Goal: Information Seeking & Learning: Learn about a topic

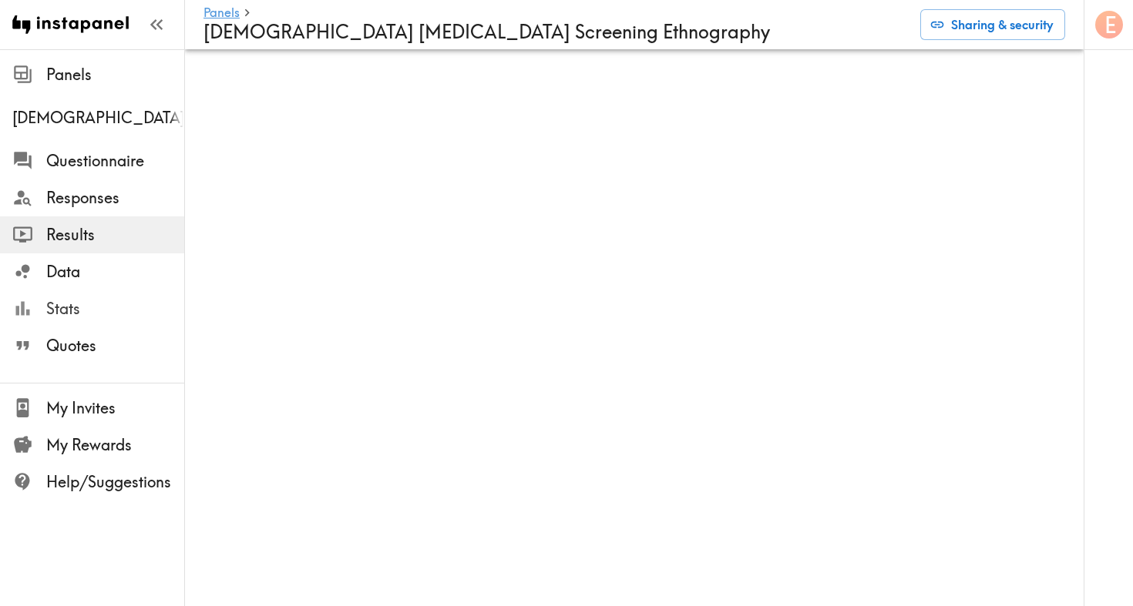
click at [65, 313] on span "Stats" at bounding box center [115, 309] width 138 height 22
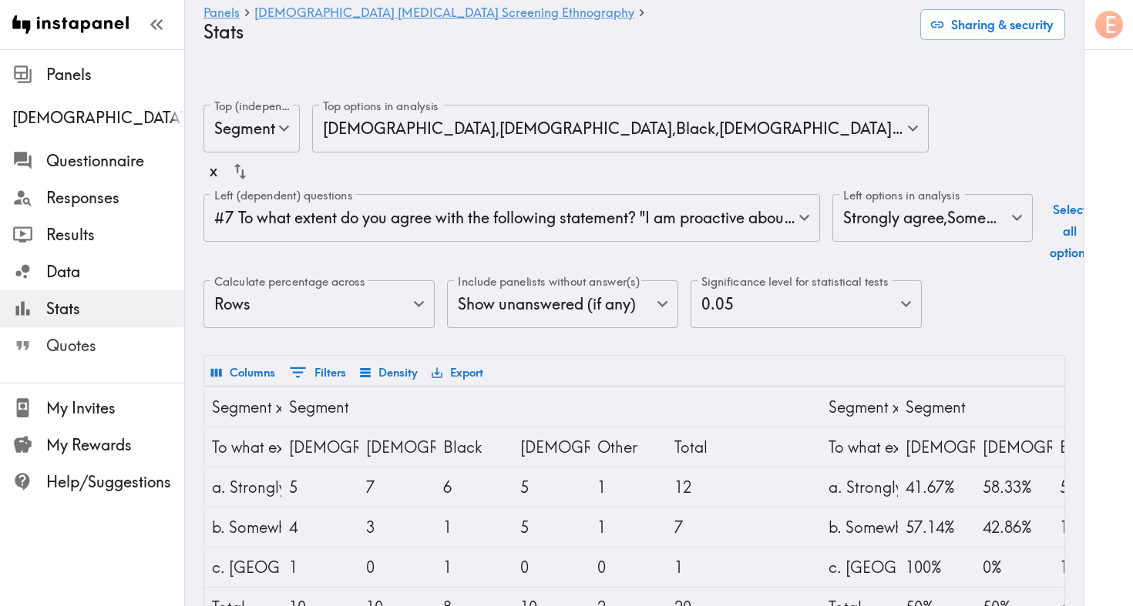
click at [73, 351] on span "Quotes" at bounding box center [115, 346] width 138 height 22
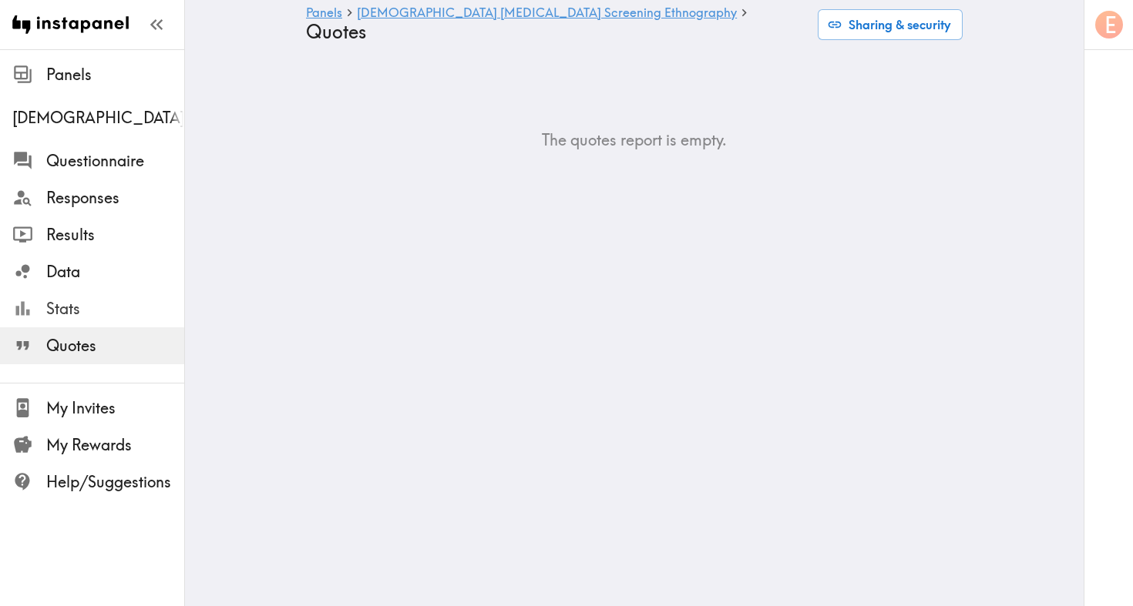
click at [109, 310] on span "Stats" at bounding box center [115, 309] width 138 height 22
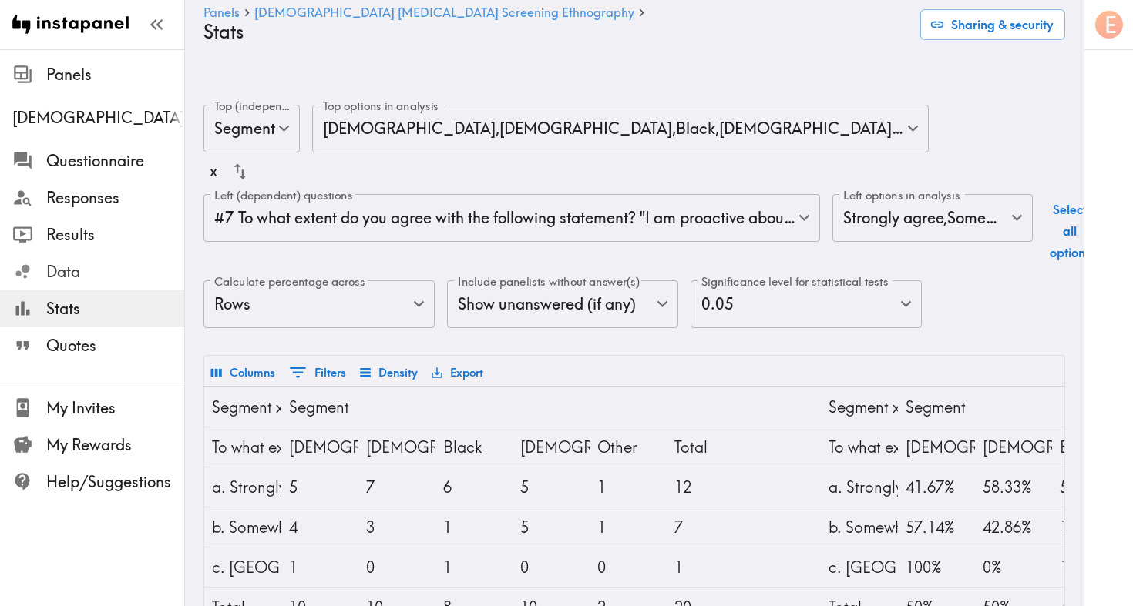
click at [99, 284] on span "Data" at bounding box center [115, 272] width 138 height 28
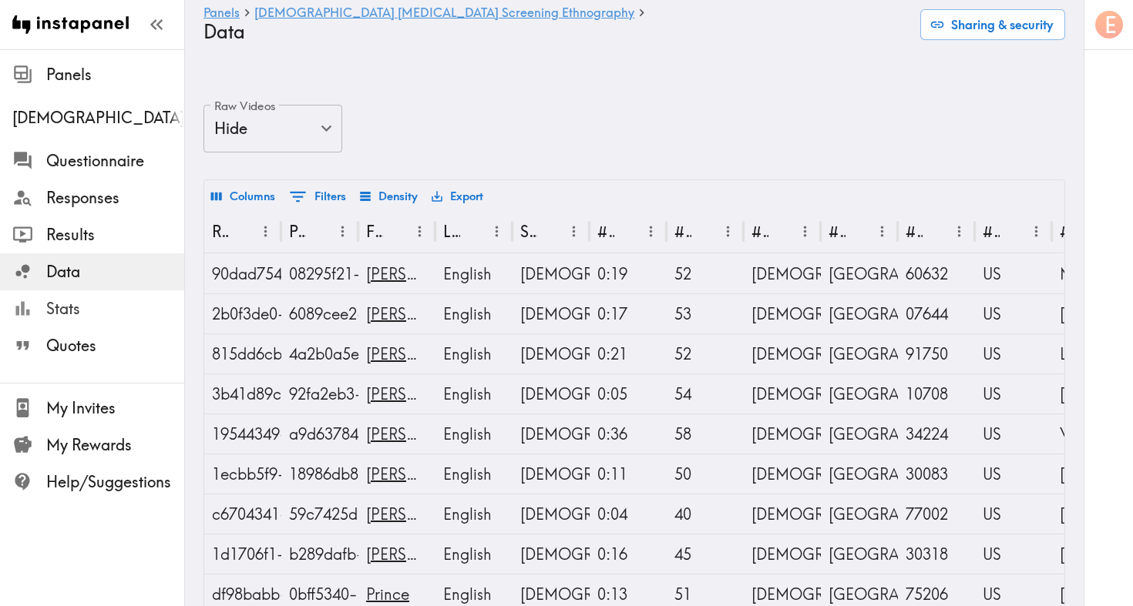
click at [91, 310] on span "Stats" at bounding box center [115, 309] width 138 height 22
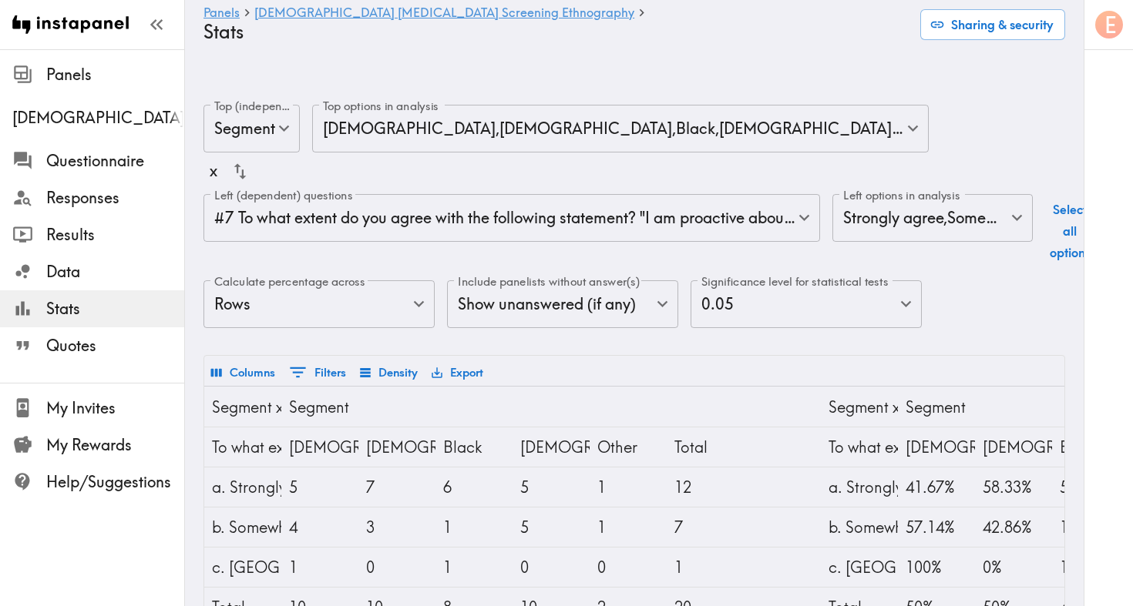
click at [529, 192] on body "Instapanel - Panels - Male Prostate Cancer Screening Ethnography - Stats Panels…" at bounding box center [566, 486] width 1133 height 813
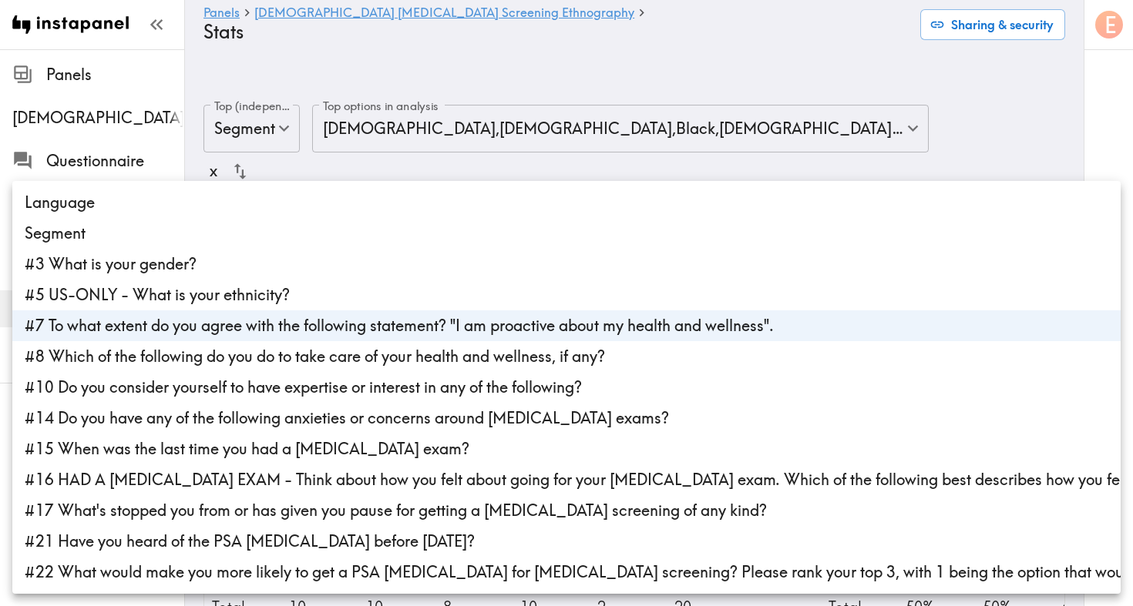
click at [103, 332] on li "#7 To what extent do you agree with the following statement? "I am proactive ab…" at bounding box center [566, 325] width 1108 height 31
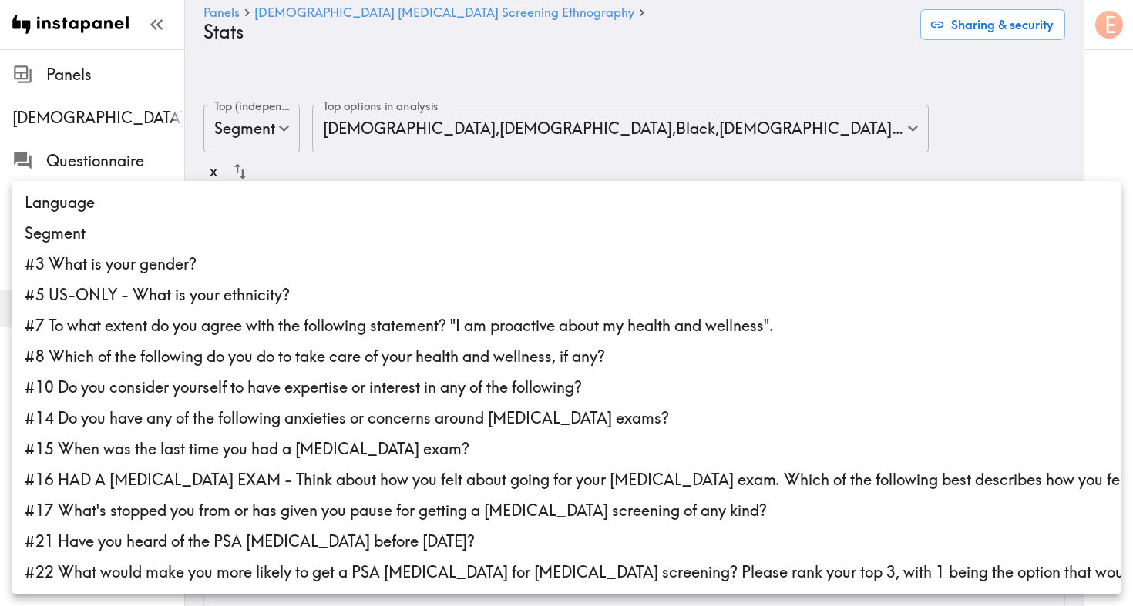
click at [709, 126] on div at bounding box center [566, 303] width 1133 height 606
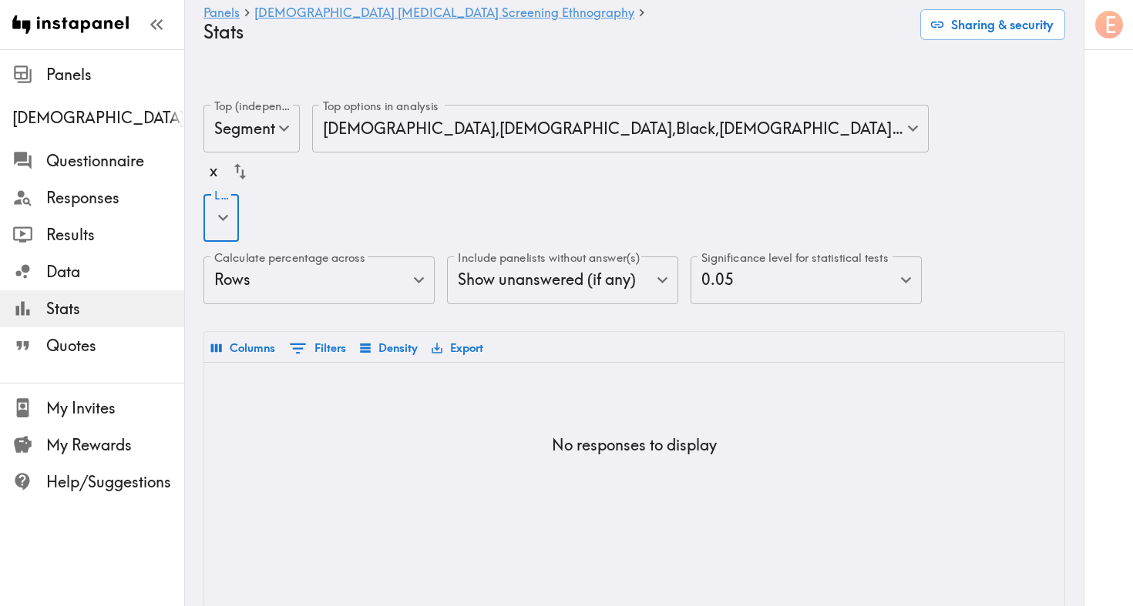
click at [247, 335] on button "Columns" at bounding box center [243, 348] width 72 height 26
click at [226, 193] on body "Instapanel - Panels - Male Prostate Cancer Screening Ethnography - Stats Panels…" at bounding box center [566, 356] width 1133 height 553
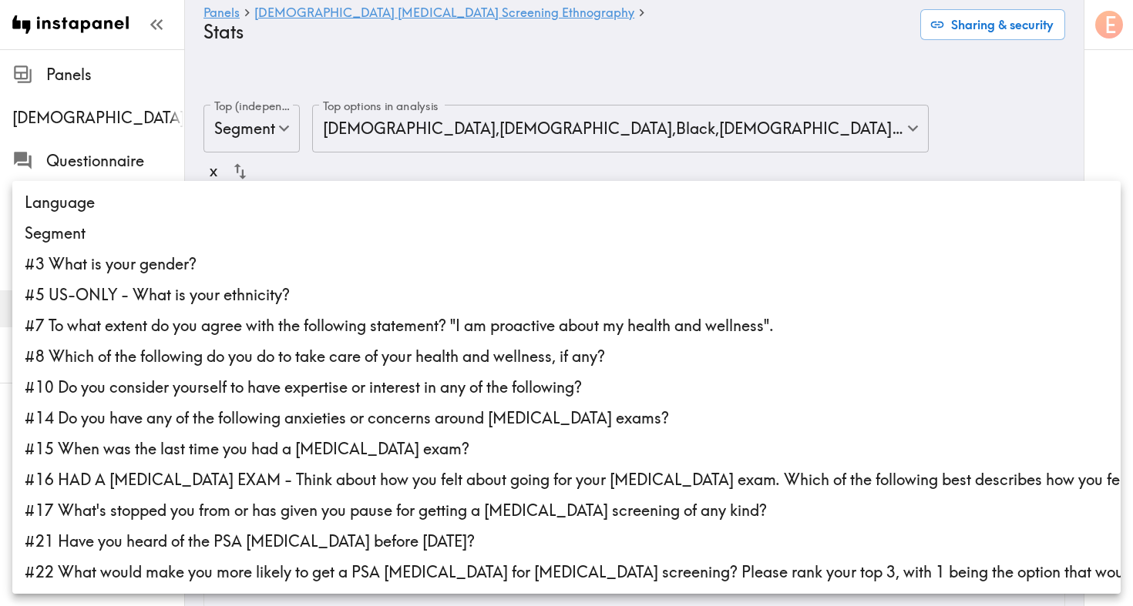
click at [365, 146] on div at bounding box center [566, 303] width 1133 height 606
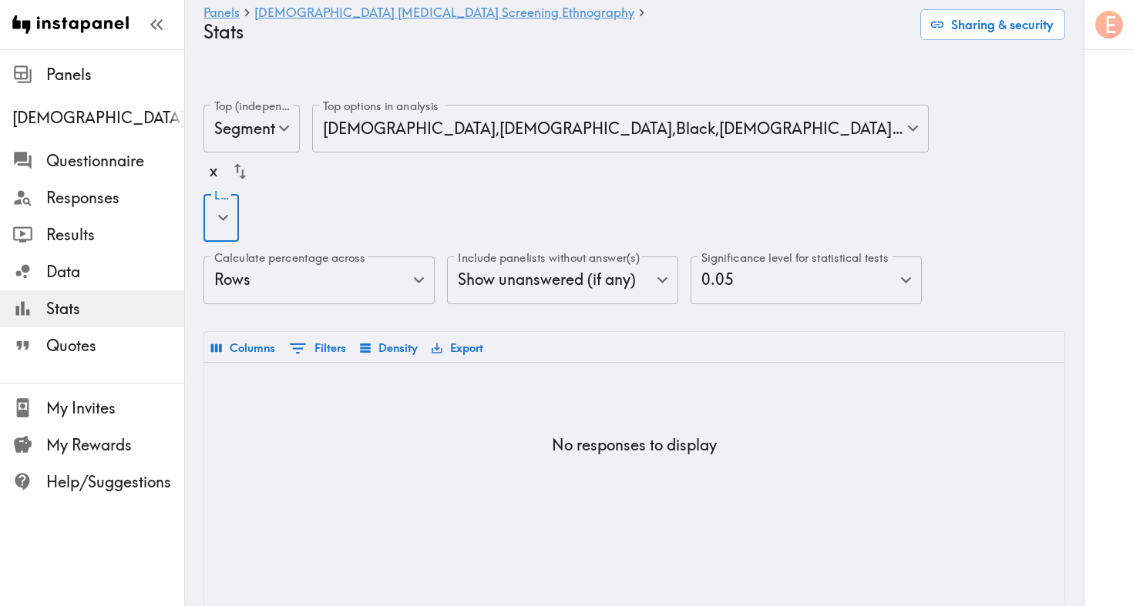
click at [421, 92] on body "Instapanel - Panels - Male Prostate Cancer Screening Ethnography - Stats Panels…" at bounding box center [566, 356] width 1133 height 553
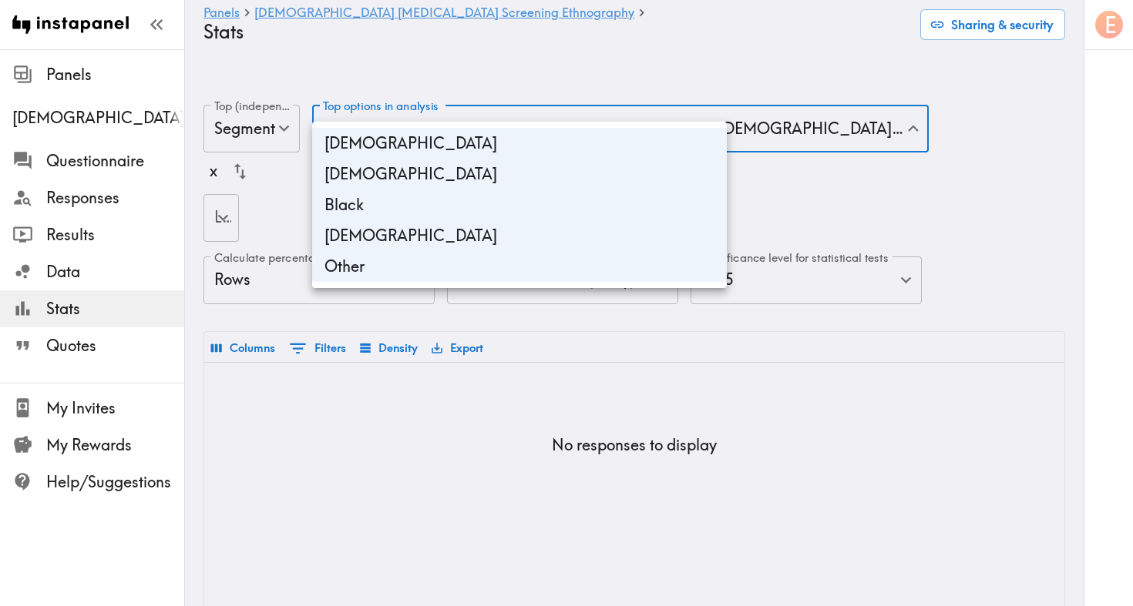
click at [421, 92] on div at bounding box center [566, 303] width 1133 height 606
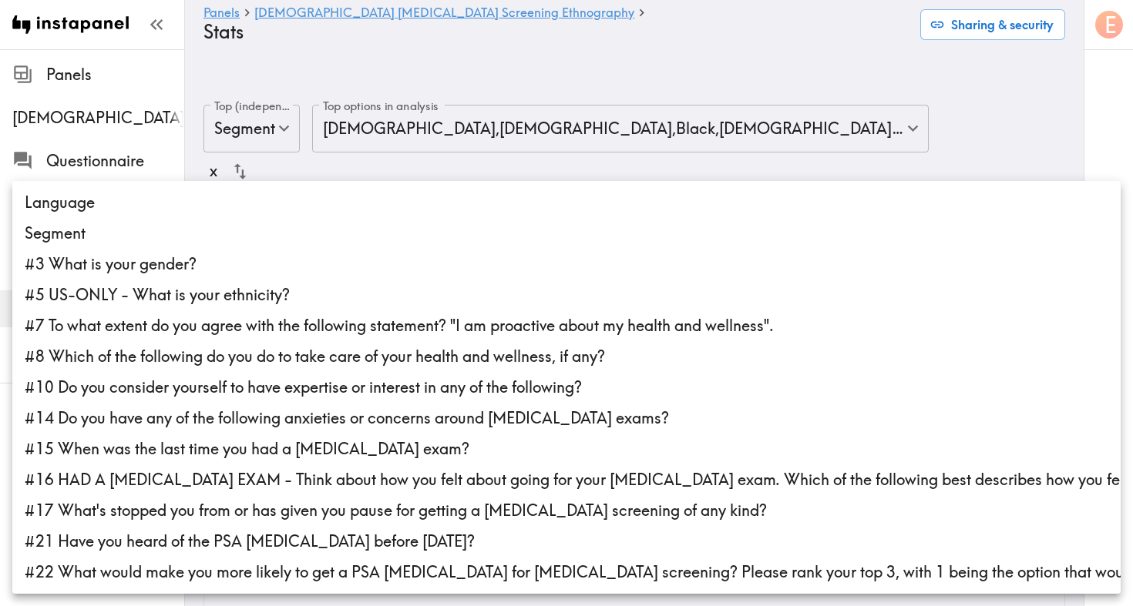
click at [223, 186] on body "Instapanel - Panels - Male Prostate Cancer Screening Ethnography - Stats Panels…" at bounding box center [566, 356] width 1133 height 553
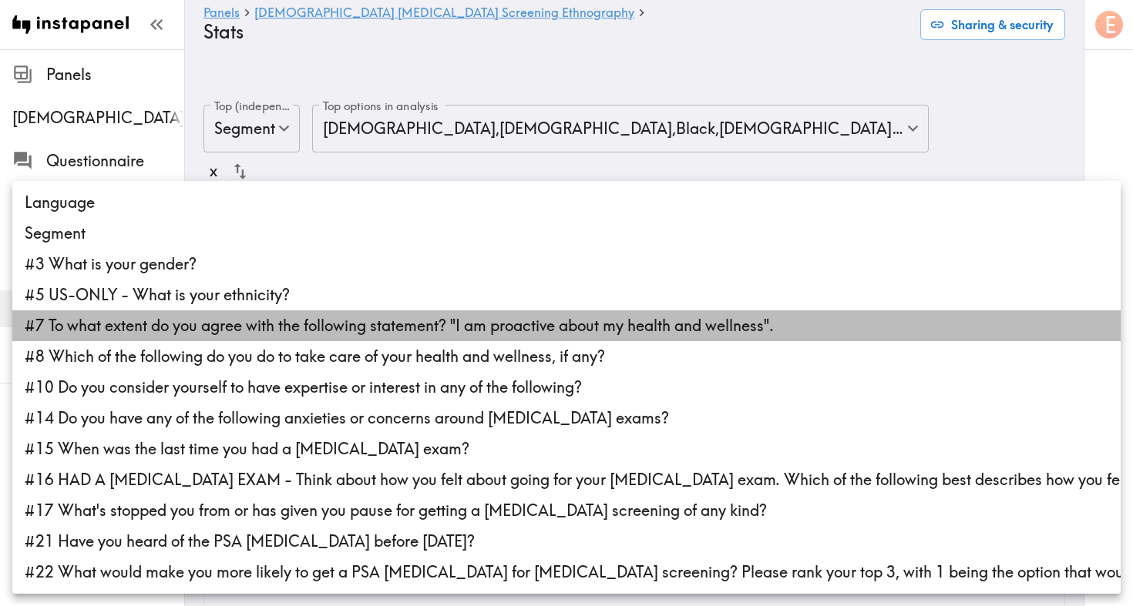
click at [220, 327] on li "#7 To what extent do you agree with the following statement? "I am proactive ab…" at bounding box center [566, 325] width 1108 height 31
type input "9a143148-8c26-44b6-ba4d-2423a5af8f9d"
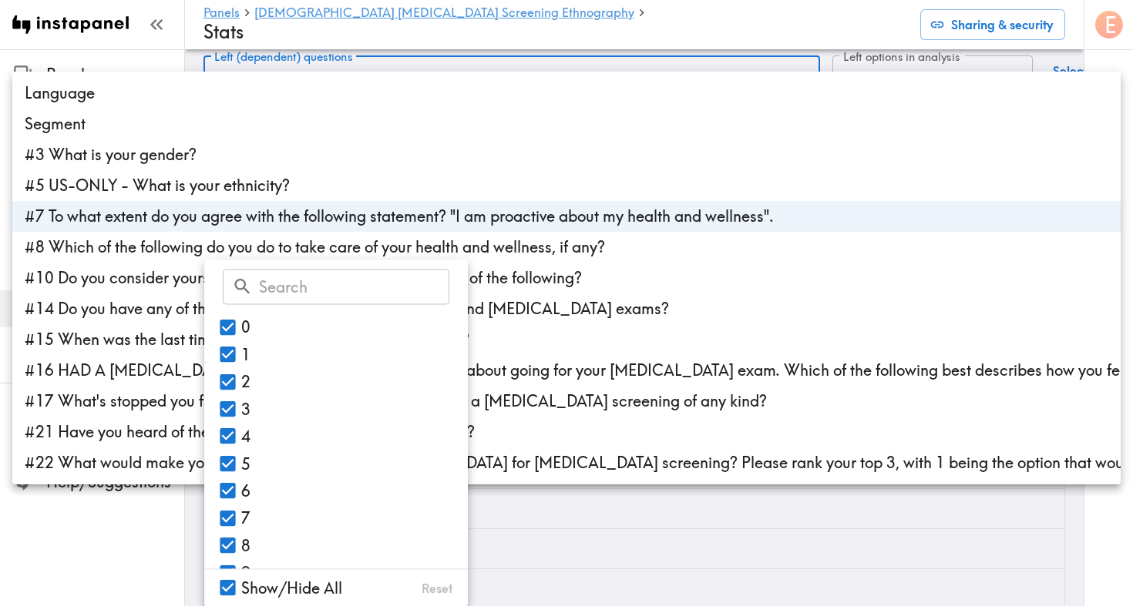
click at [628, 544] on div at bounding box center [566, 303] width 1133 height 606
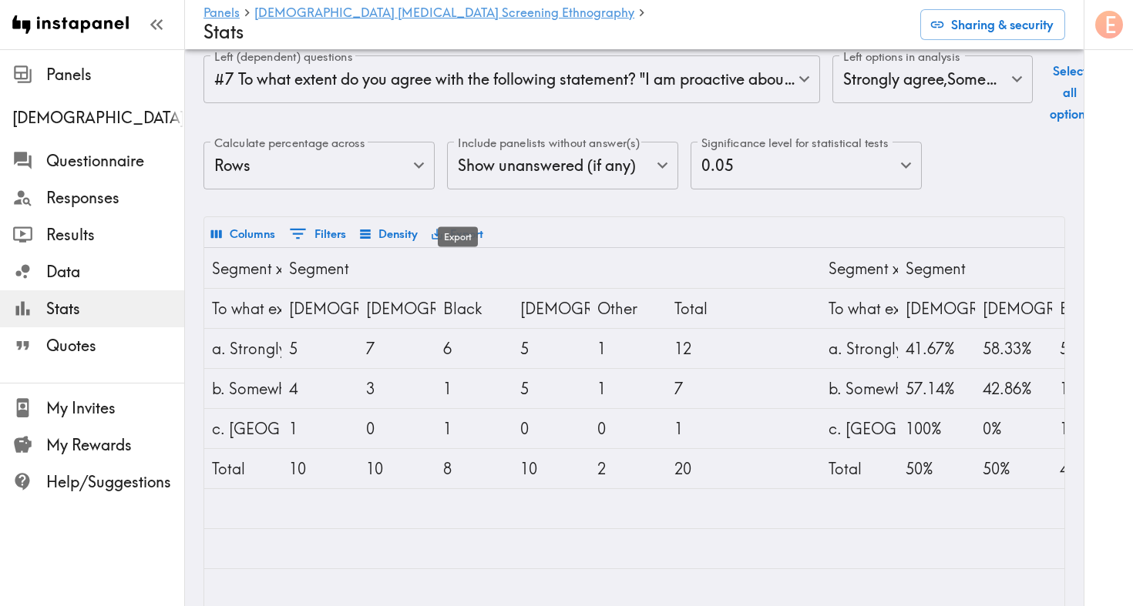
click at [470, 221] on button "Export" at bounding box center [457, 234] width 59 height 26
click at [512, 271] on li "Download as Excel" at bounding box center [506, 268] width 156 height 31
click at [830, 40] on h4 "Stats" at bounding box center [555, 32] width 704 height 22
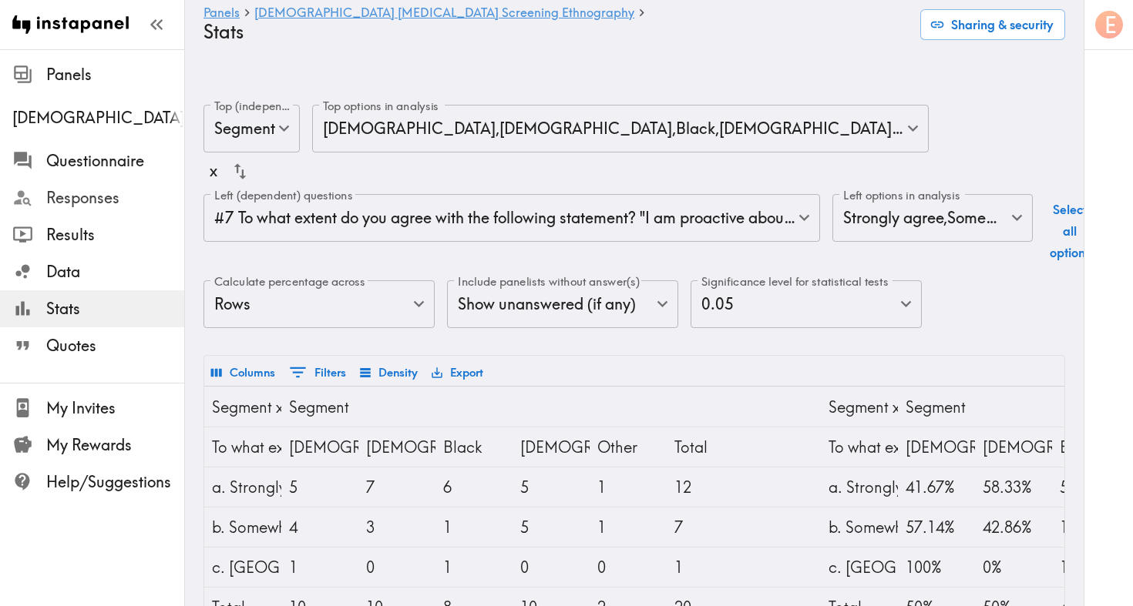
click at [95, 206] on span "Responses" at bounding box center [115, 198] width 138 height 22
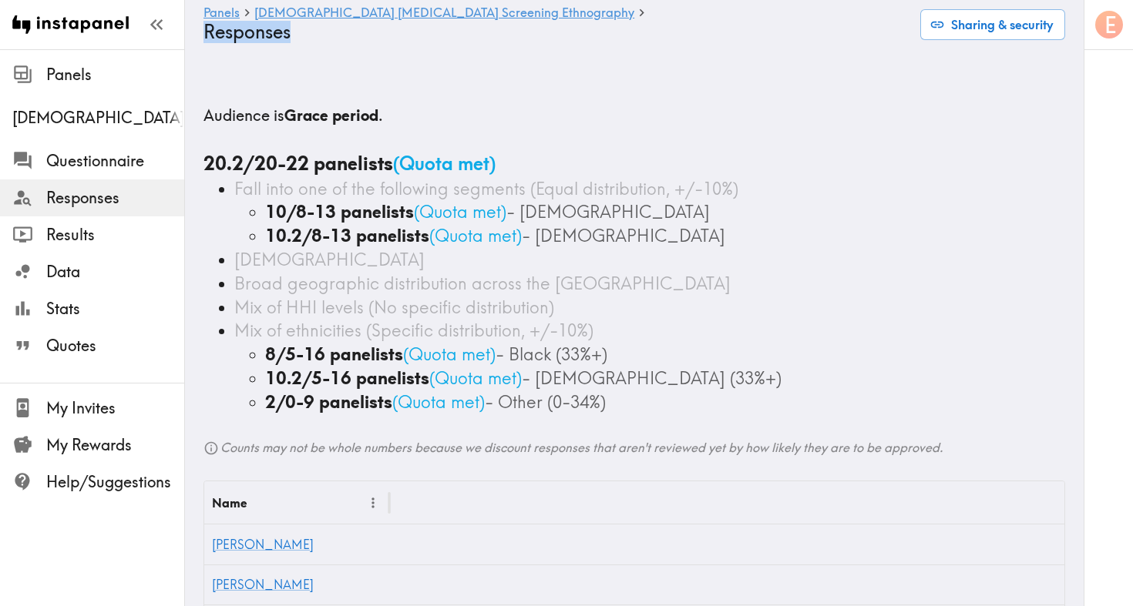
click at [97, 184] on span "Responses" at bounding box center [115, 198] width 138 height 28
click at [80, 63] on span "Panels" at bounding box center [115, 75] width 138 height 28
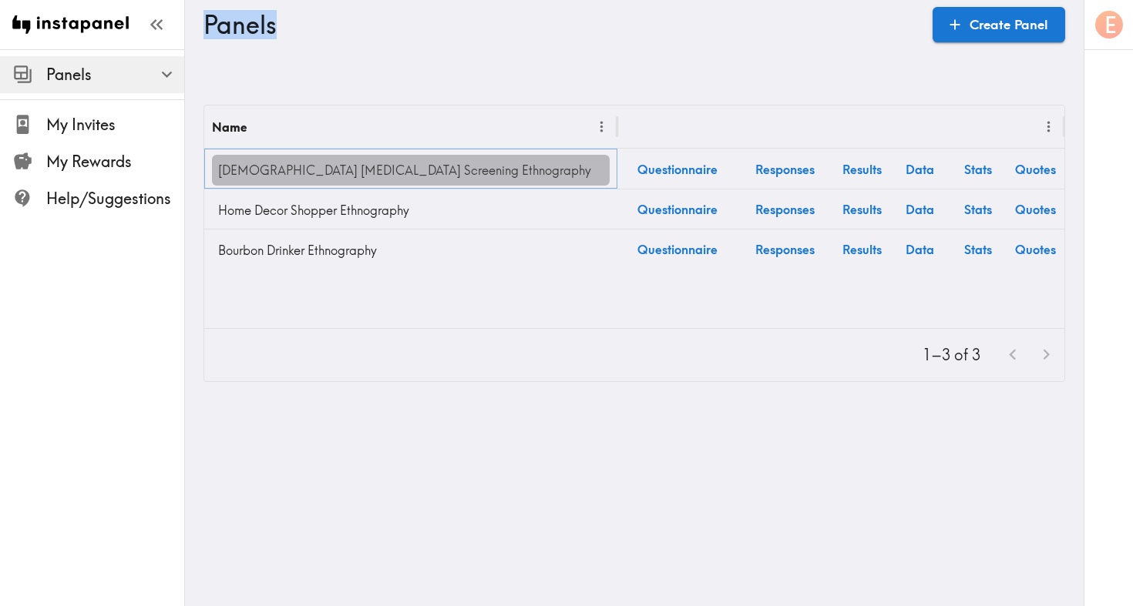
click at [324, 155] on link "[DEMOGRAPHIC_DATA] [MEDICAL_DATA] Screening Ethnography" at bounding box center [411, 170] width 398 height 31
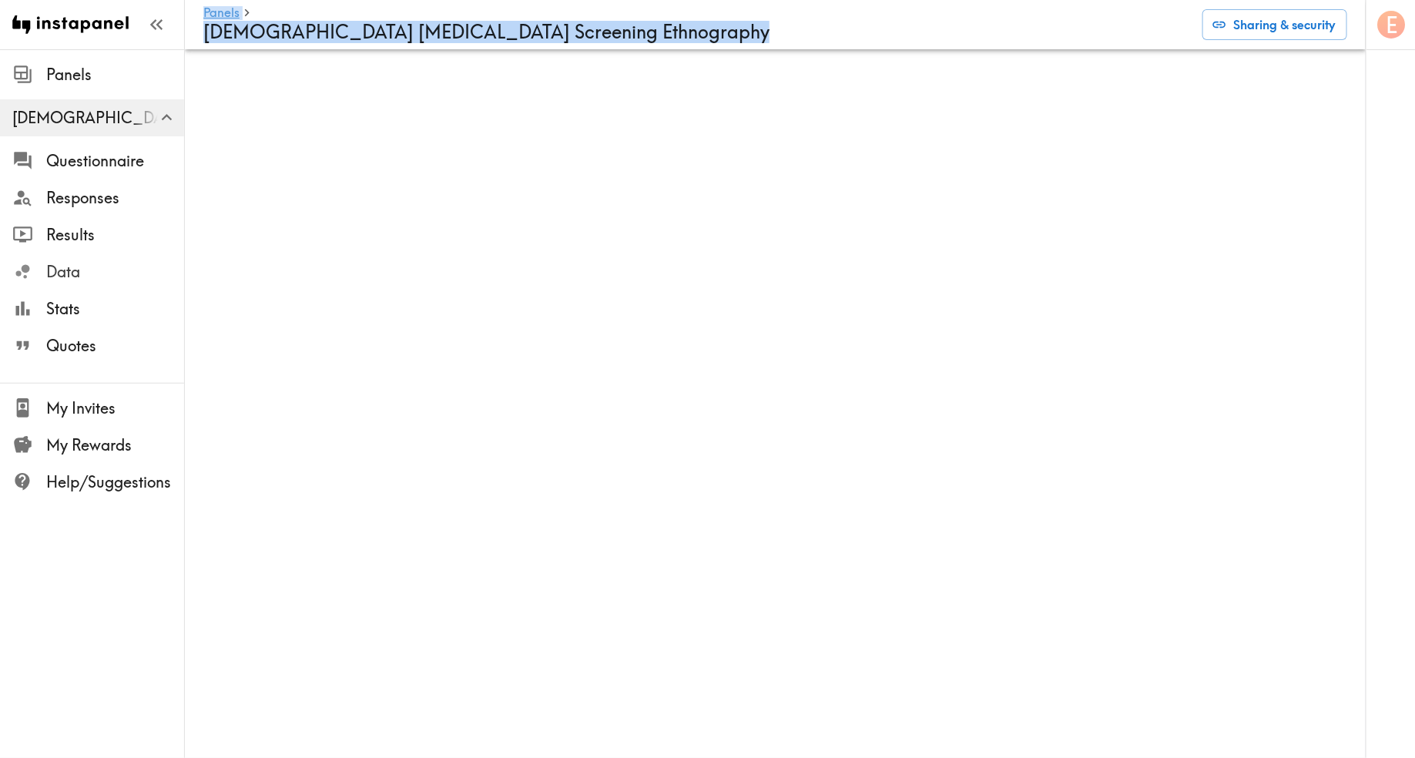
click at [89, 281] on span "Data" at bounding box center [115, 272] width 138 height 22
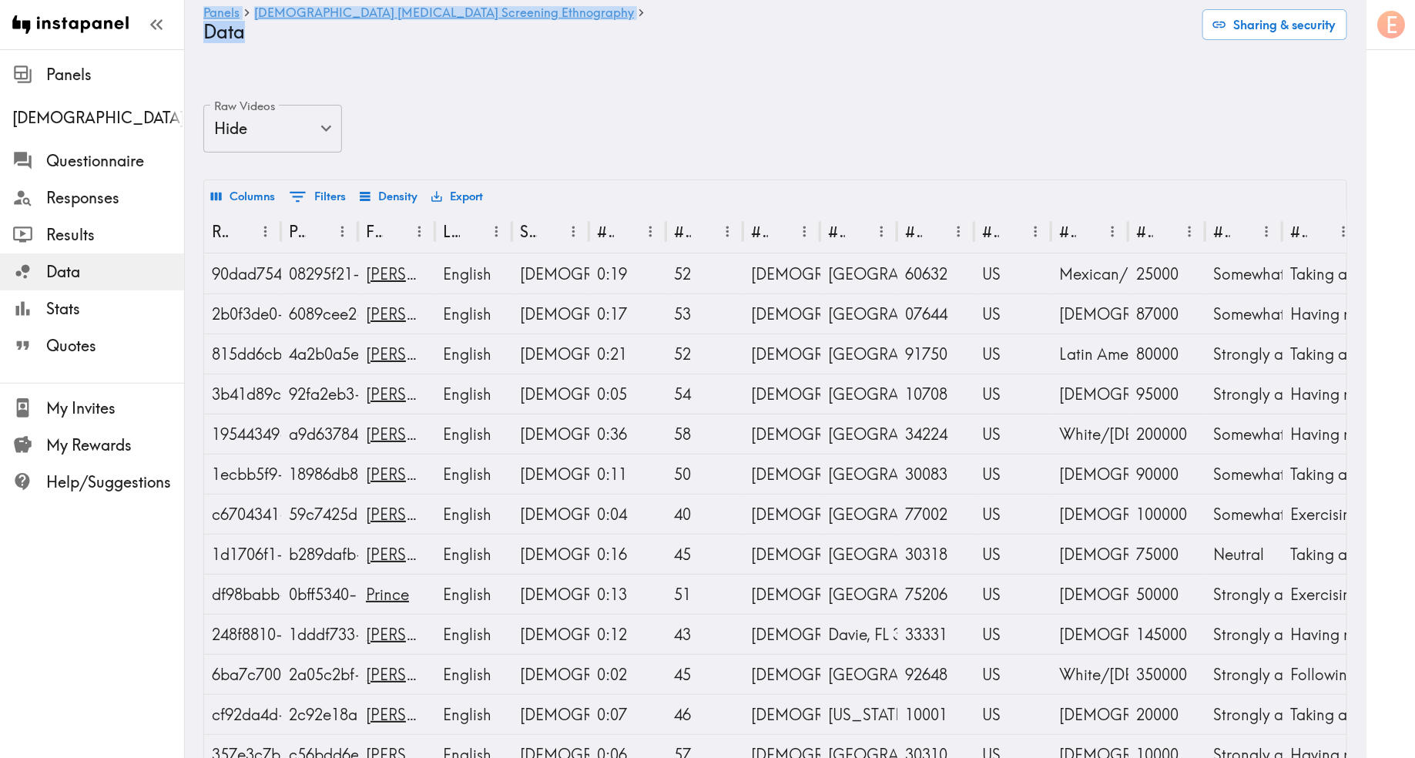
click at [453, 183] on button "Export" at bounding box center [457, 196] width 59 height 26
click at [482, 80] on main "Panels Male Prostate Cancer Screening Ethnography Data Sharing & security Raw V…" at bounding box center [775, 580] width 1181 height 1000
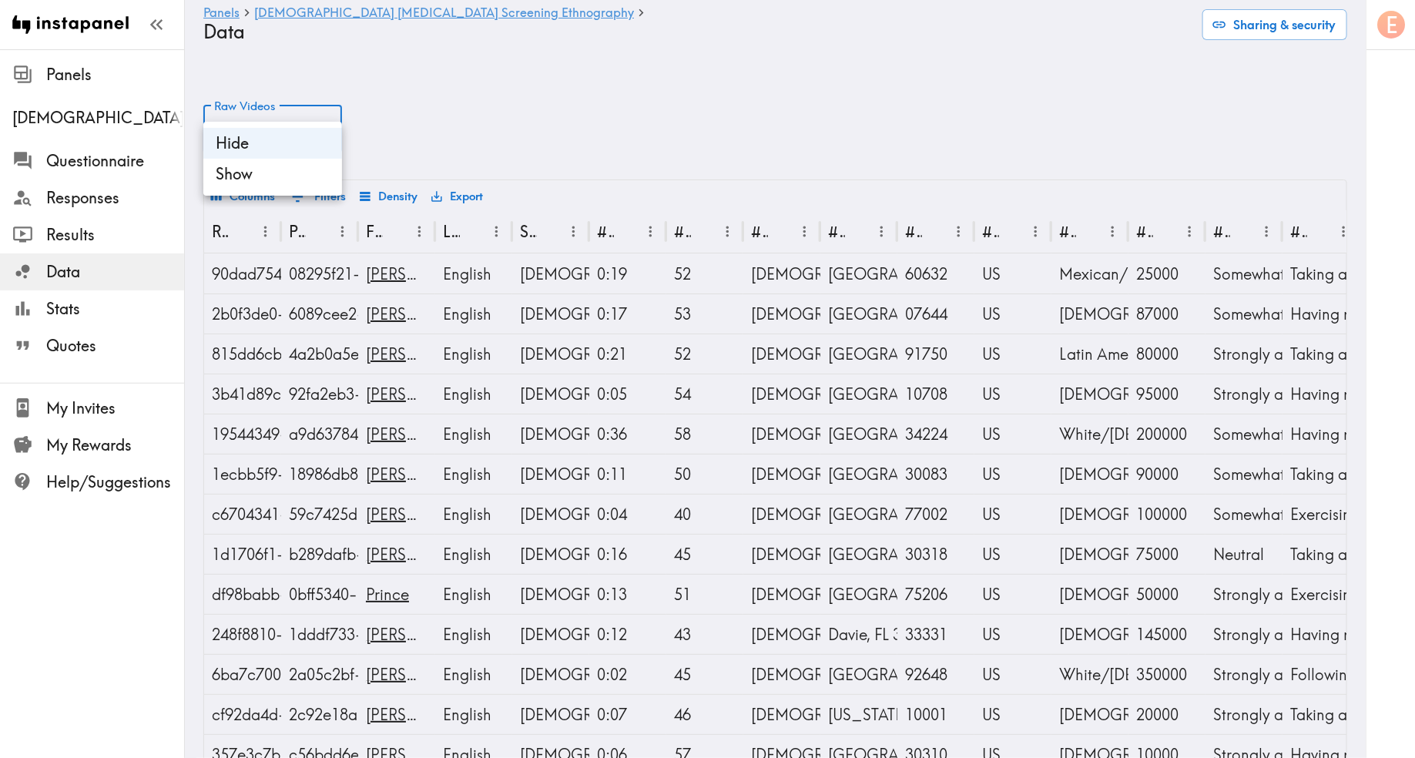
click at [299, 105] on body "Instapanel - Panels - Male Prostate Cancer Screening Ethnography - Data Panels …" at bounding box center [707, 580] width 1415 height 1000
click at [299, 105] on div at bounding box center [707, 379] width 1415 height 758
click at [245, 183] on button "Columns" at bounding box center [243, 196] width 72 height 26
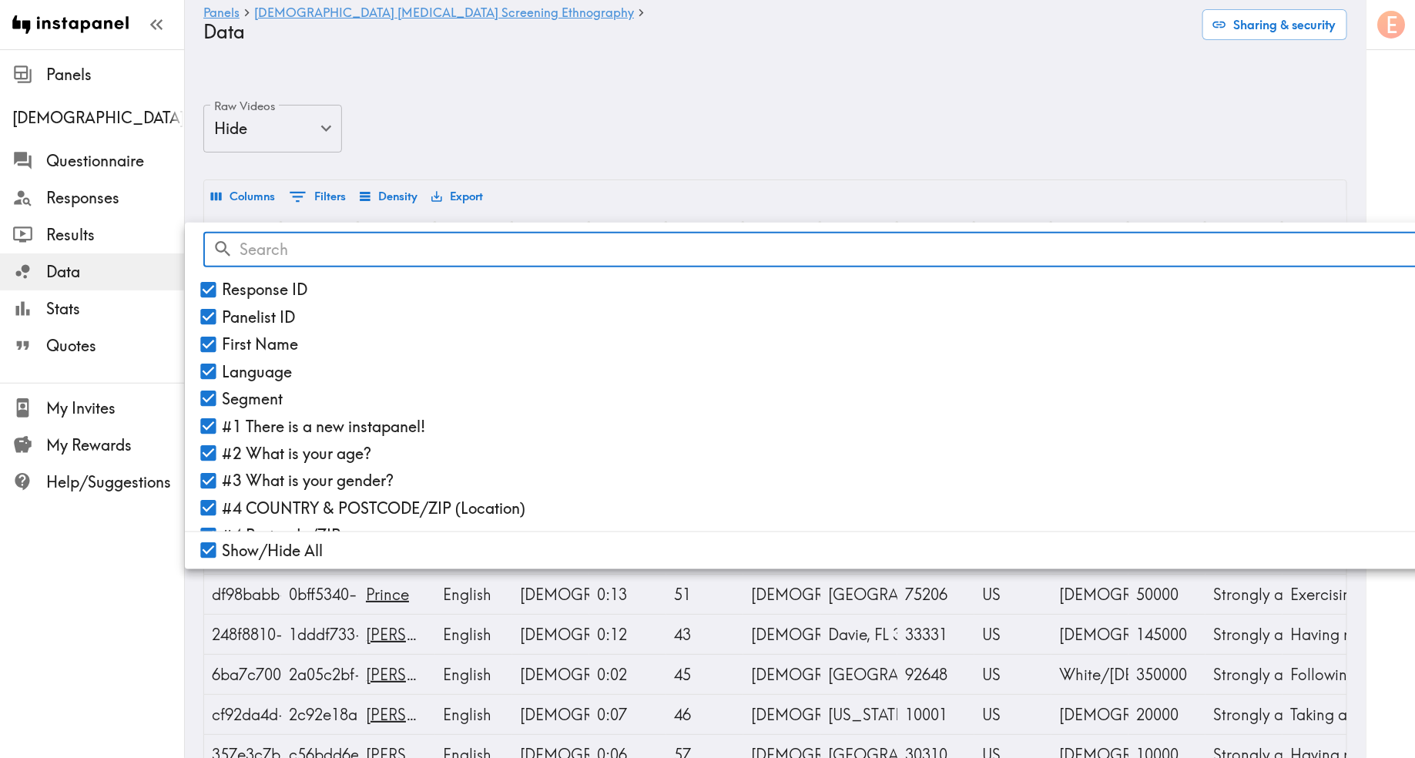
scroll to position [0, 182]
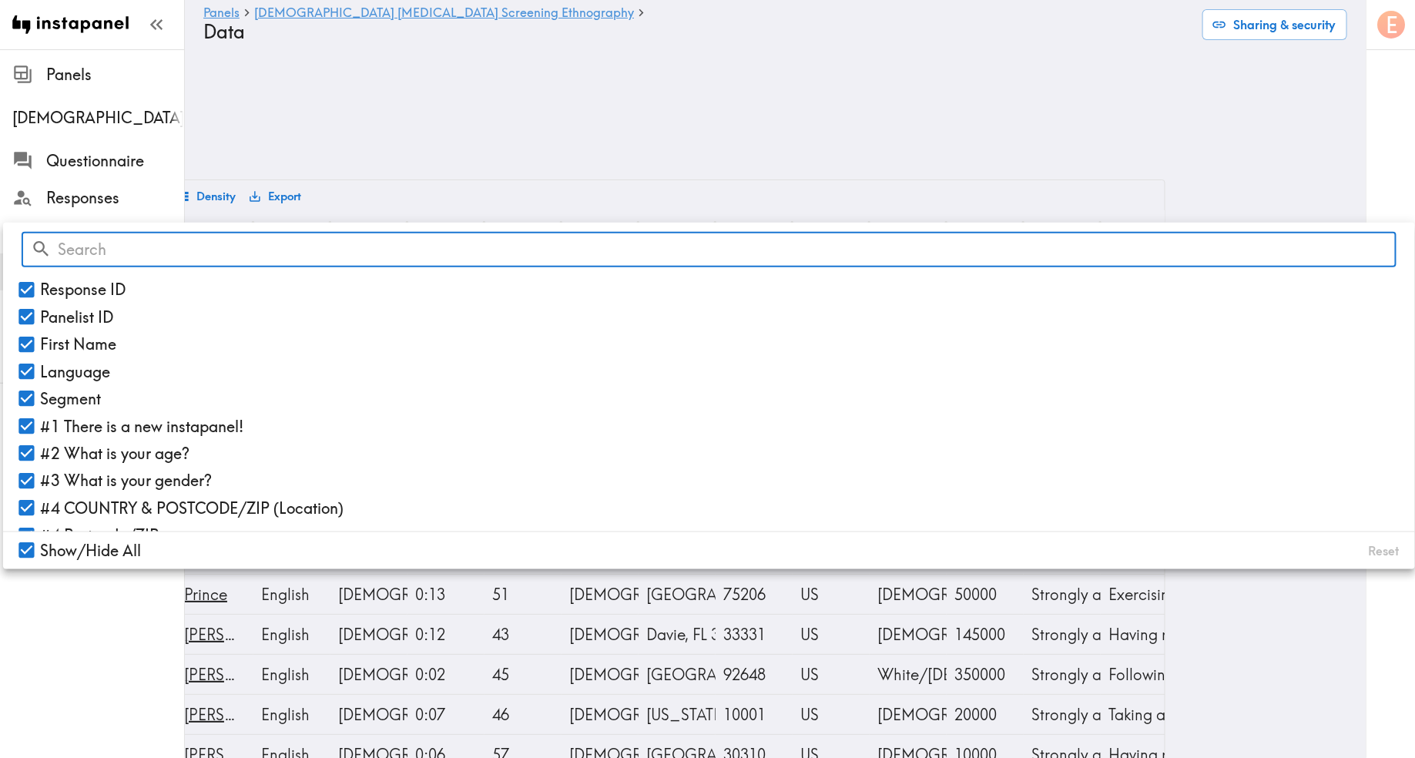
click at [342, 105] on div "Raw Videos Hide false Raw Videos" at bounding box center [594, 142] width 1144 height 75
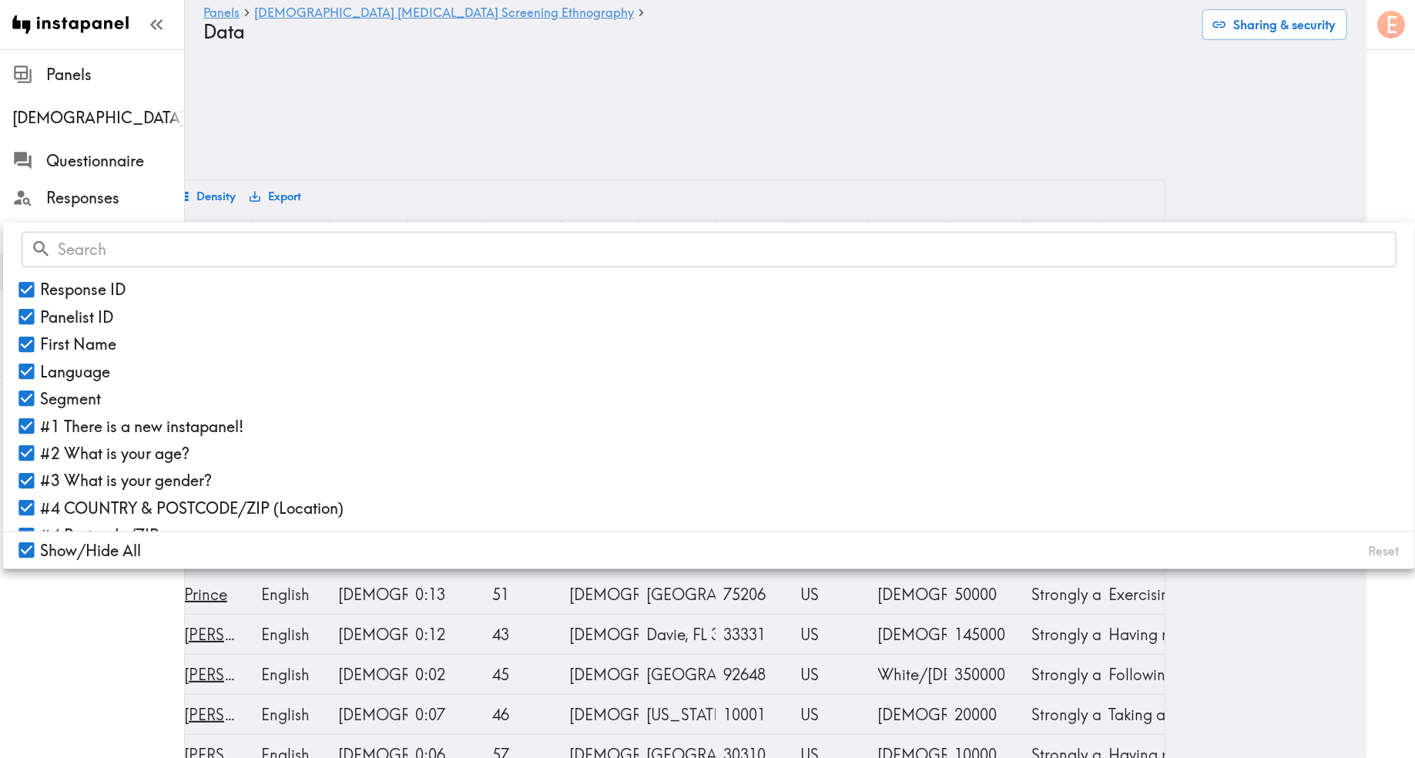
scroll to position [0, 0]
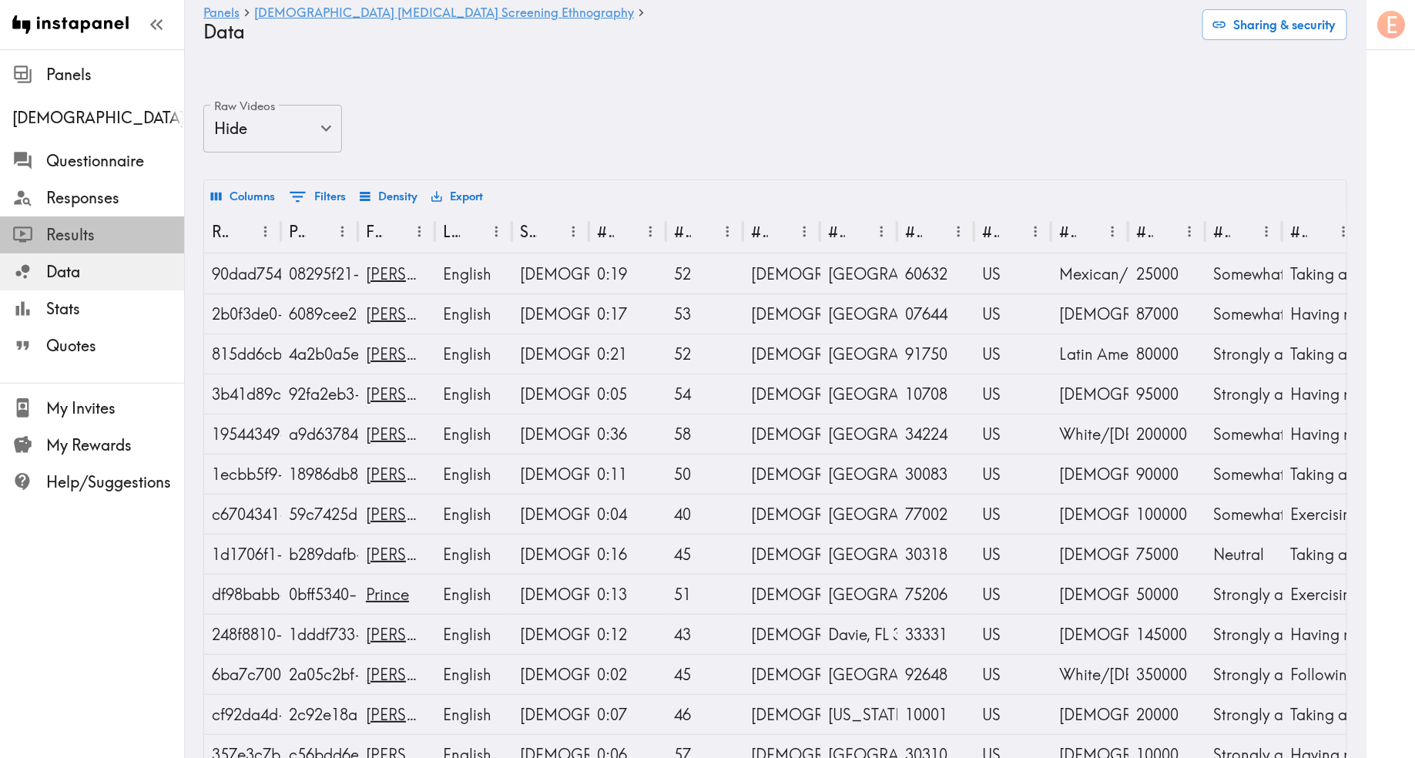
click at [110, 230] on span "Results" at bounding box center [115, 235] width 138 height 22
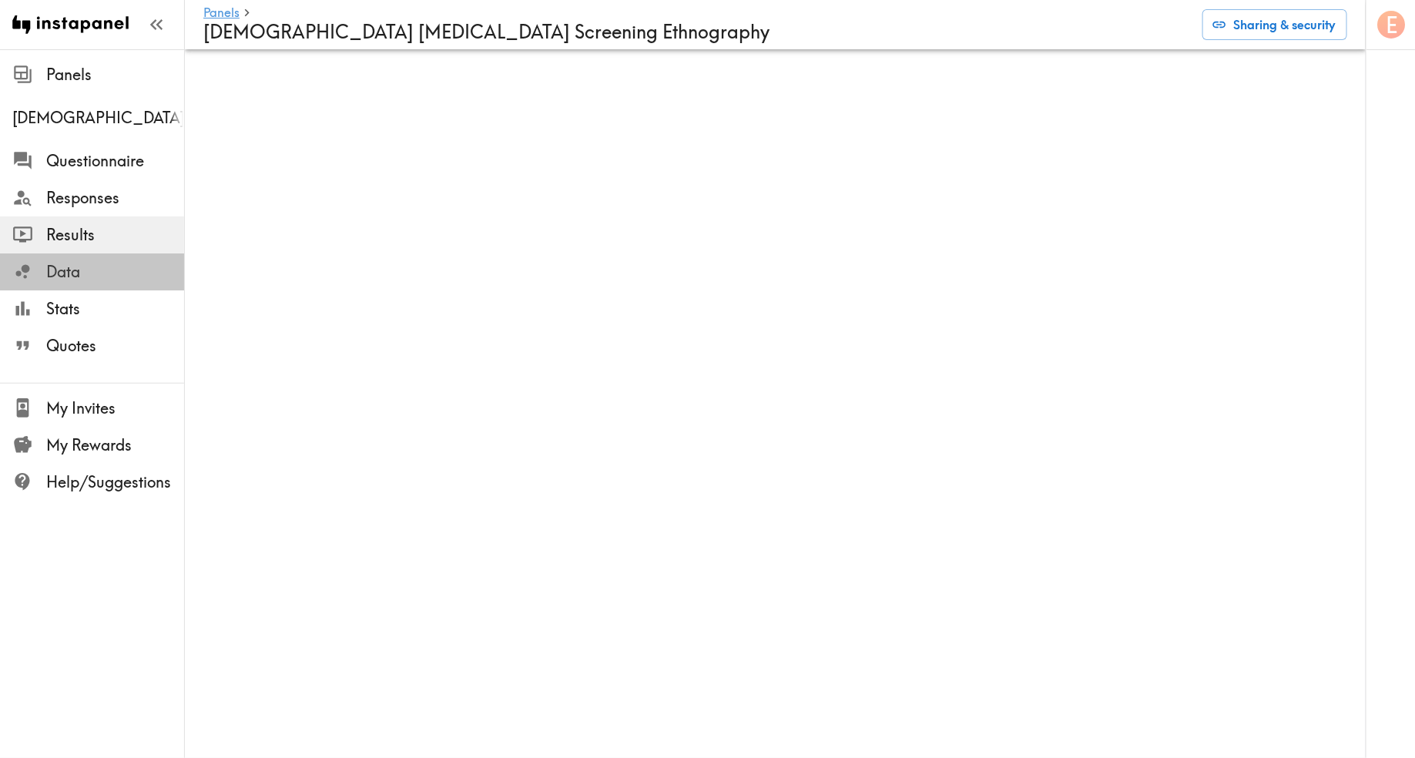
click at [106, 277] on span "Data" at bounding box center [115, 272] width 138 height 22
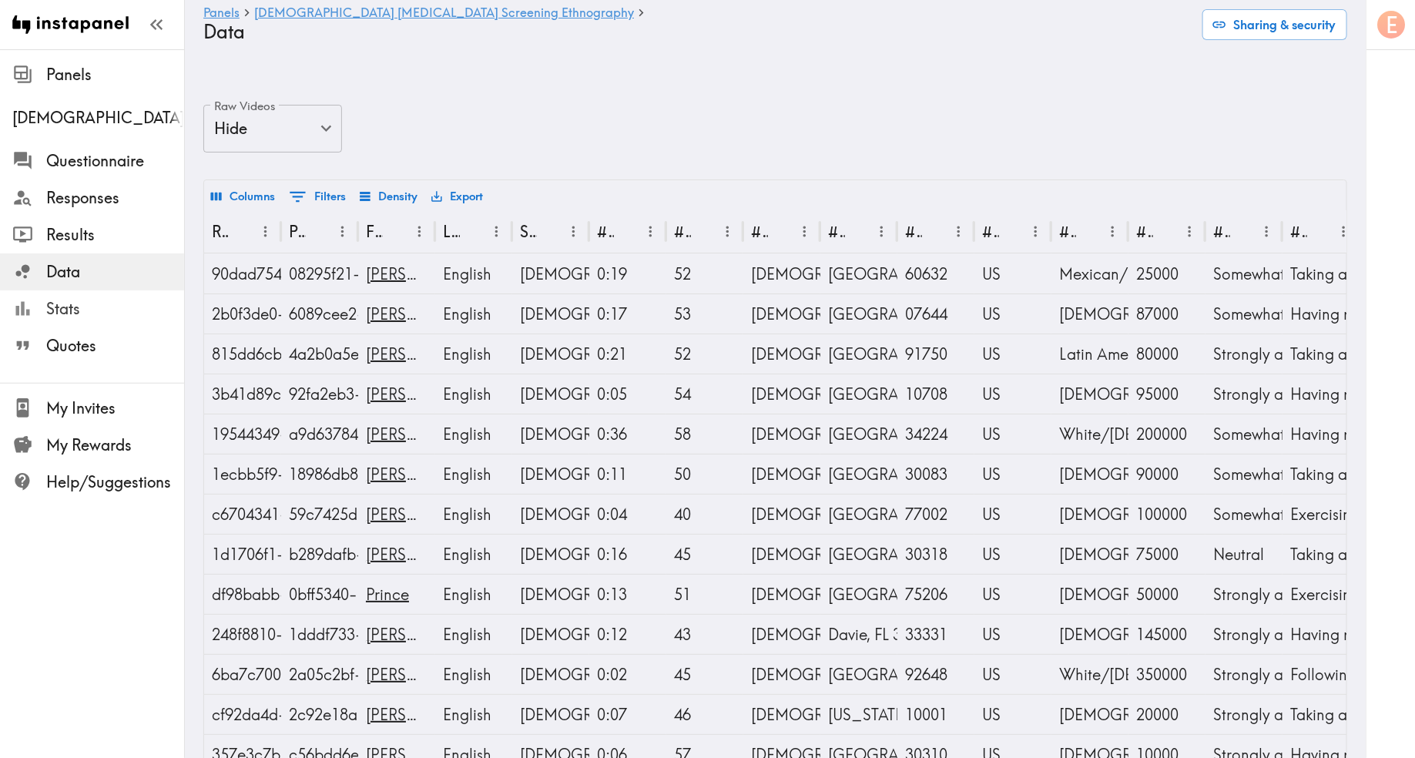
click at [95, 312] on span "Stats" at bounding box center [115, 309] width 138 height 22
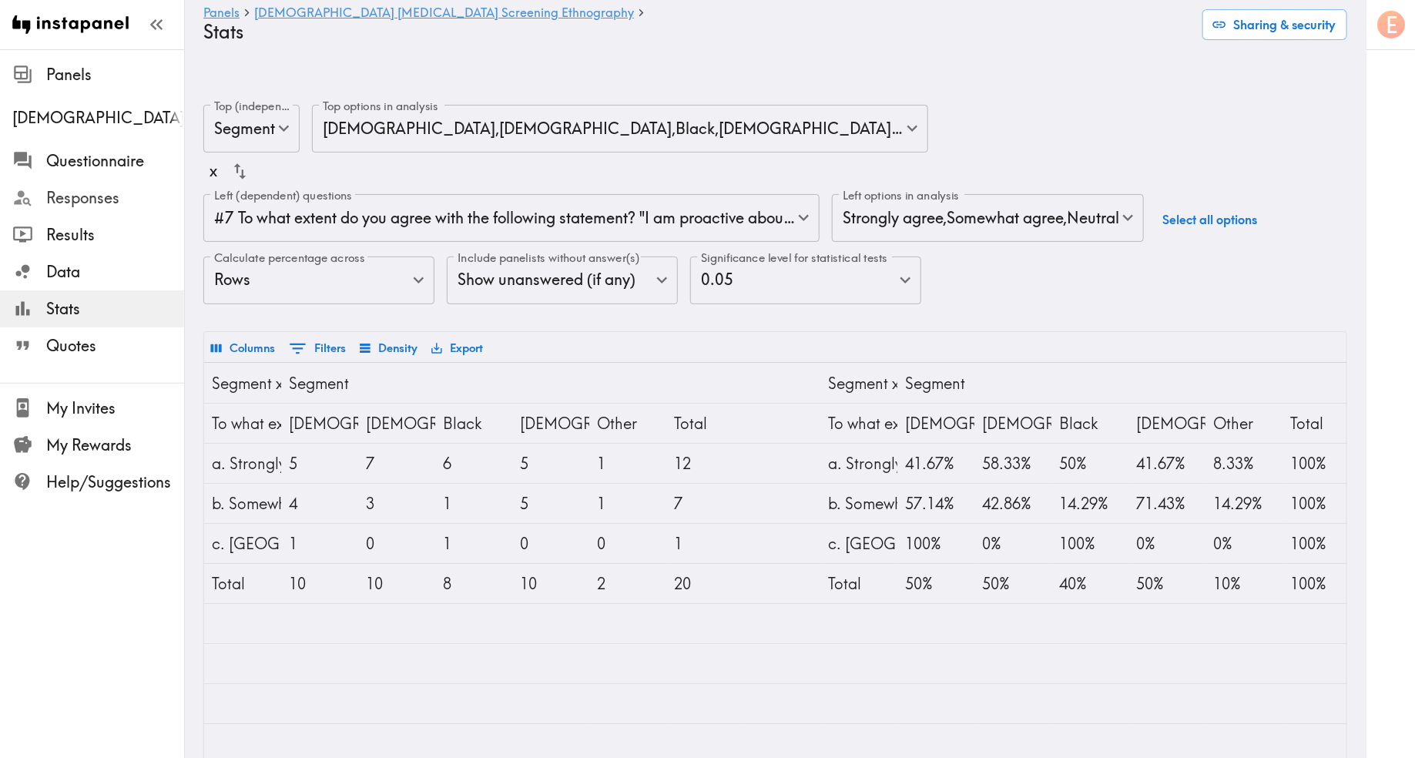
click at [112, 208] on span "Responses" at bounding box center [115, 198] width 138 height 28
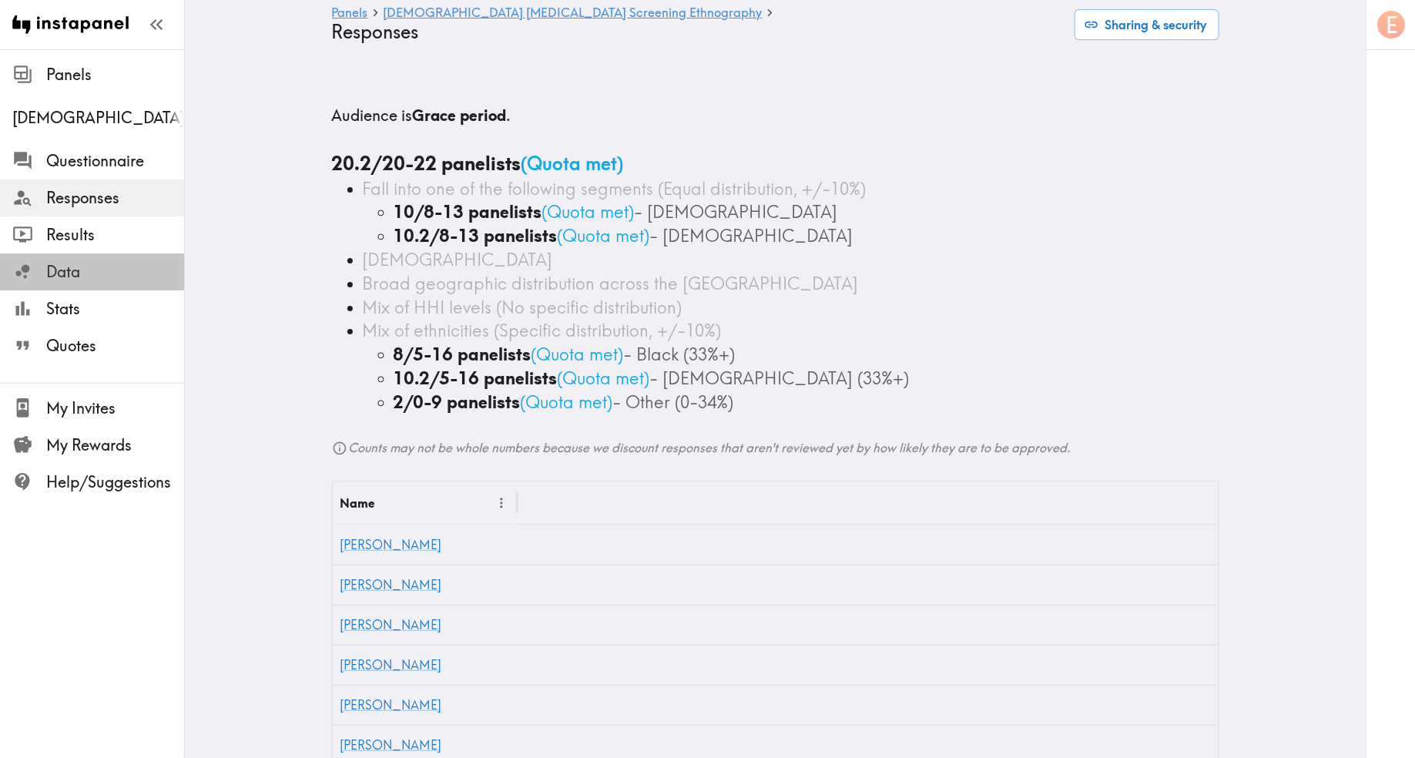
click at [86, 276] on span "Data" at bounding box center [115, 272] width 138 height 22
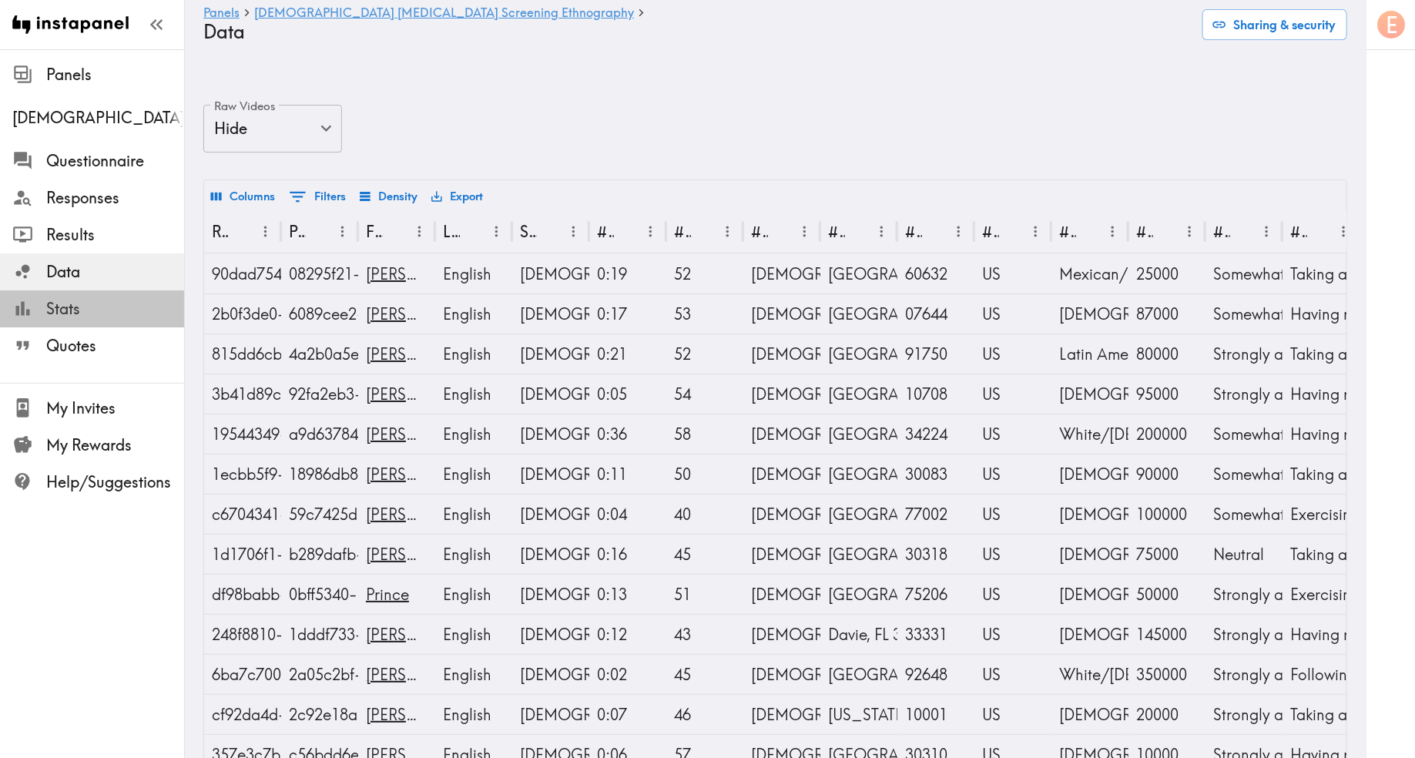
click at [80, 305] on span "Stats" at bounding box center [115, 309] width 138 height 22
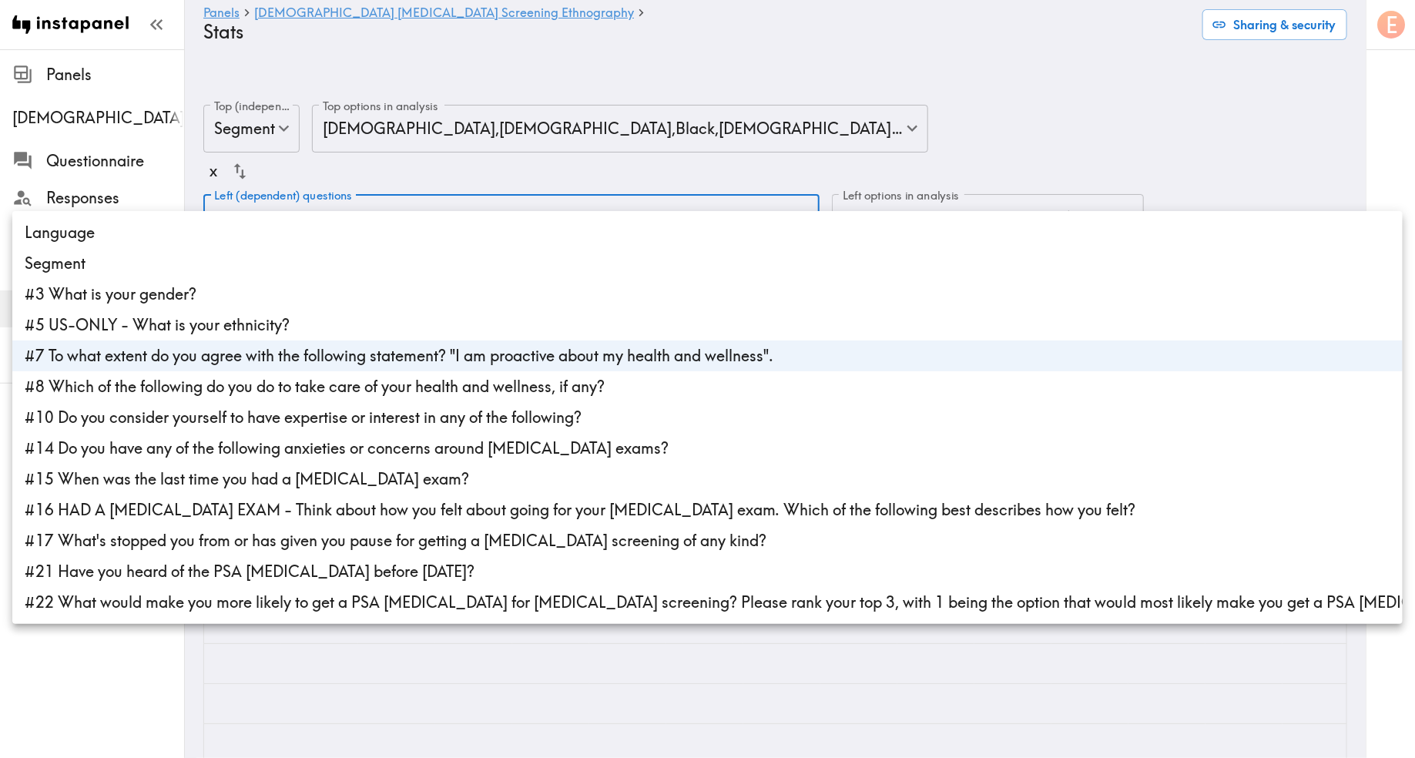
click at [542, 195] on body "Instapanel - Panels - Male Prostate Cancer Screening Ethnography - Stats Panels…" at bounding box center [707, 474] width 1415 height 789
click at [542, 195] on div at bounding box center [707, 379] width 1415 height 758
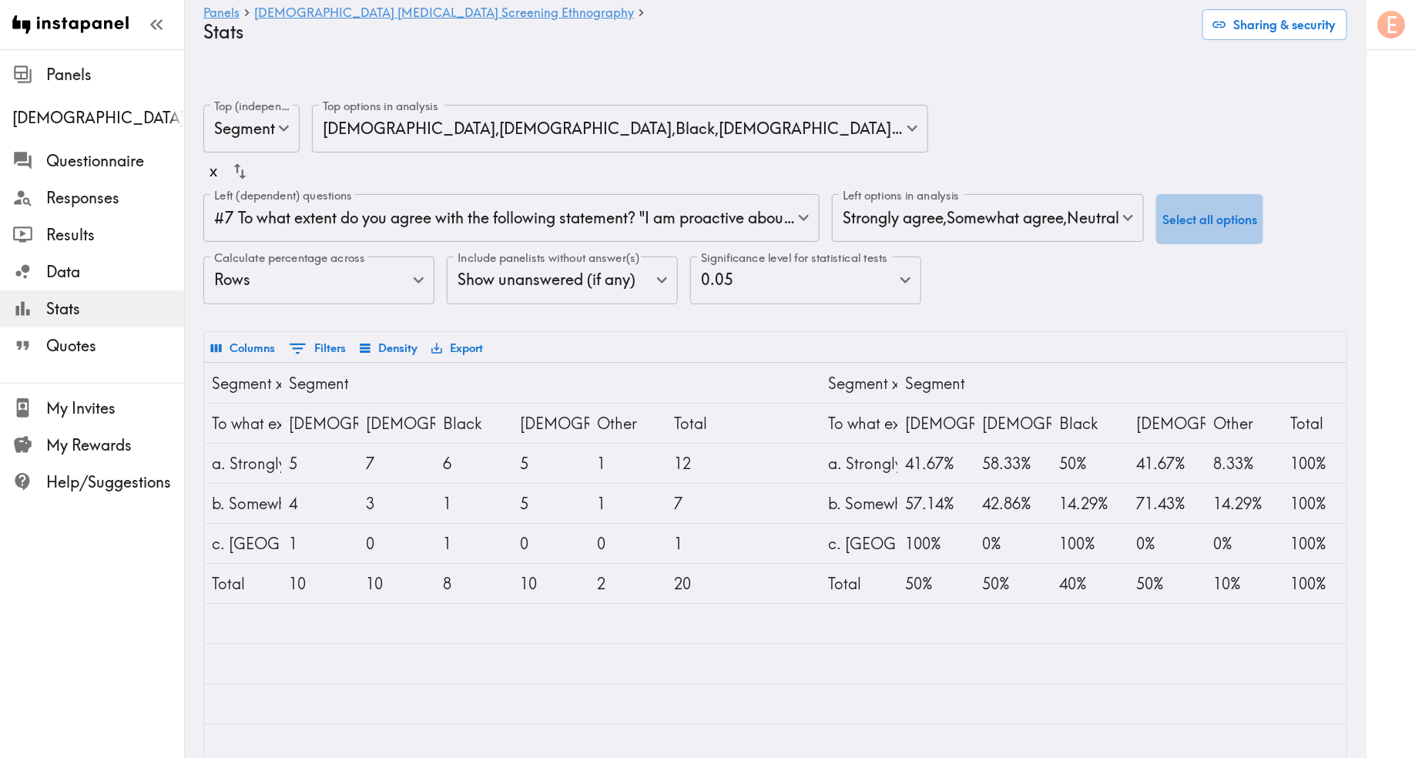
click at [1132, 194] on button "Select all options" at bounding box center [1209, 219] width 107 height 50
type input "c59c0a9b-5be7-4dbe-b476-0e5a7bd405c0,42d68c08-e427-46e3-9030-3ae47ccd22c3,84779…"
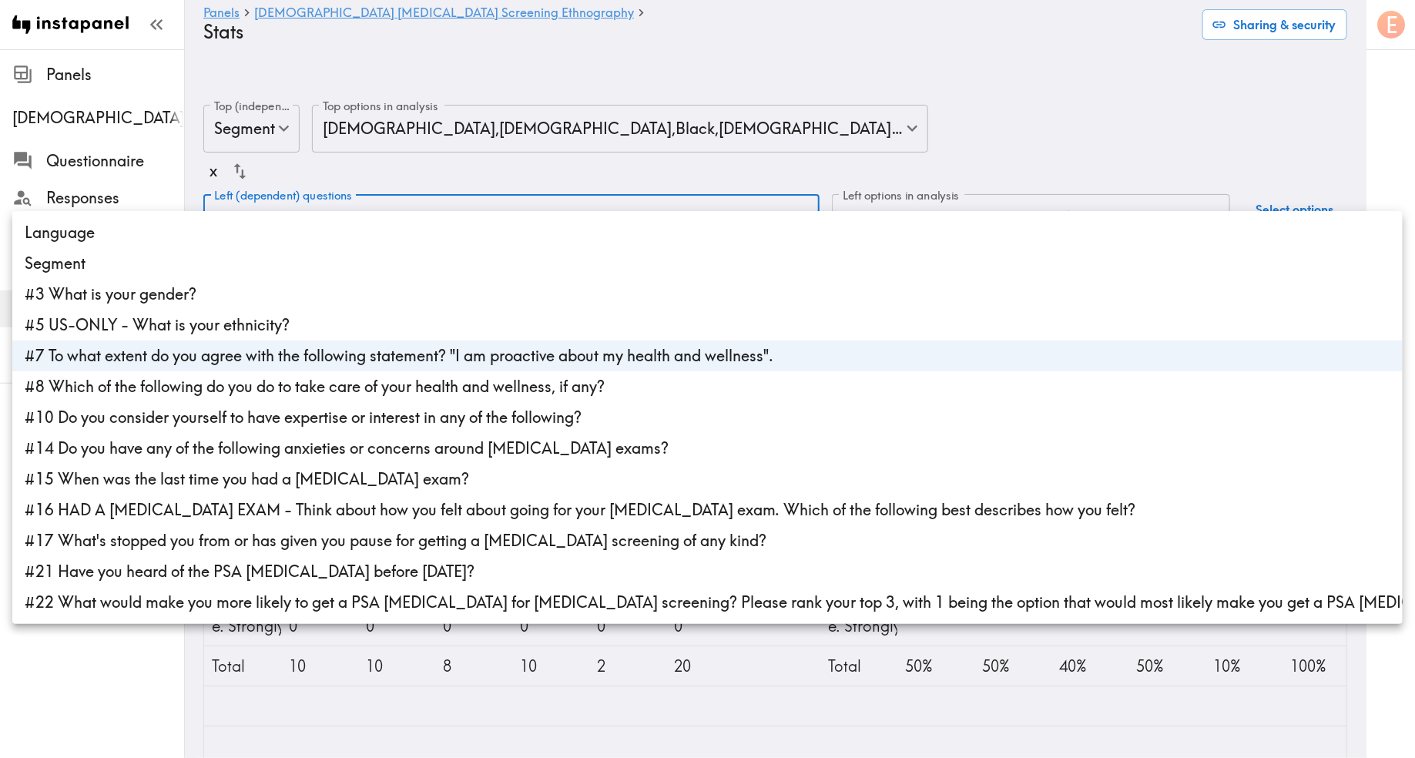
click at [393, 178] on body "Instapanel - Panels - Male Prostate Cancer Screening Ethnography - Stats Panels…" at bounding box center [707, 475] width 1415 height 791
click at [899, 120] on div at bounding box center [707, 379] width 1415 height 758
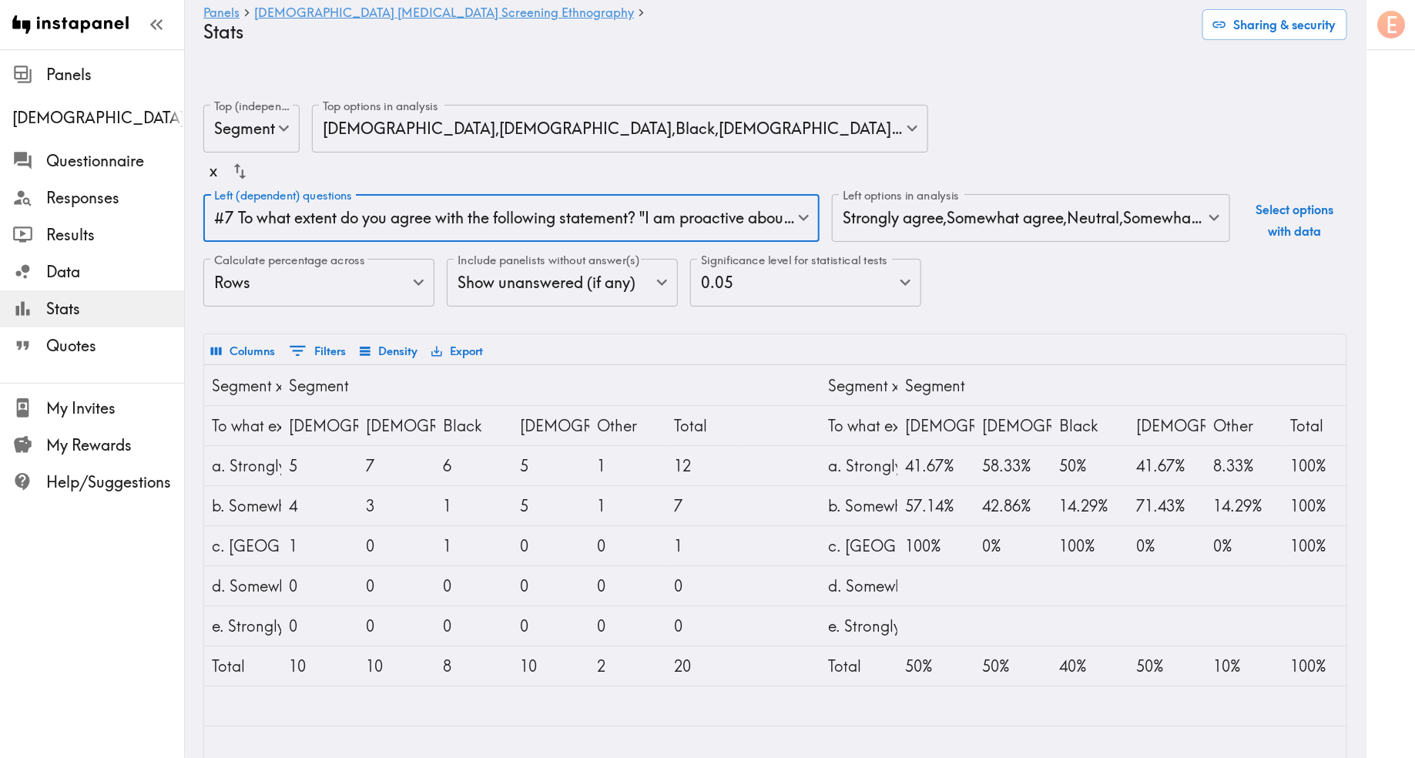
click at [451, 338] on button "Export" at bounding box center [457, 351] width 59 height 26
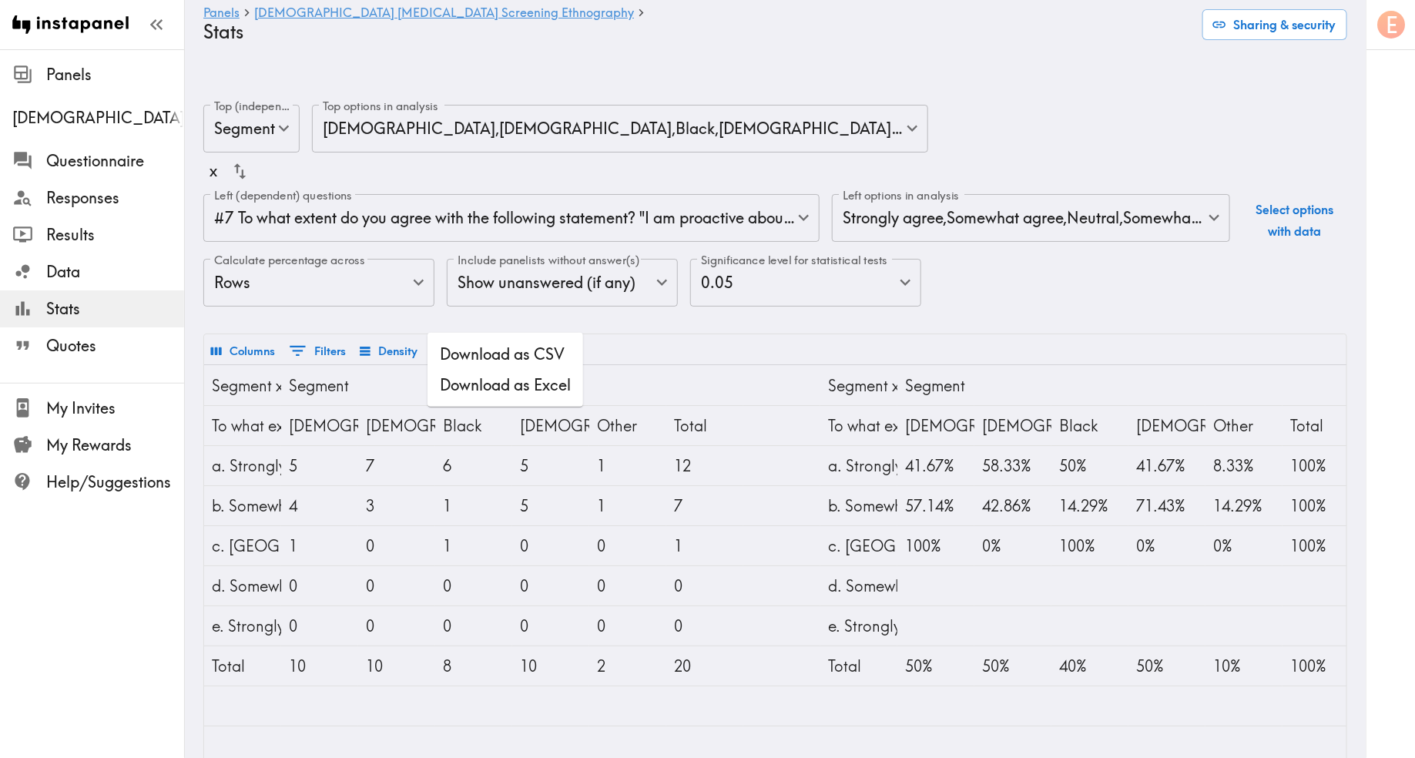
click at [478, 385] on li "Download as Excel" at bounding box center [506, 385] width 156 height 31
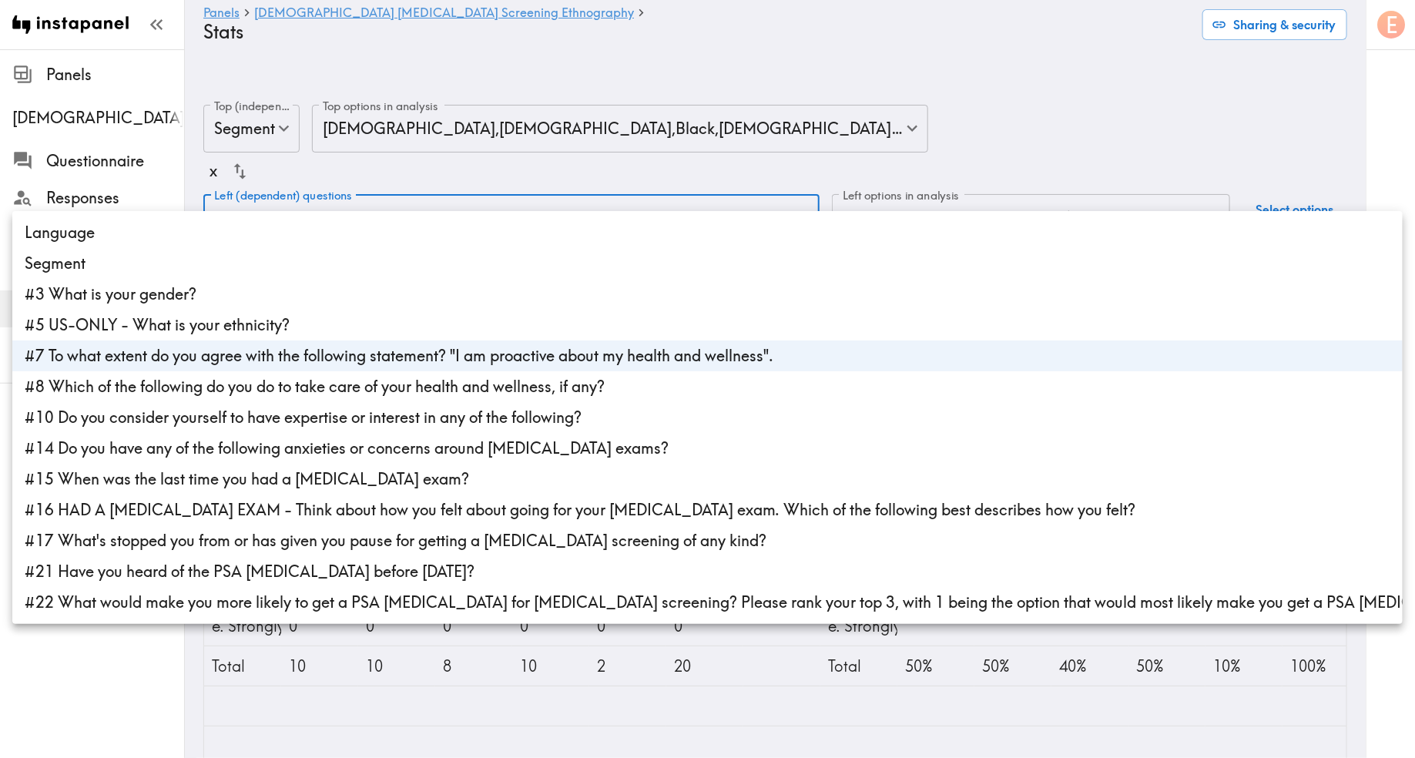
click at [682, 181] on body "Instapanel - Panels - Male Prostate Cancer Screening Ethnography - Stats Panels…" at bounding box center [707, 475] width 1415 height 791
click at [302, 393] on li "#8 Which of the following do you do to take care of your health and wellness, i…" at bounding box center [707, 386] width 1391 height 31
type input "9a143148-8c26-44b6-ba4d-2423a5af8f9d,107ce674-4c64-475b-958e-27bb63152188"
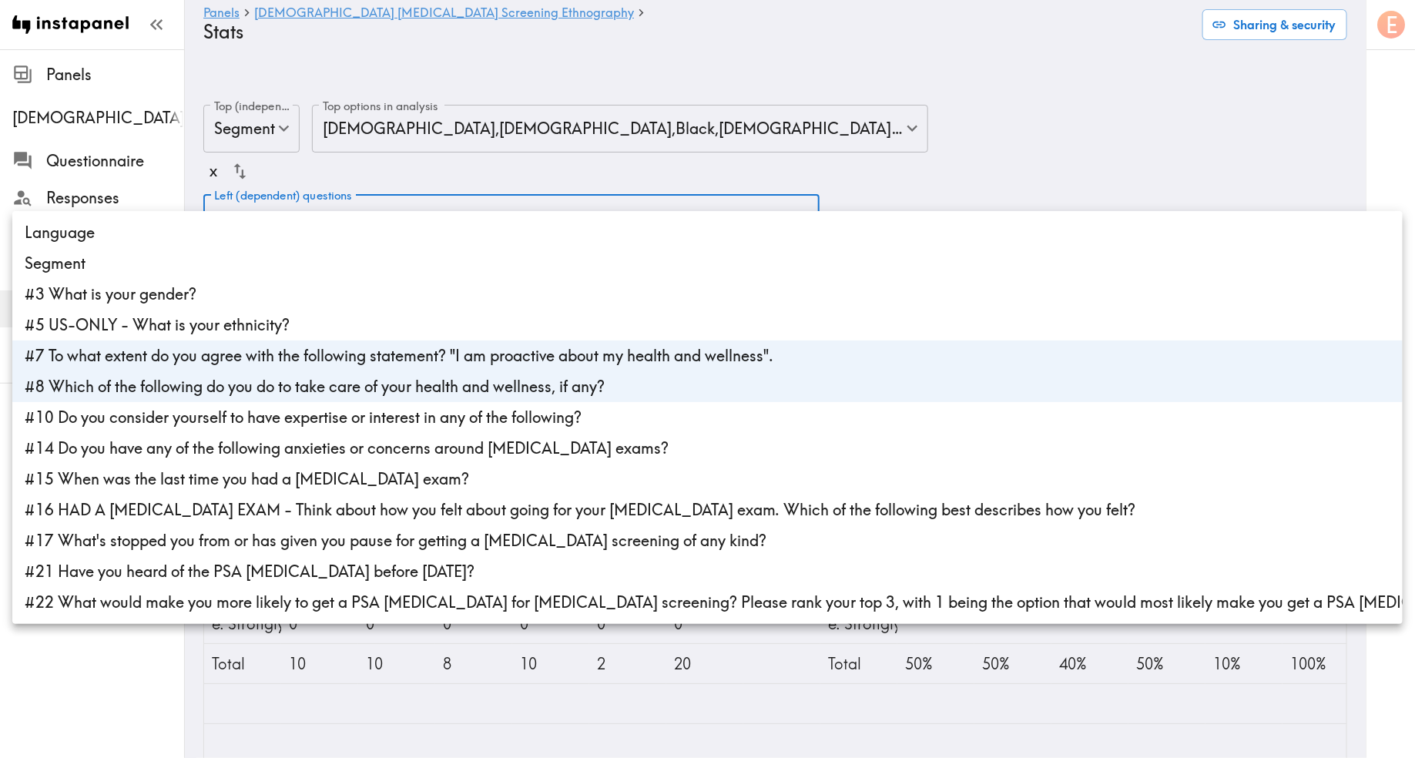
click at [1058, 163] on div at bounding box center [707, 379] width 1415 height 758
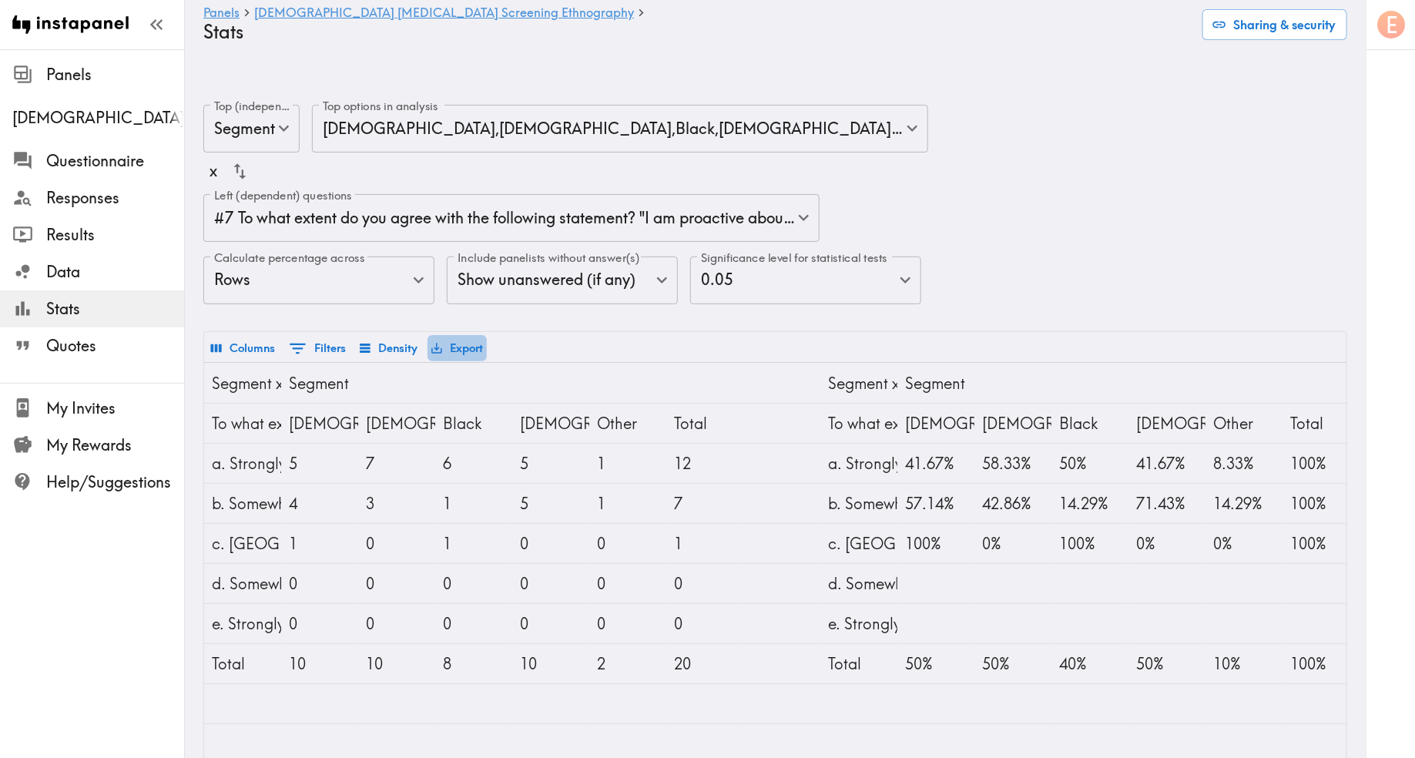
click at [461, 335] on button "Export" at bounding box center [457, 348] width 59 height 26
click at [505, 377] on li "Download as Excel" at bounding box center [506, 382] width 156 height 31
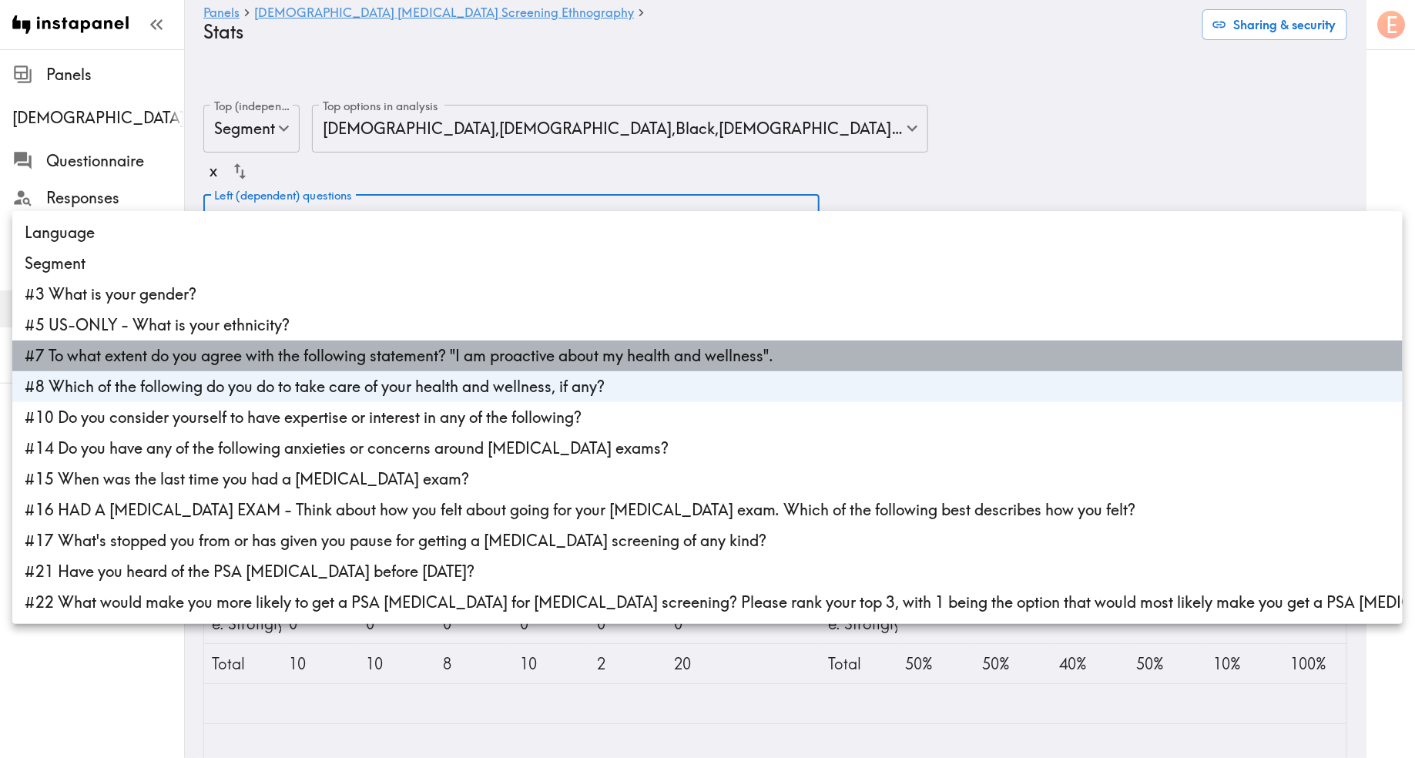
drag, startPoint x: 801, startPoint y: 353, endPoint x: 171, endPoint y: 350, distance: 630.2
click at [171, 350] on li "#7 To what extent do you agree with the following statement? "I am proactive ab…" at bounding box center [707, 356] width 1391 height 31
type input "107ce674-4c64-475b-958e-27bb63152188"
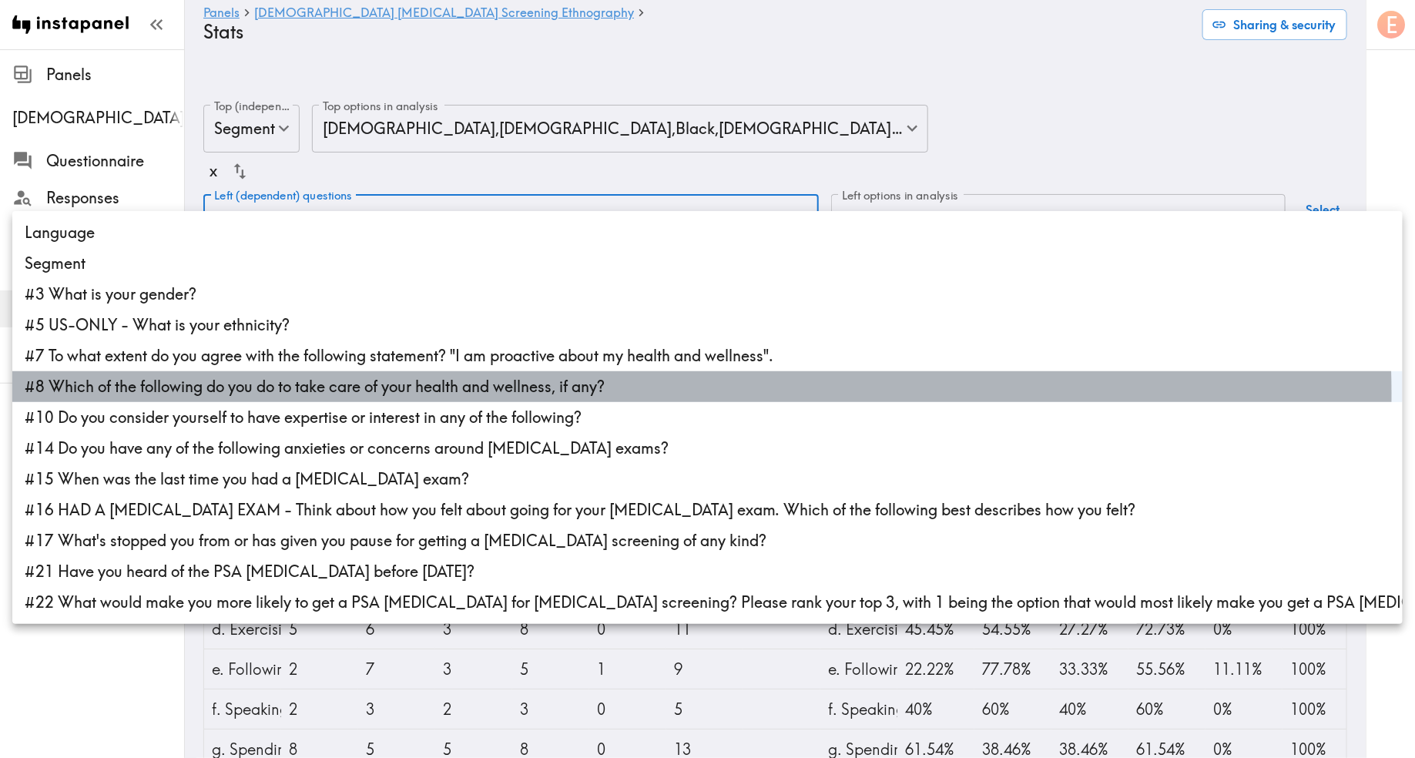
drag, startPoint x: 623, startPoint y: 394, endPoint x: 160, endPoint y: 388, distance: 462.3
click at [160, 388] on li "#8 Which of the following do you do to take care of your health and wellness, i…" at bounding box center [707, 386] width 1391 height 31
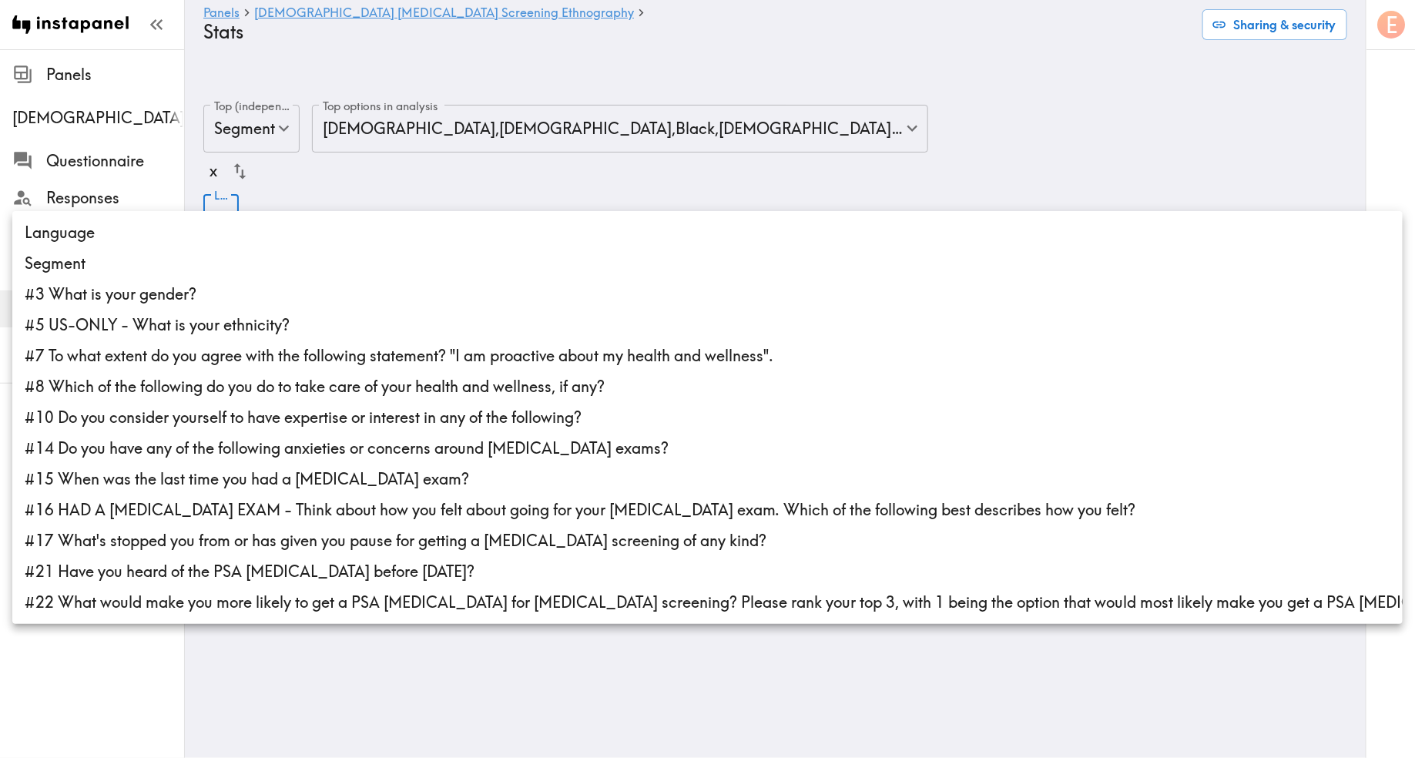
click at [334, 417] on li "#10 Do you consider yourself to have expertise or interest in any of the follow…" at bounding box center [707, 417] width 1391 height 31
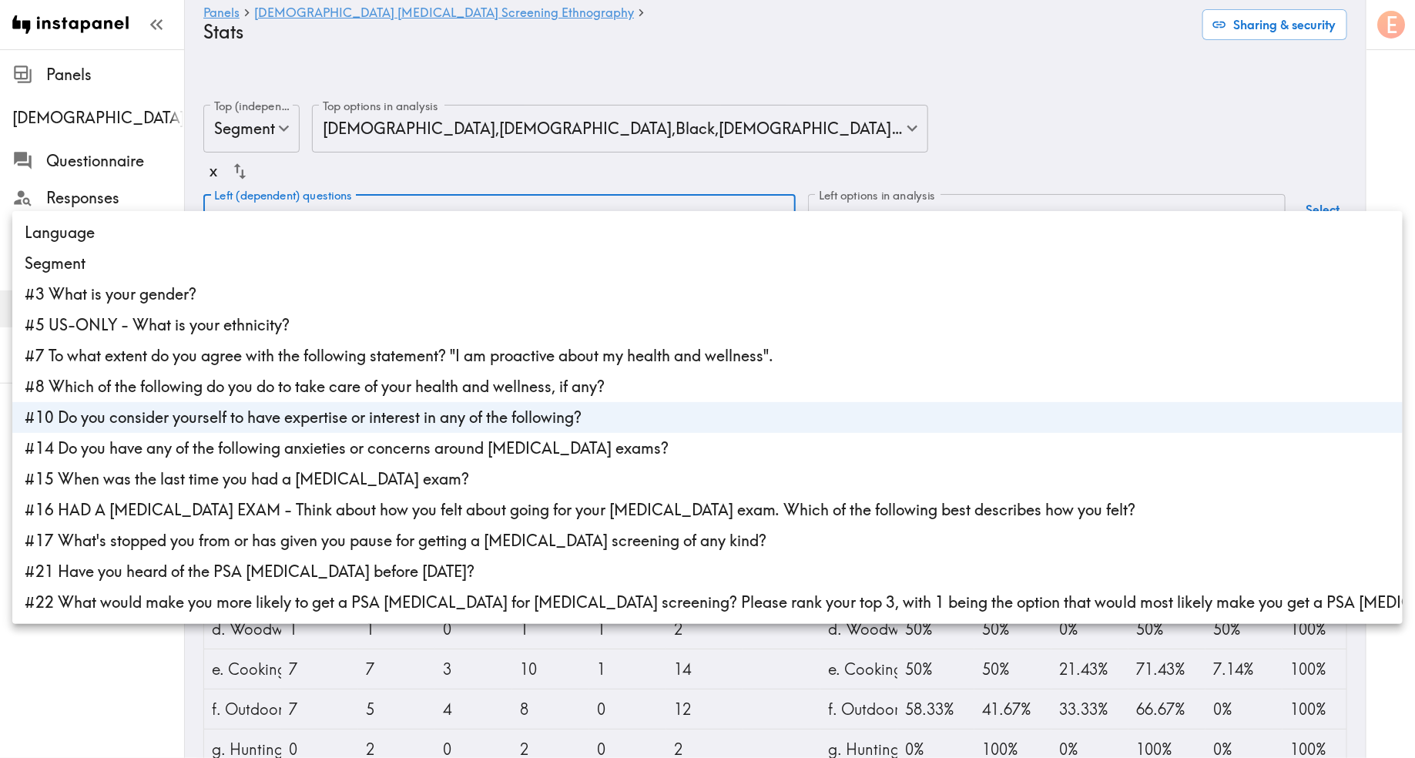
click at [921, 108] on div at bounding box center [707, 379] width 1415 height 758
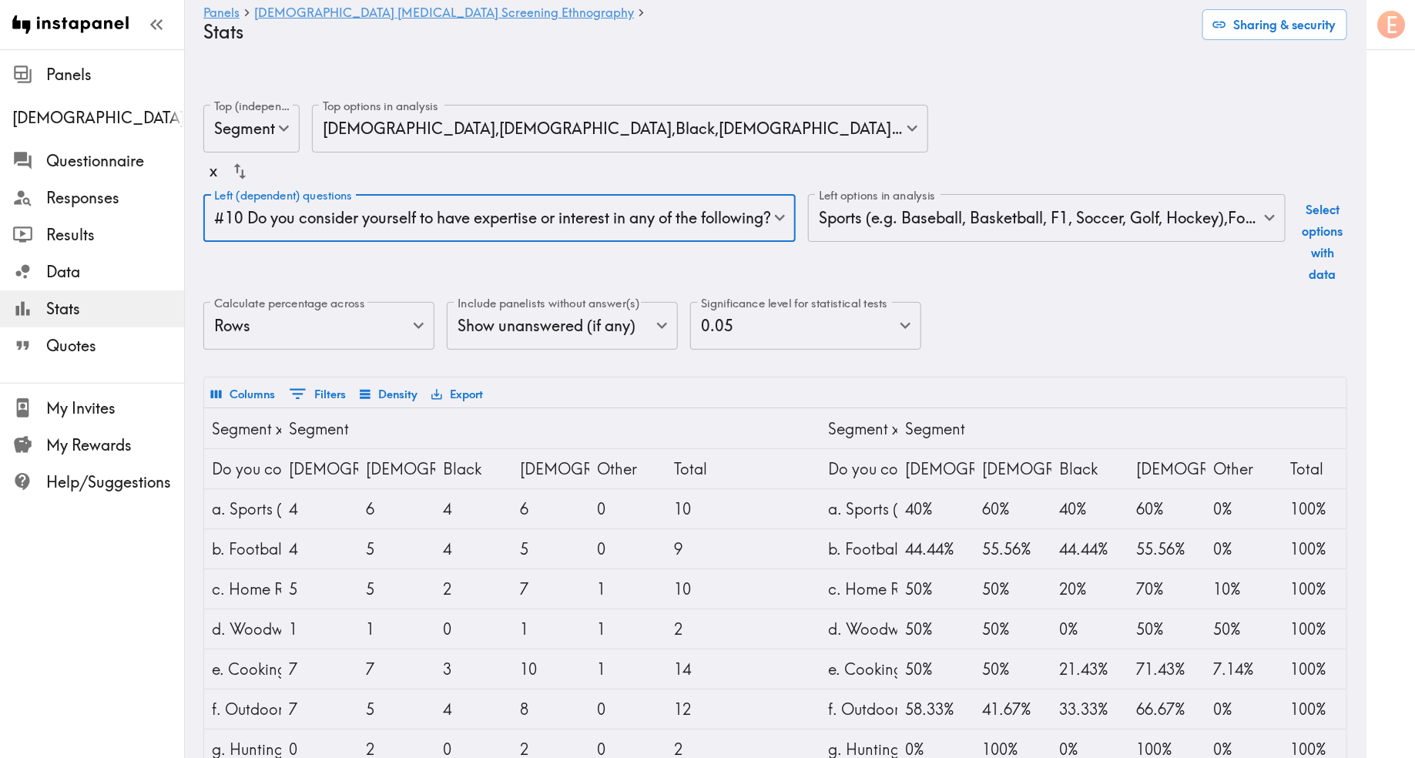
click at [461, 381] on button "Export" at bounding box center [457, 394] width 59 height 26
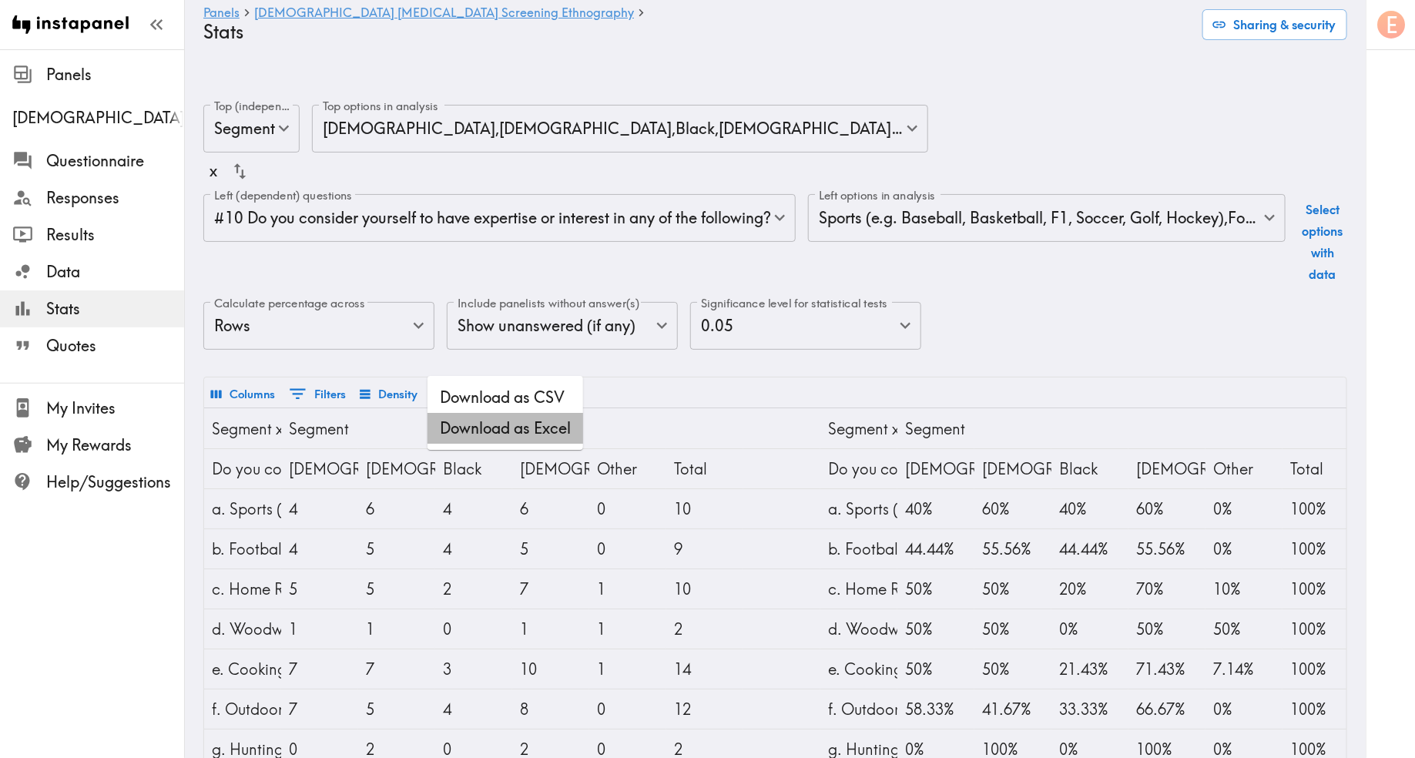
click at [493, 428] on li "Download as Excel" at bounding box center [506, 428] width 156 height 31
click at [496, 189] on body "Instapanel - Panels - Male Prostate Cancer Screening Ethnography - Stats Panels…" at bounding box center [707, 717] width 1415 height 1275
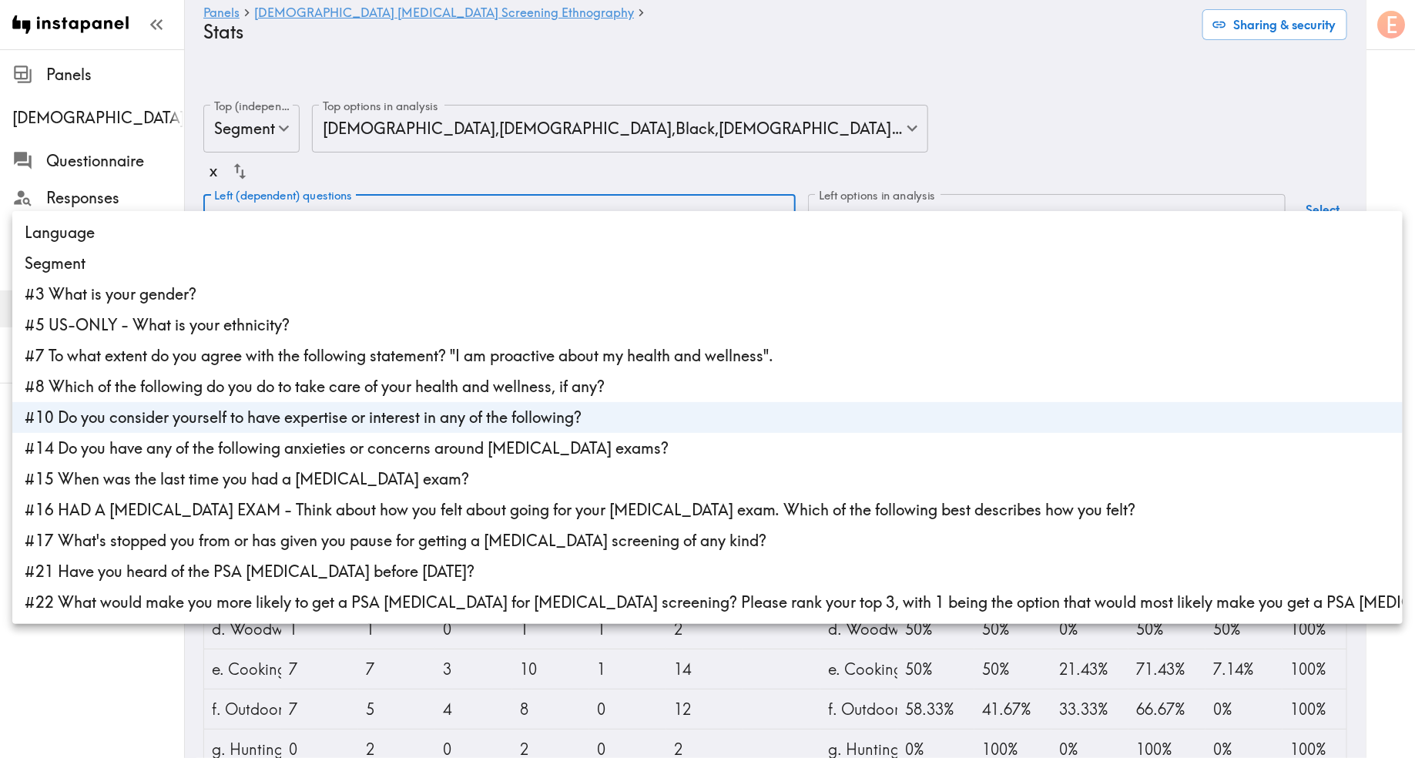
click at [257, 444] on li "#14 Do you have any of the following anxieties or concerns around prostate exam…" at bounding box center [707, 448] width 1391 height 31
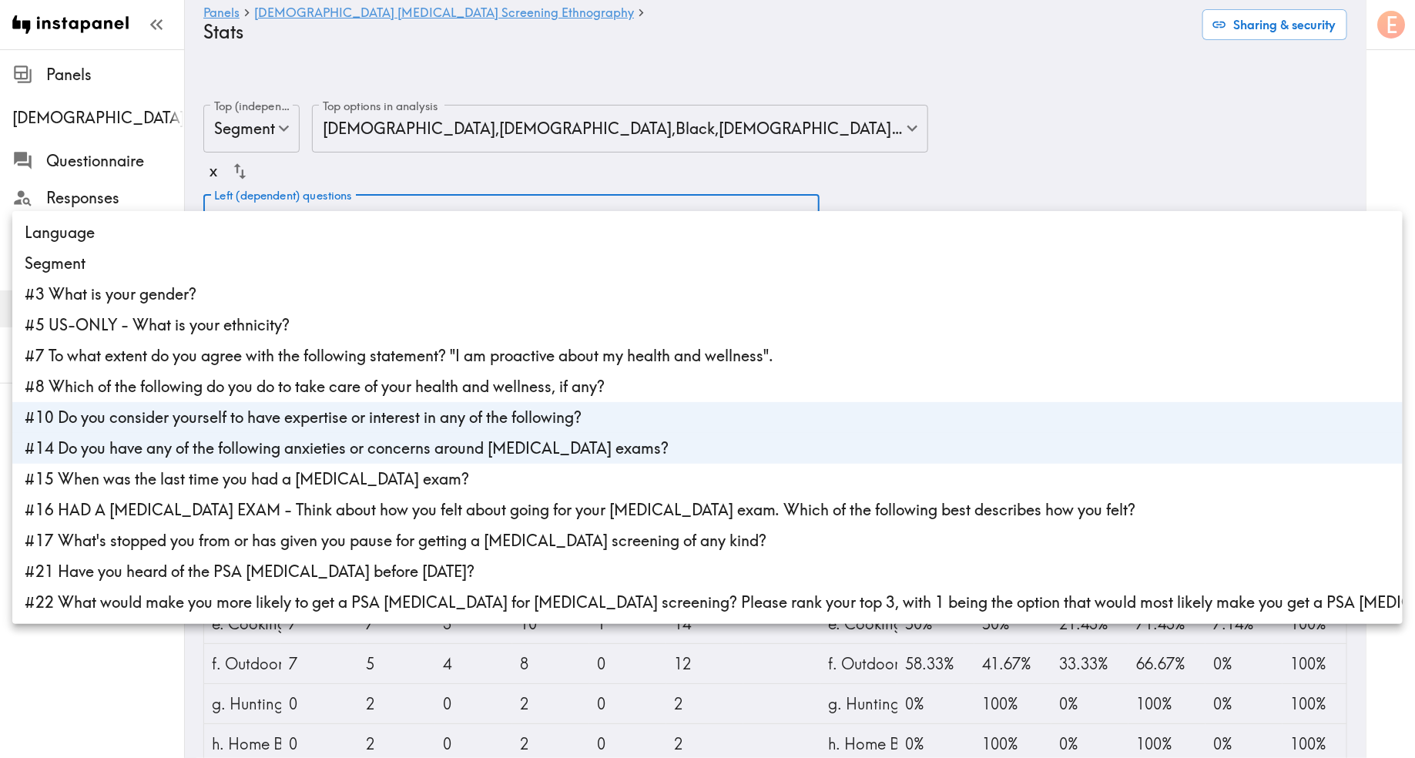
click at [953, 163] on div at bounding box center [707, 379] width 1415 height 758
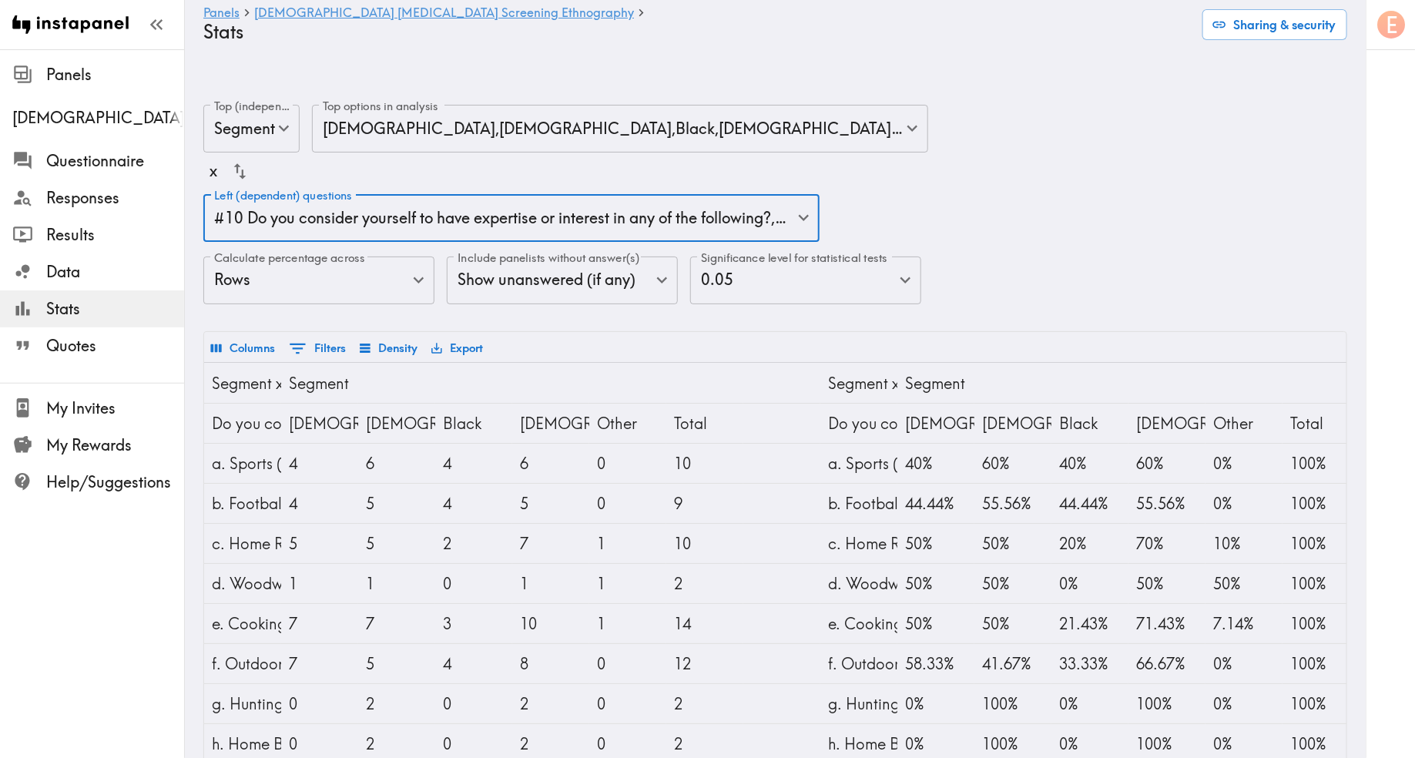
click at [455, 335] on button "Export" at bounding box center [457, 348] width 59 height 26
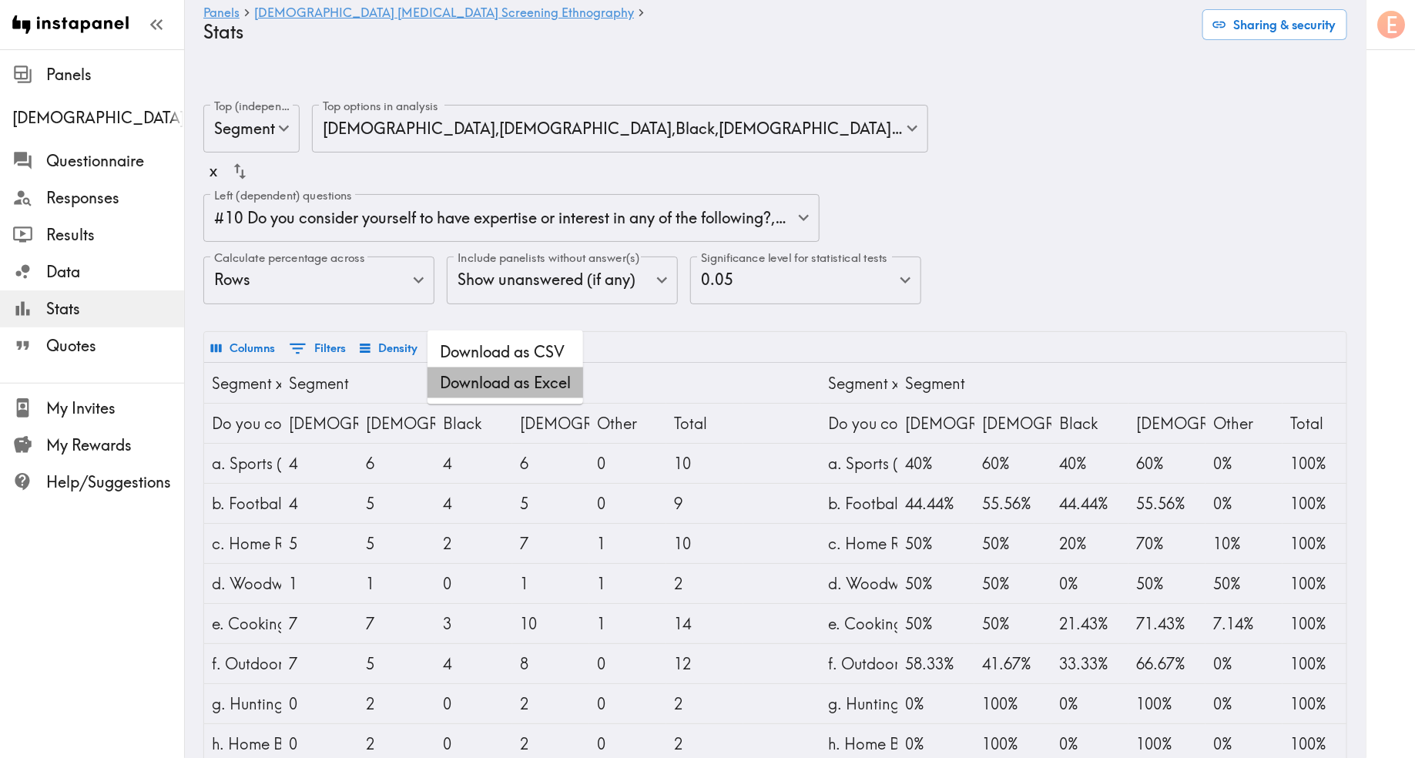
click at [528, 376] on li "Download as Excel" at bounding box center [506, 382] width 156 height 31
click at [465, 335] on button "Export" at bounding box center [457, 348] width 59 height 26
click at [496, 371] on li "Download as Excel" at bounding box center [506, 382] width 156 height 31
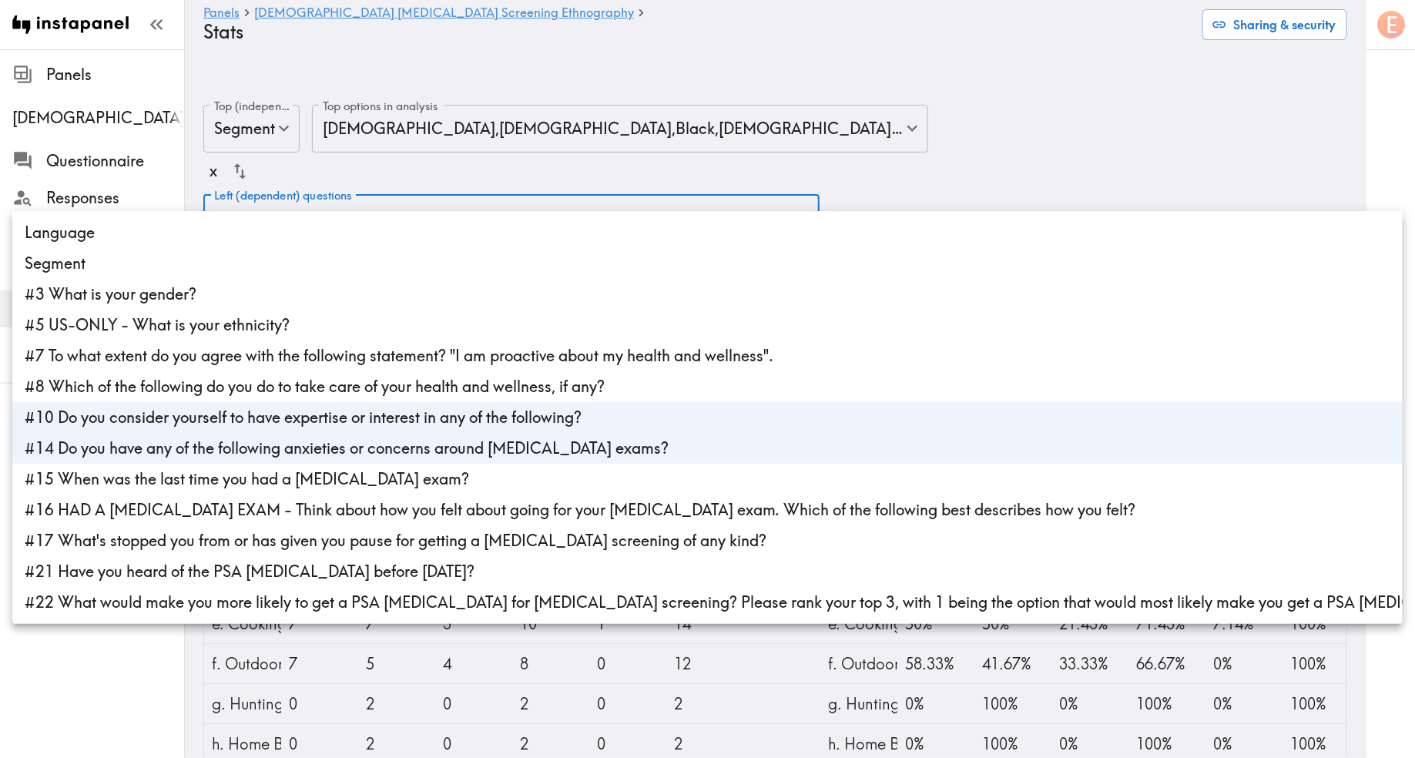
click at [290, 481] on li "#15 When was the last time you had a prostate exam?" at bounding box center [707, 479] width 1391 height 31
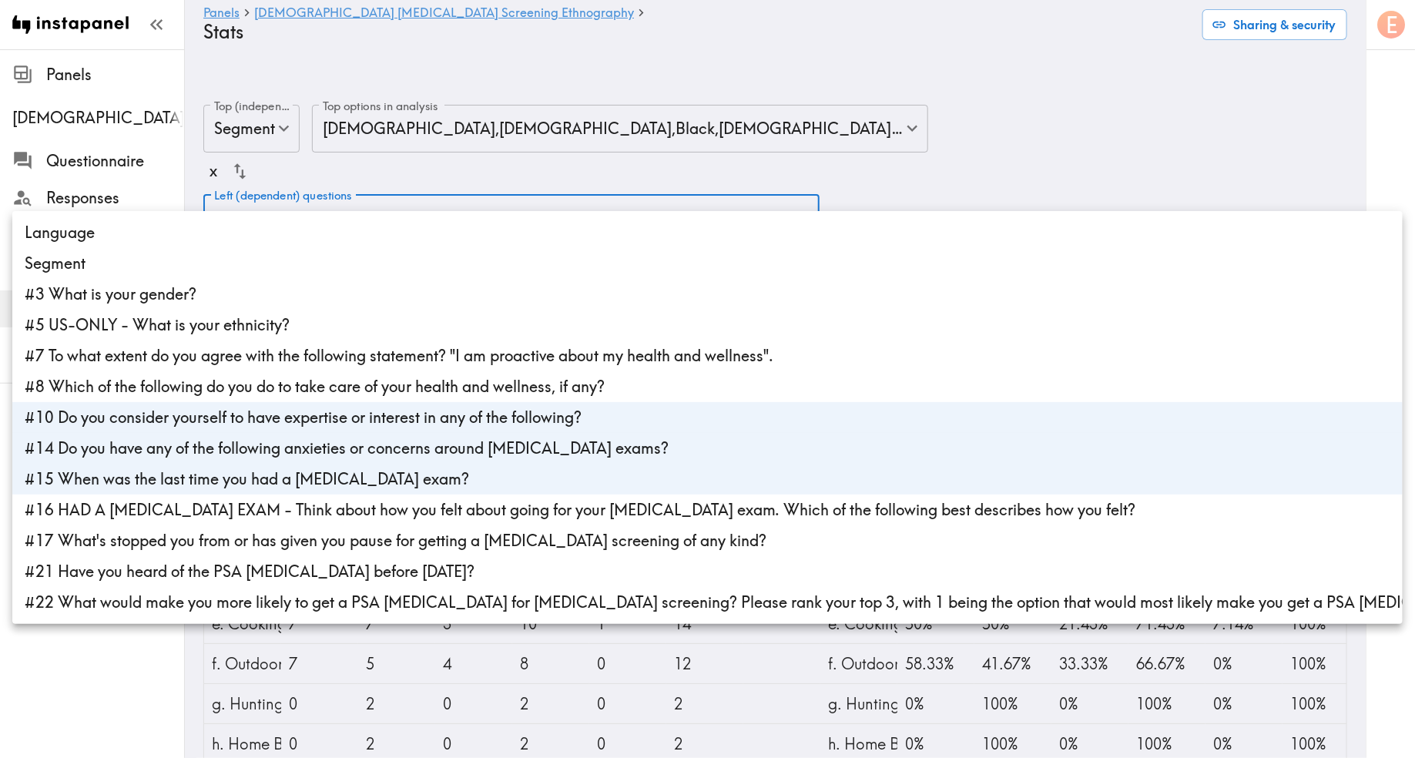
click at [914, 122] on div at bounding box center [707, 379] width 1415 height 758
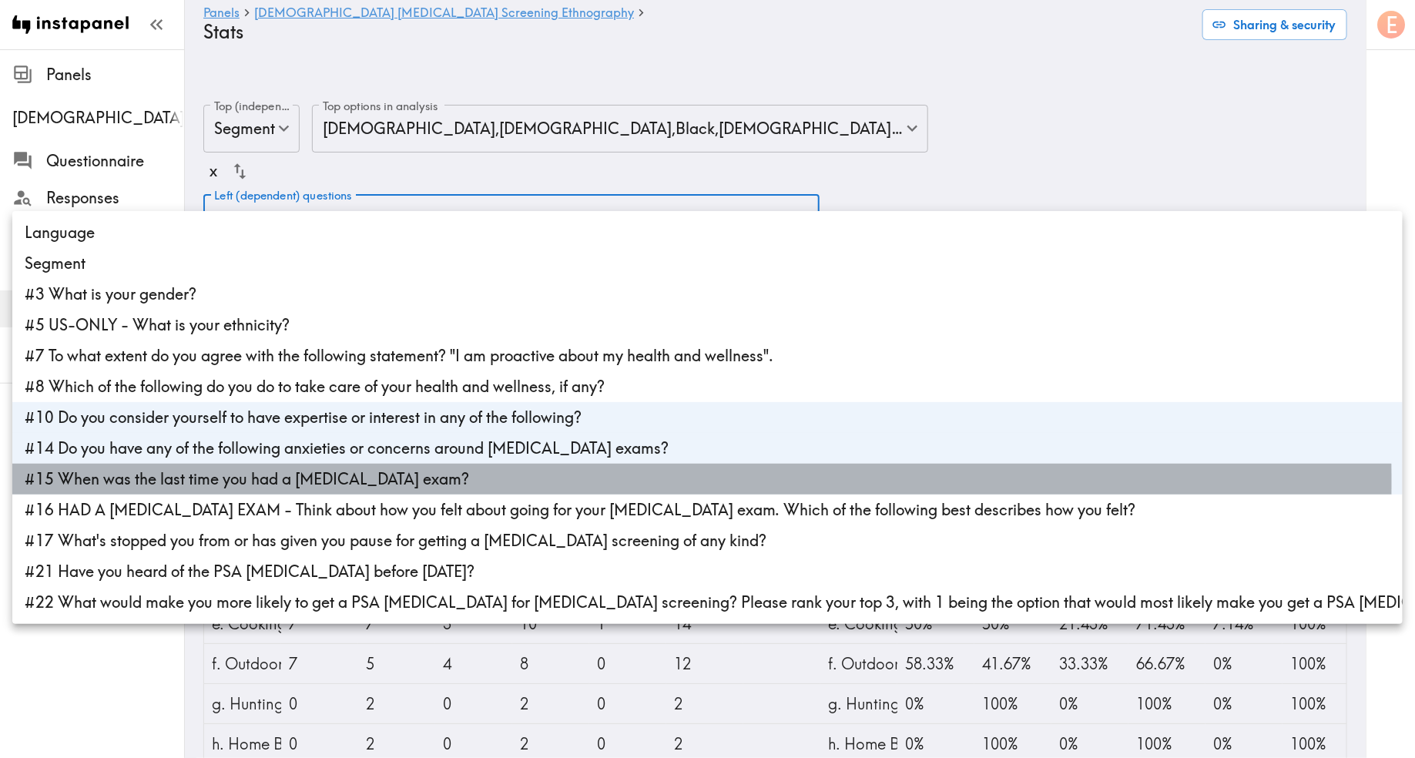
click at [168, 482] on li "#15 When was the last time you had a prostate exam?" at bounding box center [707, 479] width 1391 height 31
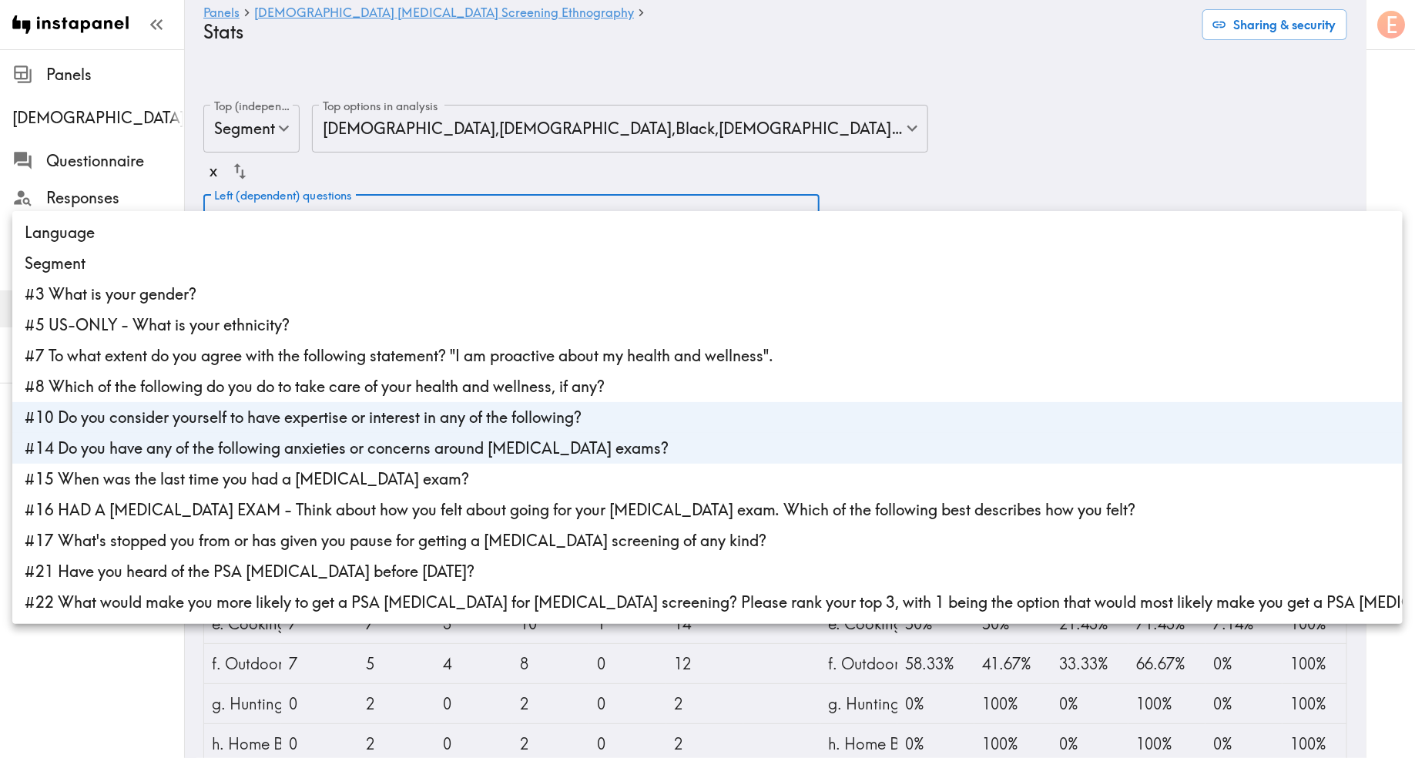
click at [132, 482] on li "#15 When was the last time you had a prostate exam?" at bounding box center [707, 479] width 1391 height 31
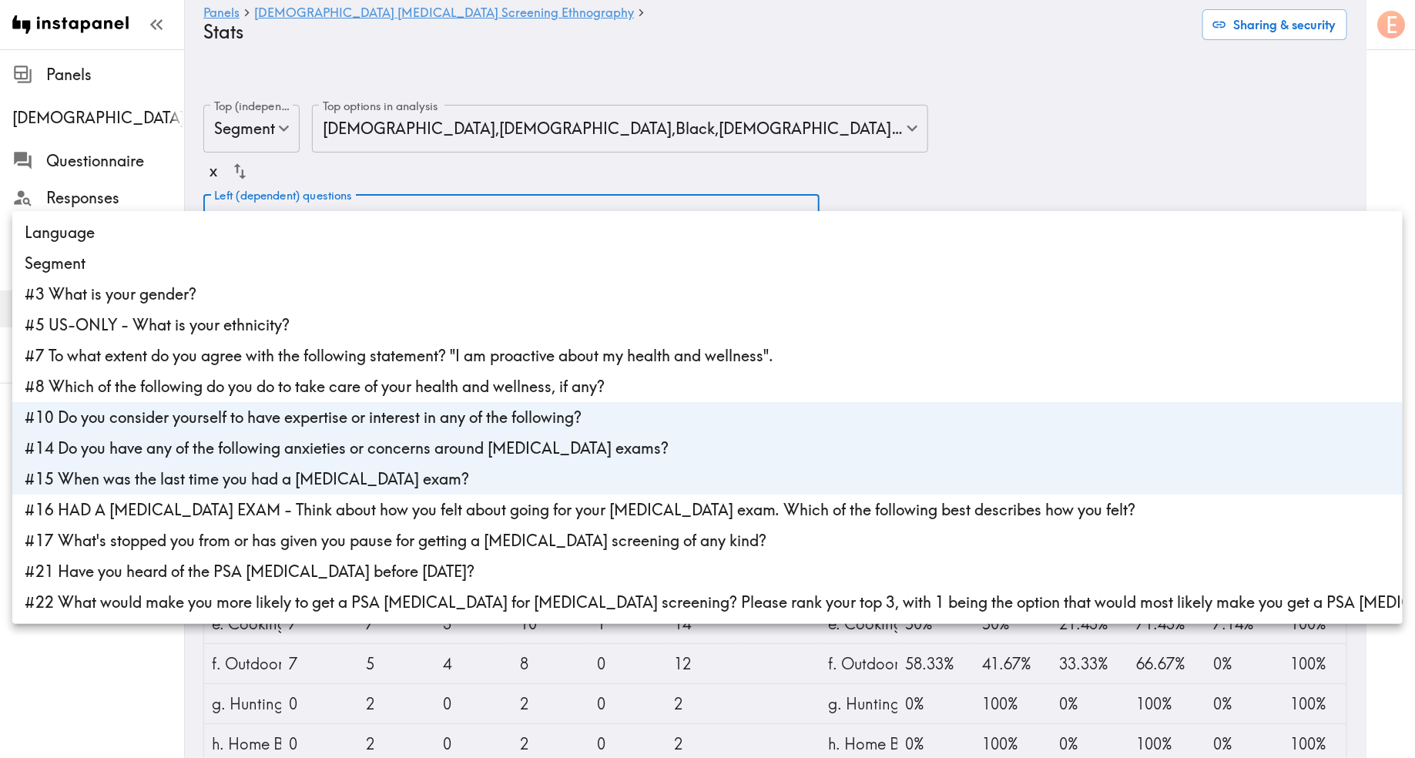
click at [135, 446] on li "#14 Do you have any of the following anxieties or concerns around prostate exam…" at bounding box center [707, 448] width 1391 height 31
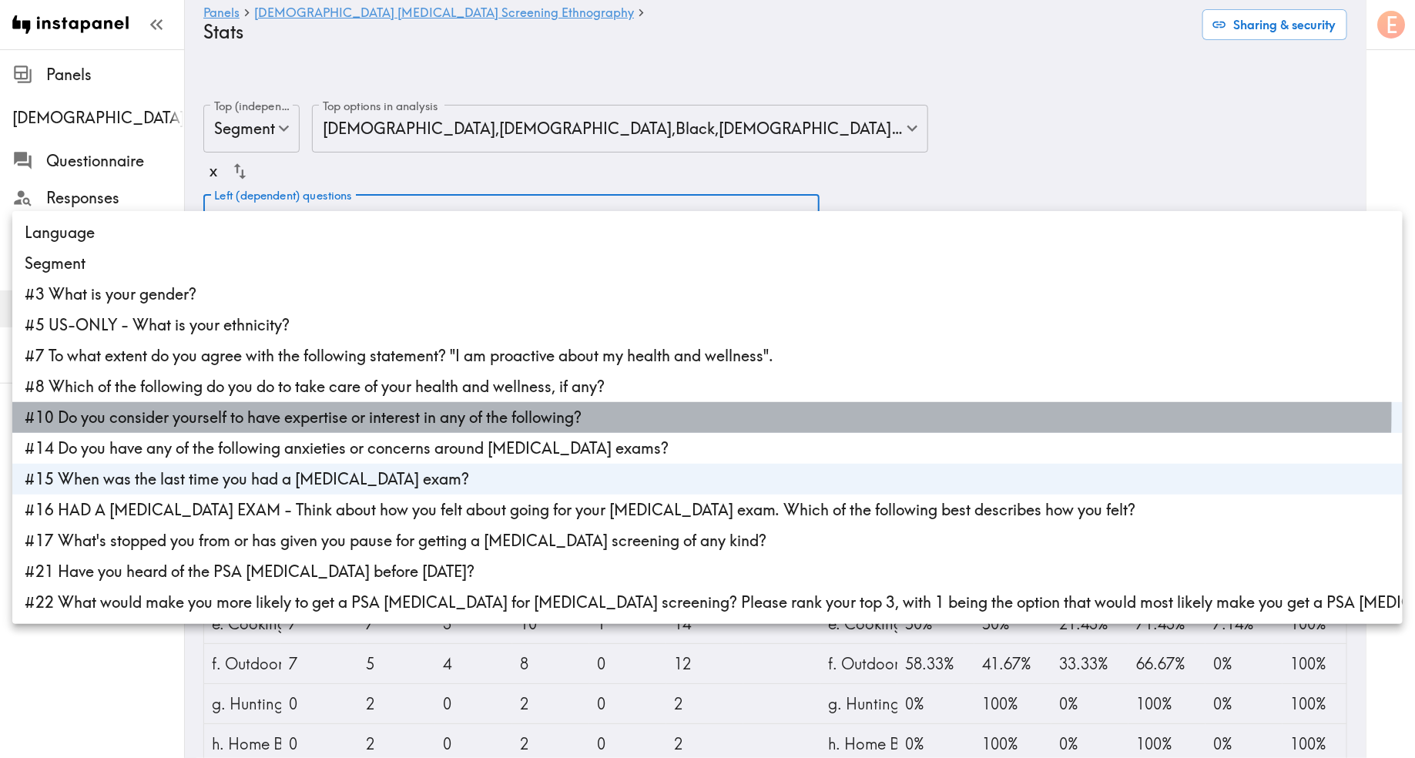
click at [135, 407] on li "#10 Do you consider yourself to have expertise or interest in any of the follow…" at bounding box center [707, 417] width 1391 height 31
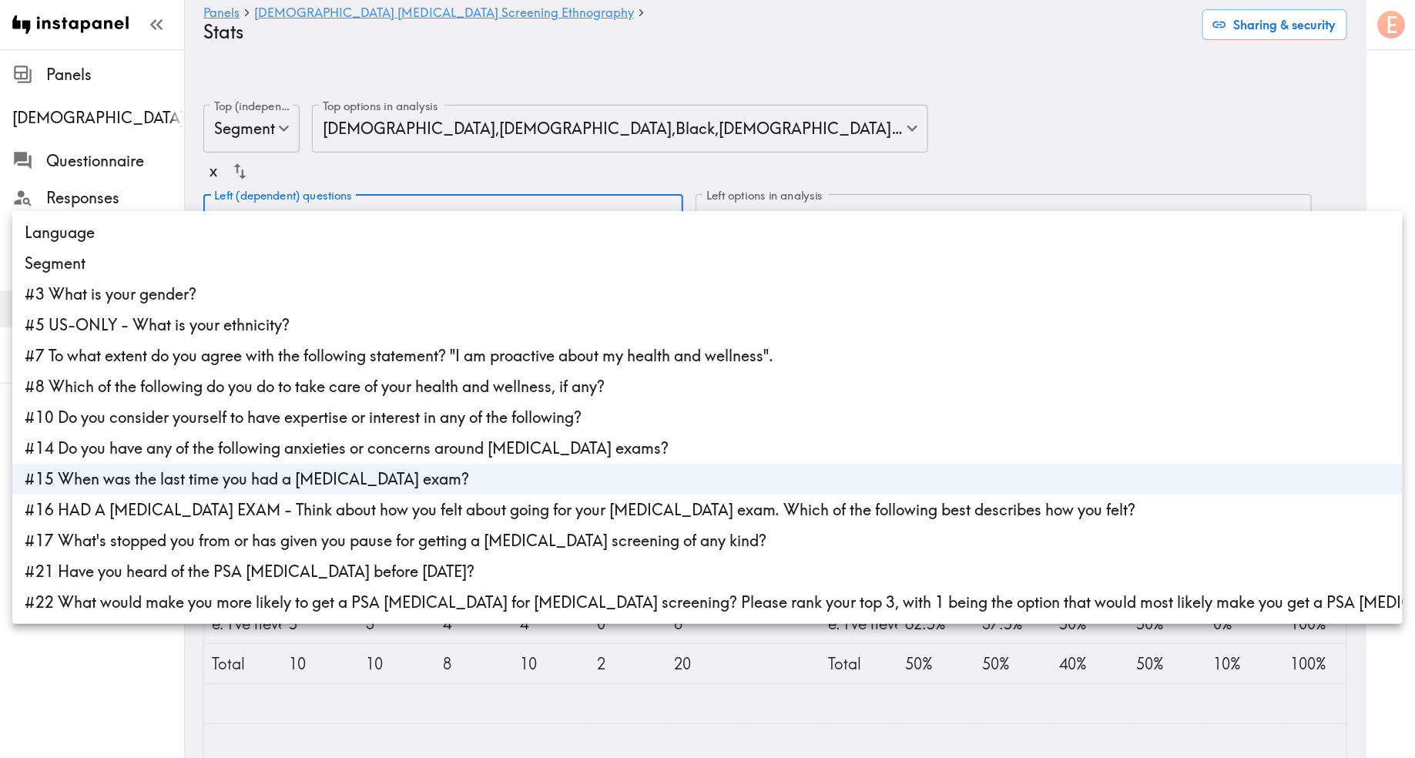
click at [690, 73] on div at bounding box center [707, 379] width 1415 height 758
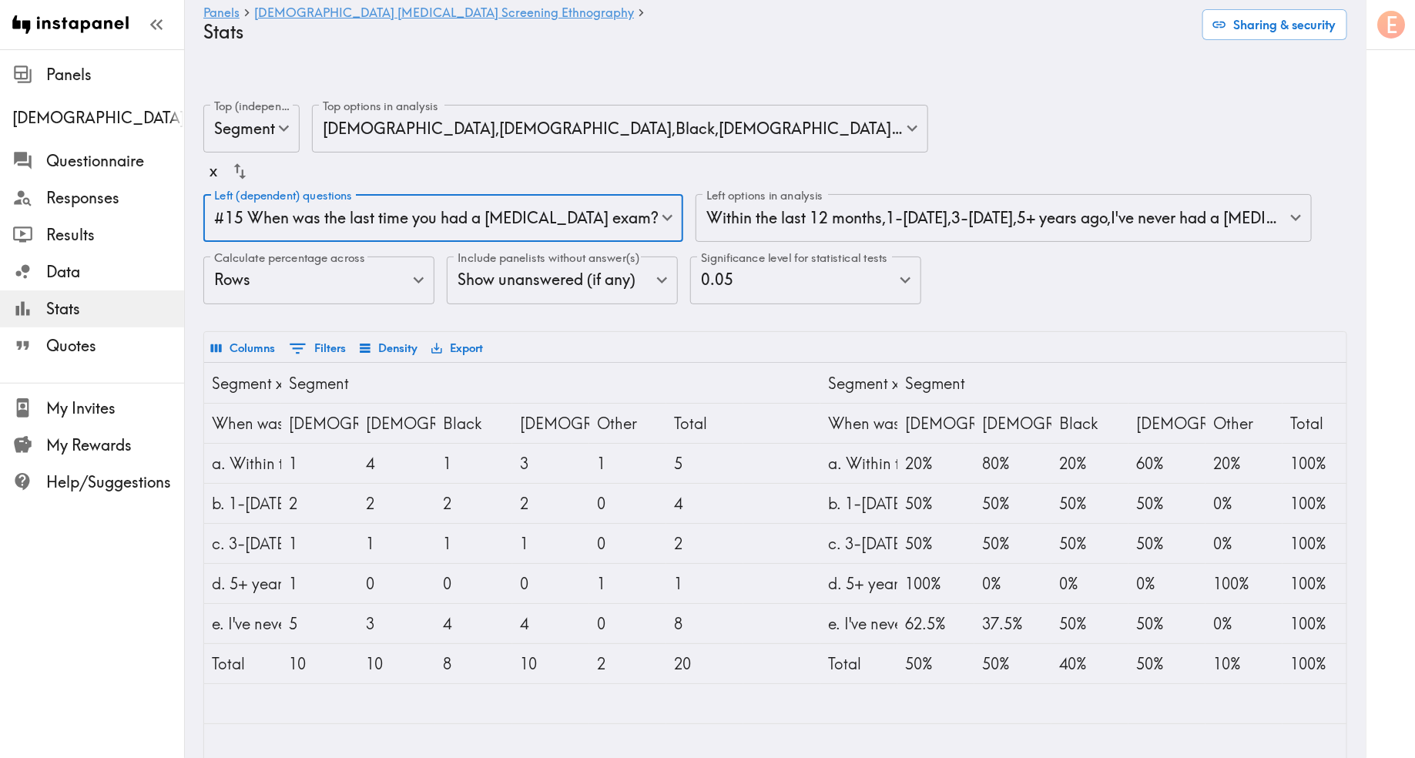
click at [1132, 180] on body "Instapanel - Panels - Male Prostate Cancer Screening Ethnography - Stats Panels…" at bounding box center [707, 474] width 1415 height 789
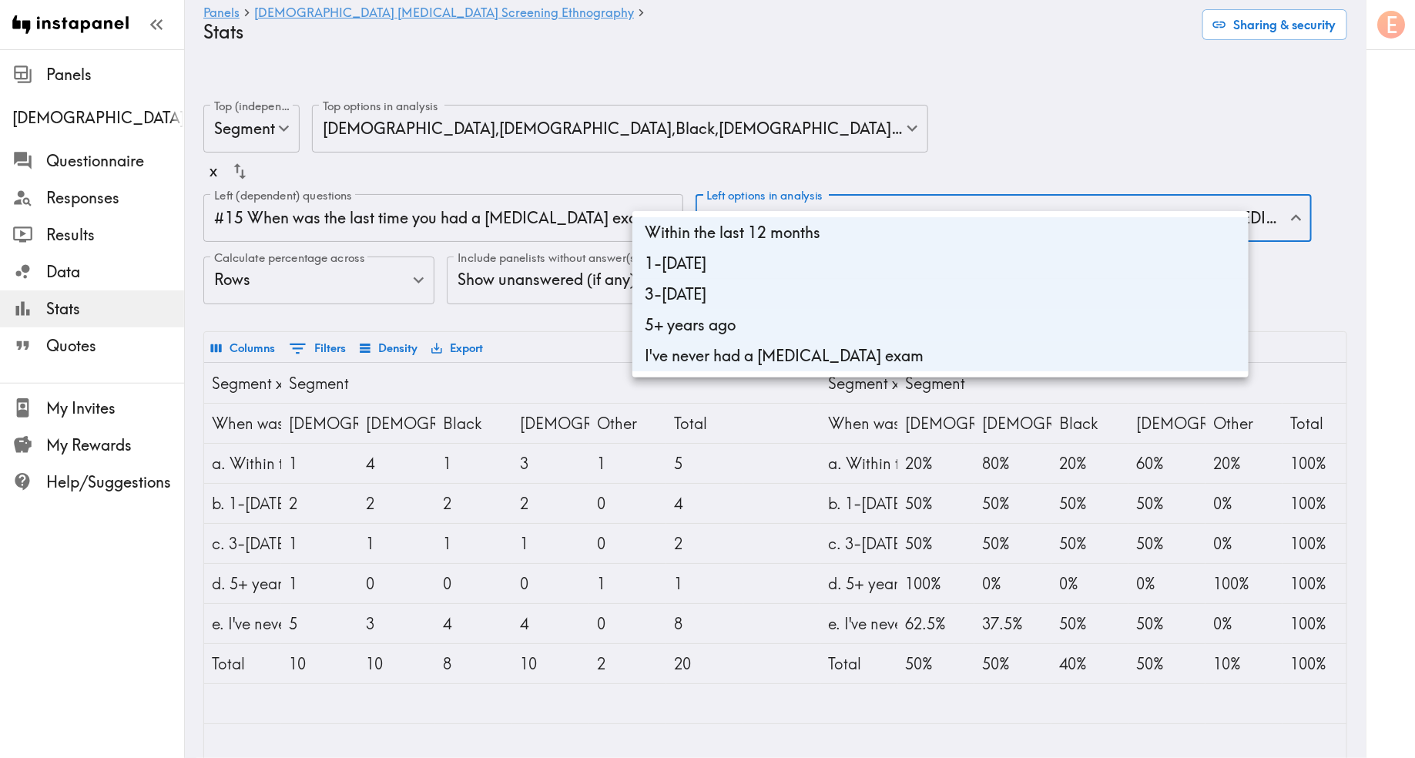
click at [1014, 92] on div at bounding box center [707, 379] width 1415 height 758
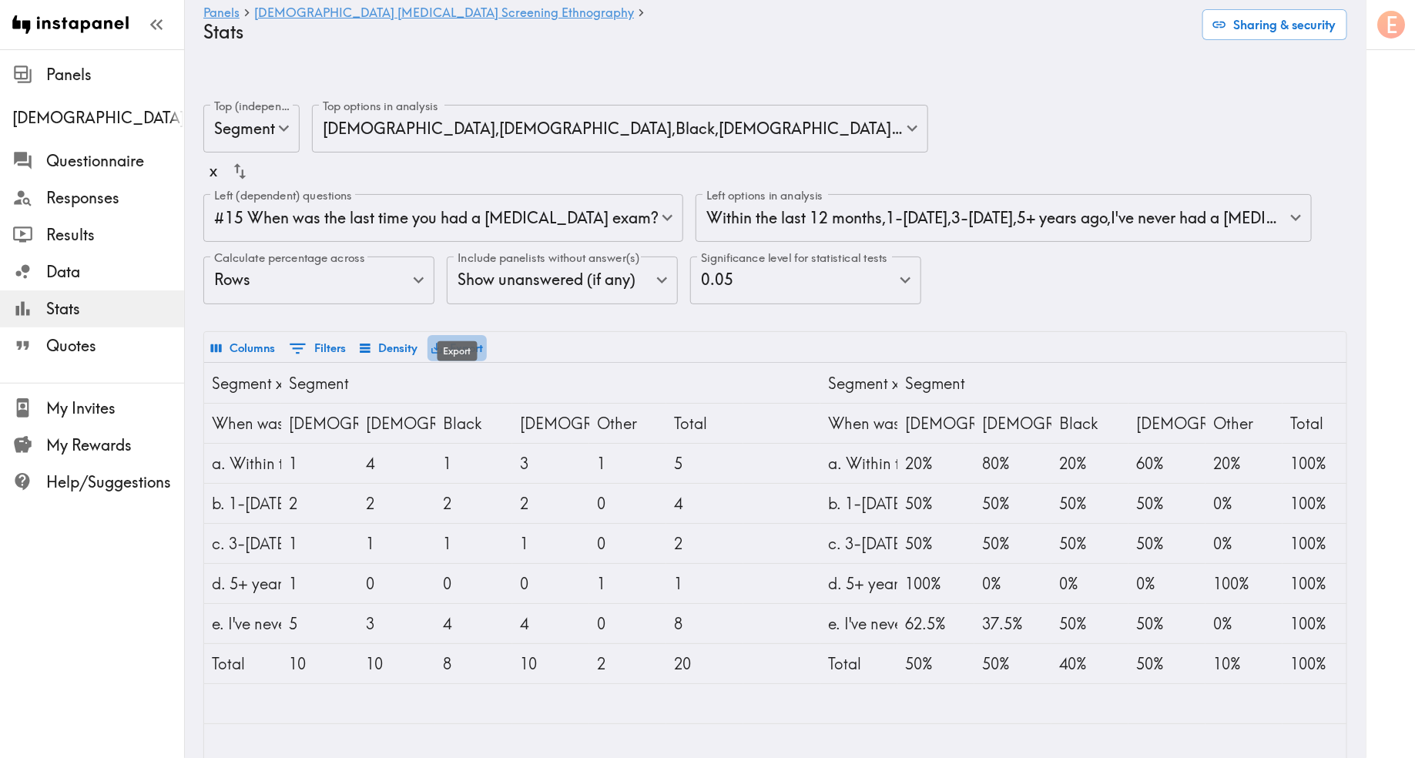
click at [473, 335] on button "Export" at bounding box center [457, 348] width 59 height 26
click at [495, 368] on li "Download as Excel" at bounding box center [506, 382] width 156 height 31
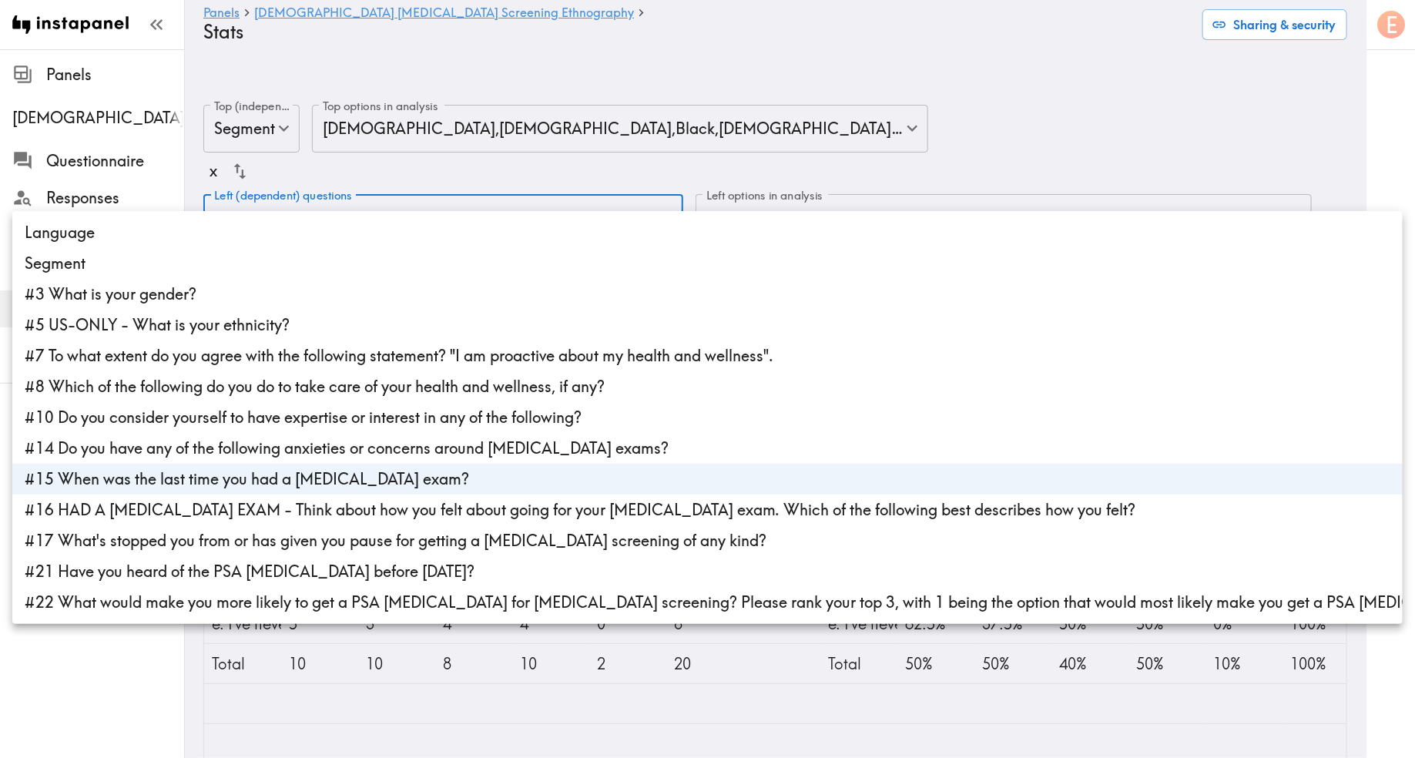
click at [445, 180] on body "Instapanel - Panels - Male Prostate Cancer Screening Ethnography - Stats Panels…" at bounding box center [707, 474] width 1415 height 789
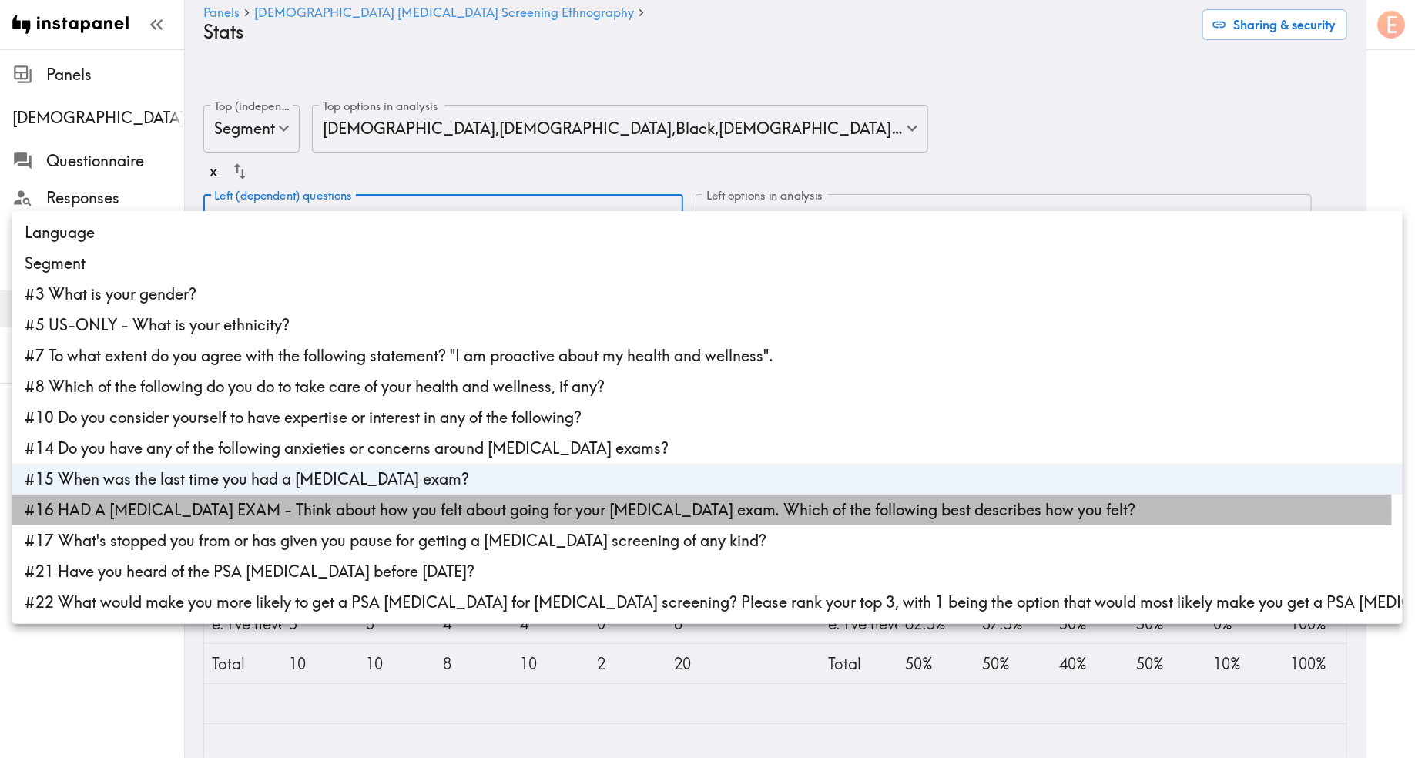
click at [282, 514] on li "#16 HAD A PROSTATE EXAM - Think about how you felt about going for your prostat…" at bounding box center [707, 510] width 1391 height 31
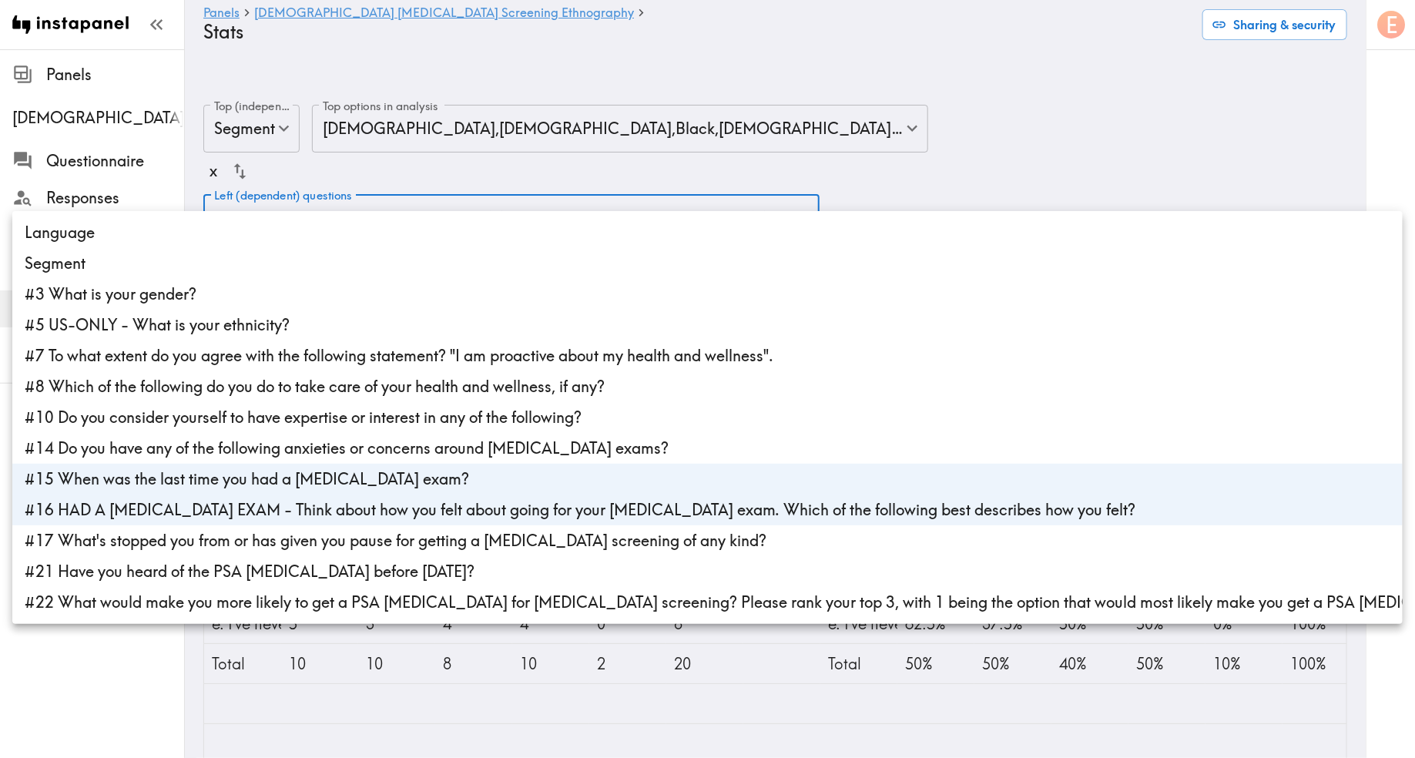
click at [988, 113] on div at bounding box center [707, 379] width 1415 height 758
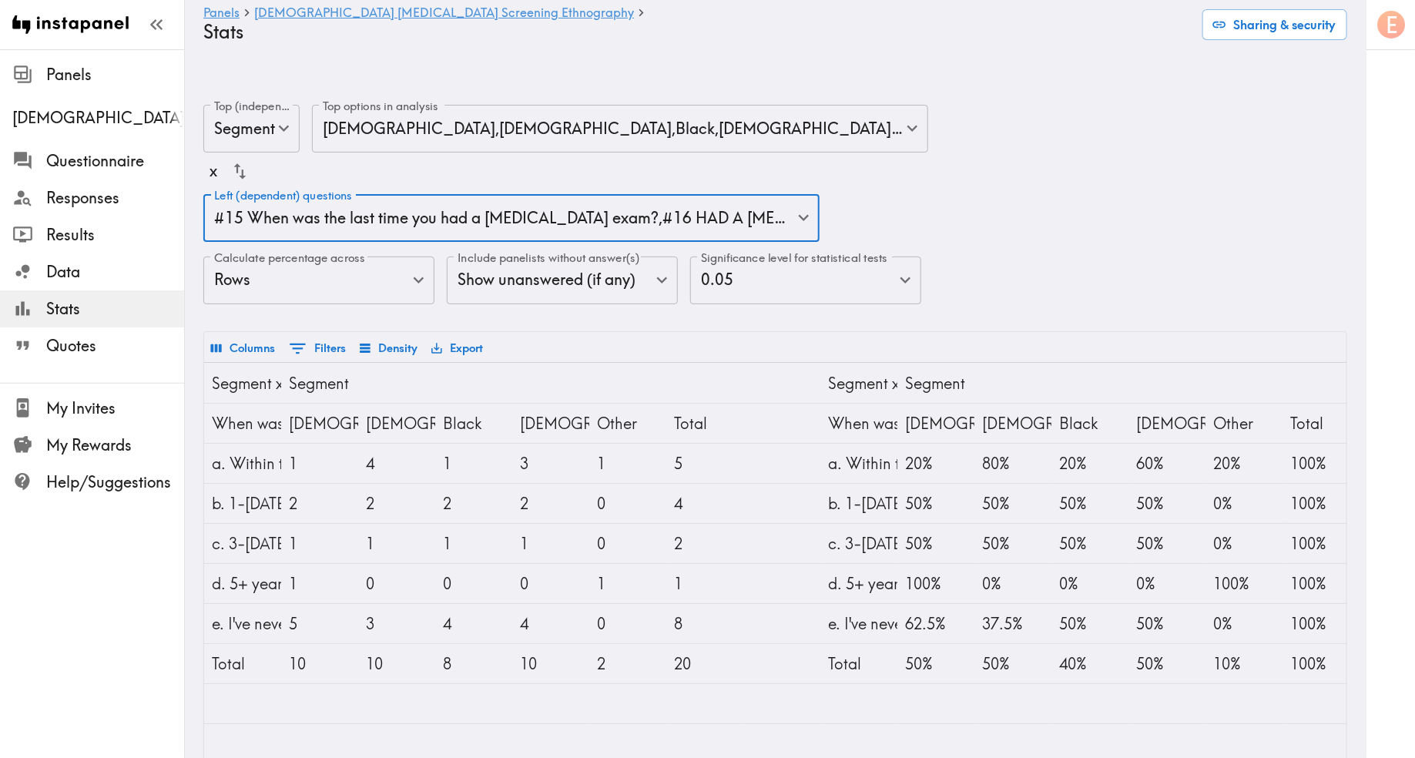
click at [412, 183] on body "Instapanel - Panels - Male Prostate Cancer Screening Ethnography - Stats Panels…" at bounding box center [707, 755] width 1415 height 1350
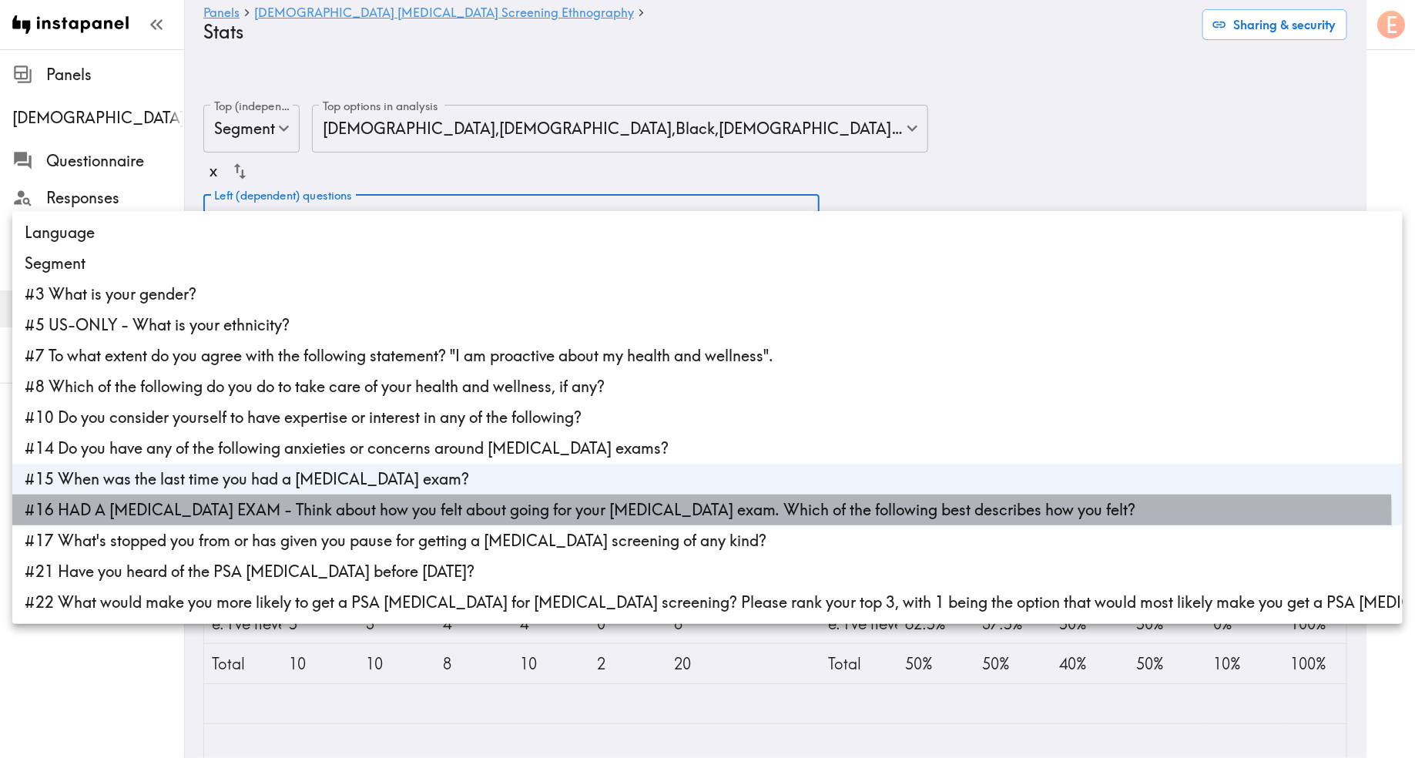
click at [213, 521] on li "#16 HAD A PROSTATE EXAM - Think about how you felt about going for your prostat…" at bounding box center [707, 510] width 1391 height 31
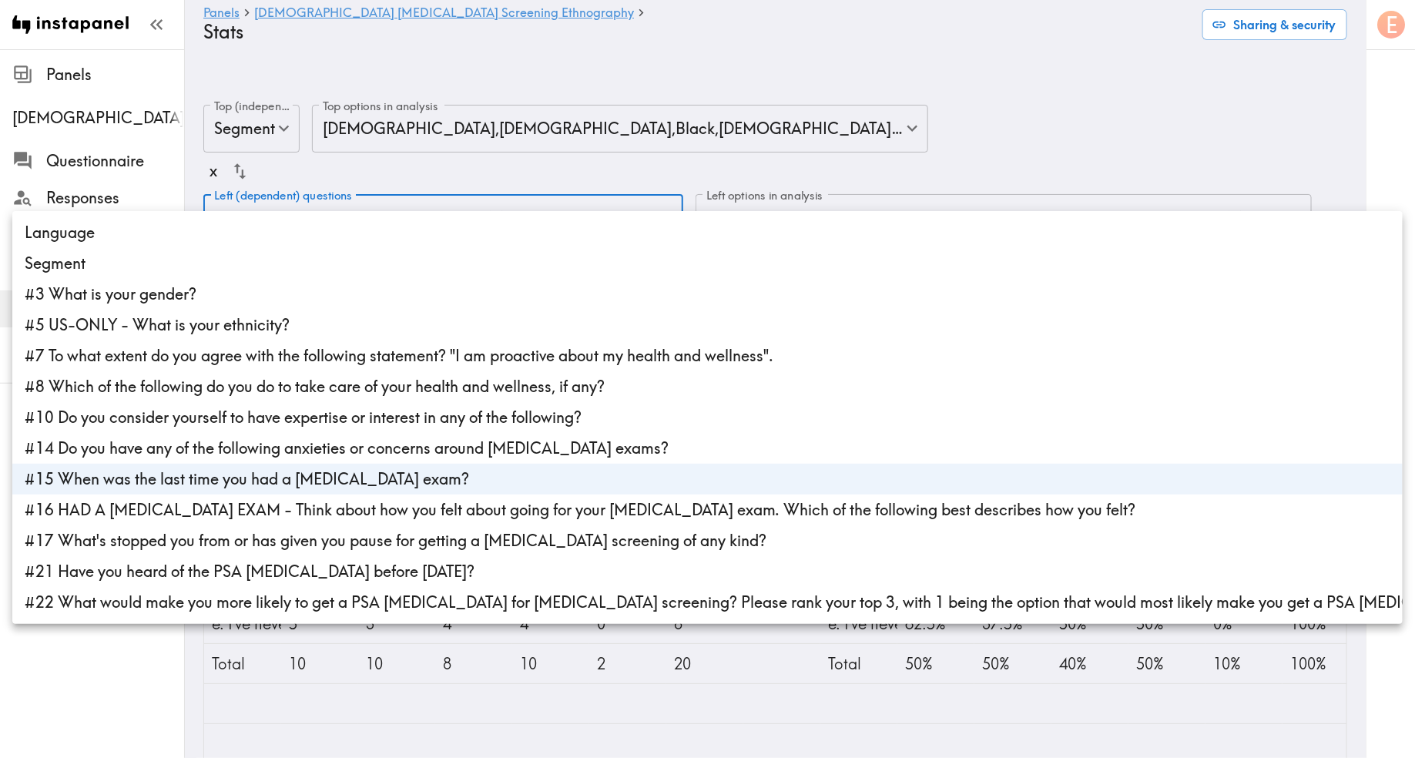
click at [596, 183] on div at bounding box center [707, 379] width 1415 height 758
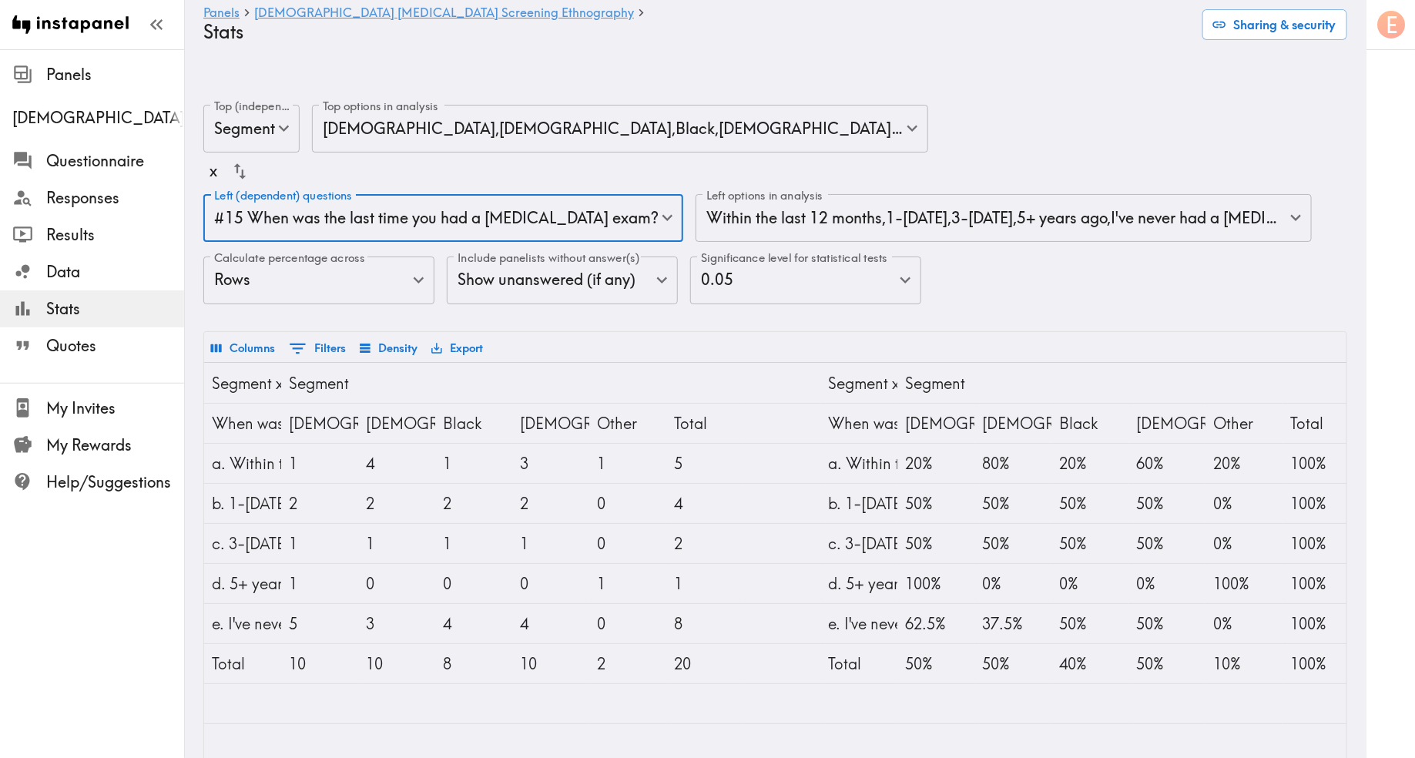
click at [608, 189] on body "Instapanel - Panels - Male Prostate Cancer Screening Ethnography - Stats Panels…" at bounding box center [707, 474] width 1415 height 789
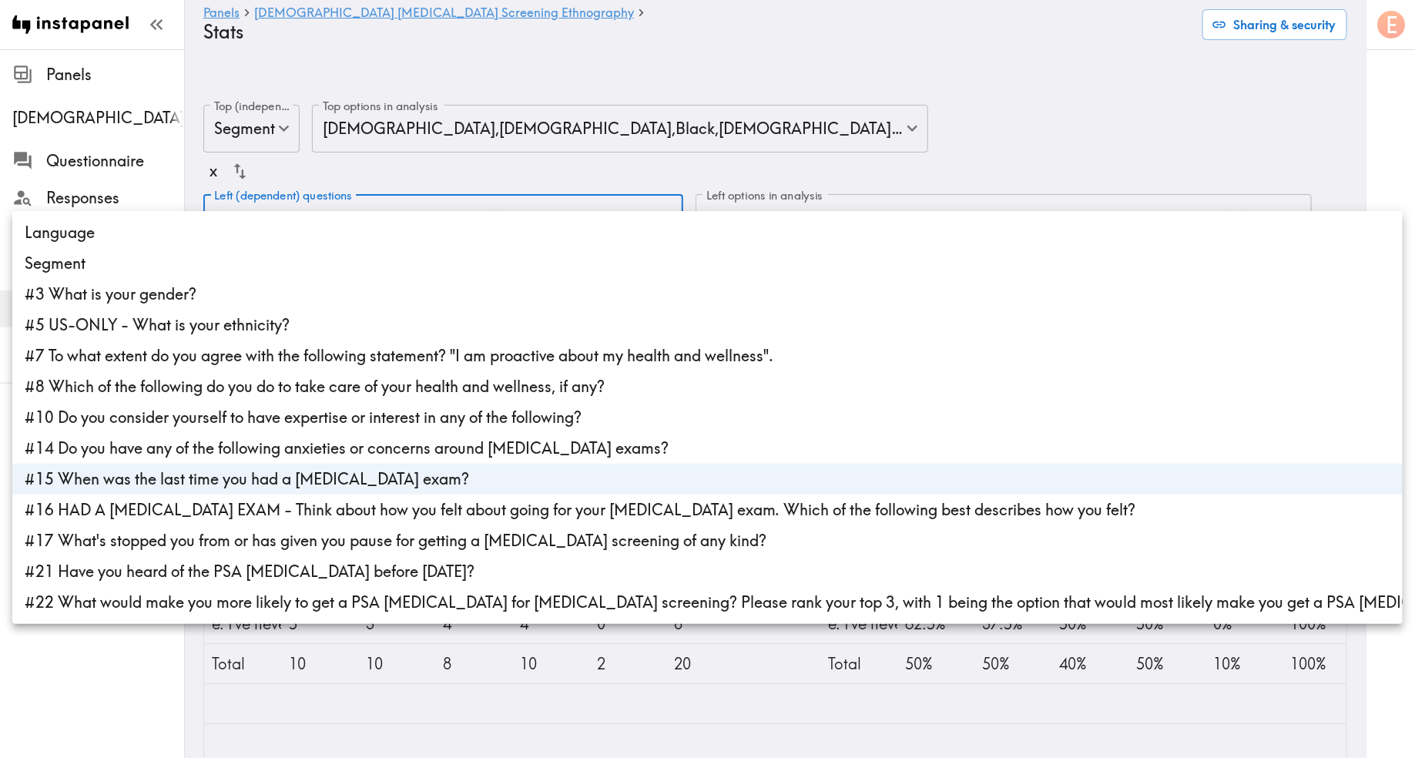
click at [247, 511] on li "#16 HAD A PROSTATE EXAM - Think about how you felt about going for your prostat…" at bounding box center [707, 510] width 1391 height 31
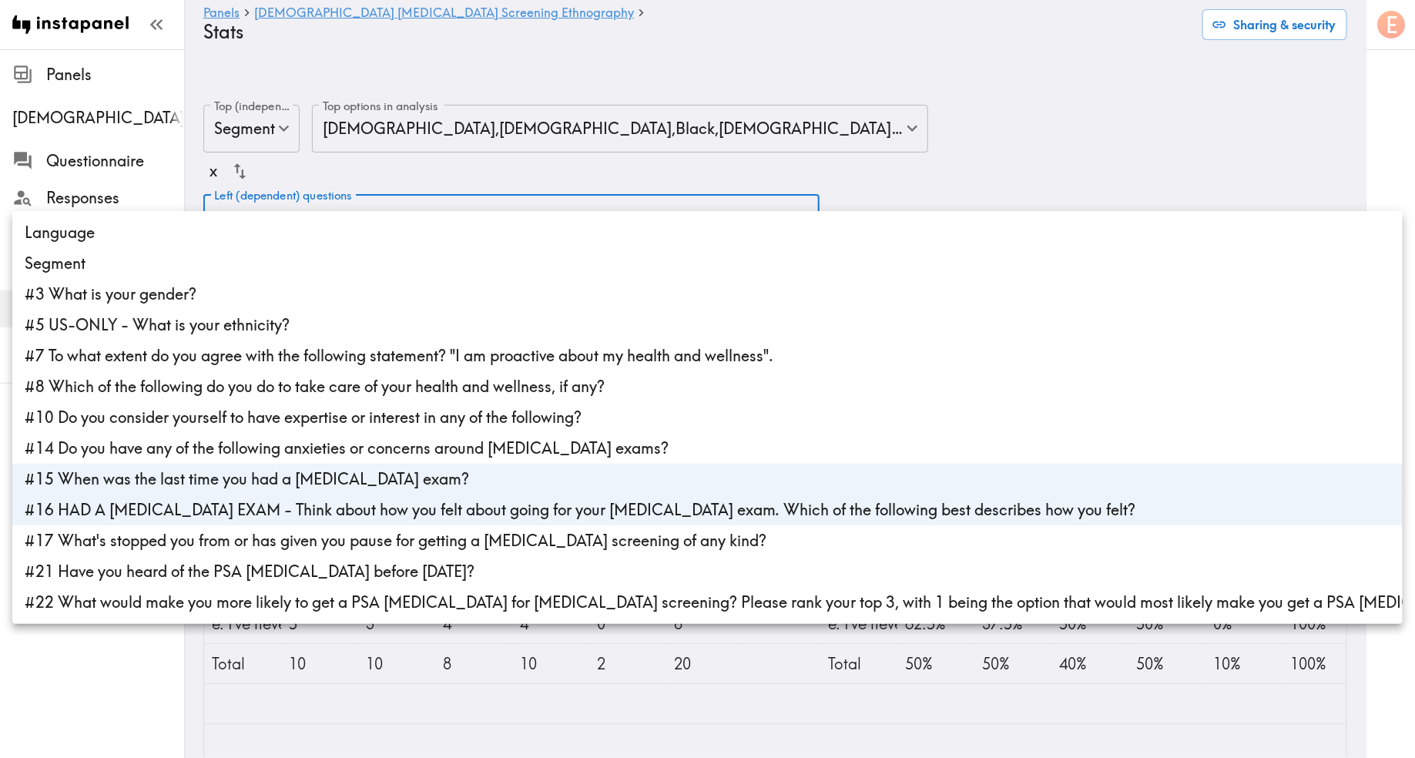
click at [242, 483] on li "#15 When was the last time you had a prostate exam?" at bounding box center [707, 479] width 1391 height 31
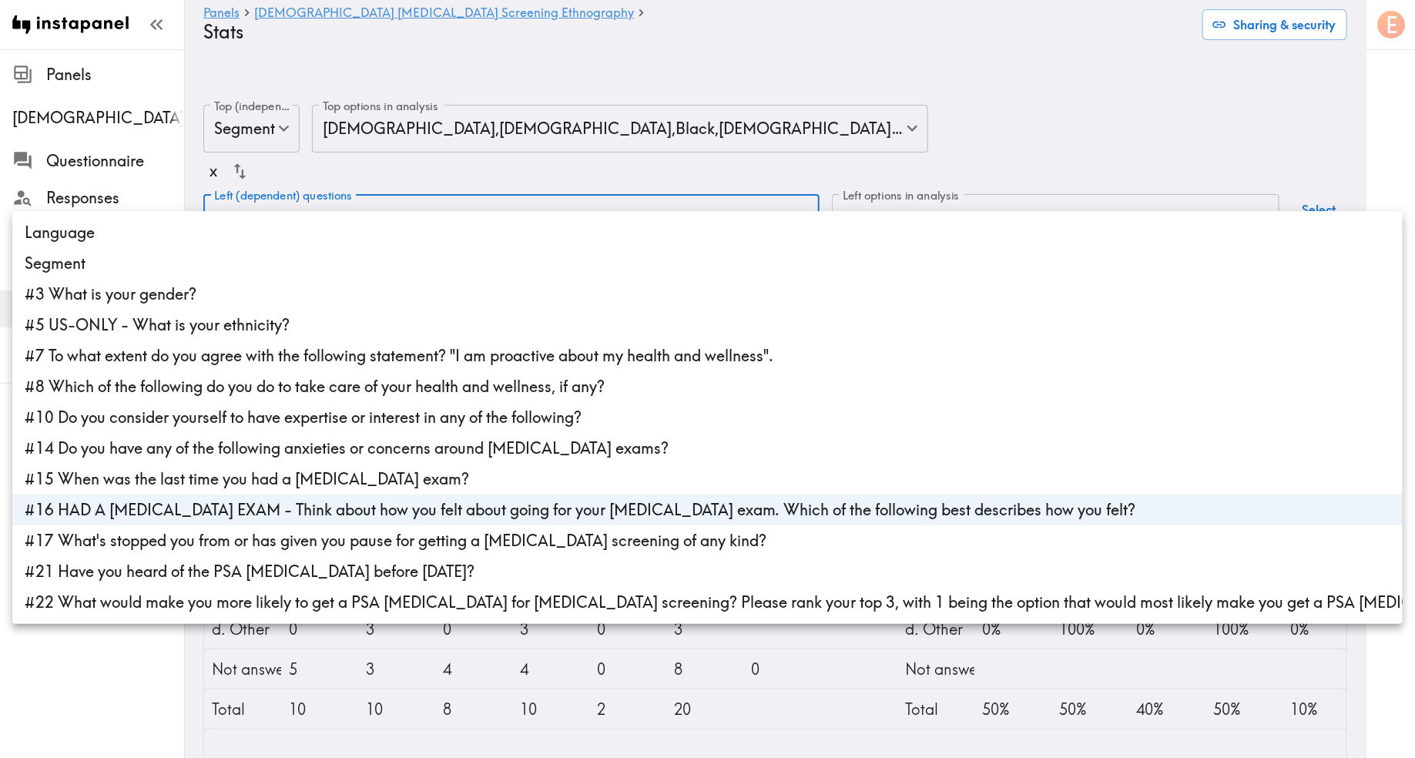
click at [879, 55] on div at bounding box center [707, 379] width 1415 height 758
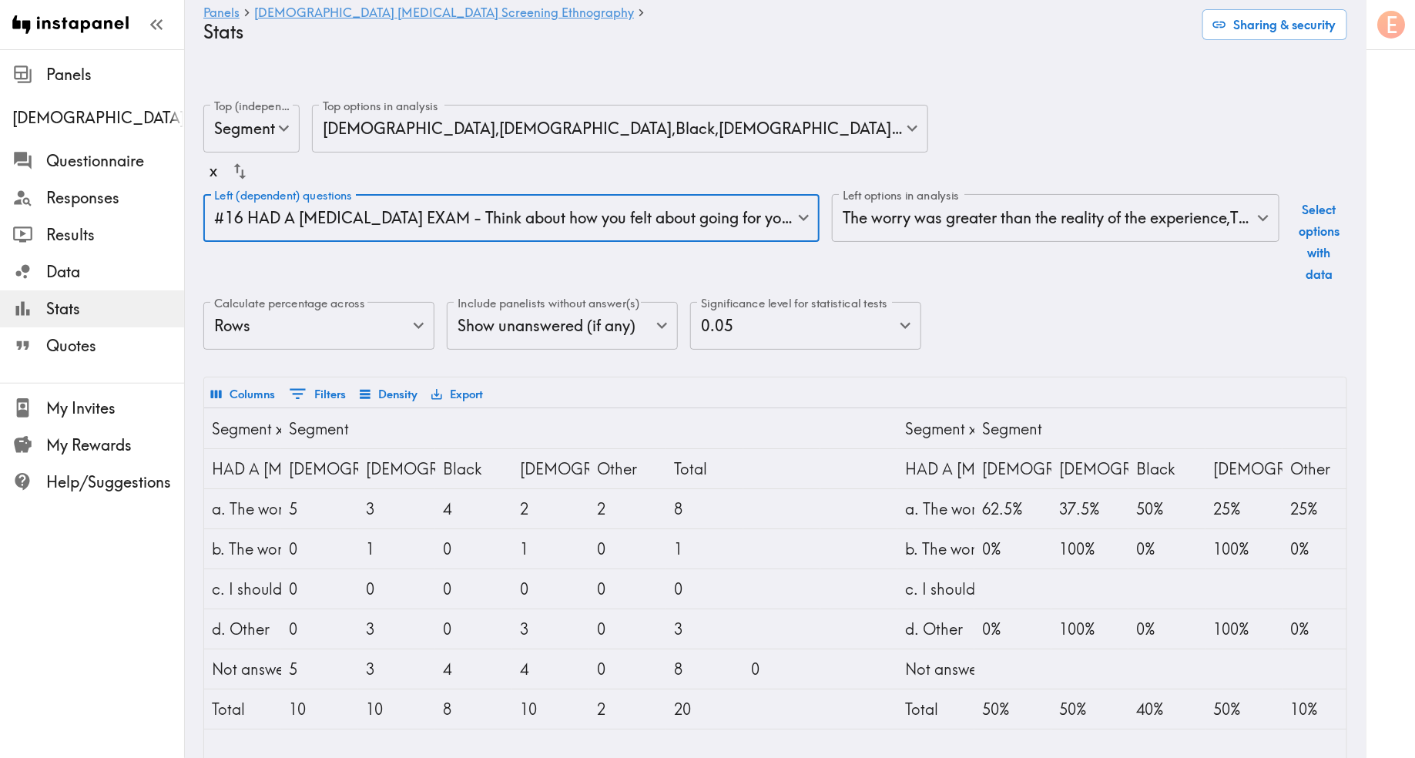
click at [467, 381] on button "Export" at bounding box center [457, 394] width 59 height 26
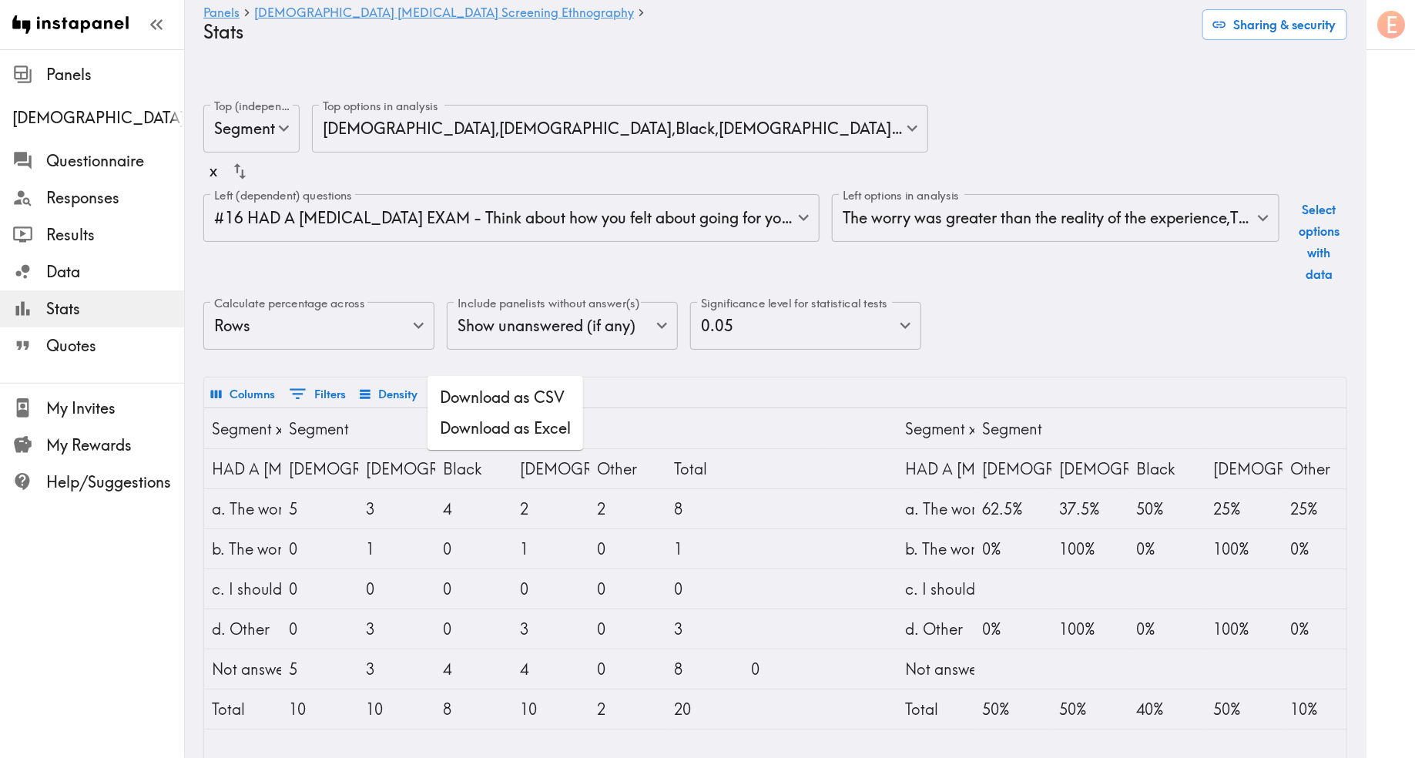
click at [504, 433] on li "Download as Excel" at bounding box center [506, 428] width 156 height 31
click at [534, 203] on body "Instapanel - Panels - Male Prostate Cancer Screening Ethnography - Stats Panels…" at bounding box center [707, 497] width 1415 height 834
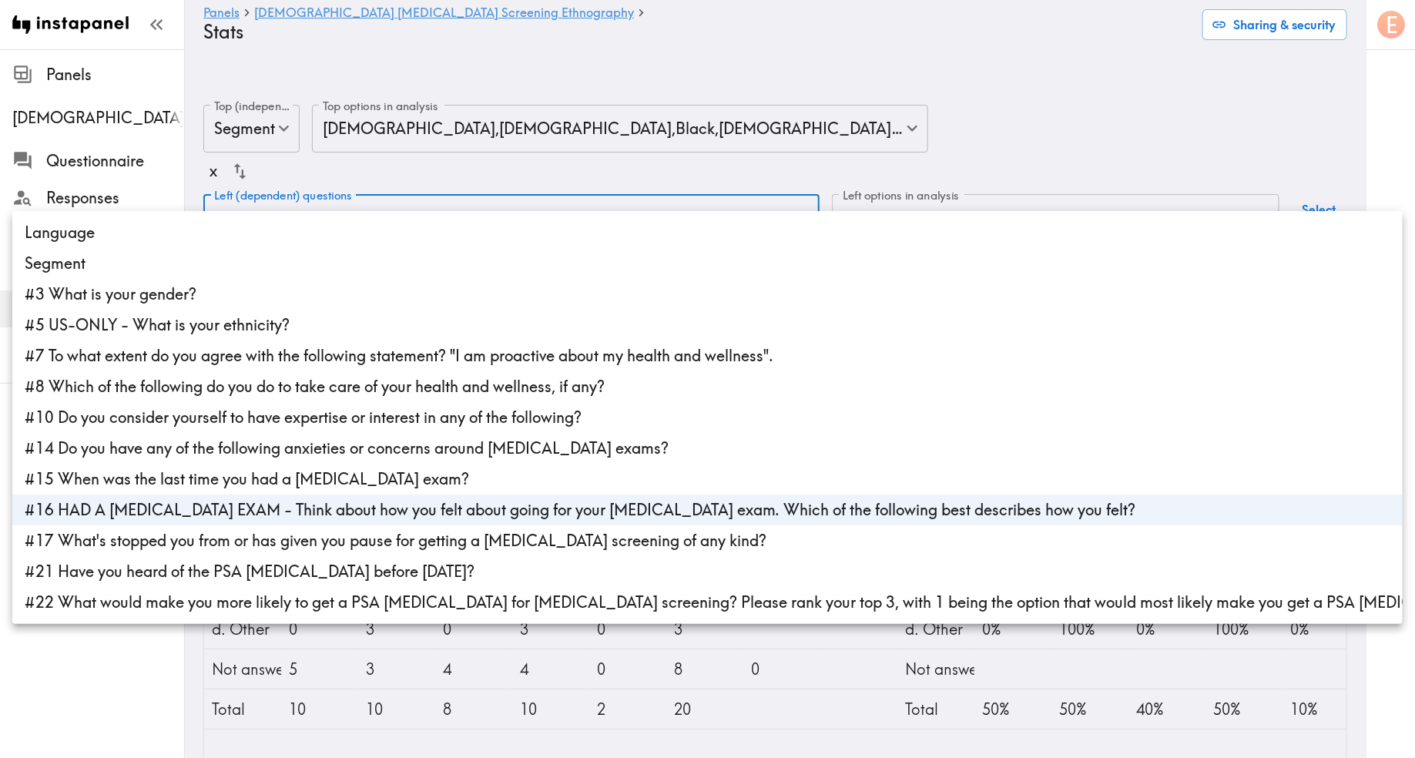
click at [73, 539] on li "#17 What's stopped you from or has given you pause for getting a prostate scree…" at bounding box center [707, 540] width 1391 height 31
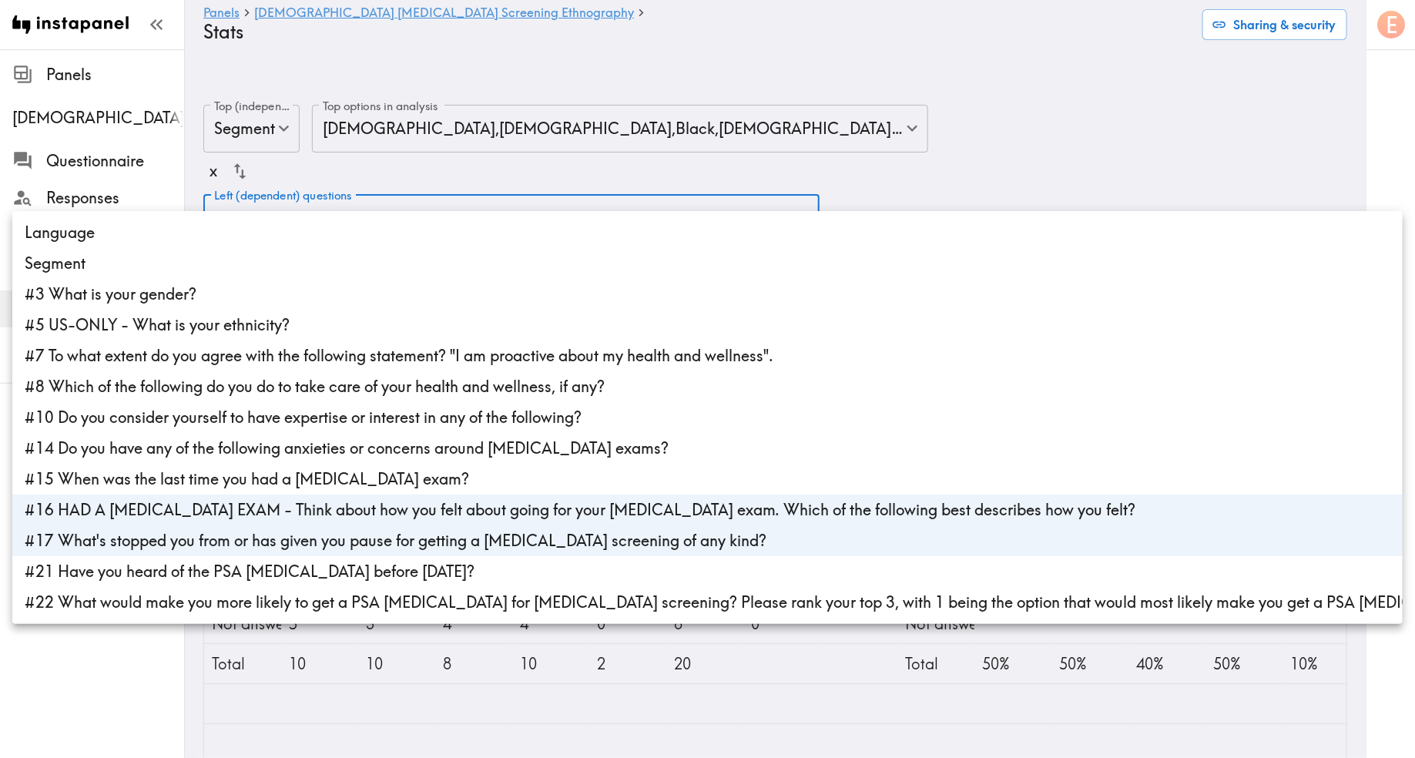
click at [112, 509] on li "#16 HAD A PROSTATE EXAM - Think about how you felt about going for your prostat…" at bounding box center [707, 510] width 1391 height 31
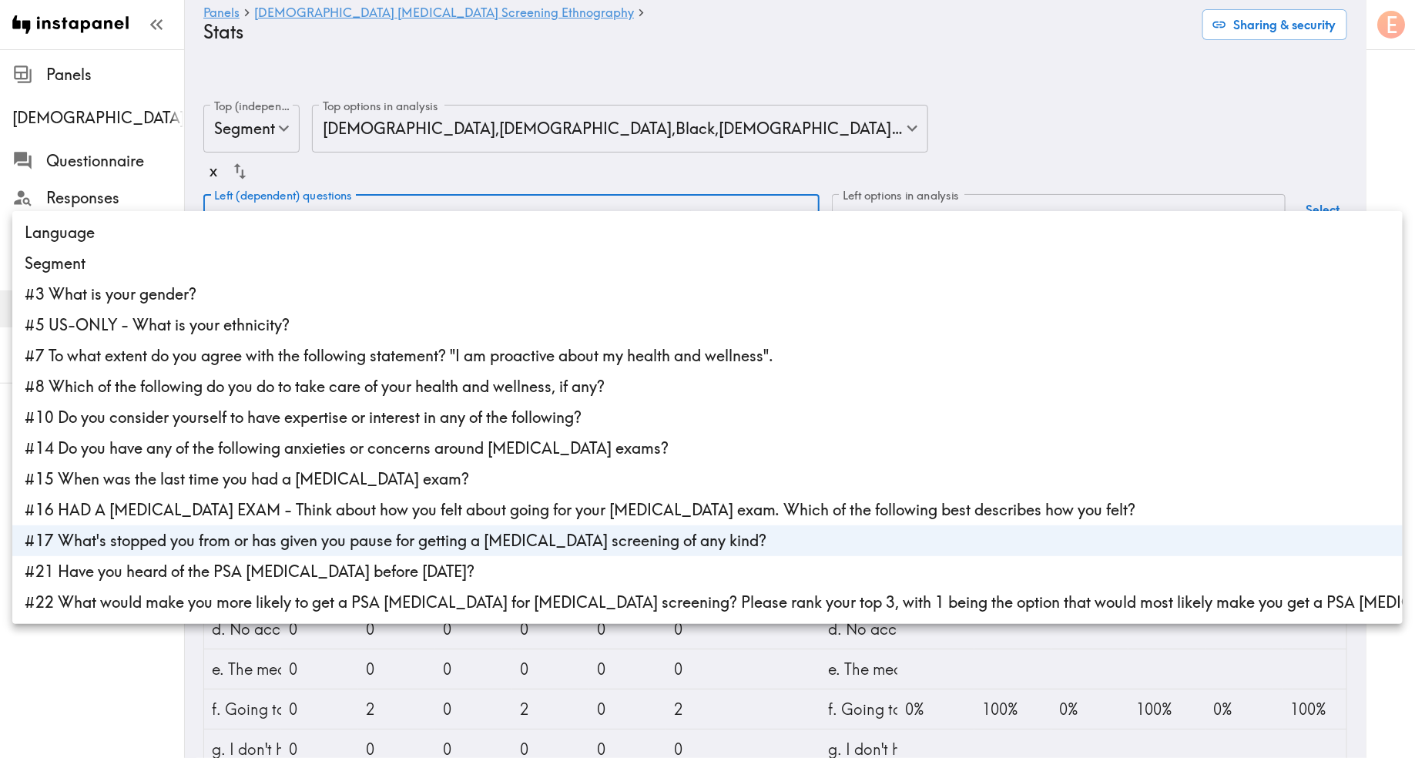
click at [112, 571] on li "#21 Have you heard of the PSA blood test before today?" at bounding box center [707, 571] width 1391 height 31
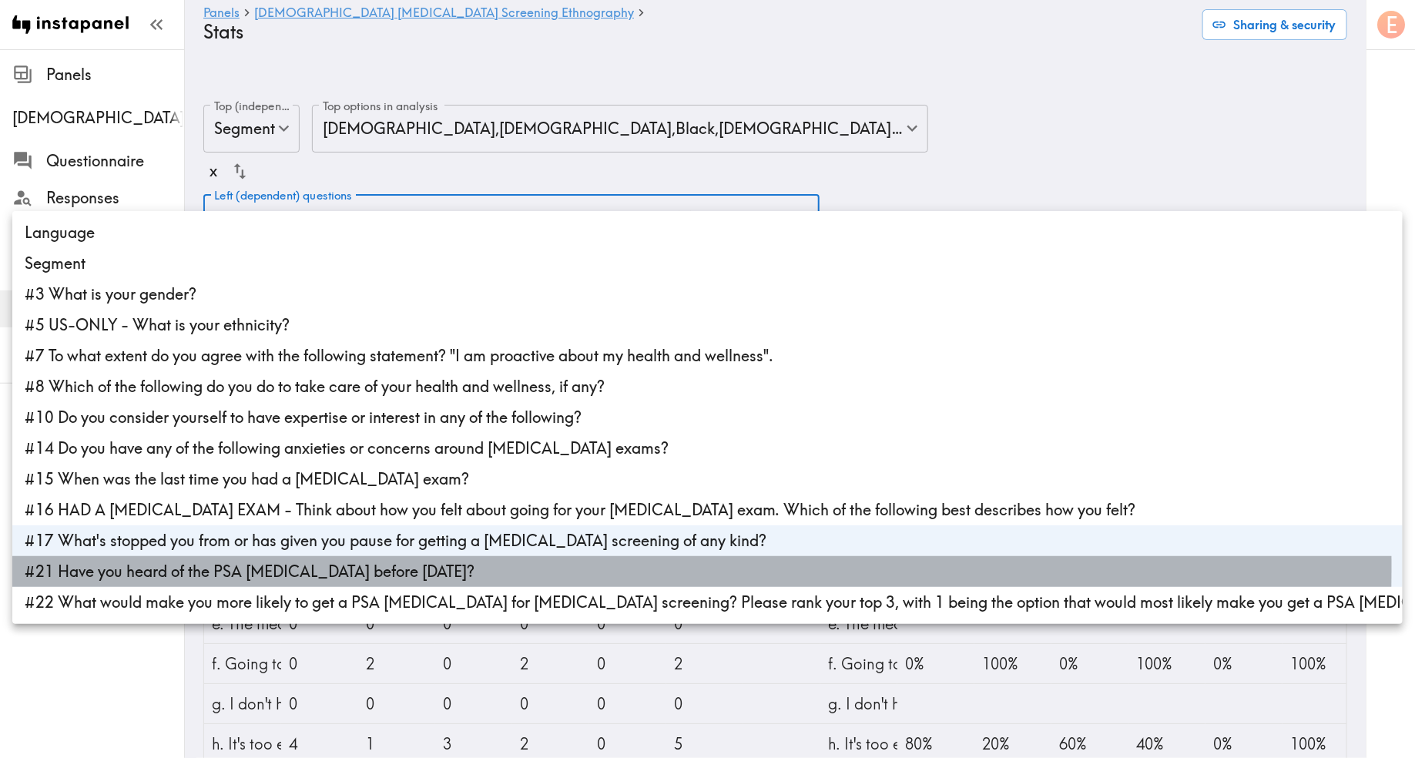
click at [110, 566] on li "#21 Have you heard of the PSA blood test before today?" at bounding box center [707, 571] width 1391 height 31
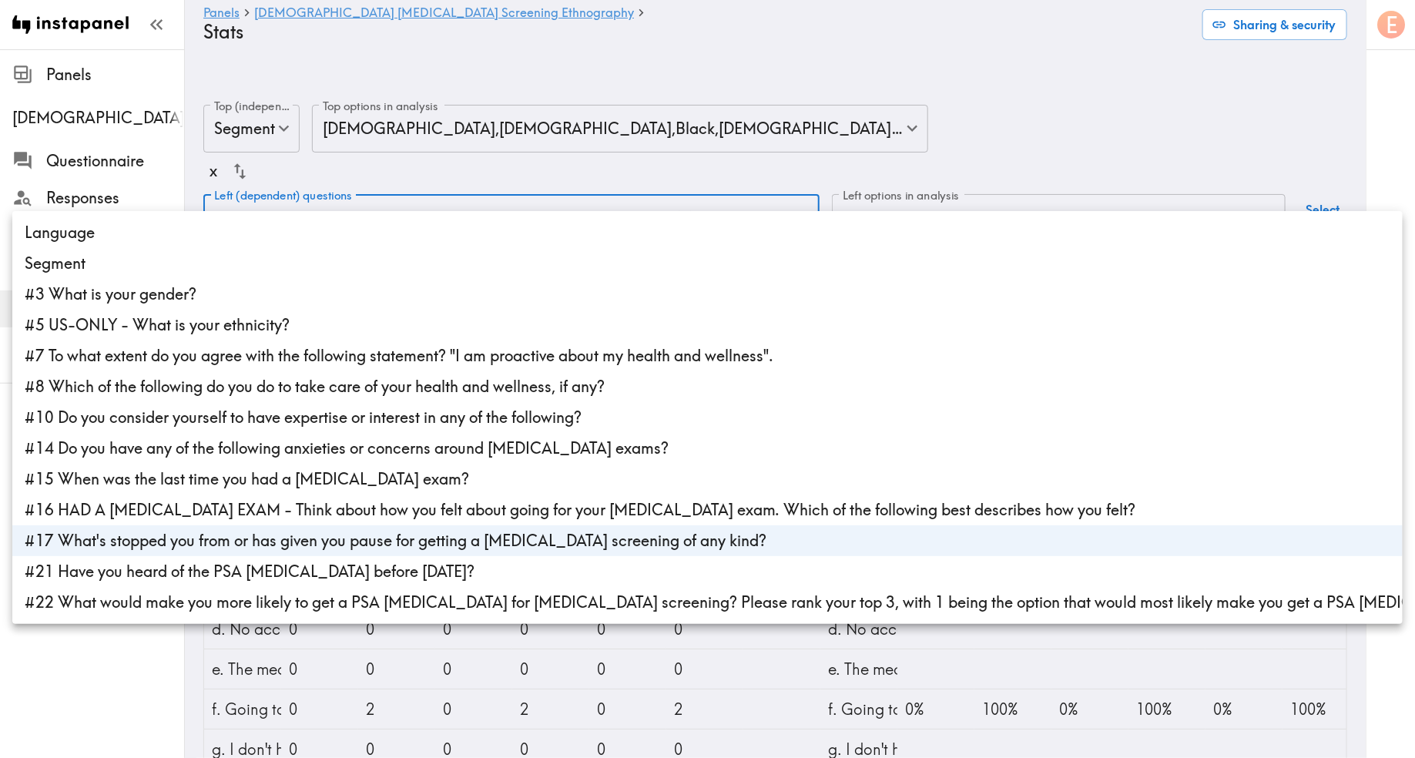
click at [941, 91] on div at bounding box center [707, 379] width 1415 height 758
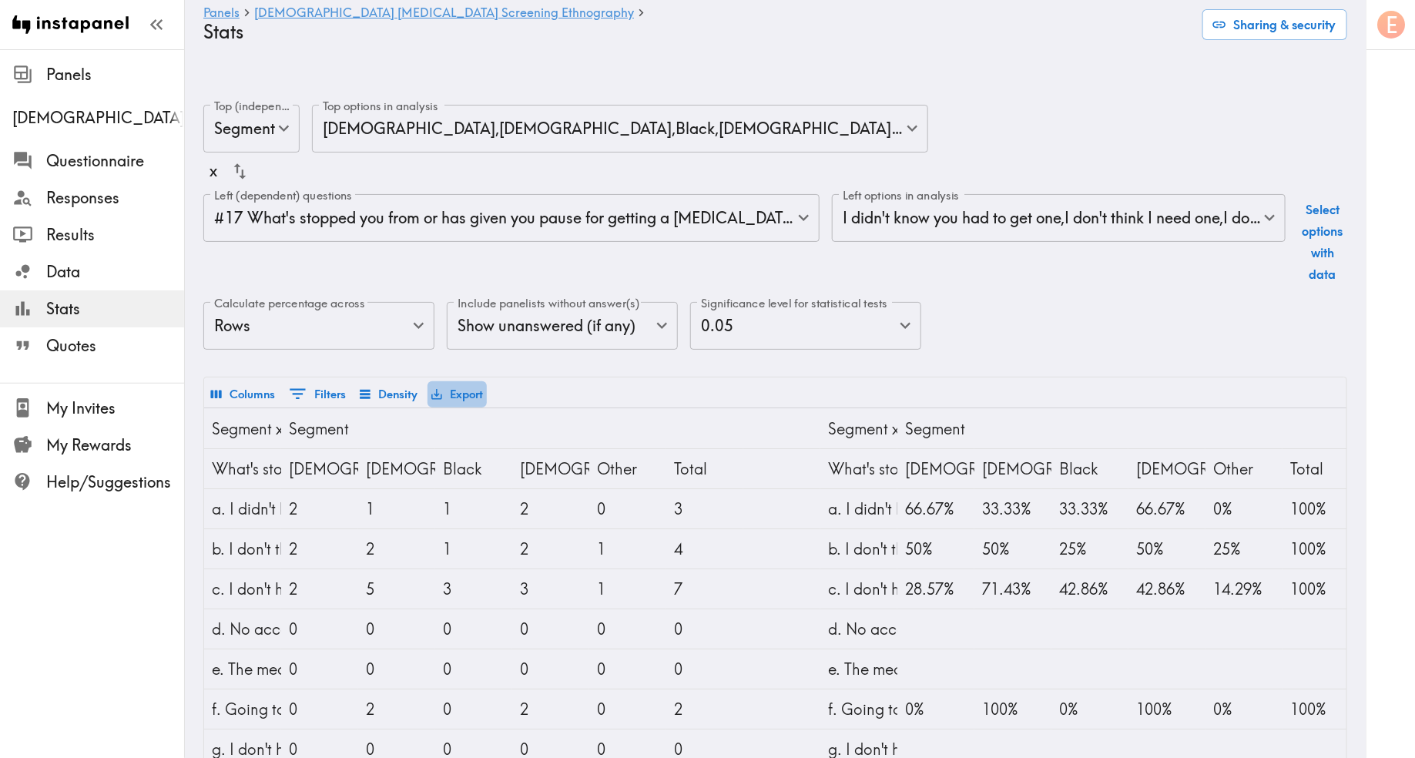
click at [451, 381] on button "Export" at bounding box center [457, 394] width 59 height 26
click at [505, 427] on li "Download as Excel" at bounding box center [506, 428] width 156 height 31
click at [1043, 80] on main "Panels Male Prostate Cancer Screening Ethnography Stats Sharing & security Top …" at bounding box center [775, 557] width 1181 height 955
click at [656, 188] on body "Instapanel - Panels - Male Prostate Cancer Screening Ethnography - Stats Panels…" at bounding box center [707, 557] width 1415 height 955
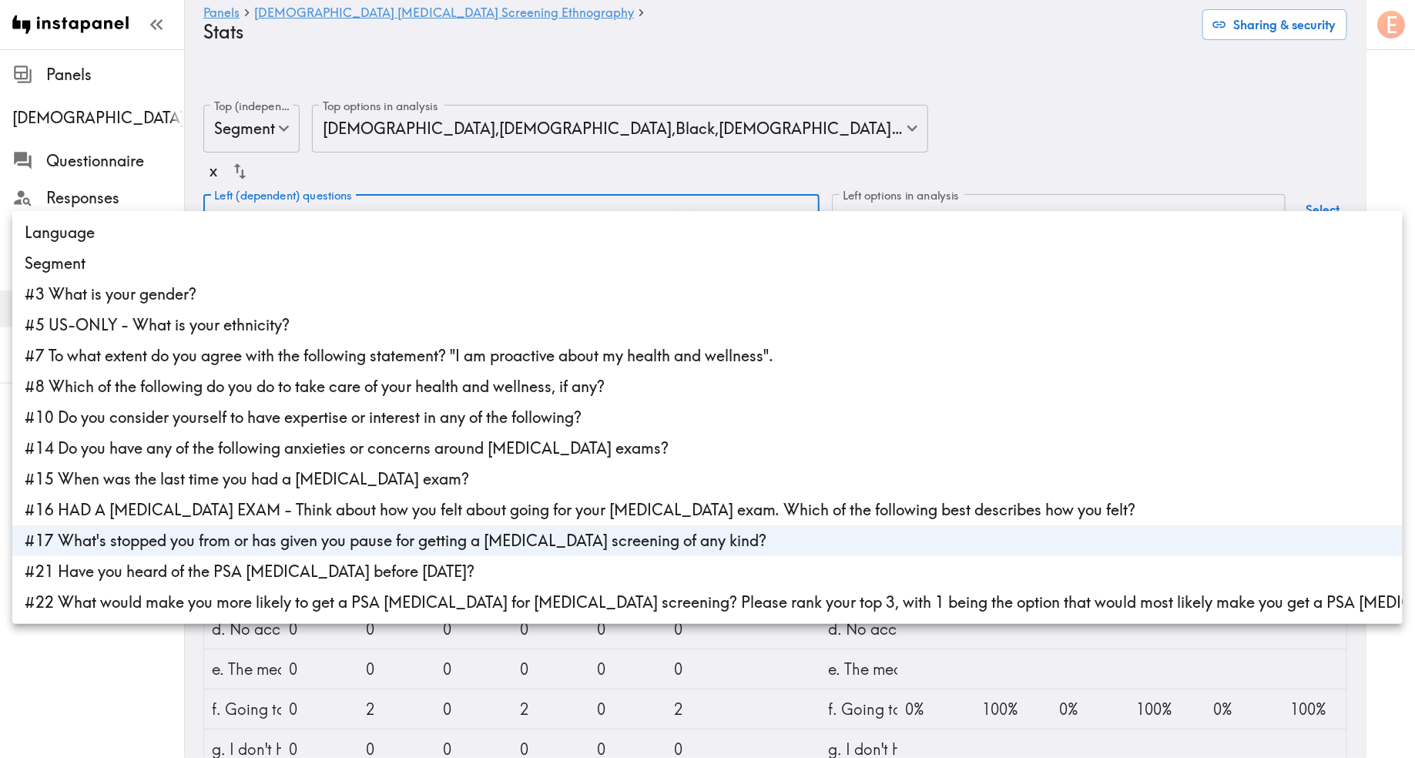
click at [186, 444] on li "#14 Do you have any of the following anxieties or concerns around prostate exam…" at bounding box center [707, 448] width 1391 height 31
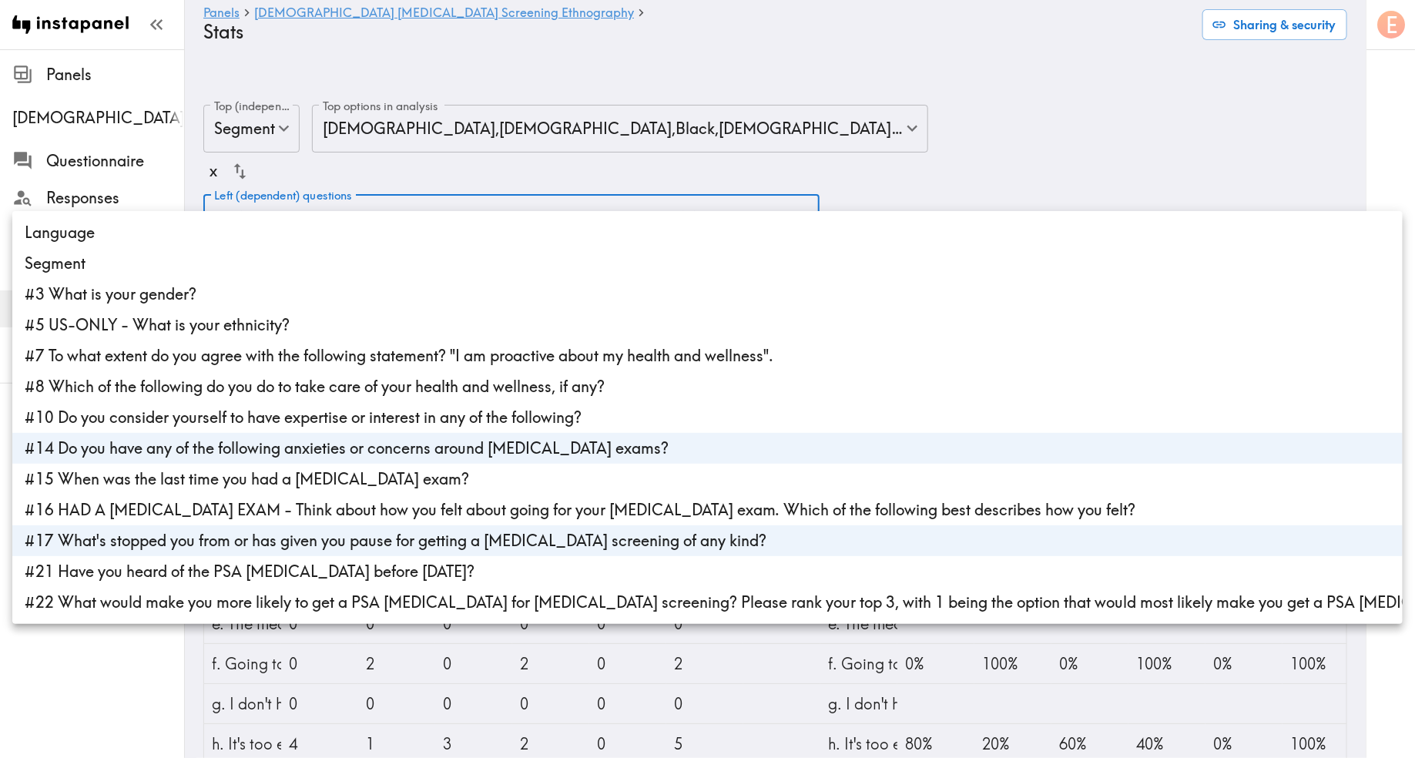
click at [177, 538] on li "#17 What's stopped you from or has given you pause for getting a prostate scree…" at bounding box center [707, 540] width 1391 height 31
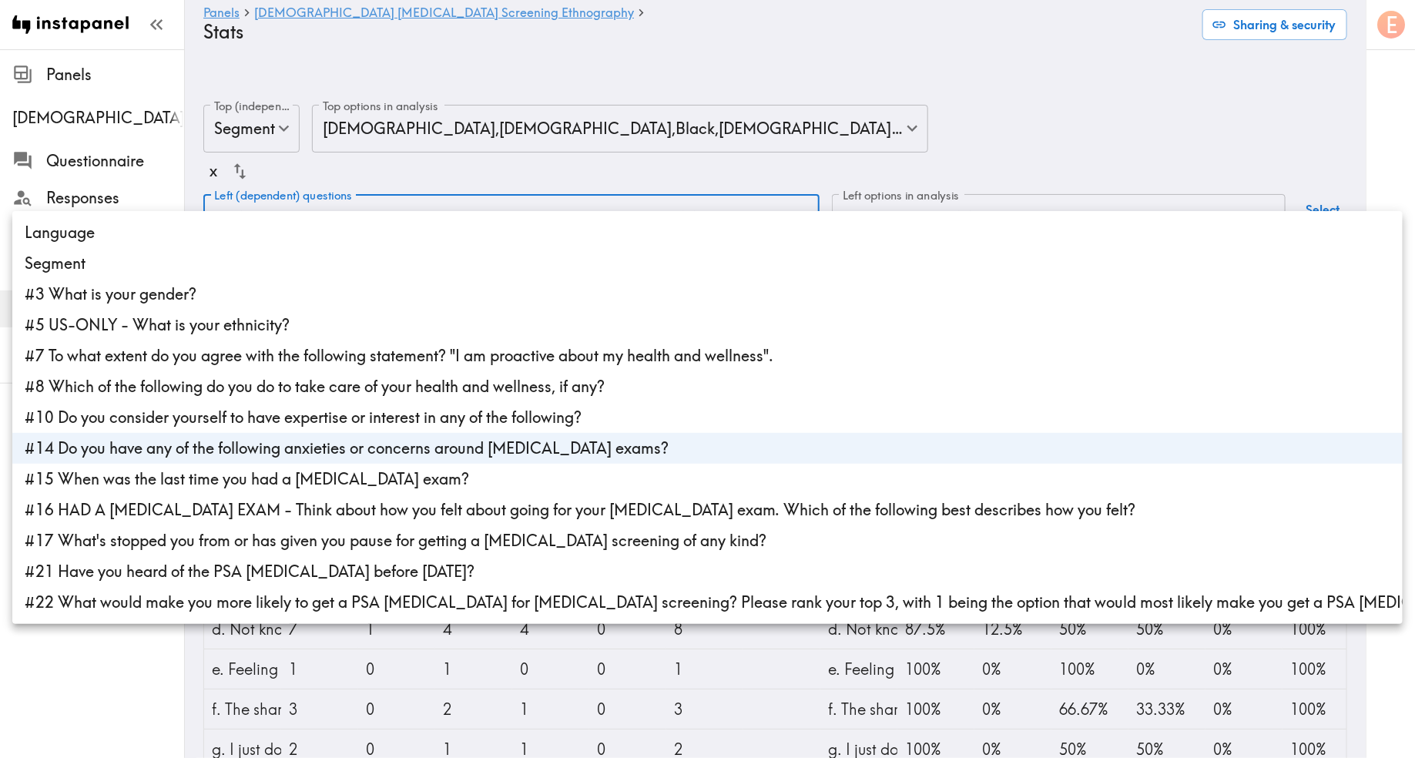
click at [909, 93] on div at bounding box center [707, 379] width 1415 height 758
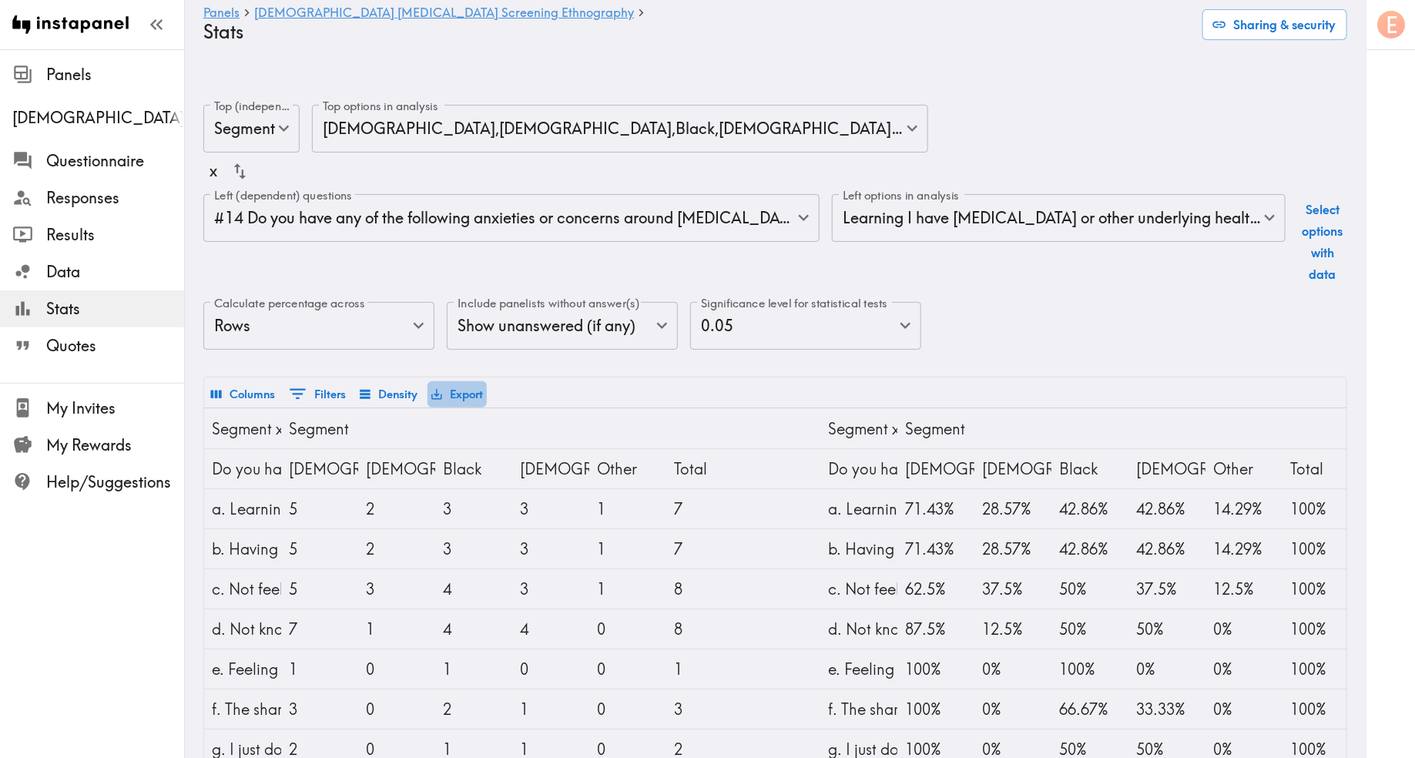
click at [472, 381] on button "Export" at bounding box center [457, 394] width 59 height 26
click at [486, 425] on li "Download as Excel" at bounding box center [506, 428] width 156 height 31
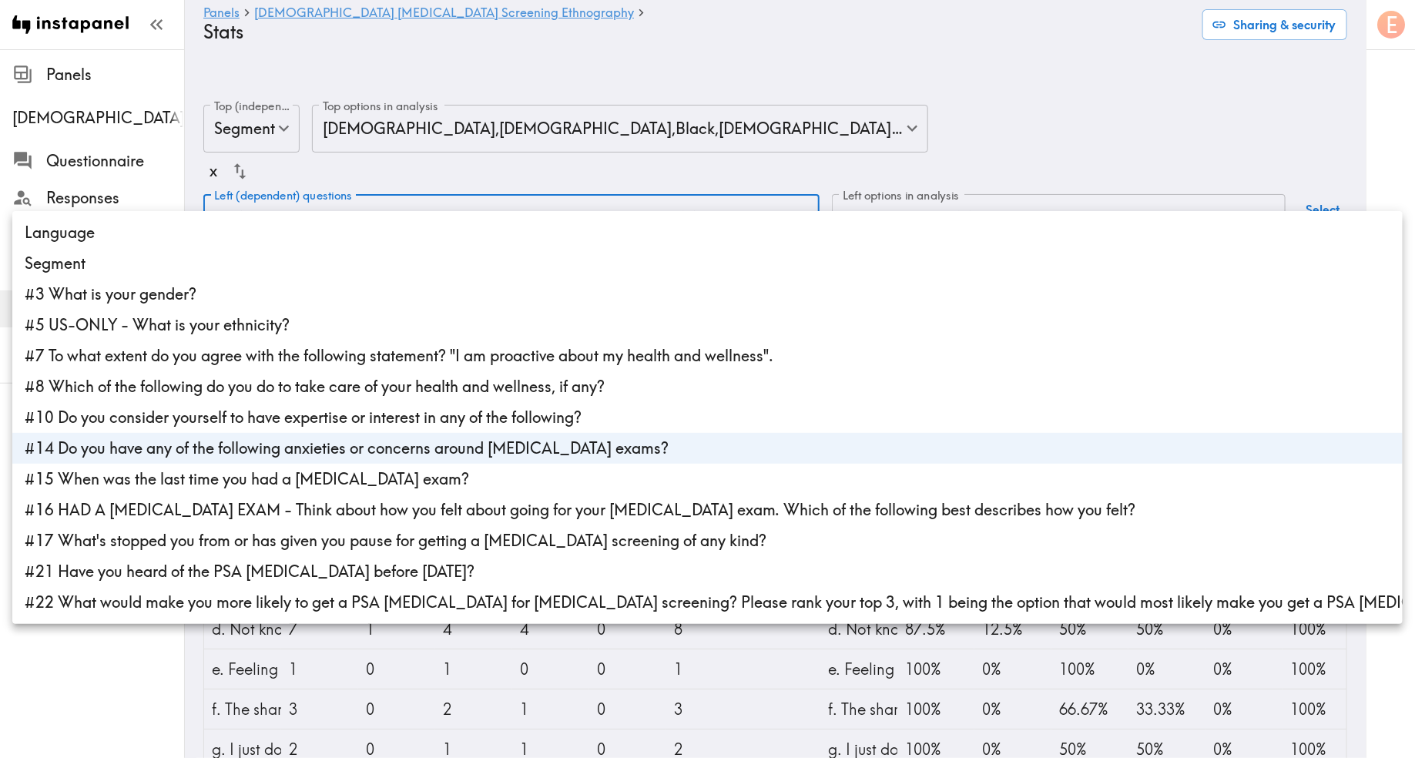
click at [502, 171] on body "Instapanel - Panels - Male Prostate Cancer Screening Ethnography - Stats Panels…" at bounding box center [707, 577] width 1415 height 995
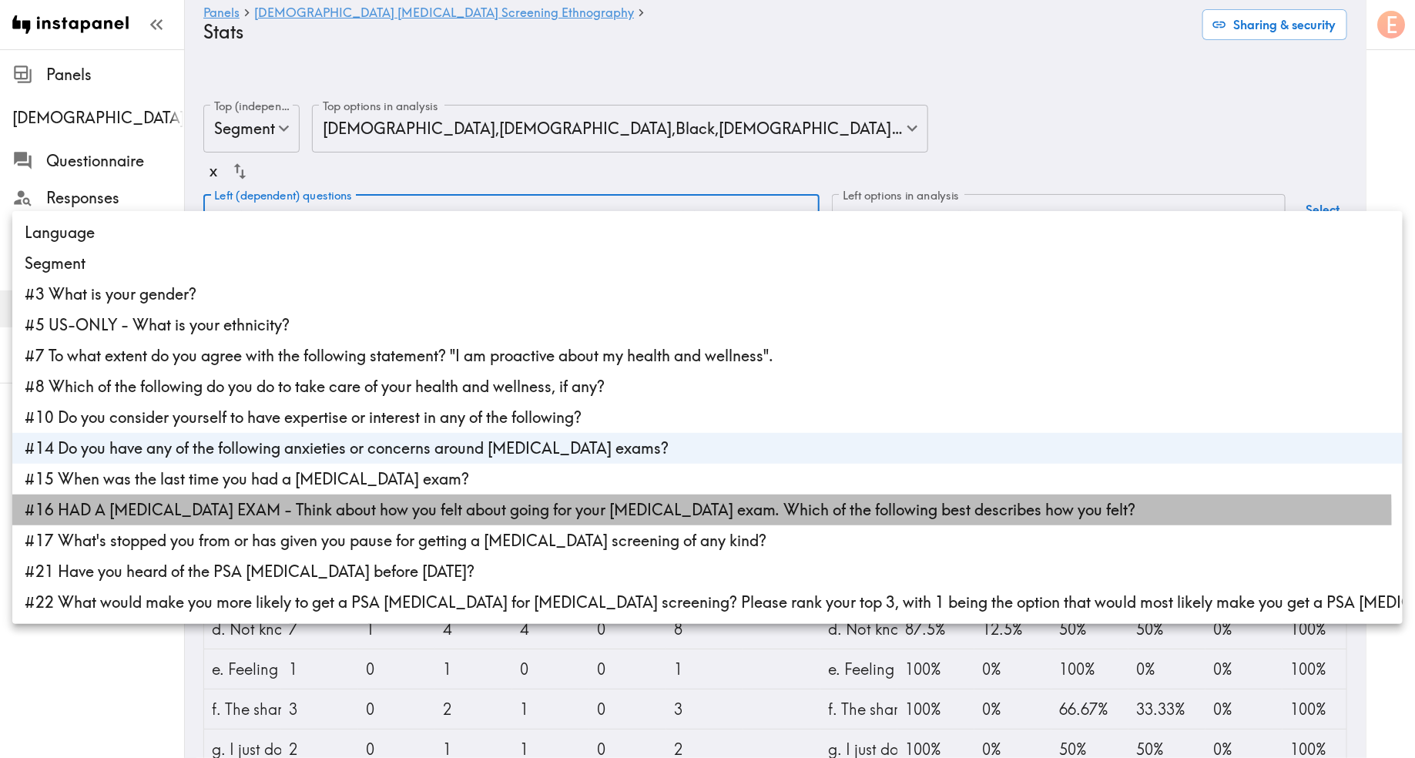
click at [290, 518] on li "#16 HAD A PROSTATE EXAM - Think about how you felt about going for your prostat…" at bounding box center [707, 510] width 1391 height 31
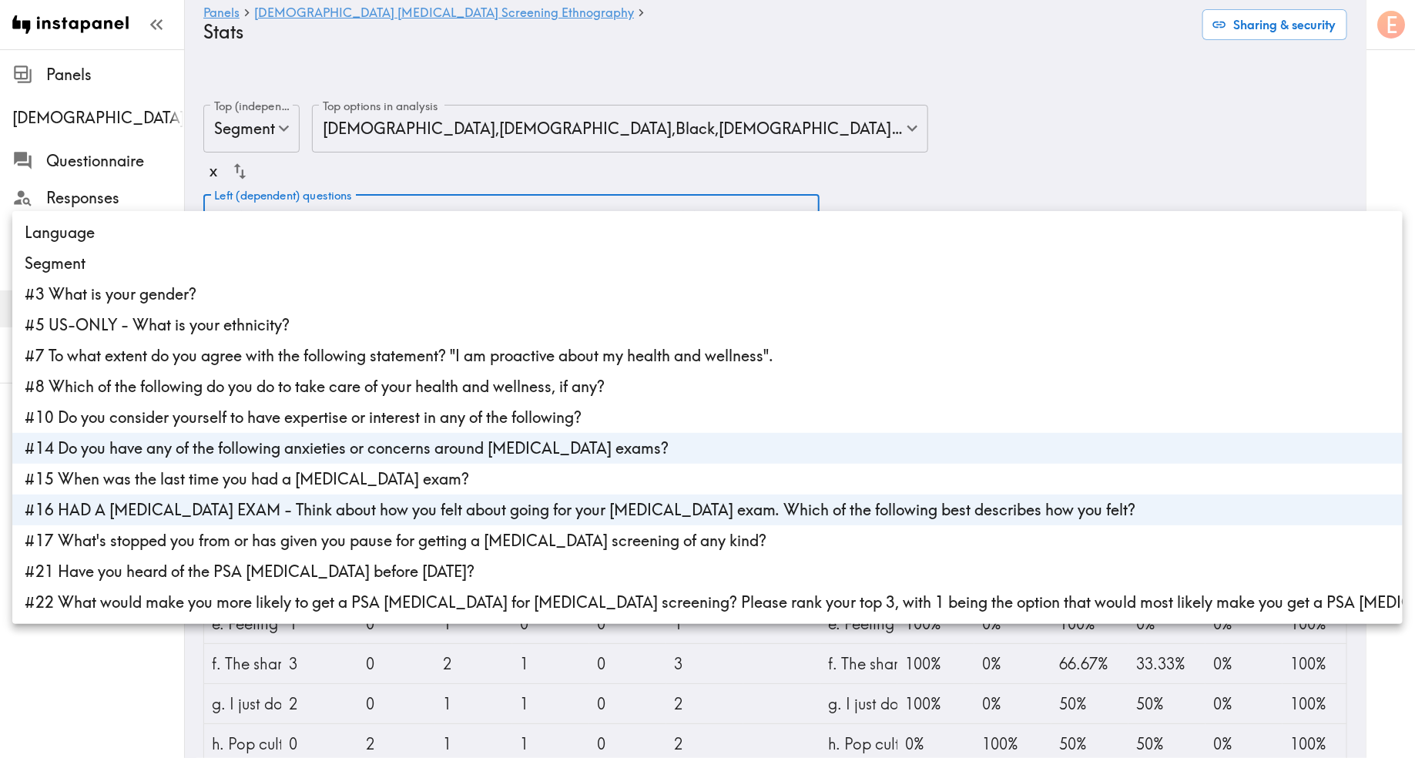
click at [1039, 112] on div at bounding box center [707, 379] width 1415 height 758
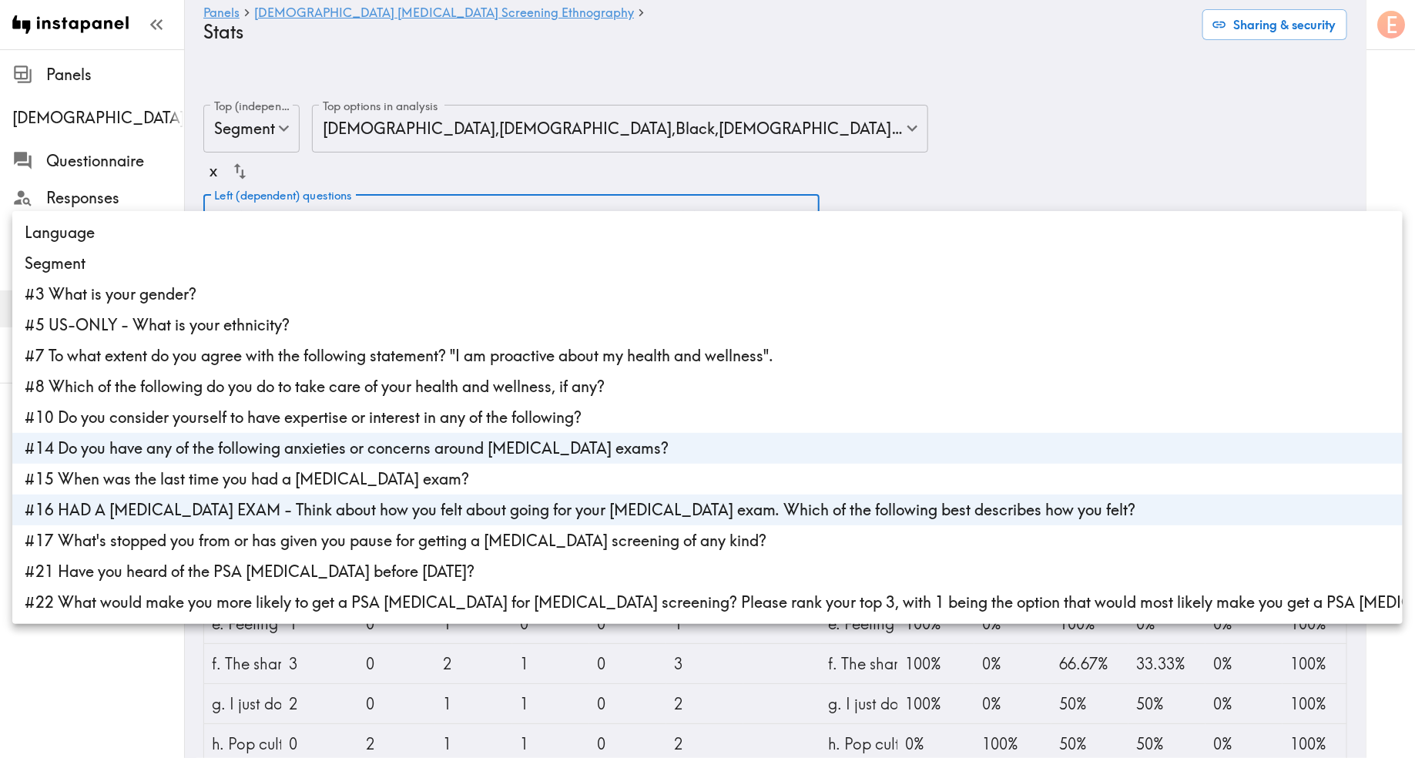
click at [222, 454] on li "#14 Do you have any of the following anxieties or concerns around prostate exam…" at bounding box center [707, 448] width 1391 height 31
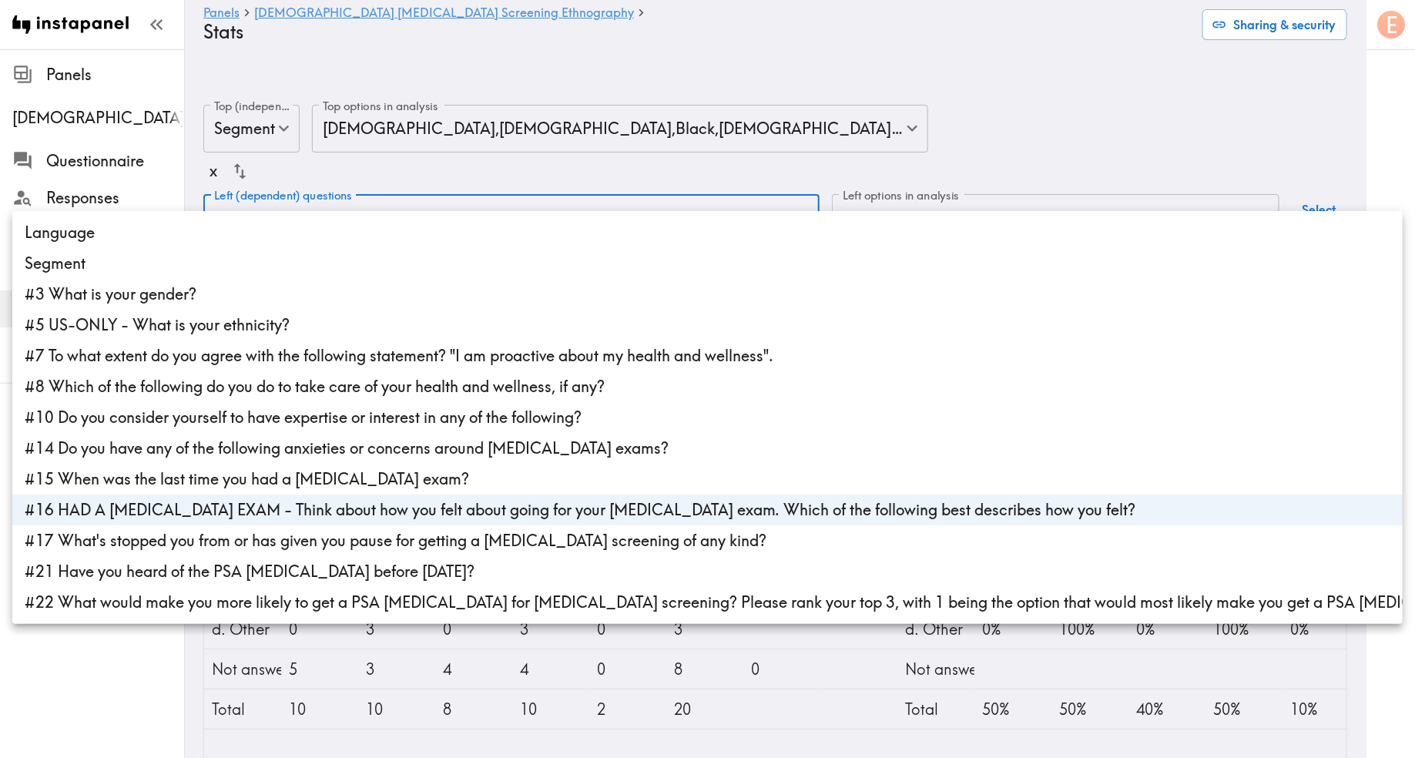
click at [228, 542] on li "#17 What's stopped you from or has given you pause for getting a prostate scree…" at bounding box center [707, 540] width 1391 height 31
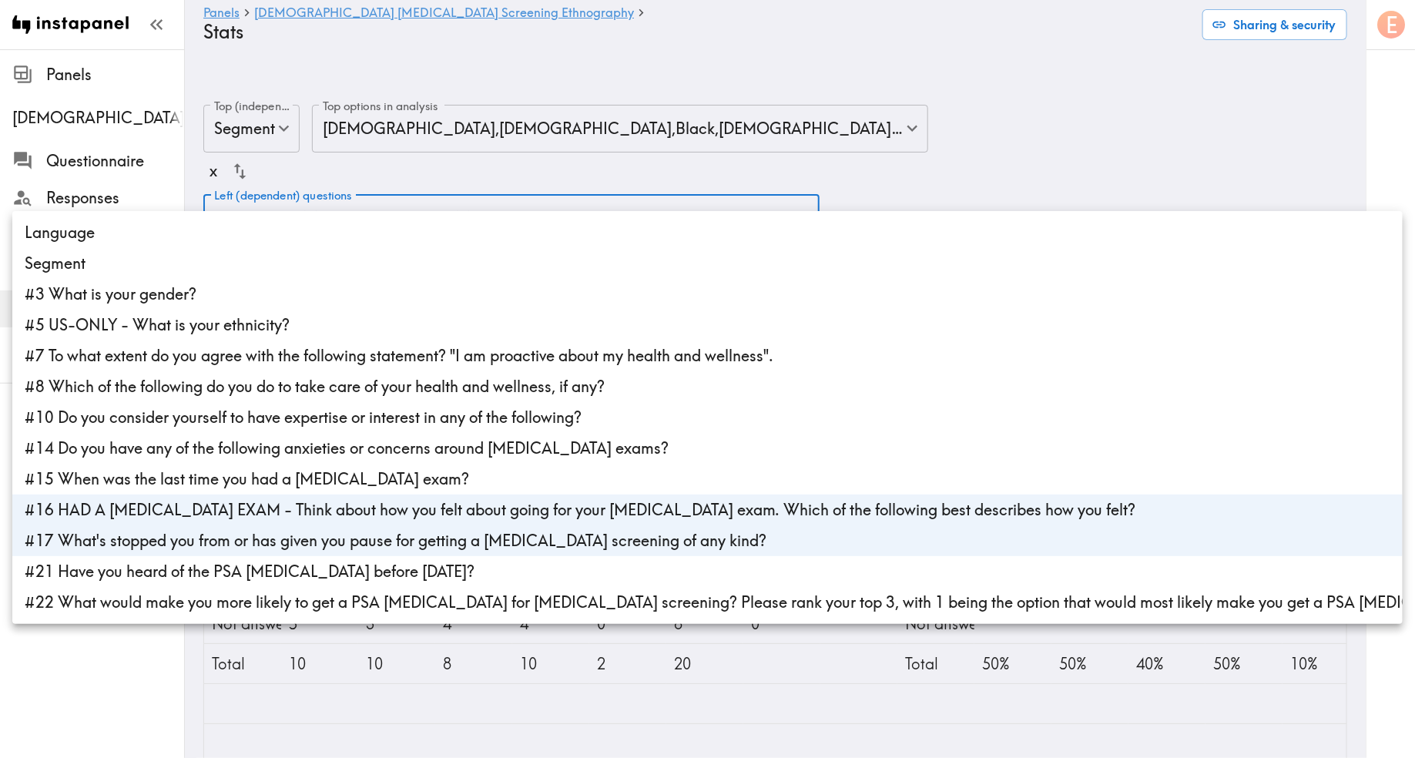
click at [254, 514] on li "#16 HAD A PROSTATE EXAM - Think about how you felt about going for your prostat…" at bounding box center [707, 510] width 1391 height 31
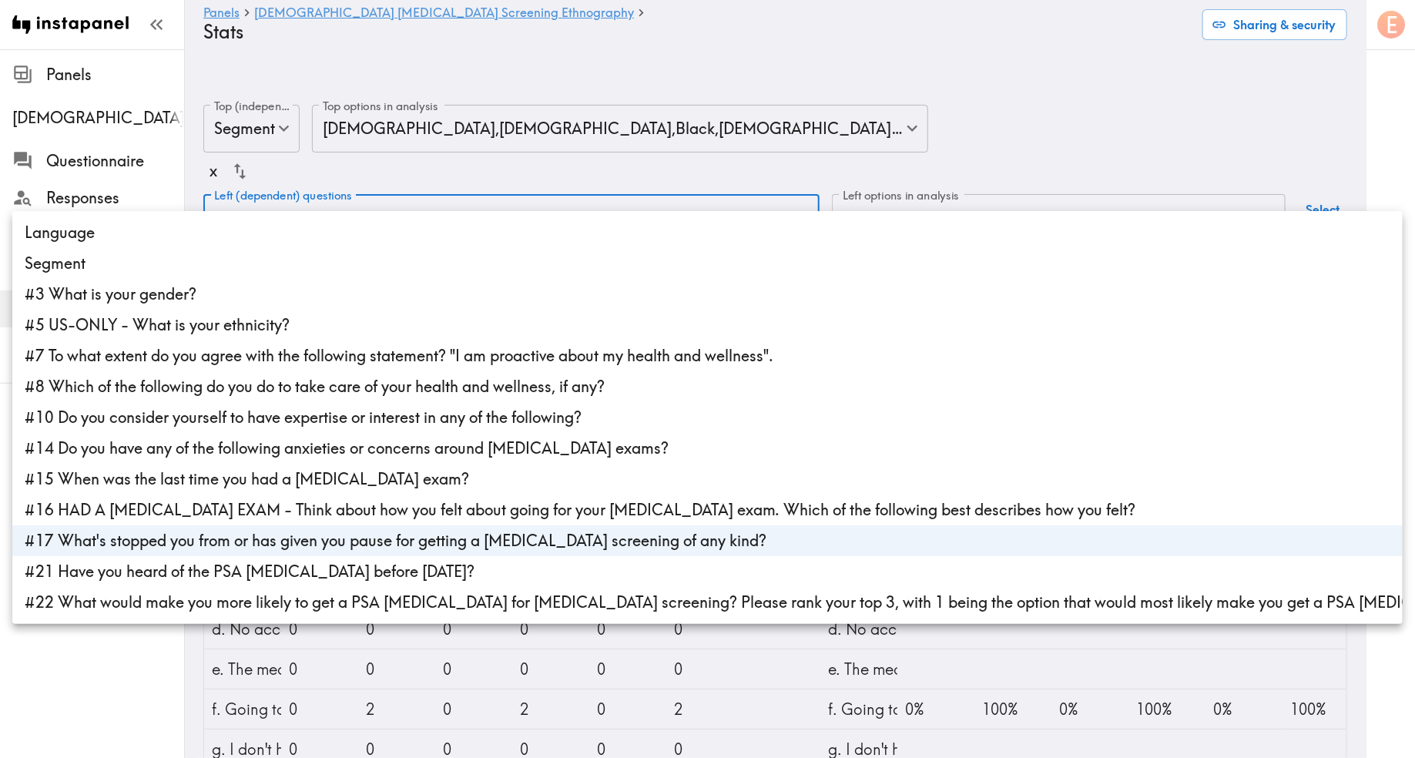
click at [1023, 84] on div at bounding box center [707, 379] width 1415 height 758
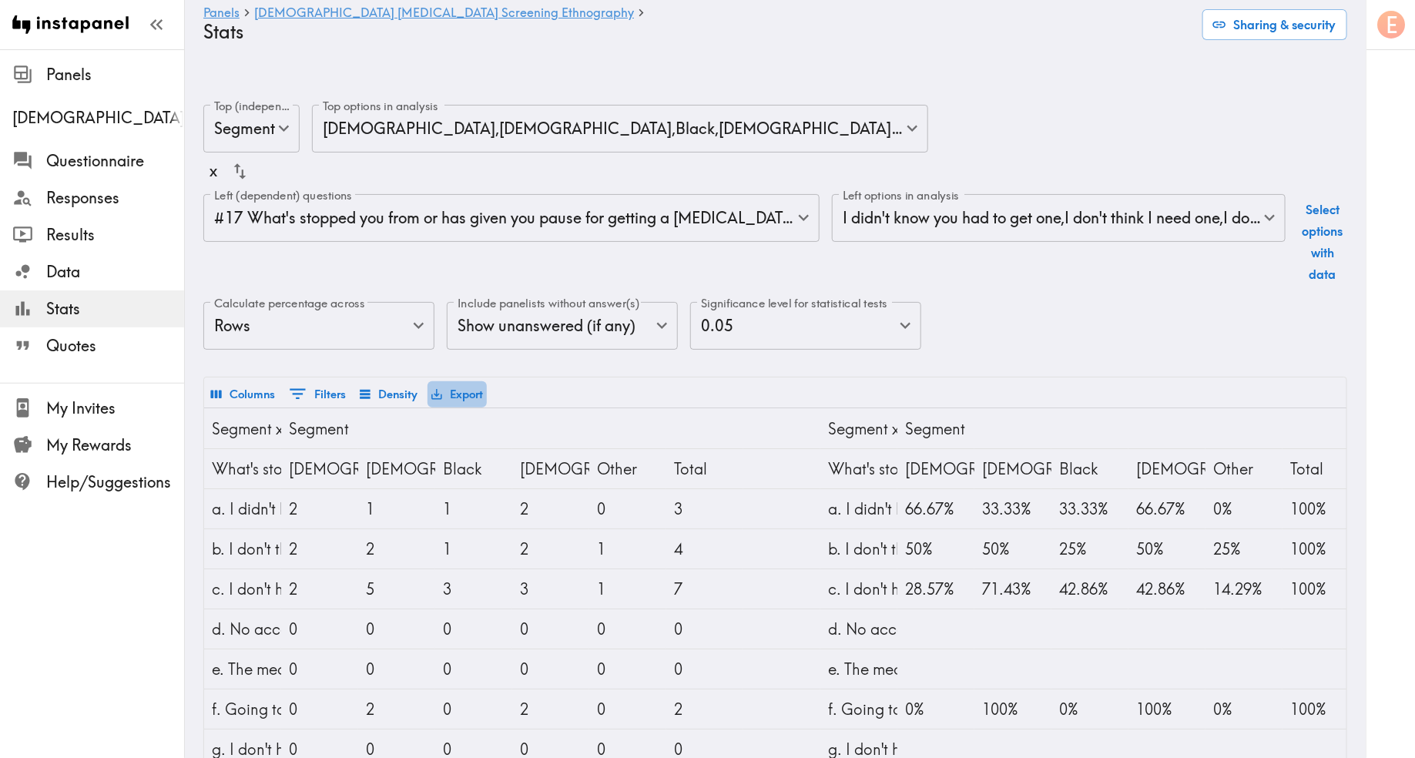
click at [473, 381] on button "Export" at bounding box center [457, 394] width 59 height 26
click at [532, 425] on li "Download as Excel" at bounding box center [506, 428] width 156 height 31
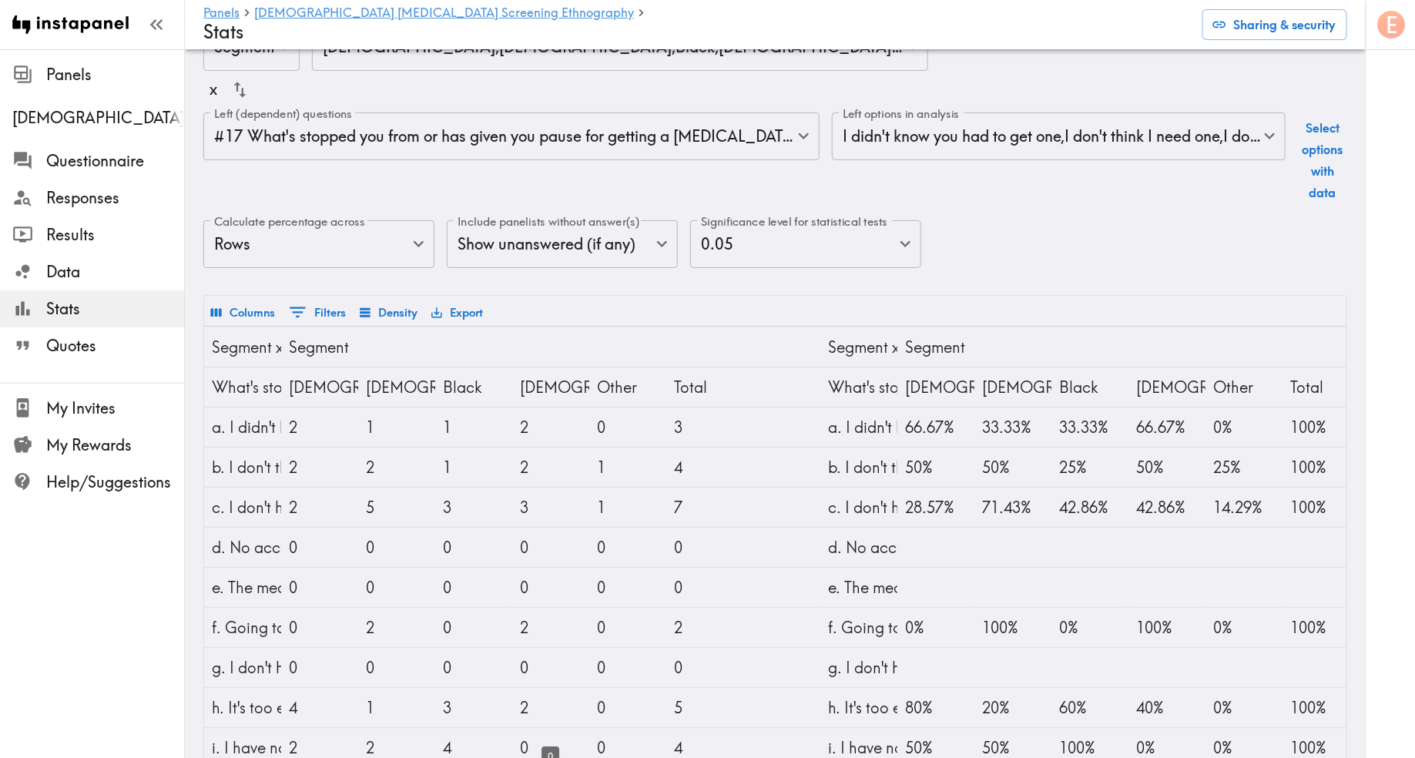
scroll to position [1, 0]
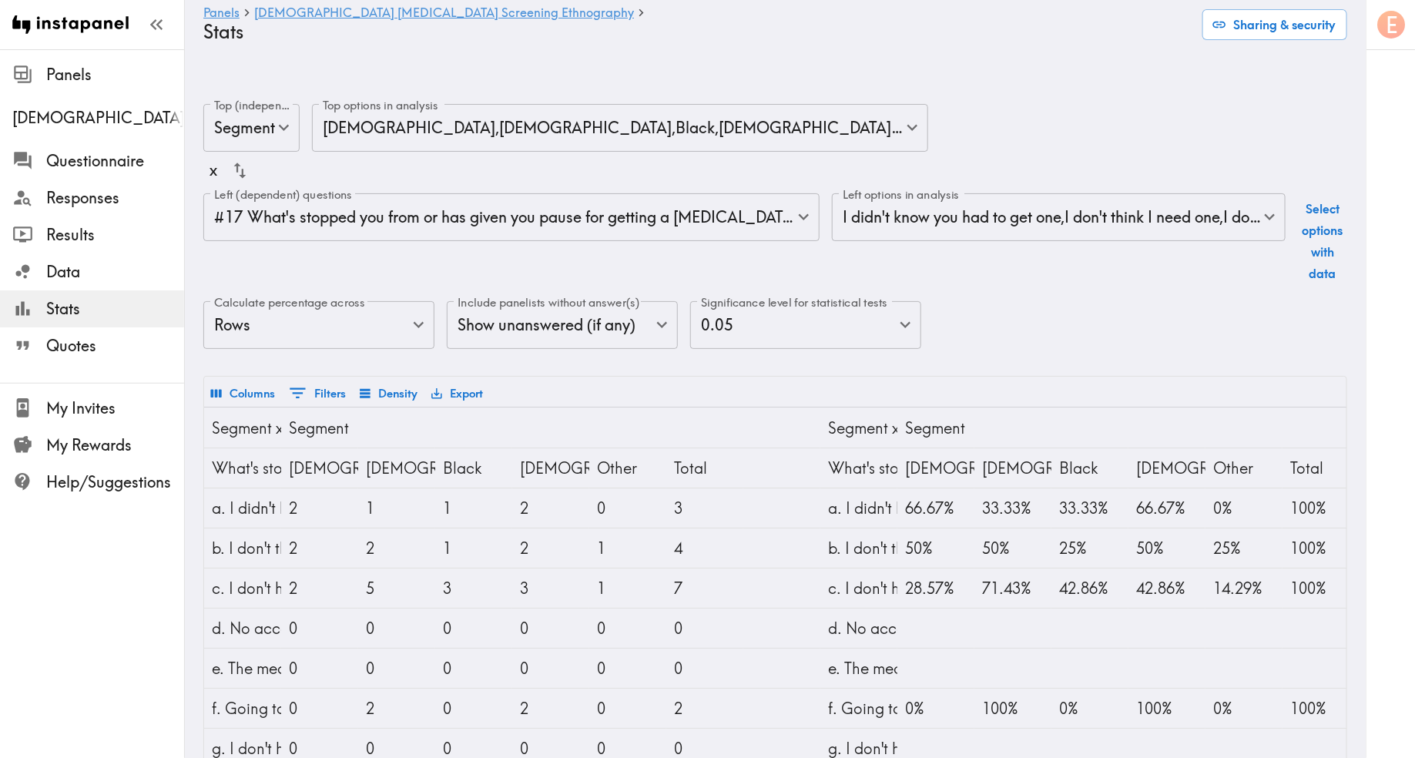
click at [636, 210] on div "Left (dependent) questions #17 What's stopped you from or has given you pause f…" at bounding box center [511, 241] width 616 height 96
click at [629, 190] on body "Instapanel - Panels - Male Prostate Cancer Screening Ethnography - Stats Panels…" at bounding box center [707, 556] width 1415 height 955
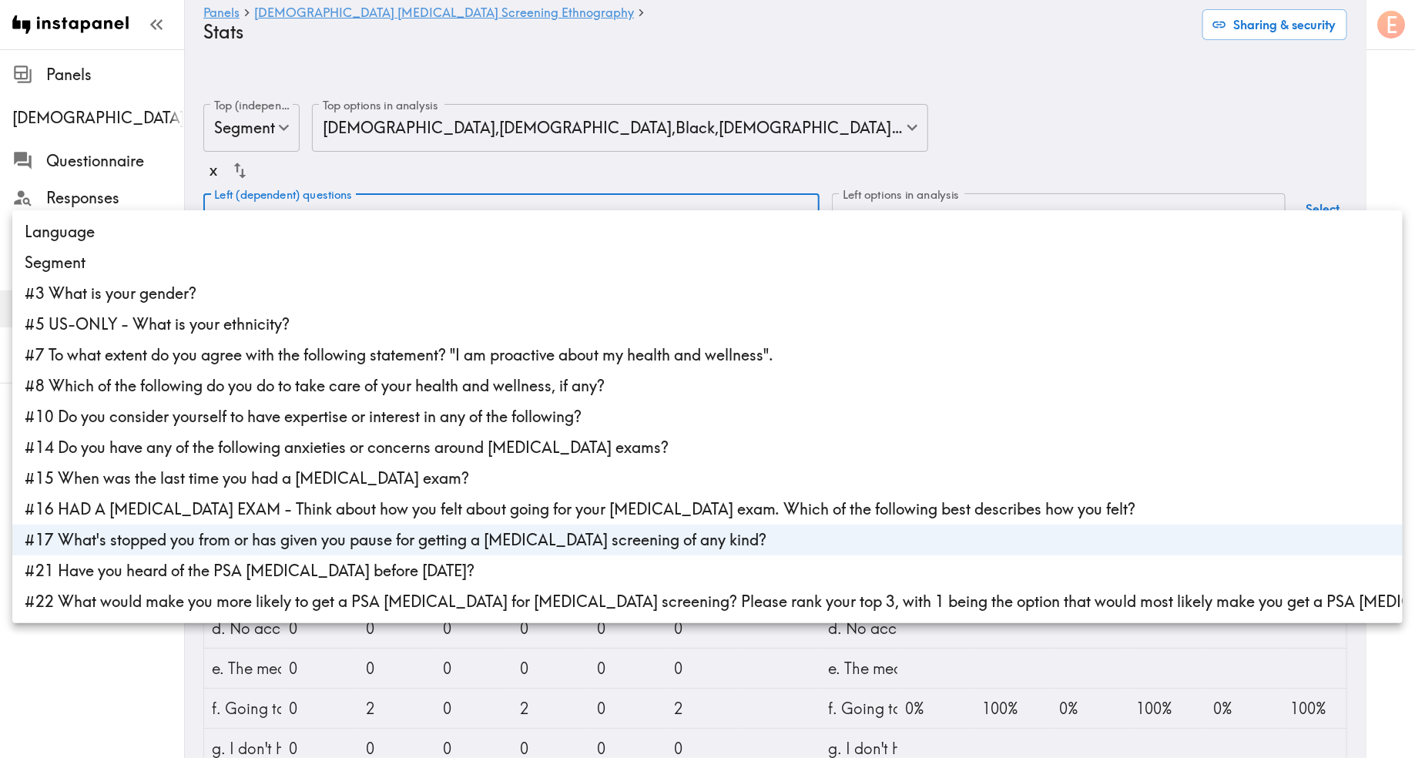
click at [324, 580] on li "#21 Have you heard of the PSA blood test before today?" at bounding box center [707, 570] width 1391 height 31
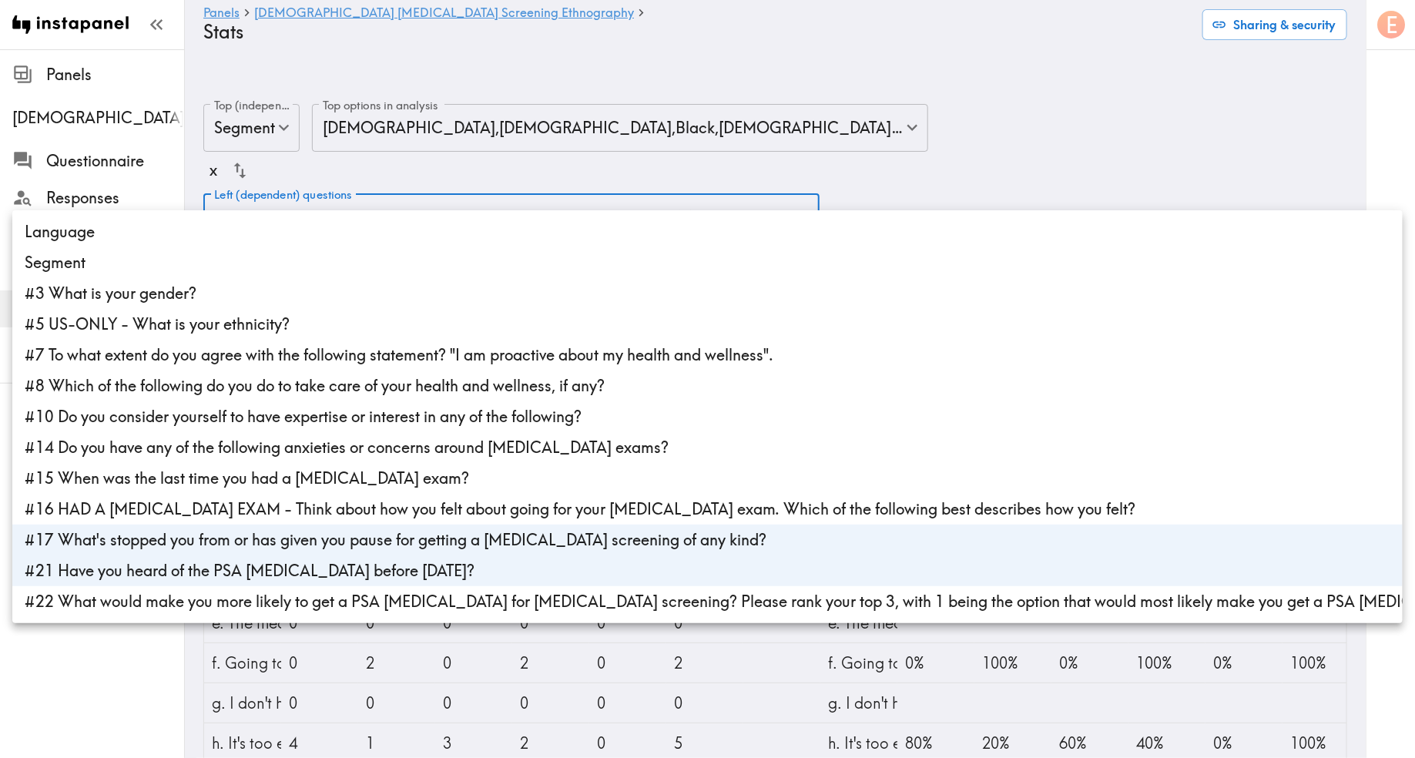
click at [639, 190] on div at bounding box center [707, 379] width 1415 height 758
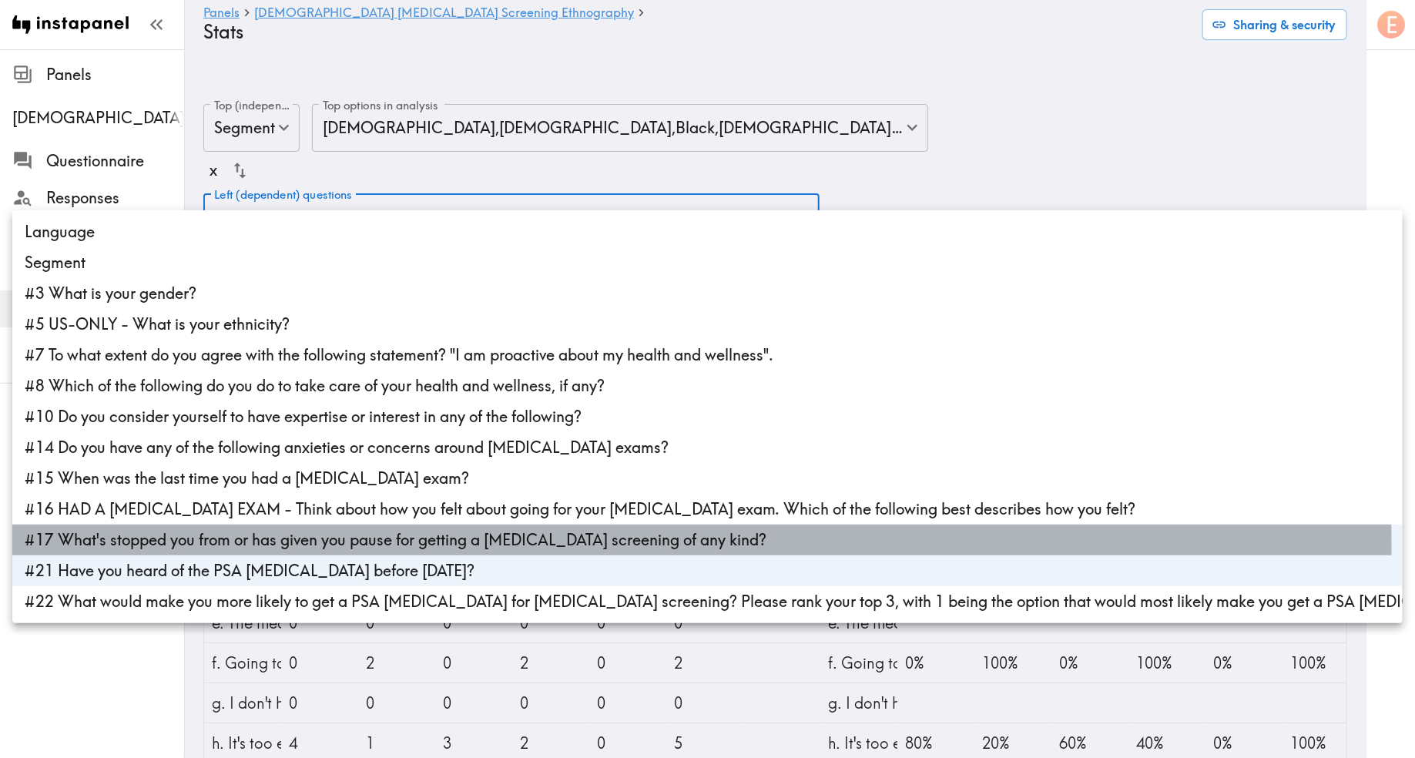
click at [191, 548] on li "#17 What's stopped you from or has given you pause for getting a prostate scree…" at bounding box center [707, 540] width 1391 height 31
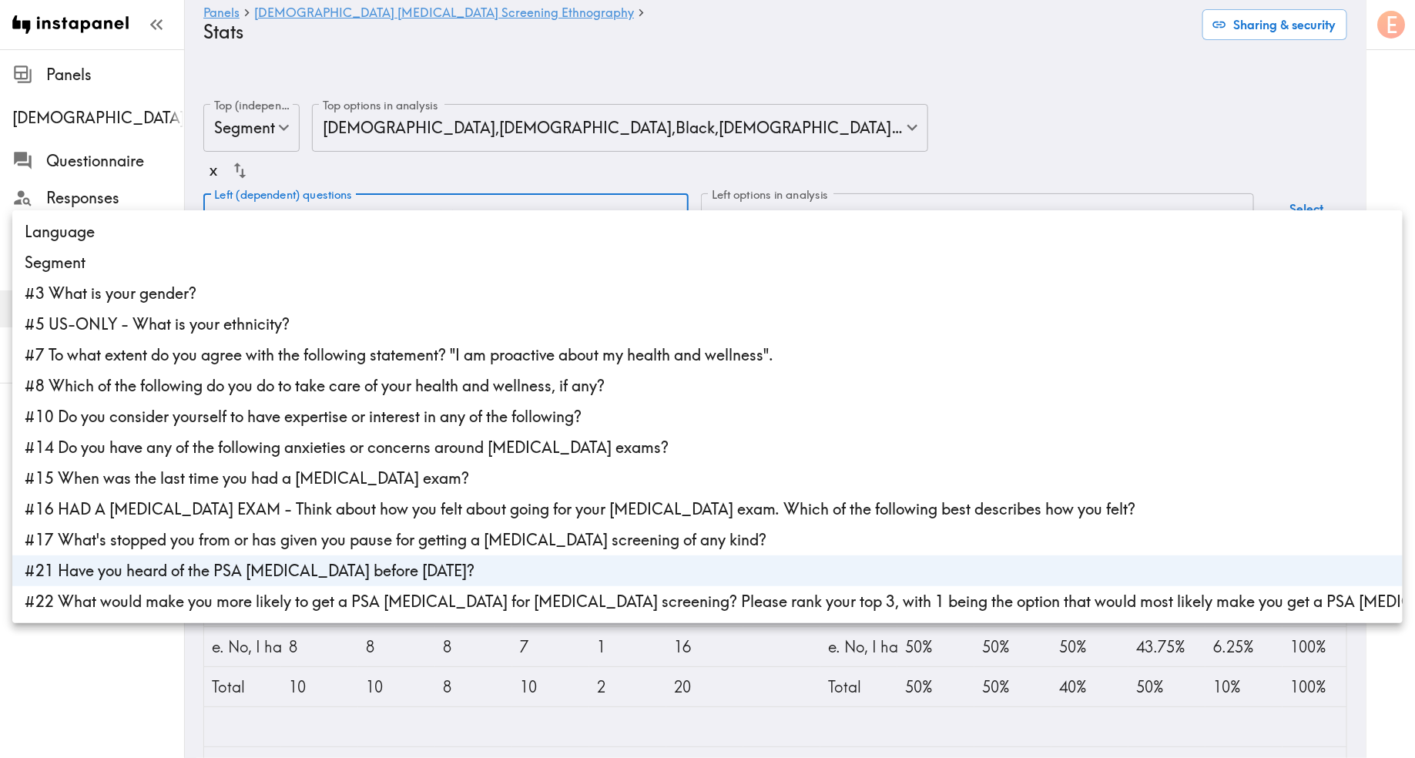
click at [935, 79] on div at bounding box center [707, 379] width 1415 height 758
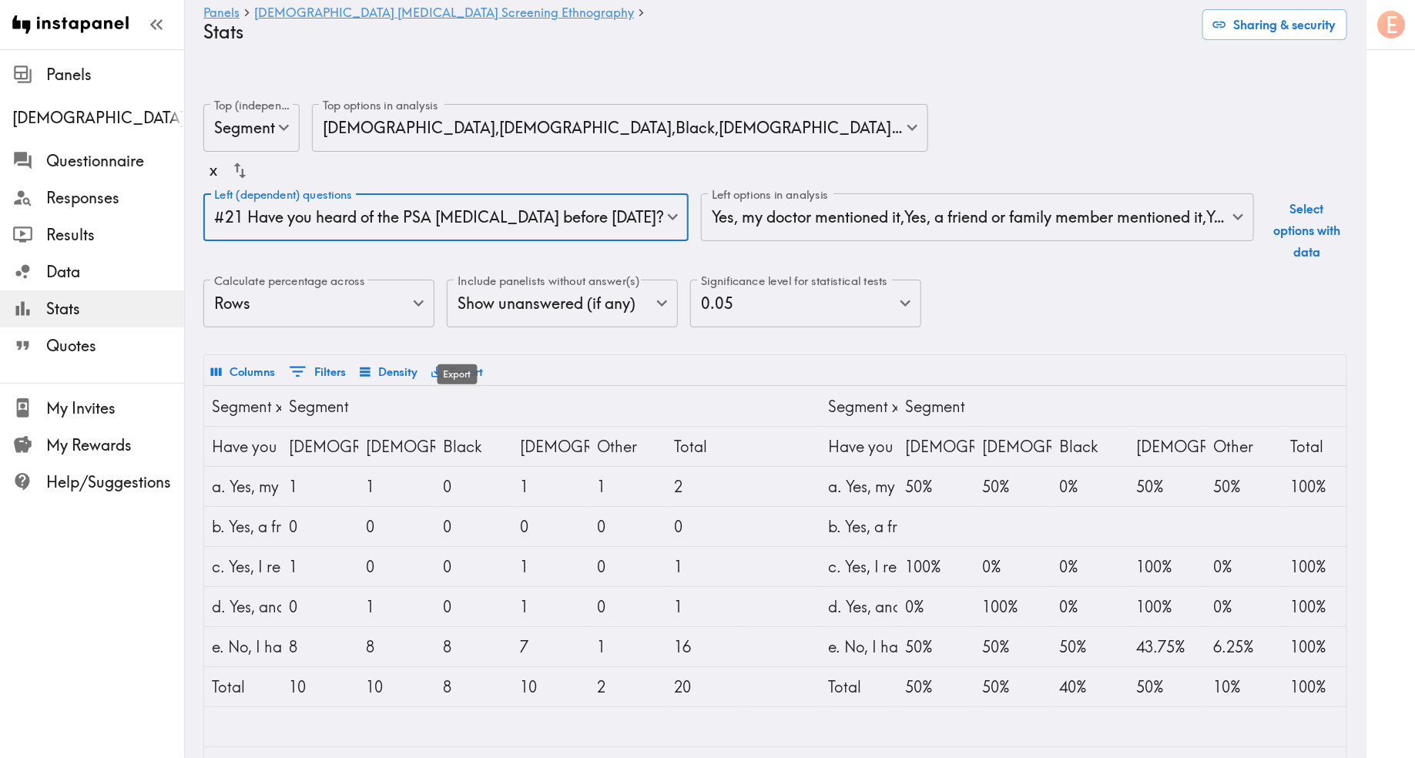
click at [463, 359] on button "Export" at bounding box center [457, 372] width 59 height 26
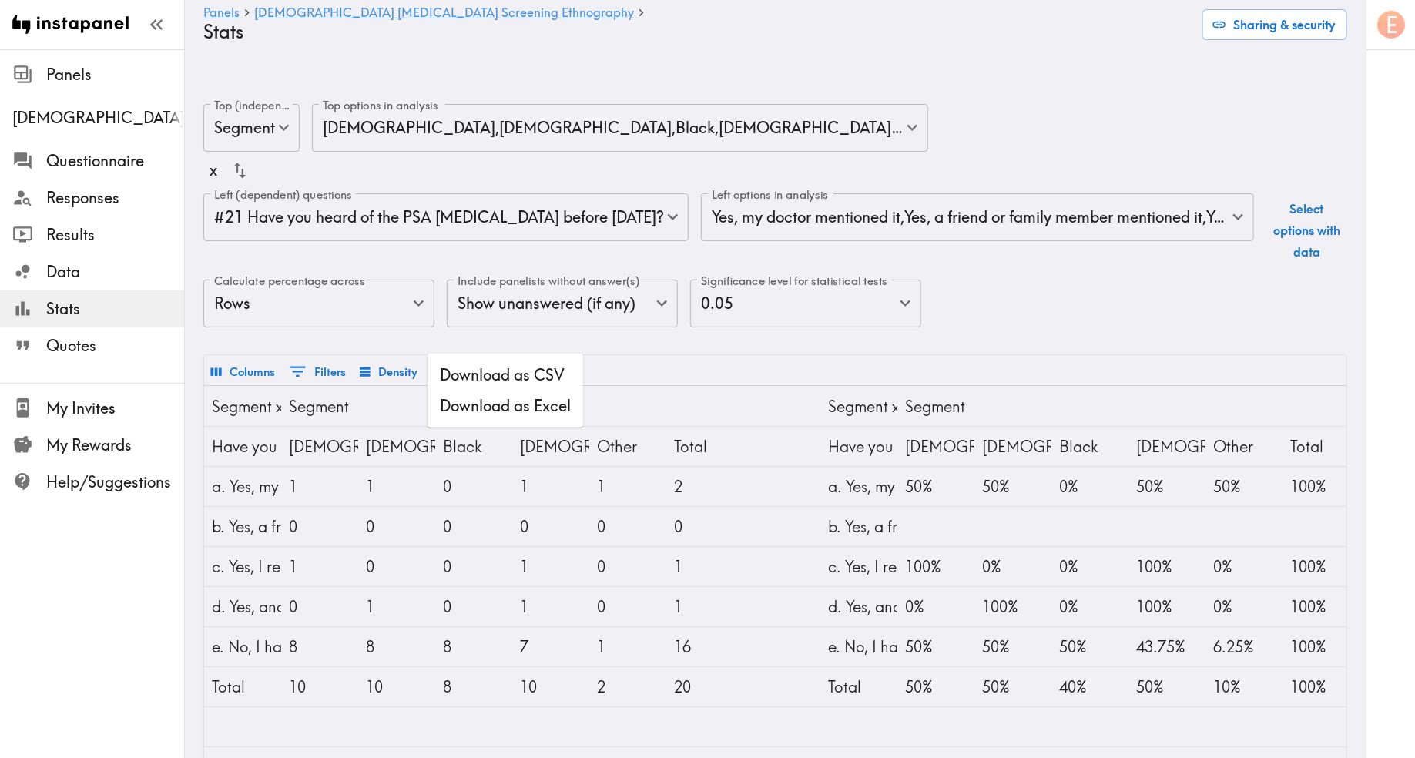
click at [473, 410] on li "Download as Excel" at bounding box center [506, 406] width 156 height 31
click at [478, 170] on body "Instapanel - Panels - Male Prostate Cancer Screening Ethnography - Stats Panels…" at bounding box center [707, 485] width 1415 height 813
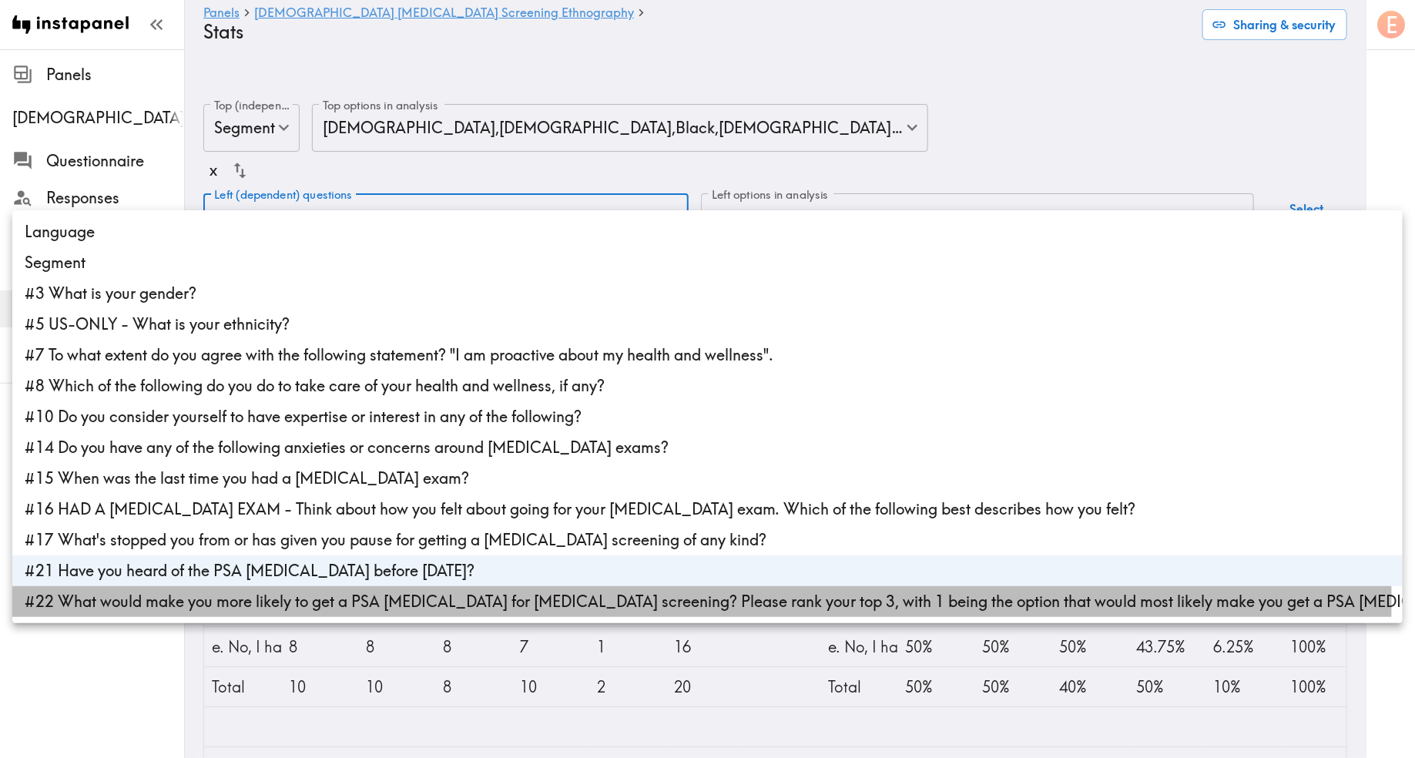
click at [268, 600] on li "#22 What would make you more likely to get a PSA blood test for prostate cancer…" at bounding box center [707, 601] width 1391 height 31
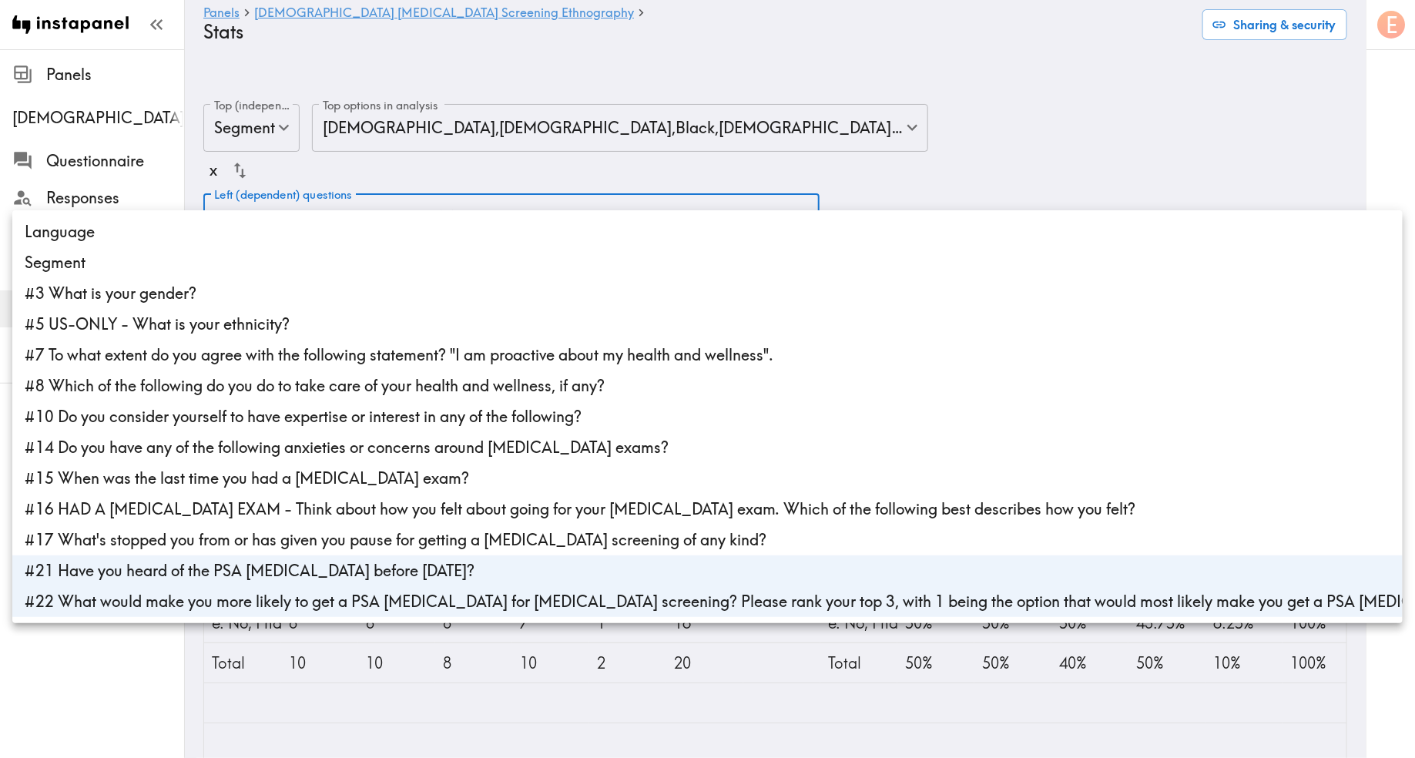
click at [1001, 36] on div at bounding box center [707, 379] width 1415 height 758
click at [240, 569] on li "#21 Have you heard of the PSA blood test before today?" at bounding box center [707, 571] width 1391 height 31
type input "333f51ec-41af-4779-a25a-bfdecf4d8e1a"
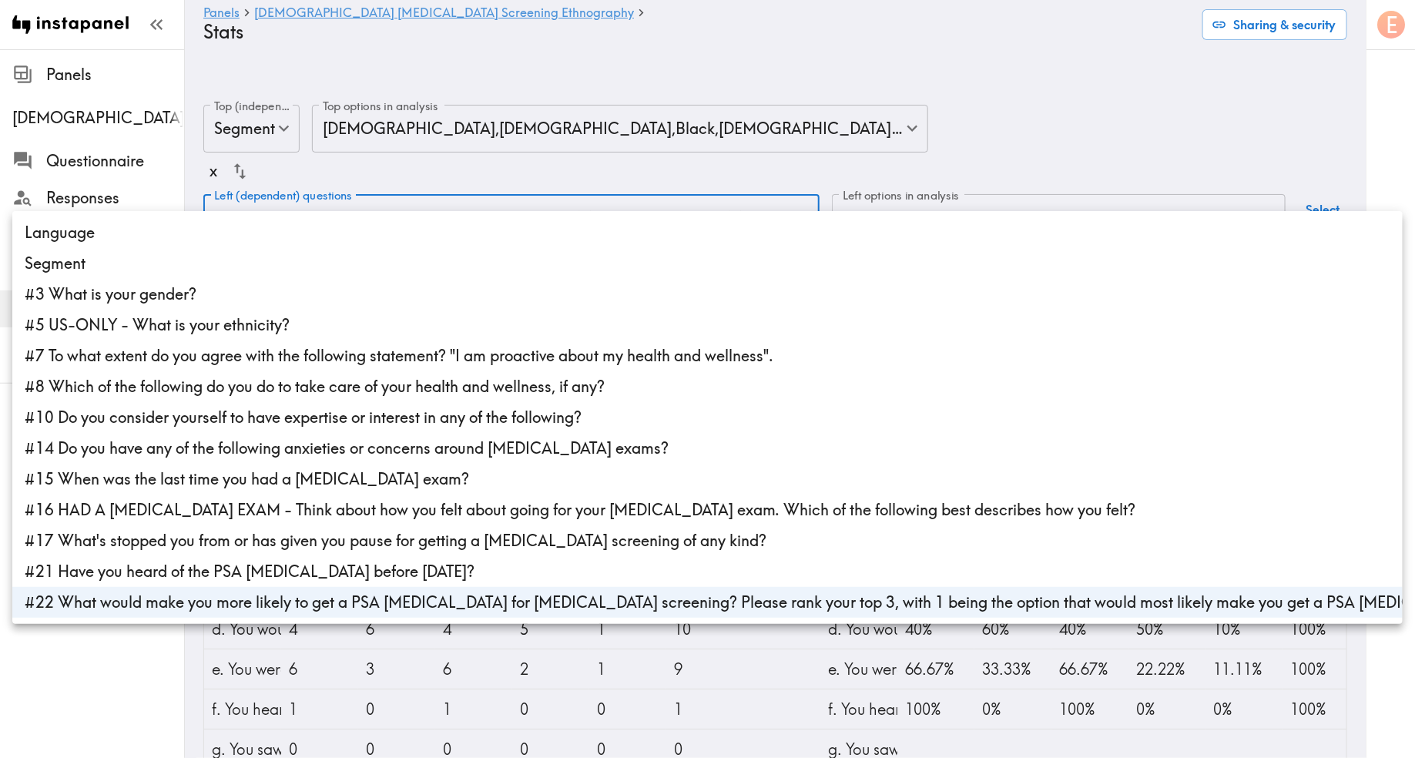
click at [925, 93] on div at bounding box center [707, 379] width 1415 height 758
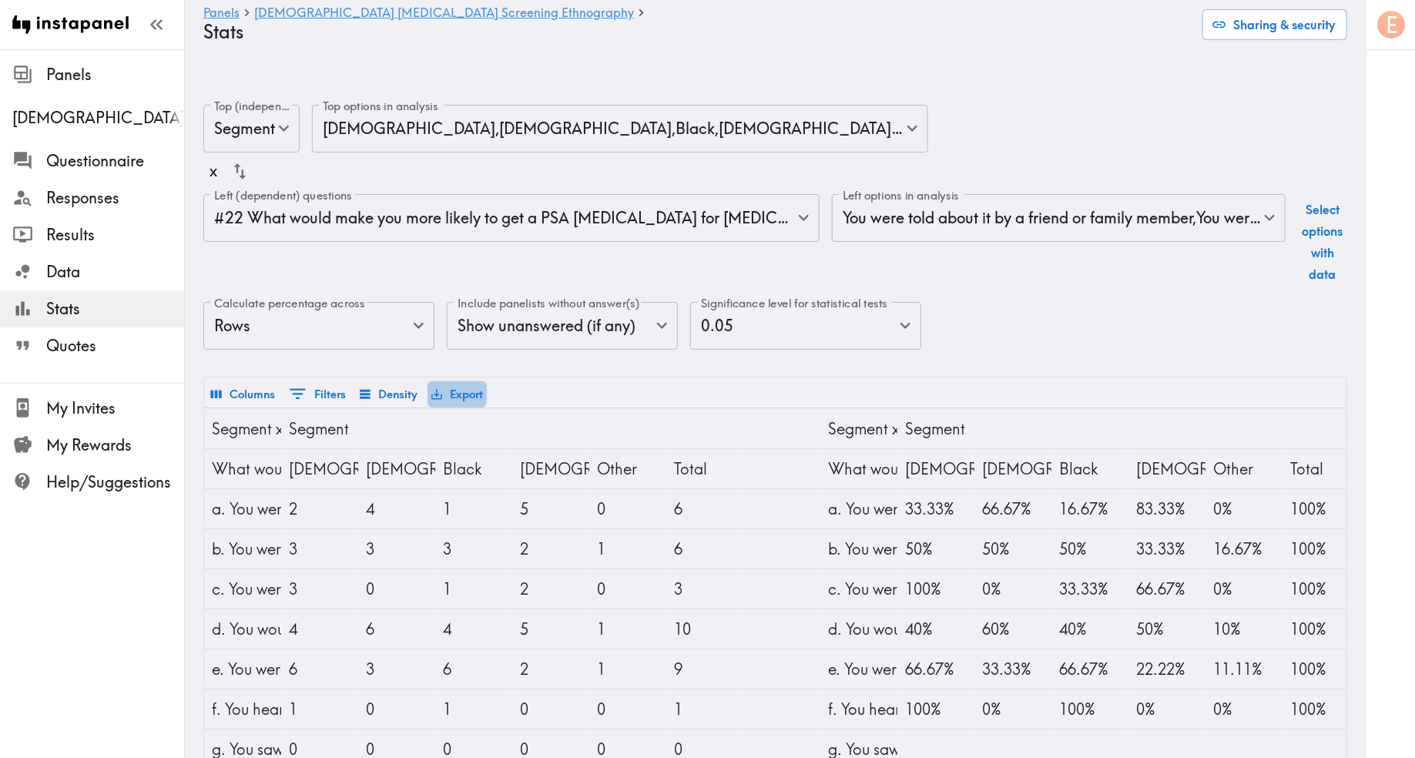
click at [453, 381] on button "Export" at bounding box center [457, 394] width 59 height 26
click at [482, 431] on li "Download as Excel" at bounding box center [506, 428] width 156 height 31
click at [109, 200] on span "Responses" at bounding box center [115, 198] width 138 height 22
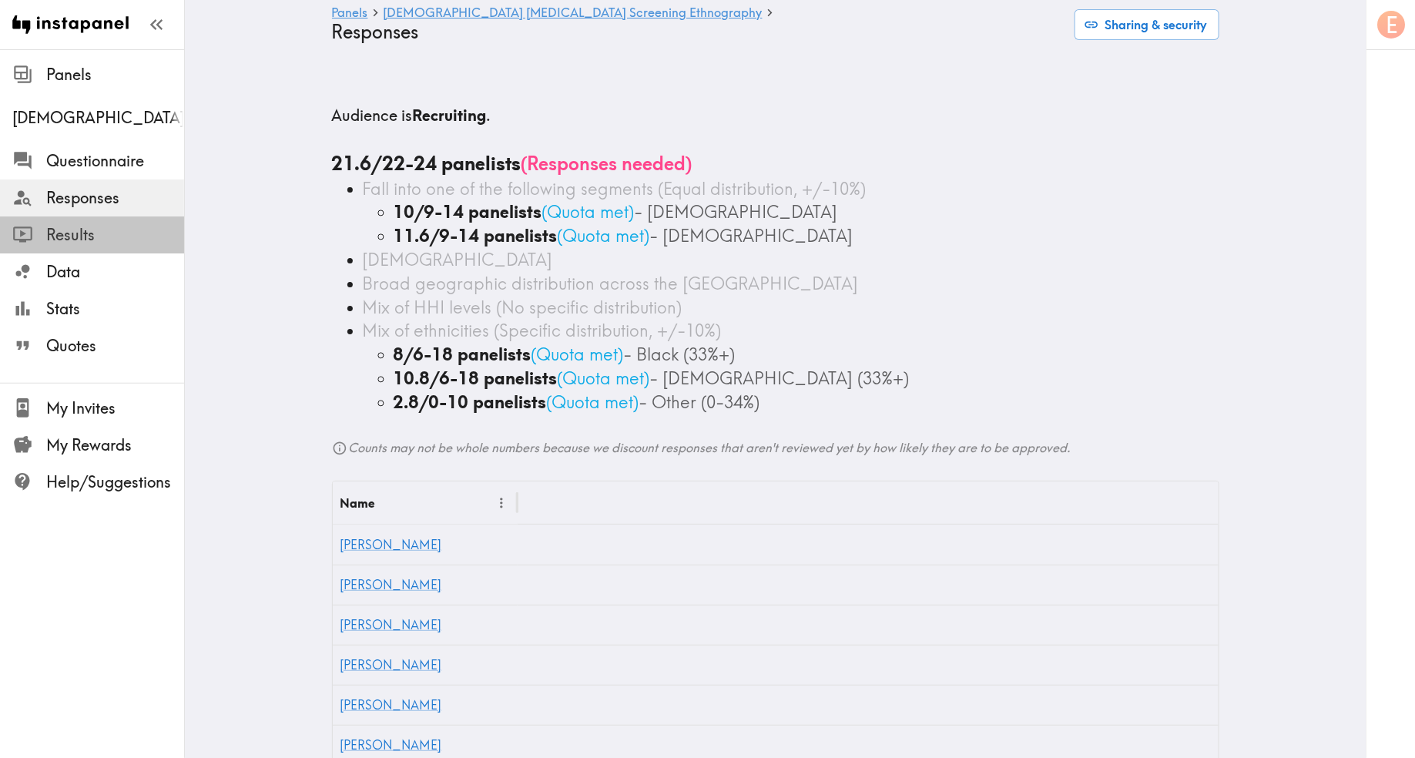
click at [95, 233] on span "Results" at bounding box center [115, 235] width 138 height 22
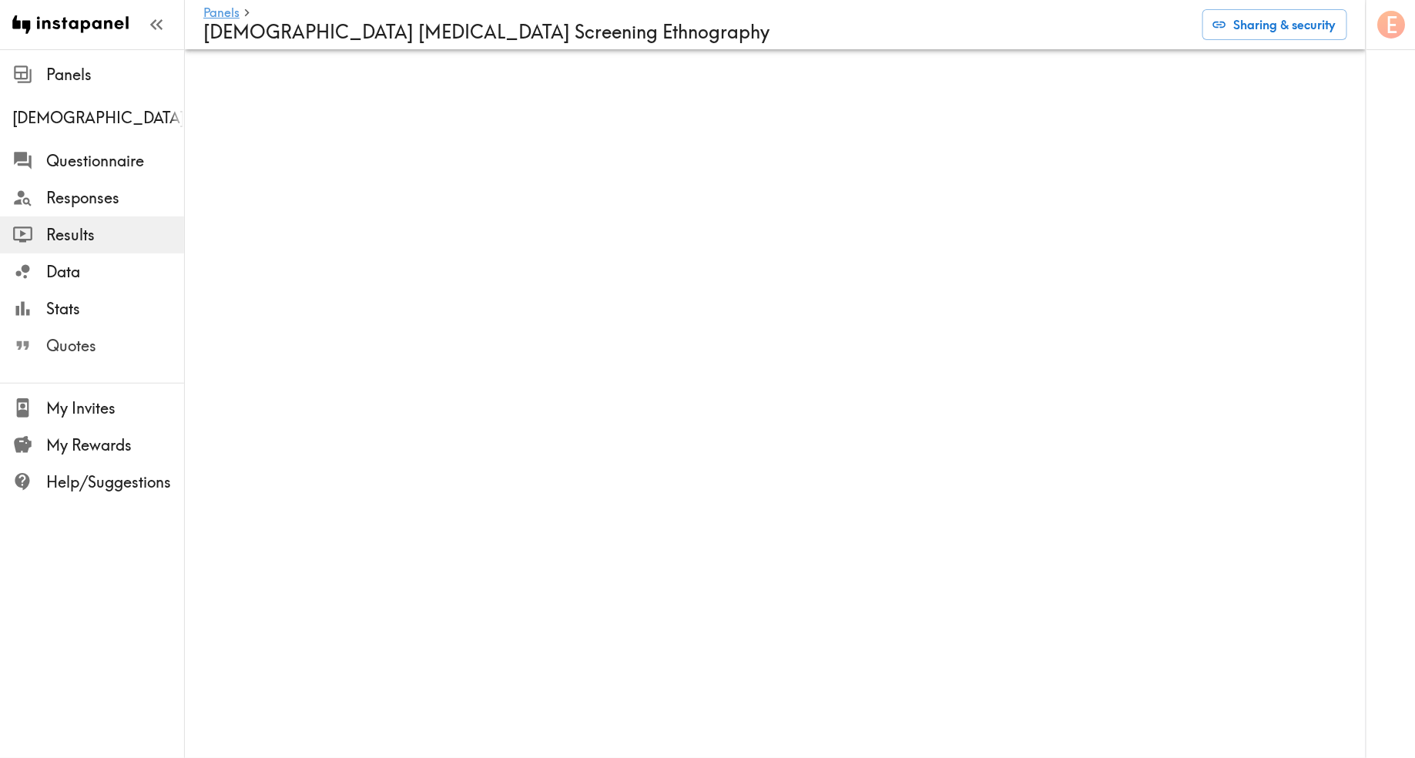
click at [84, 348] on span "Quotes" at bounding box center [115, 346] width 138 height 22
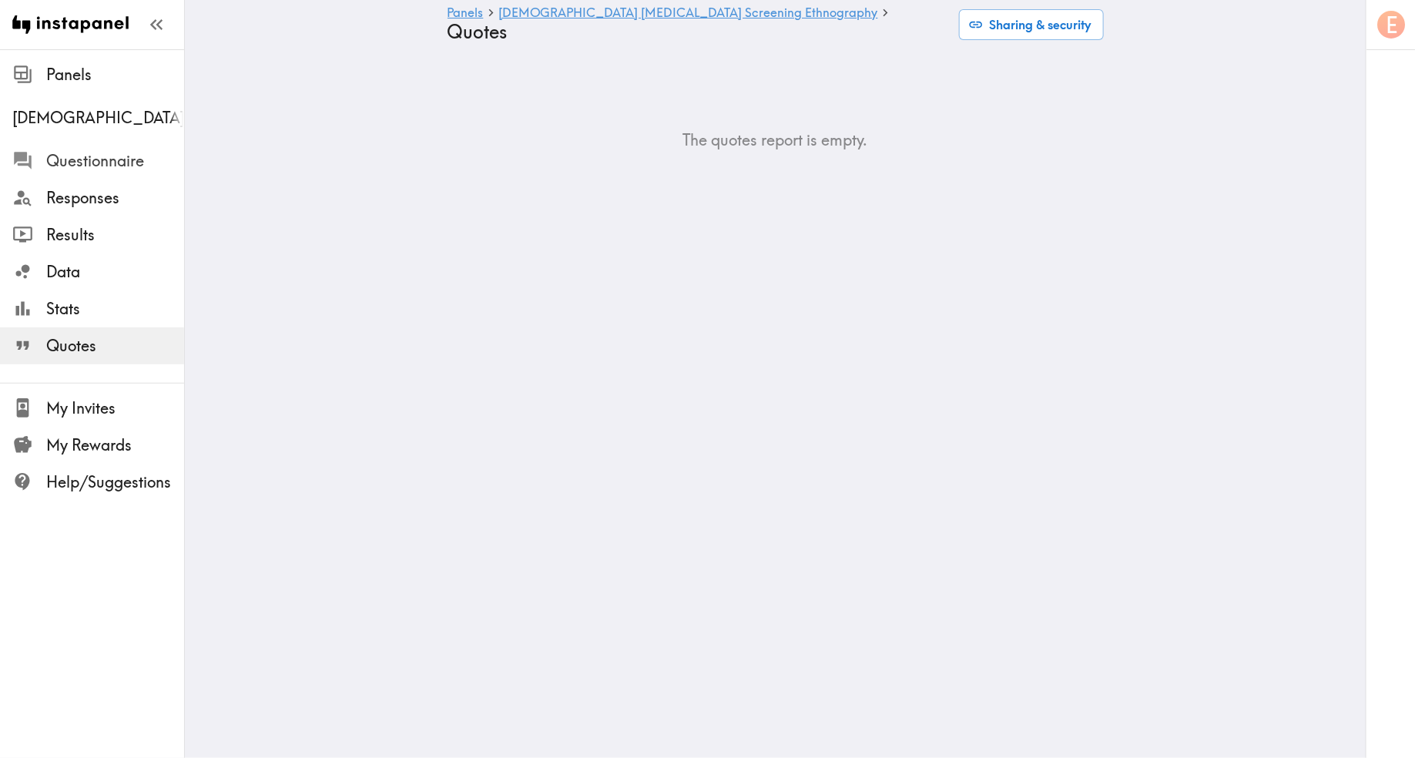
click at [102, 160] on span "Questionnaire" at bounding box center [115, 161] width 138 height 22
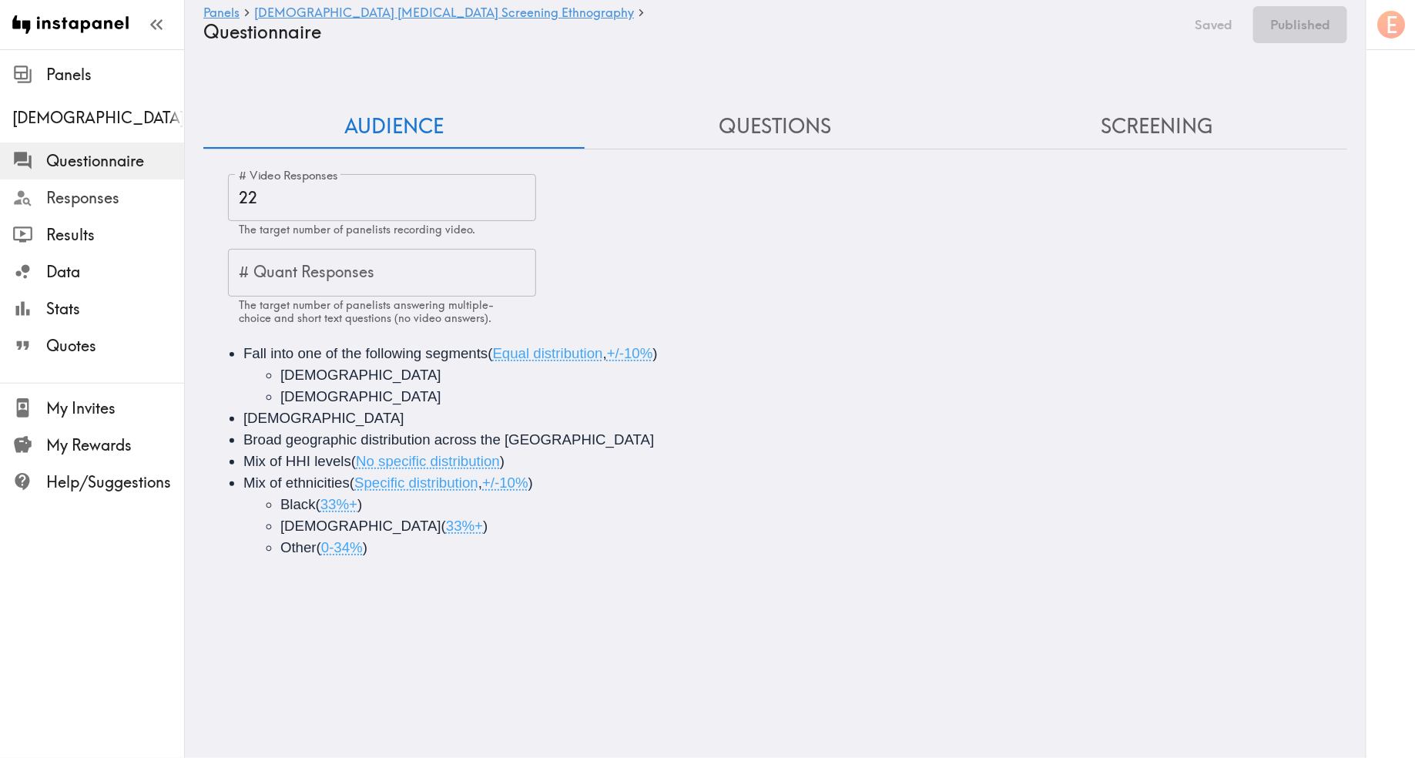
click at [98, 200] on span "Responses" at bounding box center [115, 198] width 138 height 22
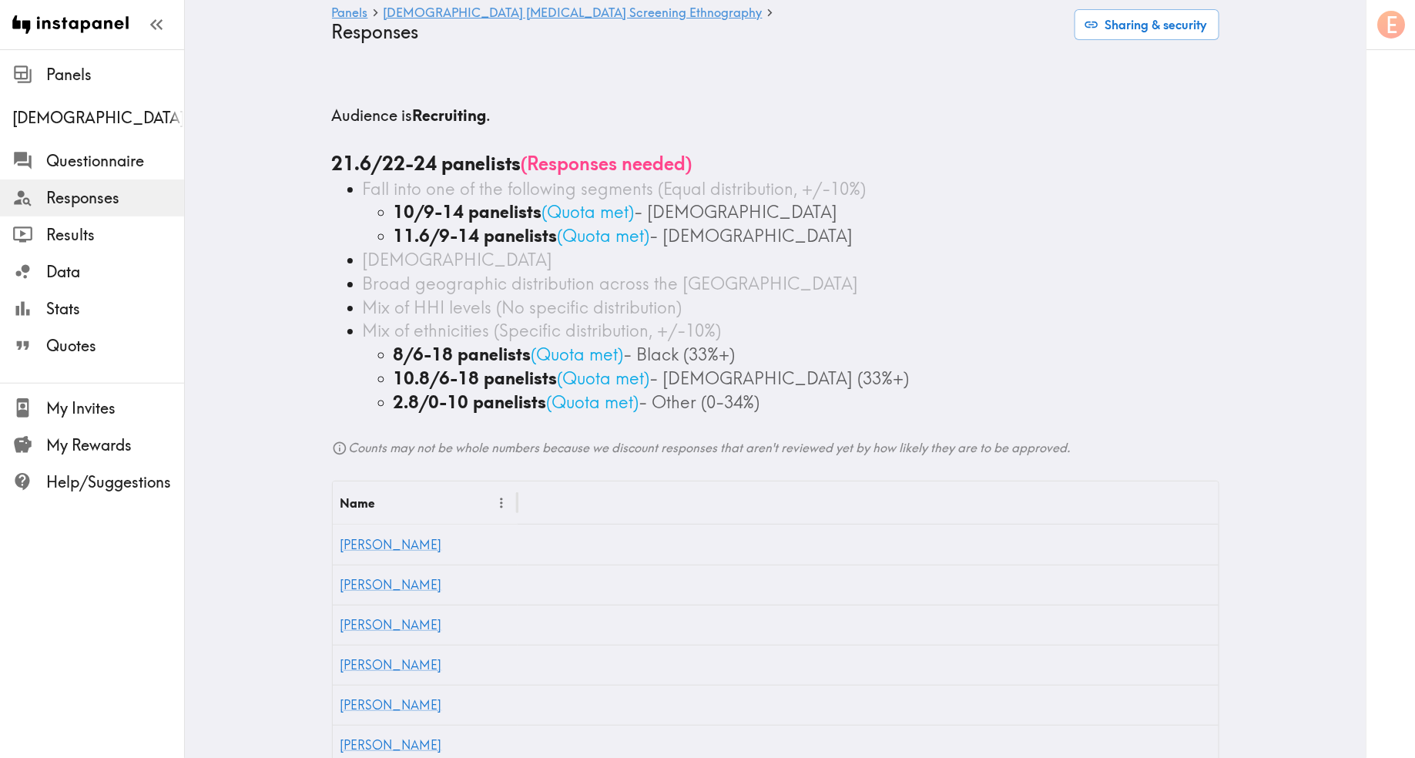
scroll to position [6, 0]
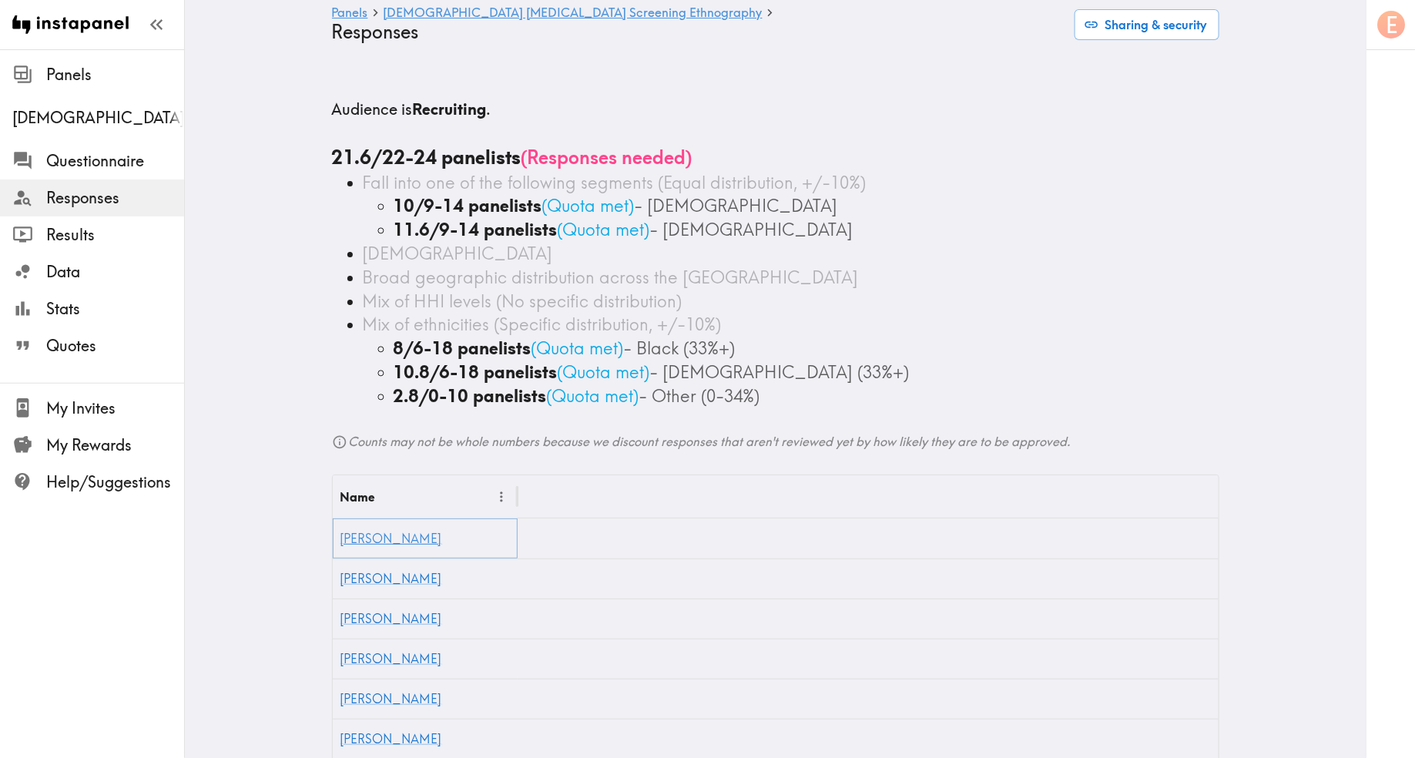
click at [367, 531] on link "[PERSON_NAME]" at bounding box center [392, 538] width 102 height 15
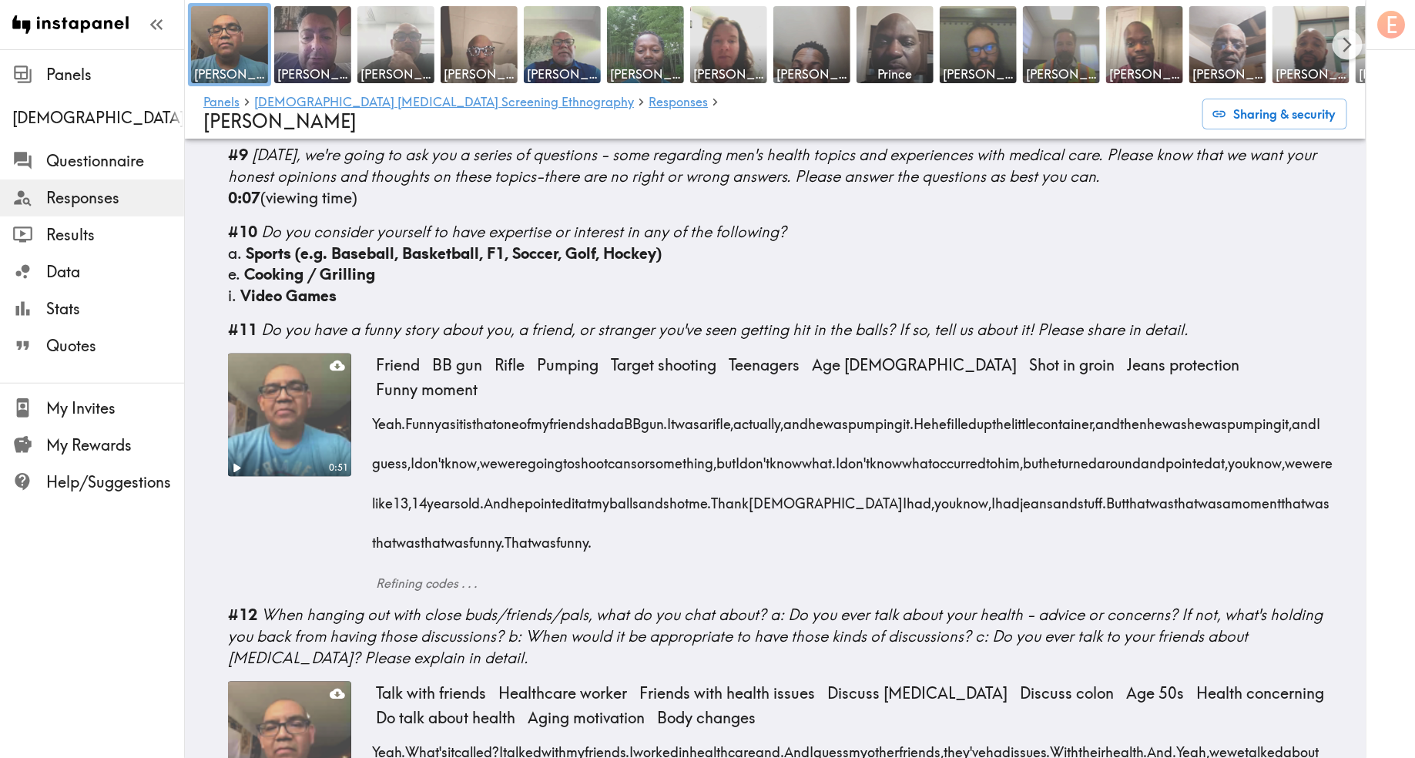
scroll to position [1195, 0]
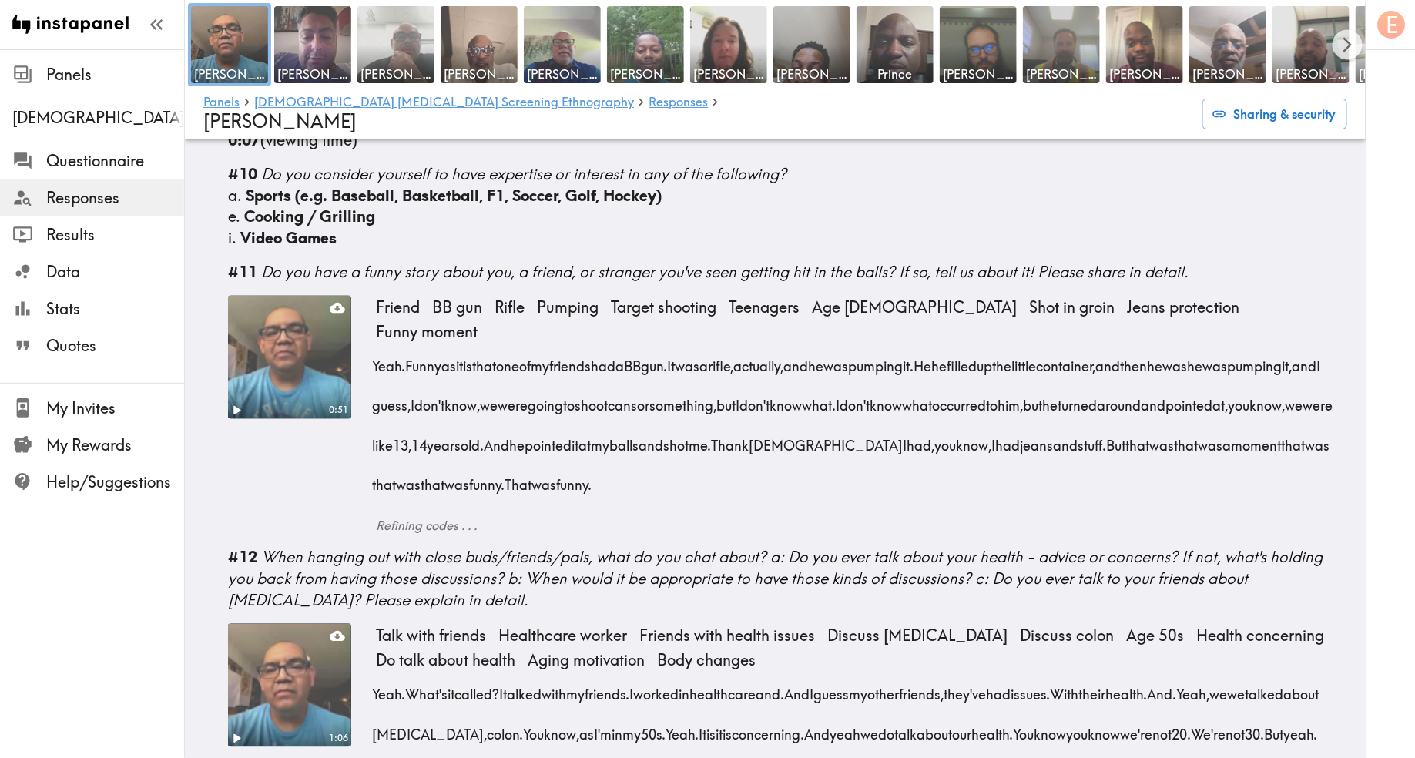
click at [1210, 262] on div "#11 Do you have a funny story about you, a friend, or stranger you've seen gett…" at bounding box center [787, 273] width 1119 height 22
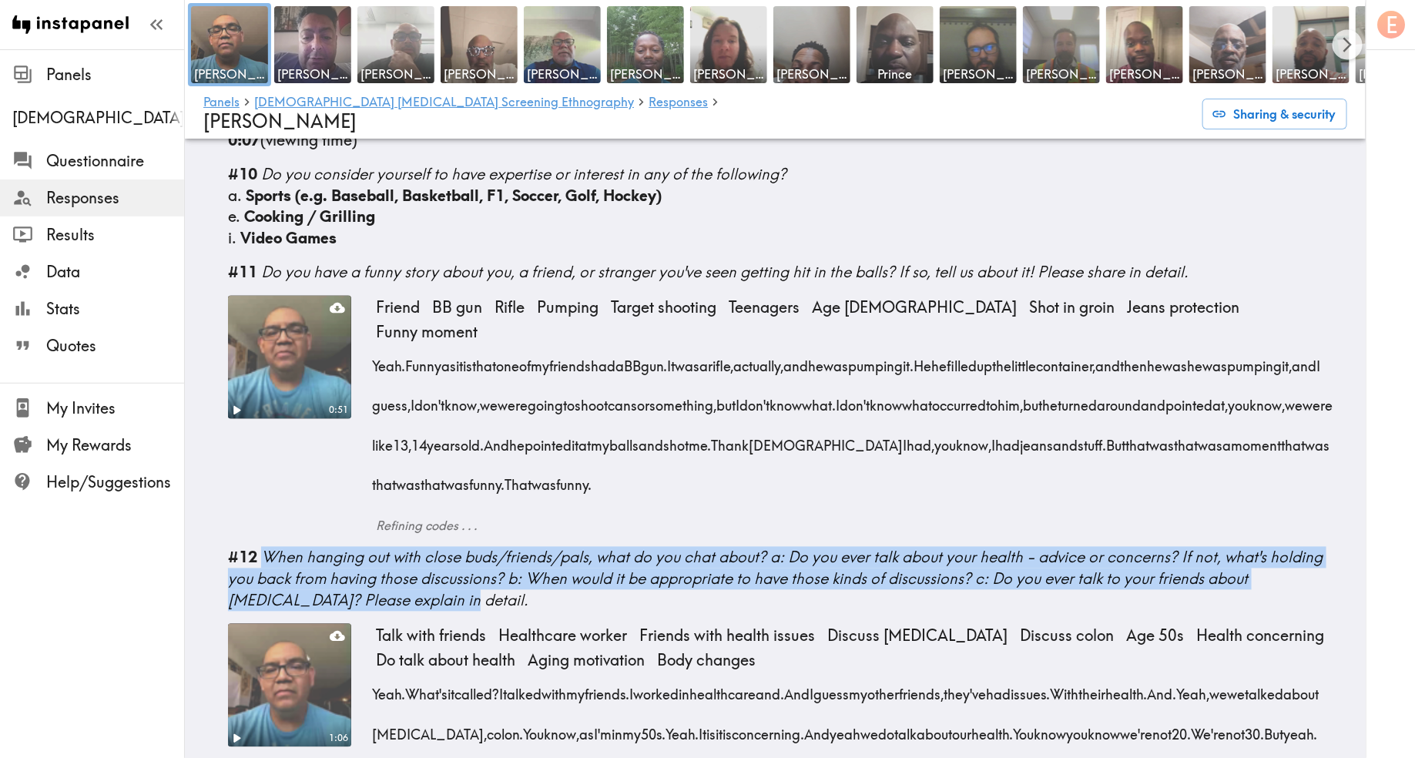
drag, startPoint x: 409, startPoint y: 502, endPoint x: 265, endPoint y: 459, distance: 150.2
click at [265, 547] on div "#12 When hanging out with close buds/friends/pals, what do you chat about? a: D…" at bounding box center [787, 579] width 1119 height 65
copy span "When hanging out with close buds/friends/pals, what do you chat about? a: Do yo…"
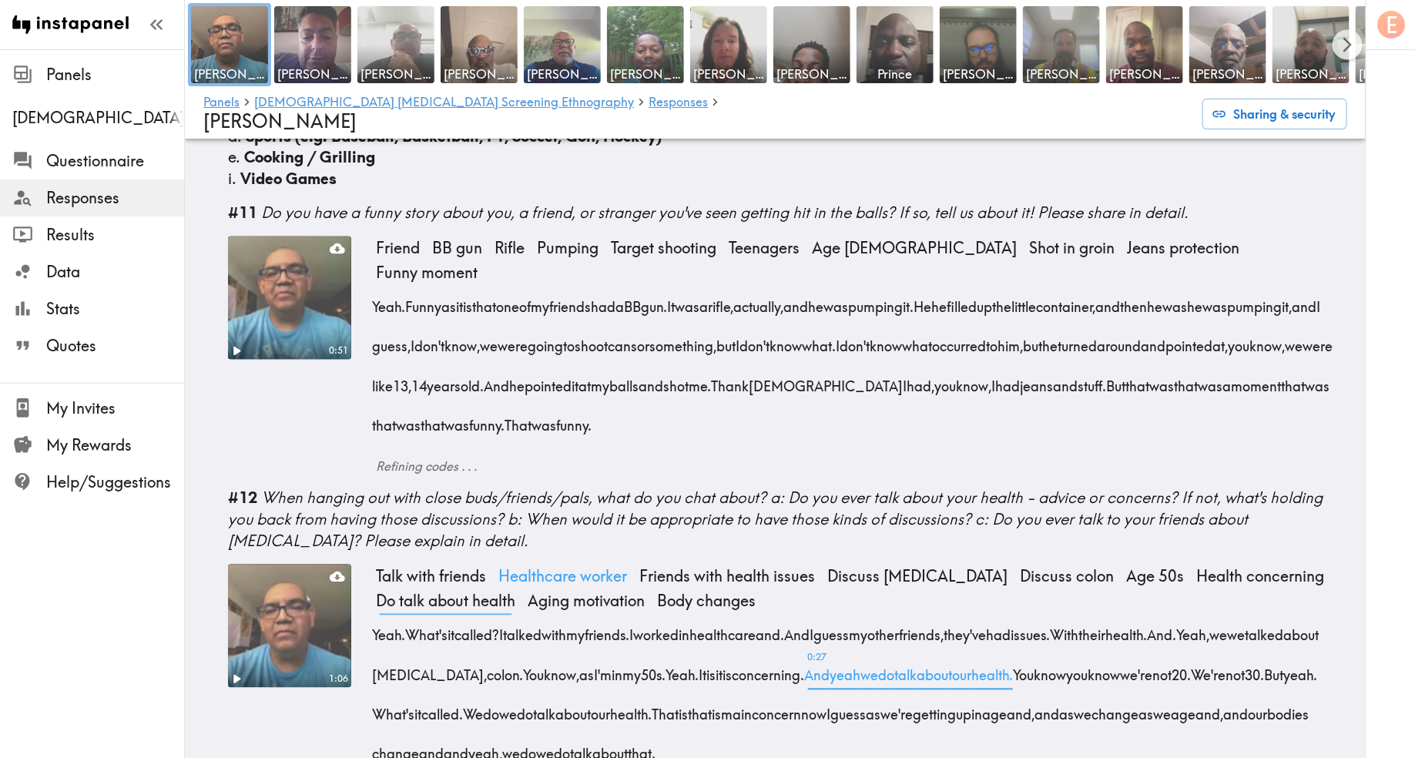
click at [505, 565] on span "Healthcare worker" at bounding box center [562, 577] width 141 height 25
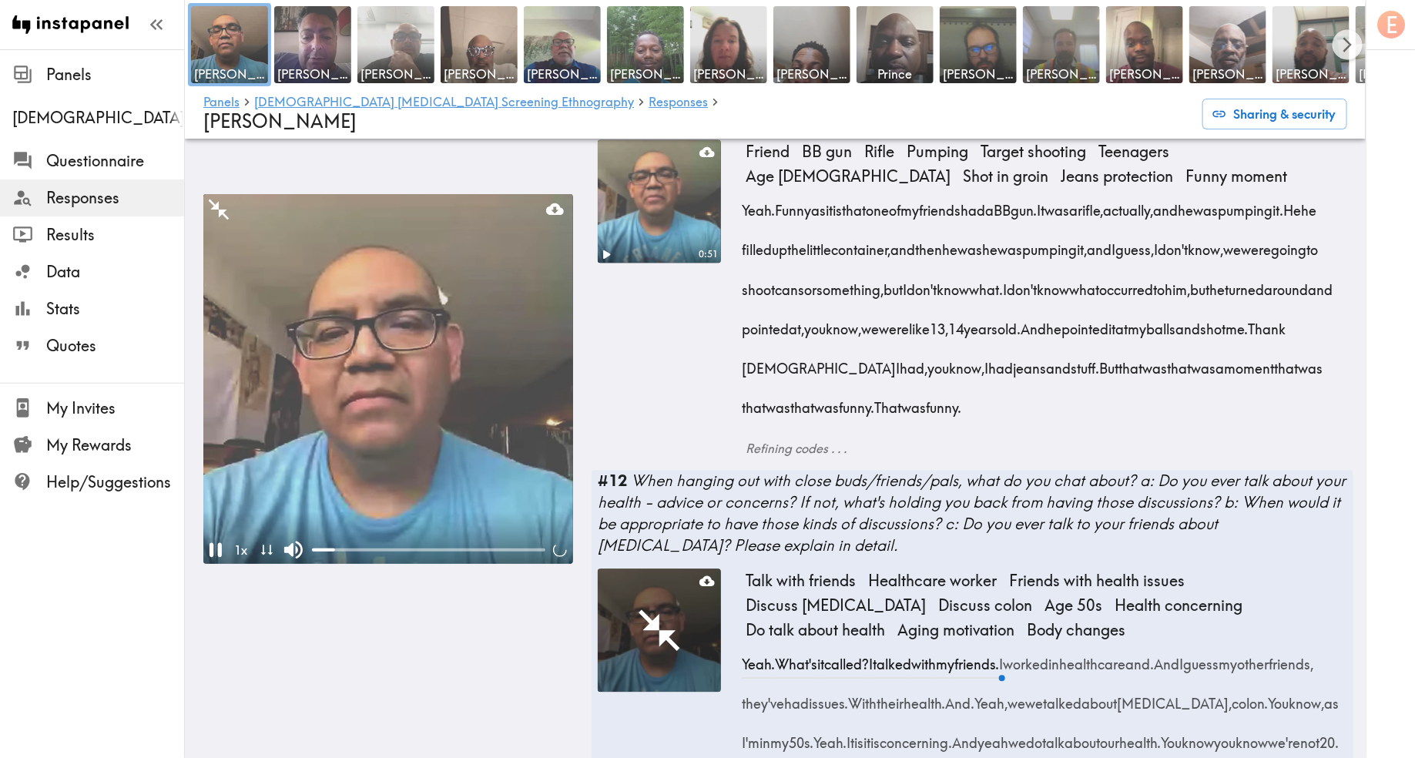
scroll to position [1565, 0]
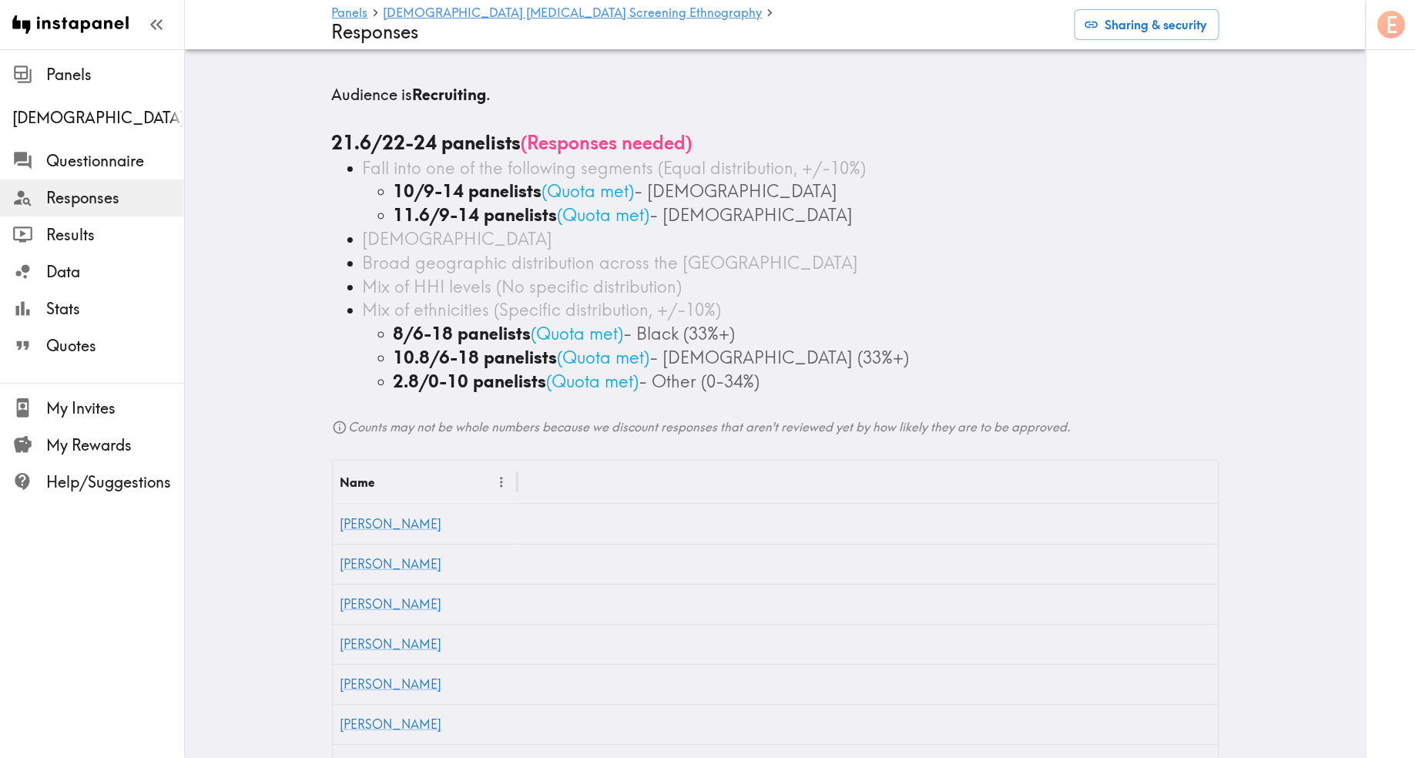
scroll to position [74, 0]
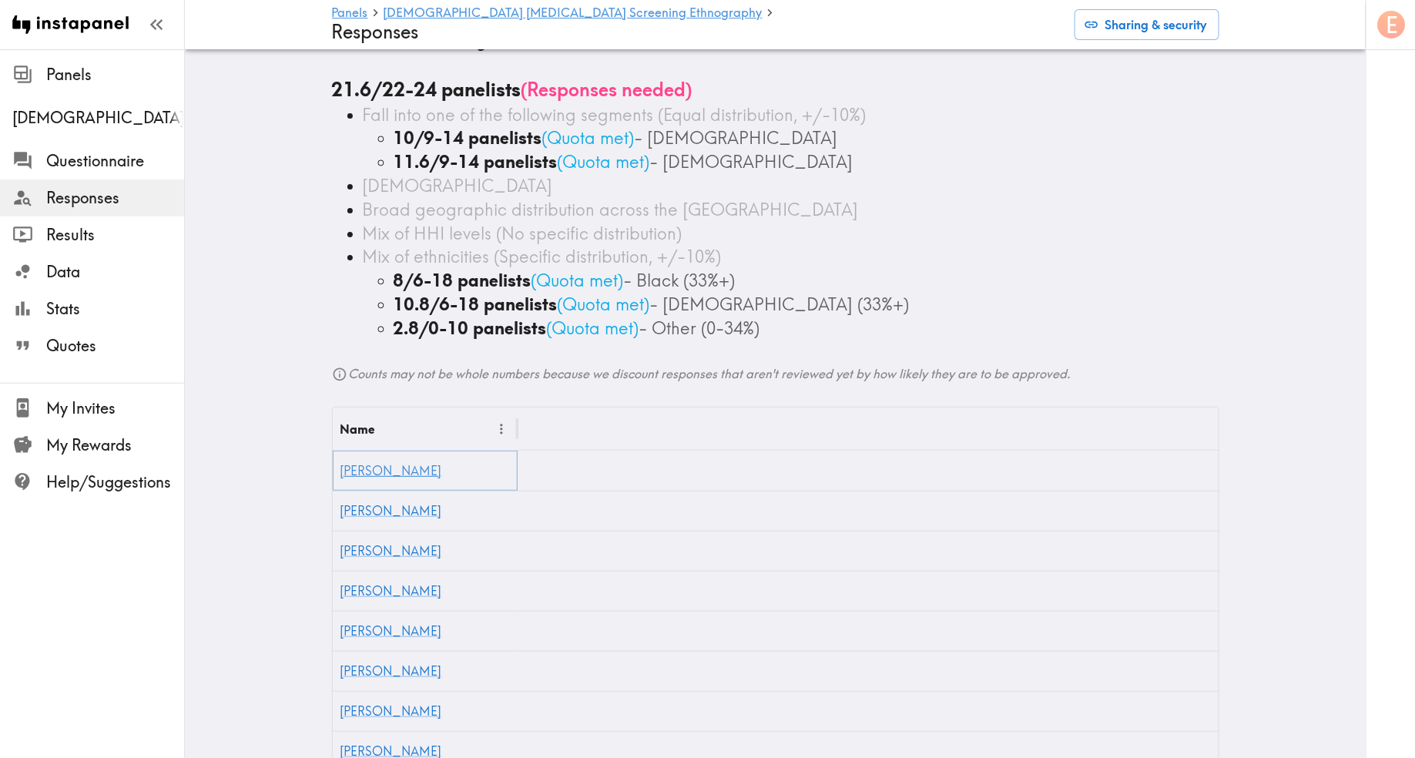
click at [352, 463] on link "[PERSON_NAME]" at bounding box center [392, 470] width 102 height 15
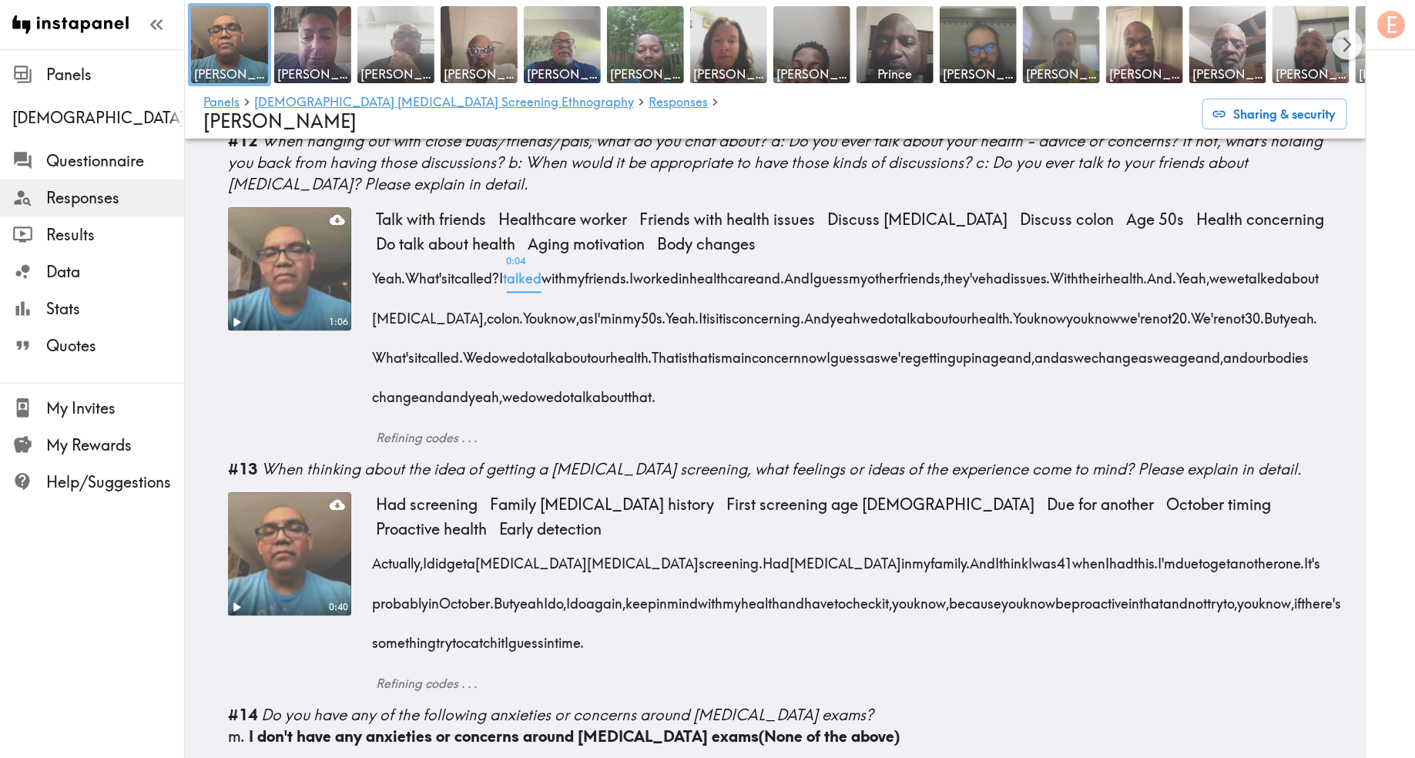
scroll to position [1643, 0]
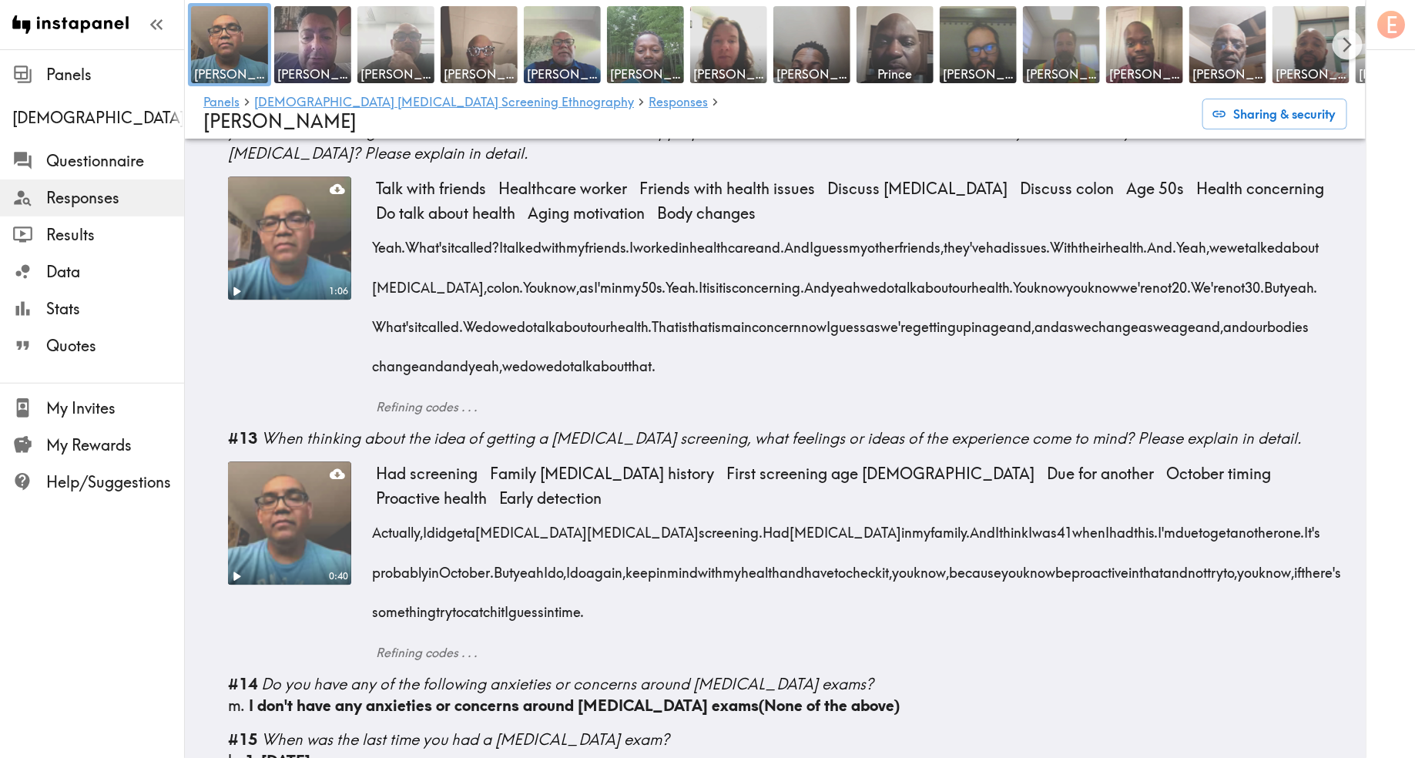
drag, startPoint x: 1300, startPoint y: 338, endPoint x: 267, endPoint y: 347, distance: 1033.9
click at [267, 428] on div "#13 When thinking about the idea of getting a prostate cancer screening, what f…" at bounding box center [787, 439] width 1119 height 22
copy span "When thinking about the idea of getting a [MEDICAL_DATA] screening, what feelin…"
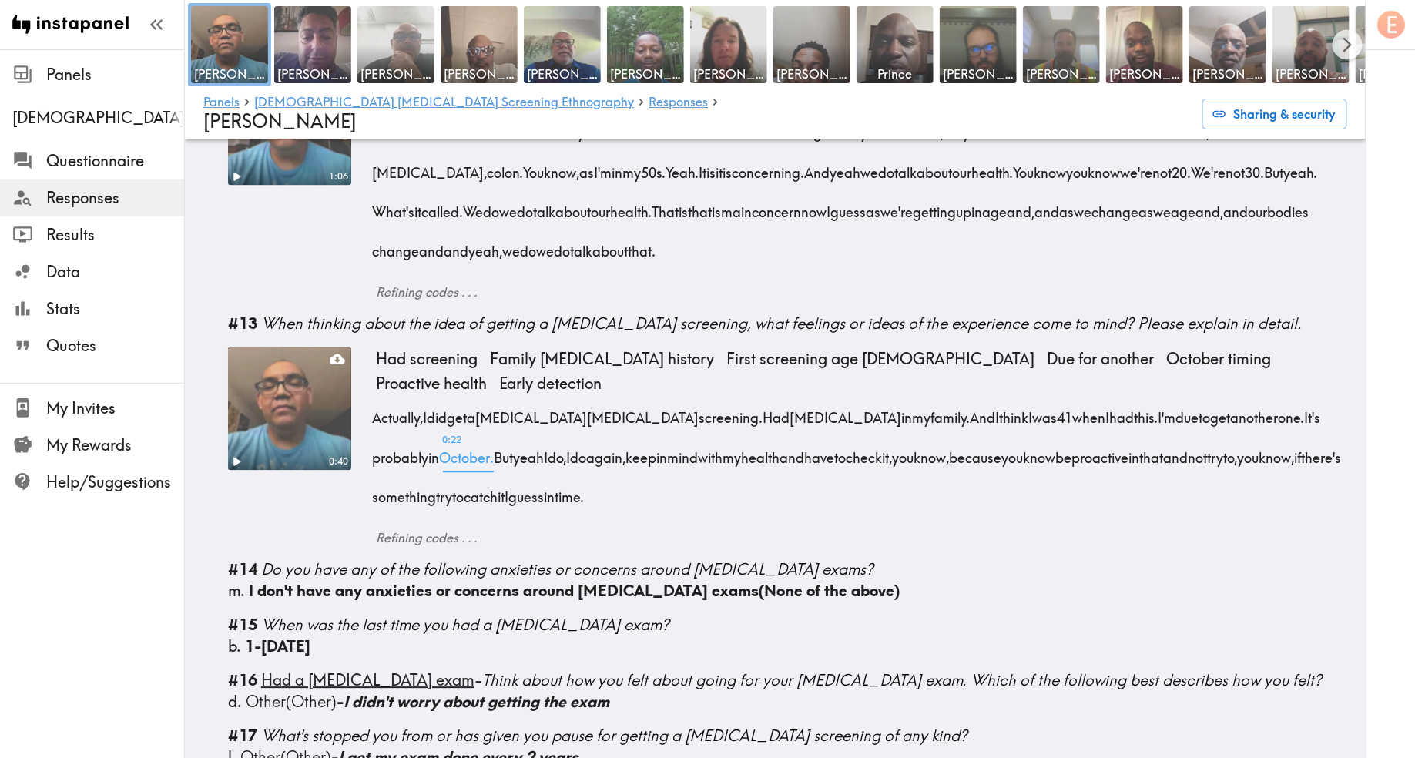
scroll to position [1768, 0]
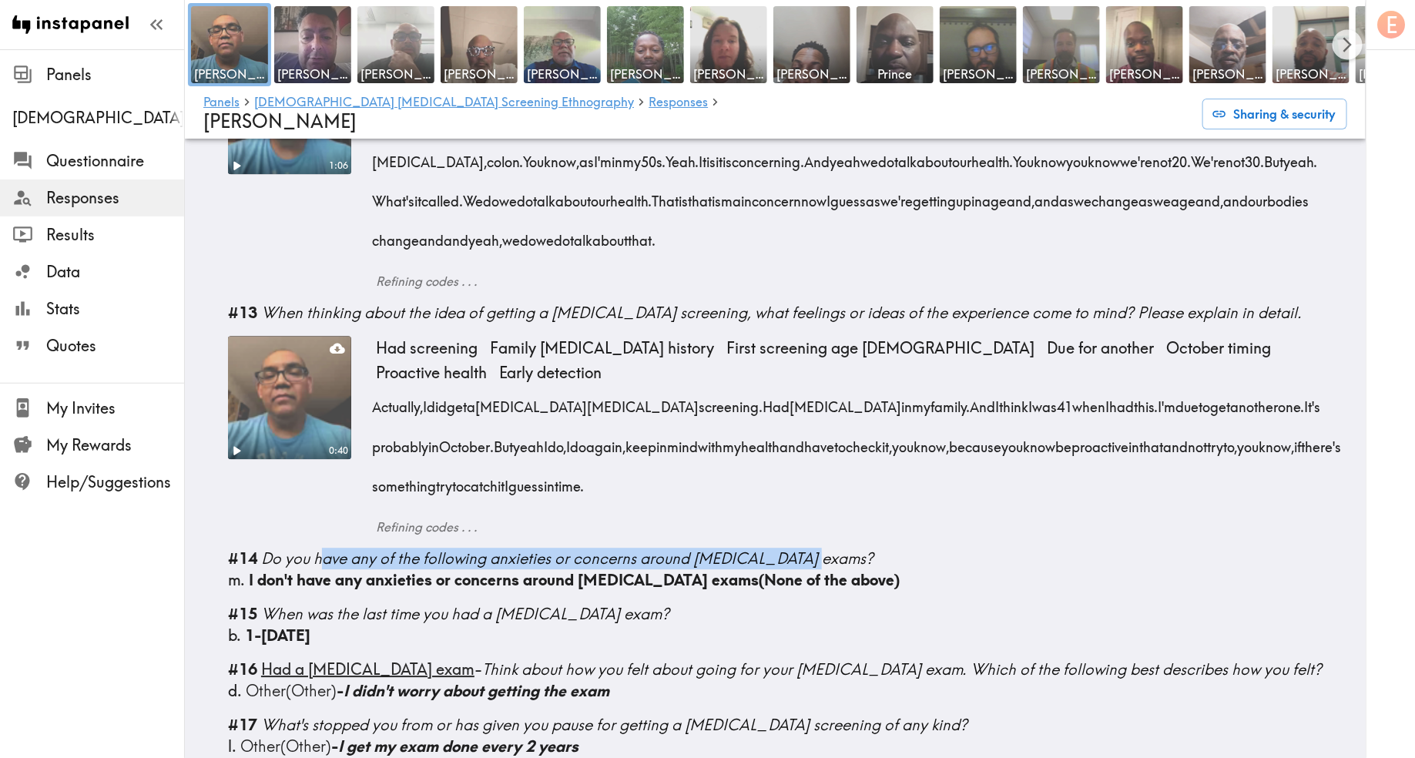
drag, startPoint x: 824, startPoint y: 438, endPoint x: 320, endPoint y: 445, distance: 503.1
click at [320, 548] on div "#14 Do you have any of the following anxieties or concerns around prostate exam…" at bounding box center [787, 559] width 1119 height 22
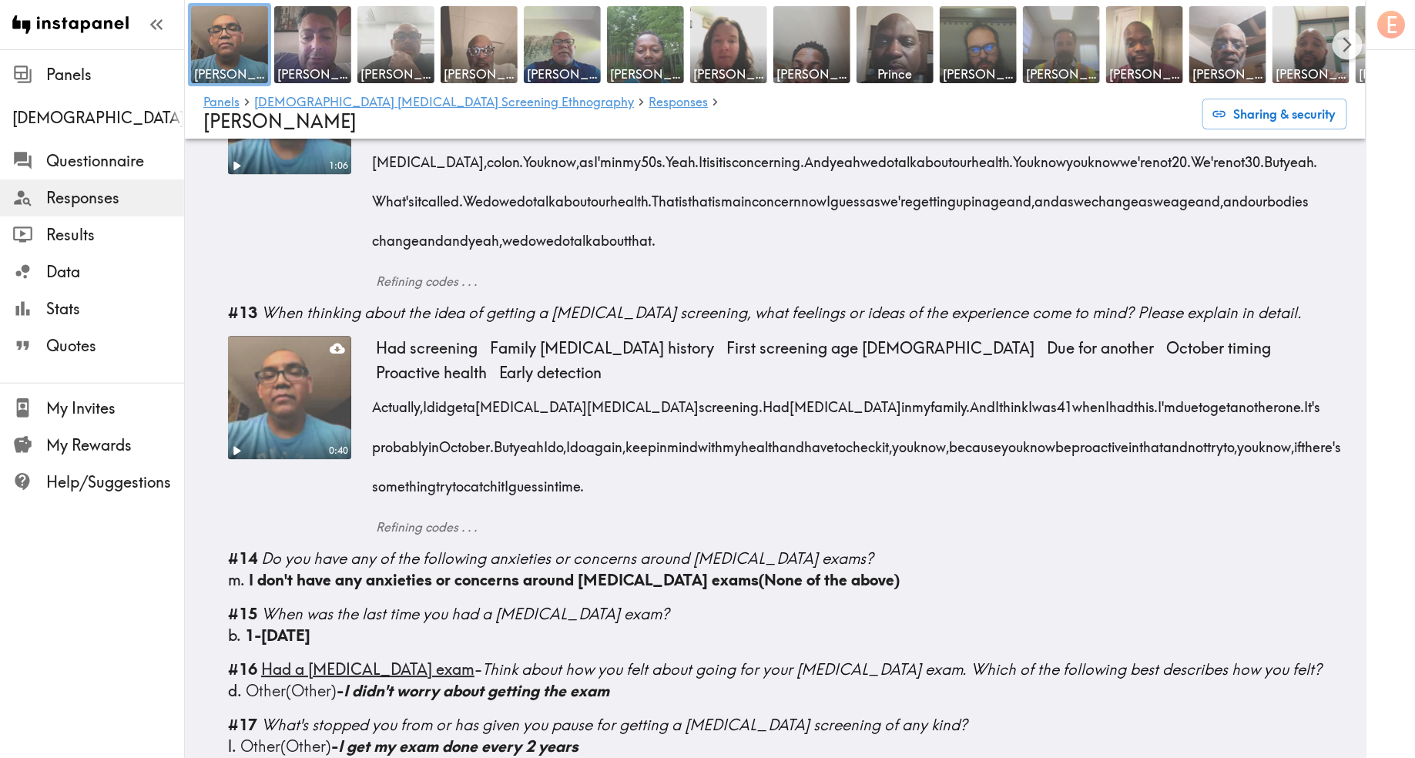
click at [367, 625] on div "b. 1-2 years ago" at bounding box center [787, 636] width 1119 height 22
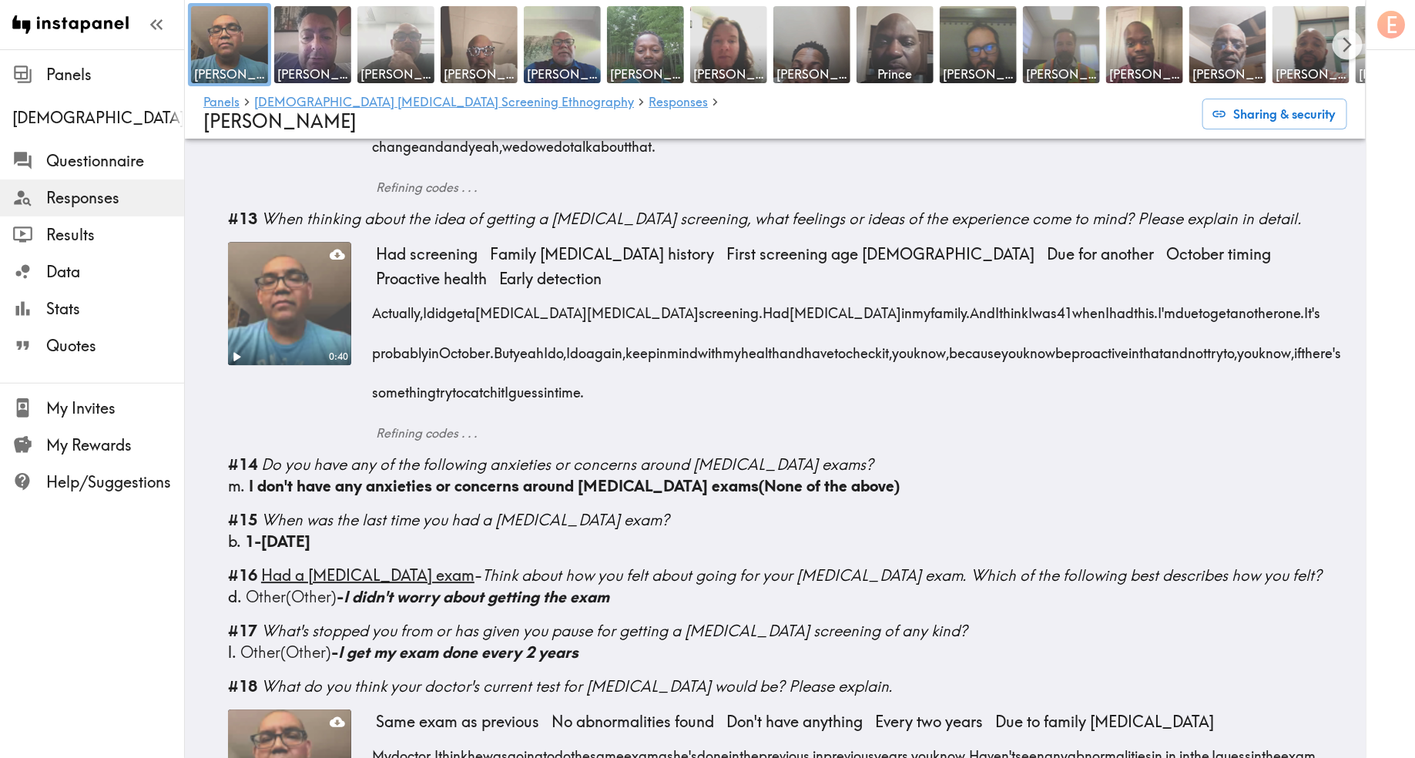
scroll to position [1866, 0]
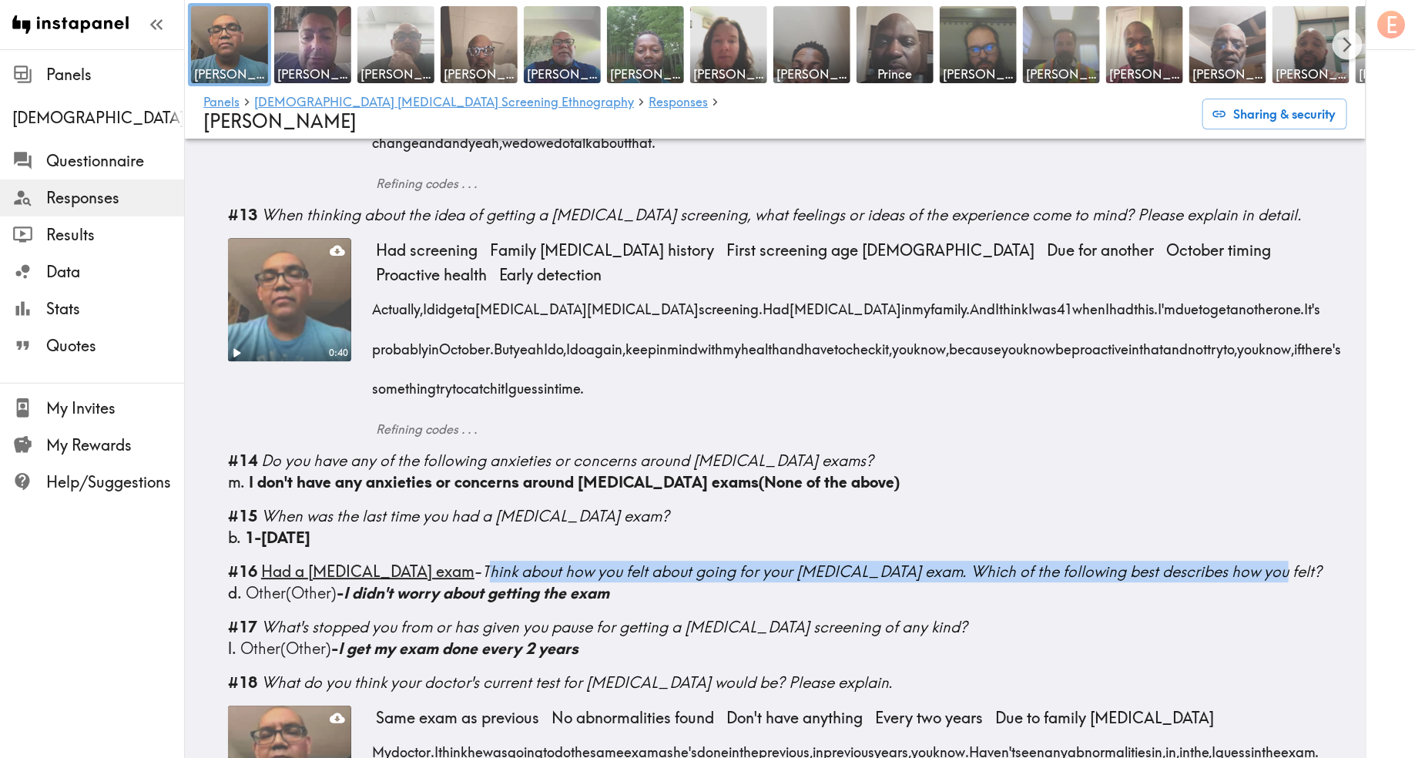
drag, startPoint x: 1206, startPoint y: 444, endPoint x: 432, endPoint y: 452, distance: 774.3
click at [432, 561] on div "#16 Had a prostate exam - Think about how you felt about going for your prostat…" at bounding box center [787, 572] width 1119 height 22
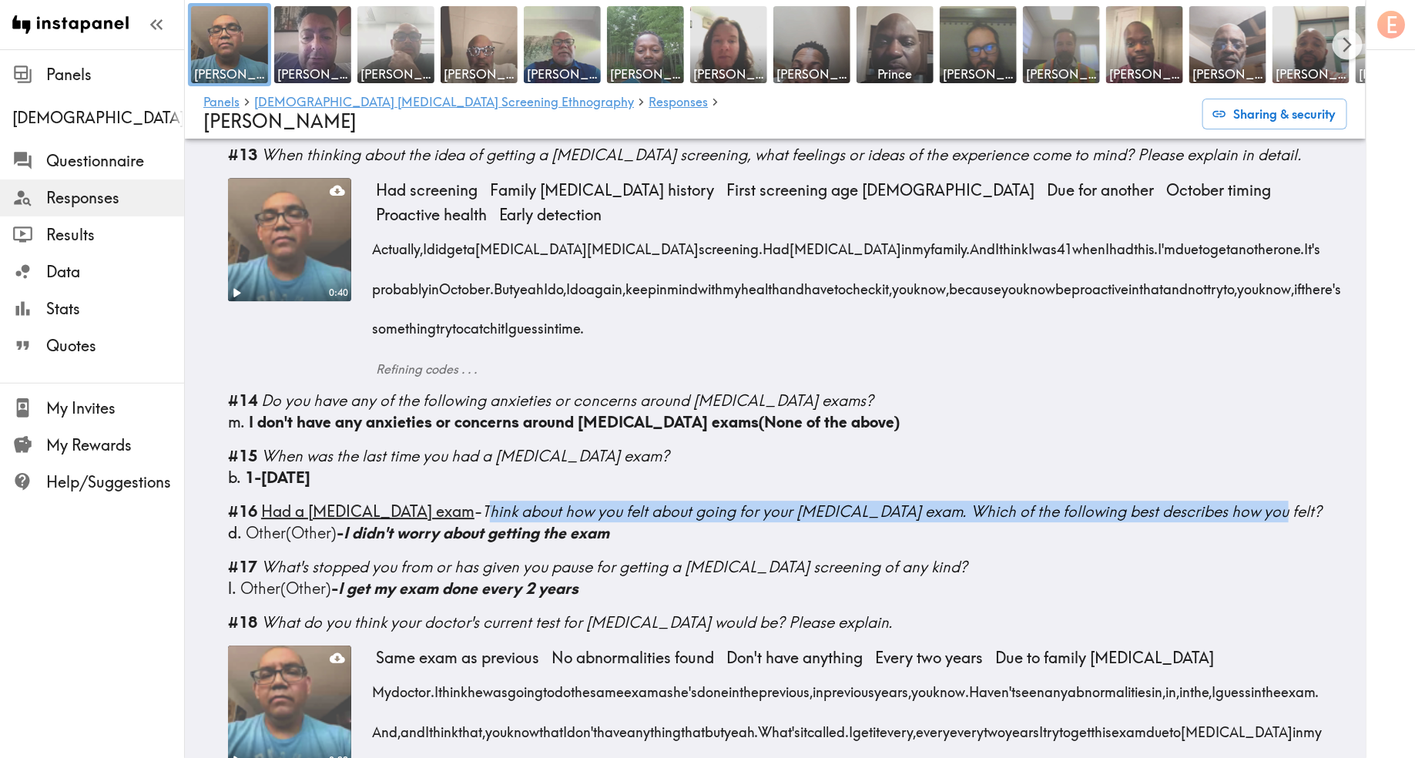
scroll to position [1948, 0]
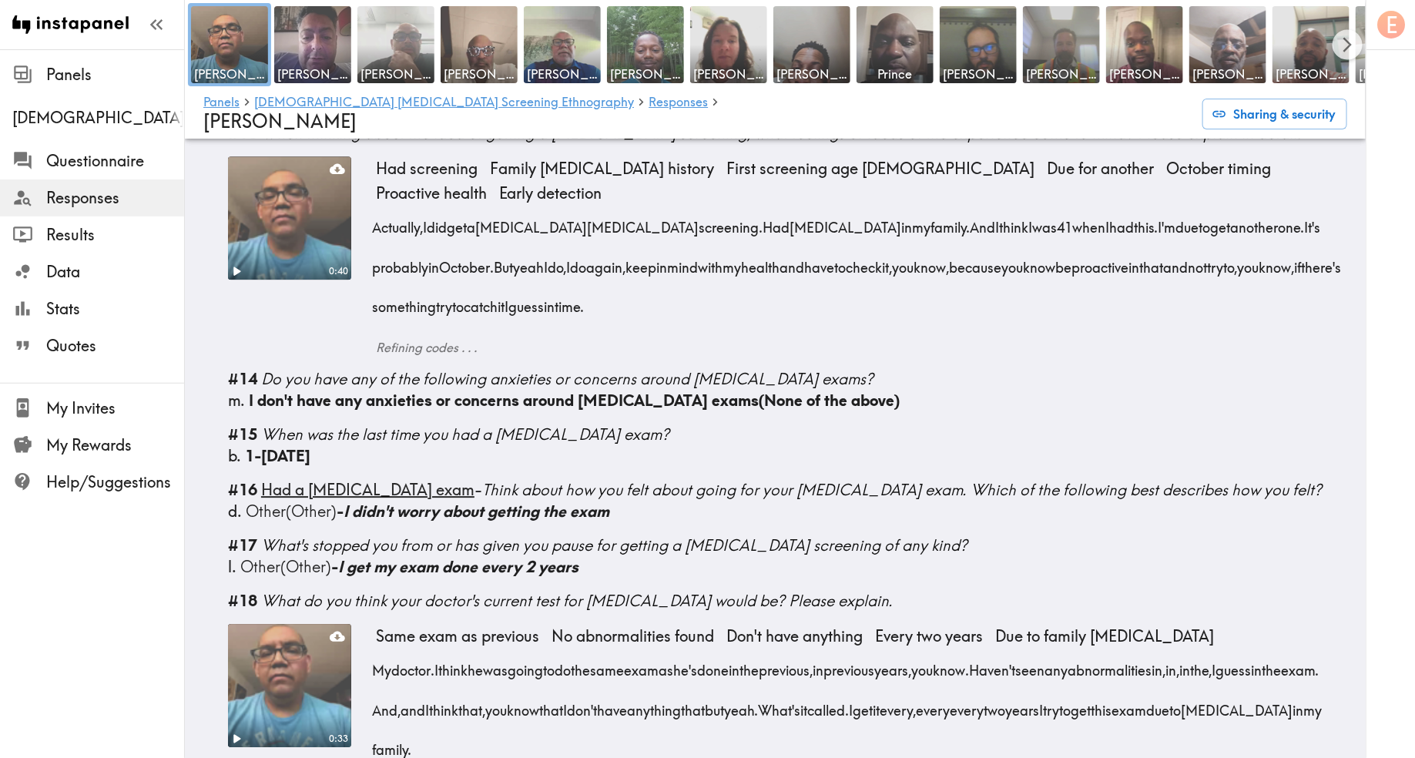
click at [523, 535] on span "What's stopped you from or has given you pause for getting a [MEDICAL_DATA] scr…" at bounding box center [614, 544] width 706 height 19
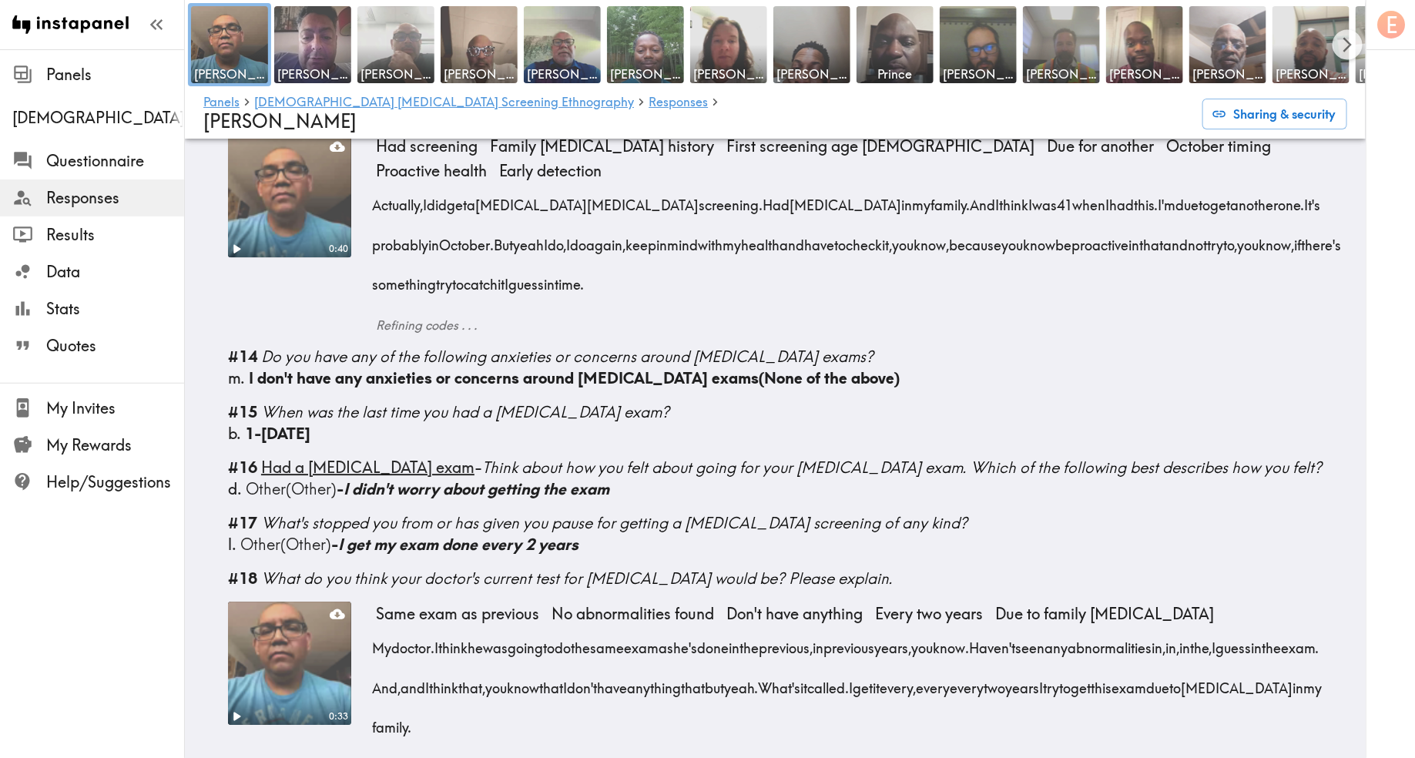
drag, startPoint x: 891, startPoint y: 455, endPoint x: 266, endPoint y: 455, distance: 624.8
click at [266, 568] on div "#18 What do you think your doctor's current test for prostate cancer would be? …" at bounding box center [787, 579] width 1119 height 22
copy span "What do you think your doctor's current test for [MEDICAL_DATA] would be? Pleas…"
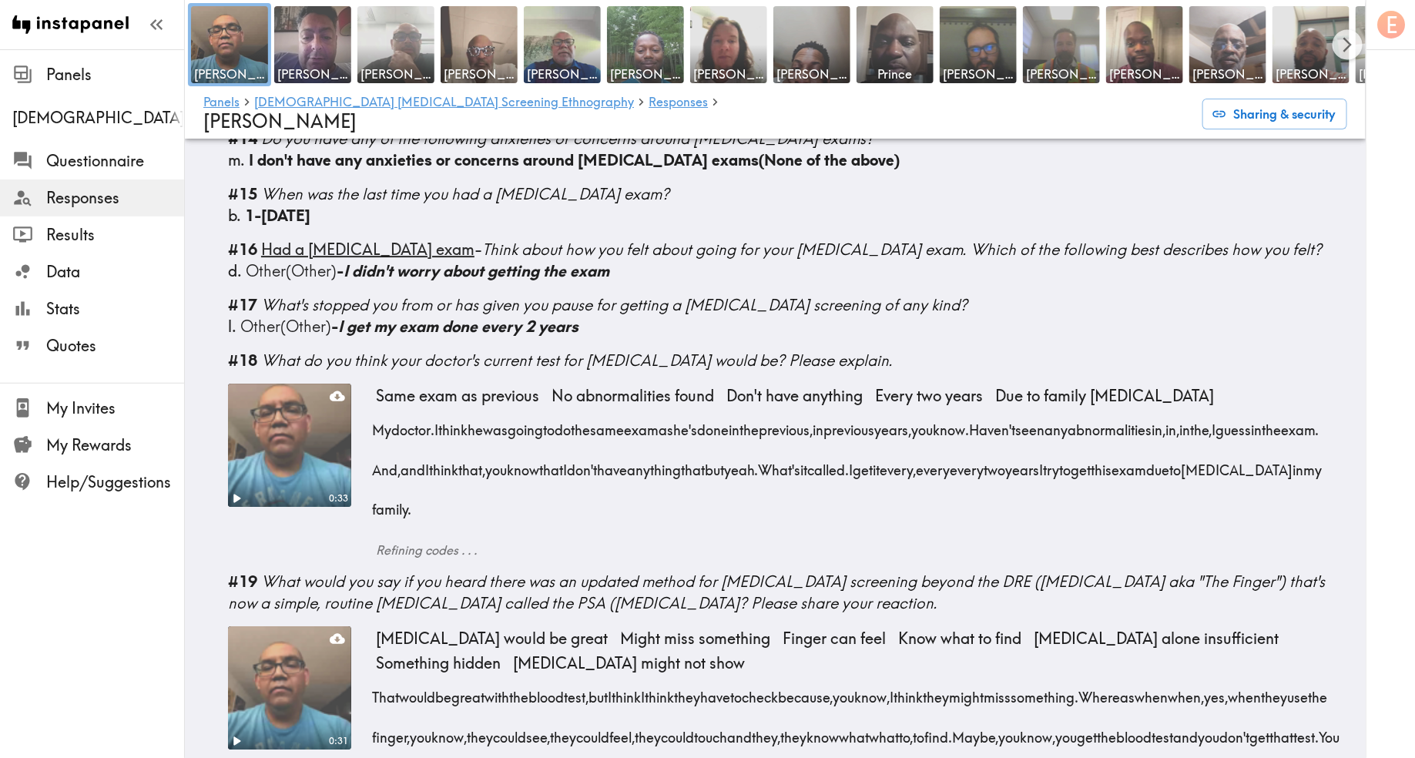
scroll to position [2212, 0]
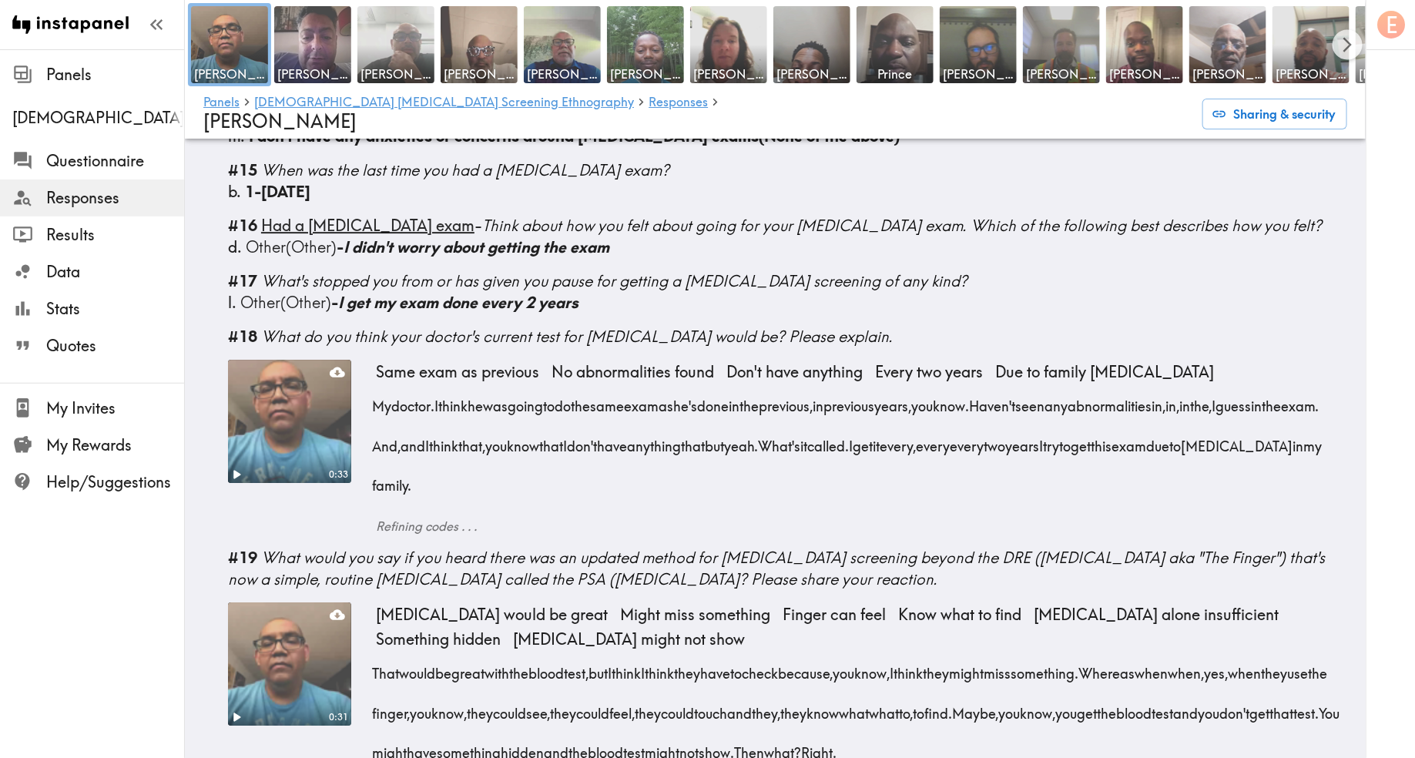
drag, startPoint x: 977, startPoint y: 456, endPoint x: 262, endPoint y: 428, distance: 715.5
click at [262, 547] on div "#19 What would you say if you heard there was an updated method for prostate ca…" at bounding box center [787, 568] width 1119 height 43
copy span "What would you say if you heard there was an updated method for [MEDICAL_DATA] …"
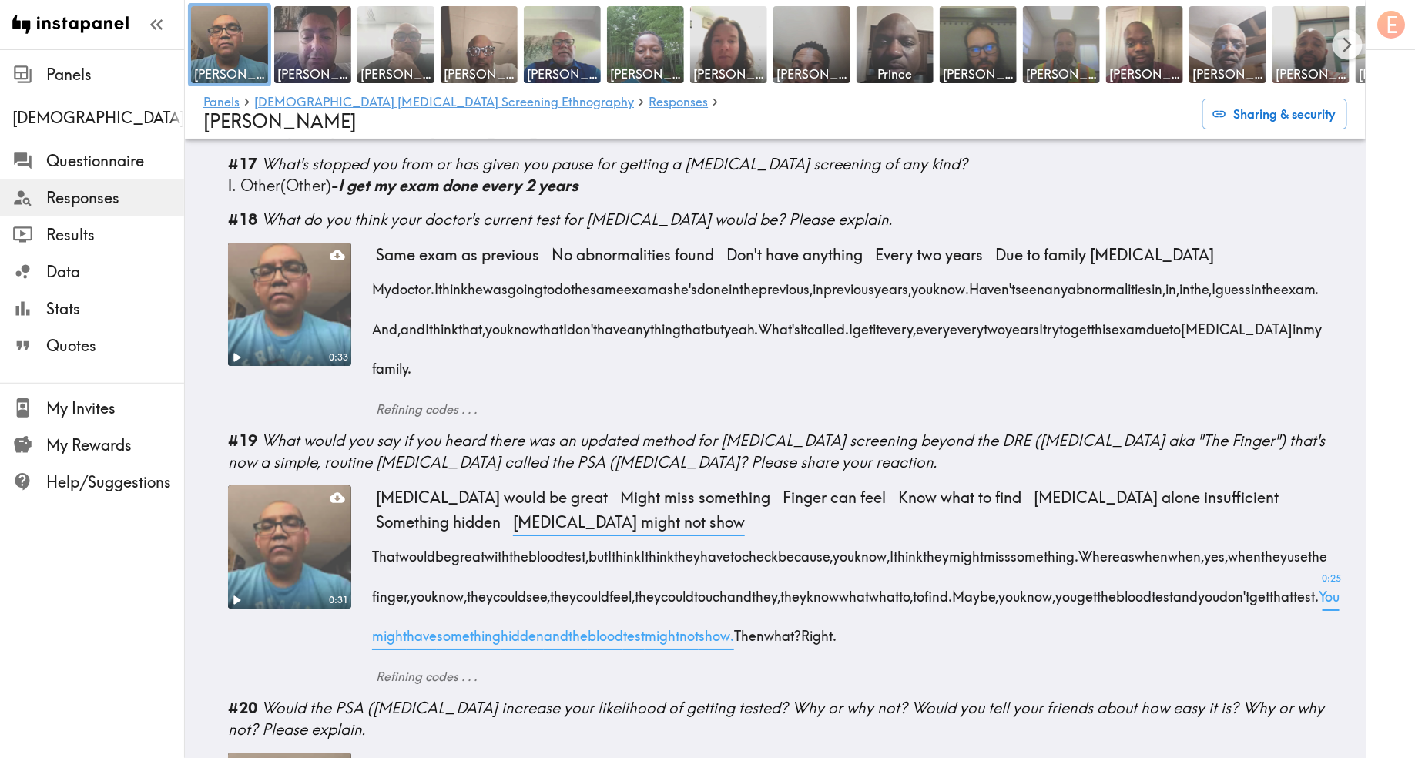
scroll to position [2363, 0]
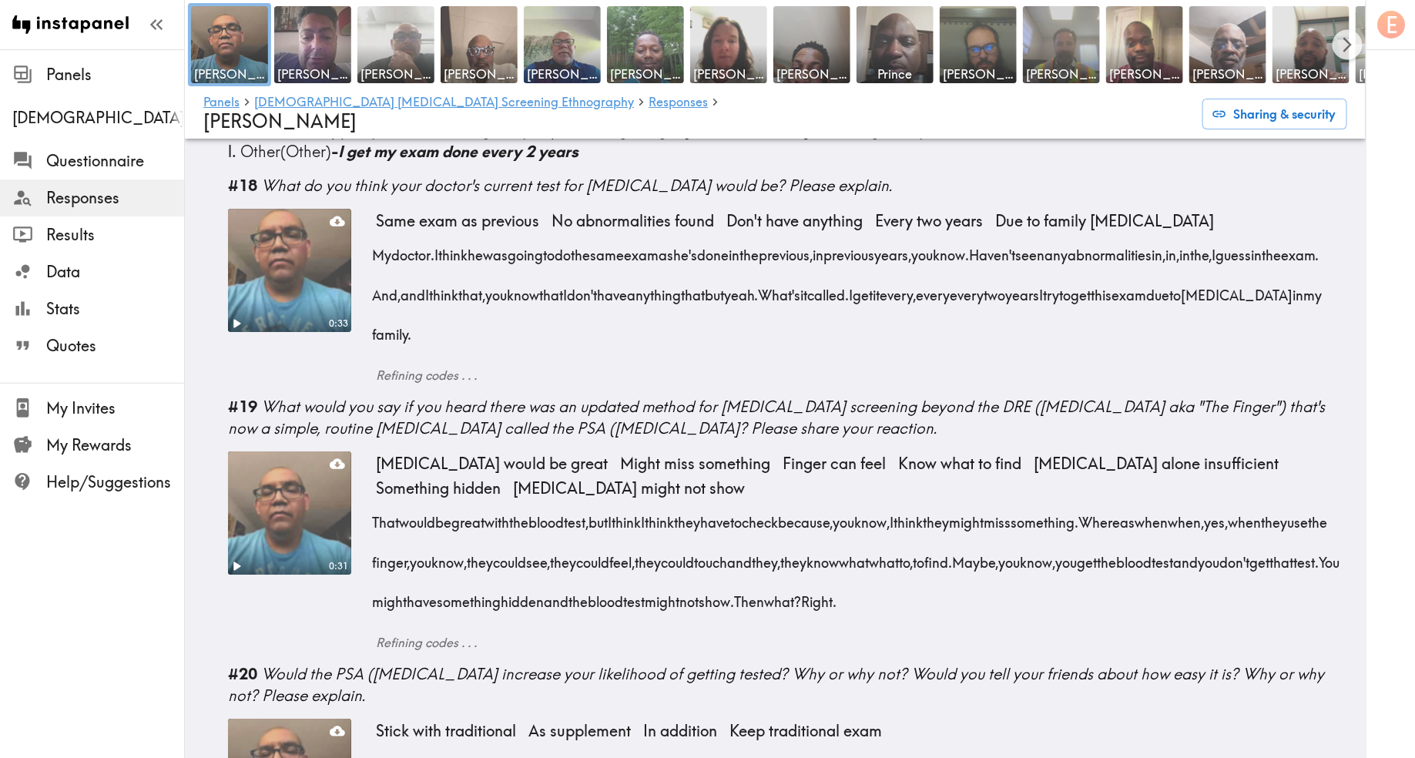
drag, startPoint x: 461, startPoint y: 571, endPoint x: 266, endPoint y: 555, distance: 196.4
click at [266, 663] on div "#20 Would the PSA (Prostate-Specific Antigen) test increase your likelihood of …" at bounding box center [787, 684] width 1119 height 43
copy span "Would the PSA ([MEDICAL_DATA] increase your likelihood of getting tested? Why o…"
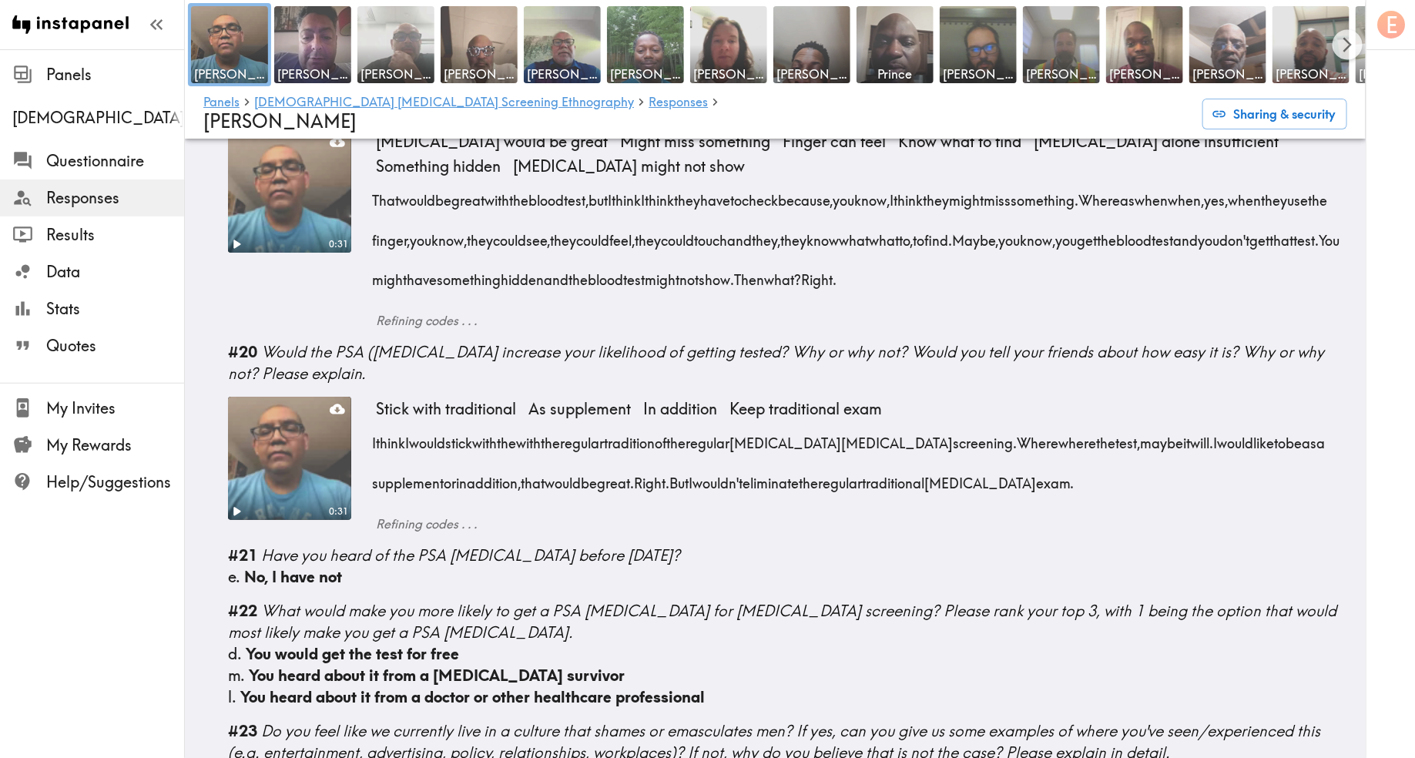
scroll to position [2778, 0]
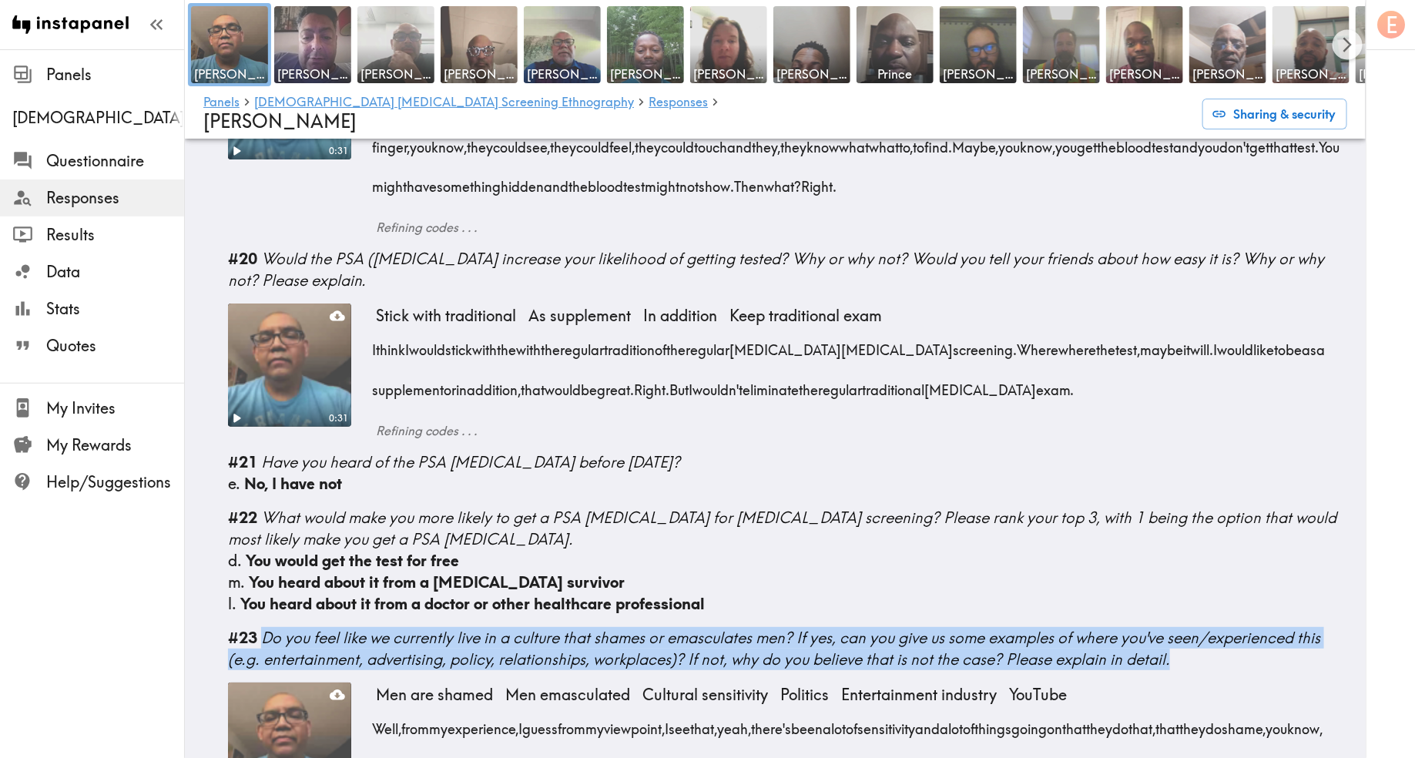
drag, startPoint x: 1187, startPoint y: 539, endPoint x: 266, endPoint y: 517, distance: 921.7
click at [266, 627] on div "#23 Do you feel like we currently live in a culture that shames or emasculates …" at bounding box center [787, 648] width 1119 height 43
copy span "Do you feel like we currently live in a culture that shames or emasculates men?…"
click at [99, 233] on span "Results" at bounding box center [115, 235] width 138 height 22
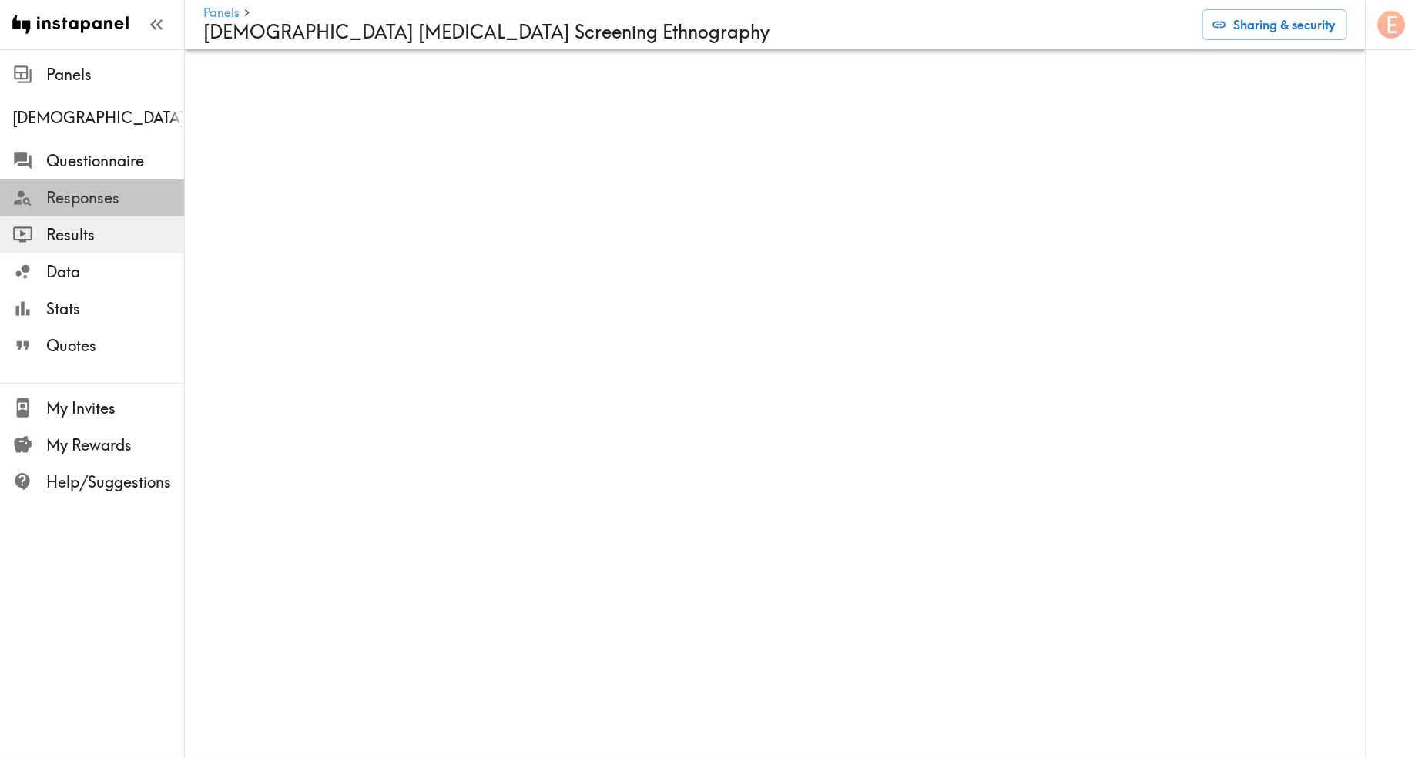
click at [94, 199] on span "Responses" at bounding box center [115, 198] width 138 height 22
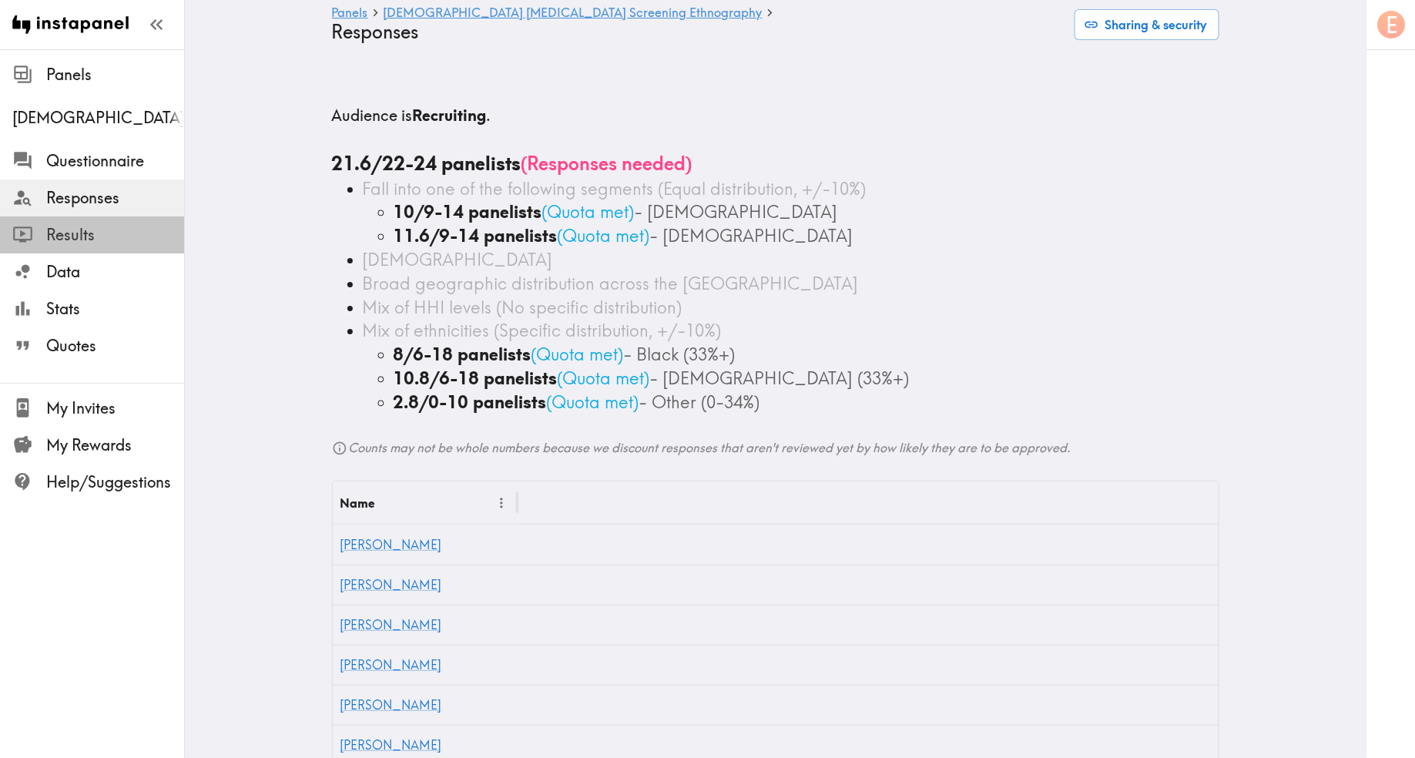
click at [95, 233] on span "Results" at bounding box center [115, 235] width 138 height 22
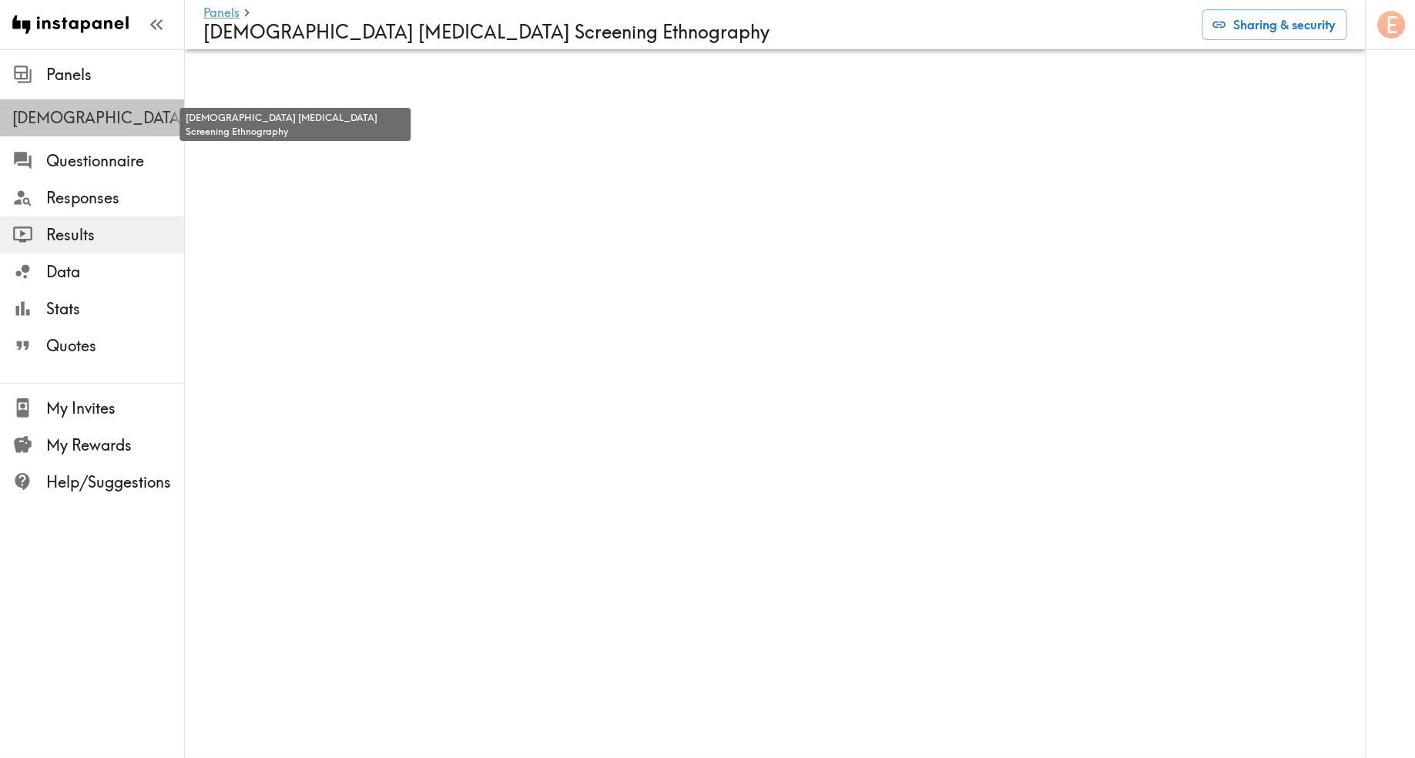
click at [137, 117] on span "[DEMOGRAPHIC_DATA] [MEDICAL_DATA] Screening Ethnography" at bounding box center [98, 118] width 172 height 22
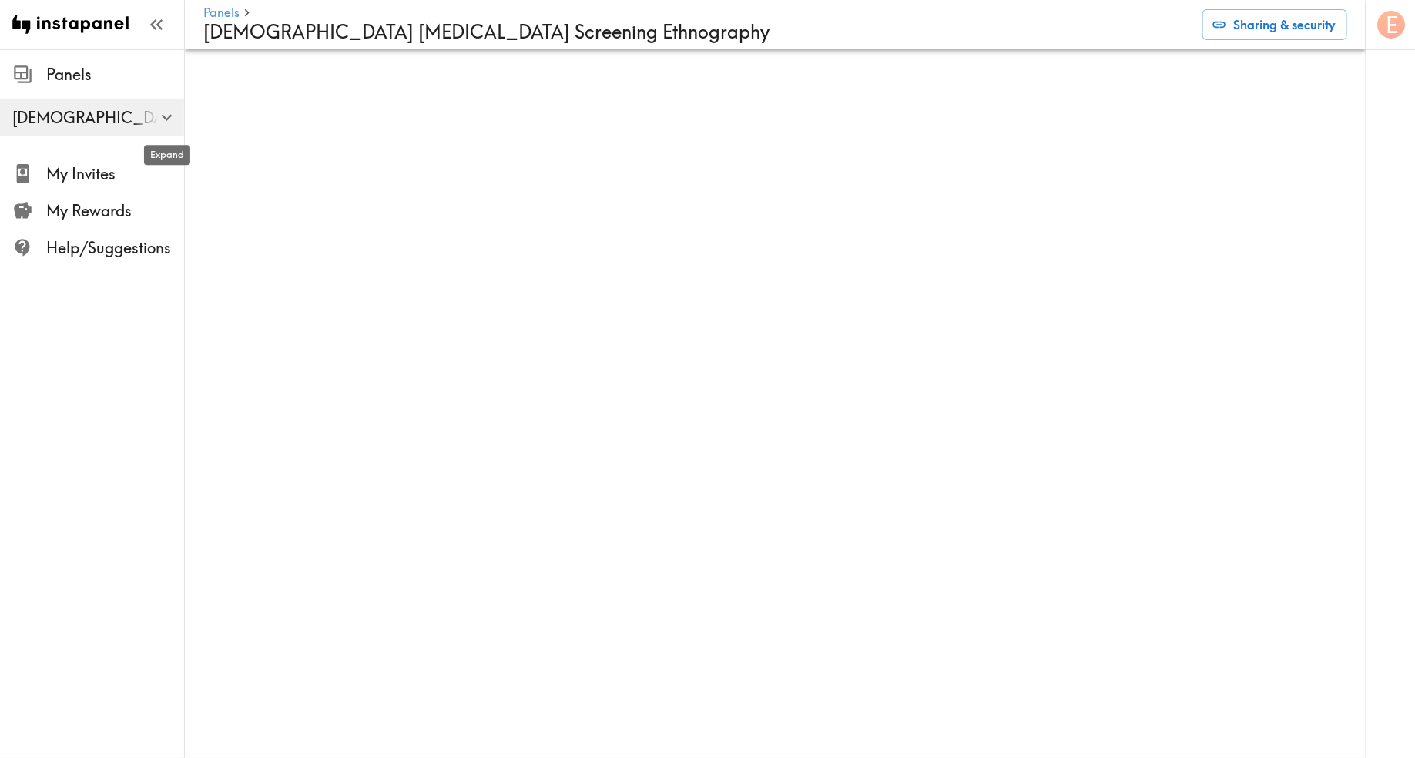
click at [159, 119] on icon "button" at bounding box center [166, 117] width 21 height 21
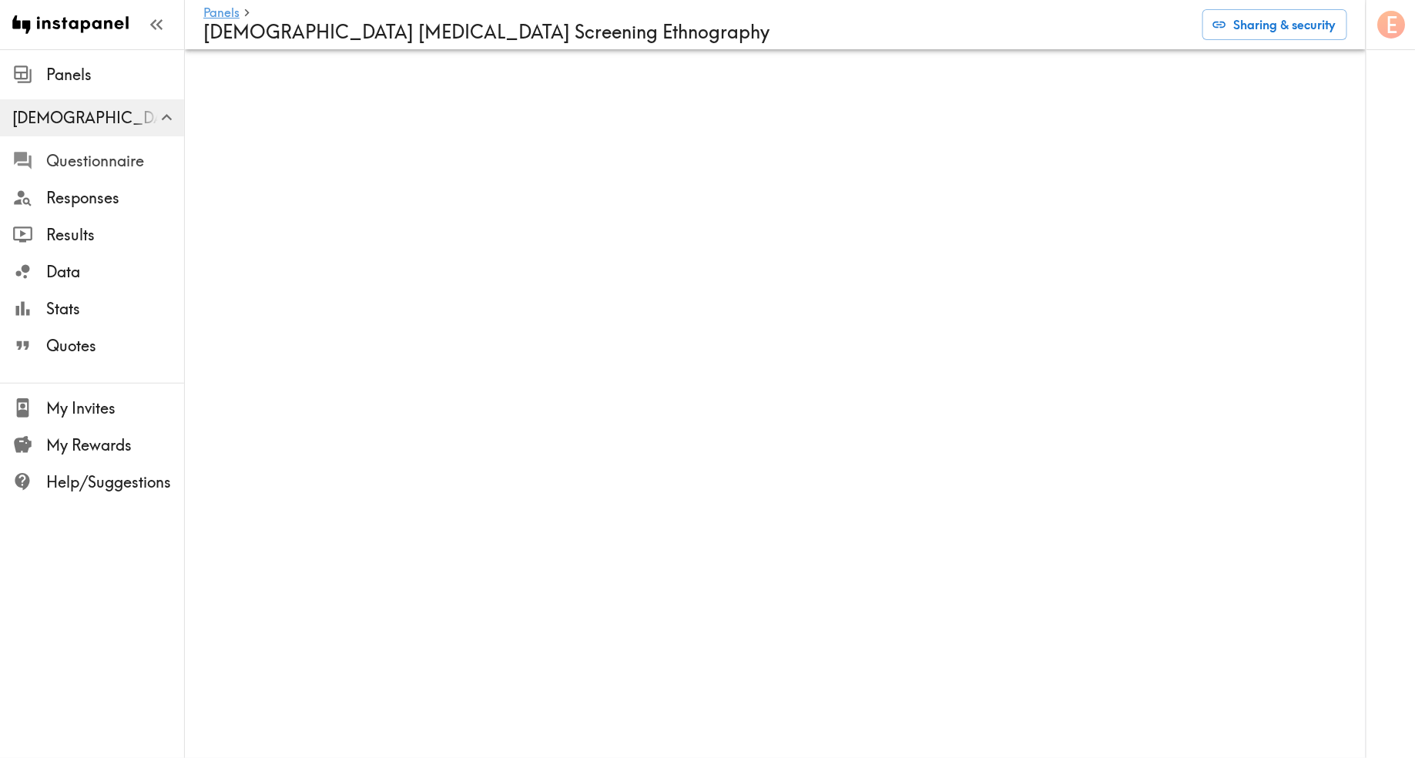
click at [109, 166] on span "Questionnaire" at bounding box center [115, 161] width 138 height 22
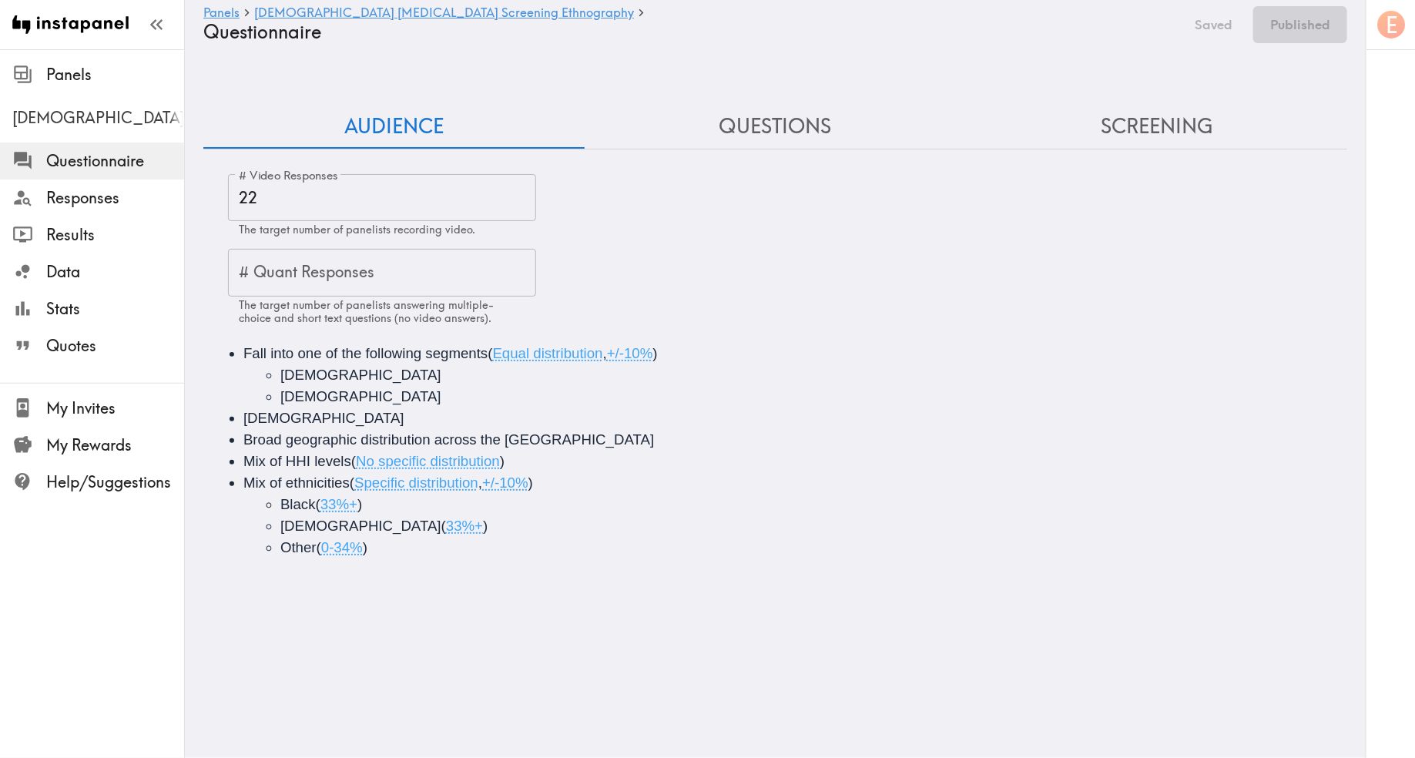
click at [787, 105] on button "Questions" at bounding box center [775, 127] width 381 height 44
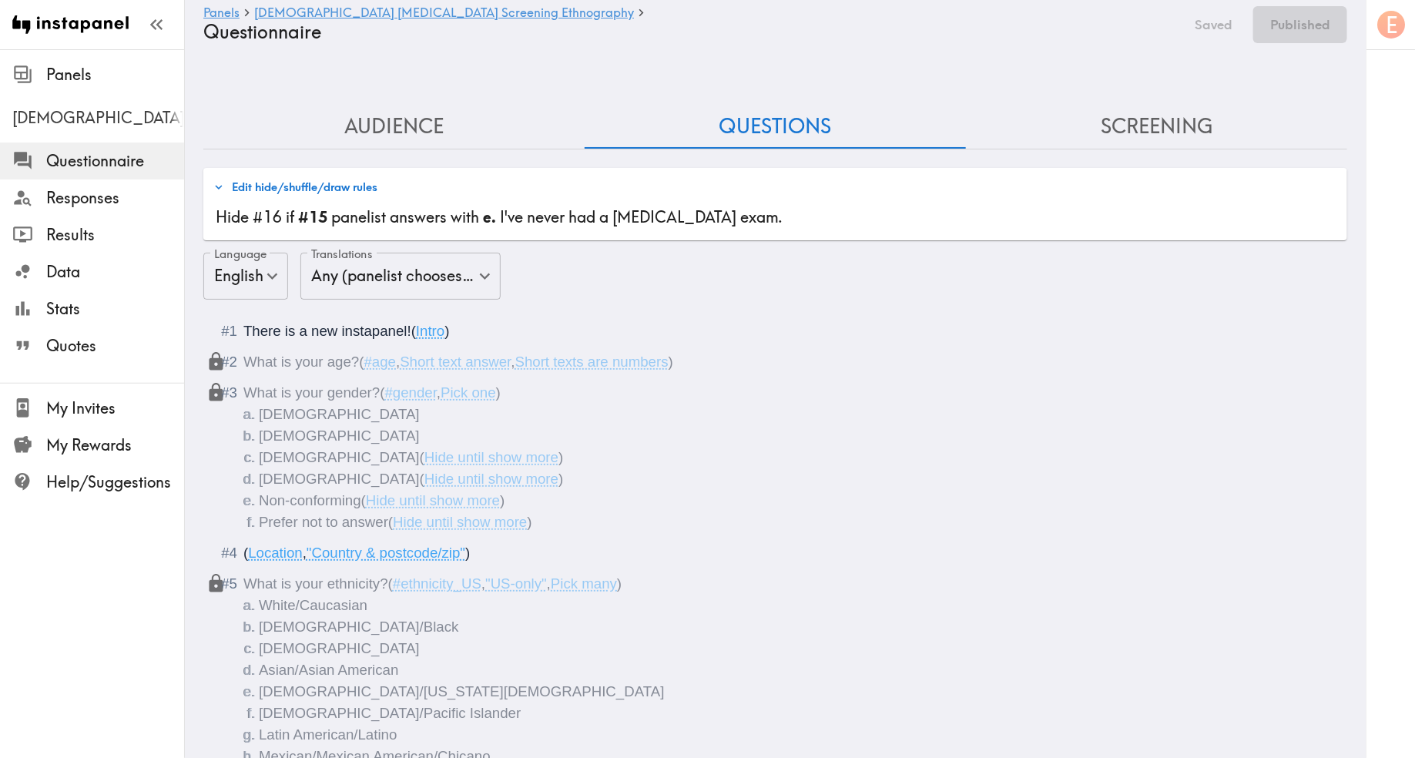
click at [302, 207] on b "#15" at bounding box center [312, 216] width 29 height 19
click at [1132, 106] on button "Screening" at bounding box center [1156, 127] width 381 height 44
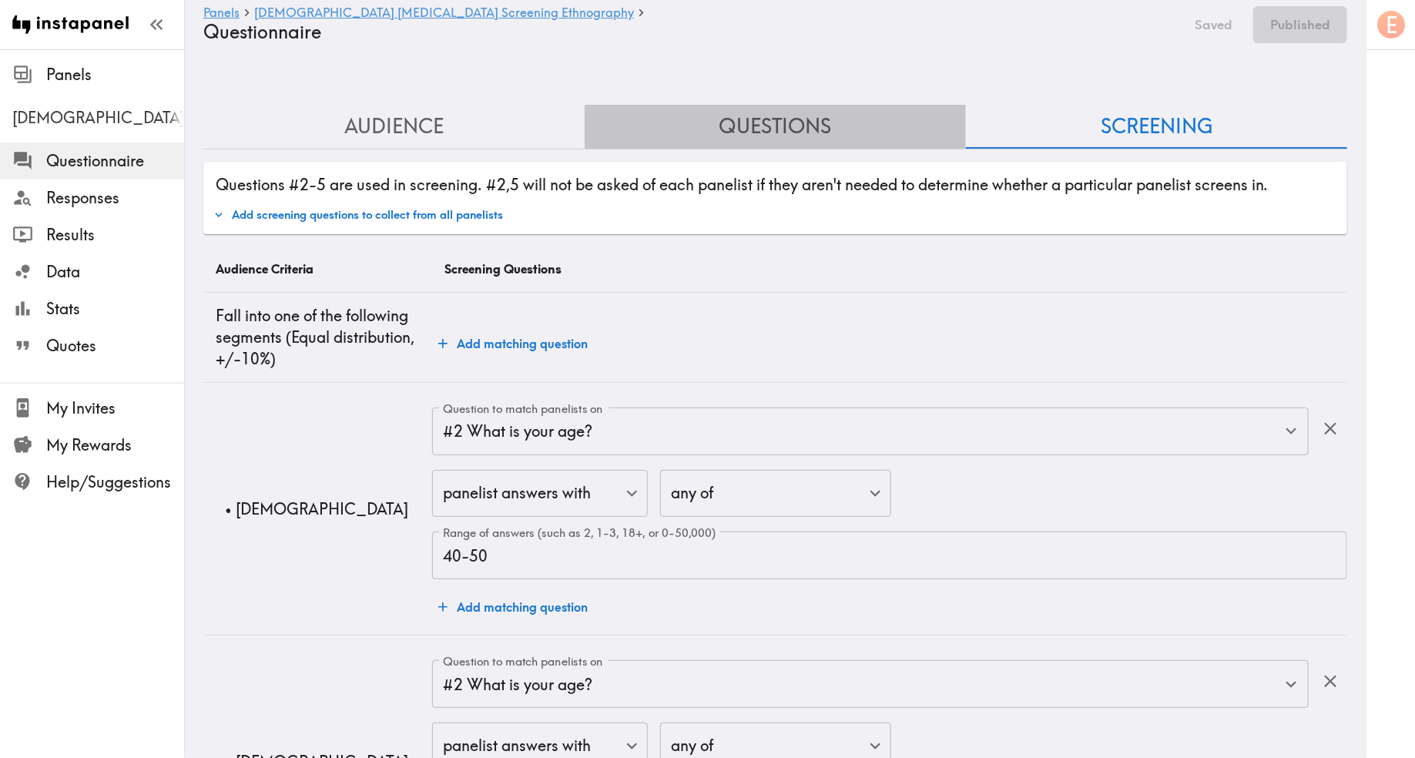
click at [759, 105] on button "Questions" at bounding box center [775, 127] width 381 height 44
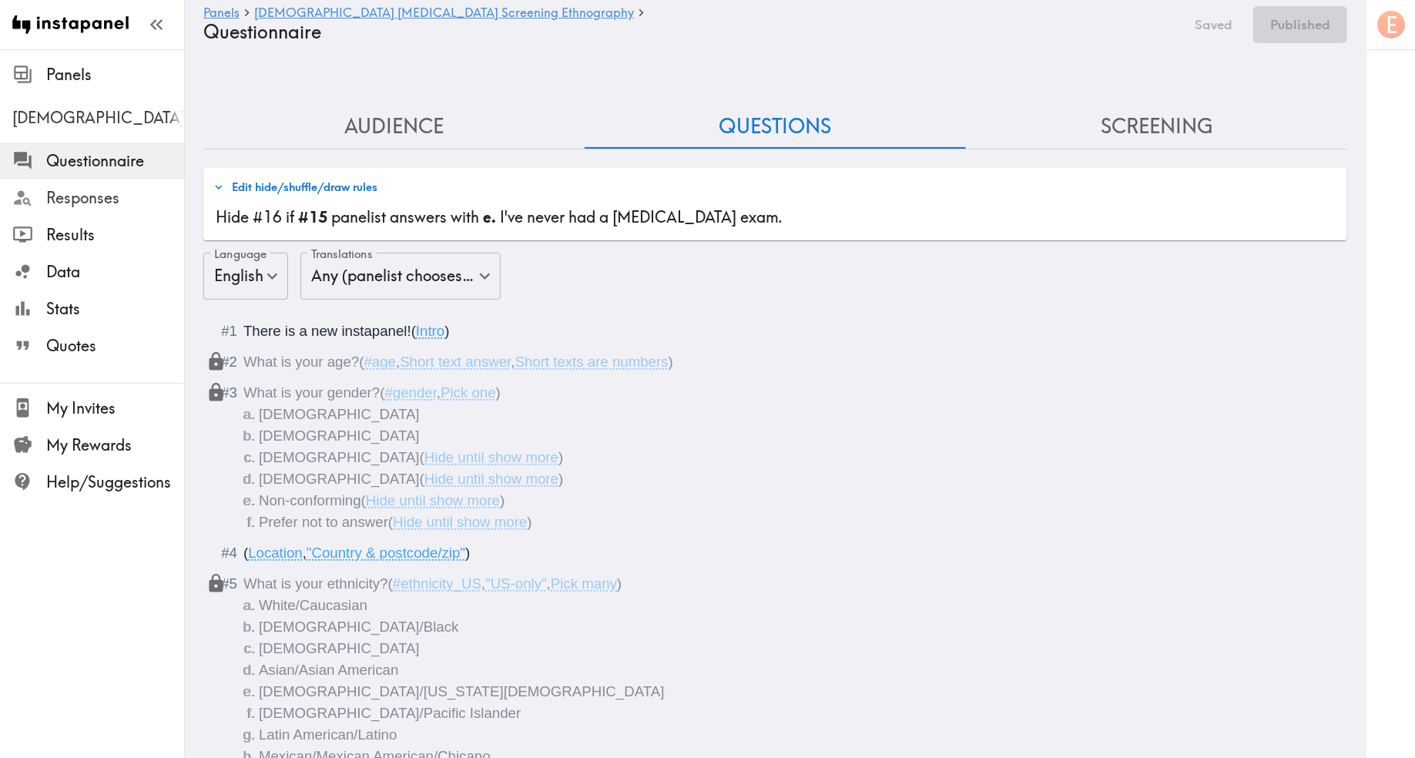
click at [99, 189] on span "Responses" at bounding box center [115, 198] width 138 height 22
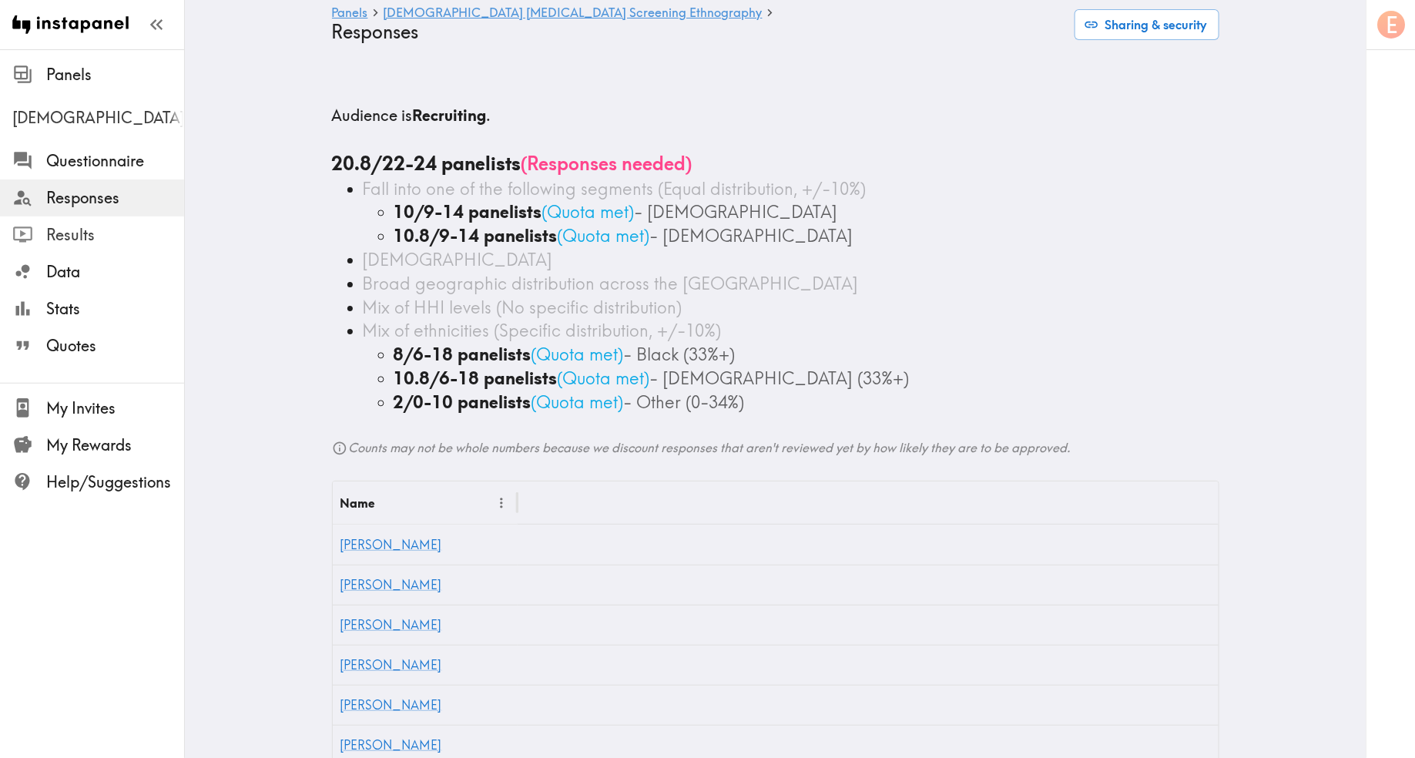
click at [101, 245] on span "Results" at bounding box center [115, 235] width 138 height 22
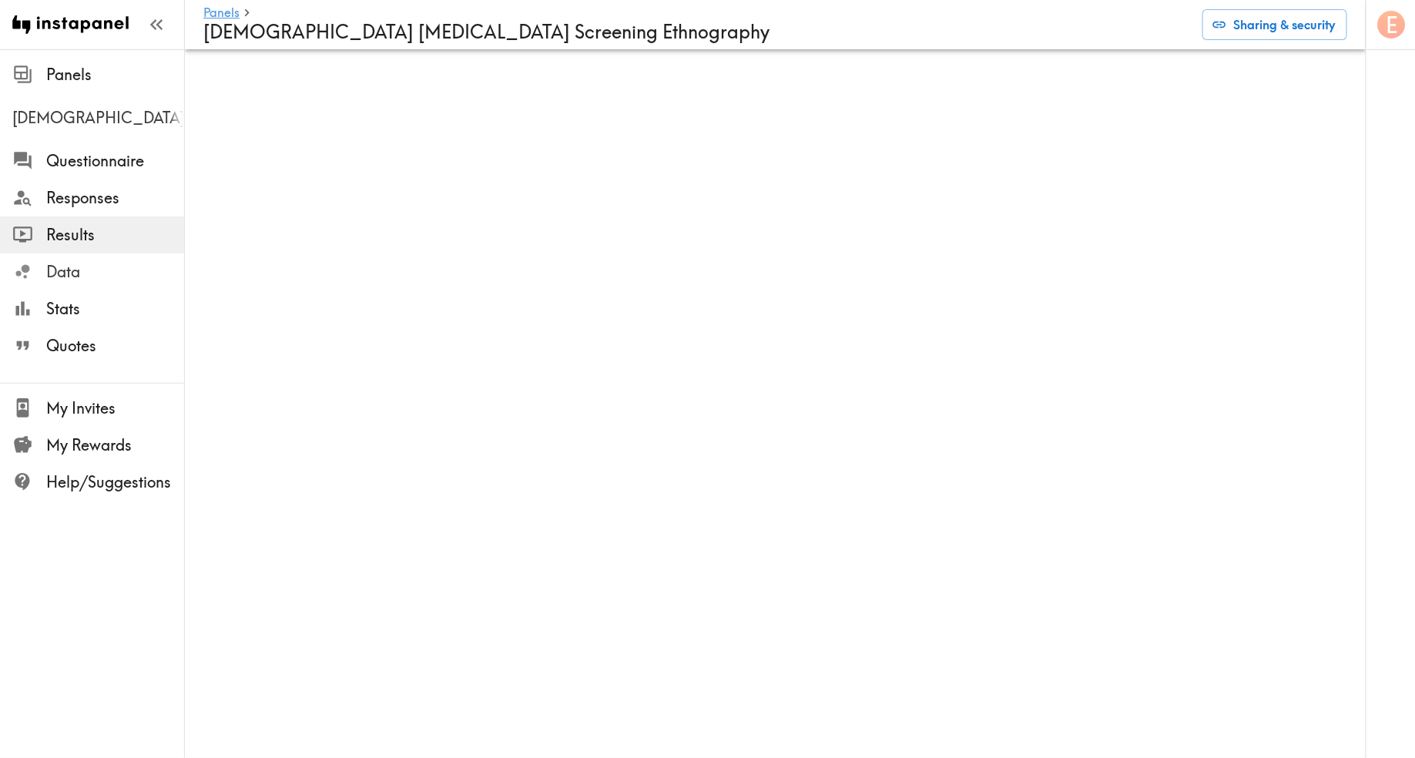
click at [87, 279] on span "Data" at bounding box center [115, 272] width 138 height 22
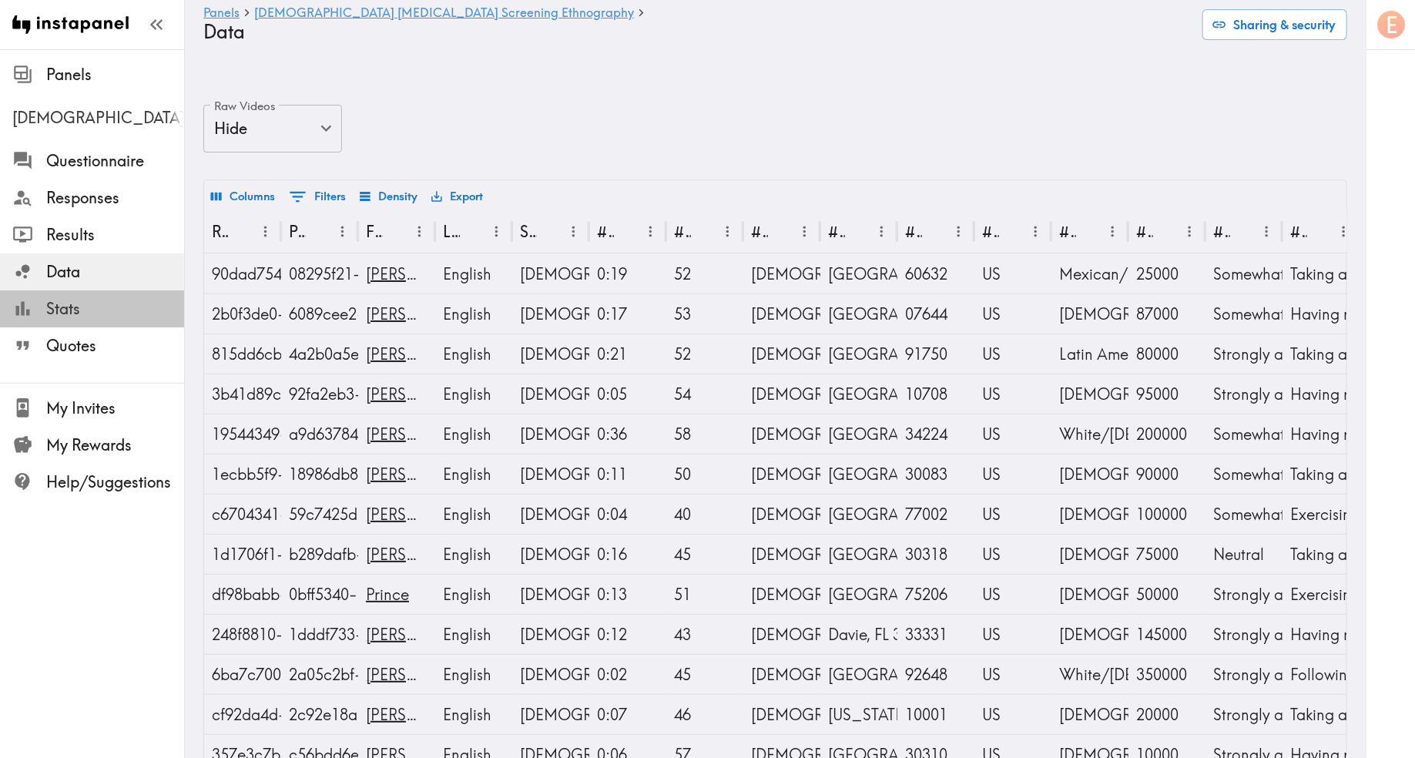
click at [86, 310] on span "Stats" at bounding box center [115, 309] width 138 height 22
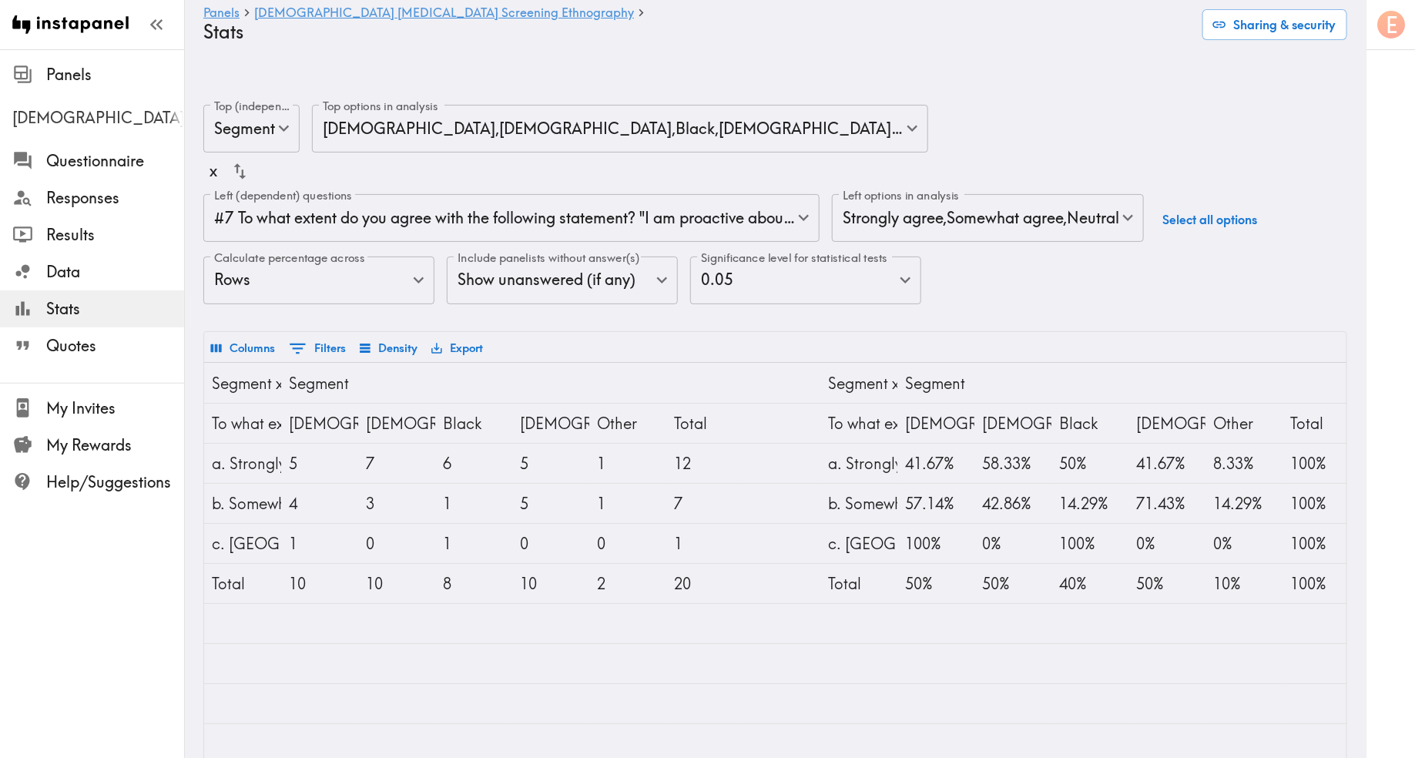
scroll to position [4, 0]
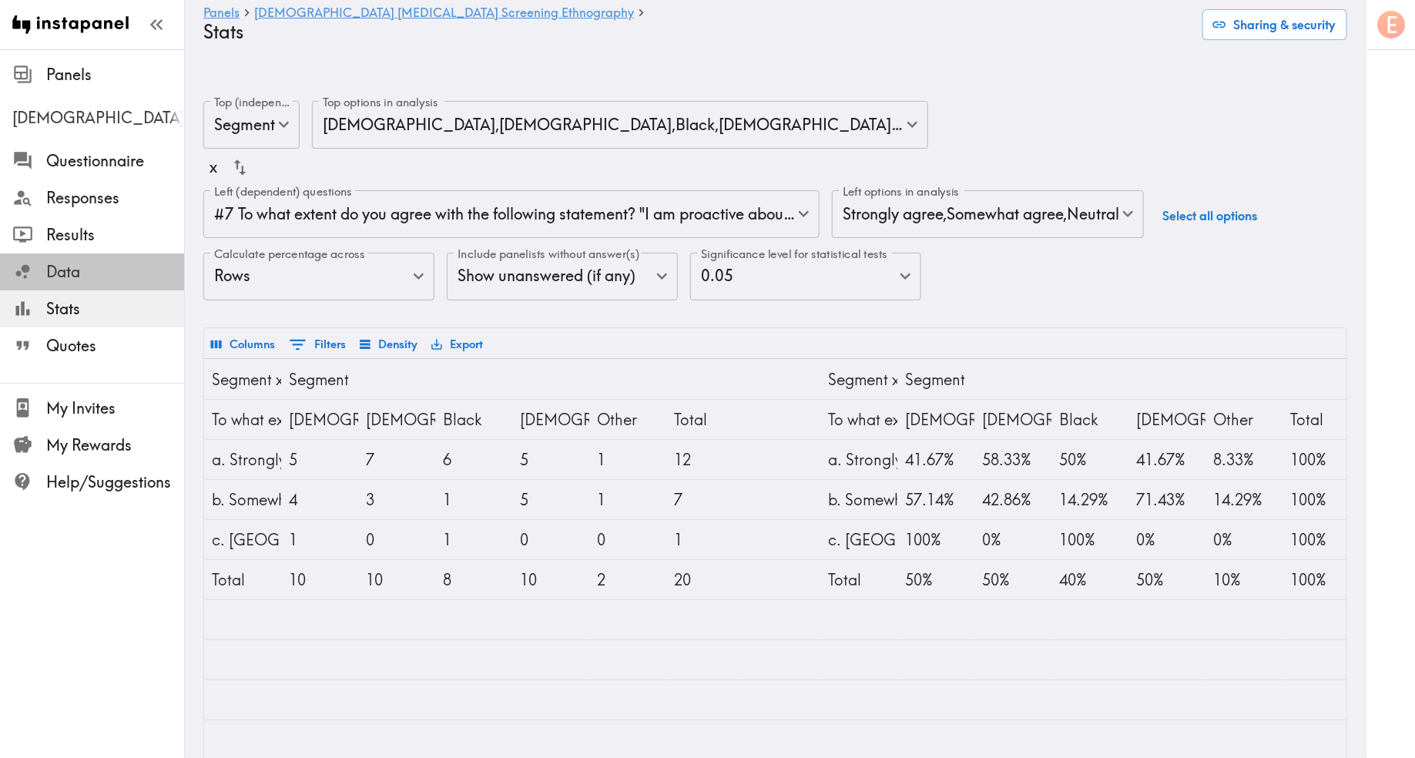
click at [88, 270] on span "Data" at bounding box center [115, 272] width 138 height 22
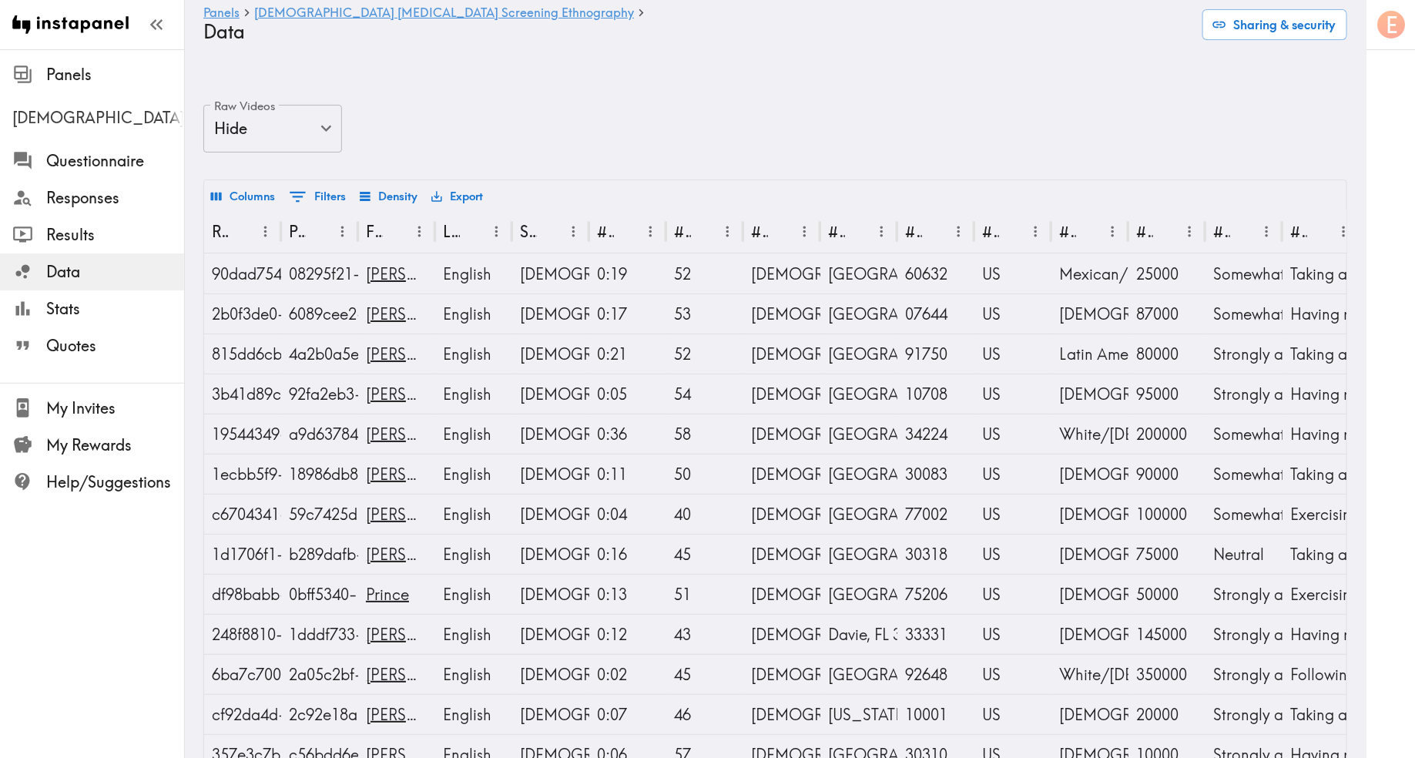
click at [314, 98] on body "Instapanel - Panels - Male Prostate Cancer Screening Ethnography - Data Panels …" at bounding box center [707, 580] width 1415 height 1000
click at [314, 98] on div at bounding box center [707, 379] width 1415 height 758
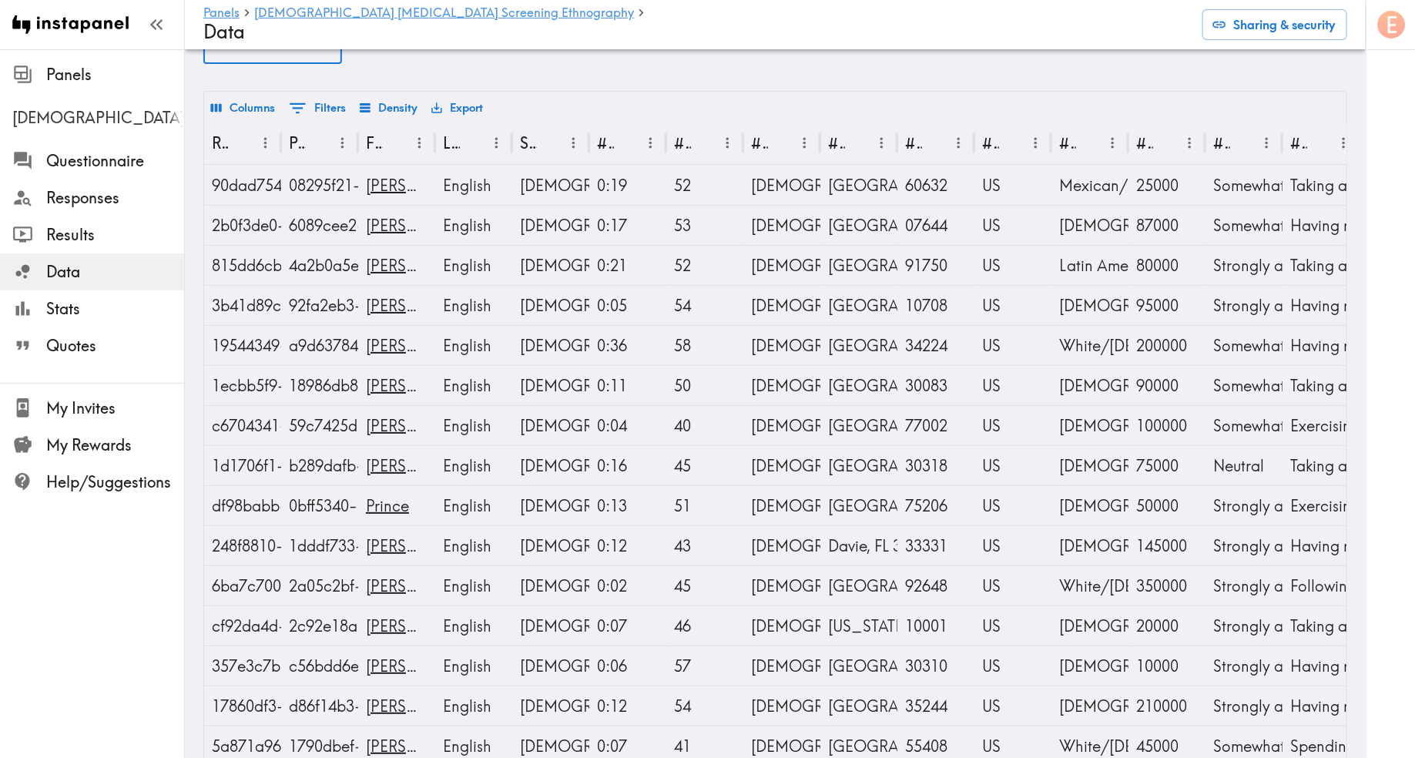
scroll to position [139, 0]
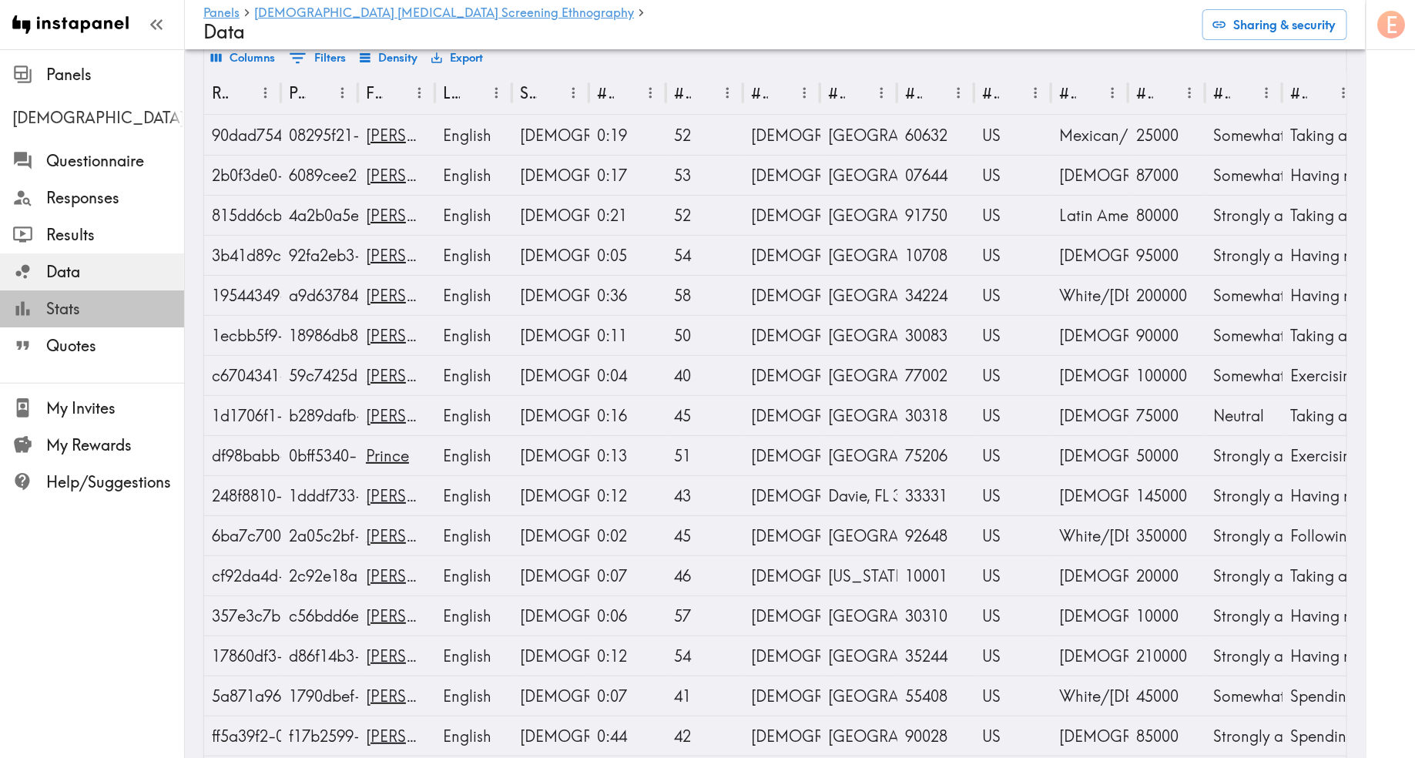
click at [89, 320] on span "Stats" at bounding box center [115, 309] width 138 height 28
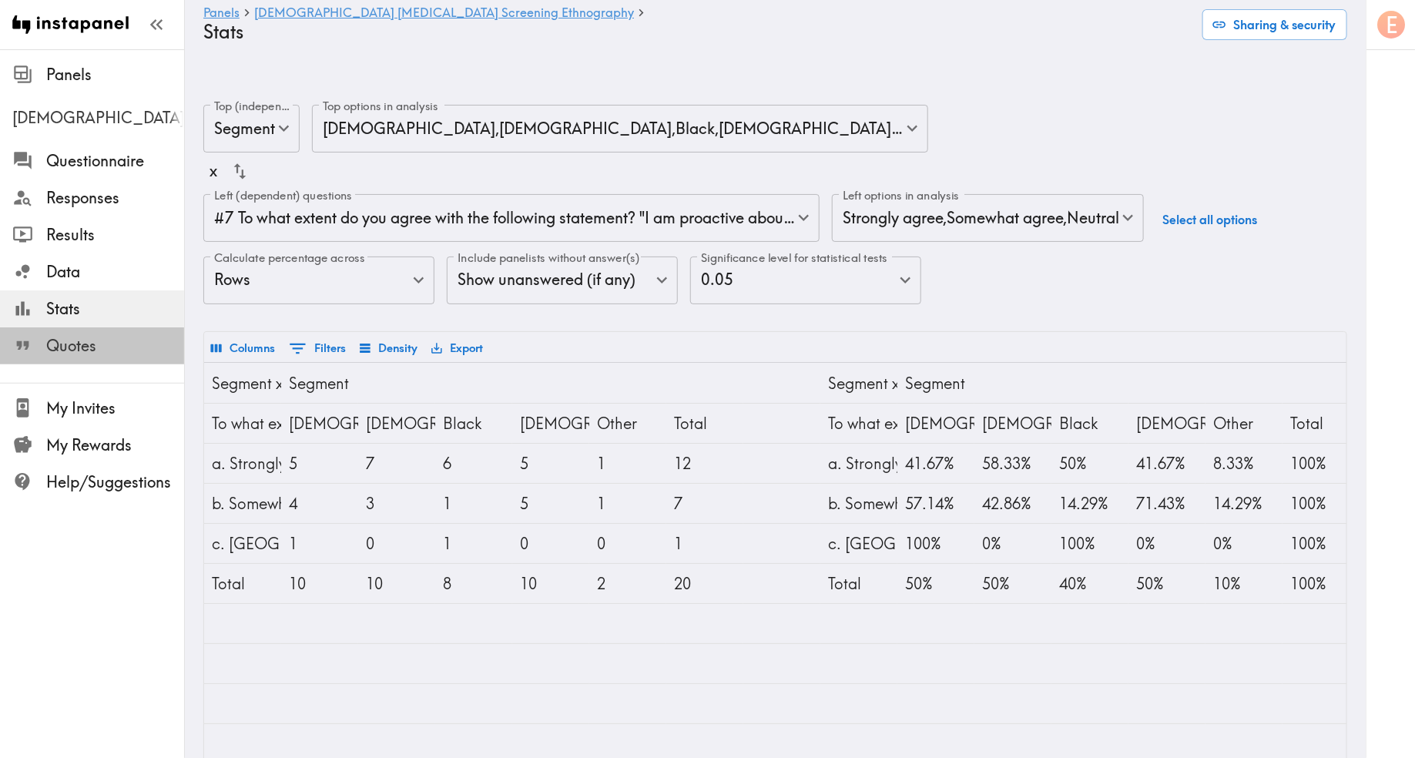
click at [92, 345] on span "Quotes" at bounding box center [115, 346] width 138 height 22
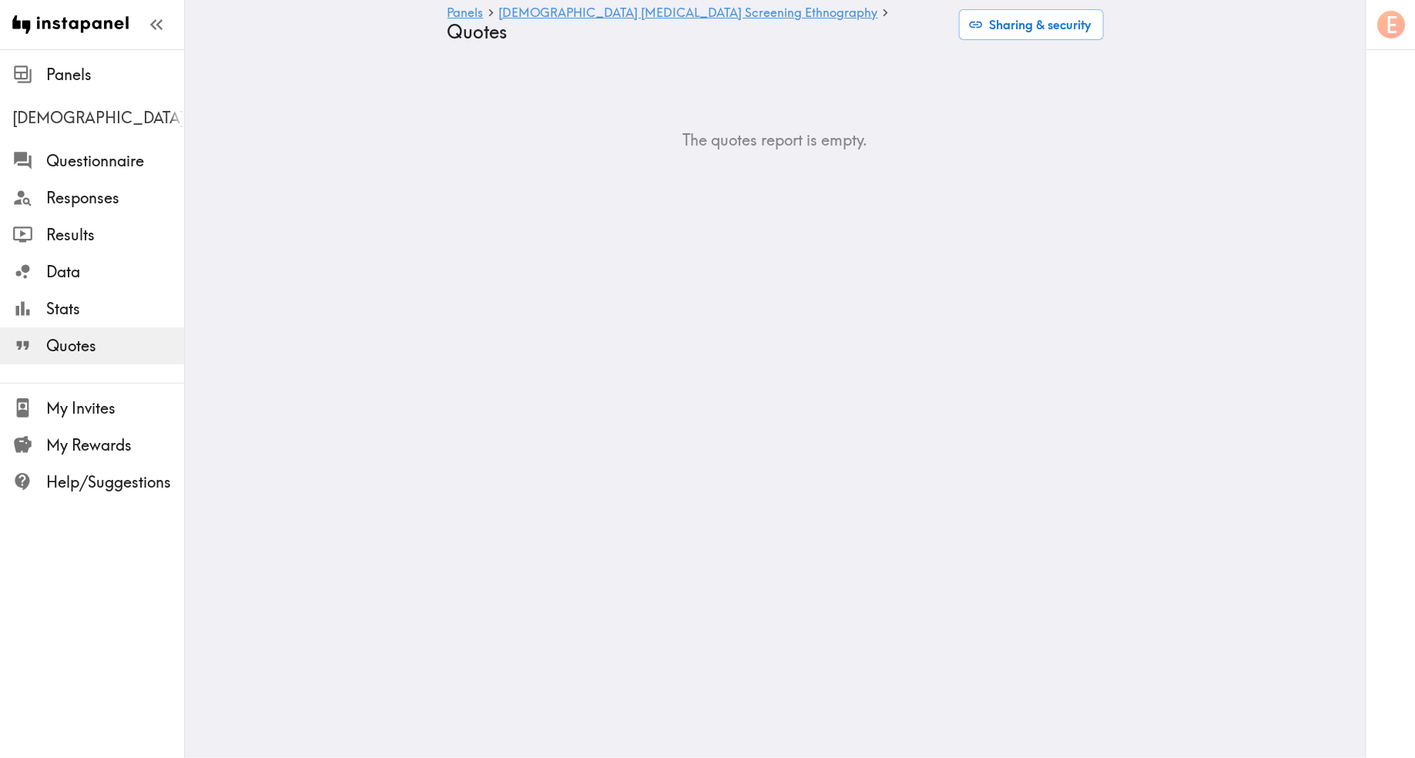
click at [886, 129] on h5 "The quotes report is empty." at bounding box center [776, 140] width 656 height 22
click at [92, 204] on span "Responses" at bounding box center [115, 198] width 138 height 22
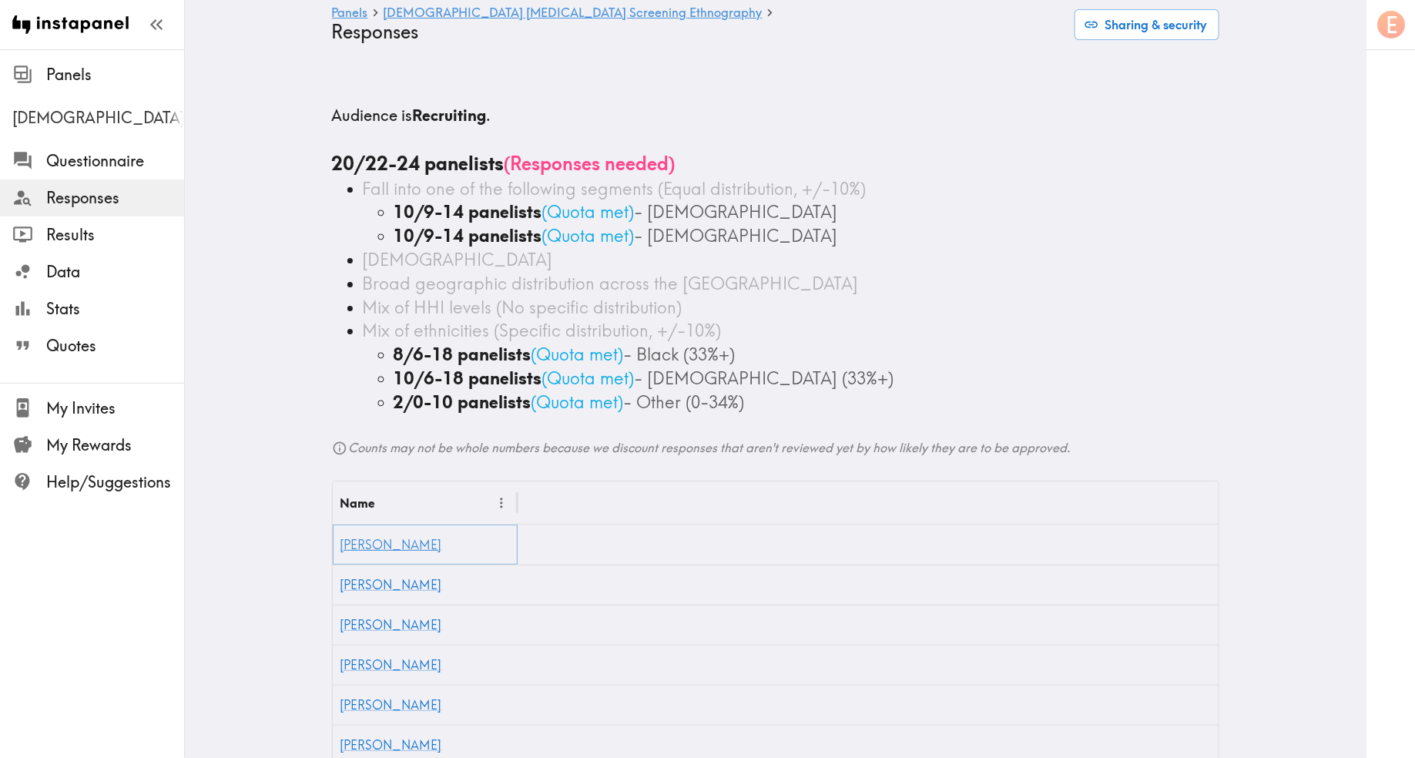
click at [366, 537] on link "[PERSON_NAME]" at bounding box center [392, 544] width 102 height 15
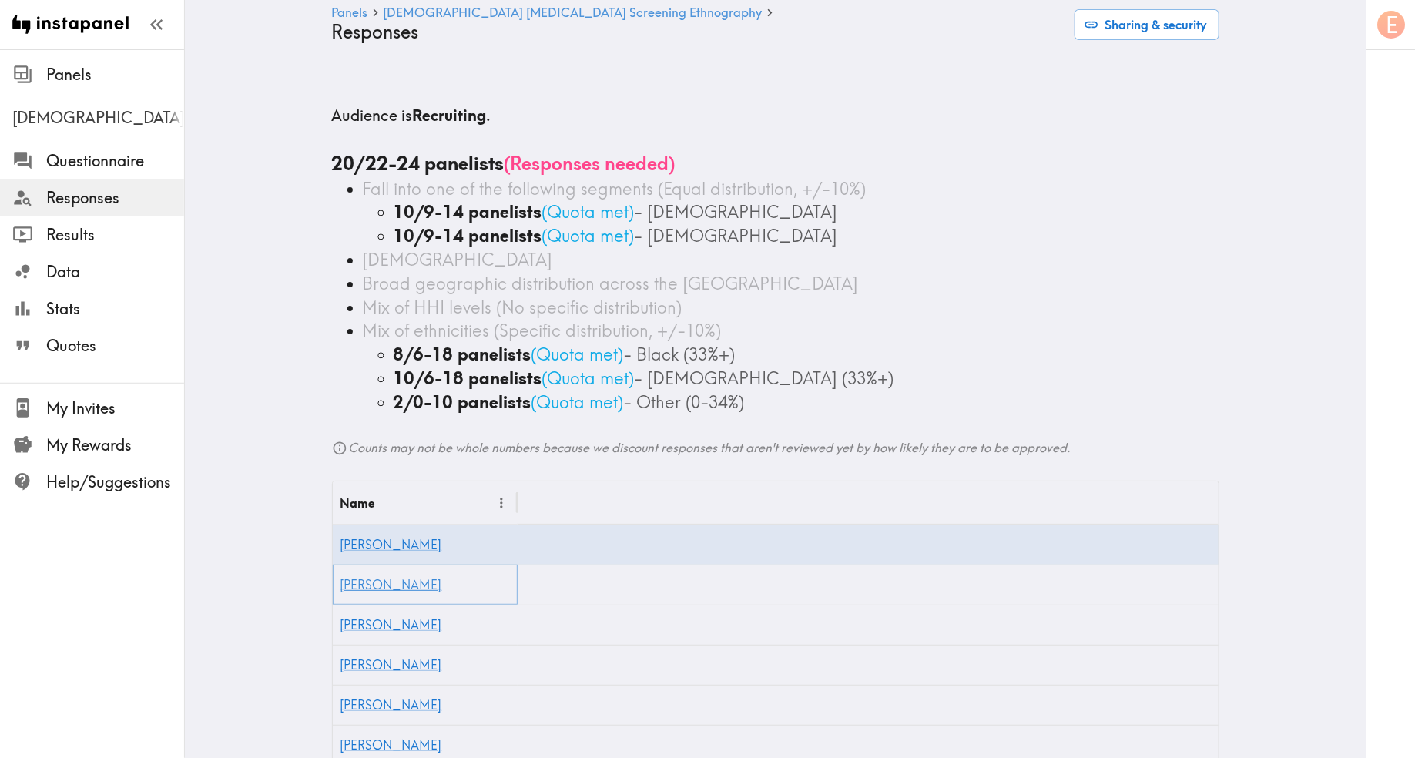
click at [365, 577] on link "[PERSON_NAME]" at bounding box center [392, 584] width 102 height 15
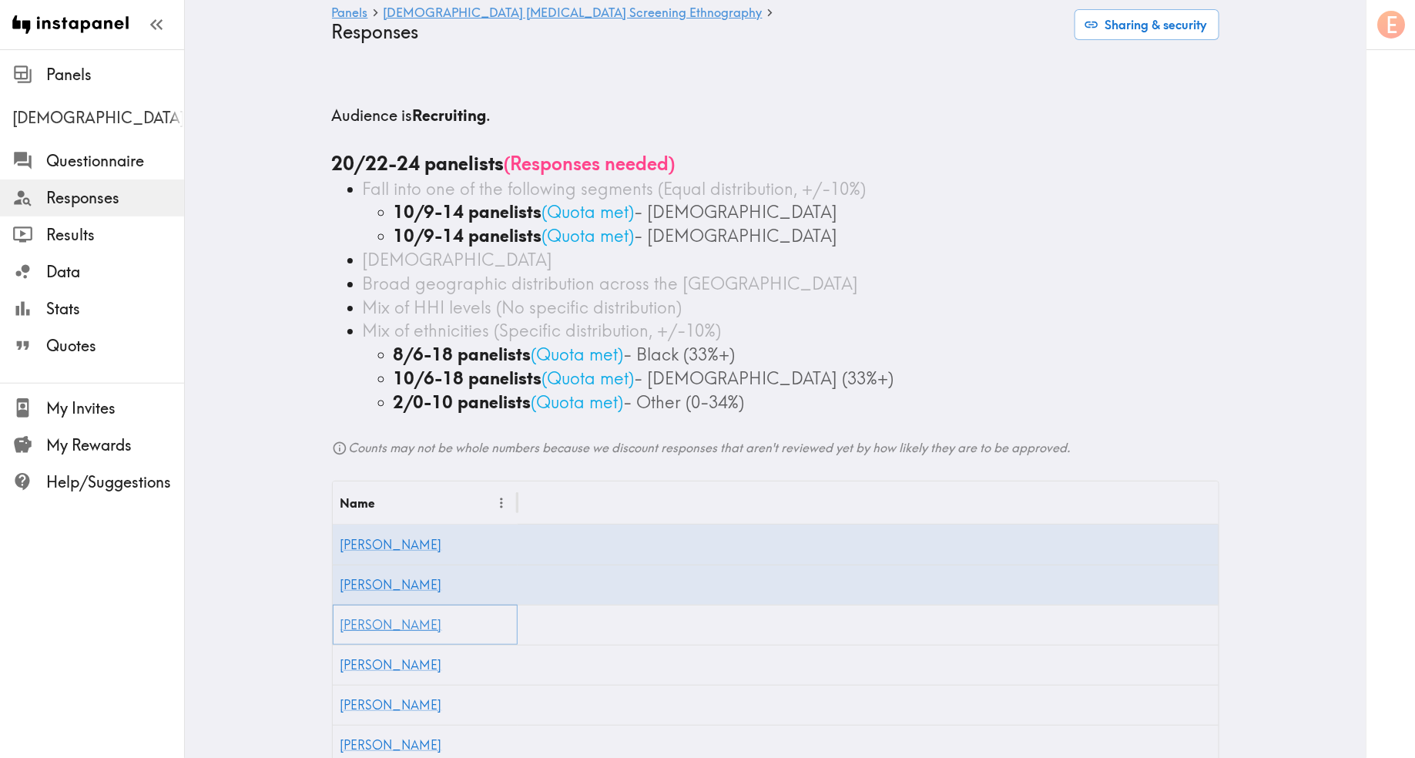
click at [362, 617] on link "[PERSON_NAME]" at bounding box center [392, 624] width 102 height 15
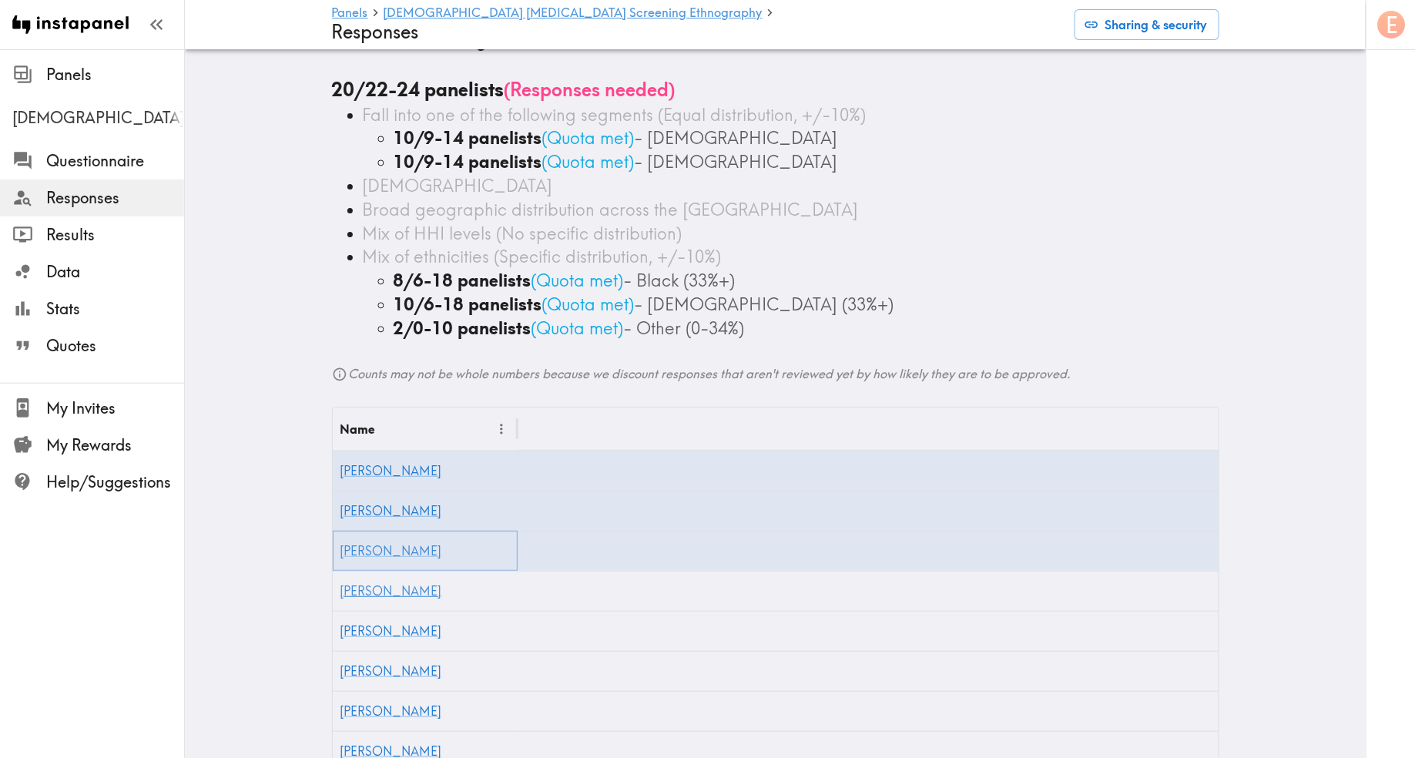
scroll to position [101, 0]
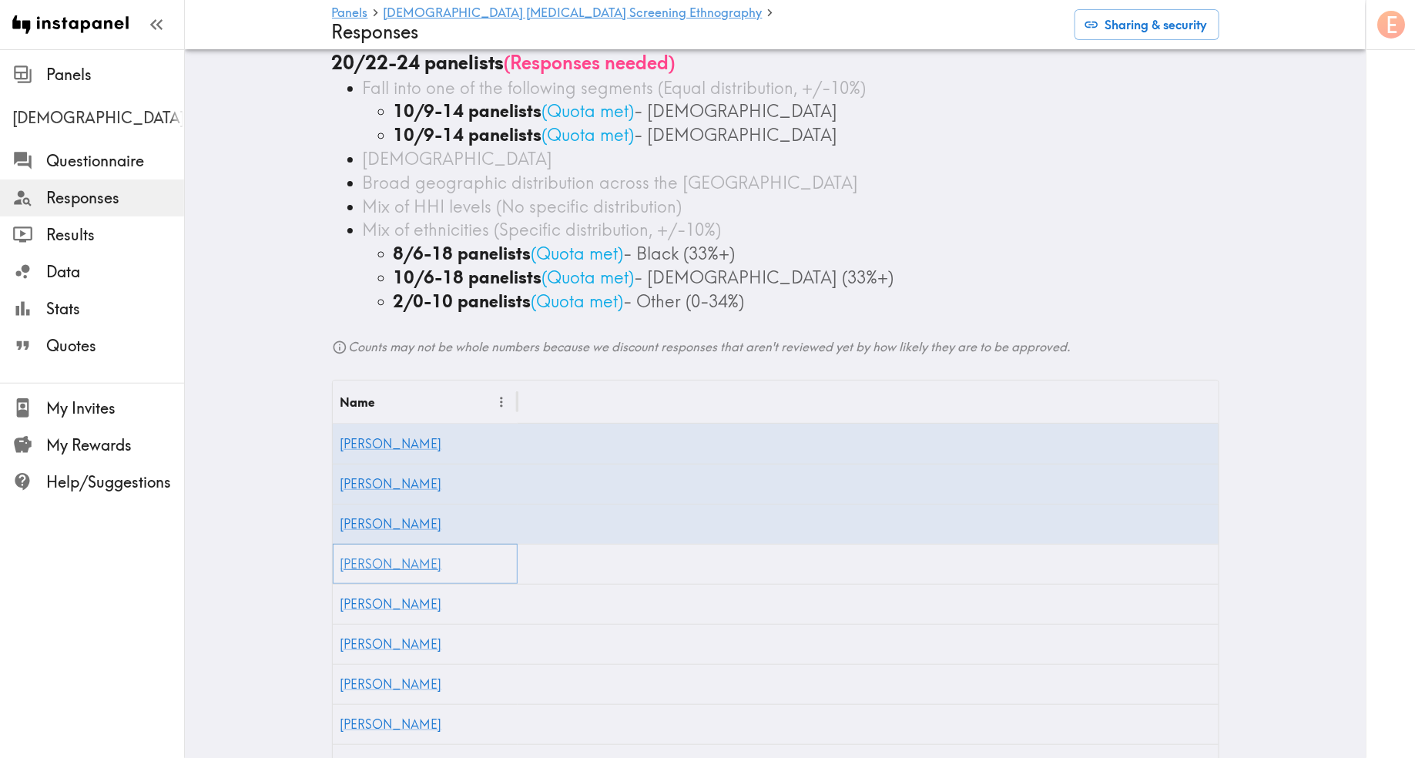
click at [358, 556] on link "[PERSON_NAME]" at bounding box center [392, 563] width 102 height 15
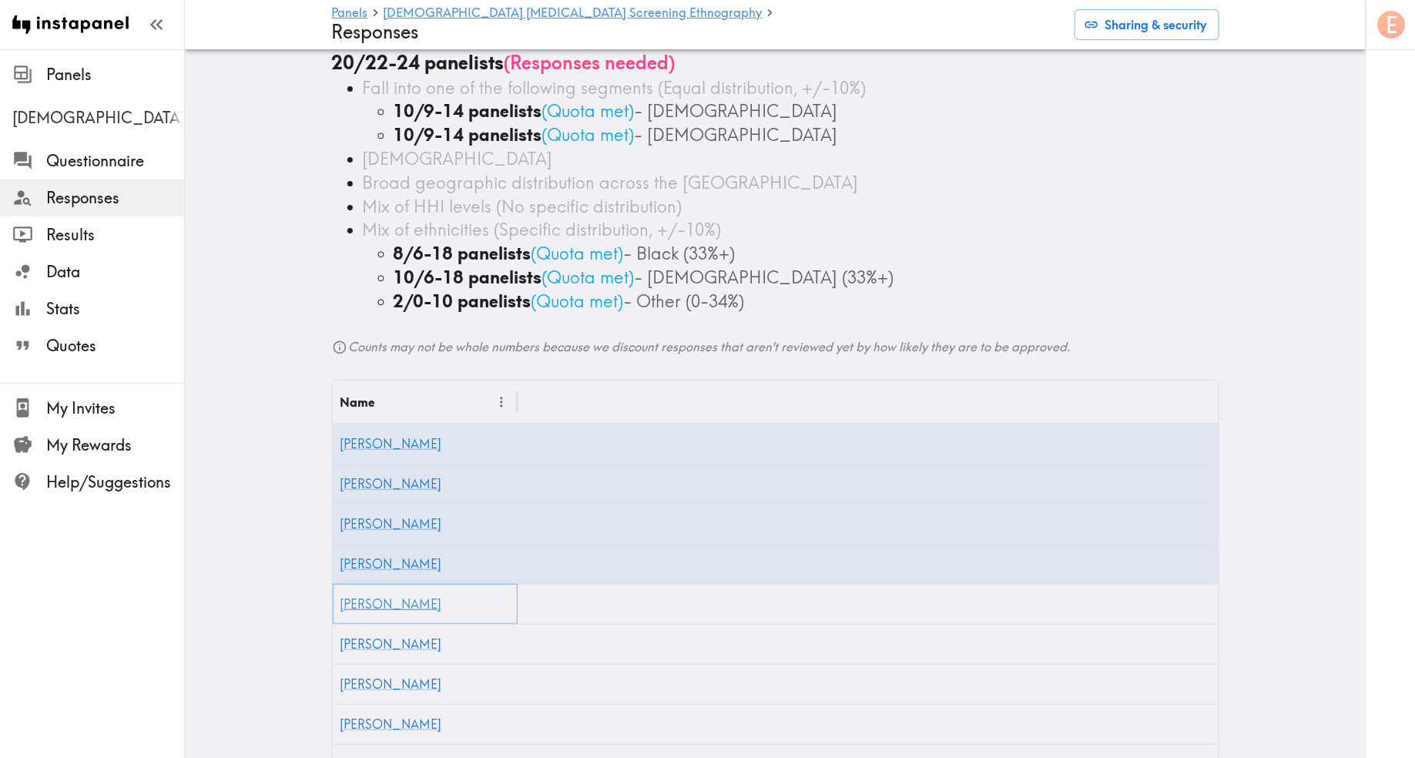
click at [359, 596] on link "[PERSON_NAME]" at bounding box center [392, 603] width 102 height 15
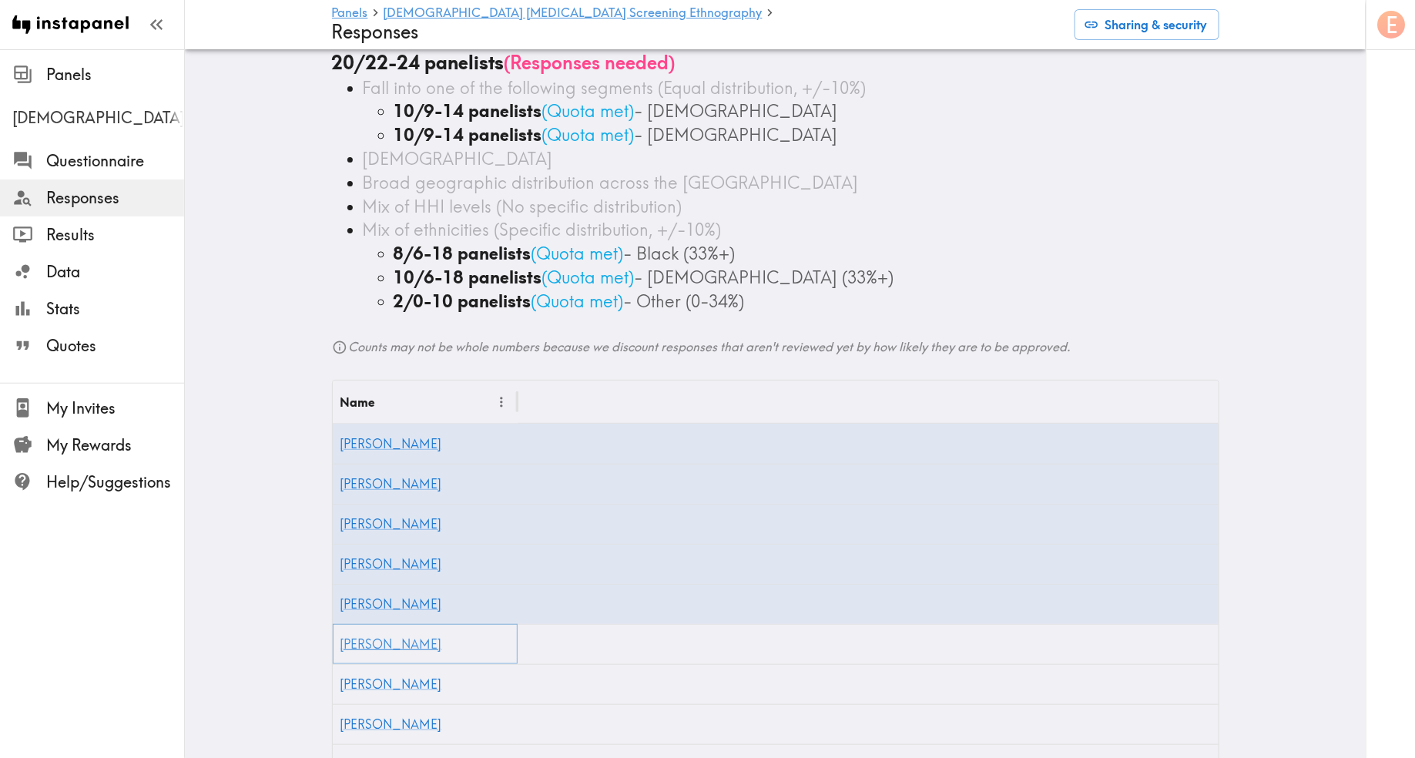
click at [359, 636] on link "[PERSON_NAME]" at bounding box center [392, 643] width 102 height 15
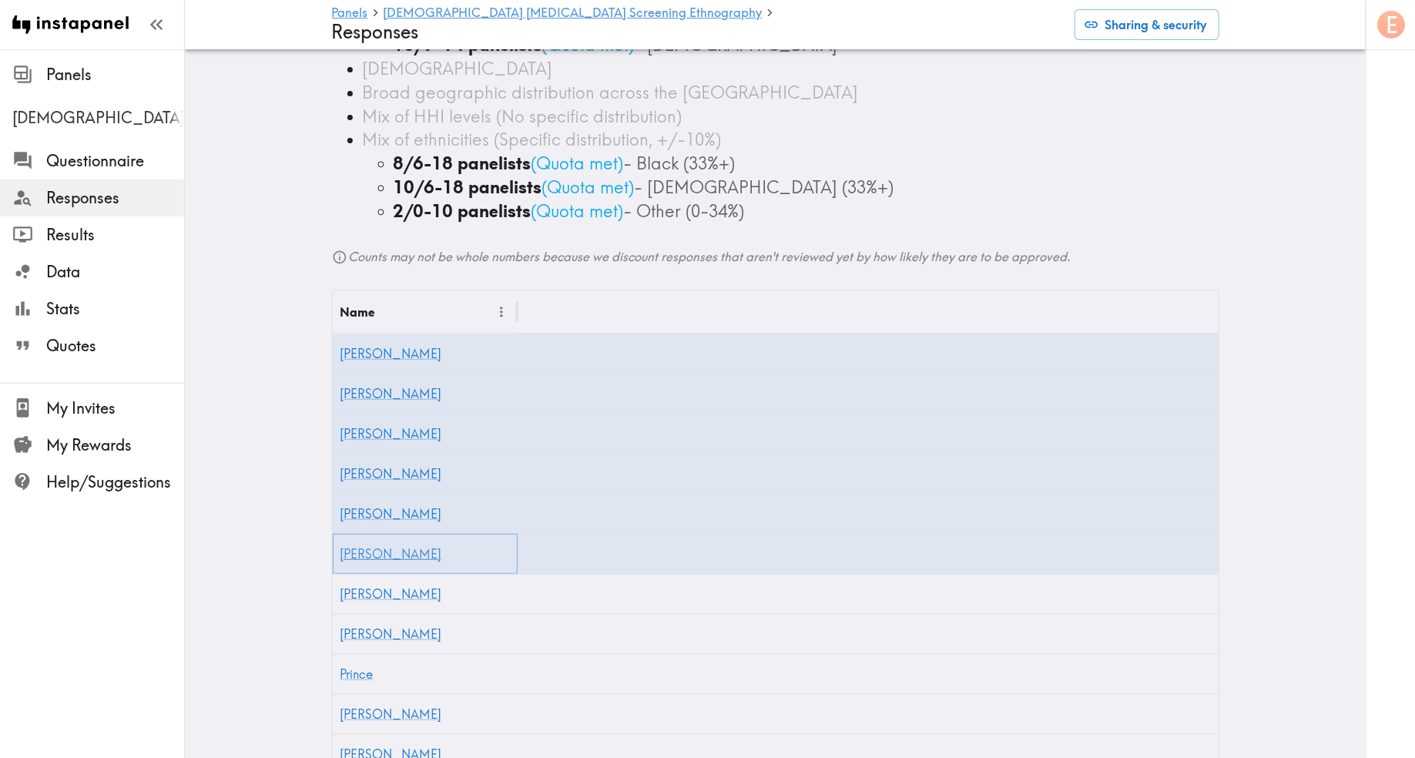
scroll to position [247, 0]
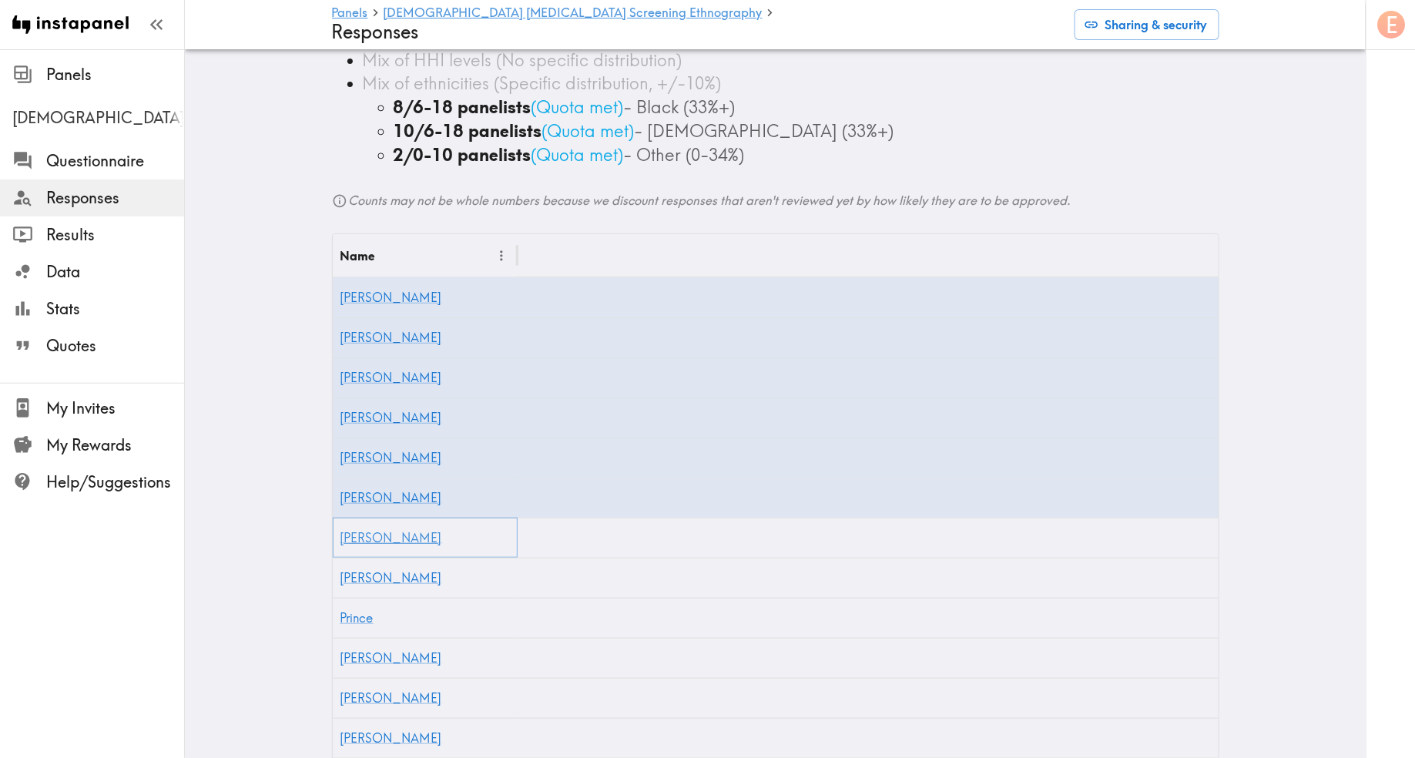
click at [360, 530] on link "[PERSON_NAME]" at bounding box center [392, 537] width 102 height 15
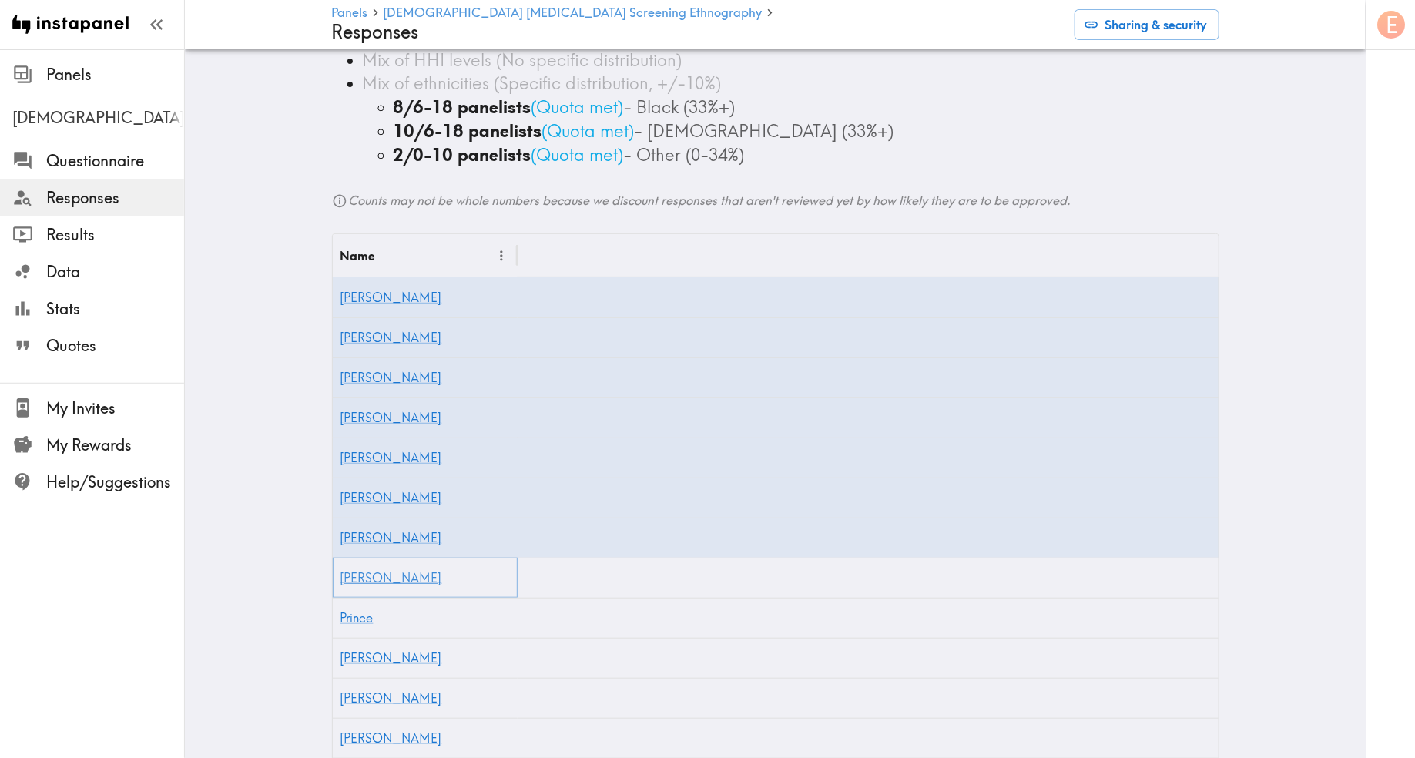
click at [355, 570] on link "[PERSON_NAME]" at bounding box center [392, 577] width 102 height 15
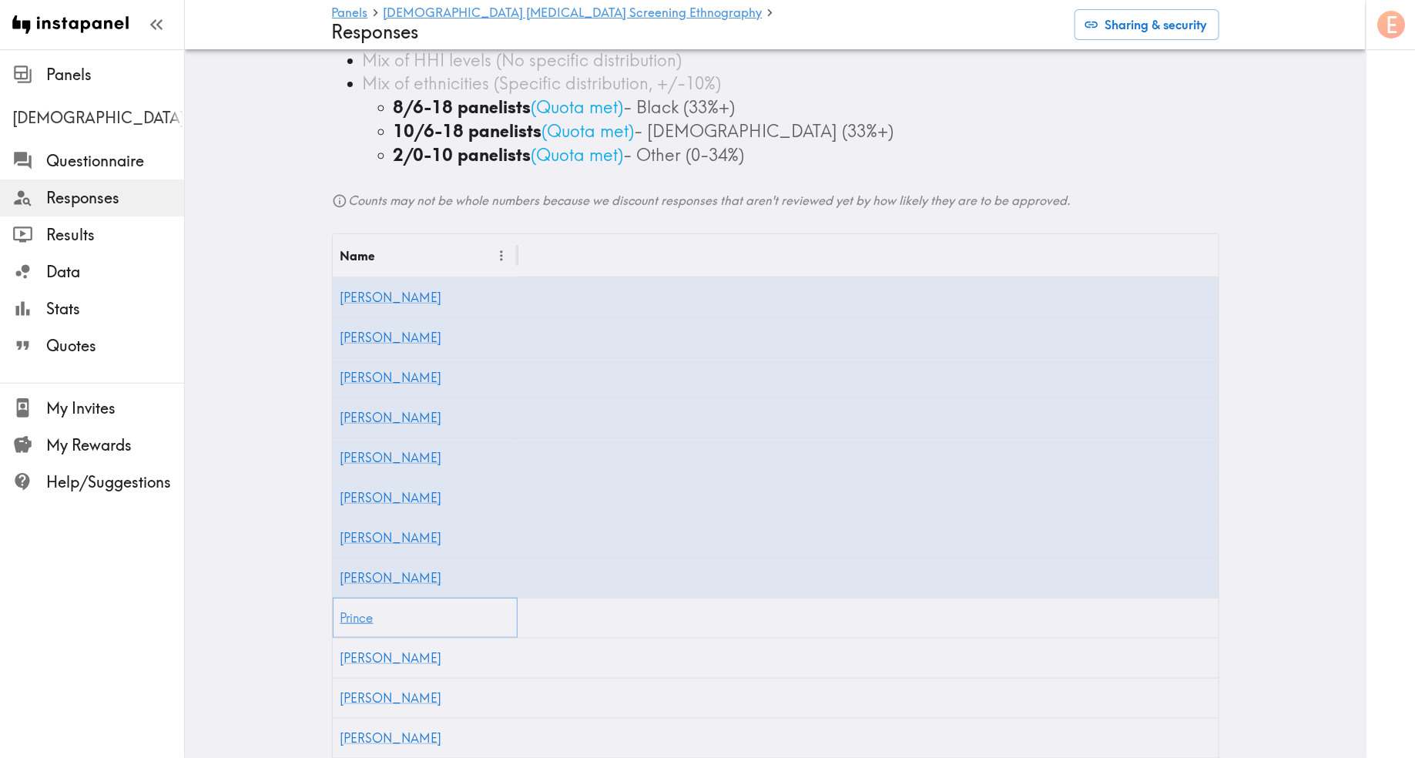
click at [355, 610] on link "Prince" at bounding box center [357, 617] width 33 height 15
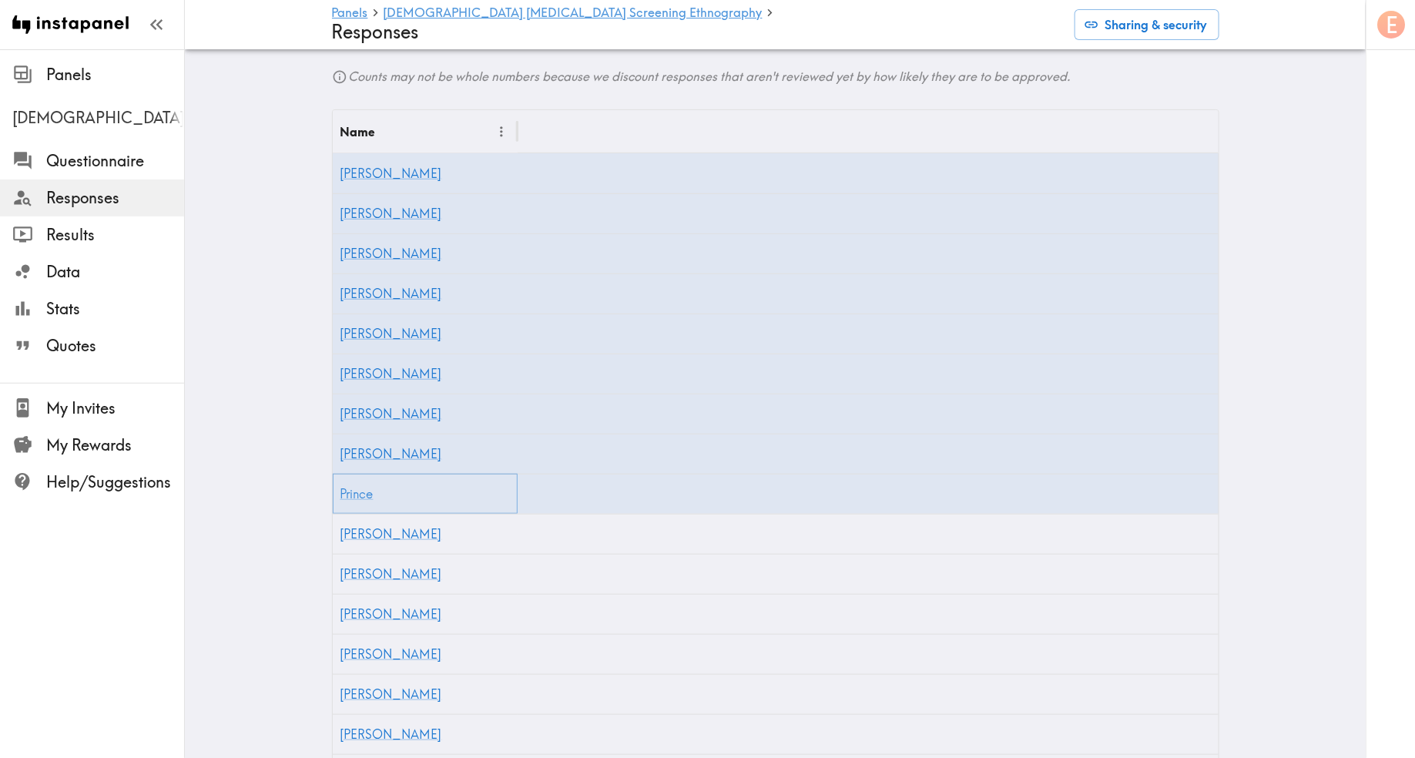
scroll to position [383, 0]
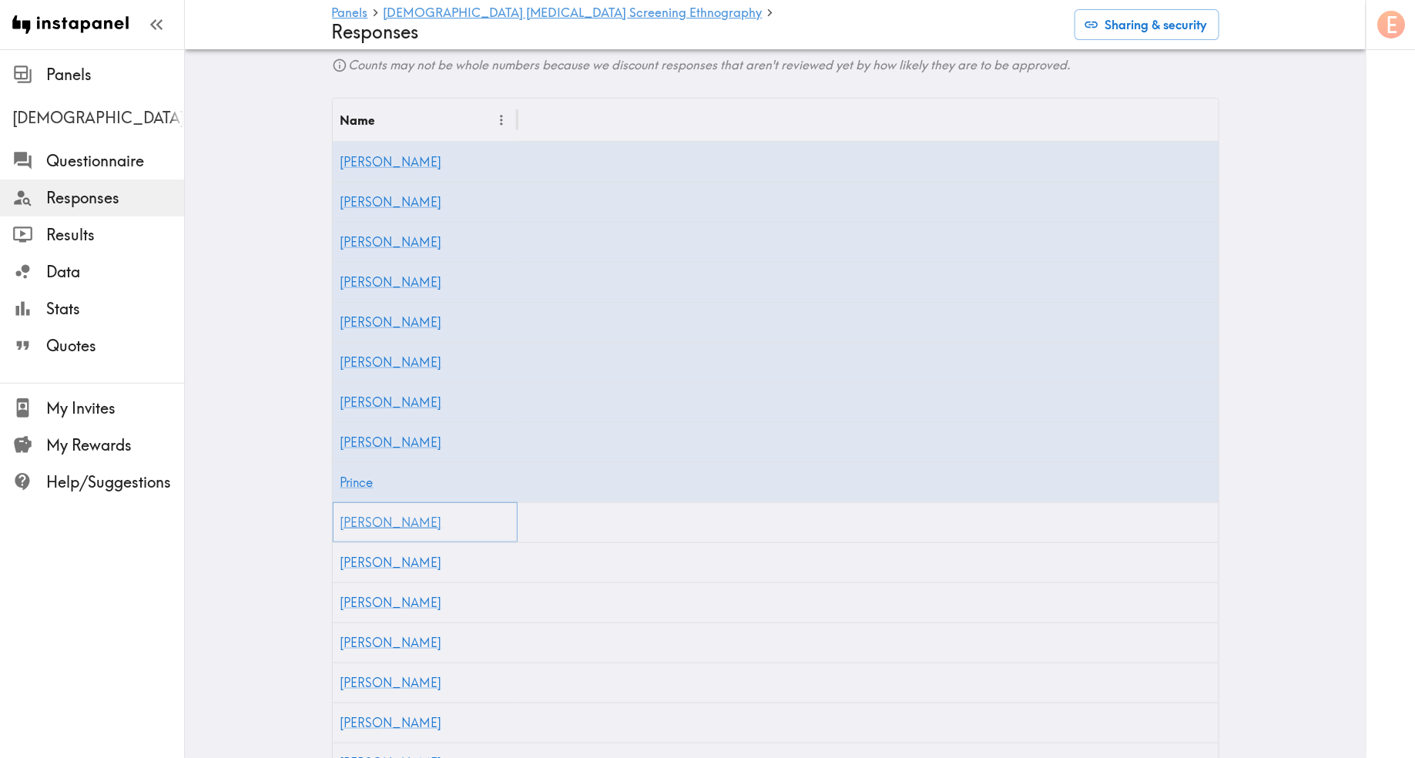
click at [358, 515] on link "[PERSON_NAME]" at bounding box center [392, 522] width 102 height 15
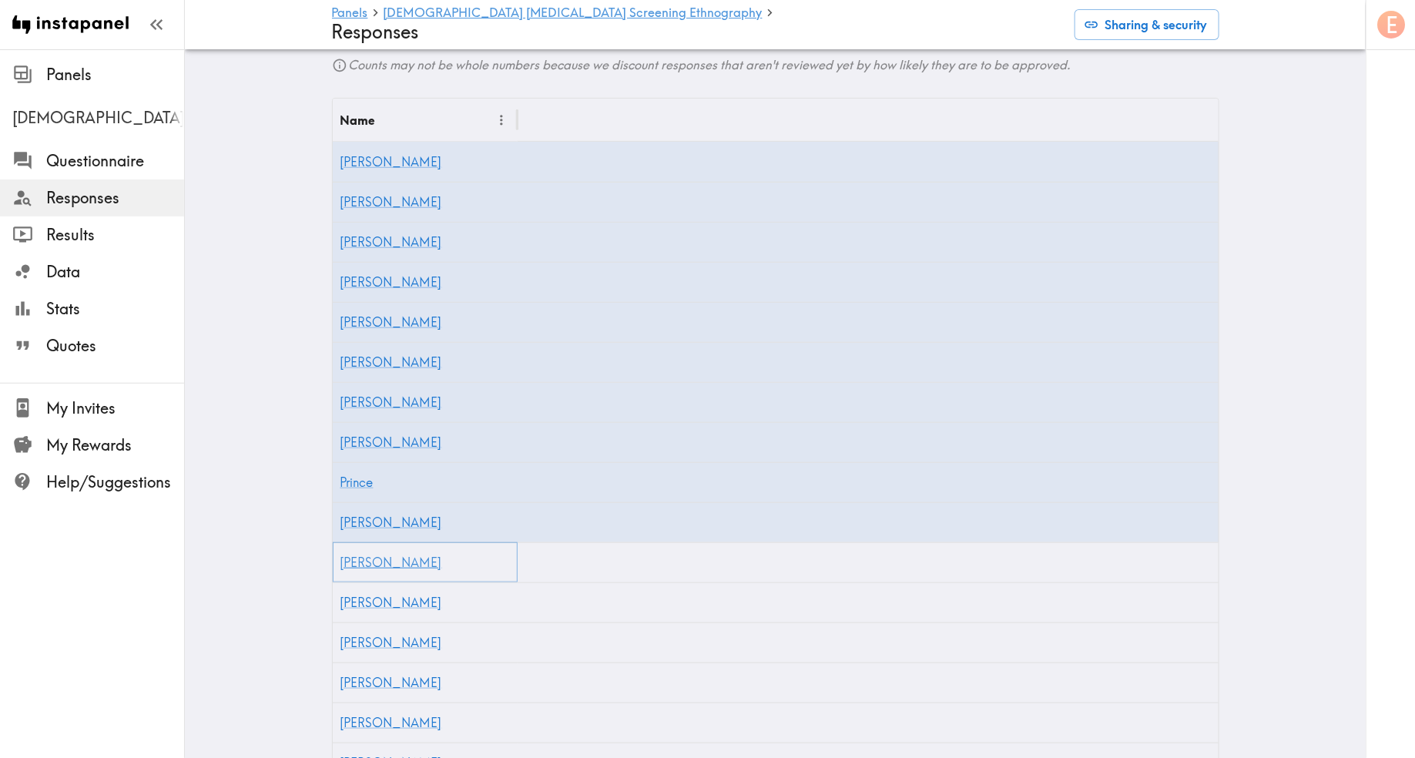
click at [362, 555] on link "[PERSON_NAME]" at bounding box center [392, 562] width 102 height 15
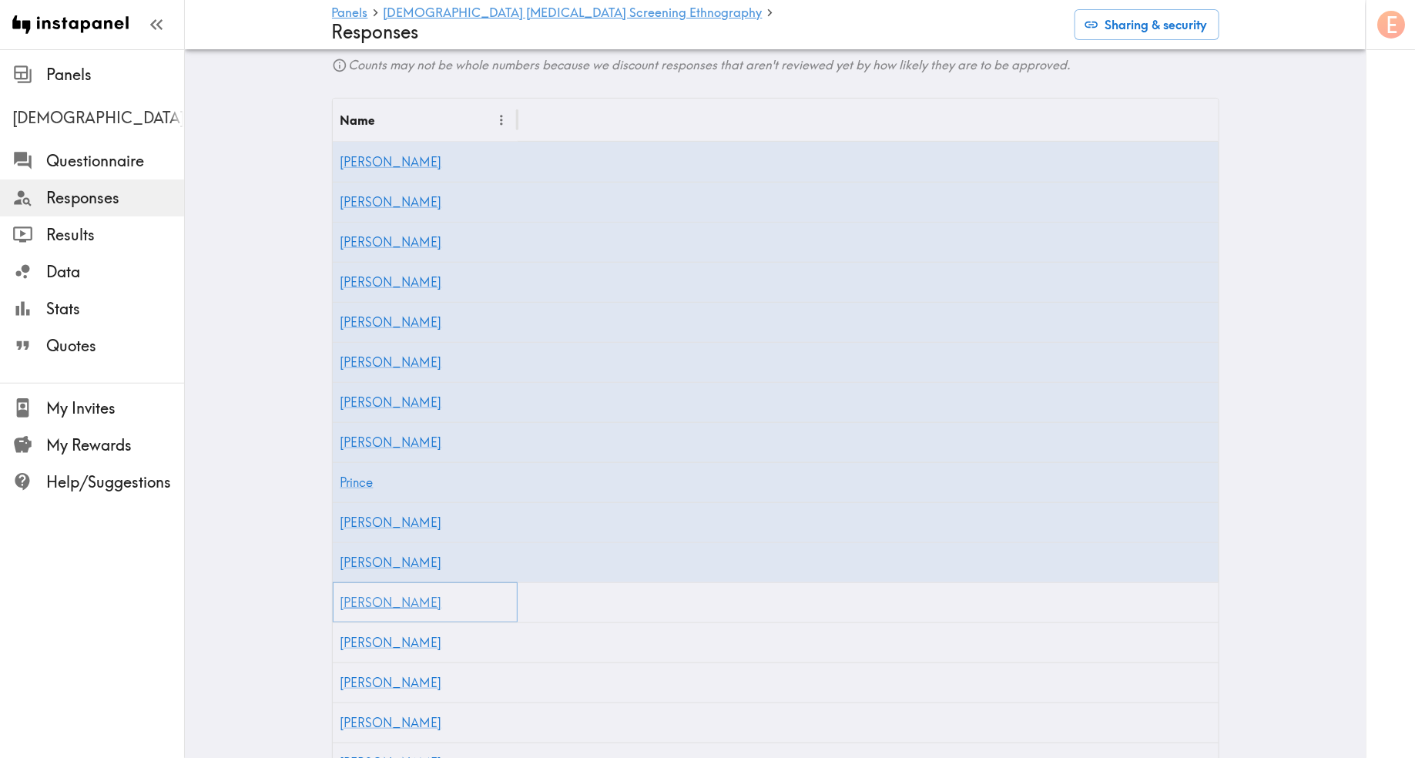
click at [356, 595] on link "[PERSON_NAME]" at bounding box center [392, 602] width 102 height 15
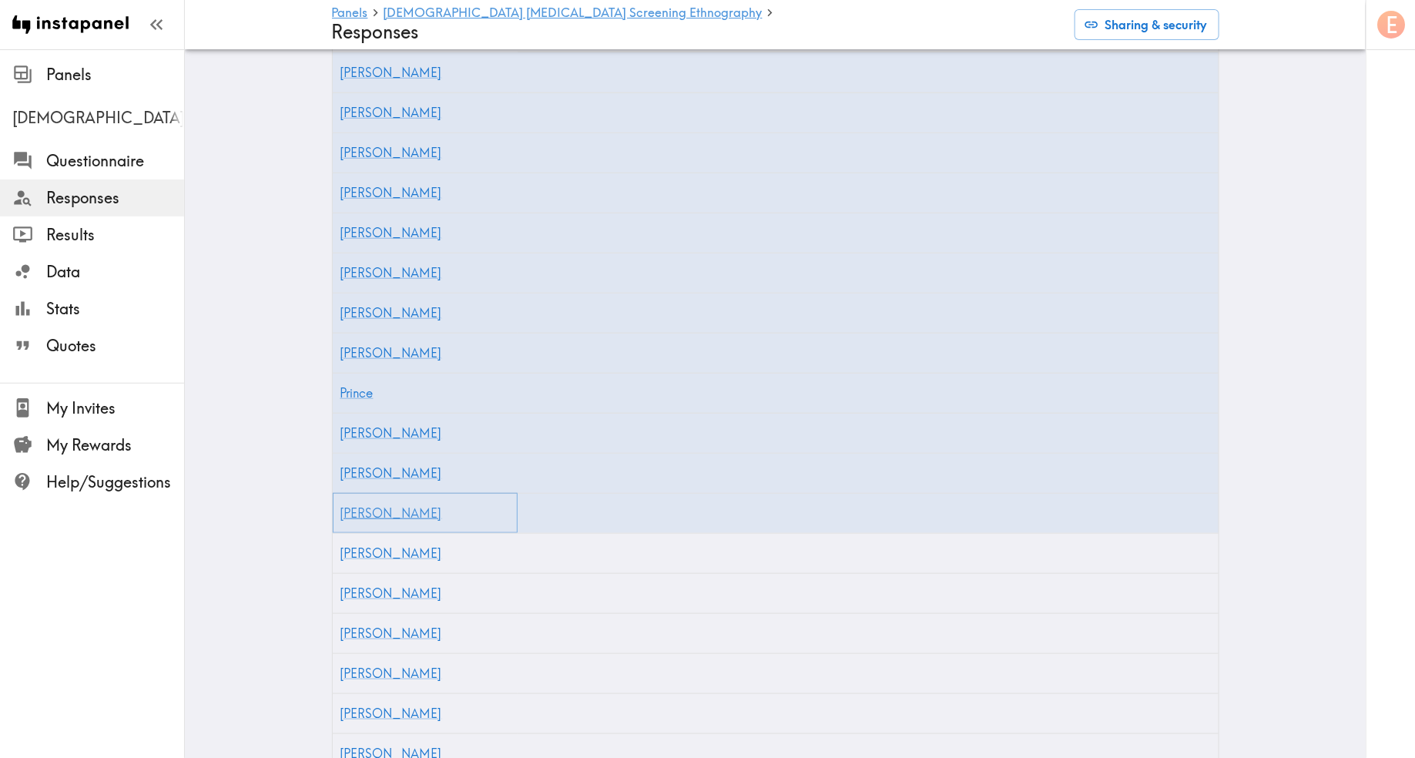
scroll to position [513, 0]
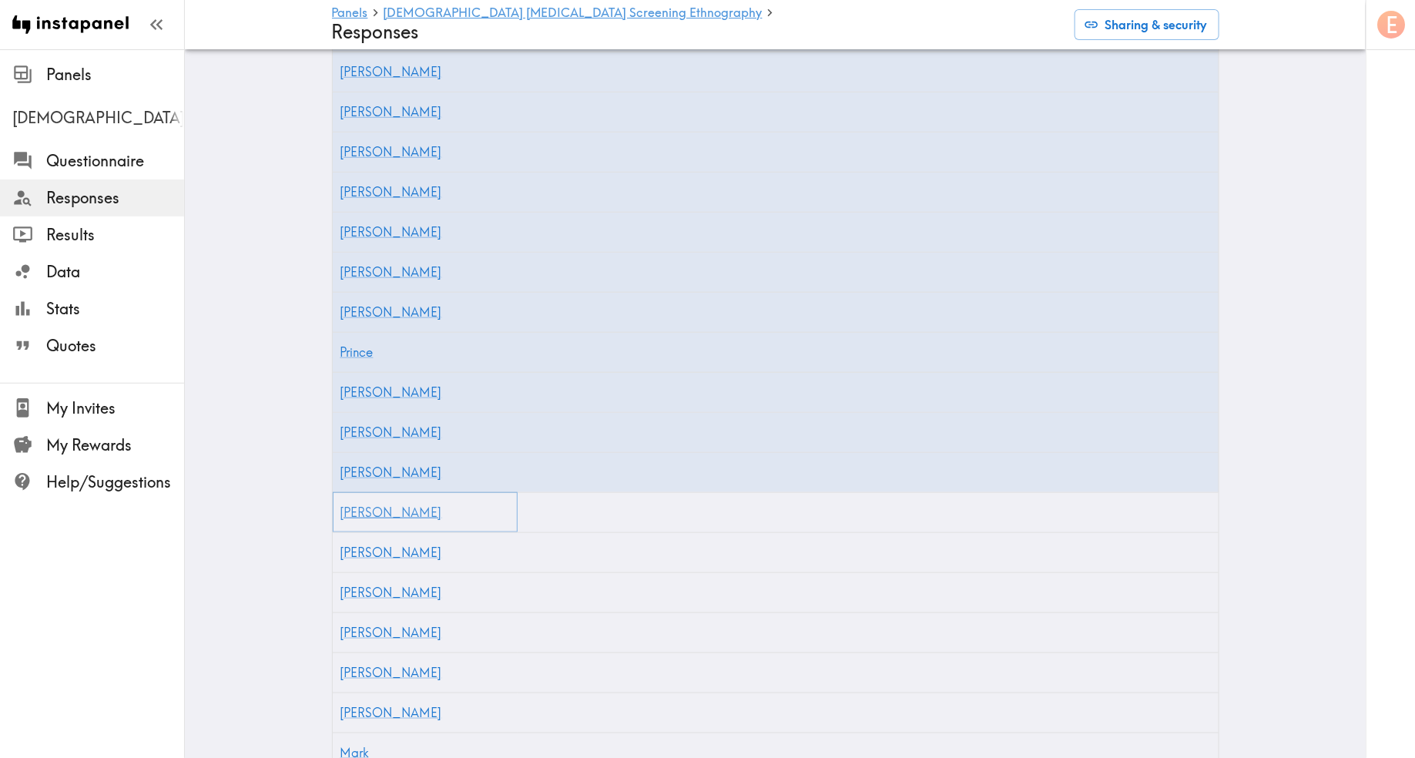
click at [369, 505] on link "[PERSON_NAME]" at bounding box center [392, 512] width 102 height 15
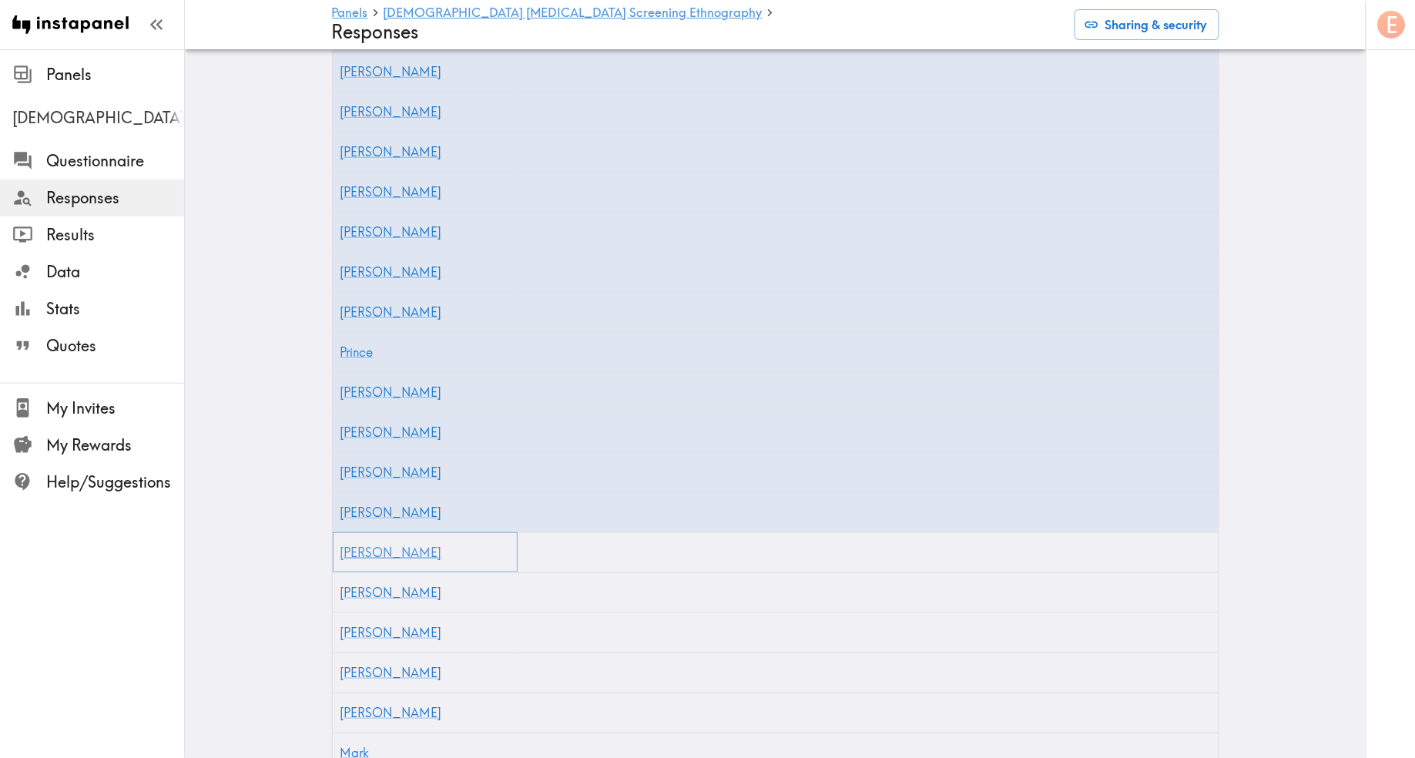
click at [360, 545] on link "[PERSON_NAME]" at bounding box center [392, 552] width 102 height 15
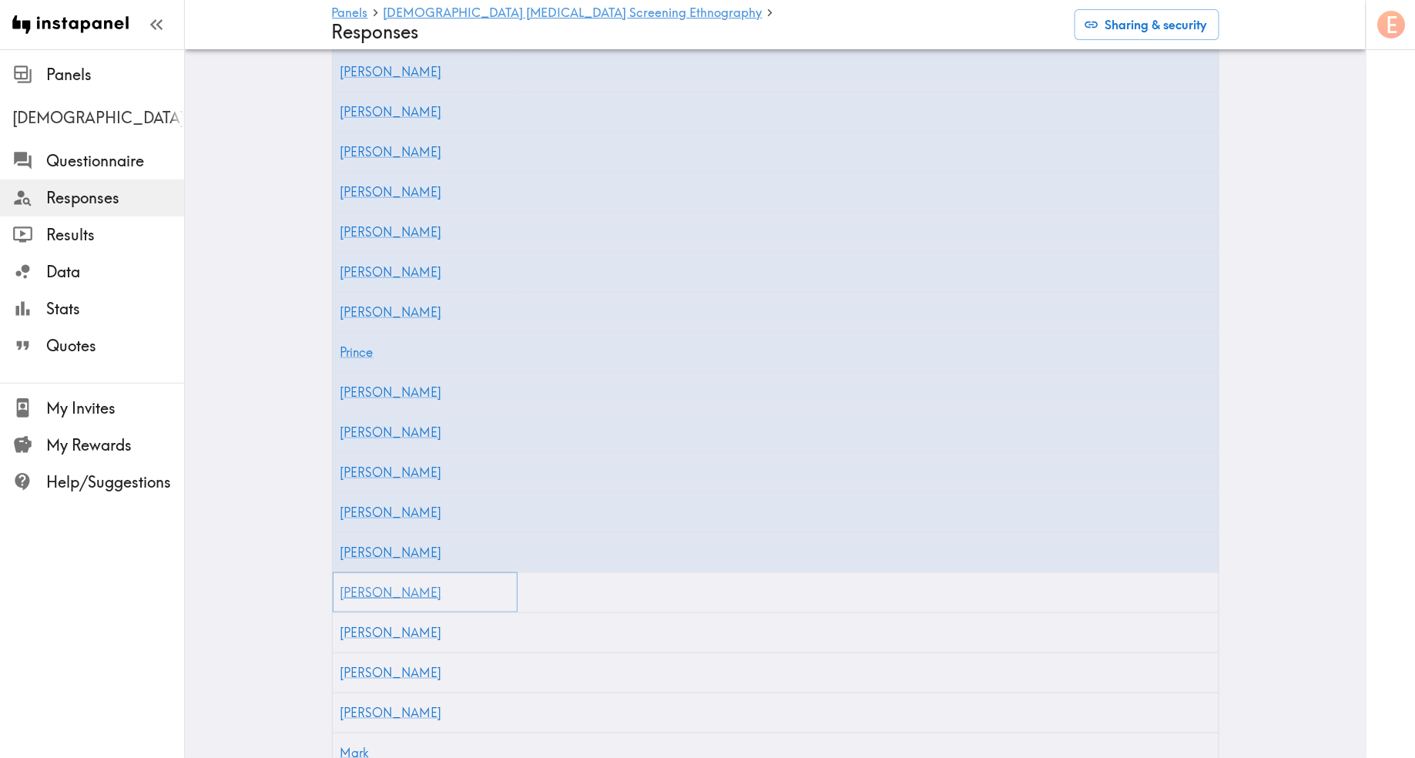
click at [361, 585] on link "[PERSON_NAME]" at bounding box center [392, 592] width 102 height 15
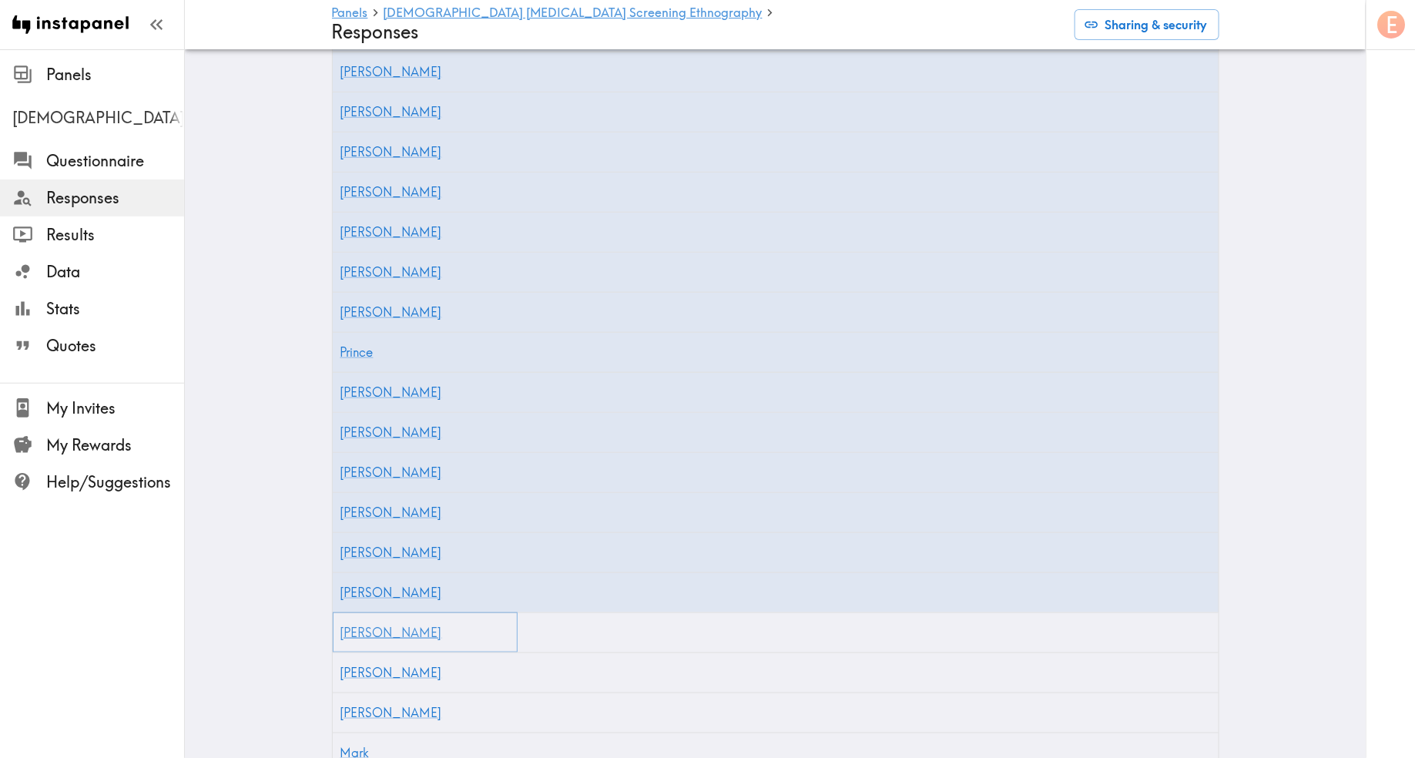
click at [363, 625] on link "[PERSON_NAME]" at bounding box center [392, 632] width 102 height 15
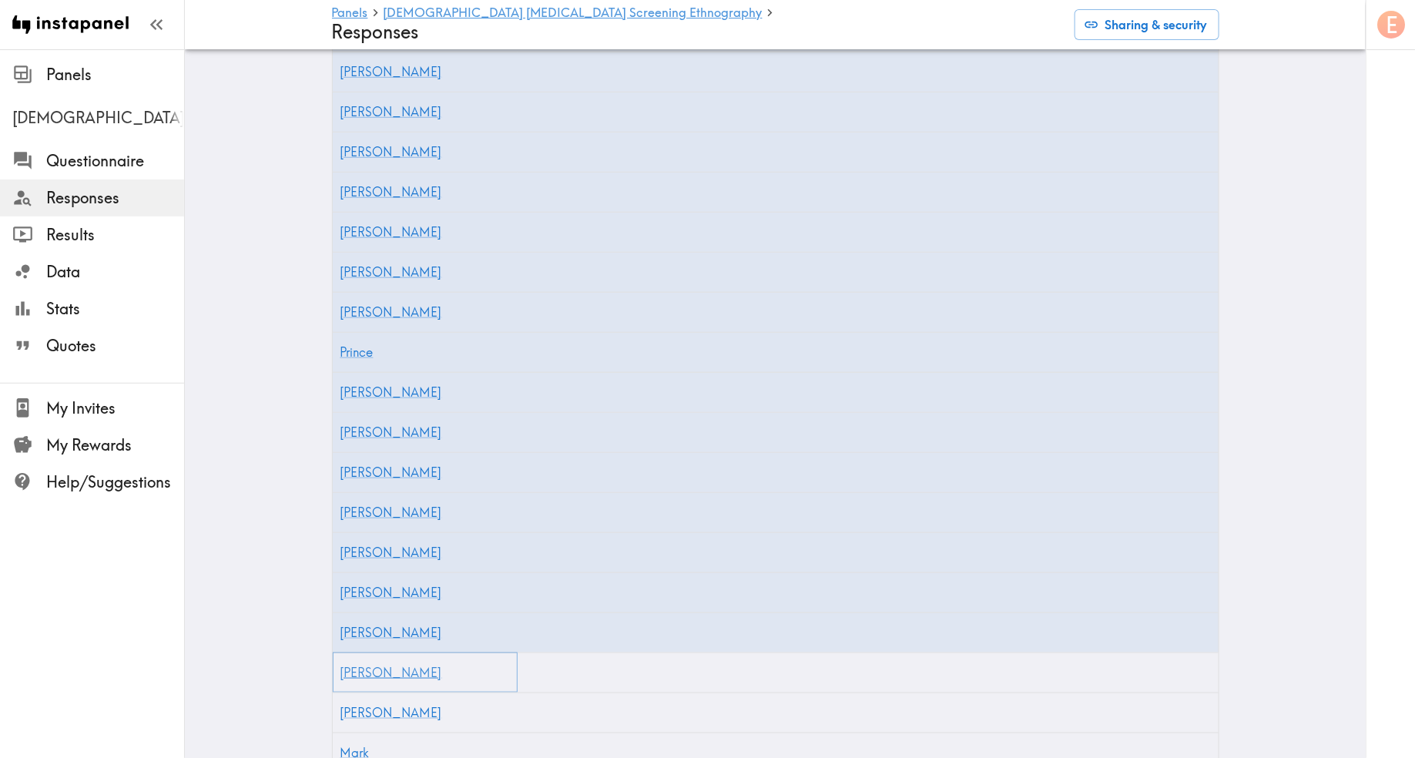
click at [354, 665] on link "[PERSON_NAME]" at bounding box center [392, 672] width 102 height 15
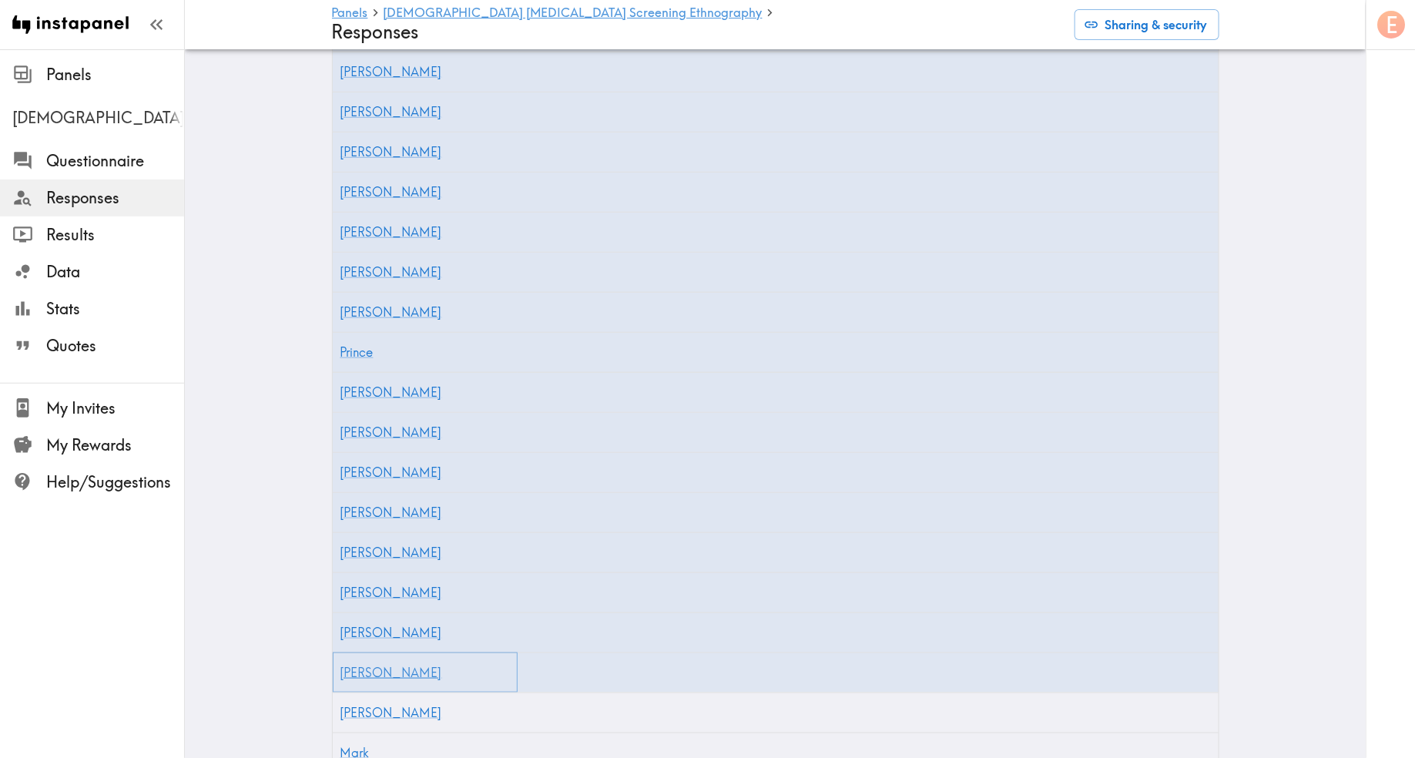
scroll to position [615, 0]
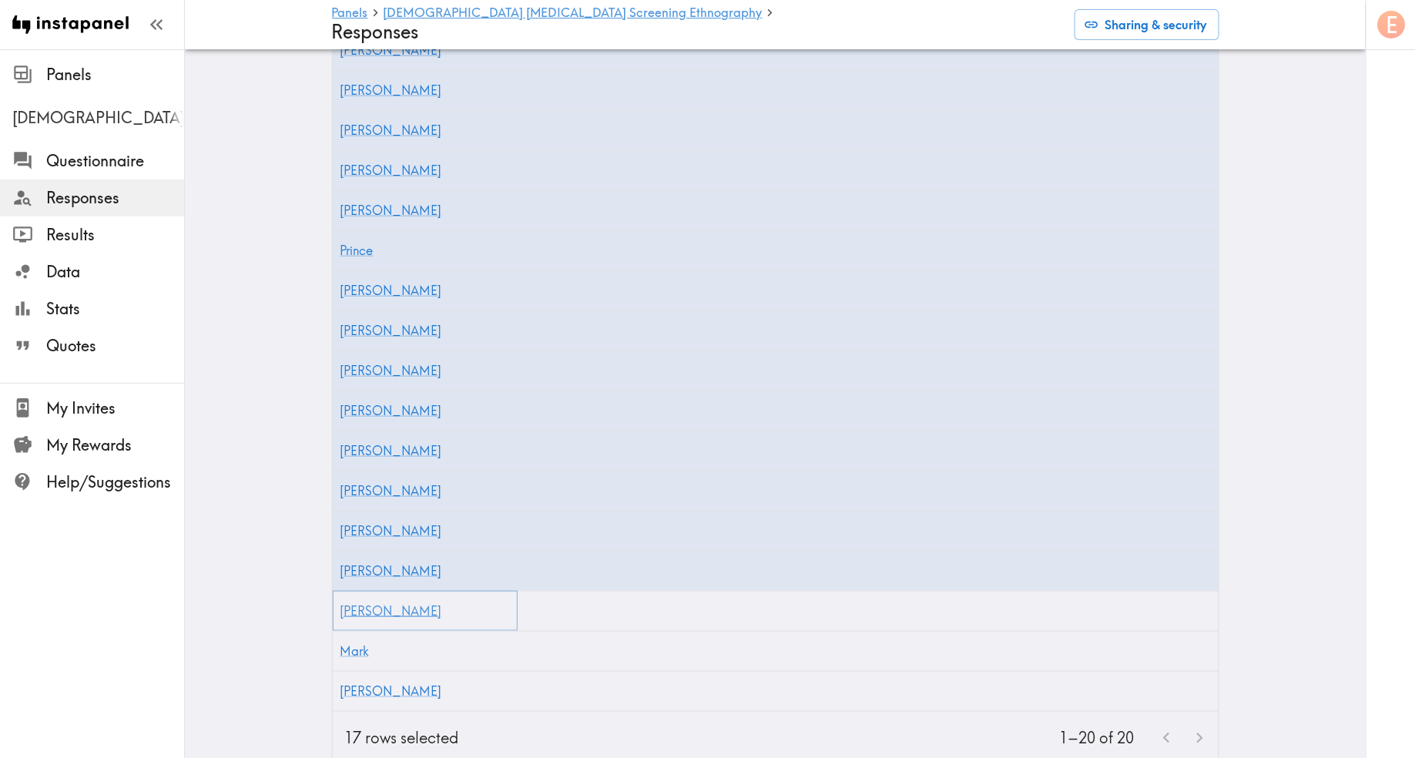
click at [360, 603] on link "[PERSON_NAME]" at bounding box center [392, 610] width 102 height 15
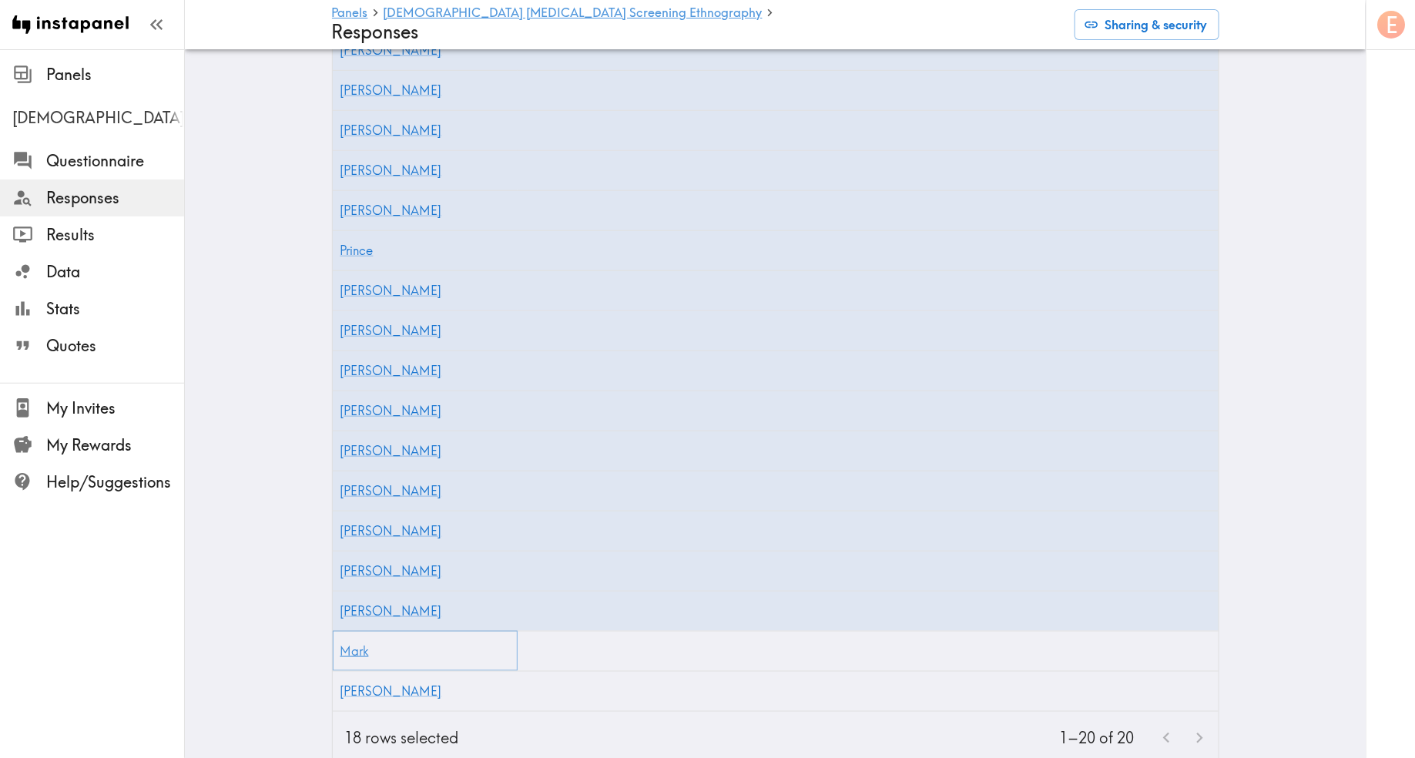
click at [352, 643] on link "Mark" at bounding box center [355, 650] width 29 height 15
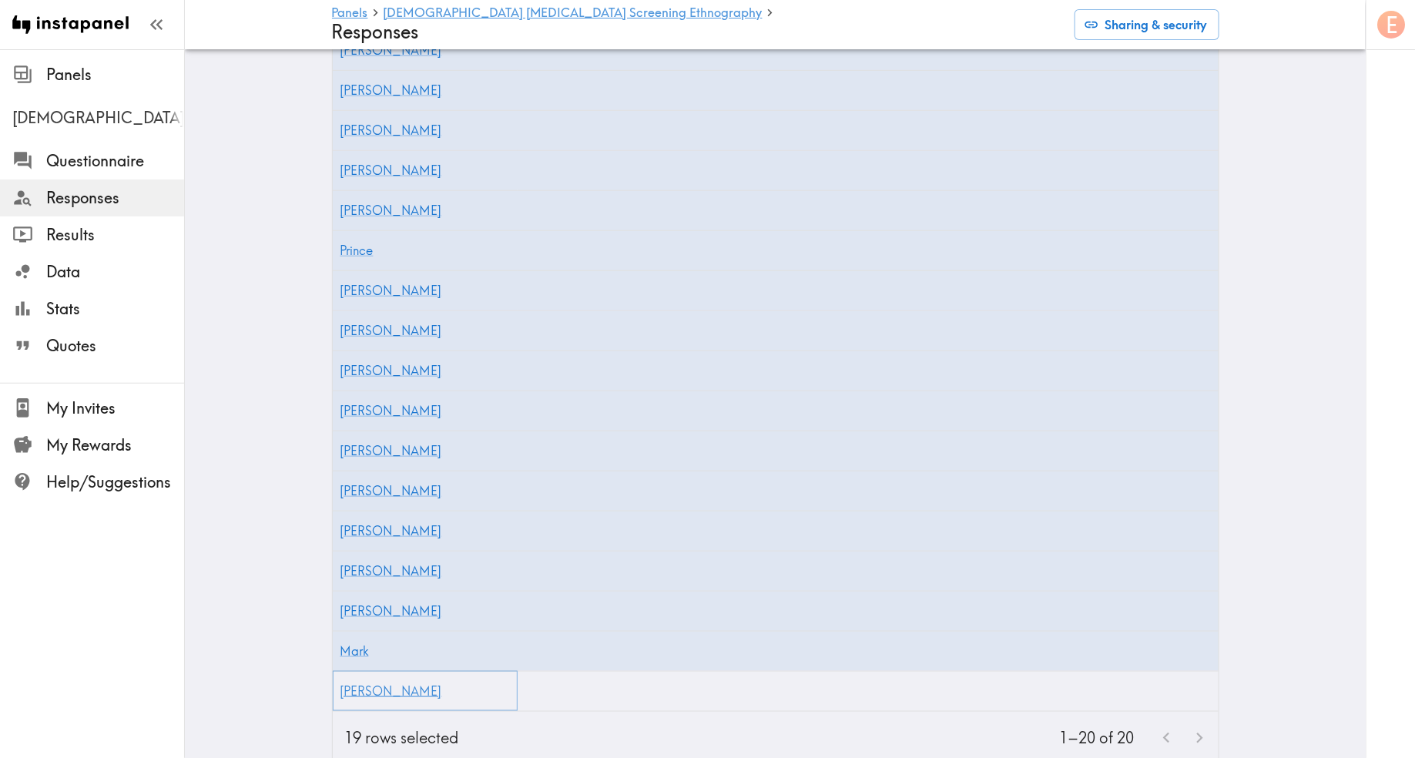
click at [353, 683] on link "[PERSON_NAME]" at bounding box center [392, 690] width 102 height 15
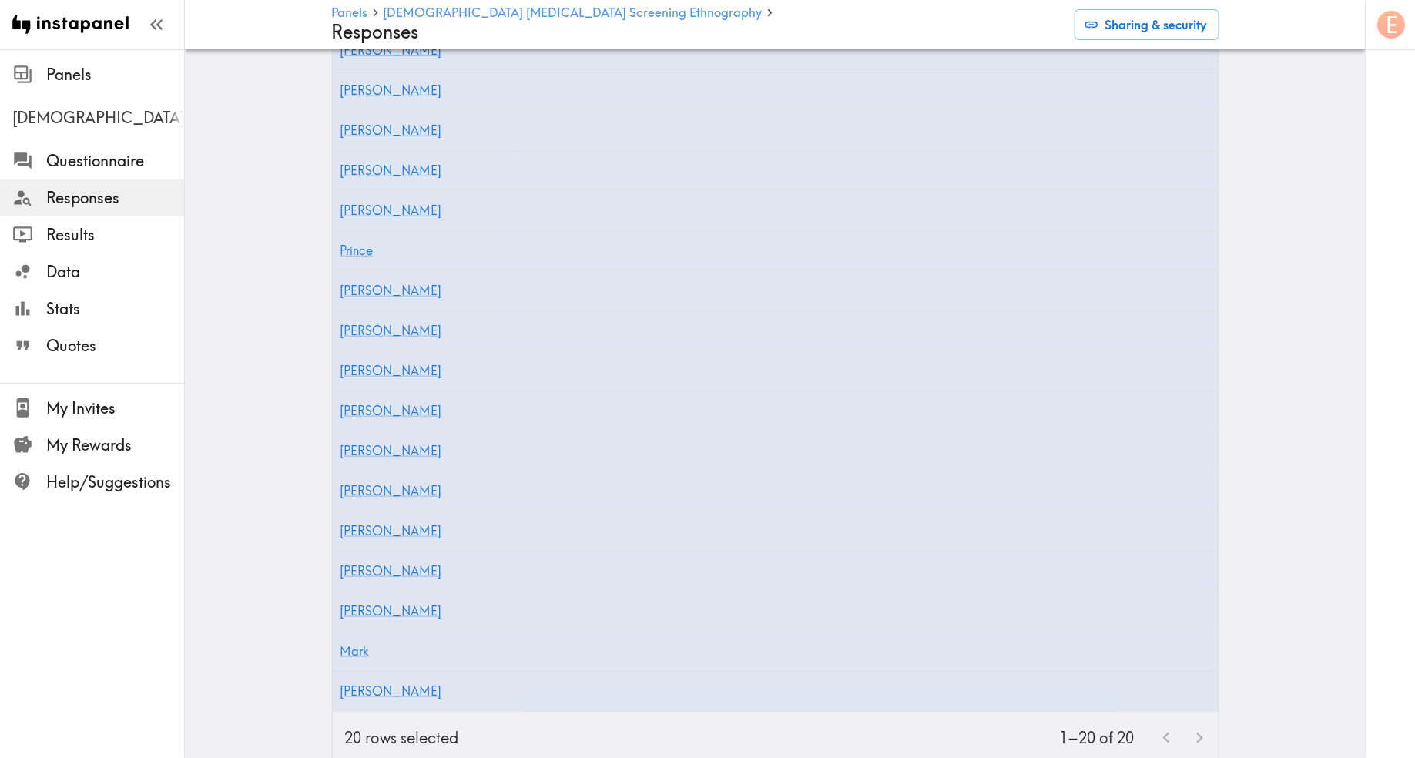
click at [284, 530] on main "Panels Male Prostate Cancer Screening Ethnography Responses Sharing & security …" at bounding box center [775, 127] width 1181 height 1324
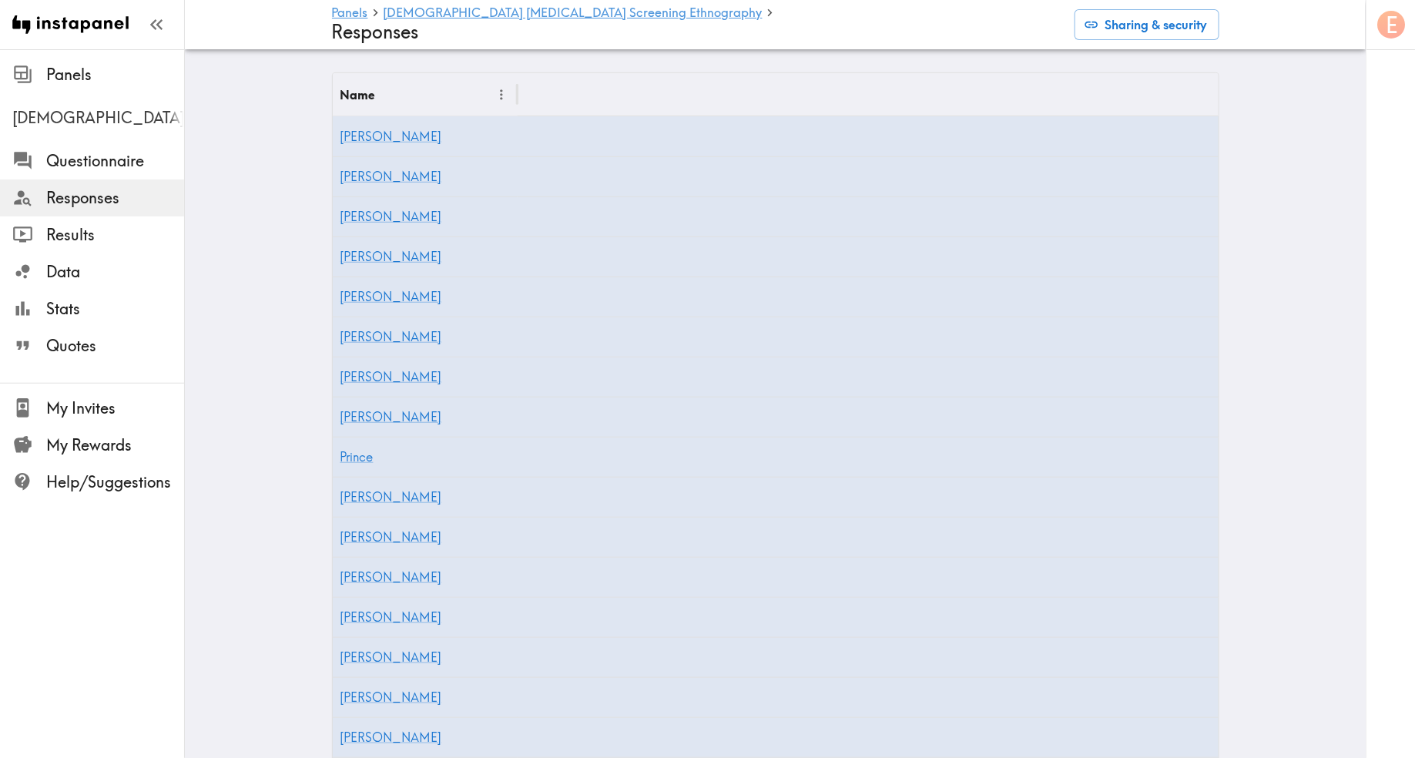
scroll to position [0, 0]
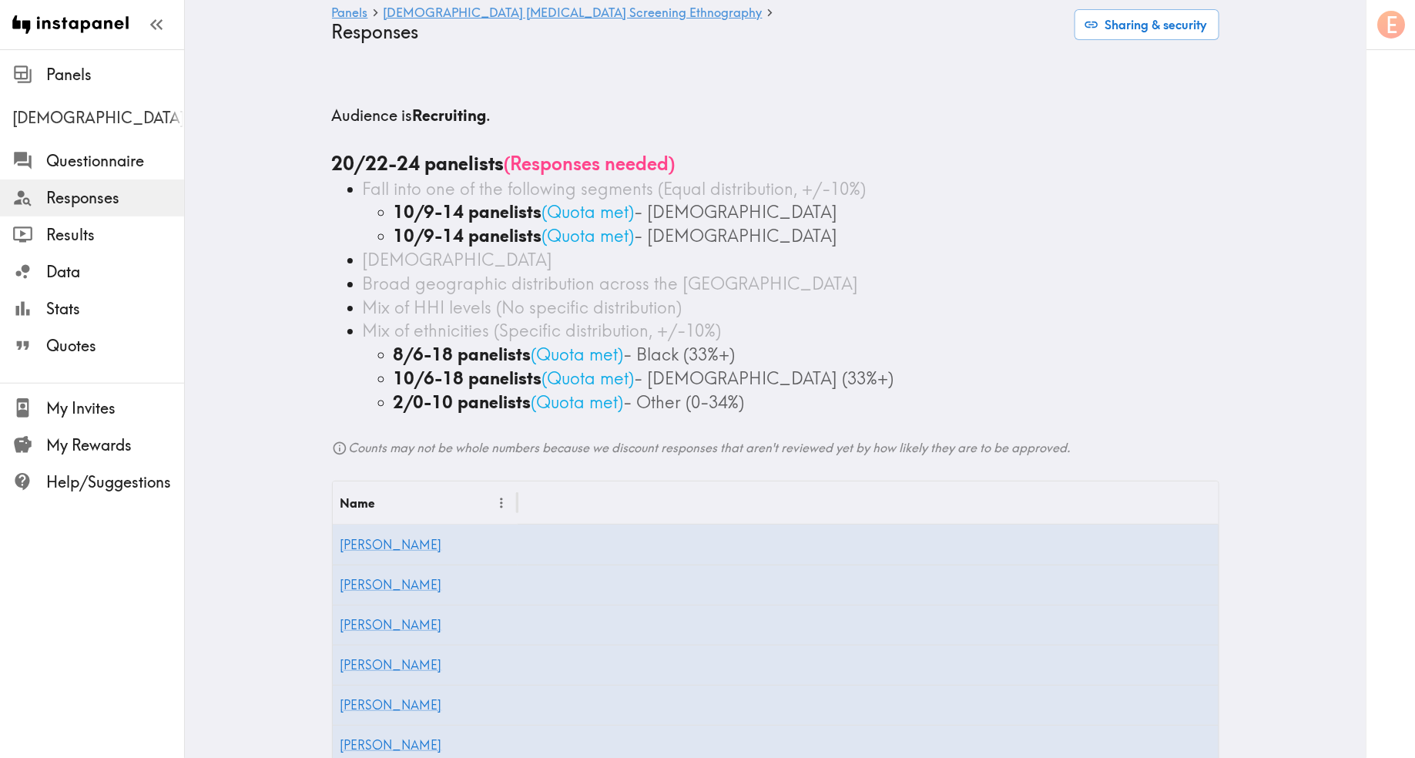
click at [888, 319] on div "Mix of ethnicities (Specific distribution, +/-10%)" at bounding box center [791, 331] width 857 height 24
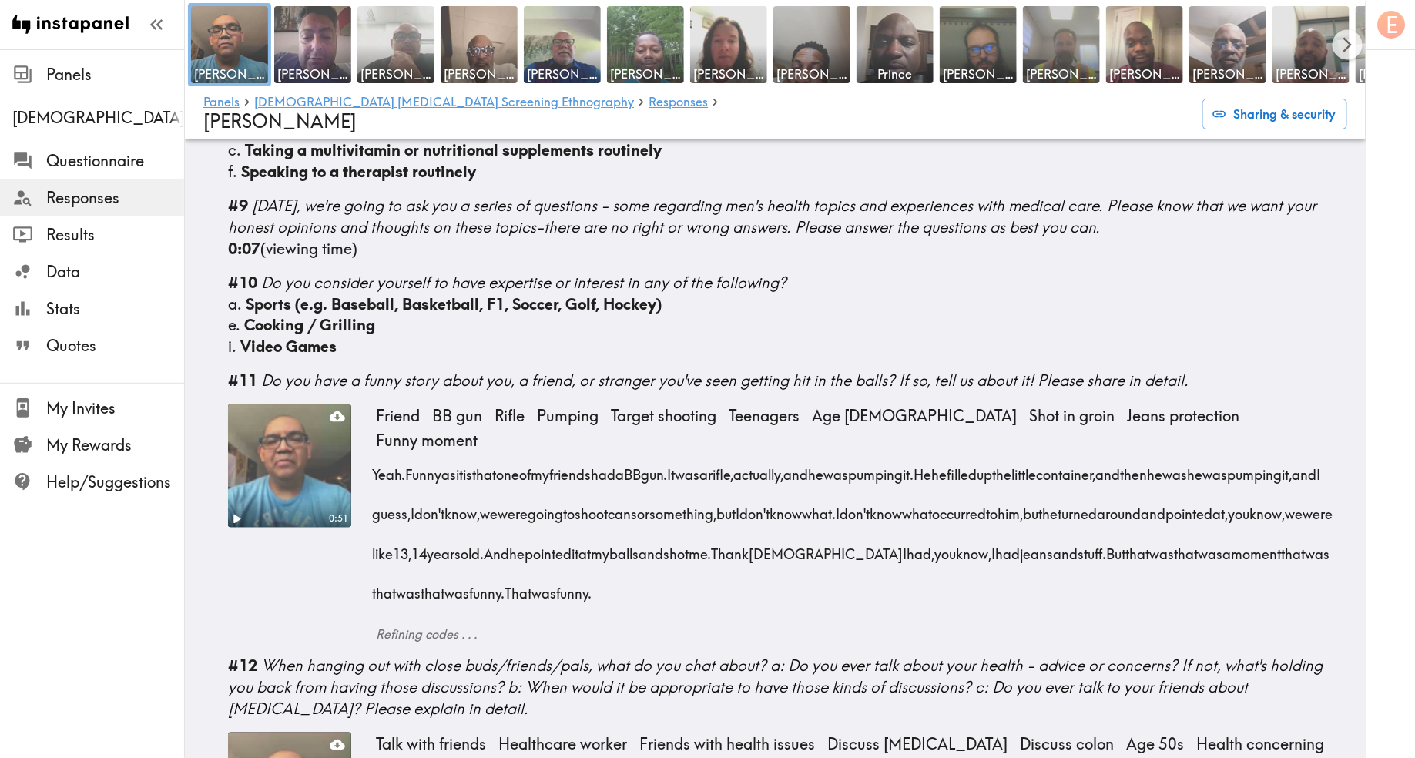
scroll to position [1103, 0]
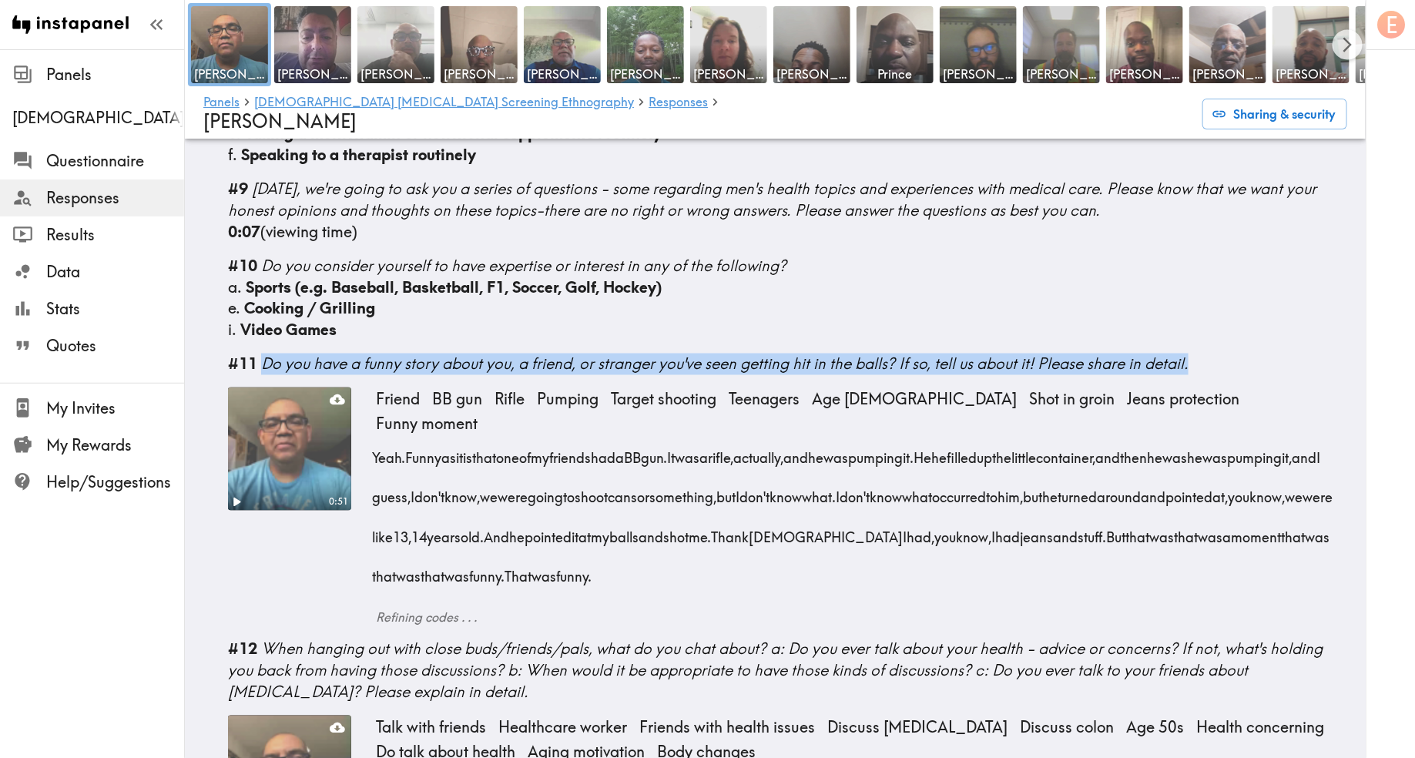
drag, startPoint x: 1210, startPoint y: 285, endPoint x: 263, endPoint y: 290, distance: 946.9
click at [263, 354] on div "#11 Do you have a funny story about you, a friend, or stranger you've seen gett…" at bounding box center [787, 365] width 1119 height 22
copy span "Do you have a funny story about you, a friend, or stranger you've seen getting …"
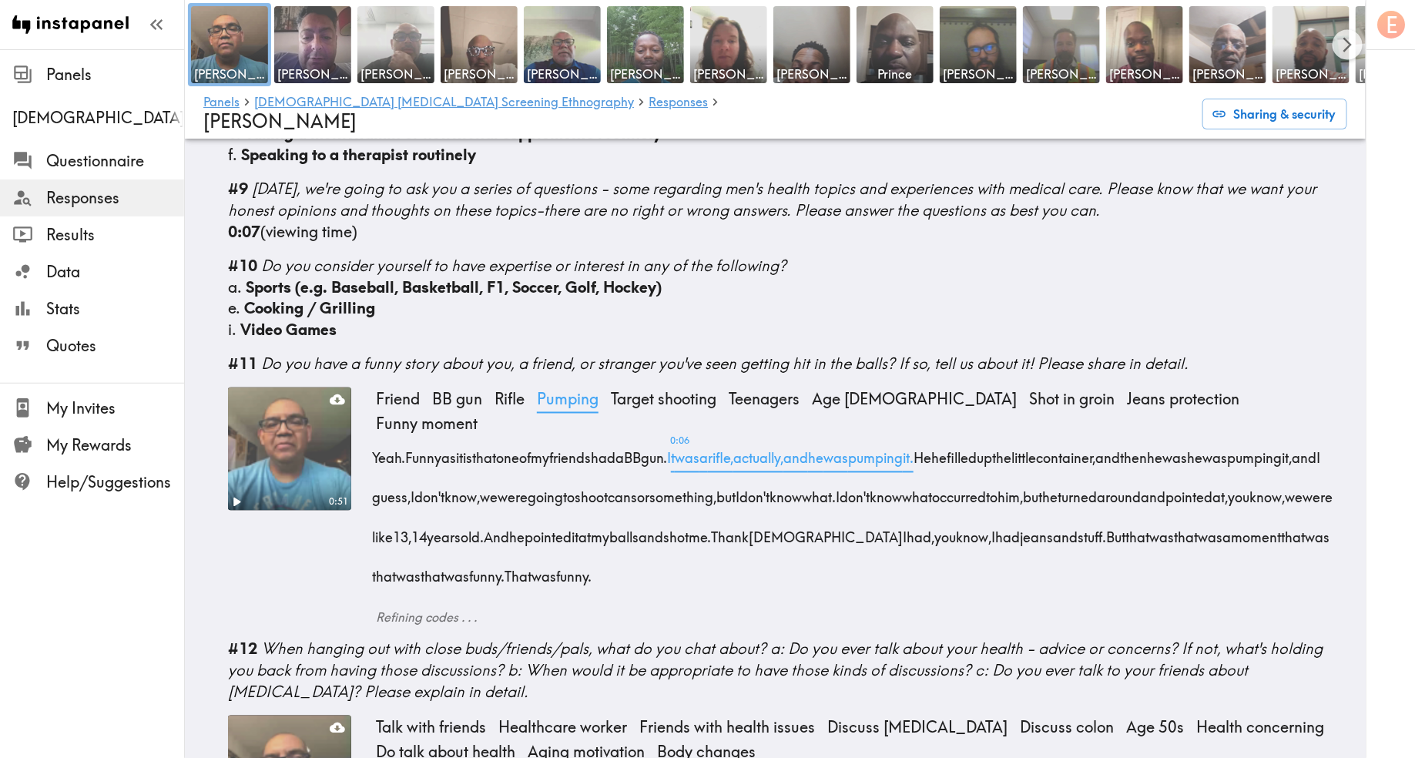
click at [598, 388] on span "Pumping" at bounding box center [568, 400] width 74 height 25
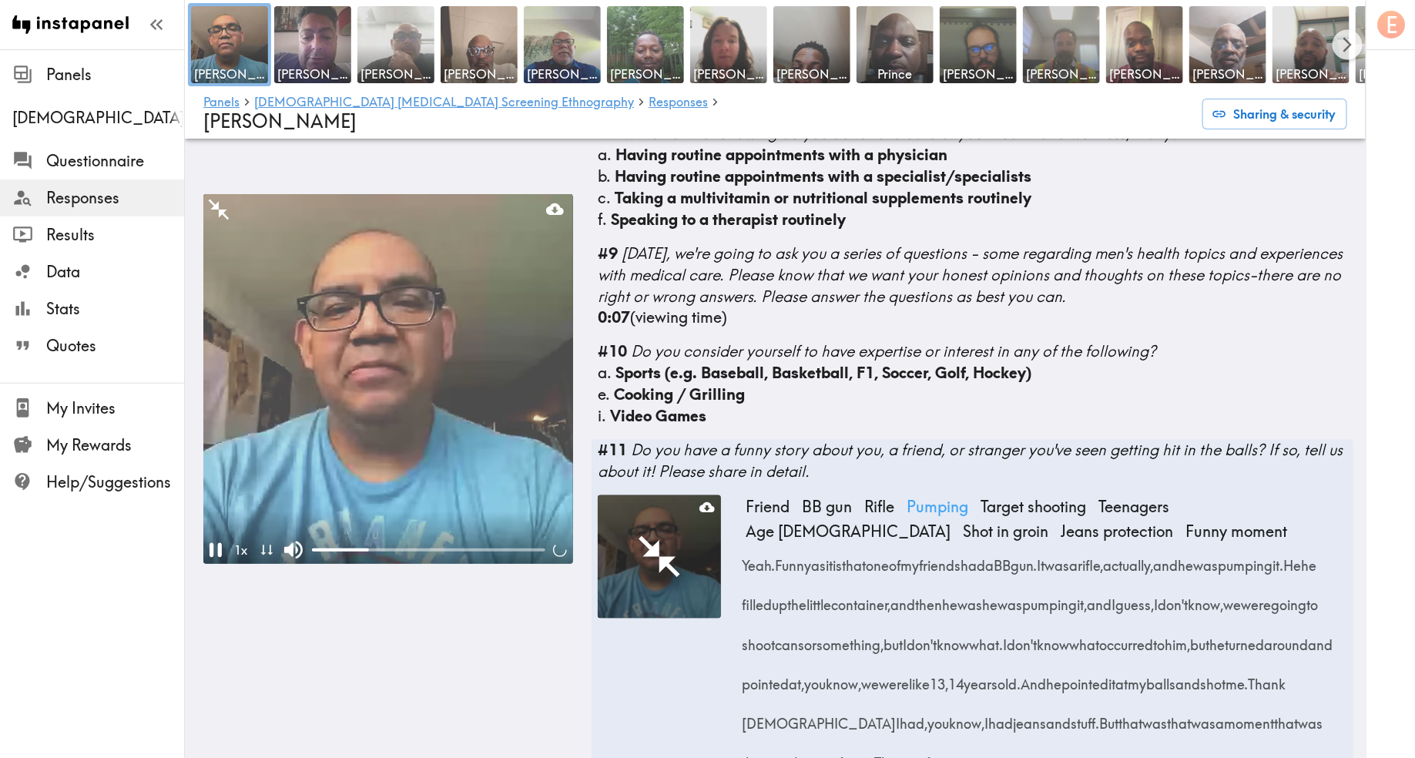
scroll to position [1190, 0]
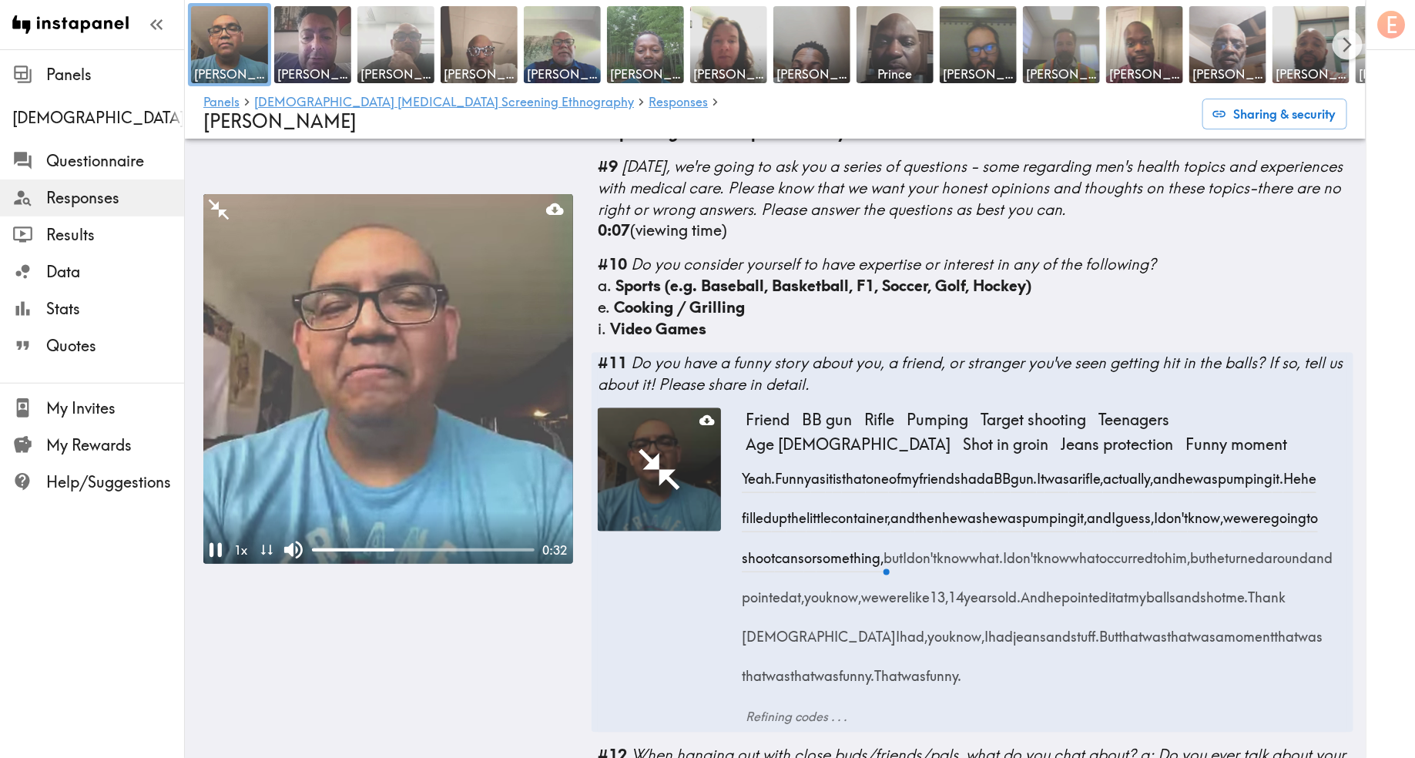
drag, startPoint x: 1003, startPoint y: 589, endPoint x: 743, endPoint y: 434, distance: 302.7
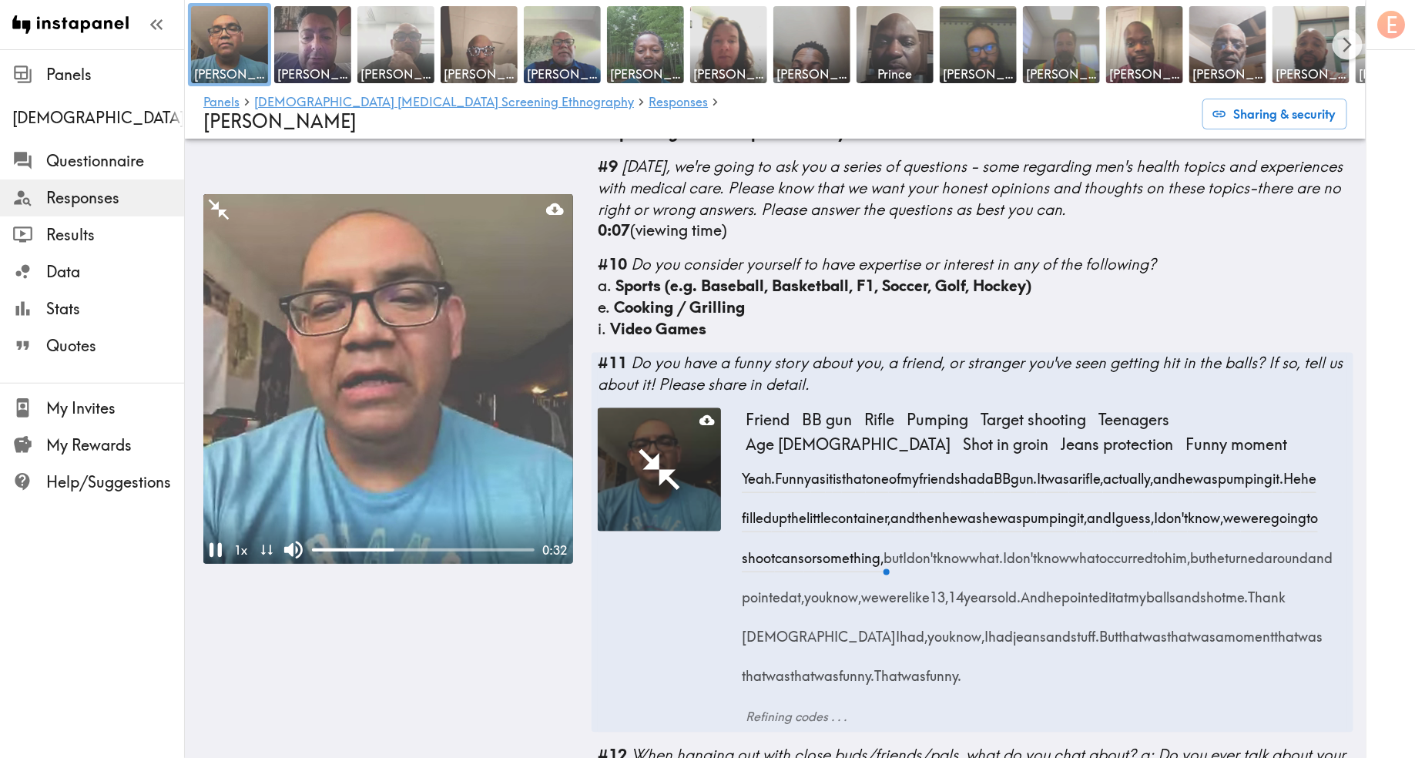
click at [746, 455] on div "Yeah. Funny as it is that one of my friends had a BB gun. It was a rifle, actua…" at bounding box center [1047, 573] width 602 height 237
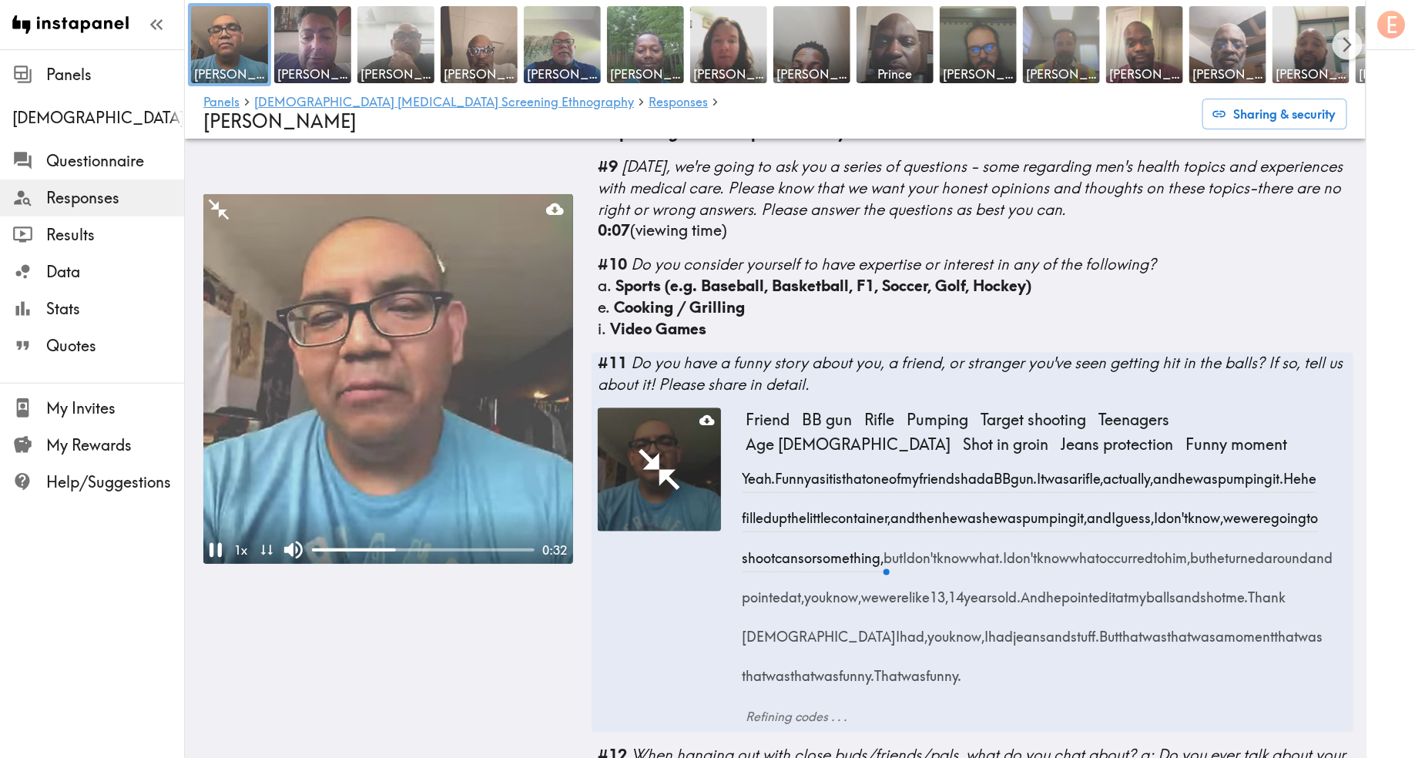
copy div "Yeah. Funny as it is that one of my friends had a BB gun. It was a rifle, actua…"
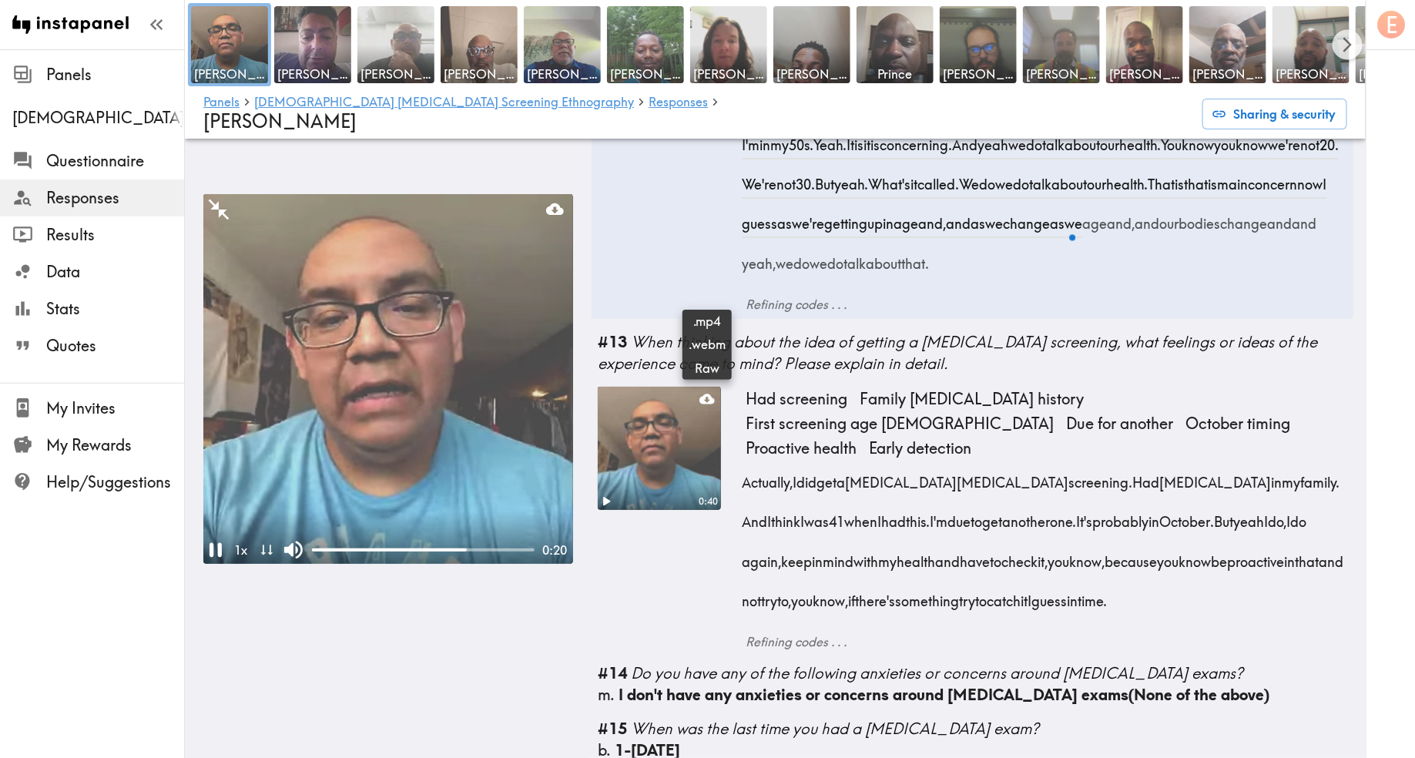
scroll to position [2104, 0]
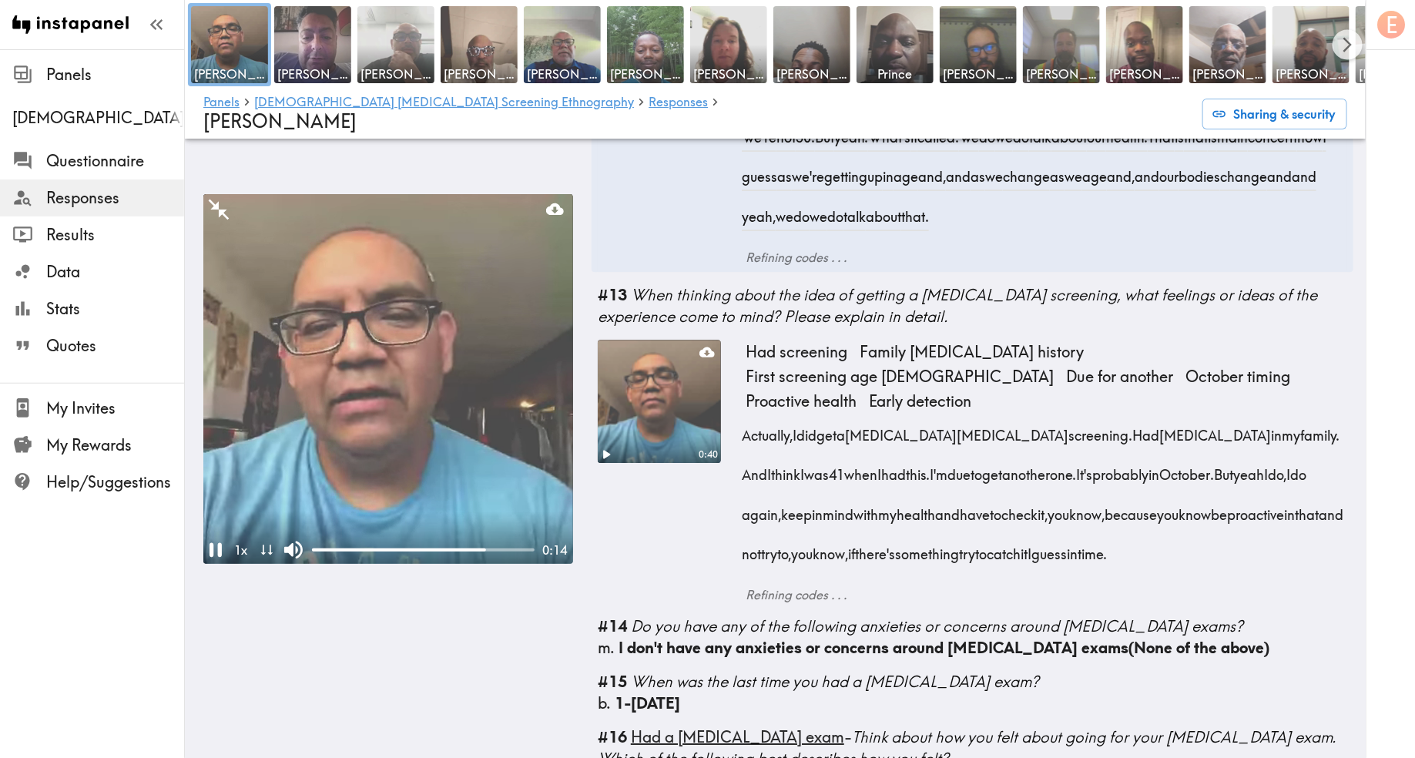
drag, startPoint x: 743, startPoint y: 354, endPoint x: 1219, endPoint y: 496, distance: 496.8
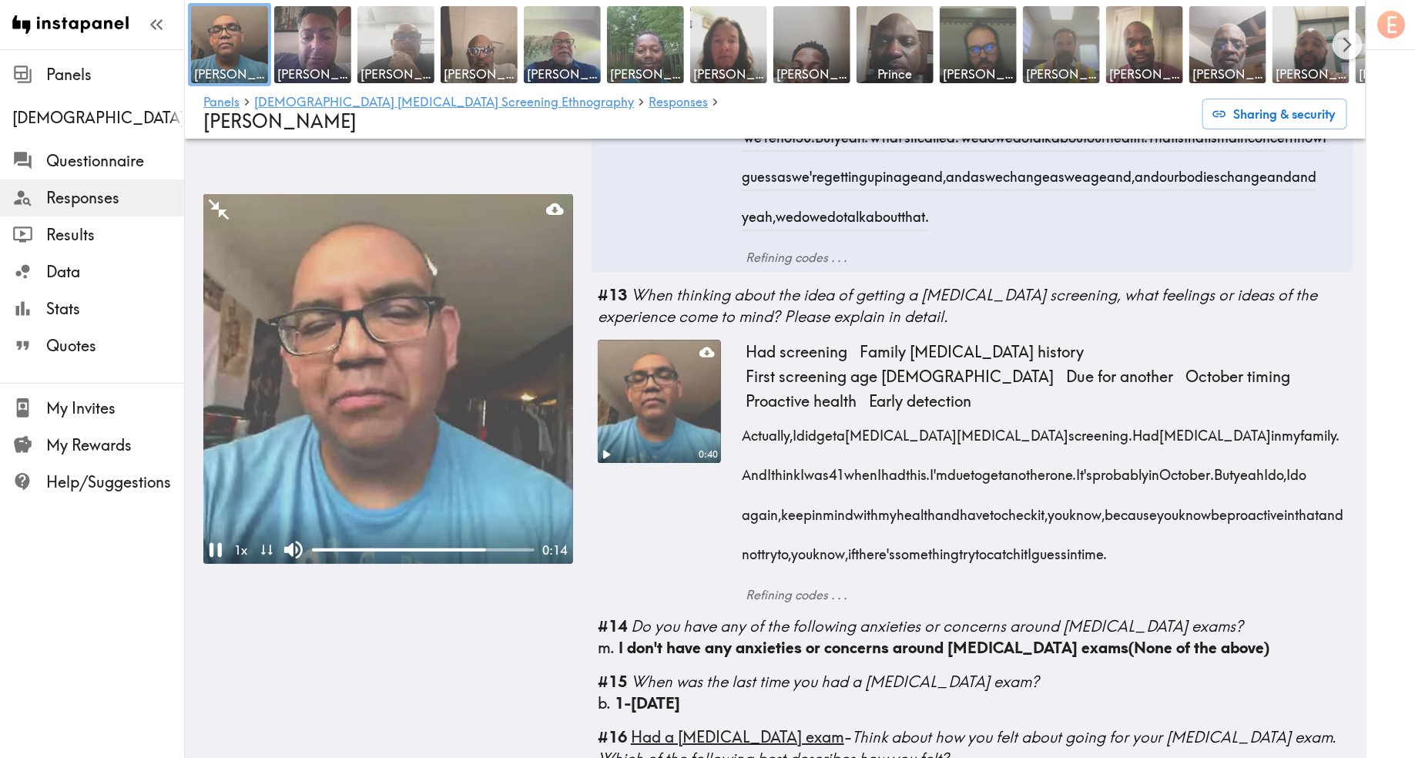
click at [1219, 496] on div "Had screening Family [MEDICAL_DATA] history First screening age [DEMOGRAPHIC_DA…" at bounding box center [1047, 463] width 602 height 247
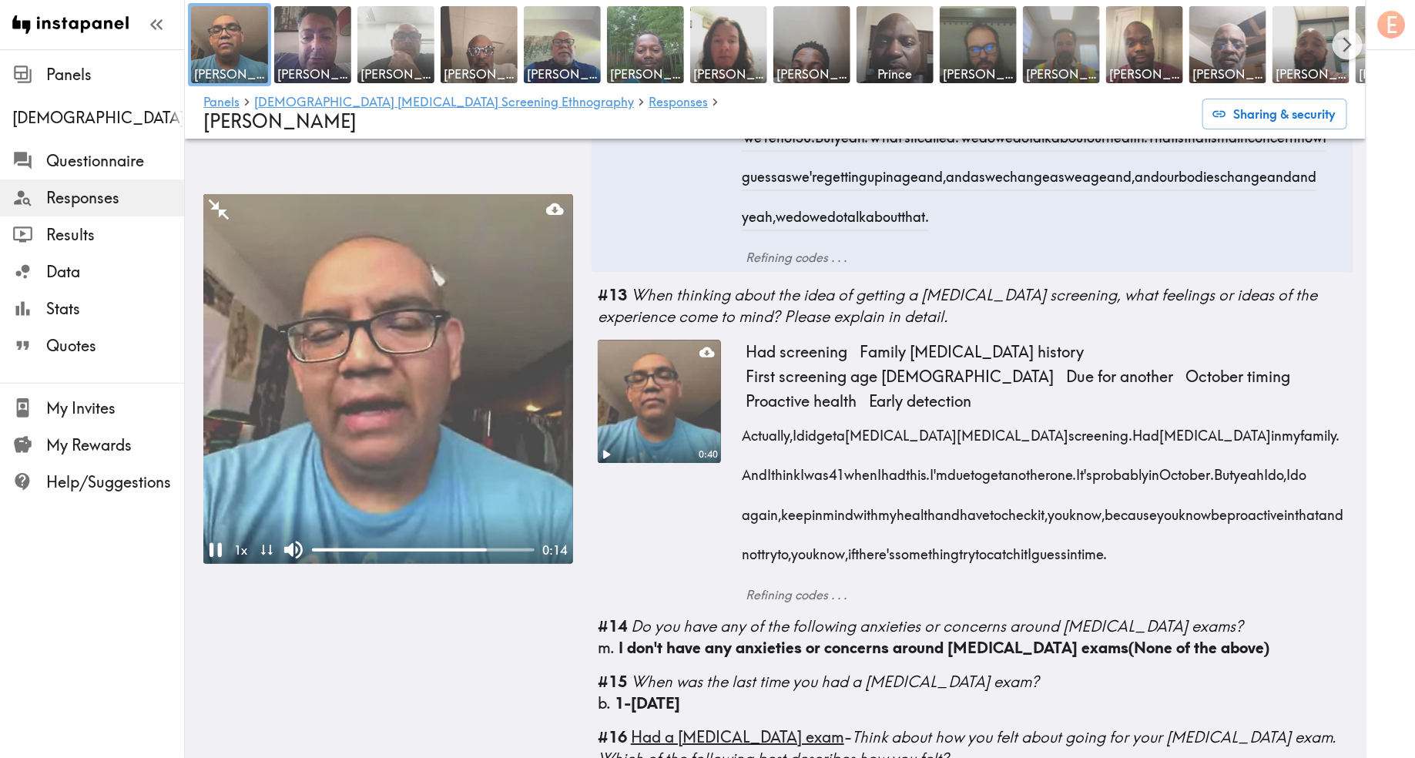
copy div "Actually, I did get a [MEDICAL_DATA] screening. Had [MEDICAL_DATA] in my family…"
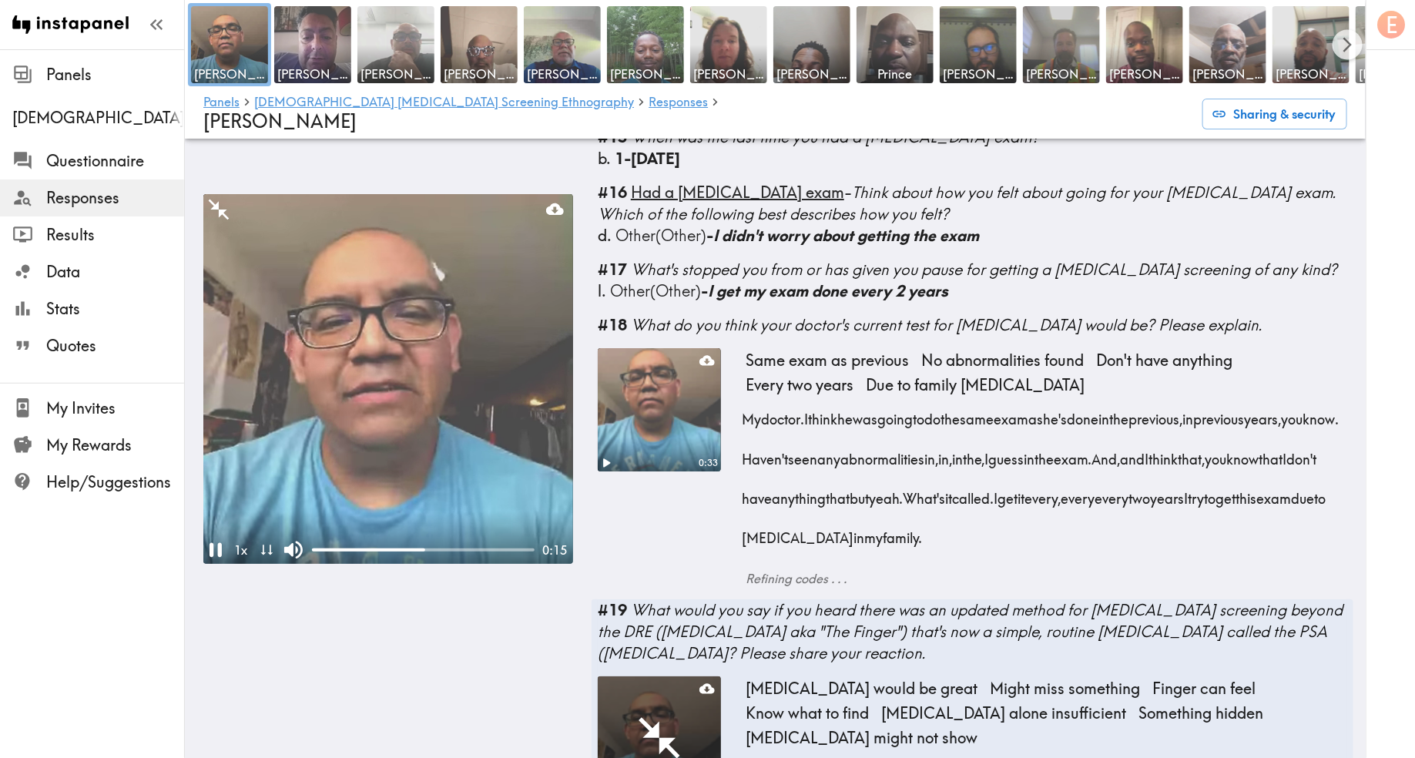
scroll to position [2545, 0]
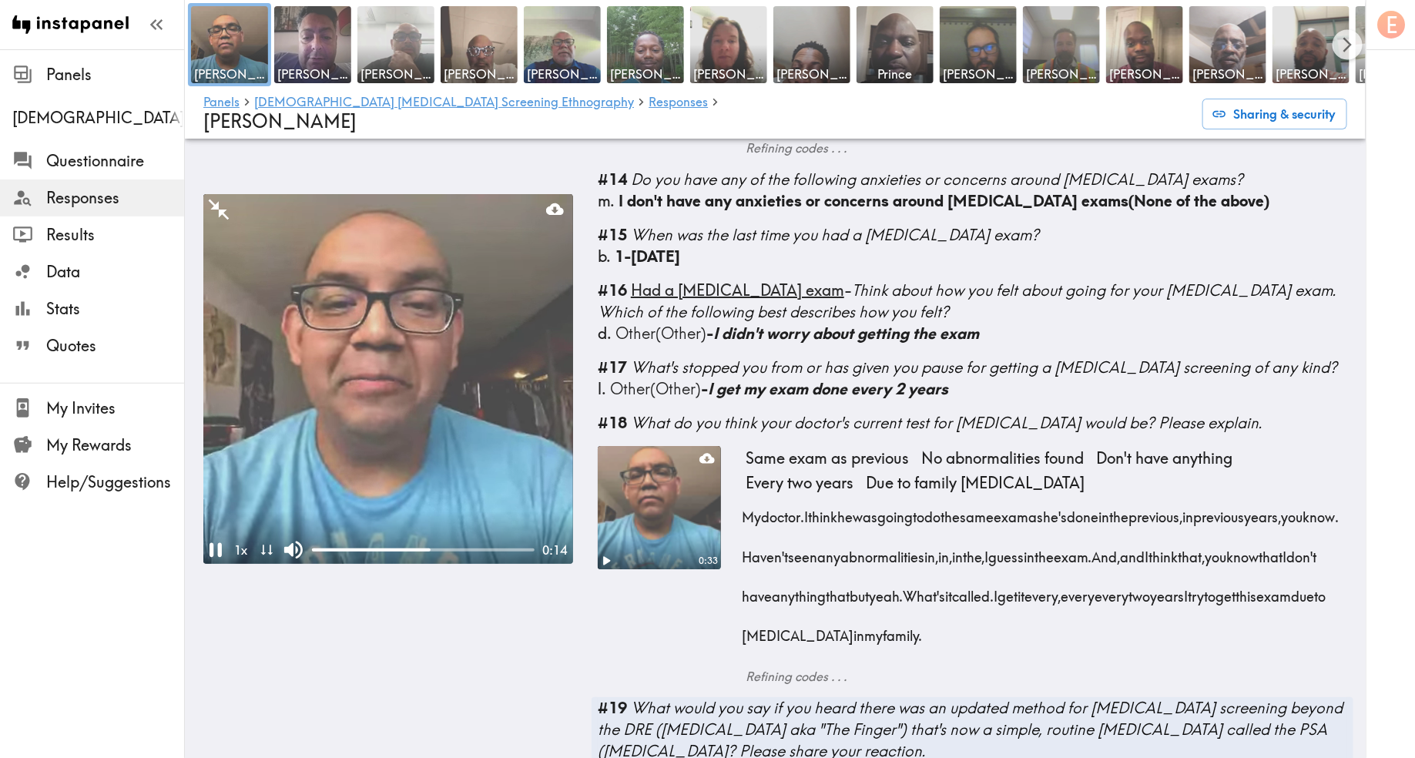
click at [382, 370] on video at bounding box center [388, 379] width 370 height 370
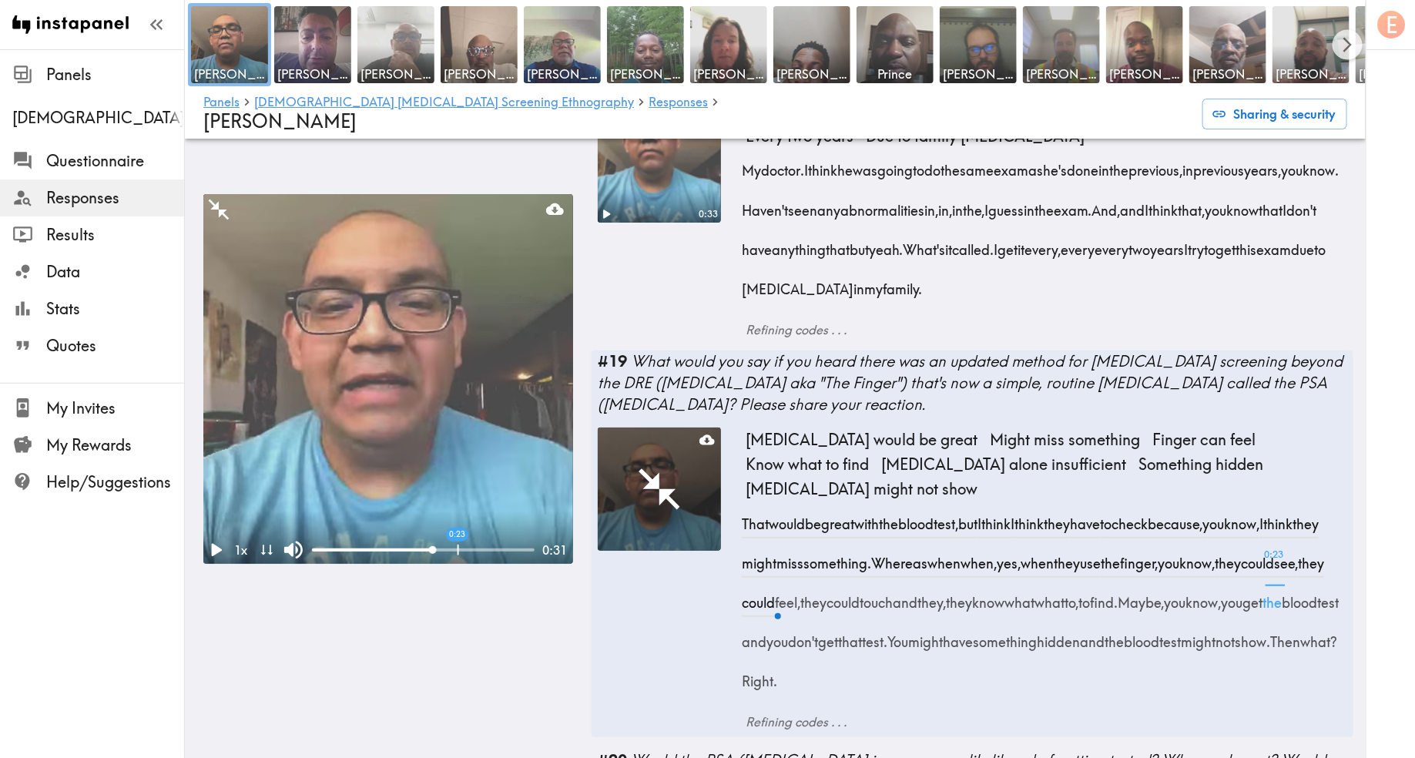
scroll to position [2895, 0]
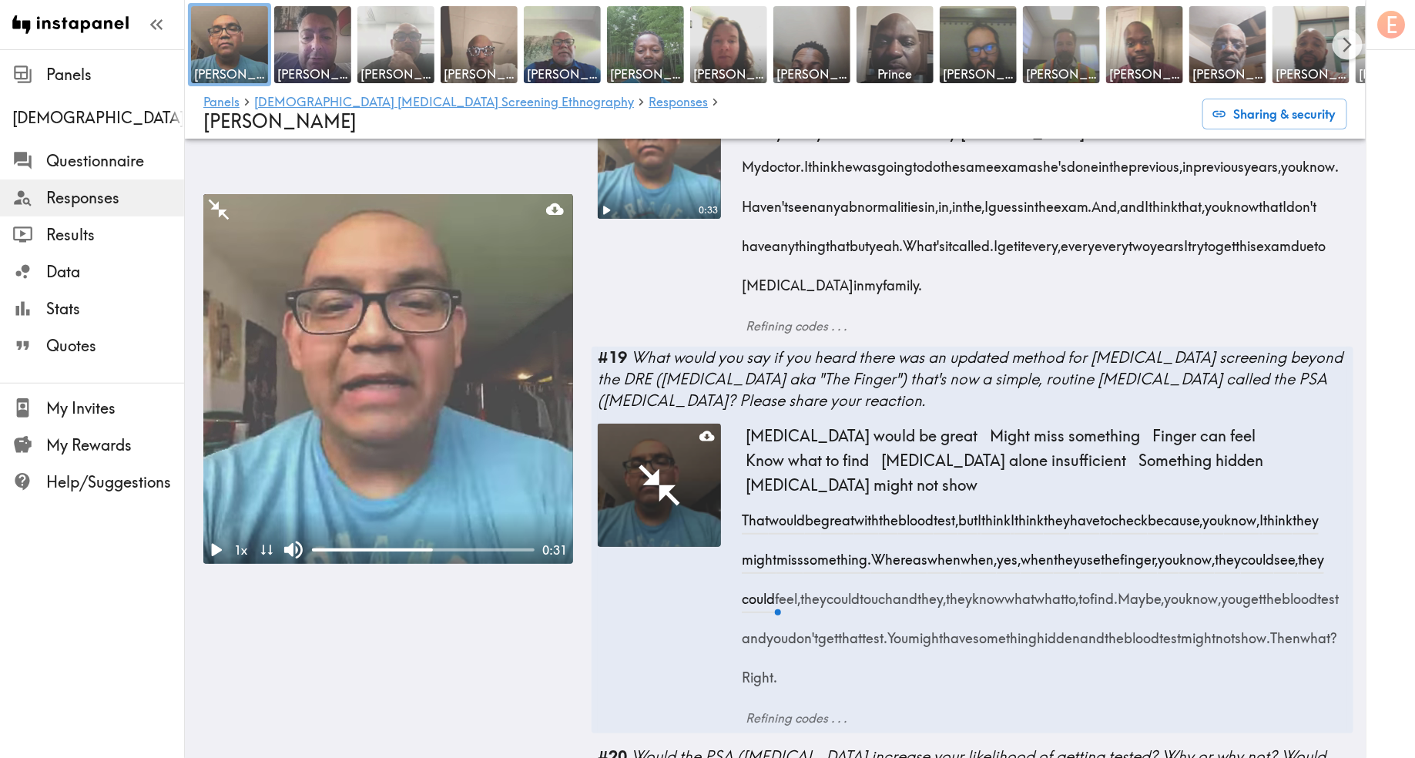
drag, startPoint x: 741, startPoint y: 441, endPoint x: 1233, endPoint y: 618, distance: 523.2
click at [1233, 618] on div "[MEDICAL_DATA] would be great Might miss something Finger can feel Know what to…" at bounding box center [973, 575] width 750 height 303
copy div "That would be great with the [MEDICAL_DATA], but I think I think they have to c…"
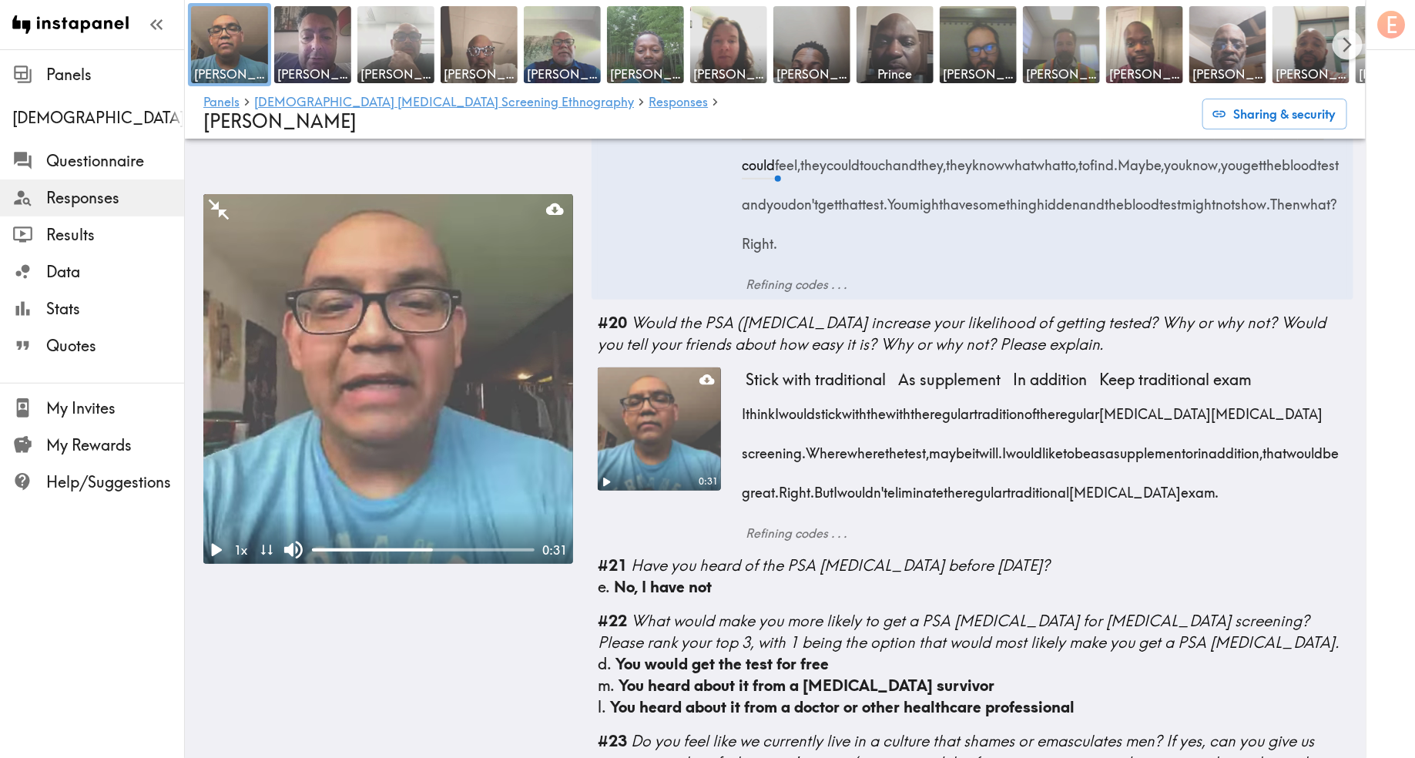
scroll to position [3331, 0]
drag, startPoint x: 740, startPoint y: 334, endPoint x: 1239, endPoint y: 415, distance: 505.0
click at [1239, 415] on div "0:31 Stick with traditional As supplement In addition Keep traditional exam I t…" at bounding box center [973, 453] width 750 height 175
copy div "I think I would stick with the with the regular tradition of the regular [MEDIC…"
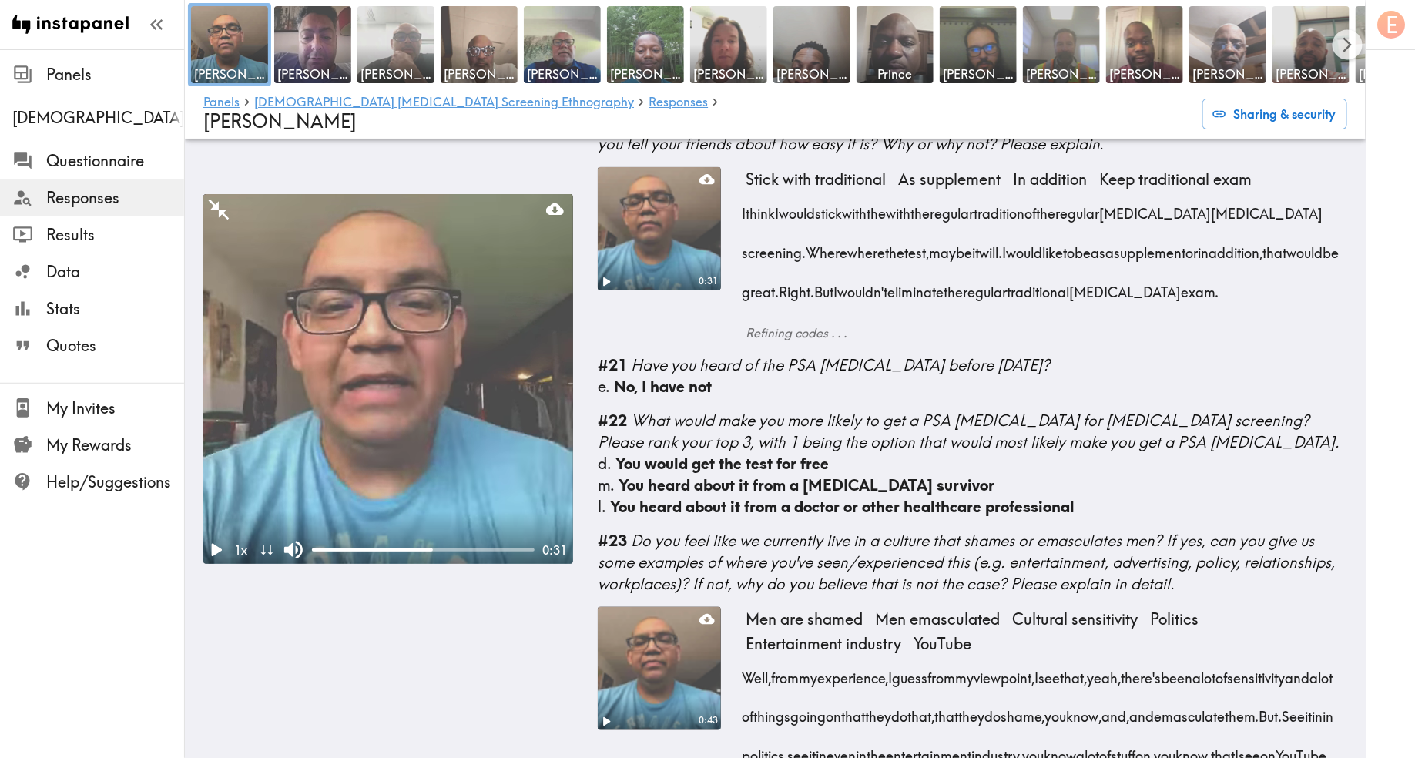
scroll to position [3603, 0]
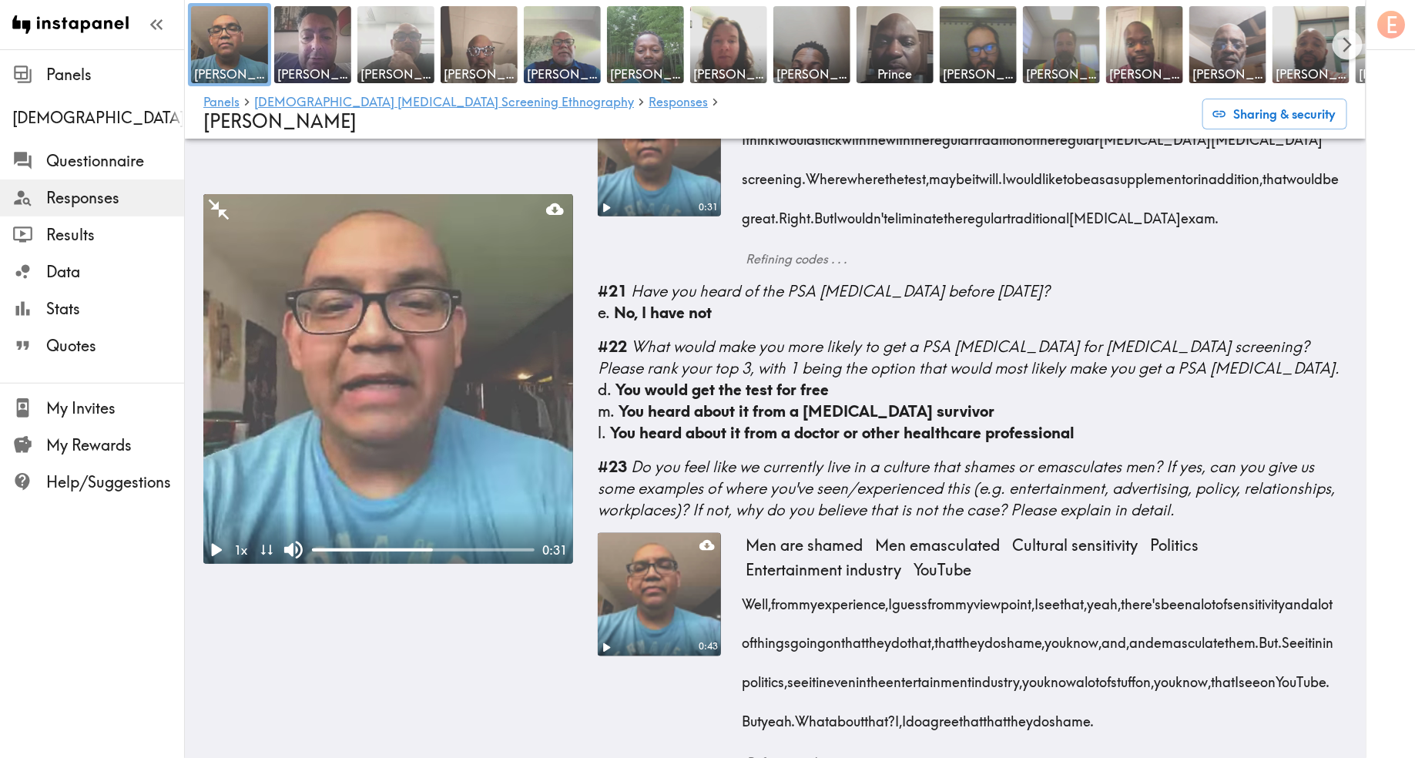
drag, startPoint x: 747, startPoint y: 525, endPoint x: 875, endPoint y: 686, distance: 206.2
click at [875, 686] on div "Well, from my experience, I guess from my viewpoint, I see that, yeah, there's …" at bounding box center [1047, 658] width 602 height 158
copy div "Well, from my experience, I guess from my viewpoint, I see that, yeah, there's …"
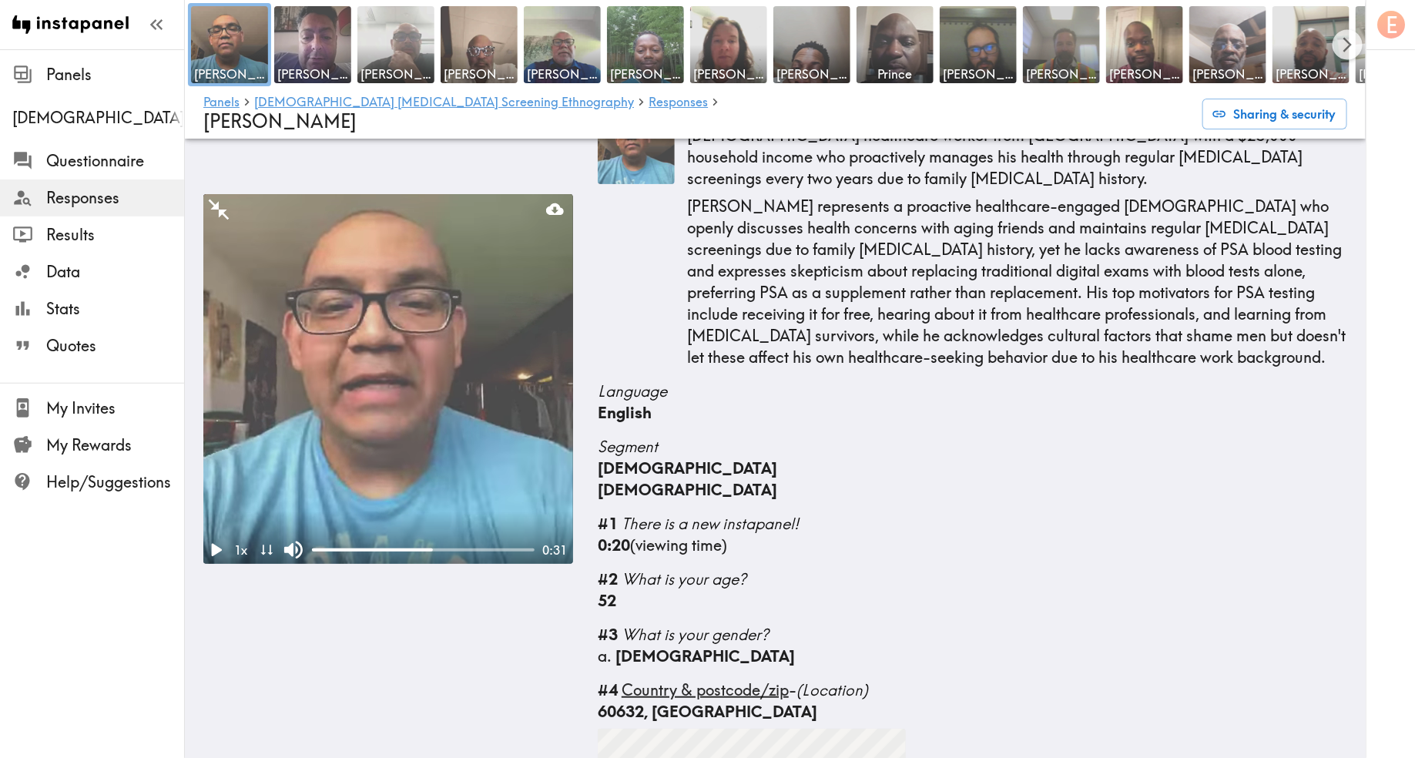
scroll to position [0, 0]
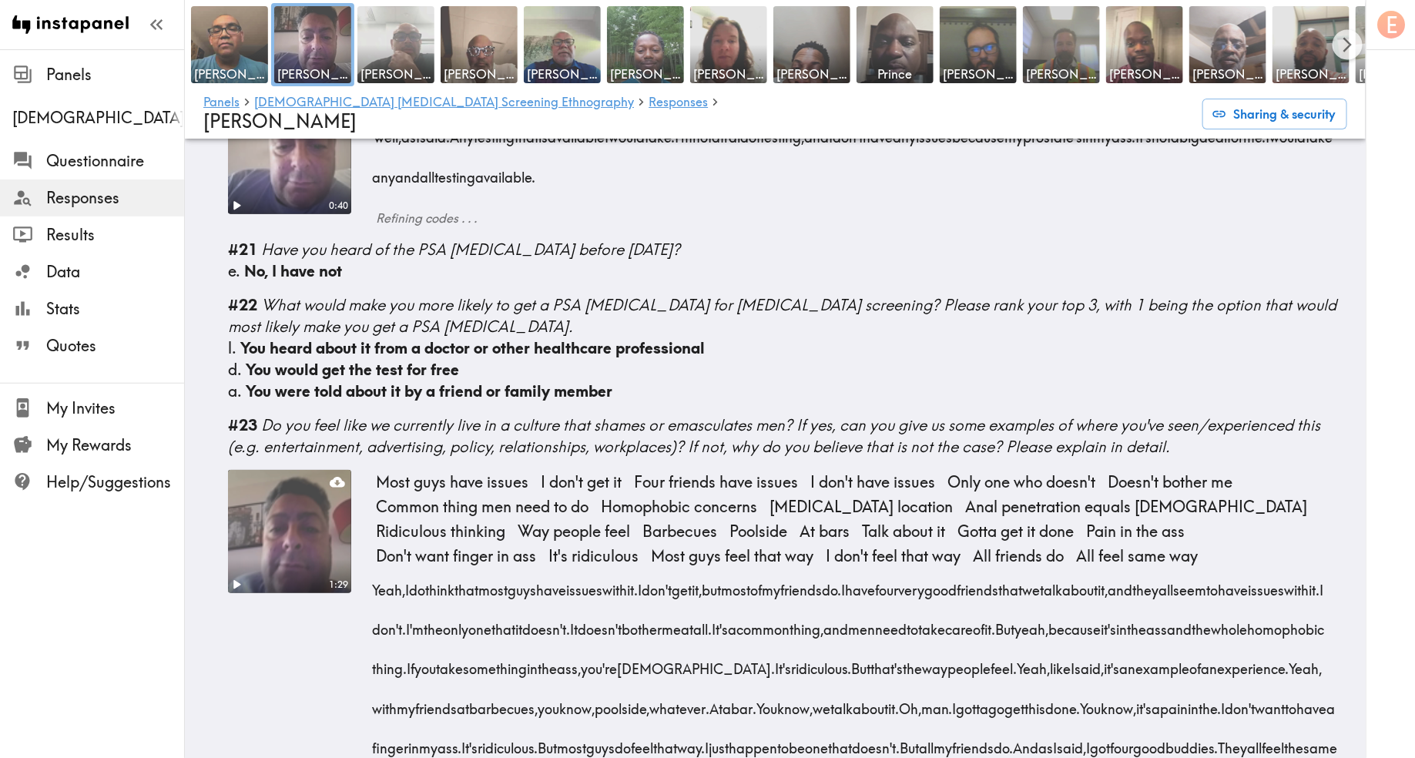
scroll to position [3150, 0]
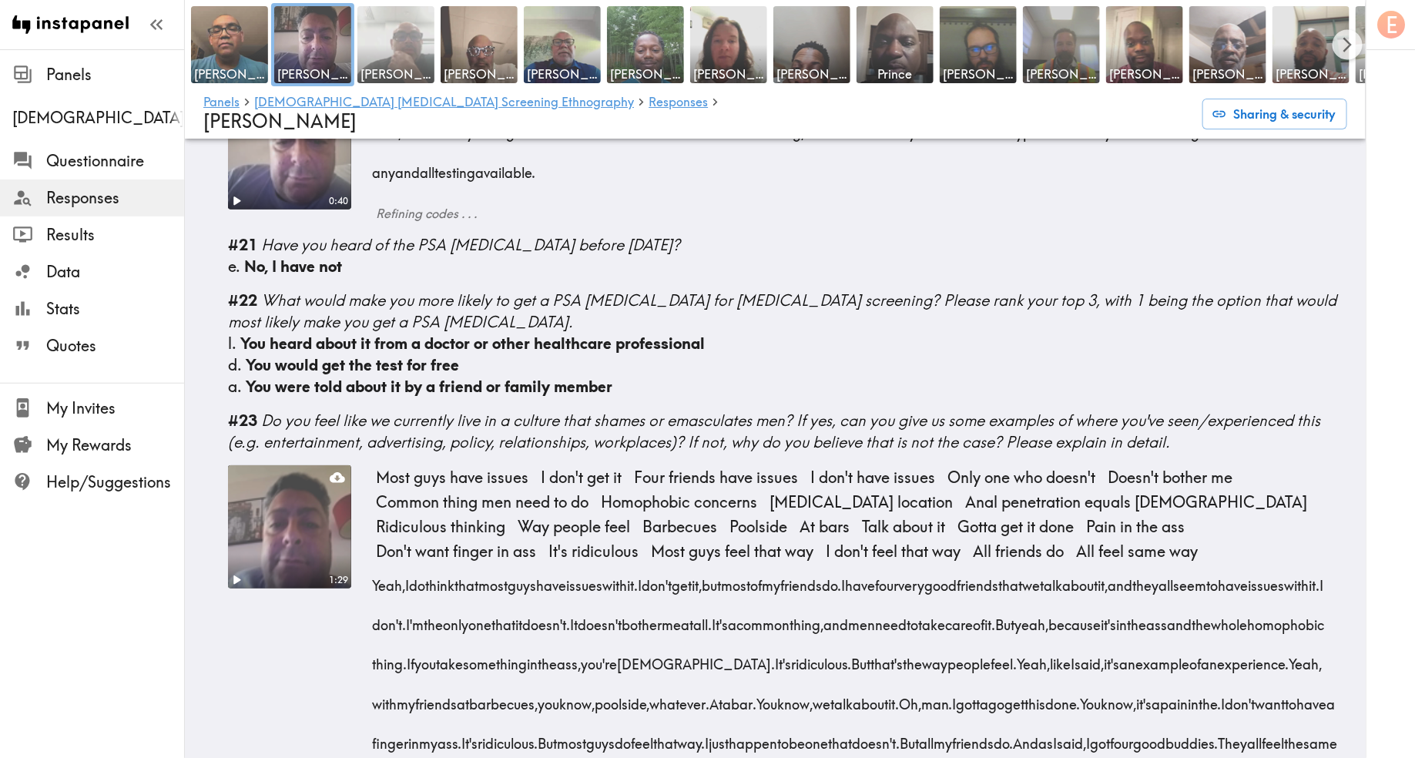
click at [395, 59] on img at bounding box center [396, 45] width 81 height 81
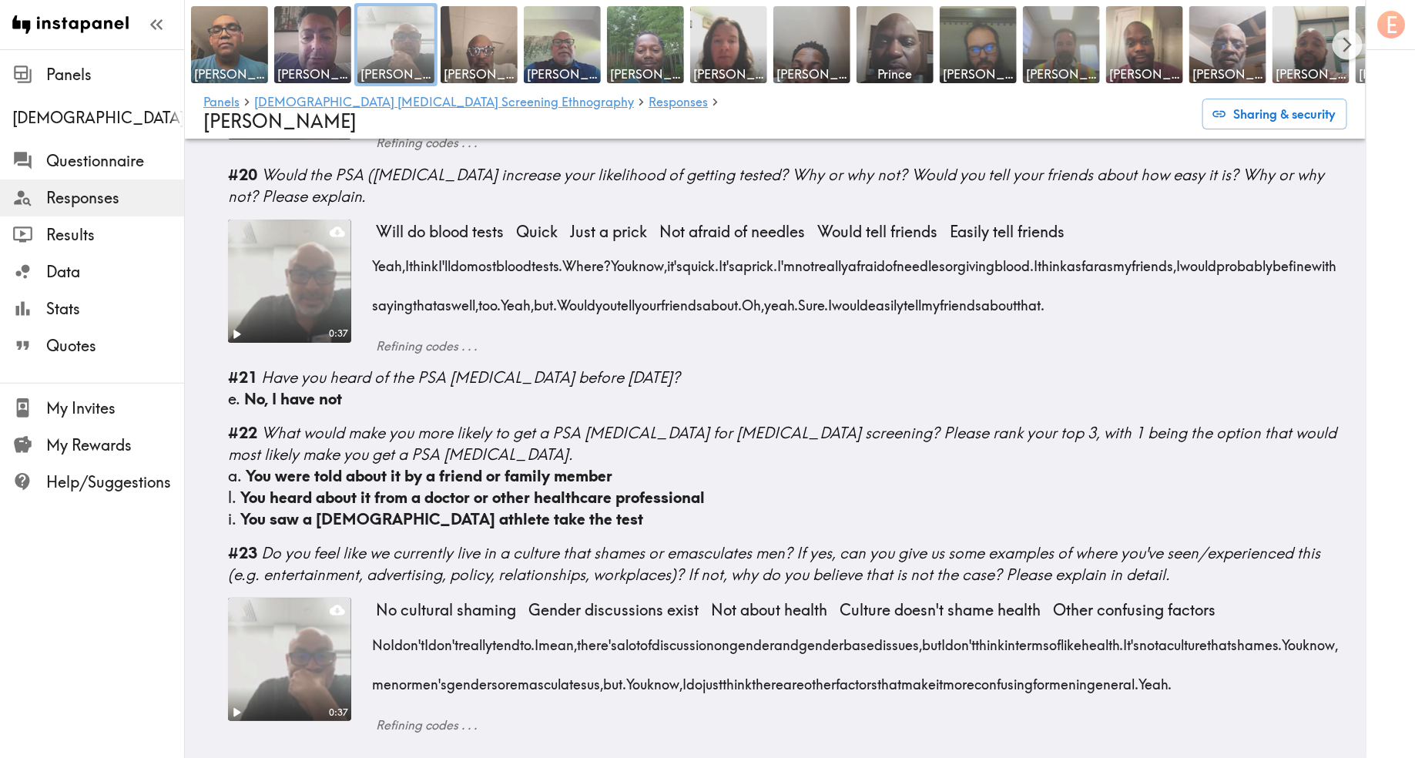
scroll to position [2838, 0]
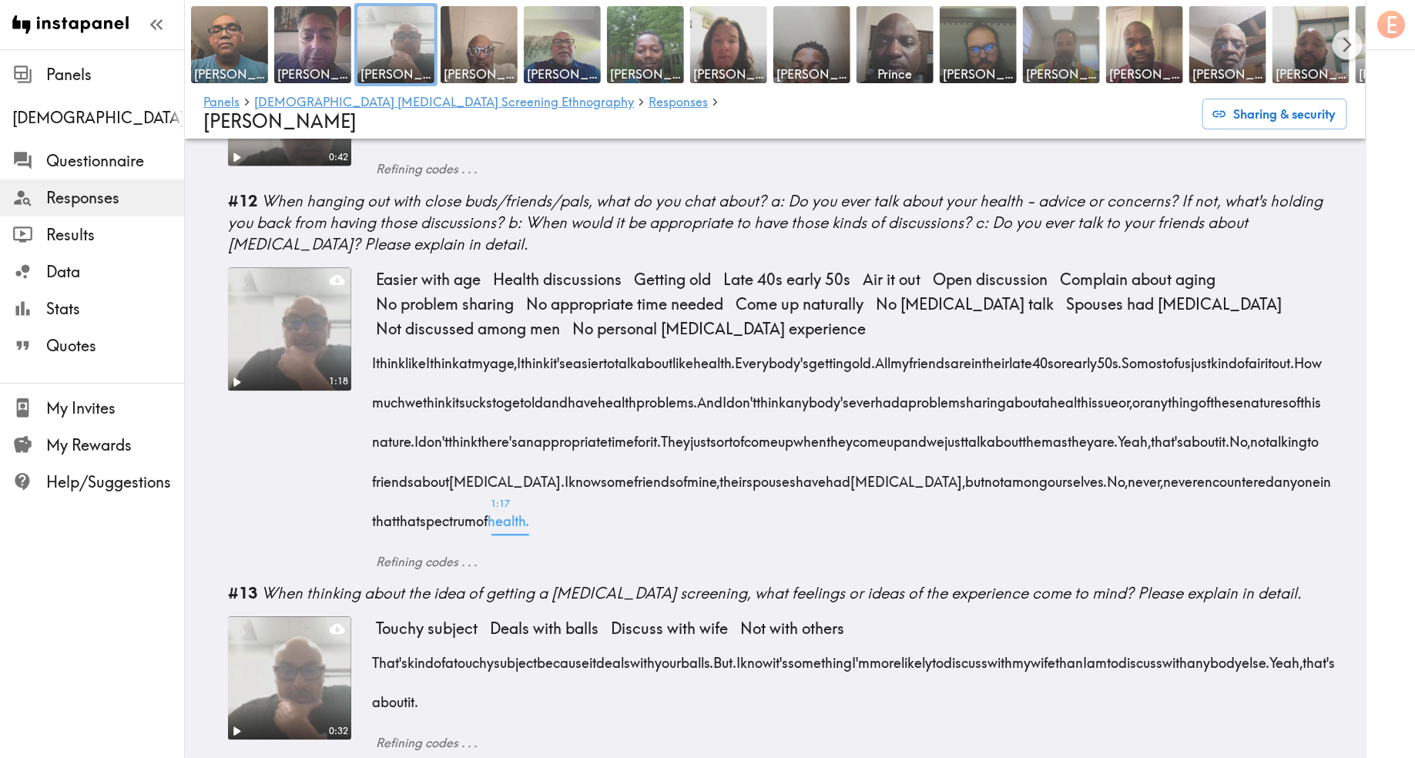
scroll to position [1606, 0]
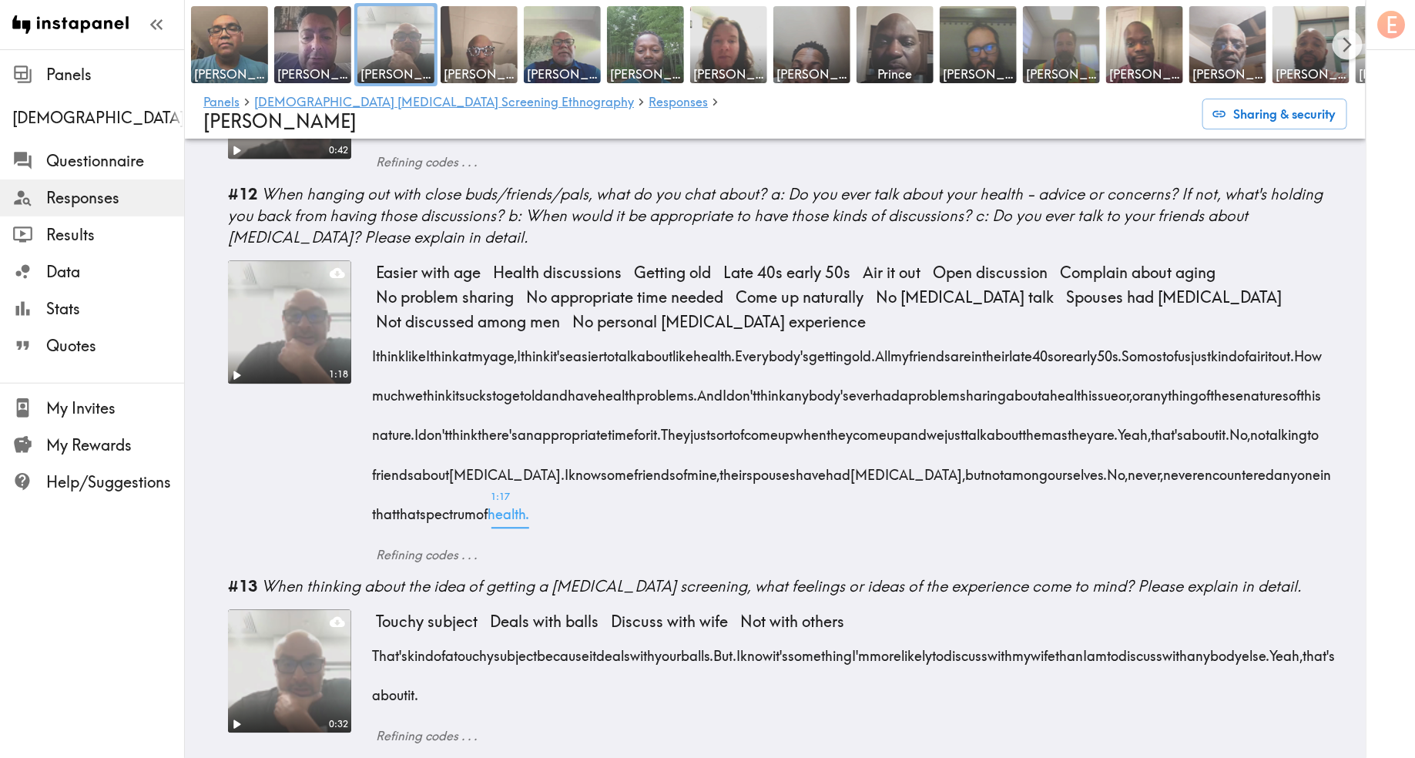
drag, startPoint x: 371, startPoint y: 361, endPoint x: 996, endPoint y: 520, distance: 645.4
click at [996, 520] on div "1:18 Easier with age Health discussions Getting old Late 40s early 50s Air it o…" at bounding box center [787, 411] width 1119 height 303
copy div "I think like I think at my age, I think it's easier to talk about like health. …"
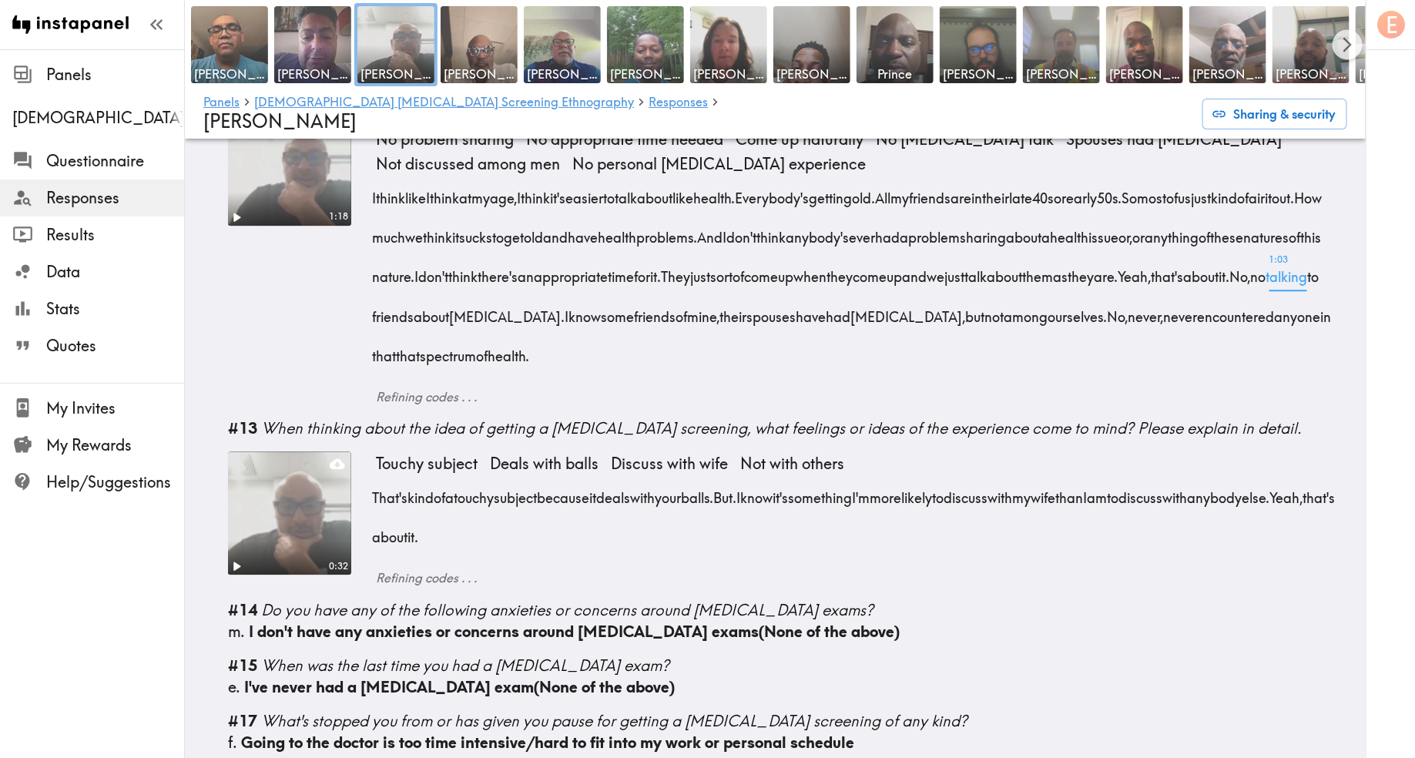
scroll to position [1780, 0]
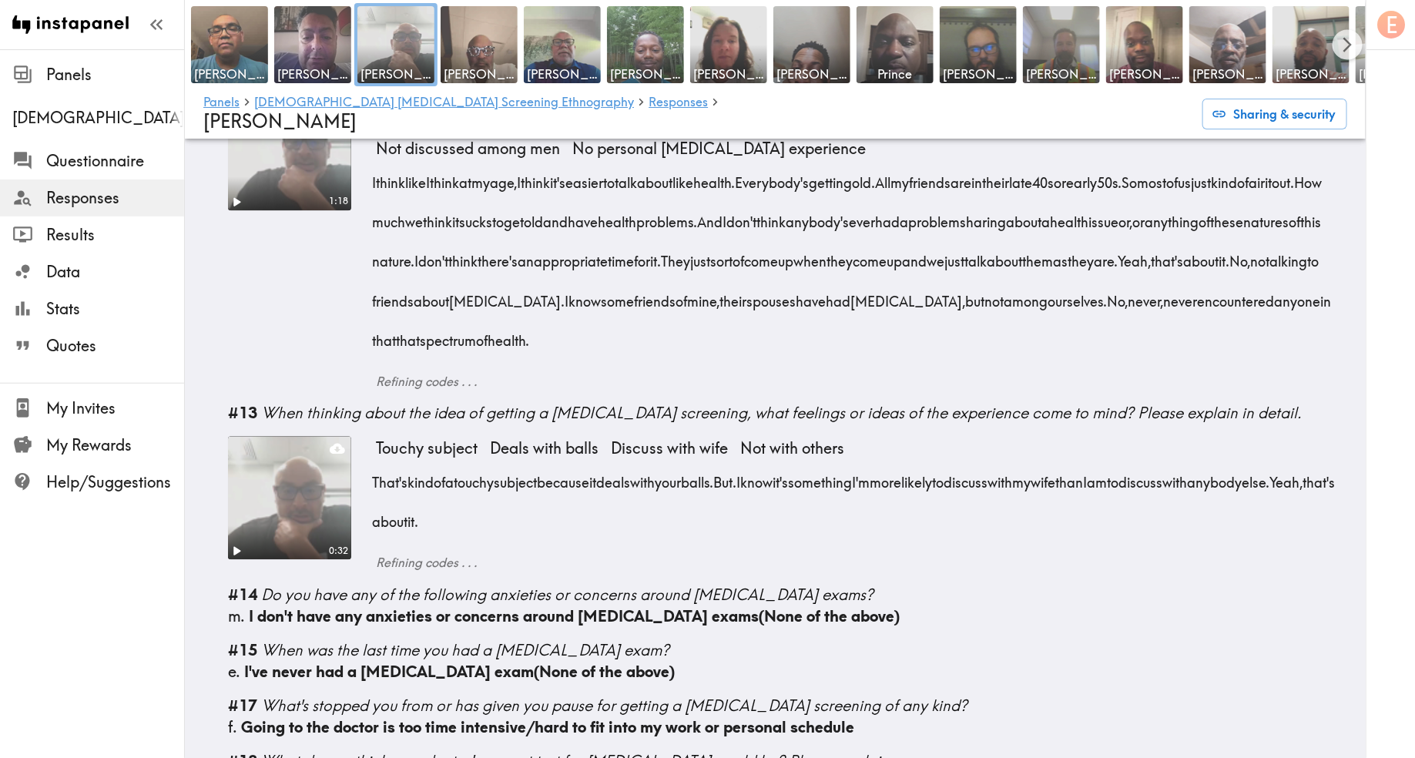
click at [673, 536] on div "That's kind of a touchy subject because it deals with your balls. But. I know i…" at bounding box center [862, 497] width 972 height 79
drag, startPoint x: 609, startPoint y: 530, endPoint x: 364, endPoint y: 487, distance: 248.8
click at [364, 487] on div "0:32 Touchy subject Deals with balls Discuss with wife Not with others That's k…" at bounding box center [787, 504] width 1119 height 136
copy div "That's kind of a touchy subject because it deals with your balls. But. I know i…"
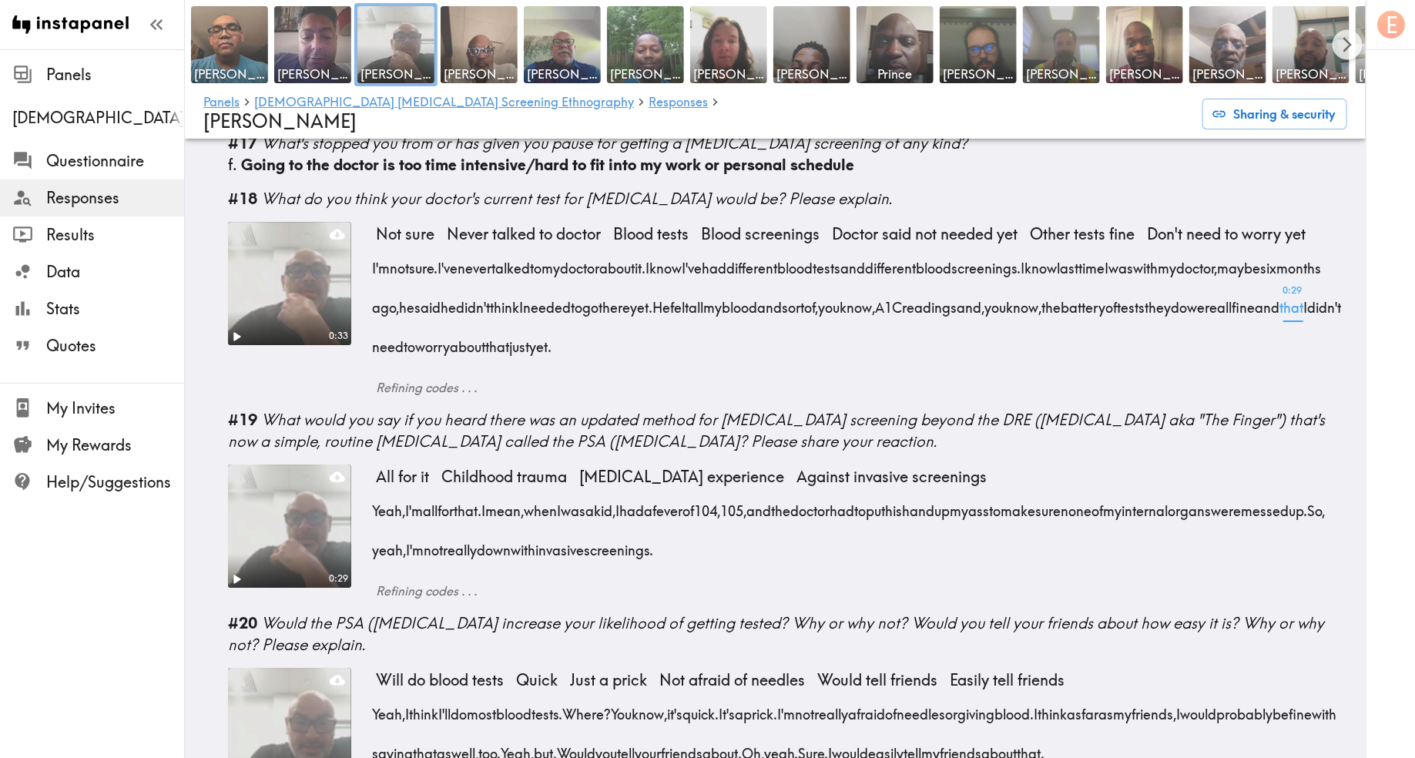
scroll to position [2332, 0]
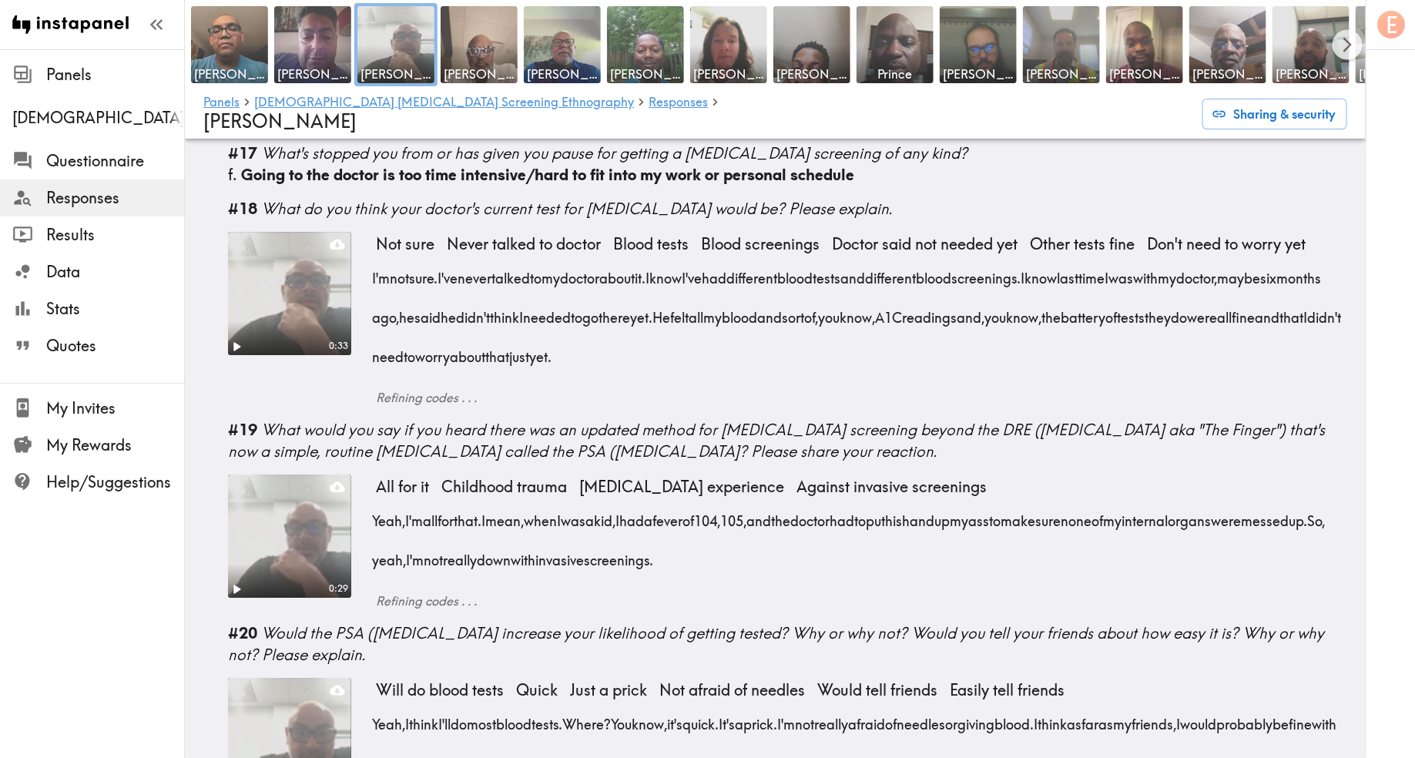
drag, startPoint x: 364, startPoint y: 287, endPoint x: 908, endPoint y: 364, distance: 548.6
click at [908, 364] on div "0:33 Not sure Never talked to doctor Blood tests Blood screenings Doctor said n…" at bounding box center [787, 319] width 1119 height 175
copy div "I'm not sure. I've never talked to my doctor about it. I know I've had differen…"
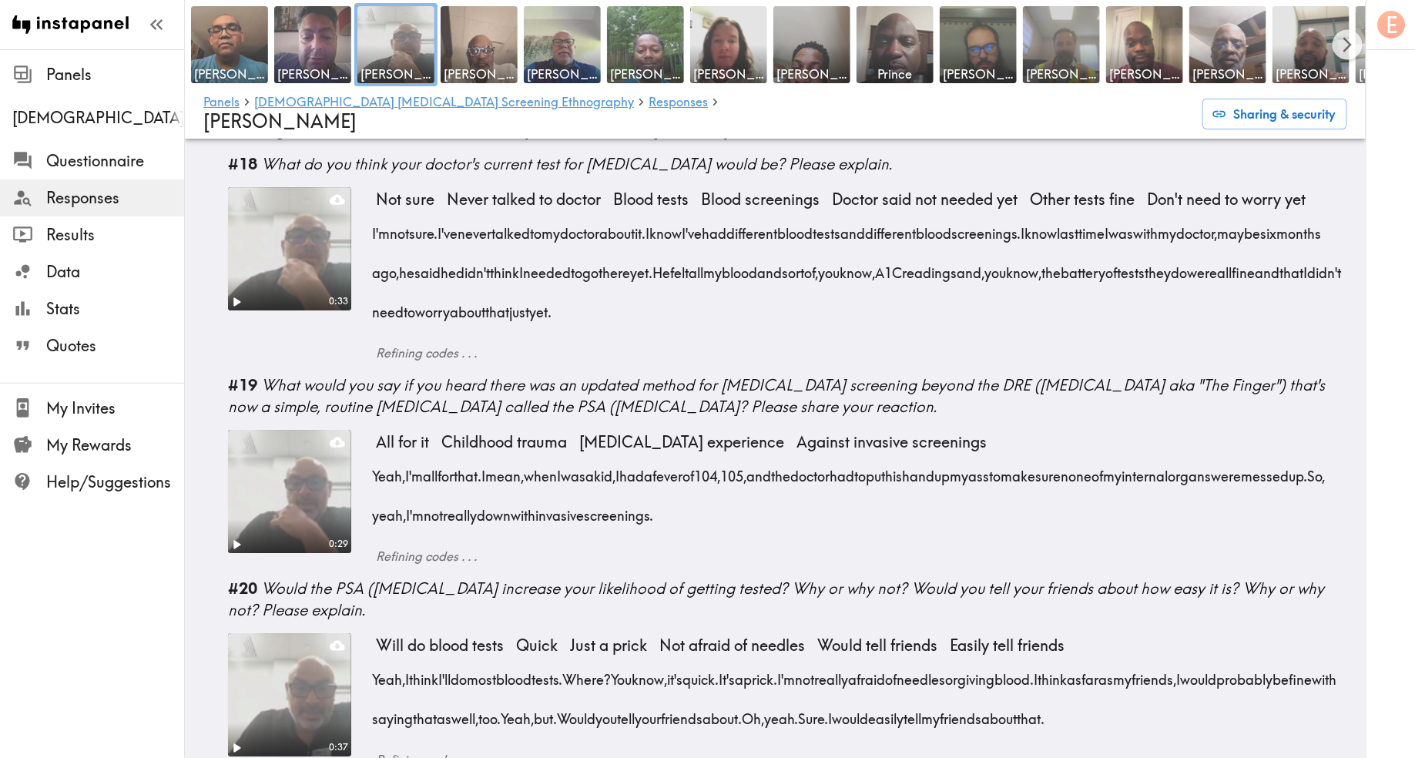
scroll to position [2386, 0]
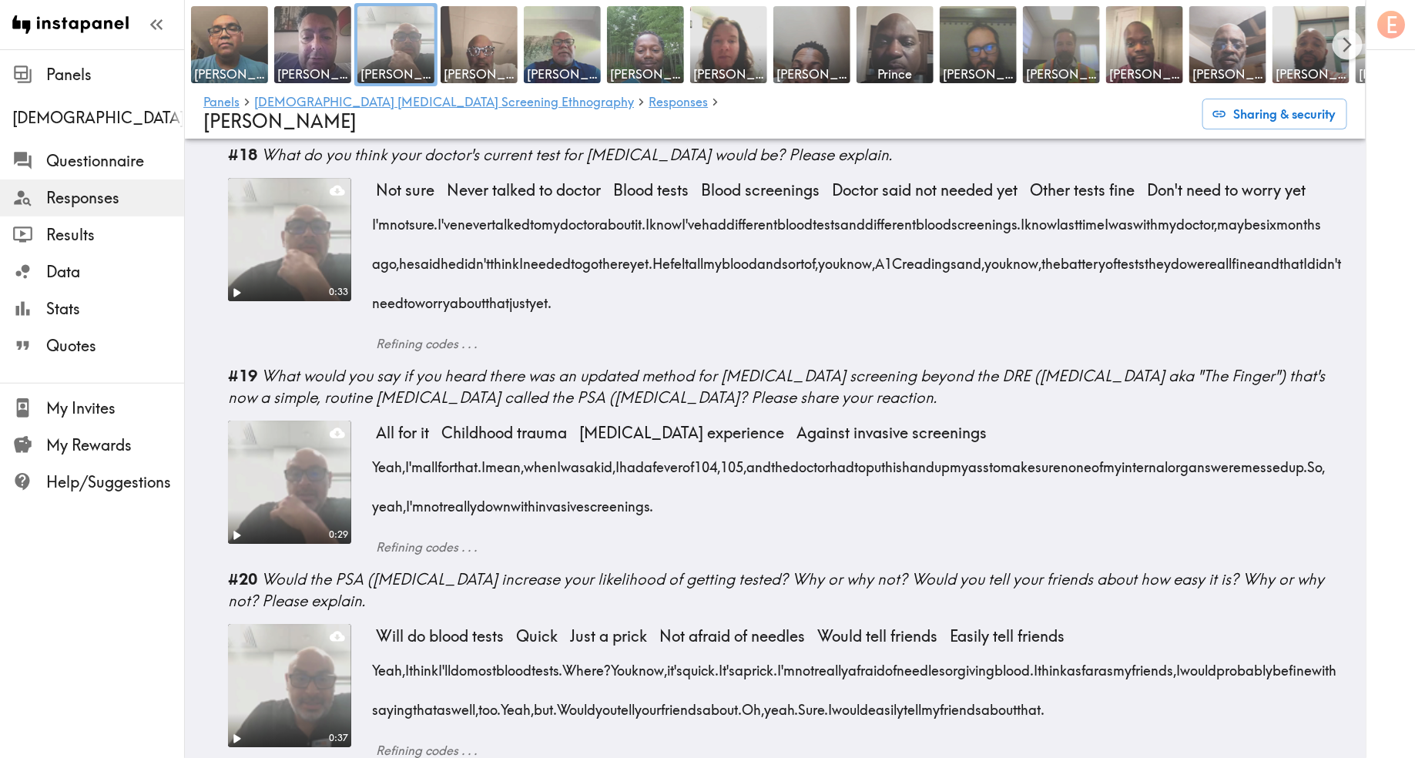
click at [656, 552] on h6 "Refining codes . . ." at bounding box center [862, 547] width 972 height 17
drag, startPoint x: 896, startPoint y: 518, endPoint x: 371, endPoint y: 475, distance: 526.4
click at [376, 475] on div "Yeah, I'm all for that. I mean, when I was a kid, I had a fever of 104, 105, an…" at bounding box center [862, 481] width 972 height 79
copy div "Yeah, I'm all for that. I mean, when I was a kid, I had a fever of 104, 105, an…"
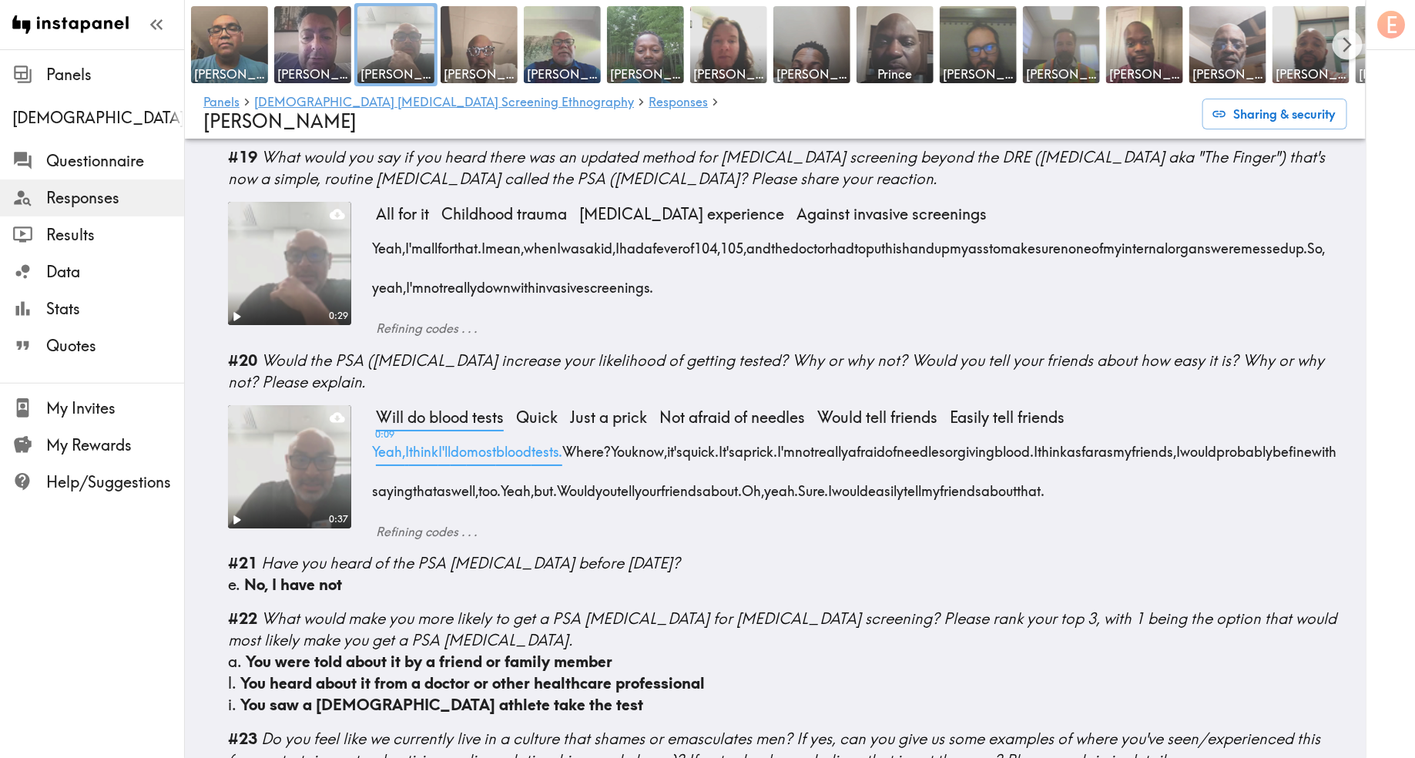
scroll to position [2631, 0]
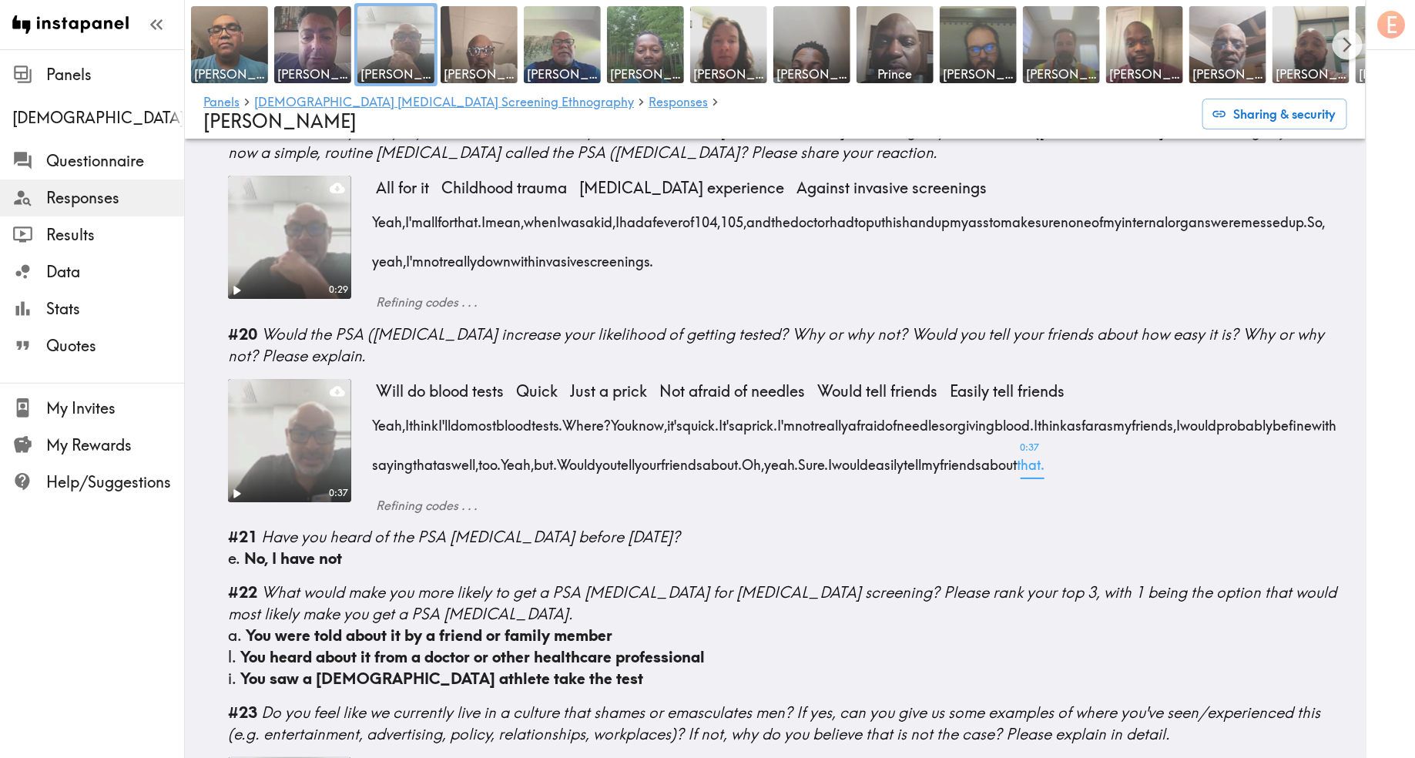
drag, startPoint x: 371, startPoint y: 435, endPoint x: 1319, endPoint y: 468, distance: 949.0
click at [1319, 468] on div "0:37 Will do blood tests Quick Just a prick Not afraid of needles Would tell fr…" at bounding box center [787, 447] width 1119 height 136
copy div "Yeah, I think I'll do most blood tests. Where? You know, it's quick. It's a pri…"
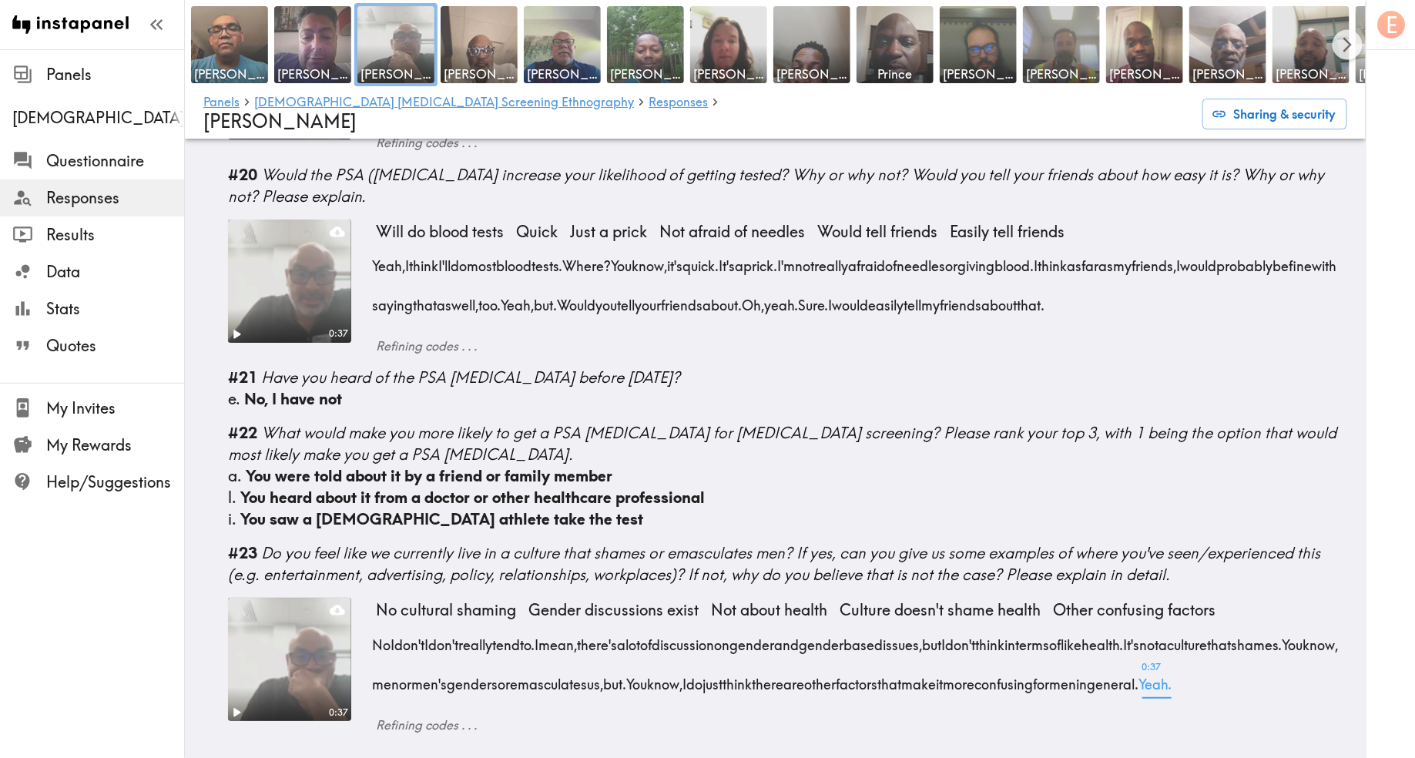
drag, startPoint x: 366, startPoint y: 607, endPoint x: 485, endPoint y: 683, distance: 141.3
click at [485, 683] on div "0:37 No cultural shaming Gender discussions exist Not about health Culture does…" at bounding box center [787, 666] width 1119 height 136
copy div "No I don't I don't really tend to. I mean, there's a lot of discussion on gende…"
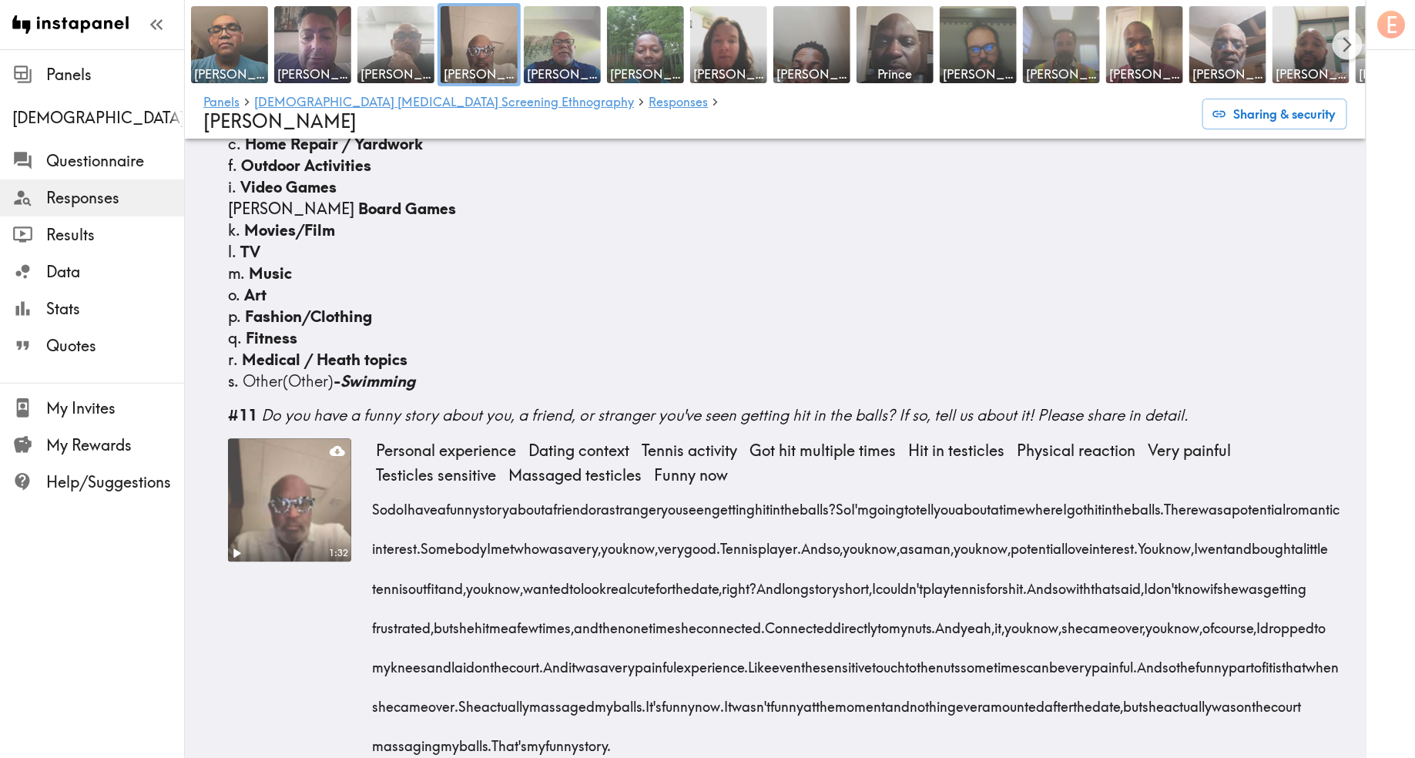
scroll to position [1489, 0]
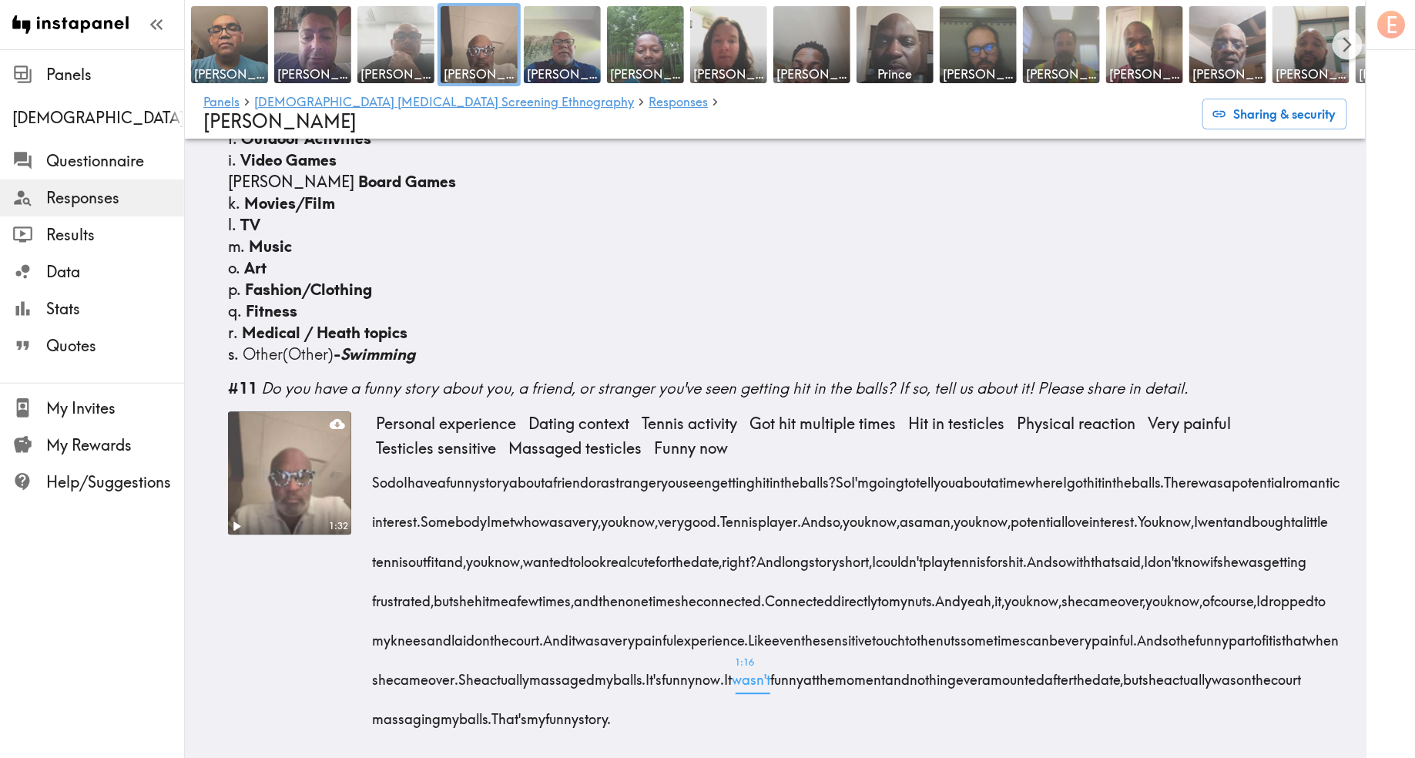
drag, startPoint x: 368, startPoint y: 422, endPoint x: 466, endPoint y: 696, distance: 290.5
click at [466, 696] on div "1:32 Personal experience Dating context Tennis activity Got hit multiple times …" at bounding box center [787, 581] width 1119 height 340
copy div "So do I have a funny story about a friend or a stranger you seen getting hit in…"
click at [1148, 536] on span "don't" at bounding box center [1163, 555] width 30 height 39
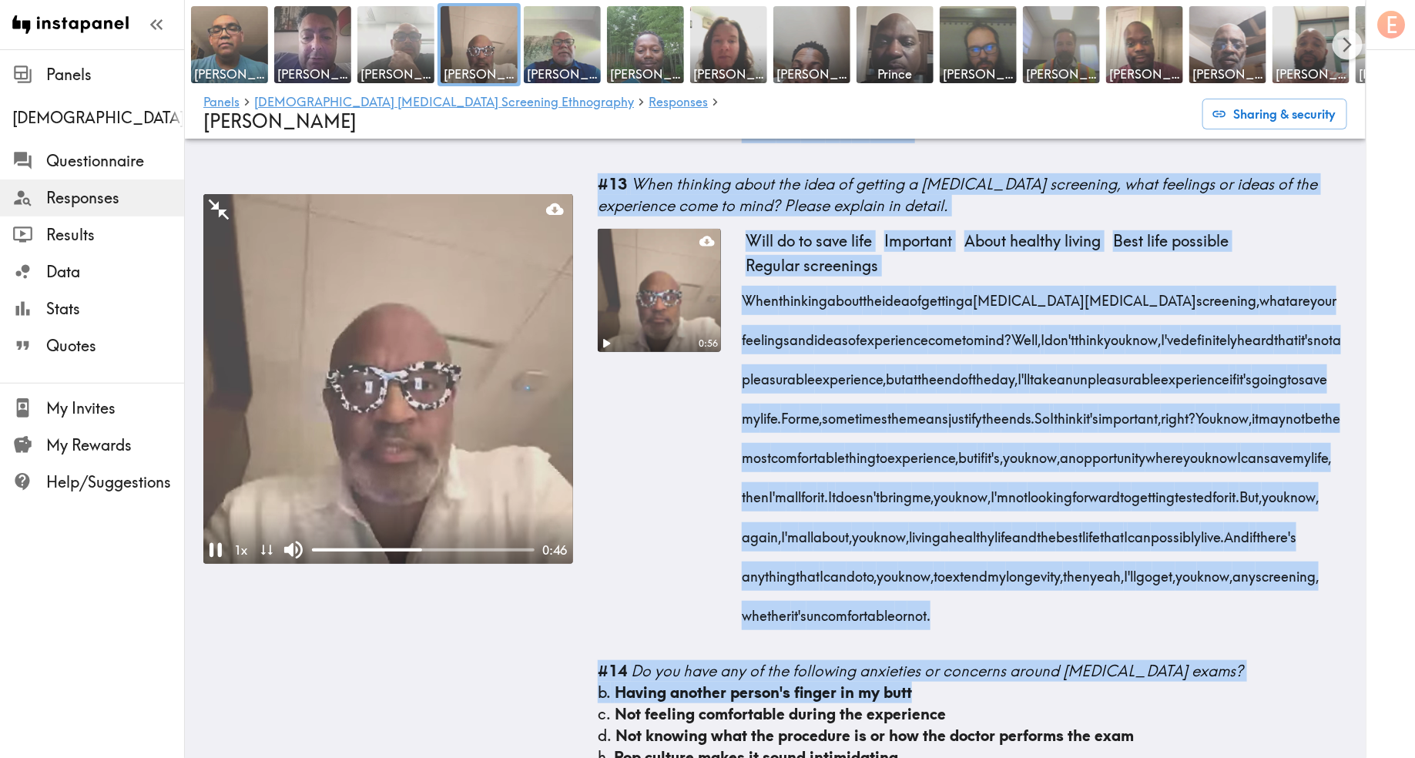
scroll to position [3319, 0]
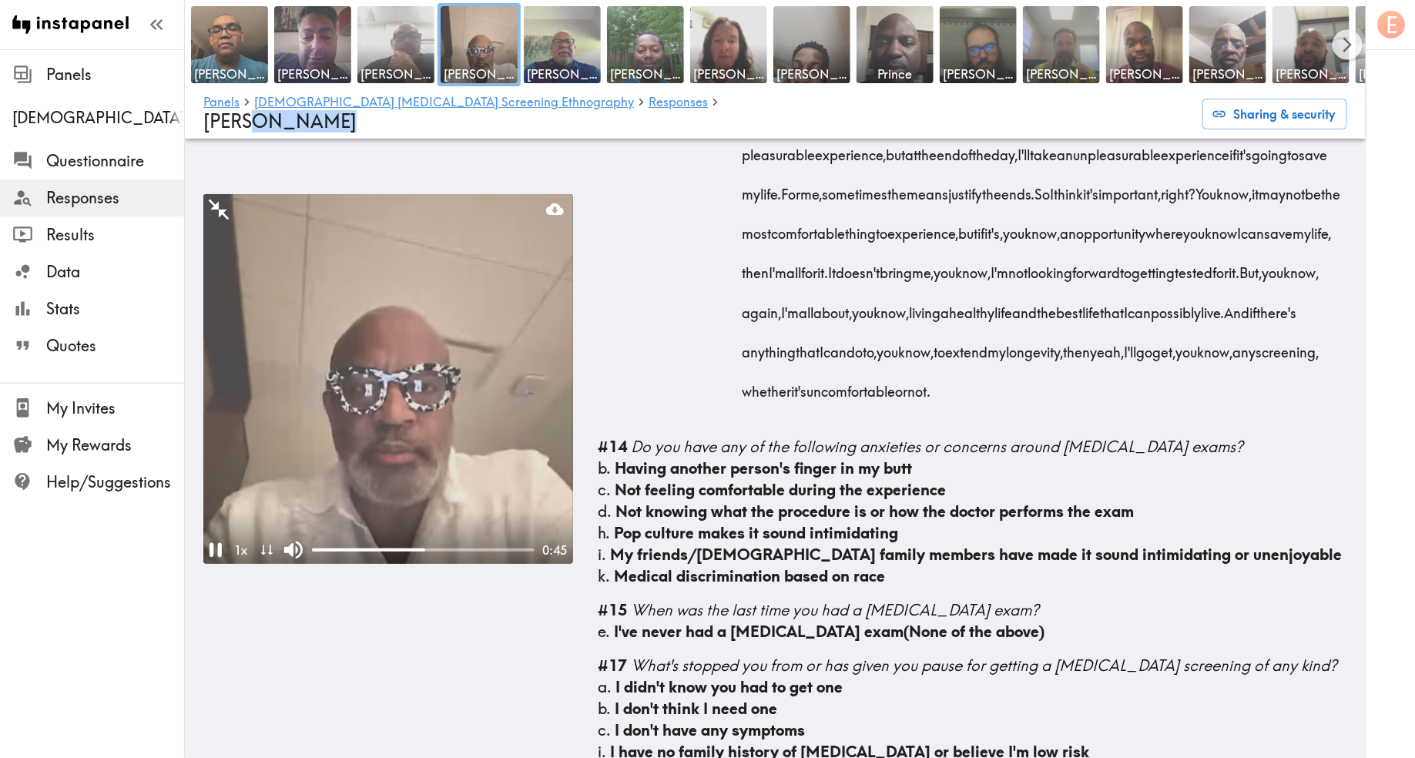
drag, startPoint x: 743, startPoint y: 344, endPoint x: 1129, endPoint y: 220, distance: 406.2
click at [1129, 220] on div "Language English Segment 51-60 years old Black #1 There is a new instapanel! 0:…" at bounding box center [973, 60] width 750 height 5781
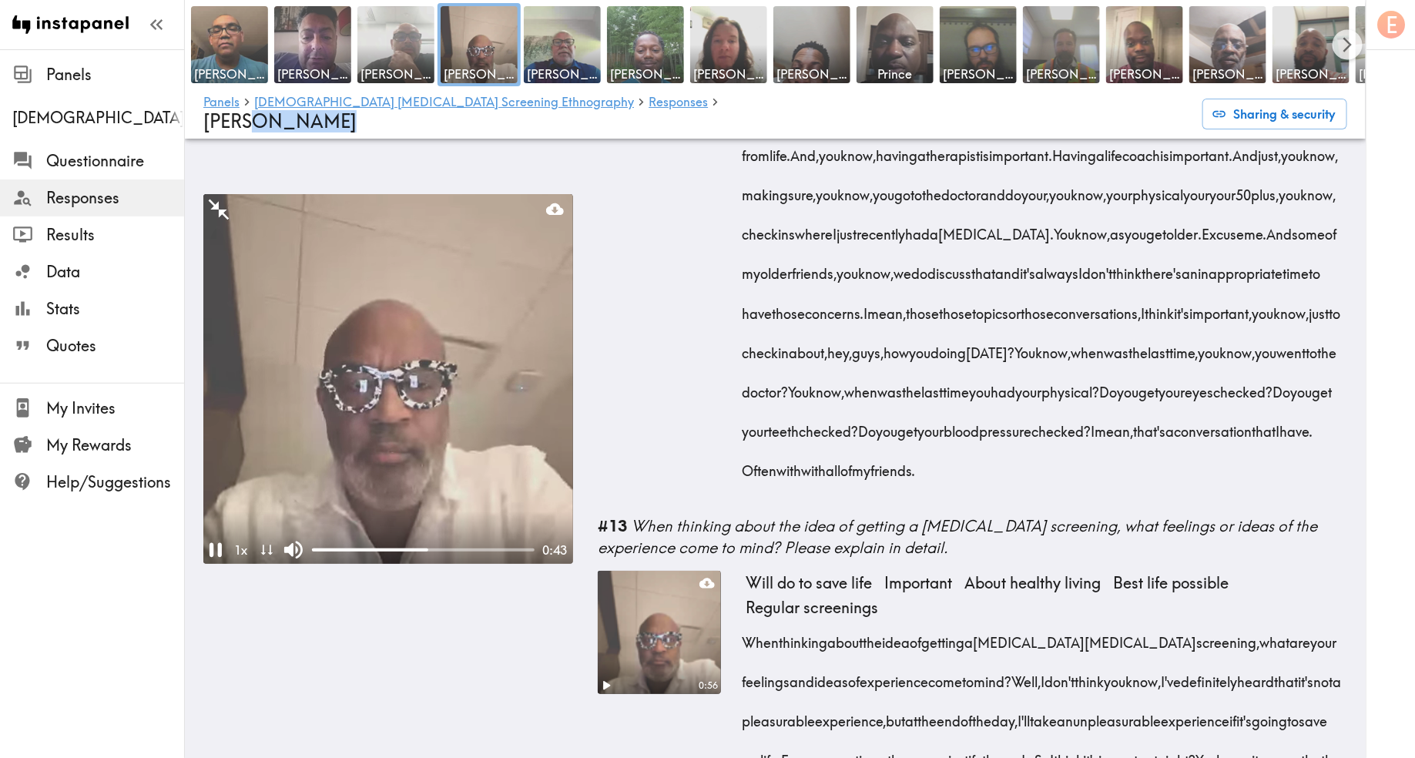
scroll to position [2747, 0]
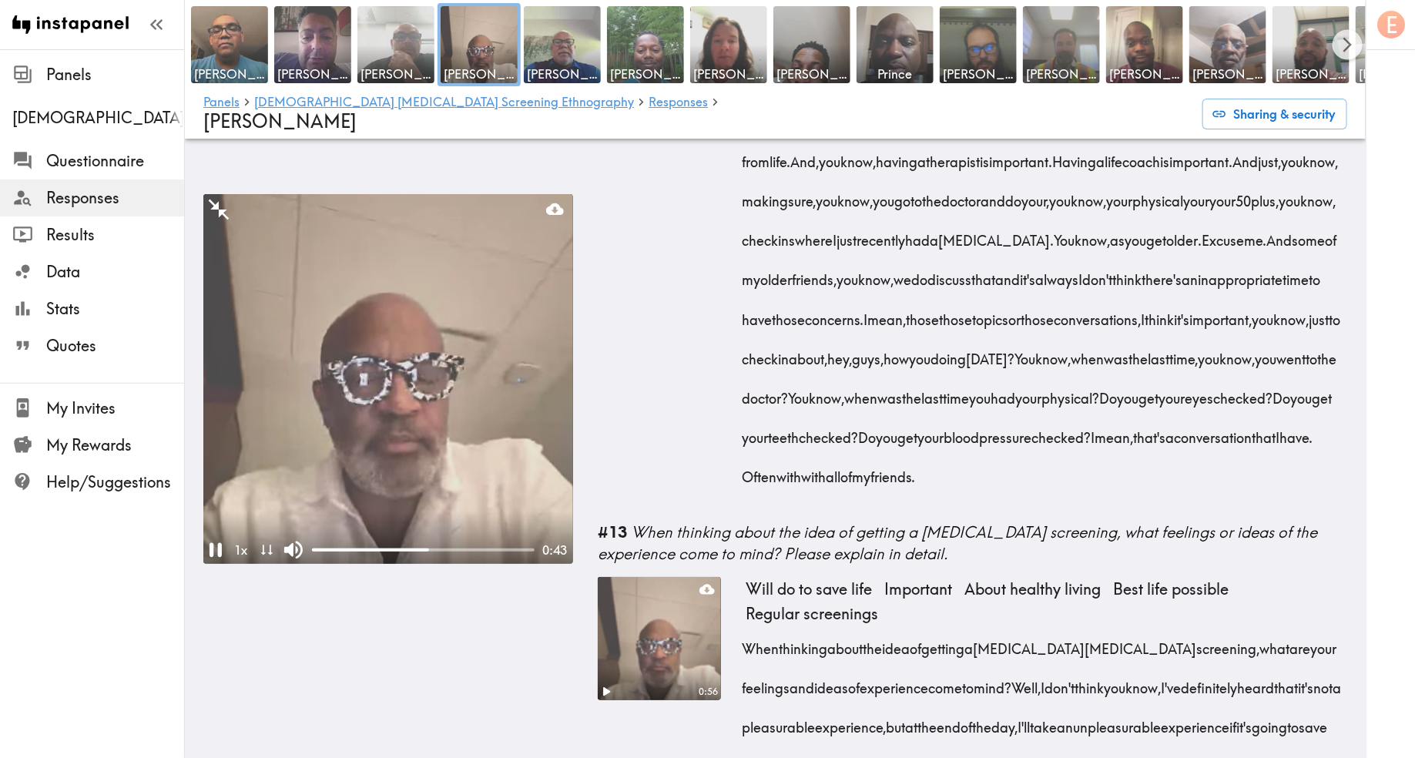
click at [1179, 509] on div "Health discussions Mental health important Age mentions Unplugging from life Th…" at bounding box center [1047, 216] width 602 height 586
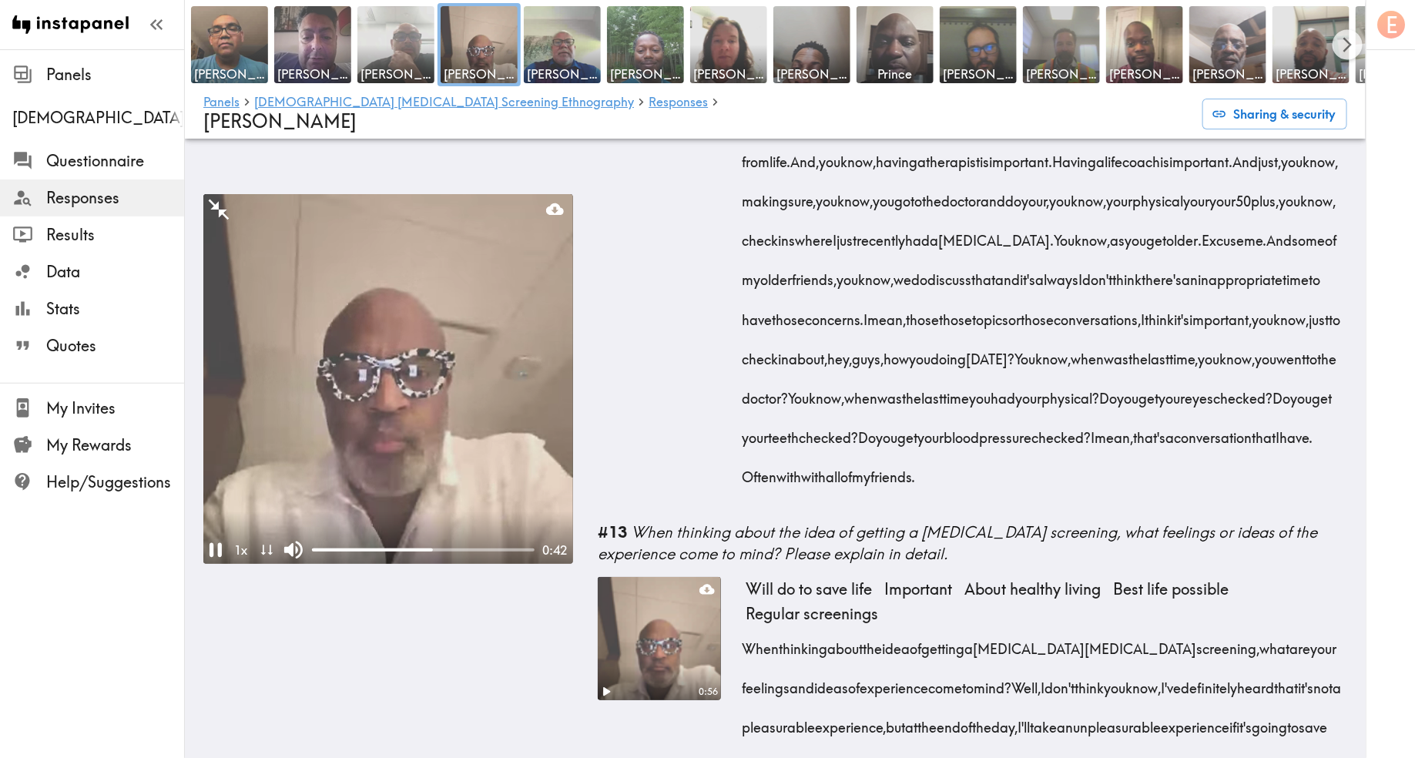
drag, startPoint x: 1173, startPoint y: 521, endPoint x: 903, endPoint y: 202, distance: 417.7
click at [904, 202] on div "Health discussions Mental health important Age mentions Unplugging from life Th…" at bounding box center [1047, 216] width 602 height 586
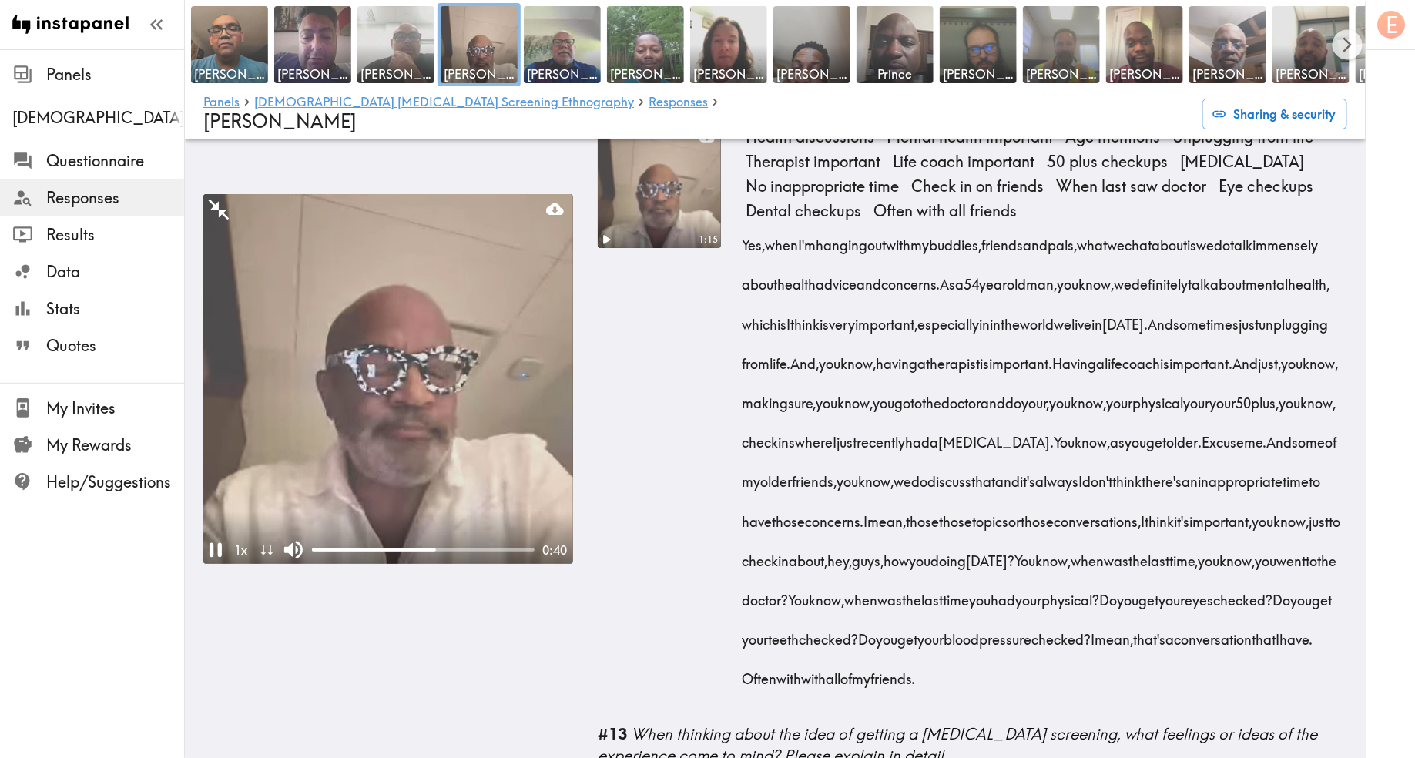
scroll to position [2512, 0]
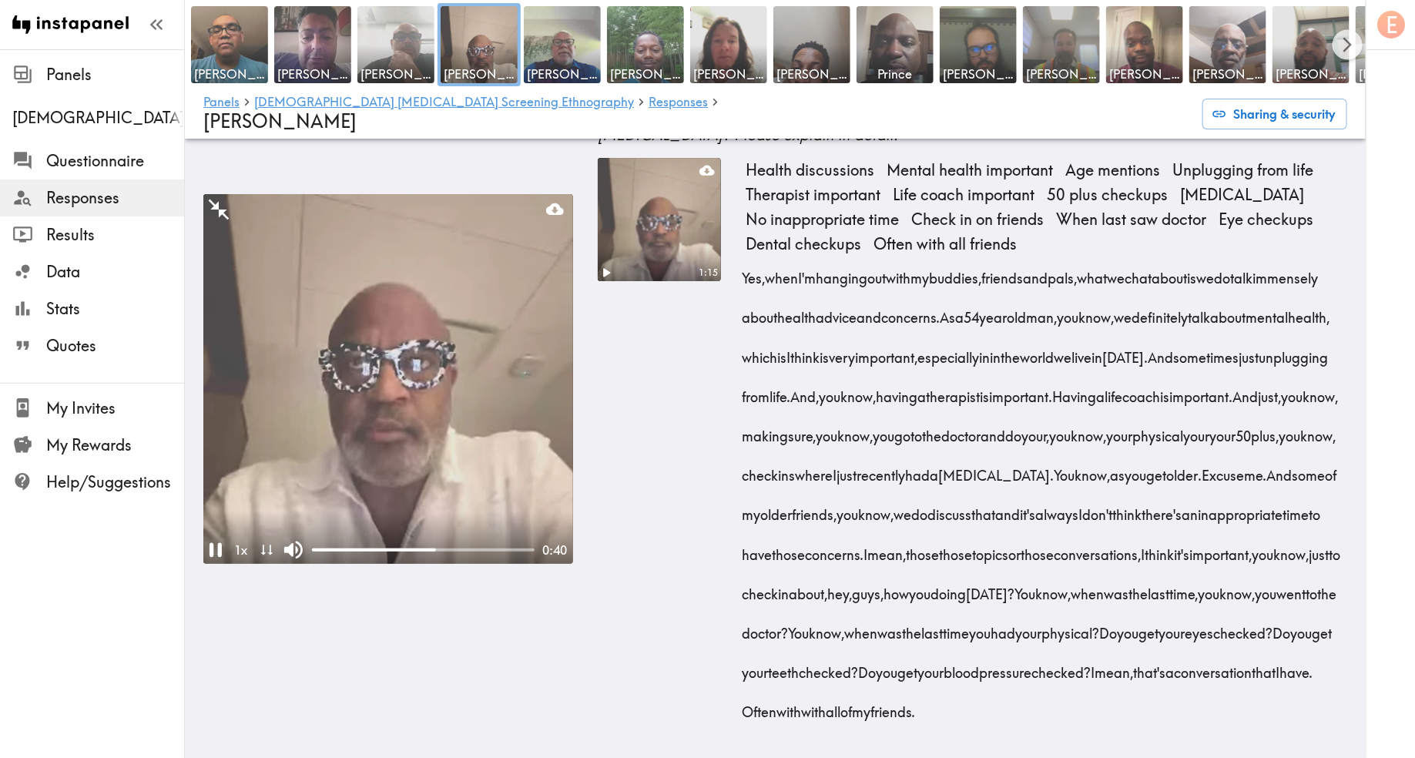
click at [694, 401] on div "1:15" at bounding box center [659, 451] width 123 height 586
drag, startPoint x: 741, startPoint y: 255, endPoint x: 1237, endPoint y: 747, distance: 697.9
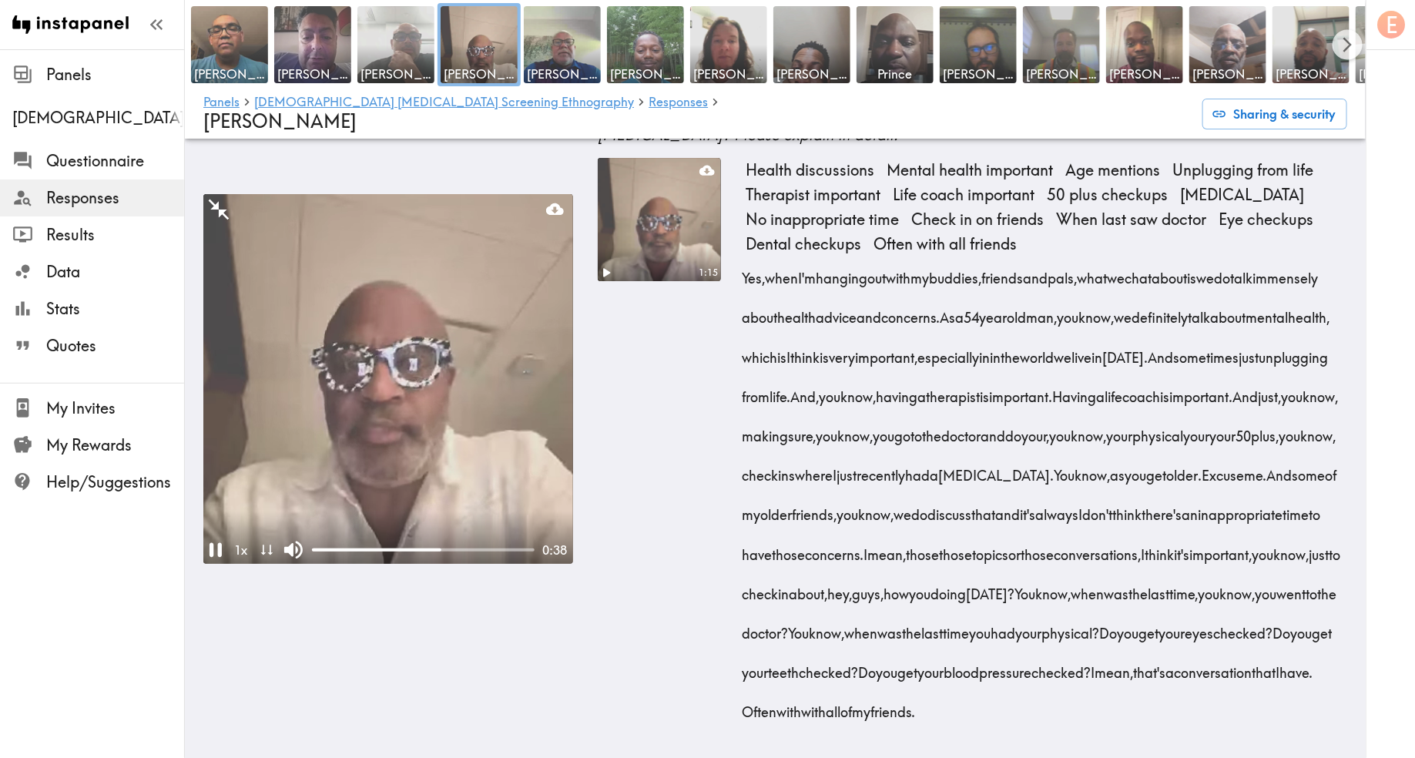
click at [1237, 744] on div "1:15 Health discussions Mental health important Age mentions Unplugging from li…" at bounding box center [973, 451] width 750 height 586
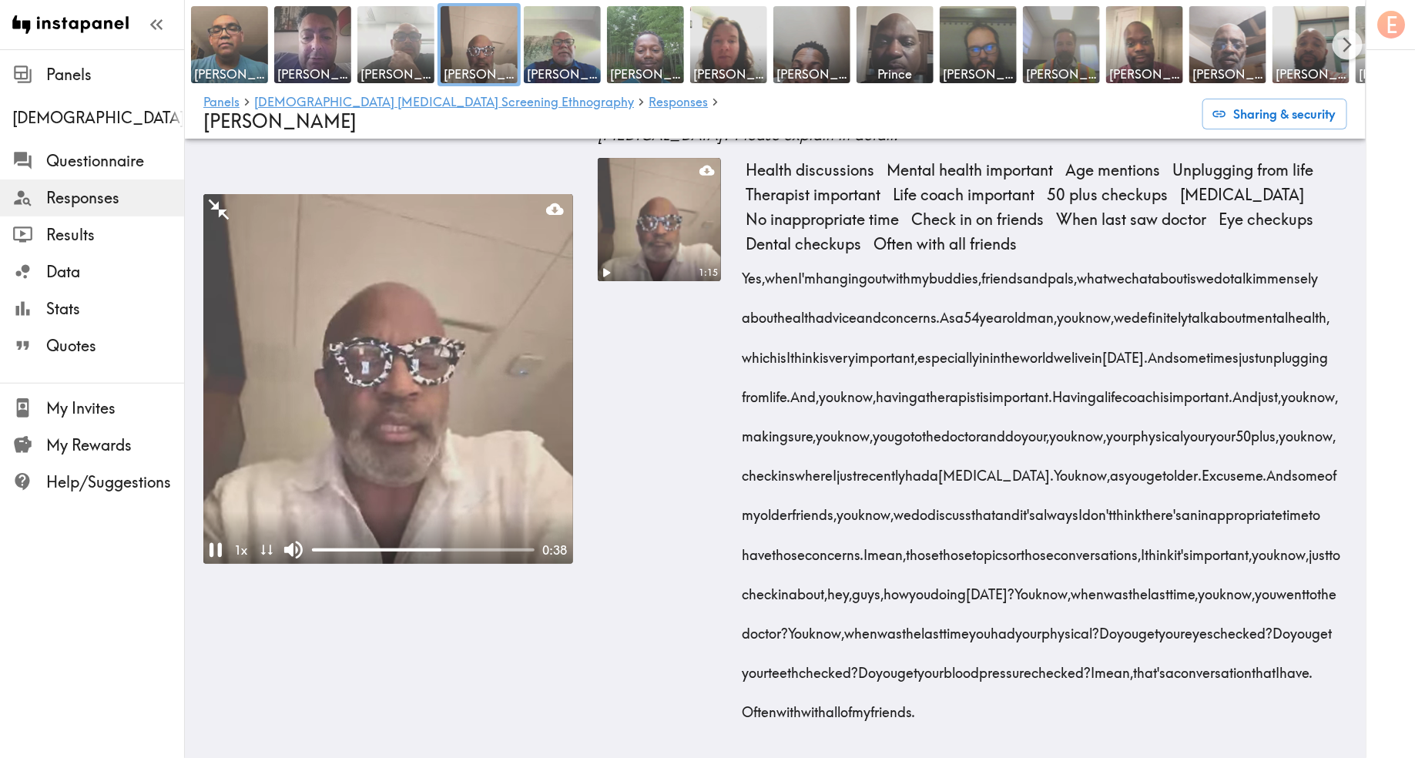
copy div "Yes, when I'm hanging out with my buddies, friends and pals, what we chat about…"
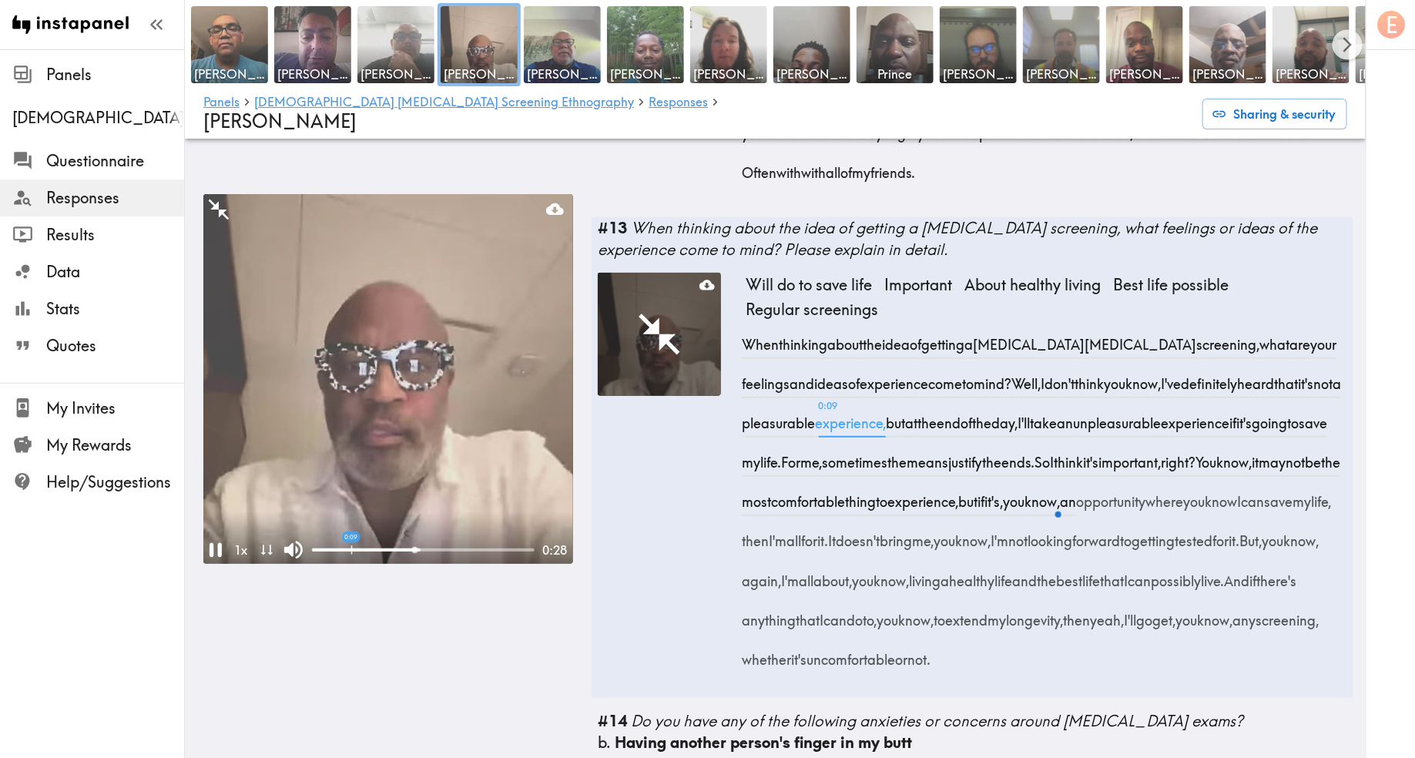
scroll to position [3050, 0]
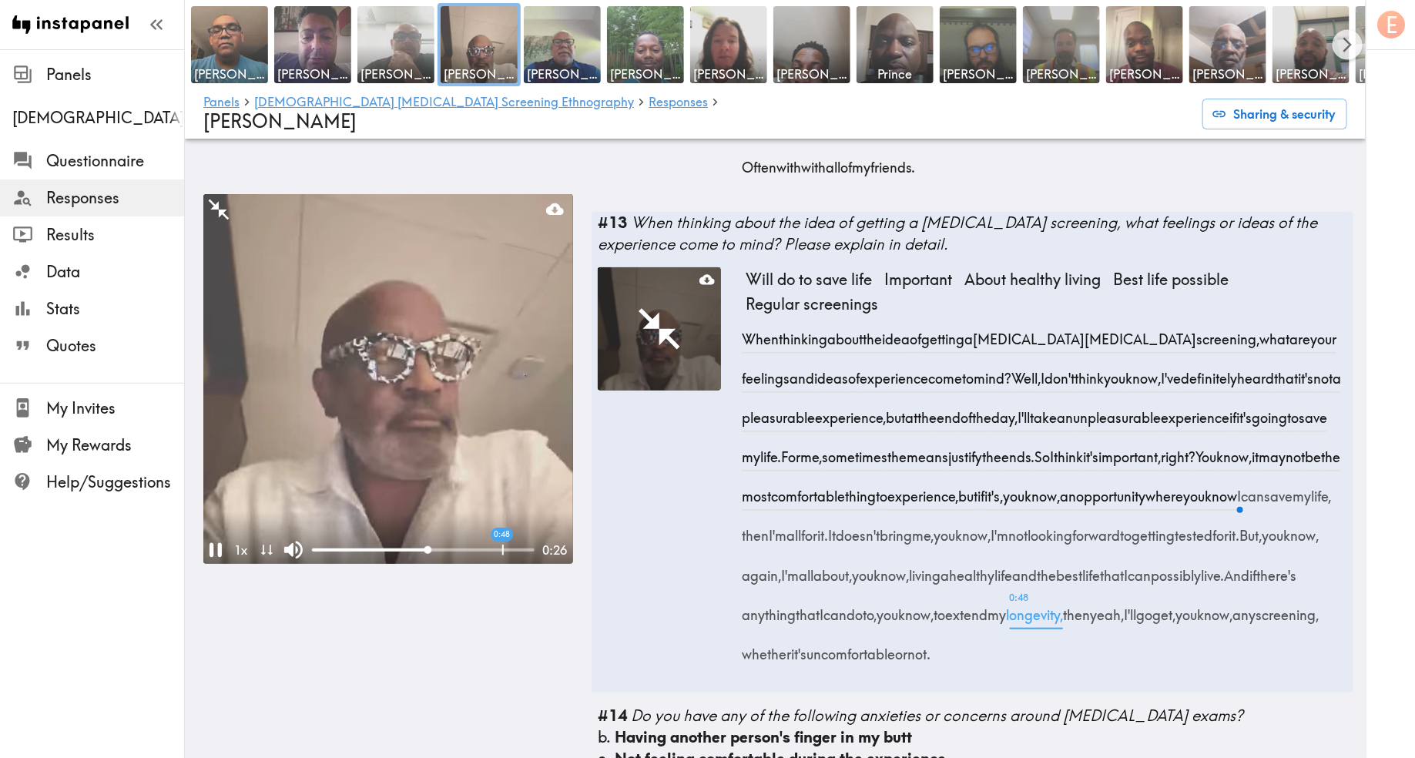
drag, startPoint x: 737, startPoint y: 364, endPoint x: 893, endPoint y: 713, distance: 381.4
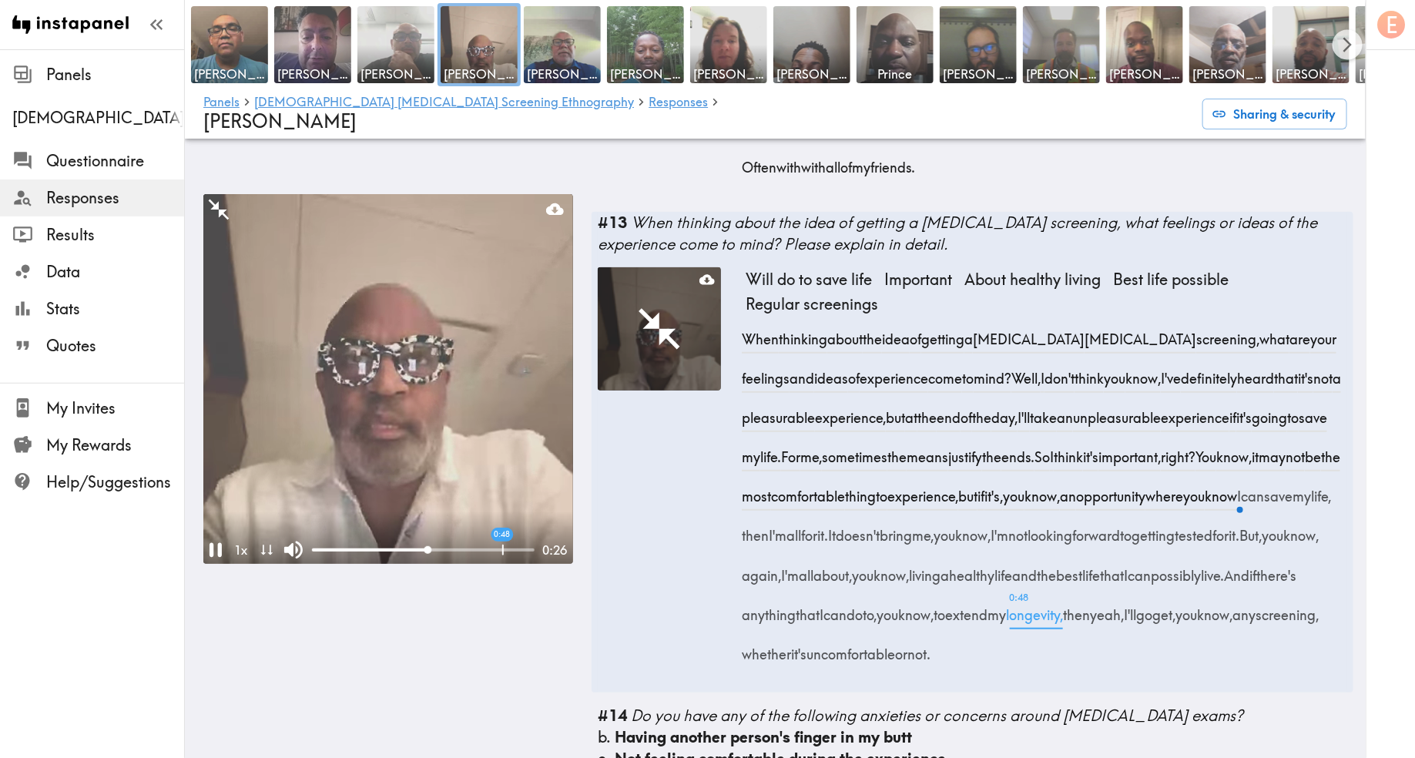
click at [893, 686] on div "Will do to save life Important About healthy living Best life possible Regular …" at bounding box center [973, 476] width 750 height 419
copy div "When thinking about the idea of getting a prostate cancer screening, what are y…"
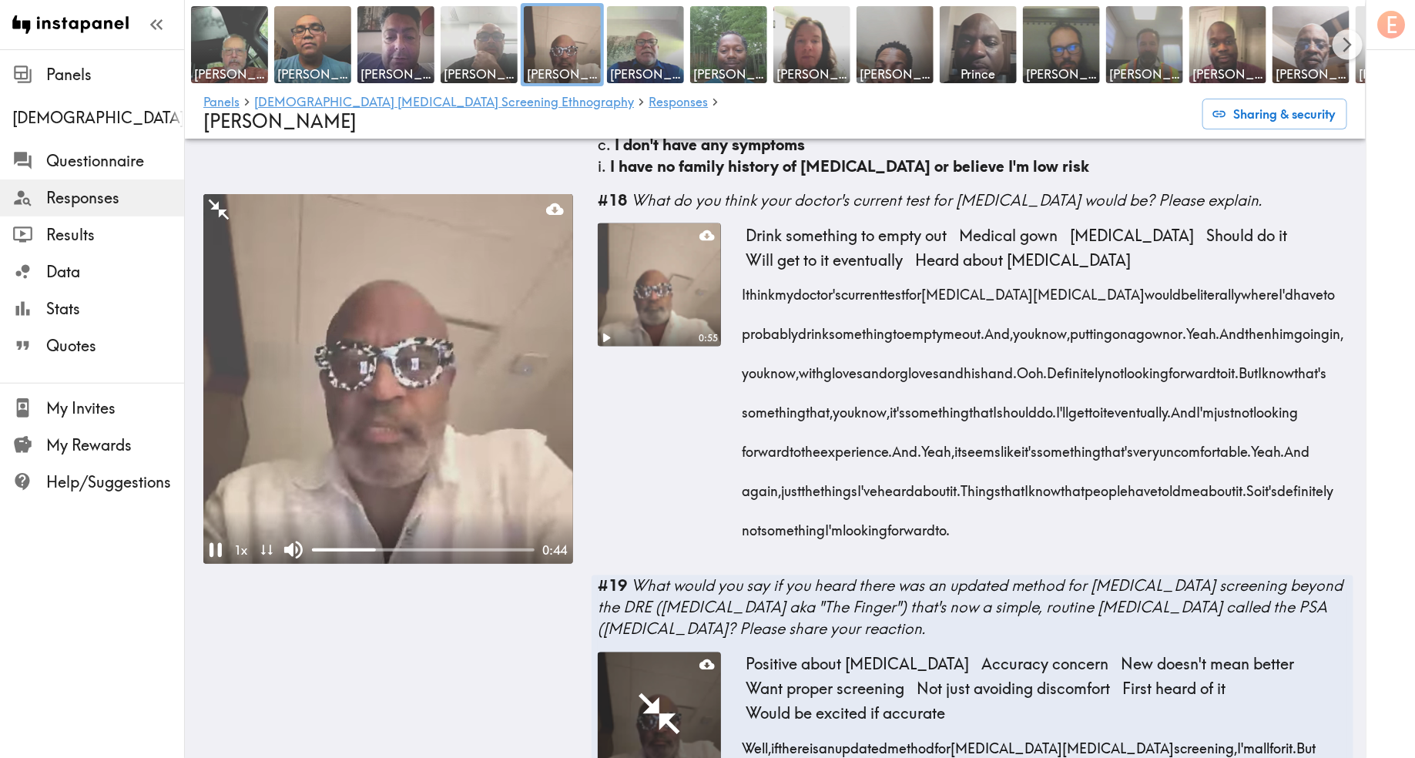
scroll to position [3864, 0]
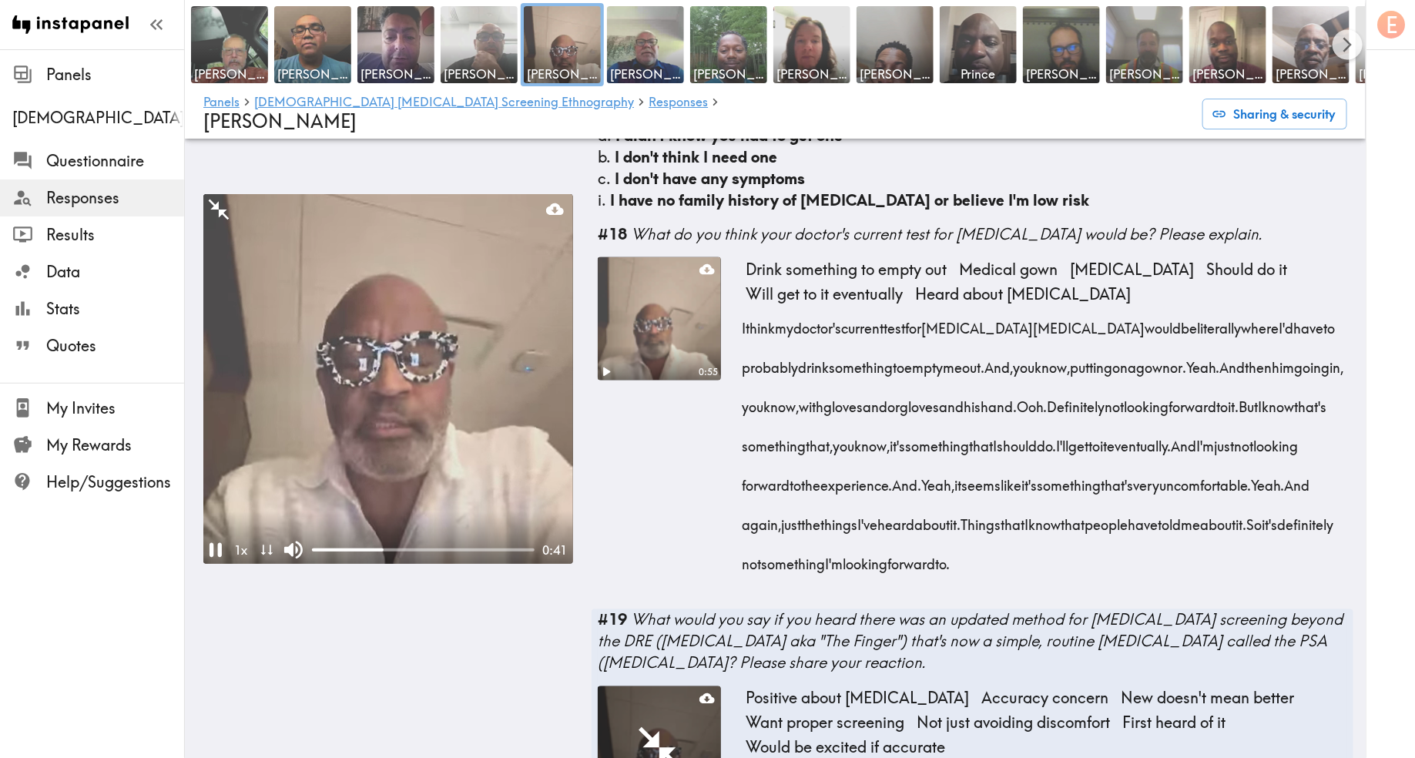
drag, startPoint x: 1236, startPoint y: 632, endPoint x: 738, endPoint y: 394, distance: 551.4
click at [738, 394] on div "0:55 Drink something to empty out Medical gown Digital rectal exam Should do it…" at bounding box center [973, 427] width 750 height 340
copy div "I think my doctor's current test for prostate cancer would be literally where I…"
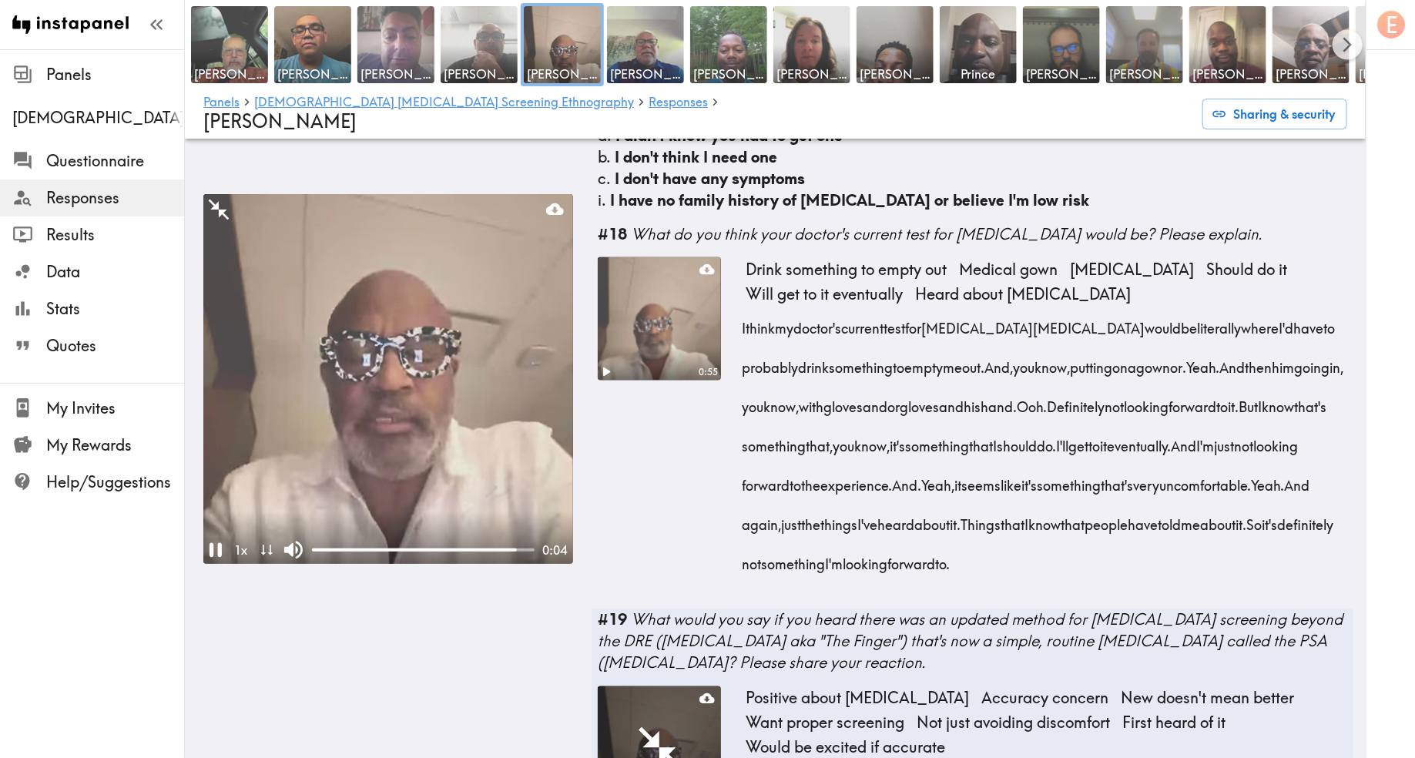
click at [392, 49] on img at bounding box center [396, 45] width 81 height 81
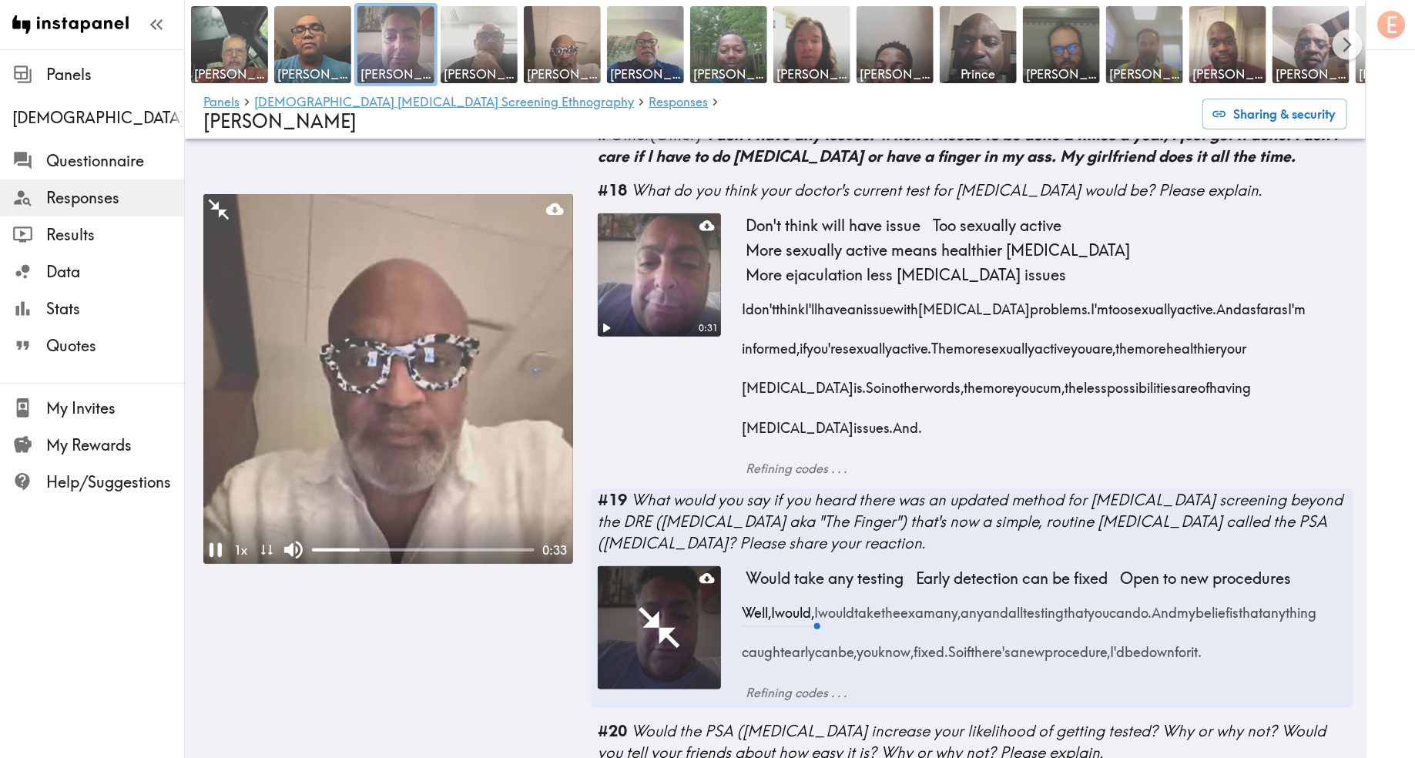
scroll to position [3187, 0]
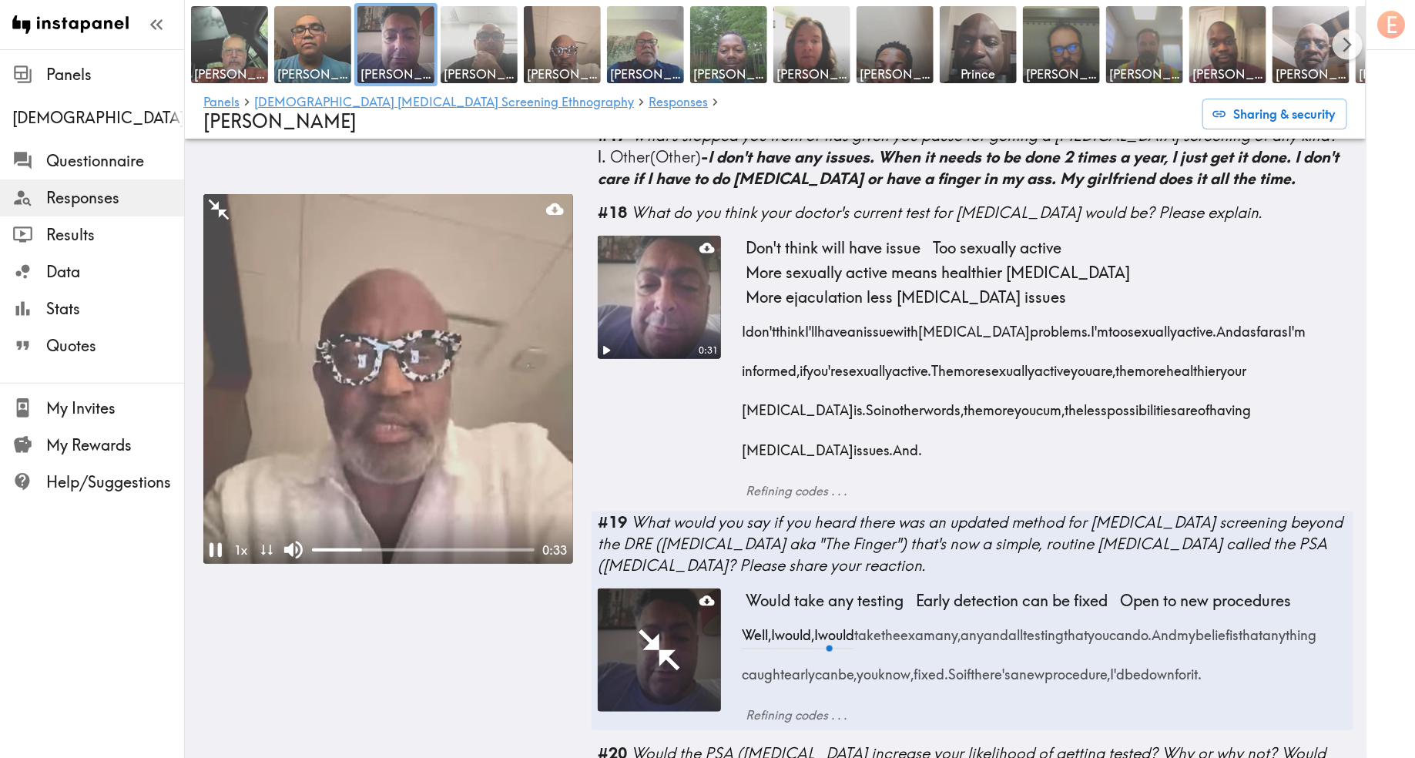
click at [903, 409] on div "Don't think will have issue Too sexually active More sexually active means heal…" at bounding box center [1047, 359] width 602 height 247
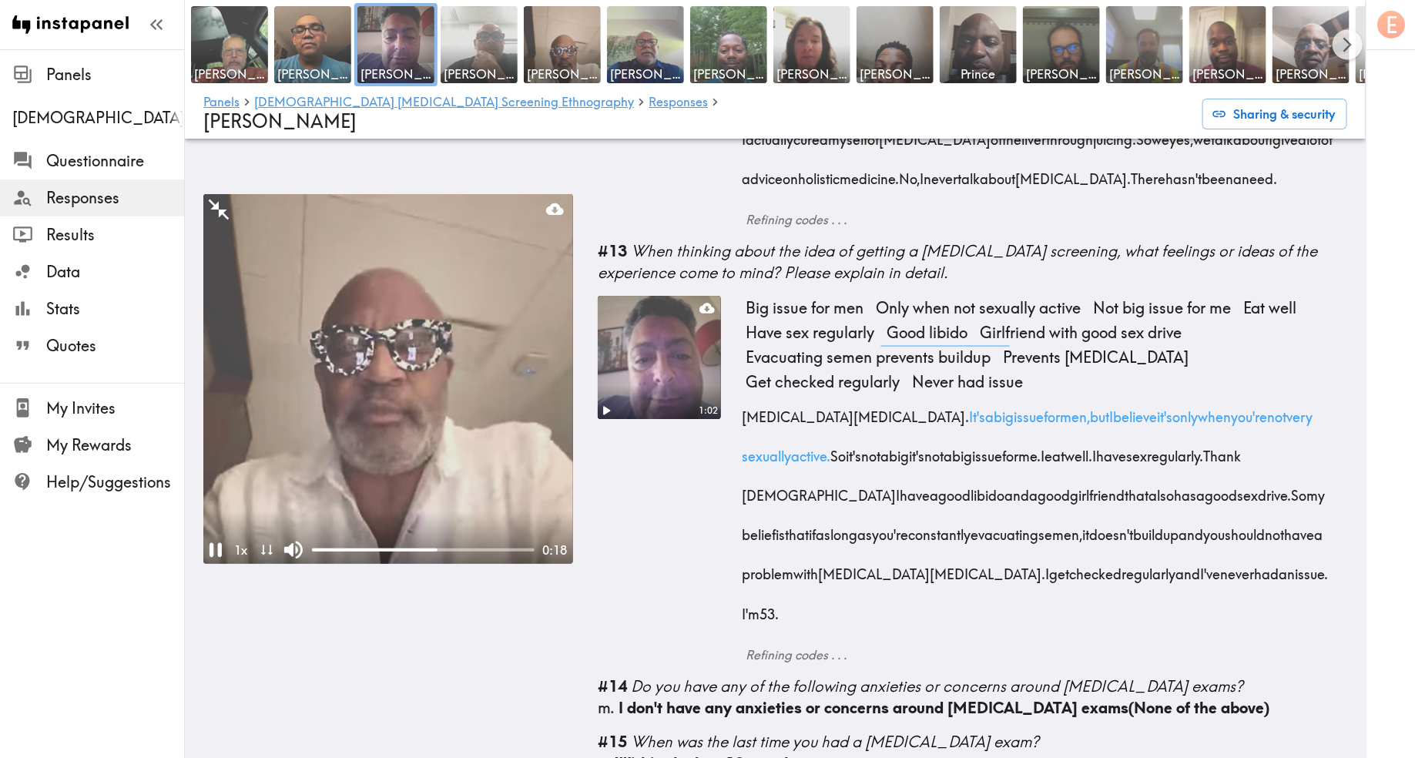
scroll to position [2435, 0]
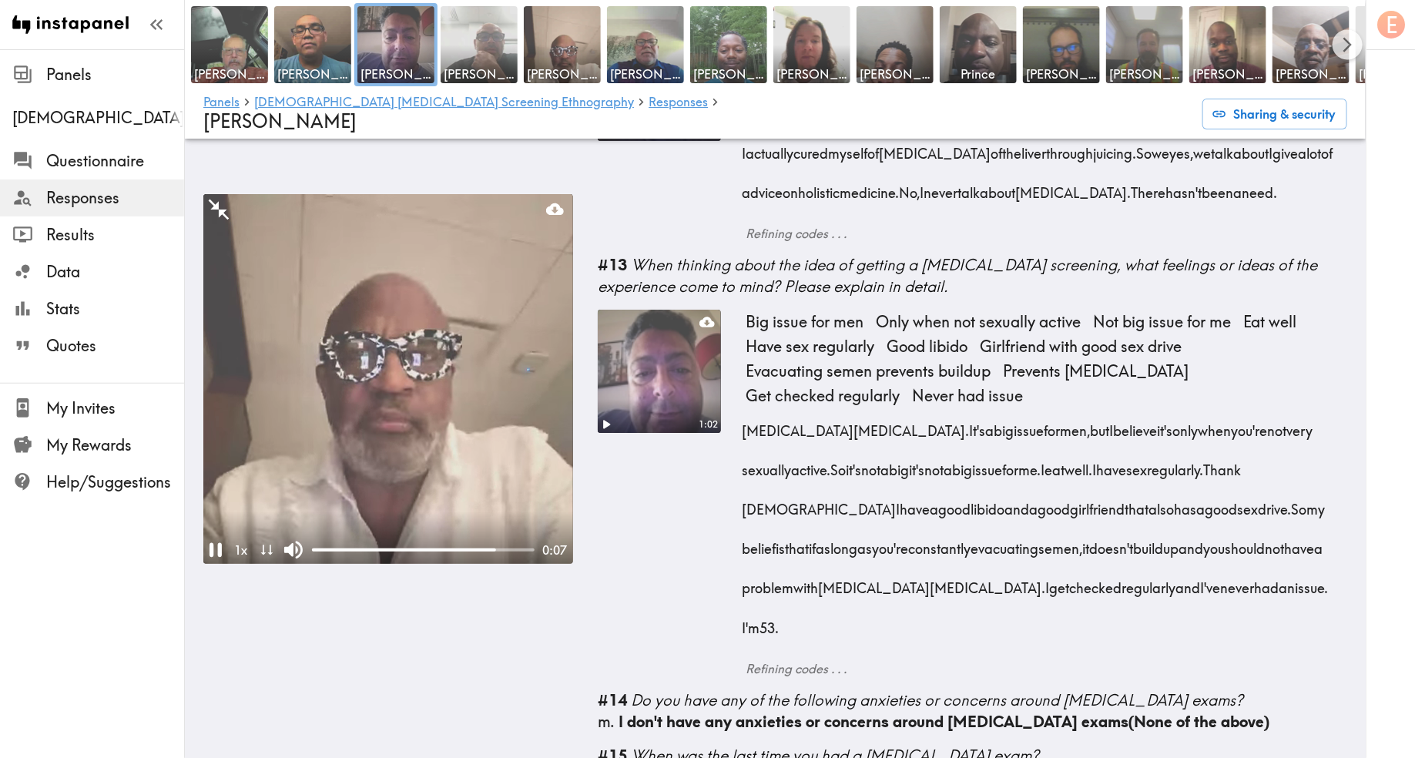
drag, startPoint x: 991, startPoint y: 435, endPoint x: 1146, endPoint y: 524, distance: 178.4
click at [1146, 524] on div "Prostate cancer. It's a big issue for men, but I believe it's only when you're …" at bounding box center [1047, 523] width 602 height 237
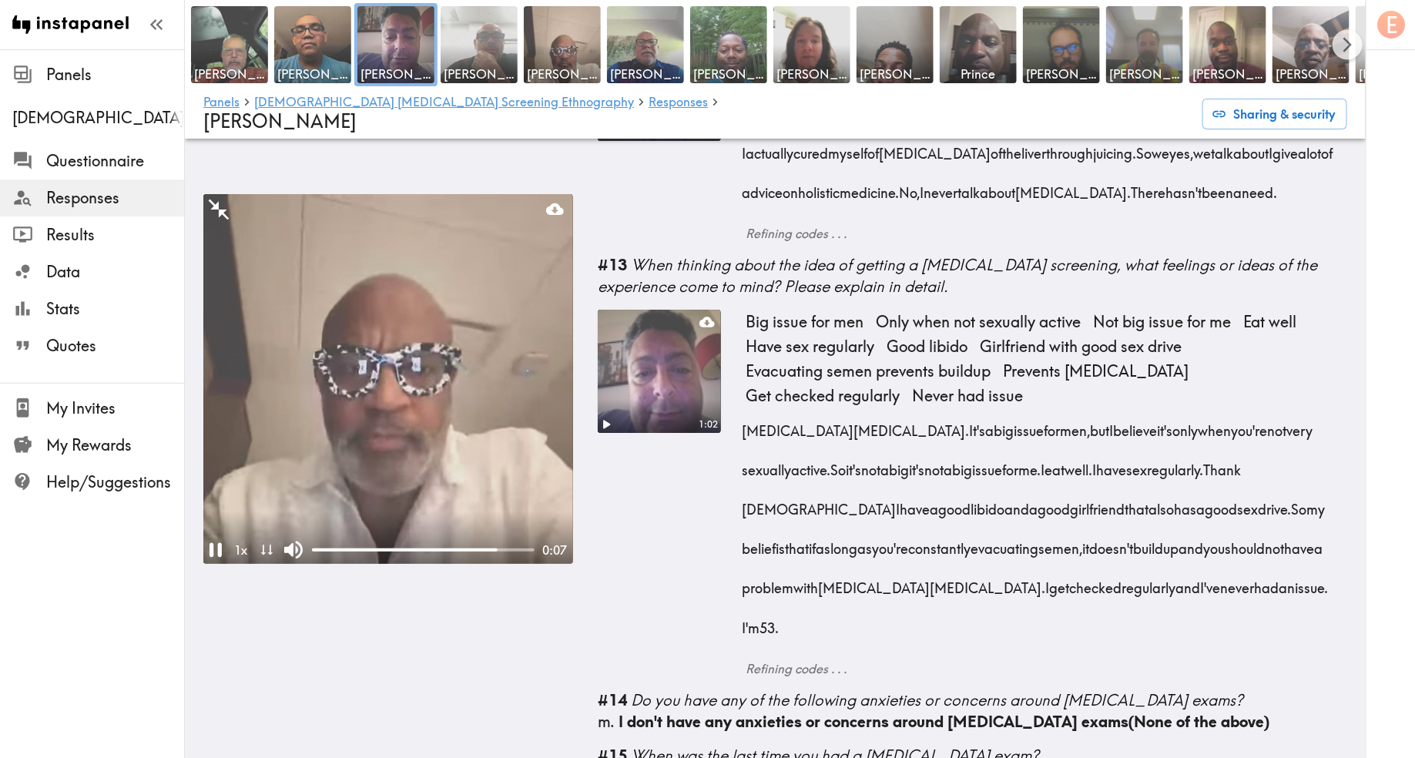
copy div "but I believe it's only when you're not very sexually active. So it's not a big…"
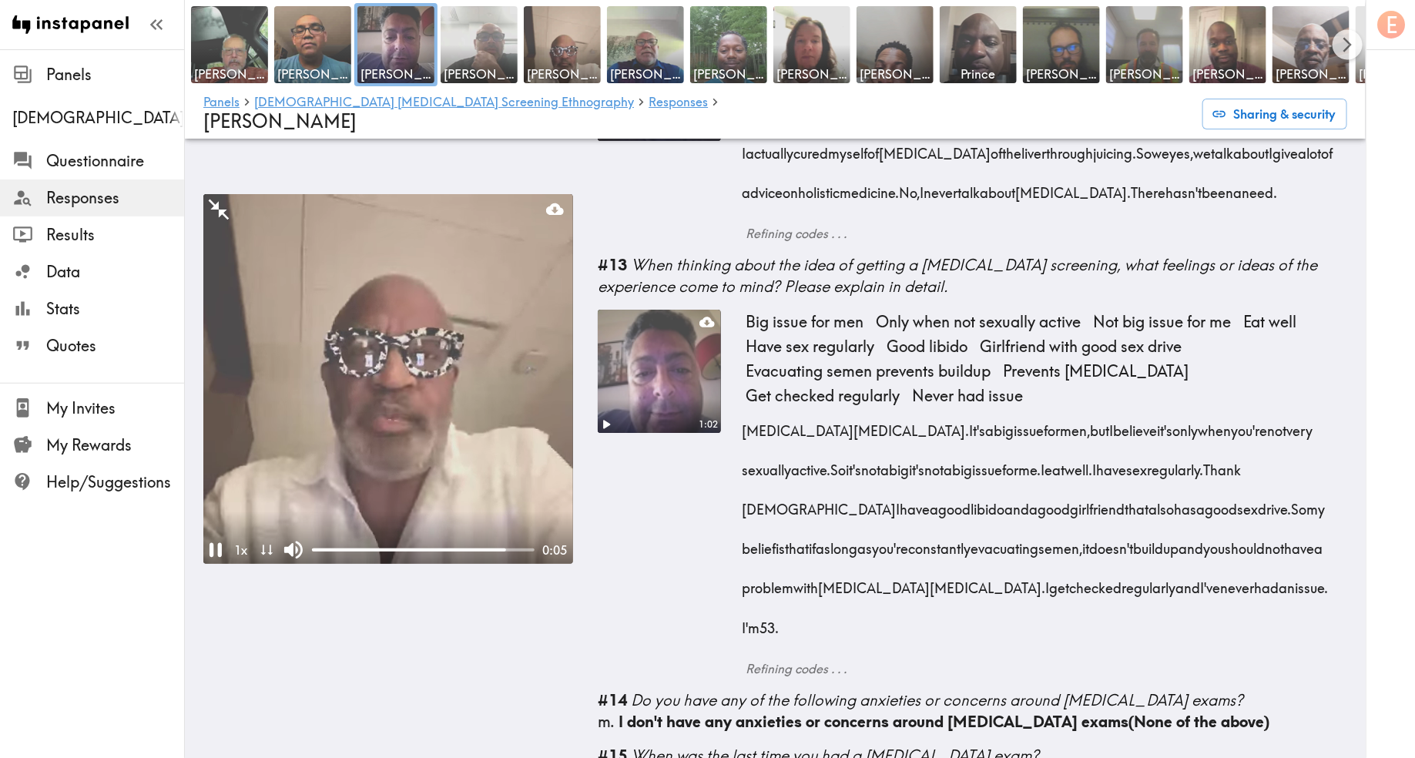
click at [1237, 508] on span "sex" at bounding box center [1247, 504] width 21 height 39
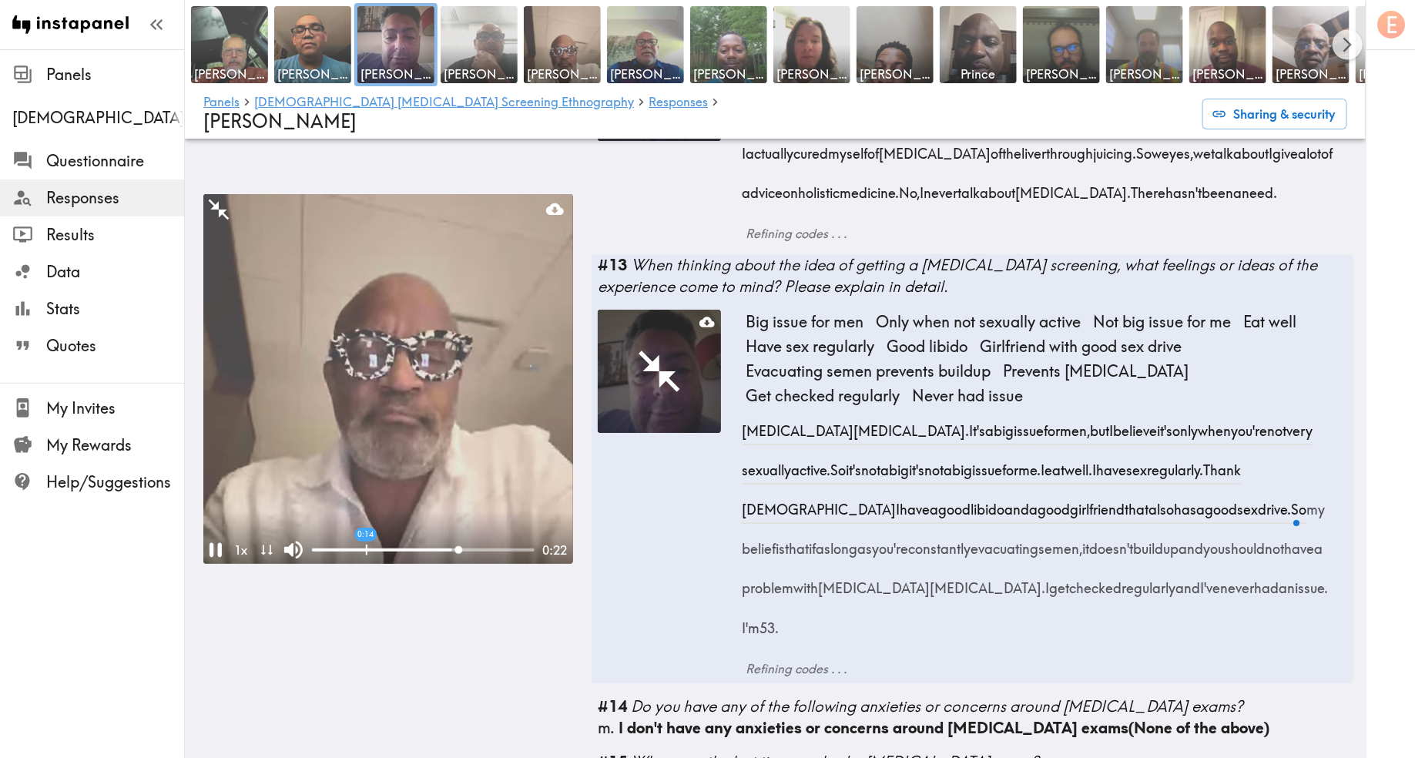
drag, startPoint x: 1019, startPoint y: 432, endPoint x: 1082, endPoint y: 563, distance: 145.7
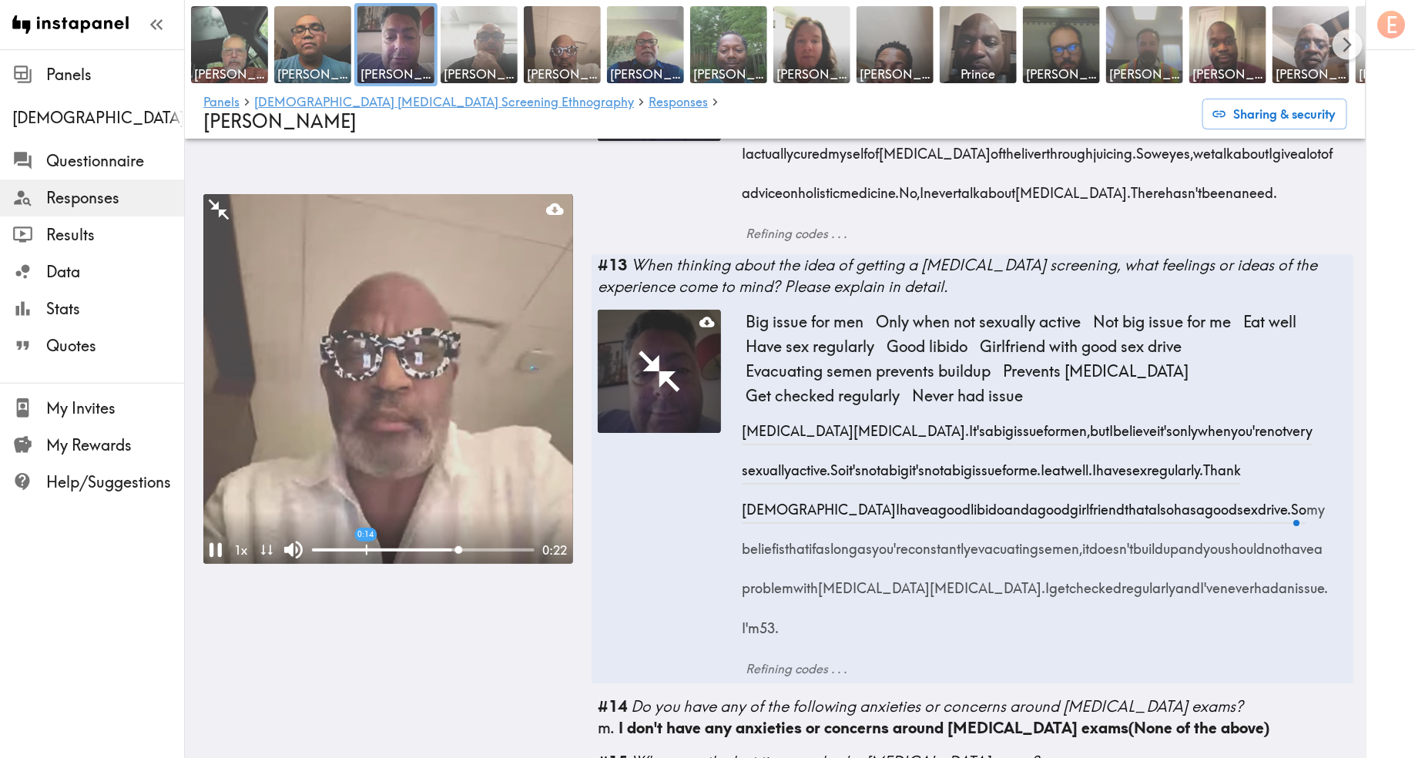
click at [1082, 563] on div "Prostate cancer. It's a big issue for men, but I believe it's only when you're …" at bounding box center [1047, 523] width 602 height 237
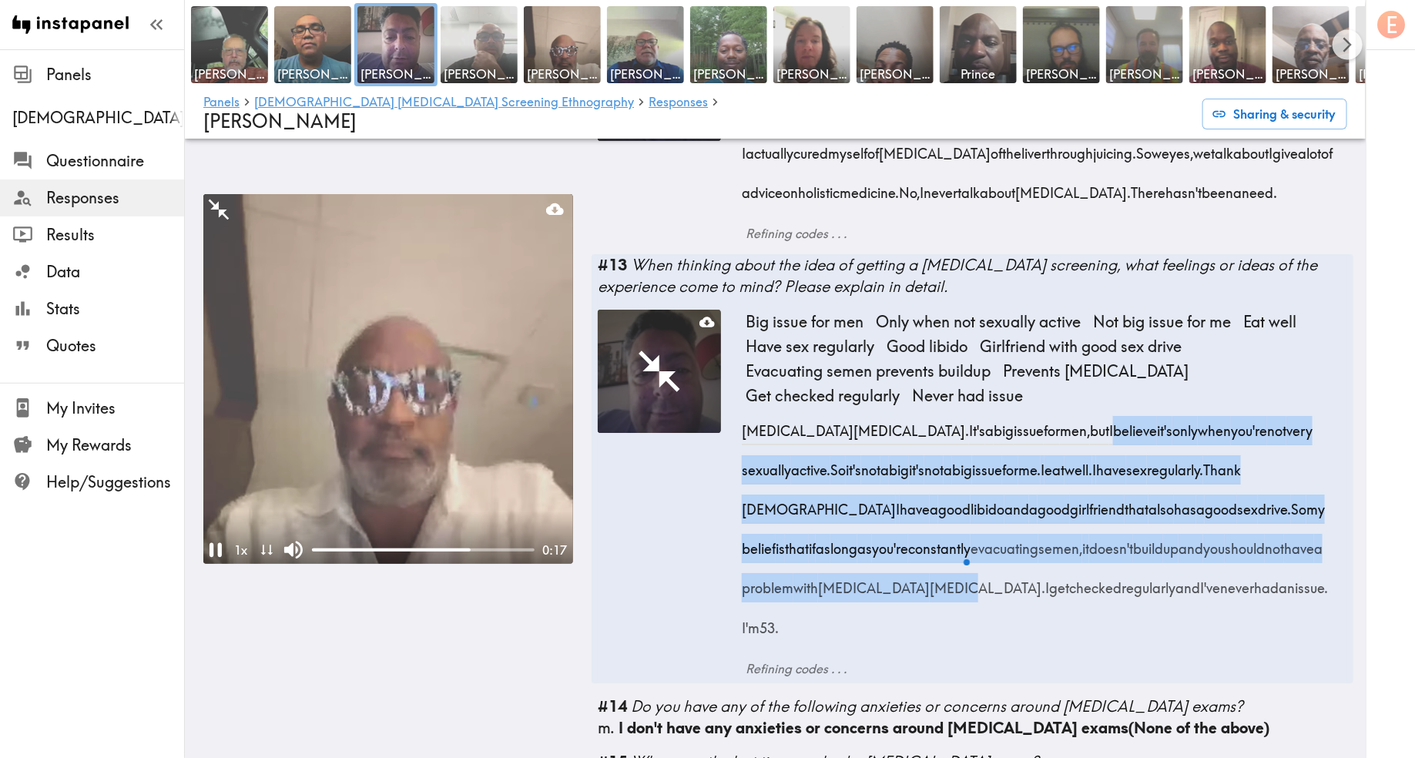
drag, startPoint x: 837, startPoint y: 597, endPoint x: 1016, endPoint y: 441, distance: 238.1
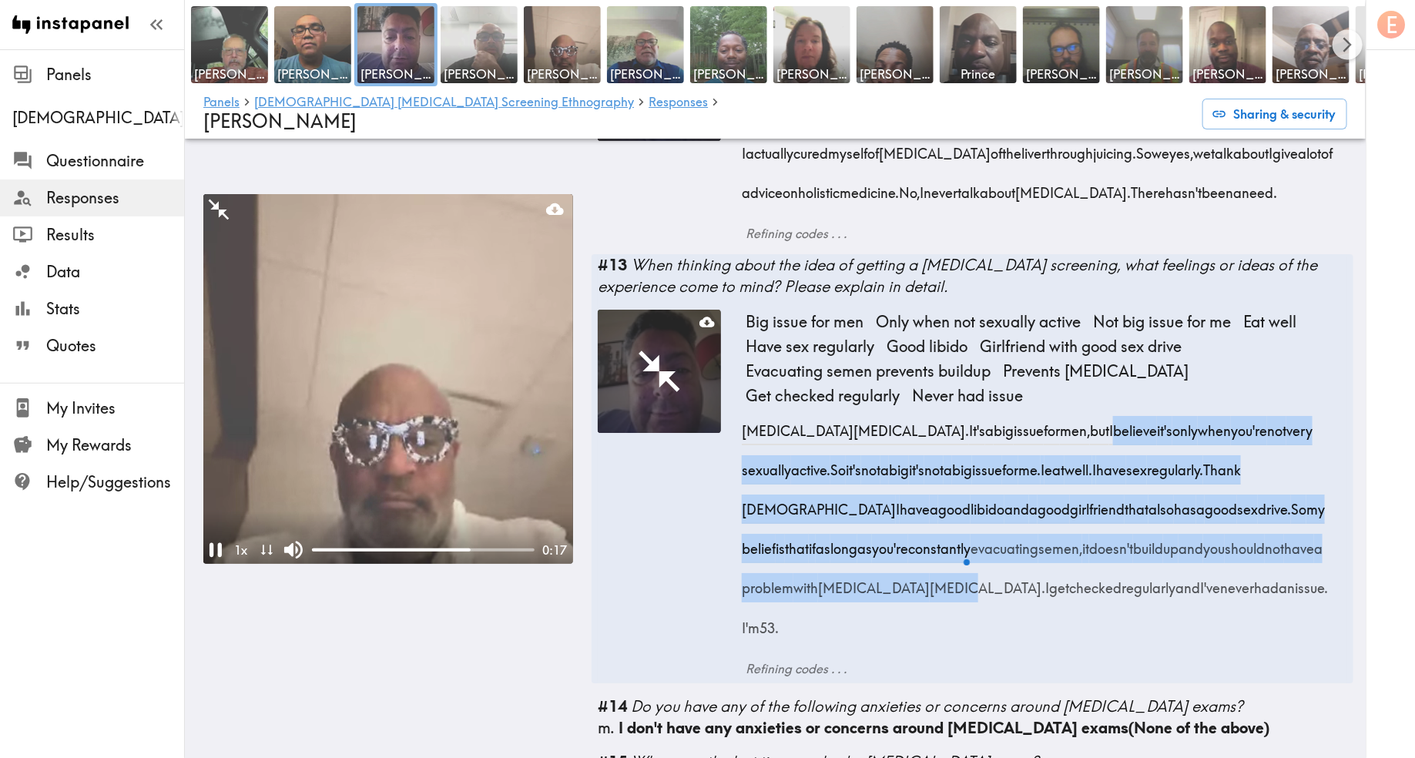
click at [1016, 441] on div "Prostate cancer. It's a big issue for men, but I believe it's only when you're …" at bounding box center [1047, 523] width 602 height 237
copy div "I believe it's only when you're not very sexually active. So it's not a big it'…"
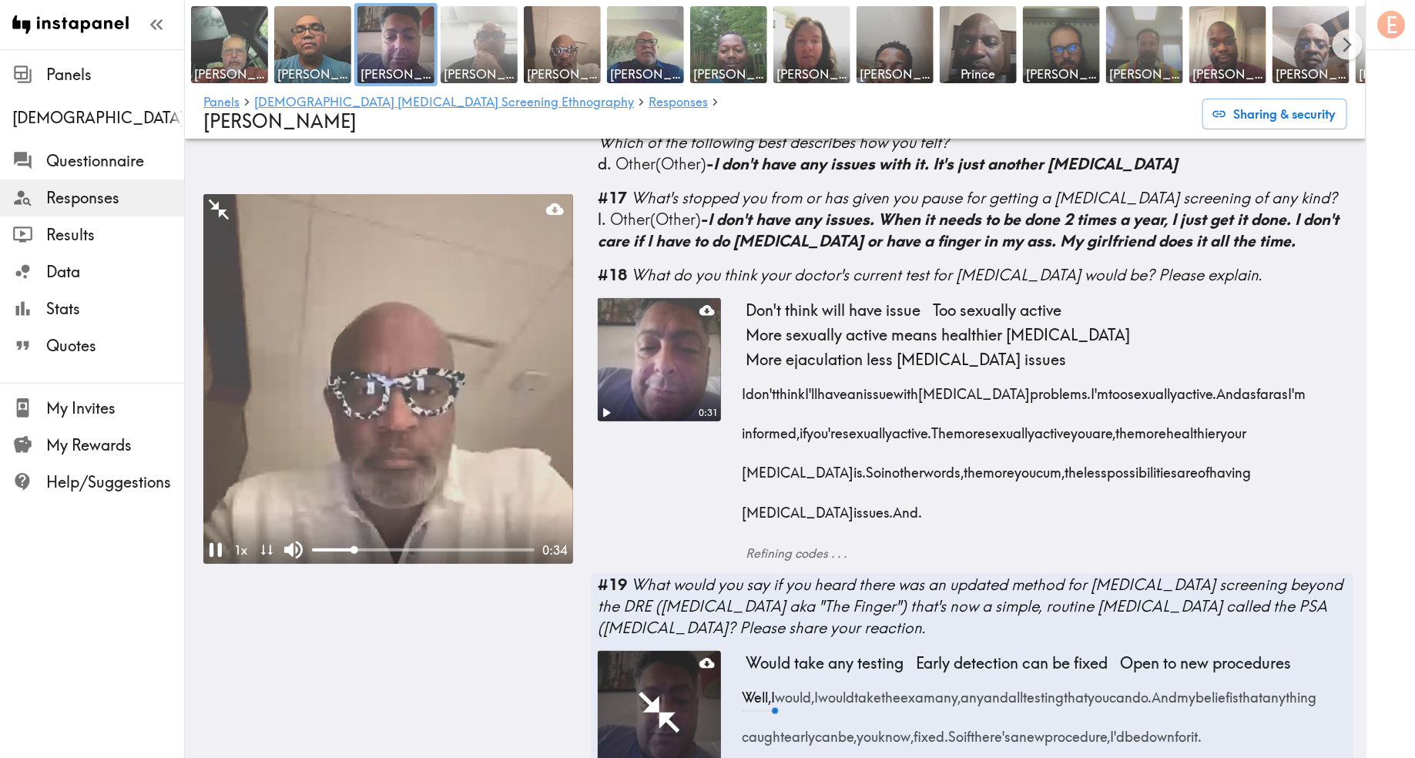
scroll to position [3139, 0]
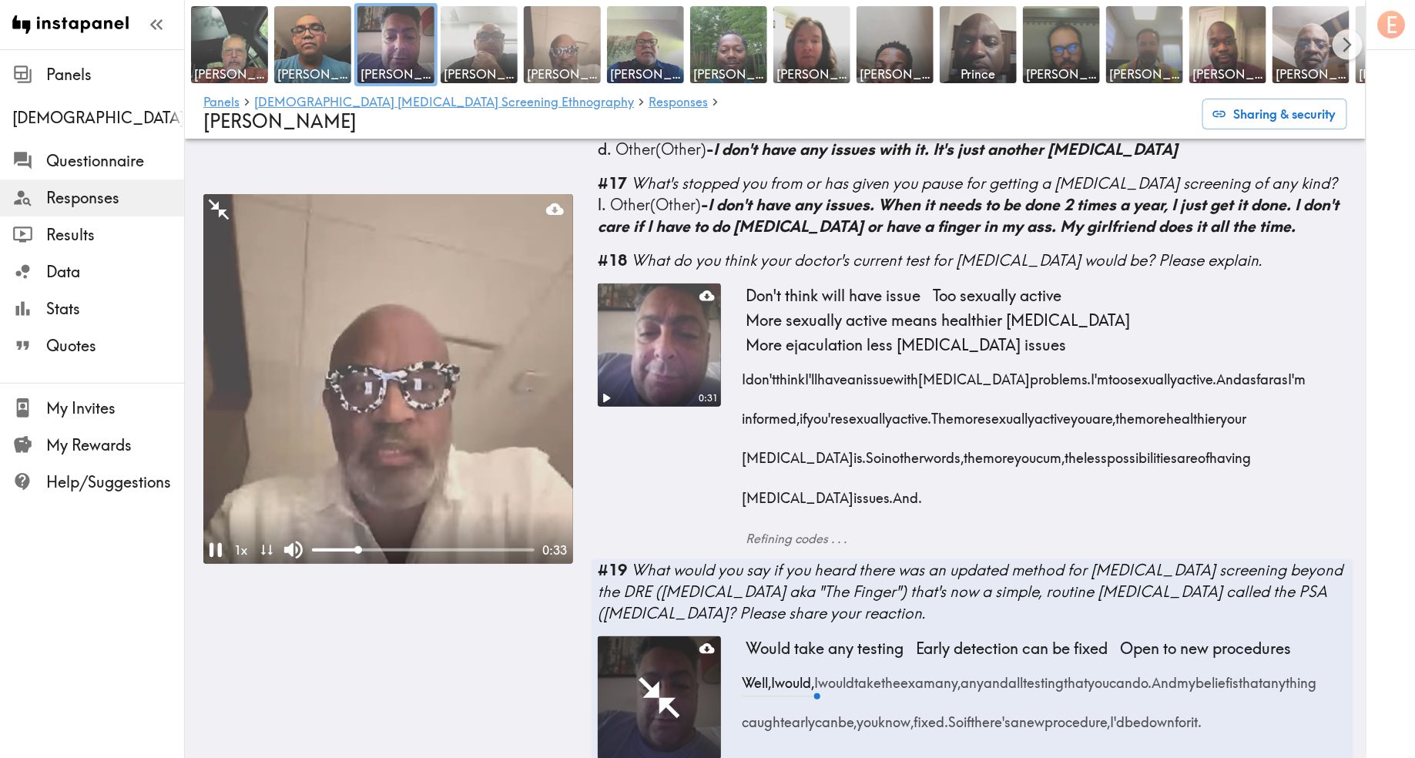
click at [567, 48] on img at bounding box center [562, 45] width 81 height 81
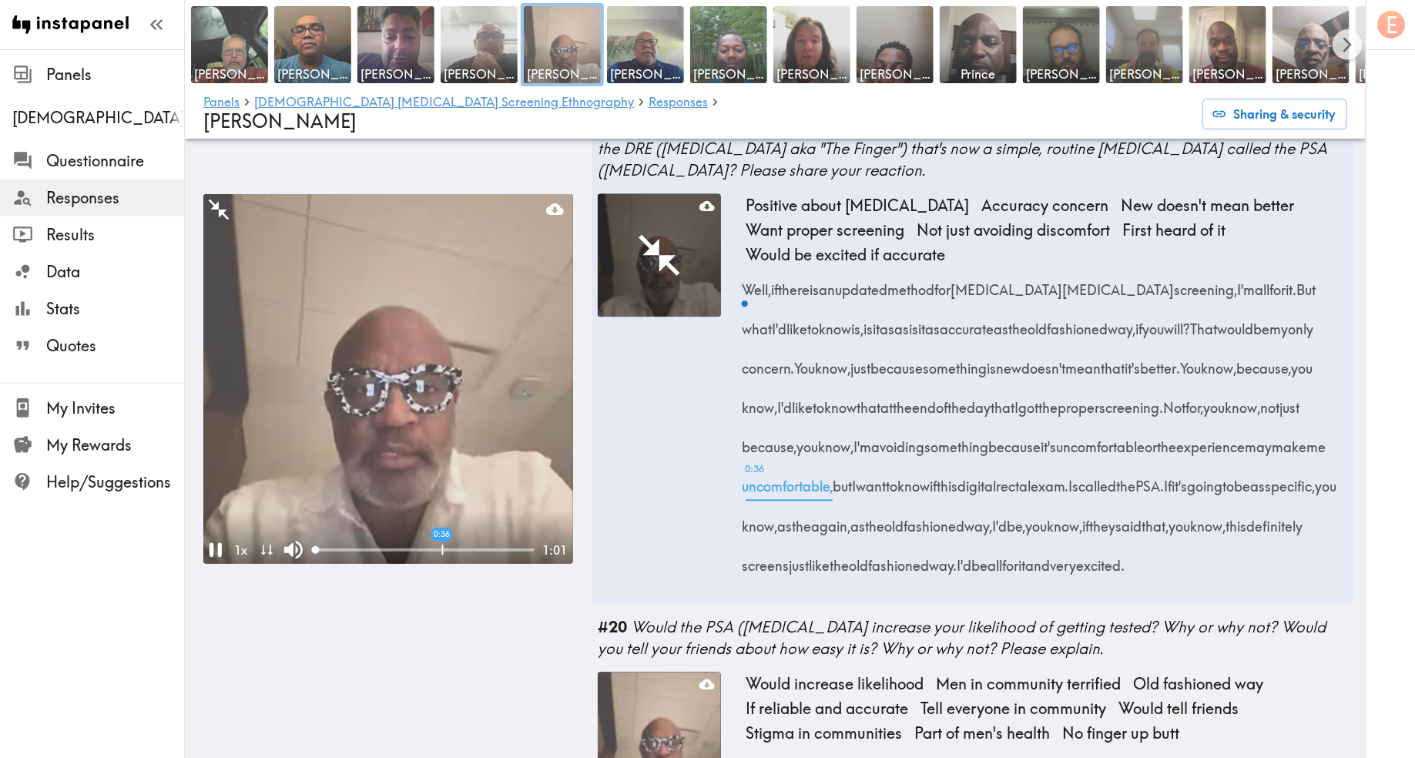
scroll to position [4431, 0]
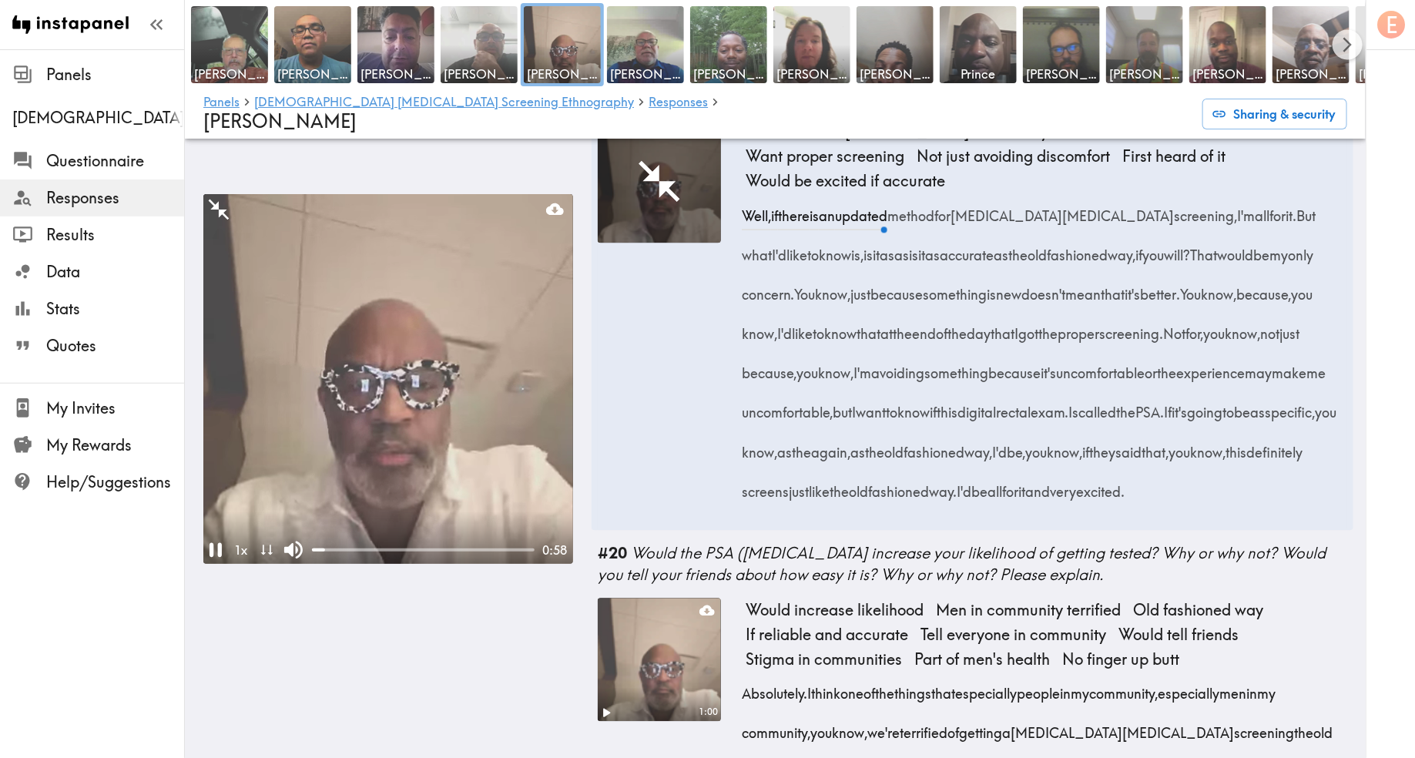
drag, startPoint x: 968, startPoint y: 607, endPoint x: 741, endPoint y: 288, distance: 391.2
click at [746, 288] on div "Well, if there is an updated method for prostate cancer screening, I'm all for …" at bounding box center [1047, 348] width 602 height 316
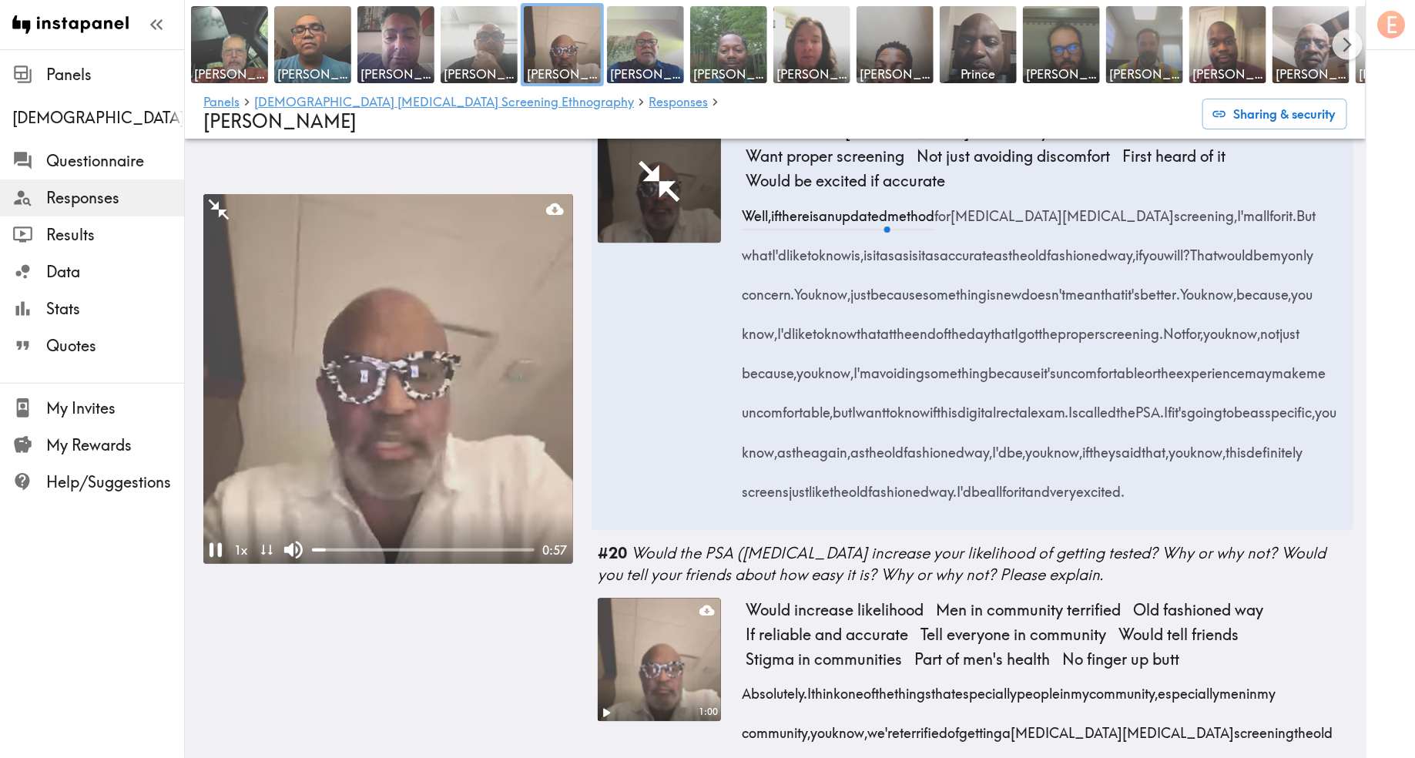
copy div "Well, if there is an updated method for prostate cancer screening, I'm all for …"
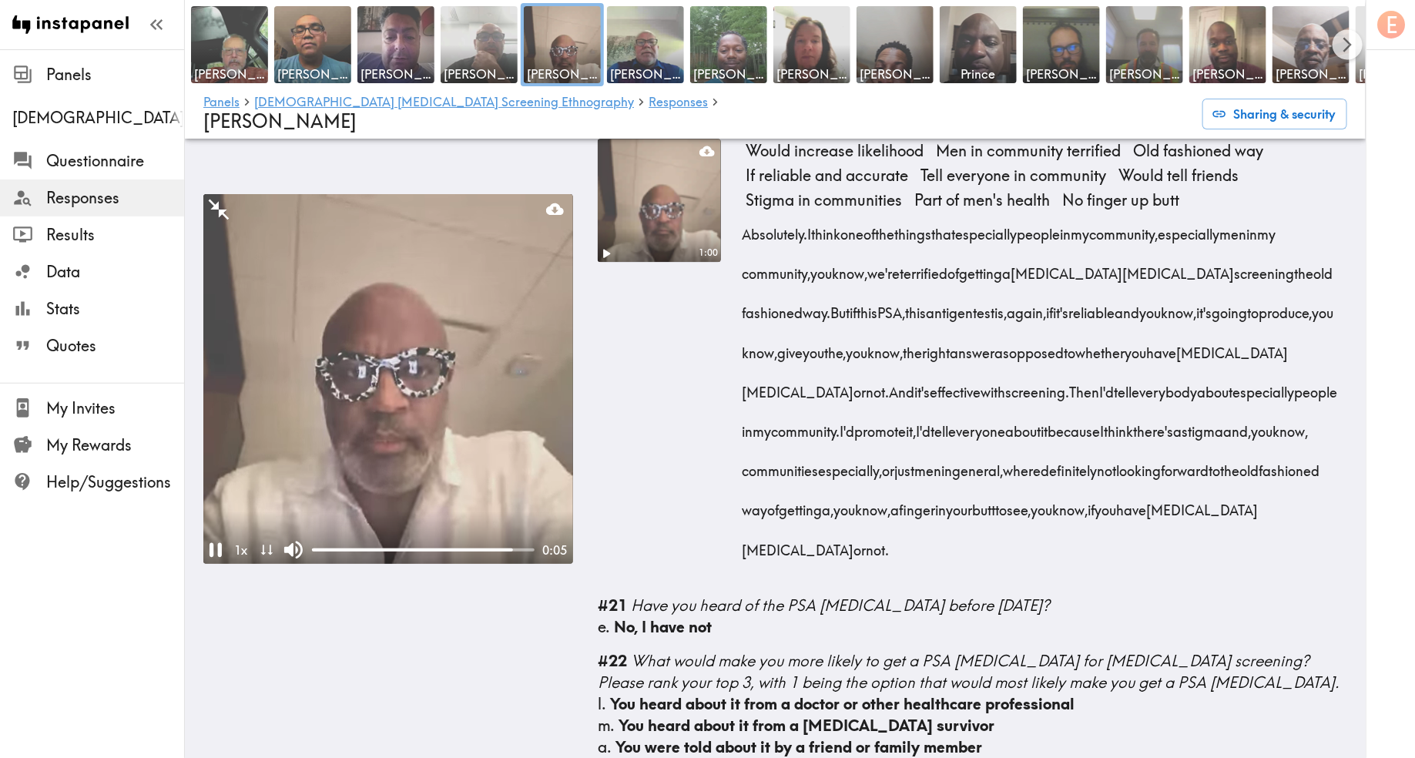
scroll to position [4908, 0]
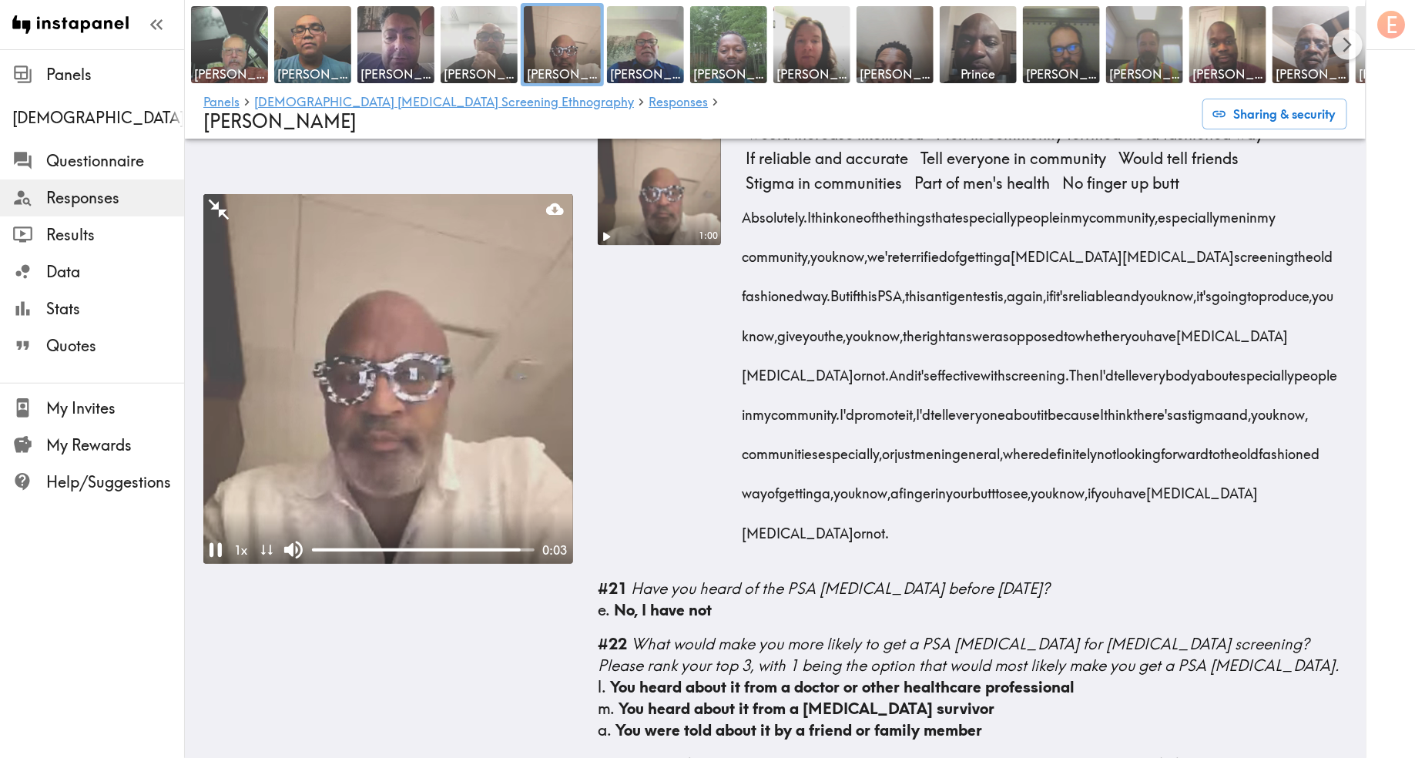
drag, startPoint x: 736, startPoint y: 318, endPoint x: 951, endPoint y: 648, distance: 393.6
click at [951, 565] on div "1:00 Would increase likelihood Men in community terrified Old fashioned way If …" at bounding box center [973, 344] width 750 height 444
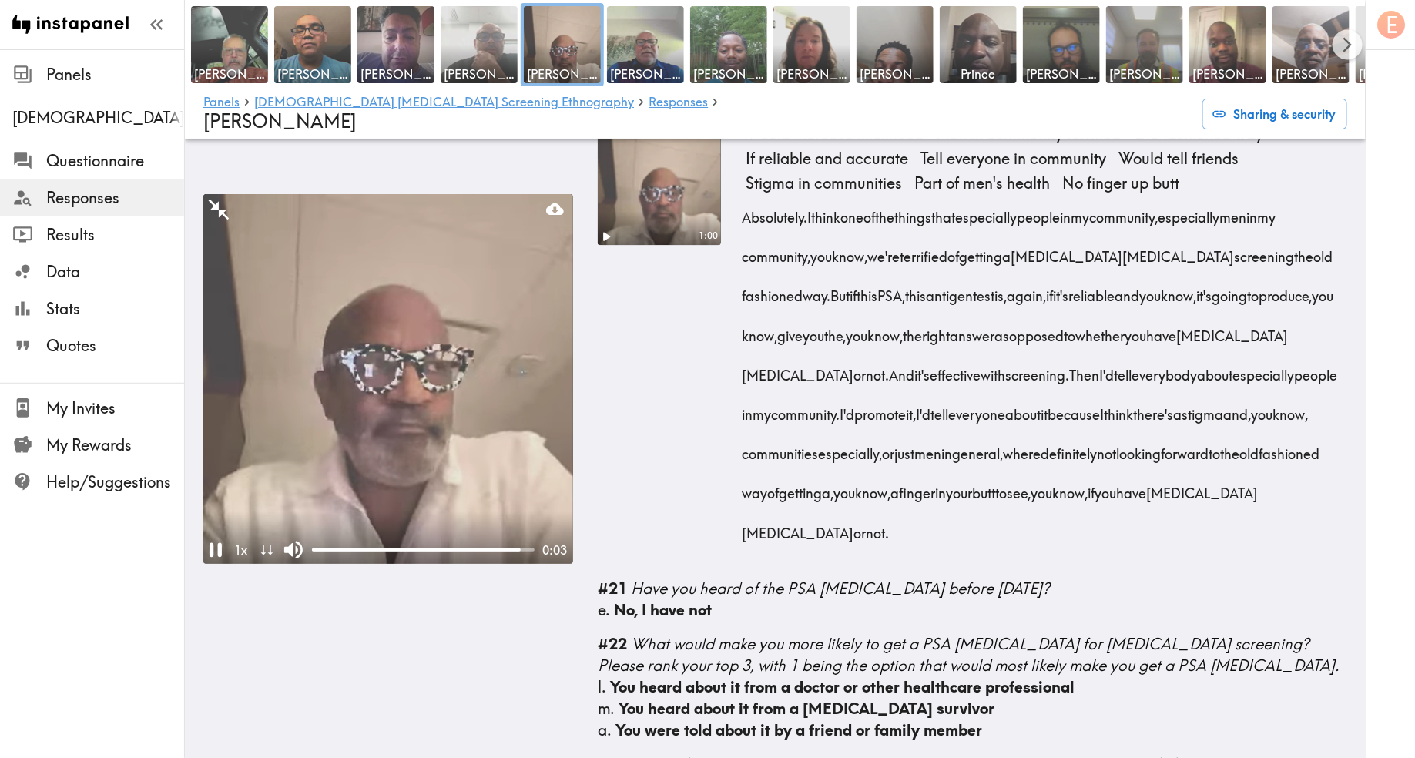
copy div "Absolutely. I think one of the things that especially people in my community, e…"
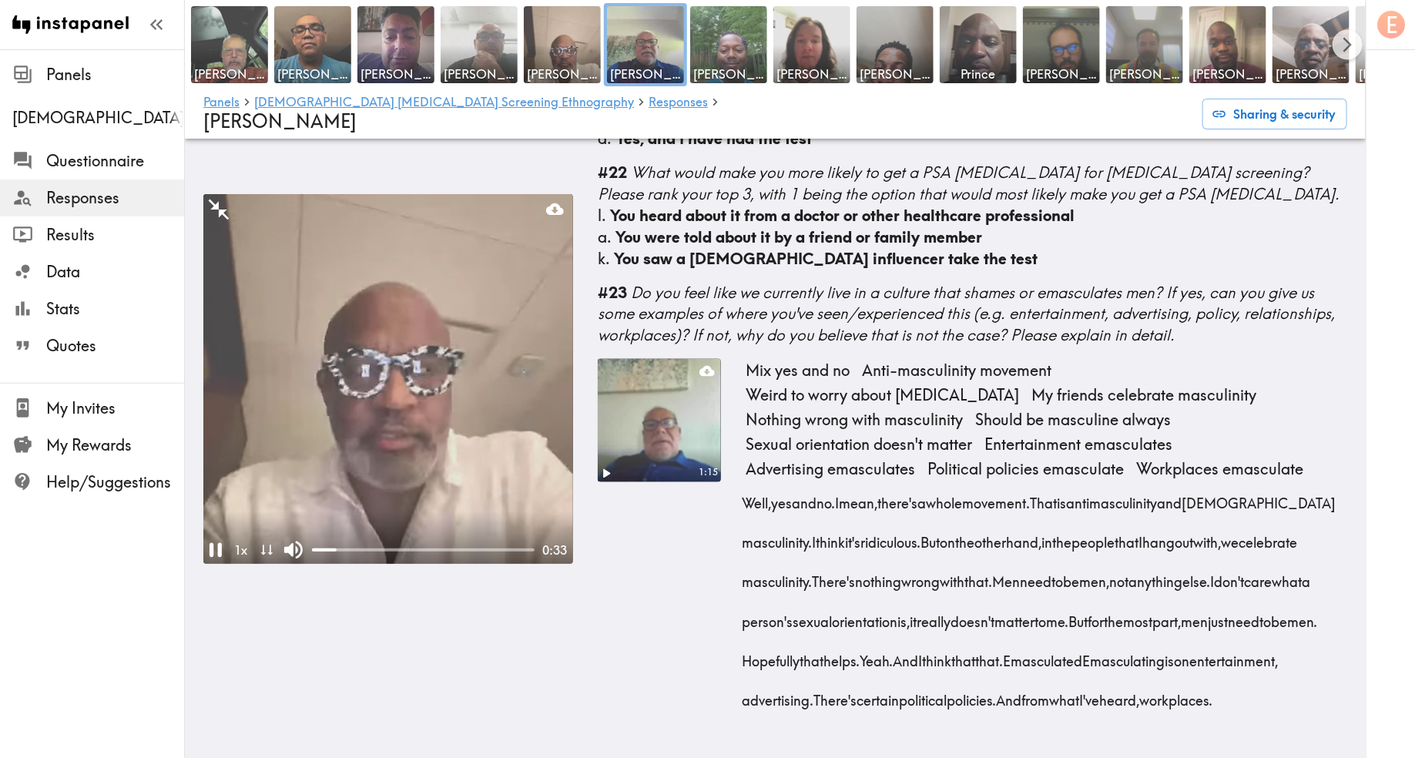
scroll to position [1497, 0]
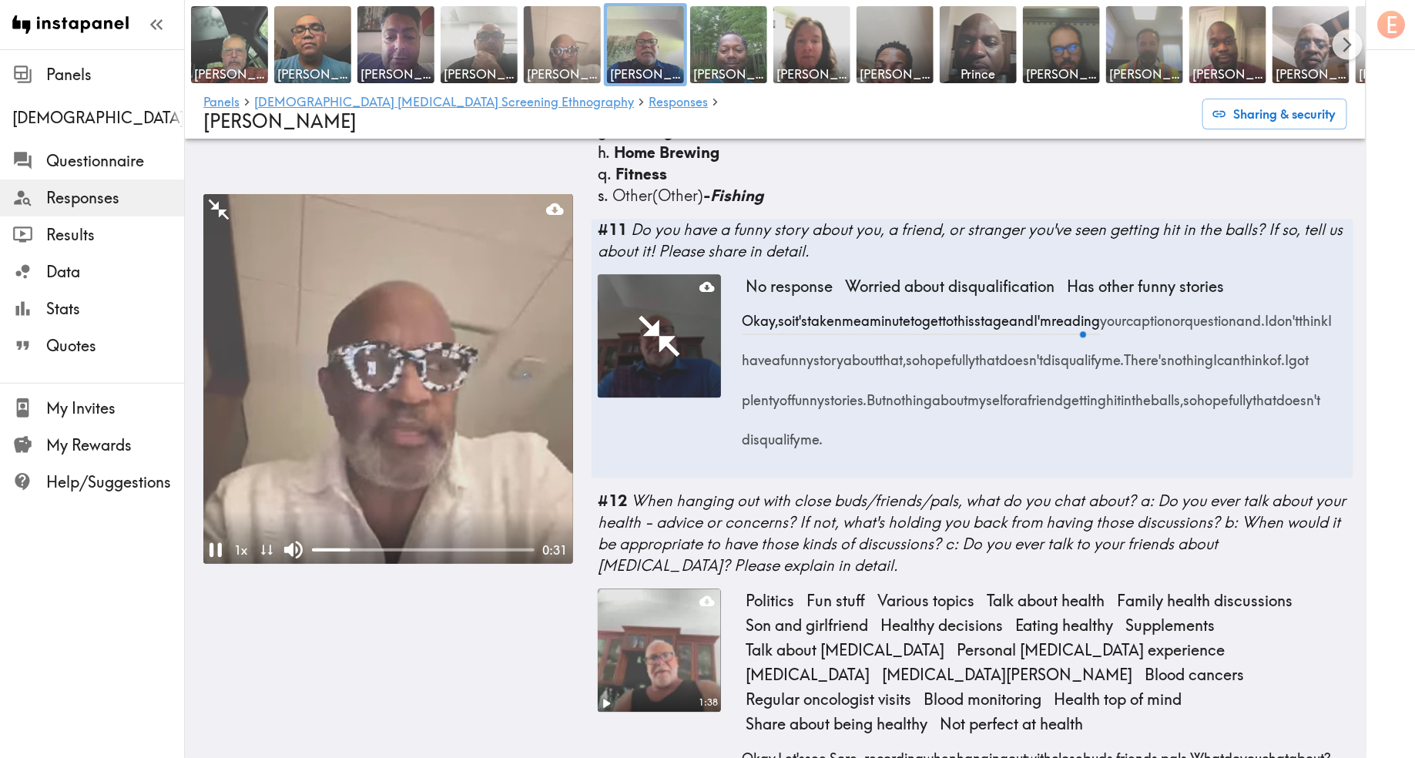
click at [576, 51] on img at bounding box center [562, 45] width 81 height 81
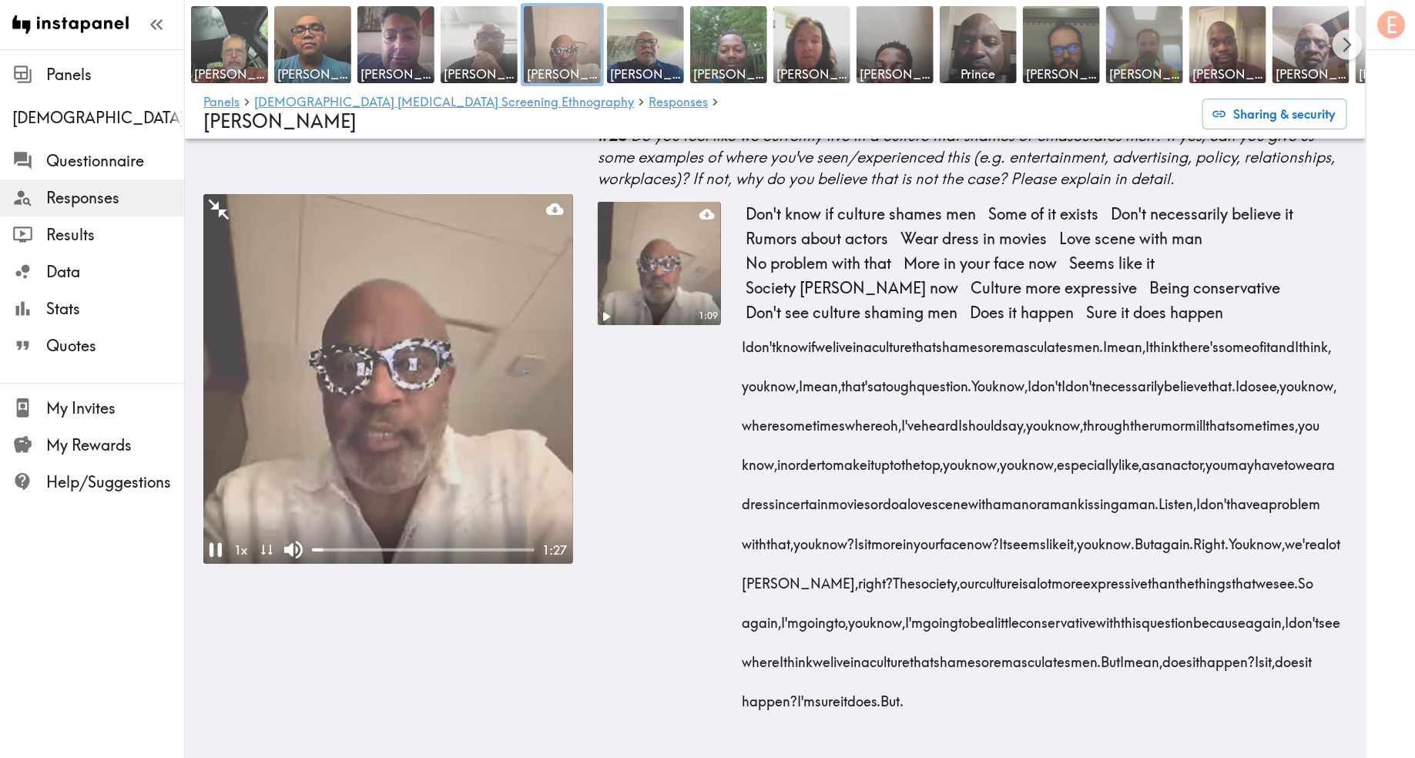
scroll to position [5650, 0]
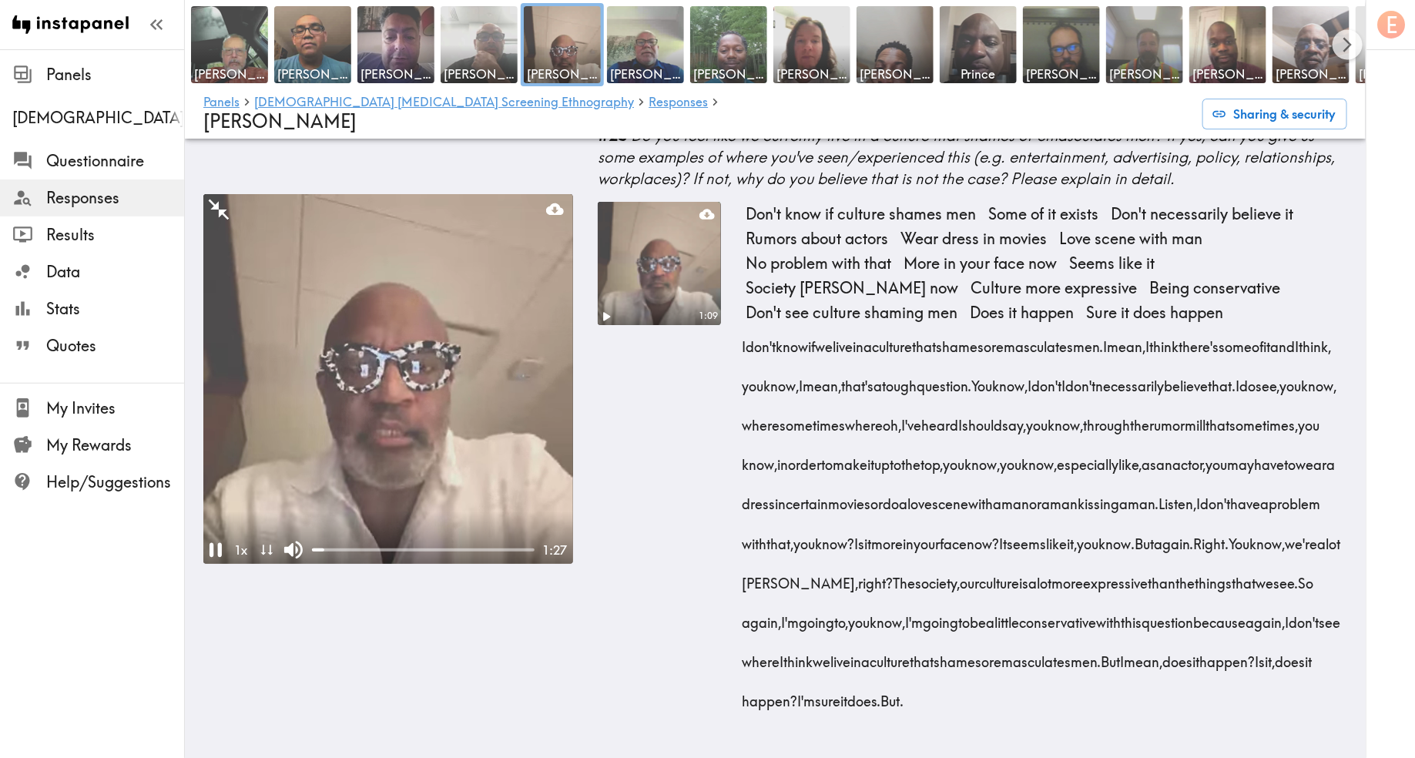
click at [690, 426] on div "1:09" at bounding box center [659, 468] width 123 height 532
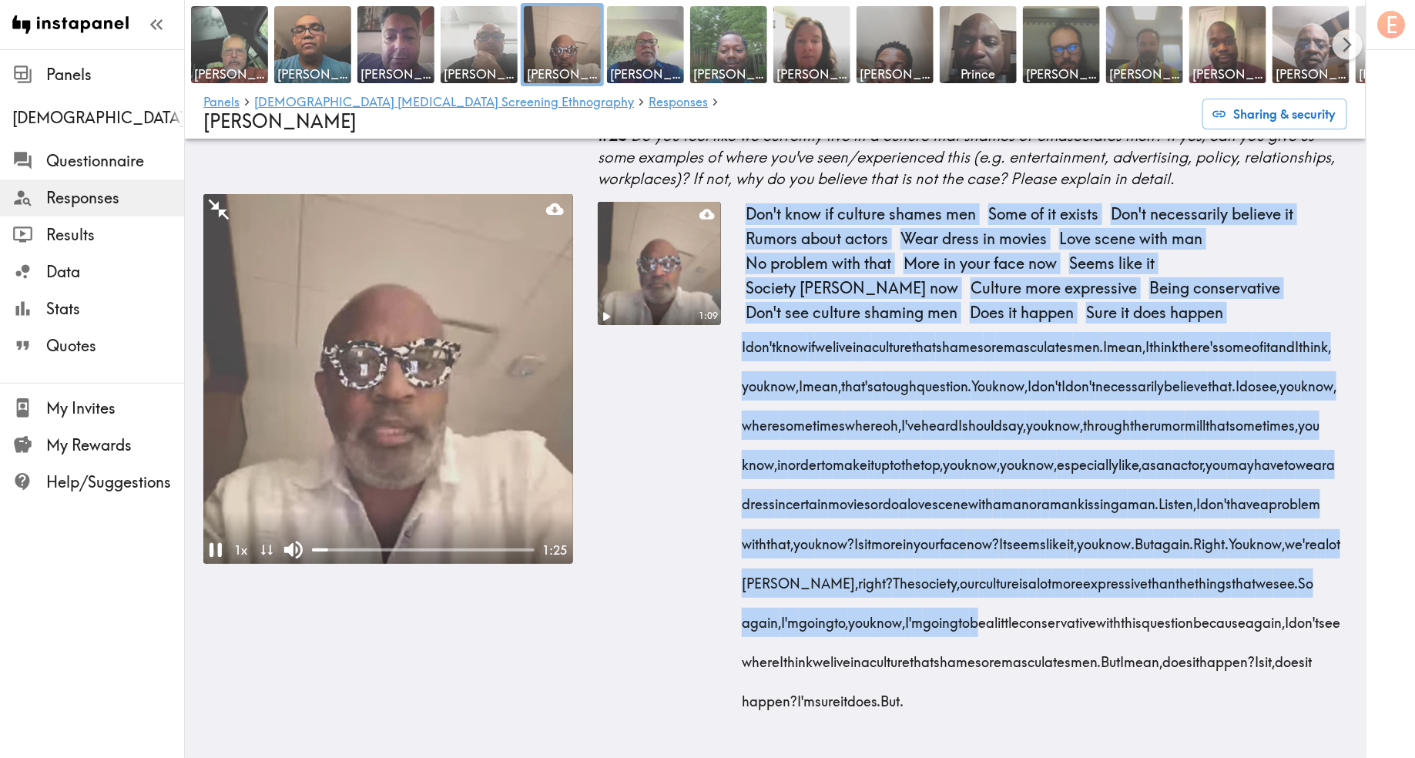
drag, startPoint x: 733, startPoint y: 336, endPoint x: 943, endPoint y: 656, distance: 382.7
click at [943, 656] on div "1:09 Don't know if culture shames men Some of it exists Don't necessarily belie…" at bounding box center [973, 468] width 750 height 532
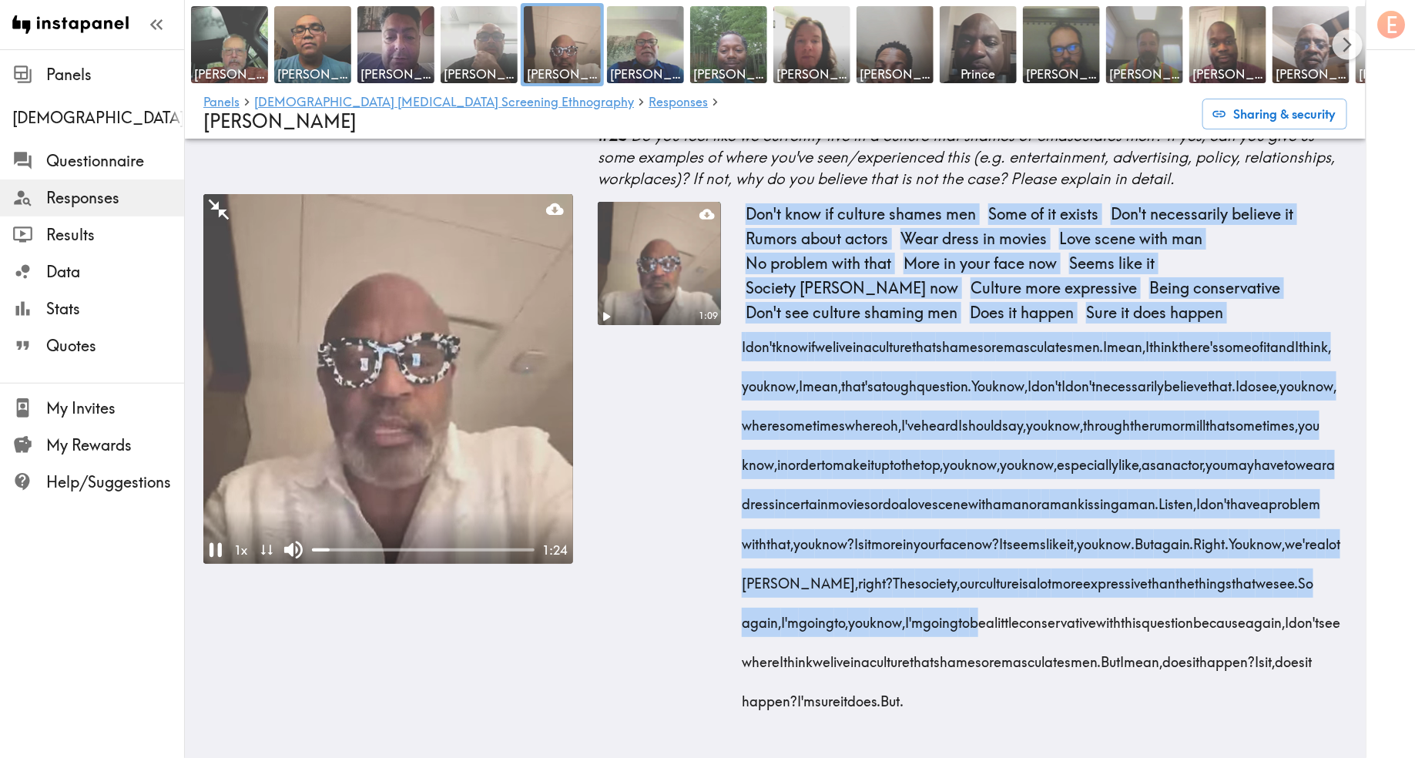
click at [970, 637] on span "be" at bounding box center [978, 617] width 16 height 39
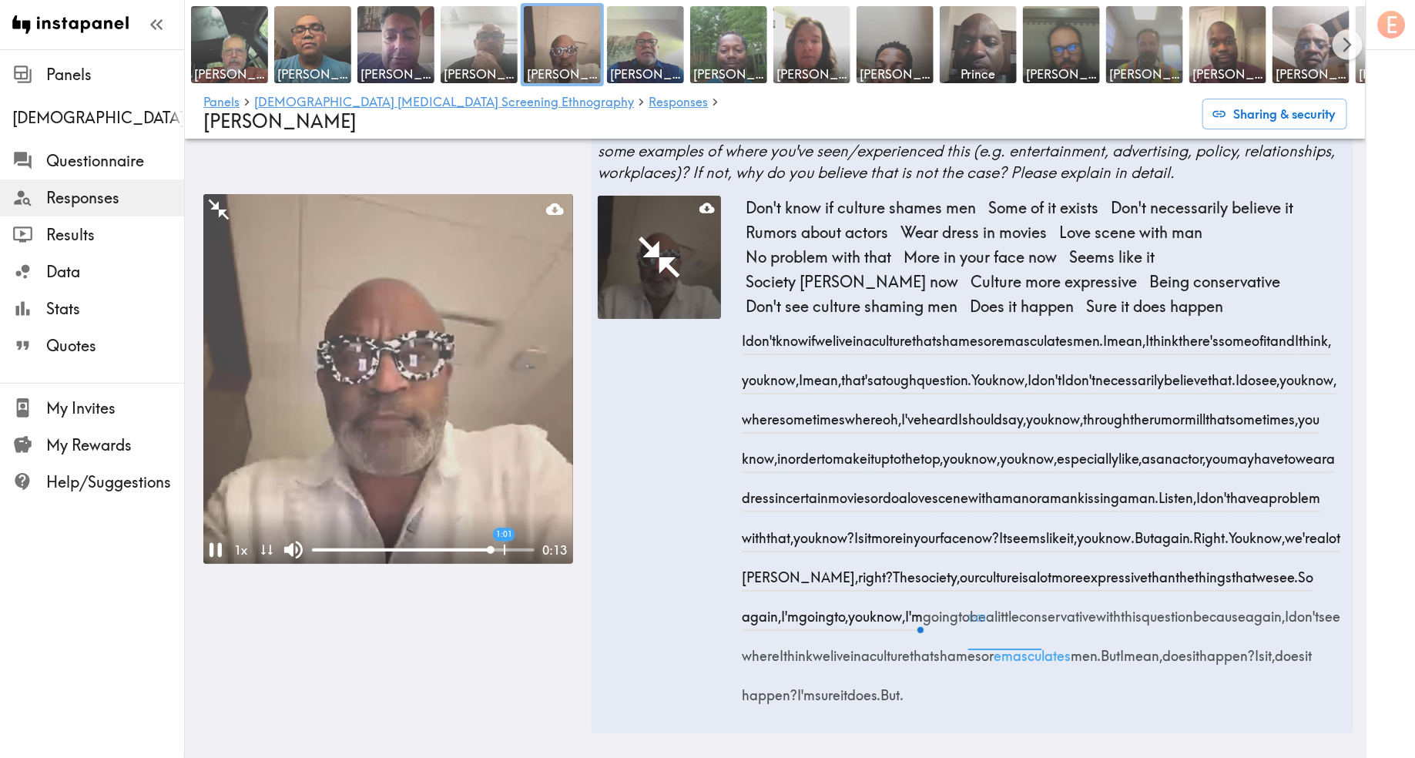
scroll to position [5681, 0]
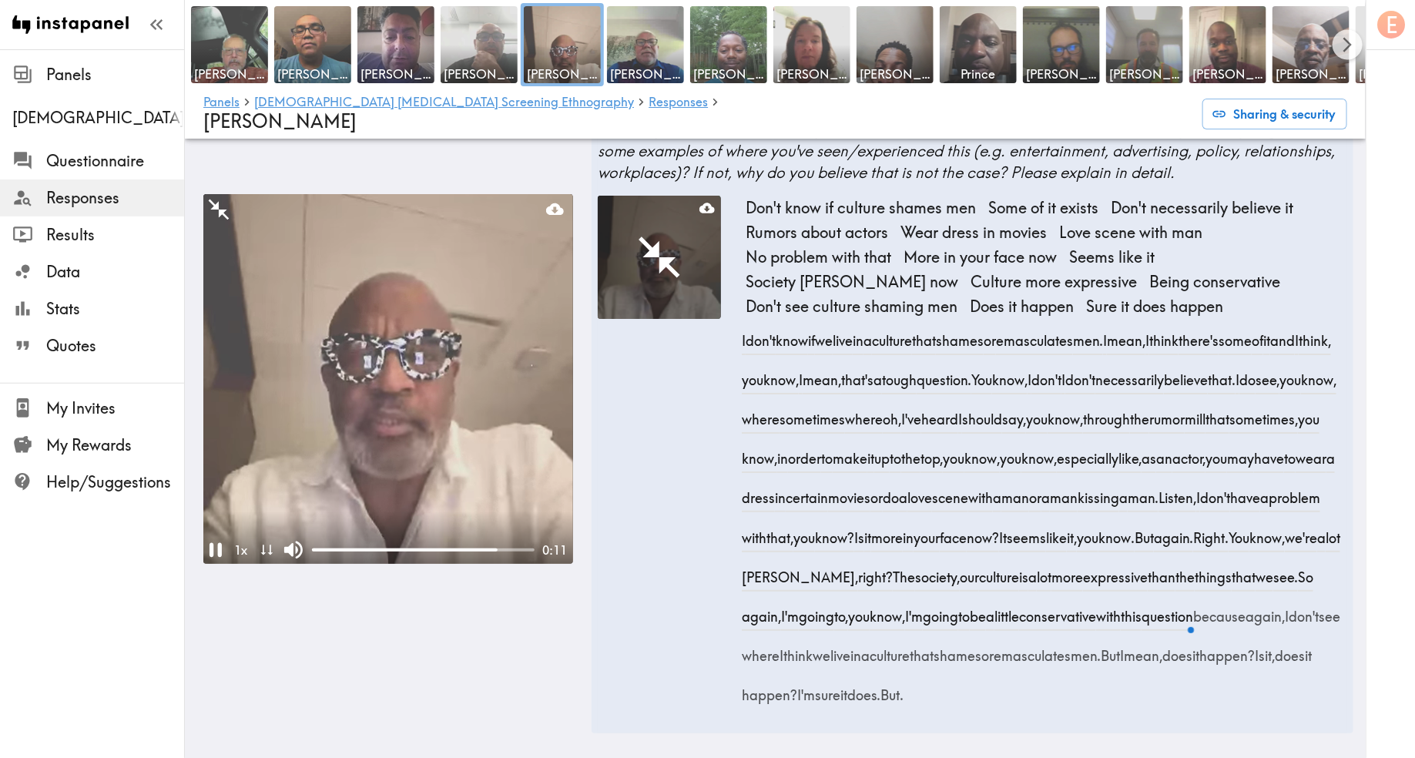
drag, startPoint x: 1072, startPoint y: 690, endPoint x: 742, endPoint y: 307, distance: 505.9
click at [746, 316] on div "I don't know if we live in a culture that shames or emasculates men. I mean, I …" at bounding box center [1047, 513] width 602 height 394
copy div "I don't know if we live in a culture that shames or emasculates men. I mean, I …"
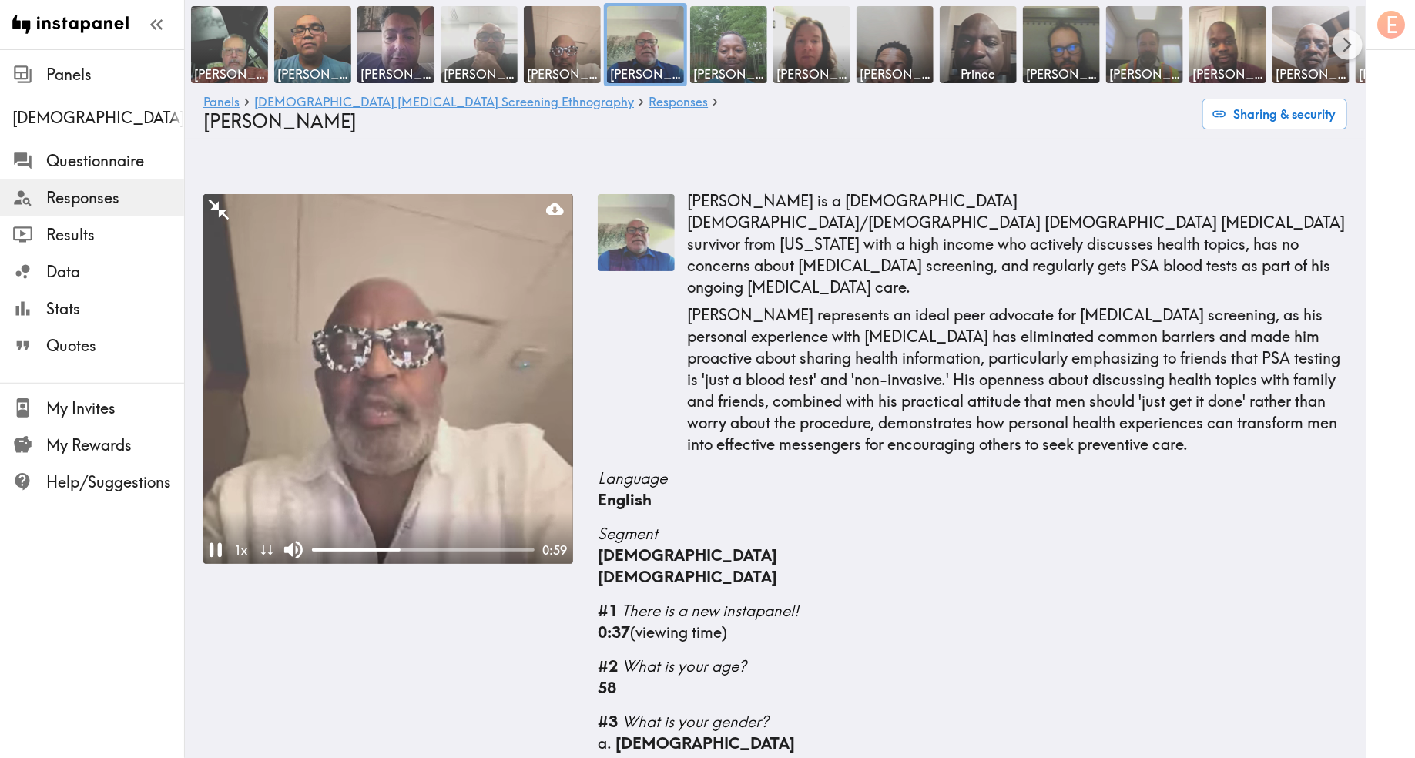
click at [467, 365] on video at bounding box center [388, 379] width 370 height 370
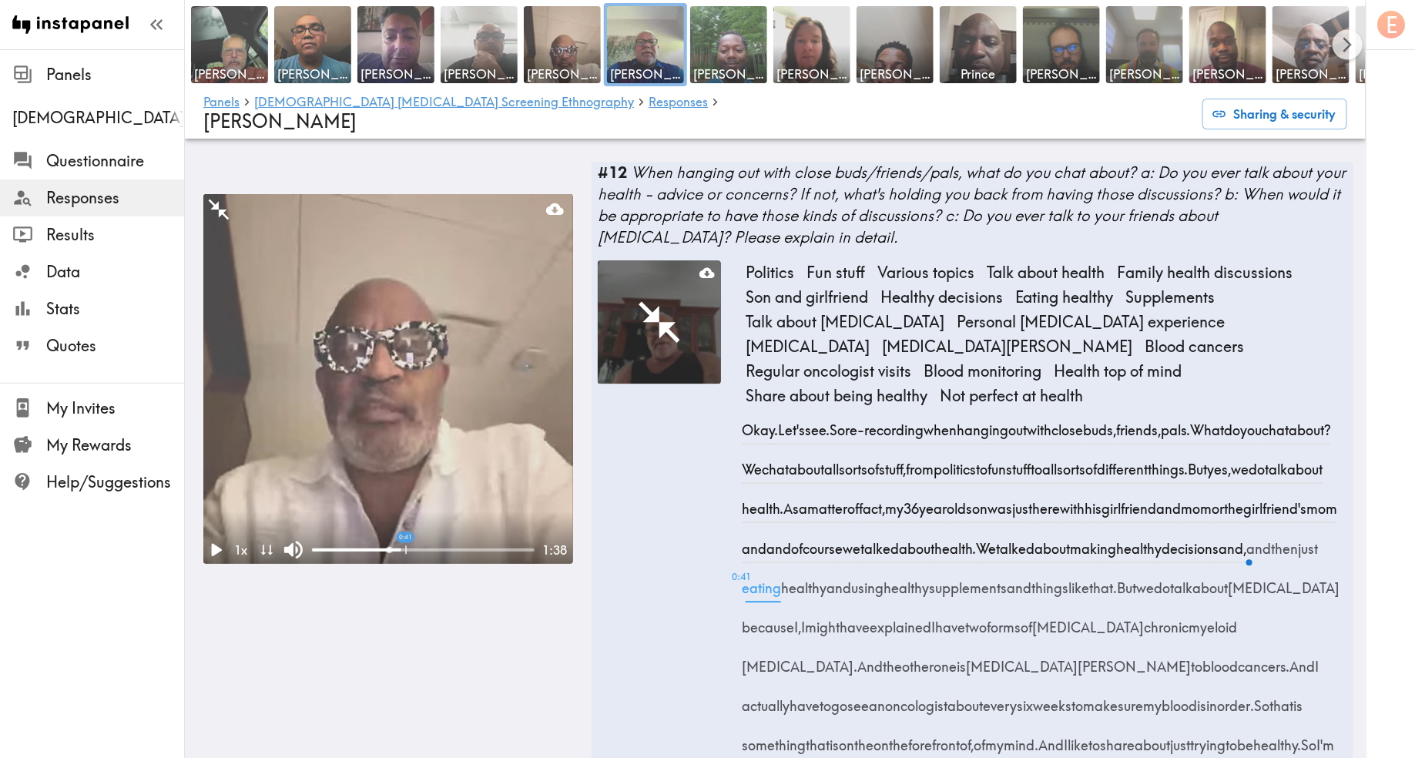
scroll to position [1854, 0]
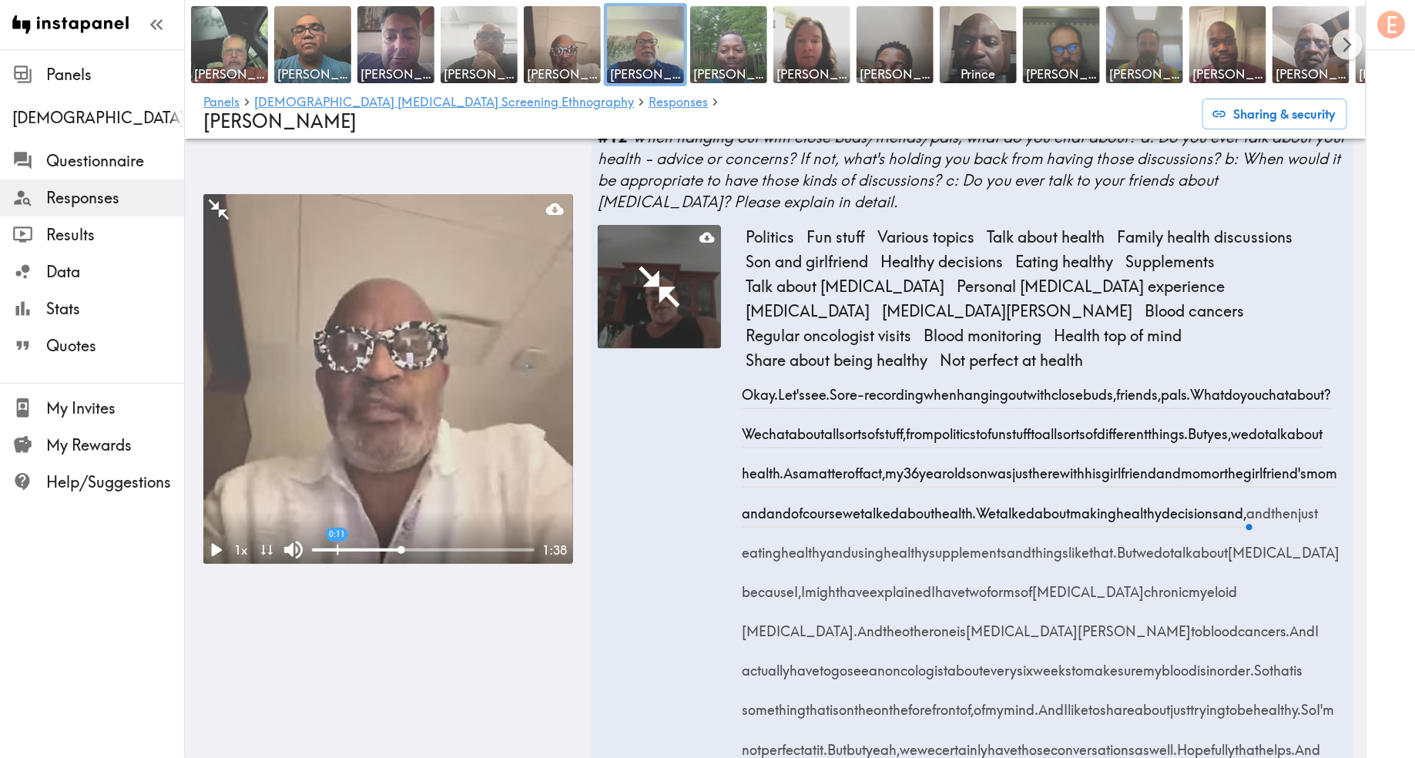
drag, startPoint x: 827, startPoint y: 332, endPoint x: 1040, endPoint y: 720, distance: 443.1
click at [1040, 720] on div "Okay. Let's see. So re-recording when hanging out with close buds, friends, pal…" at bounding box center [1047, 587] width 602 height 434
copy div "We chat about all sorts of stuff, from politics to fun stuff to all sorts of di…"
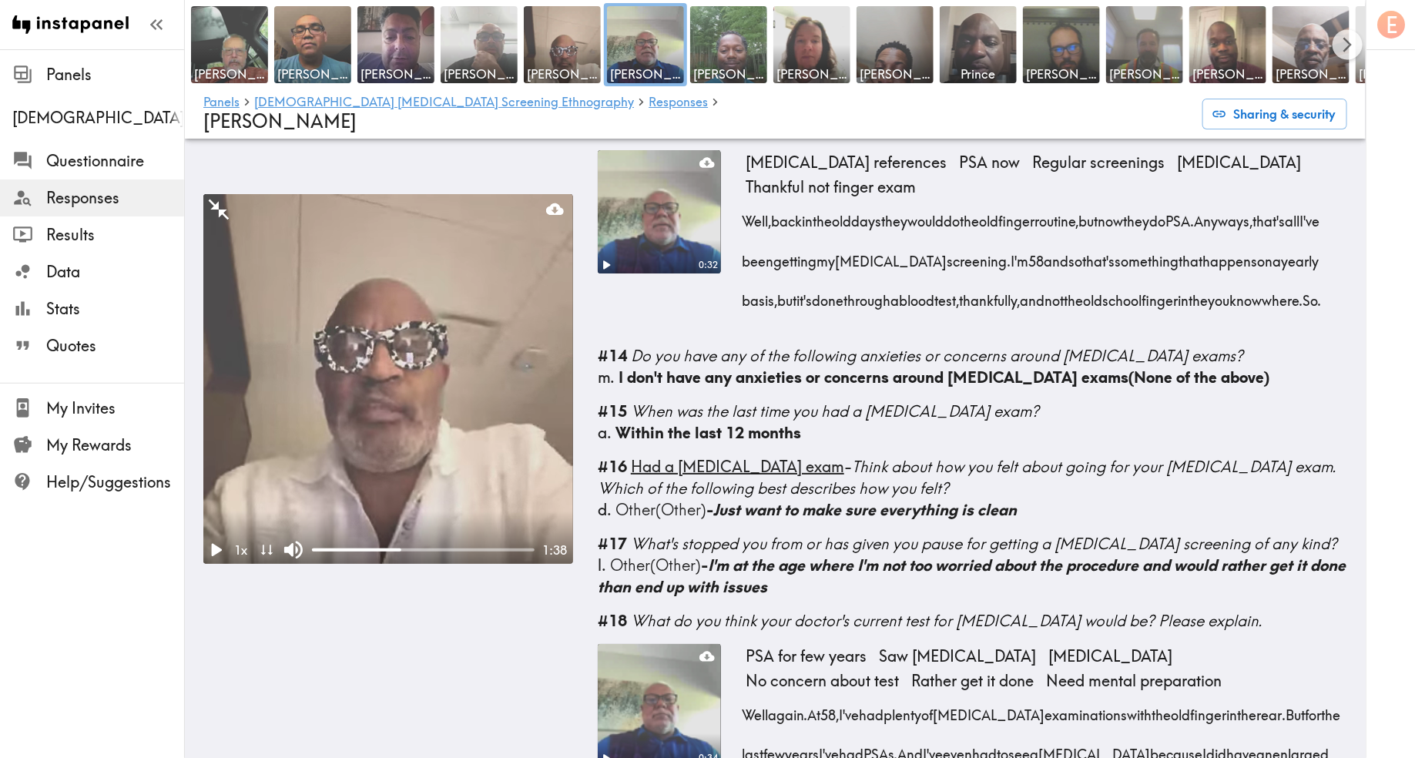
scroll to position [2509, 0]
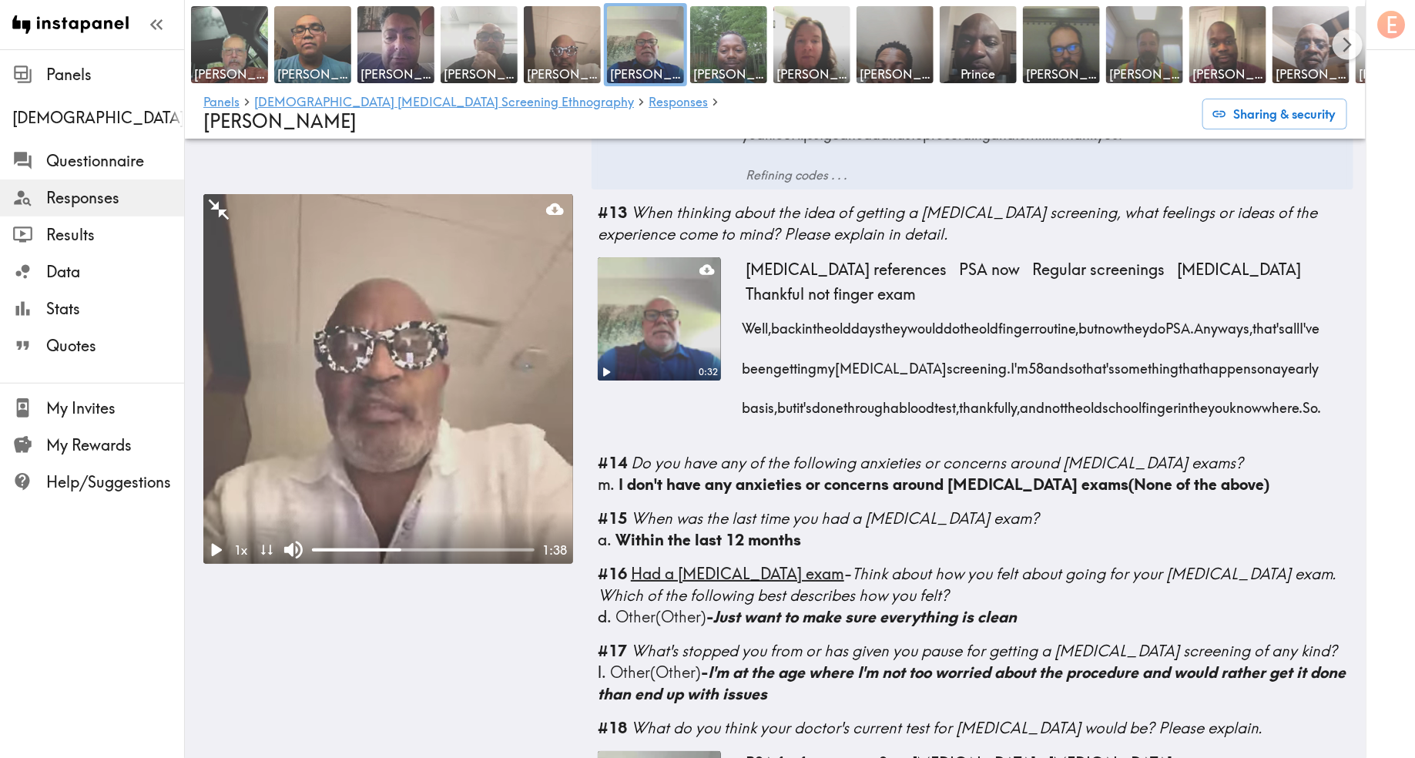
drag, startPoint x: 888, startPoint y: 389, endPoint x: 743, endPoint y: 274, distance: 184.8
click at [746, 304] on div "Well, back in the old days they would do the old finger routine, but now they d…" at bounding box center [1047, 363] width 602 height 119
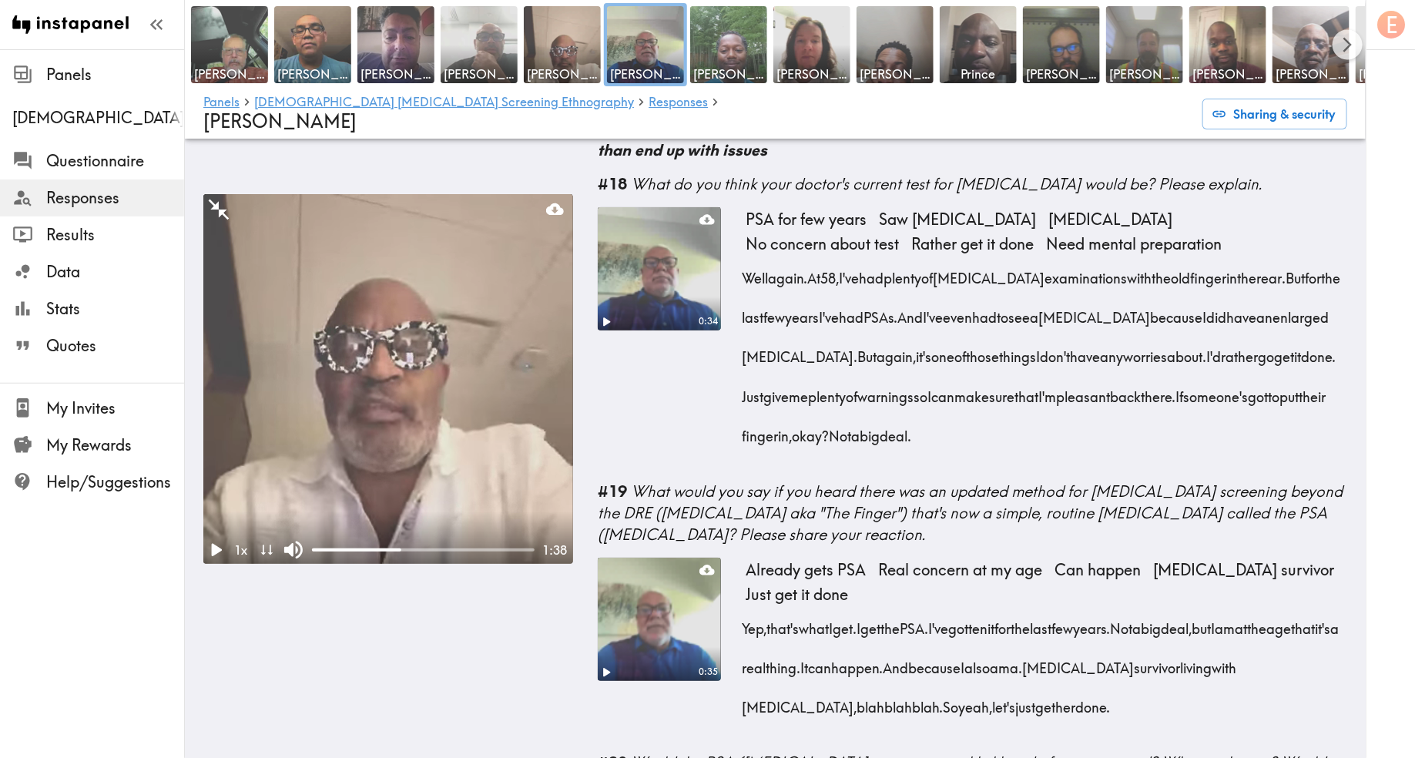
scroll to position [3034, 0]
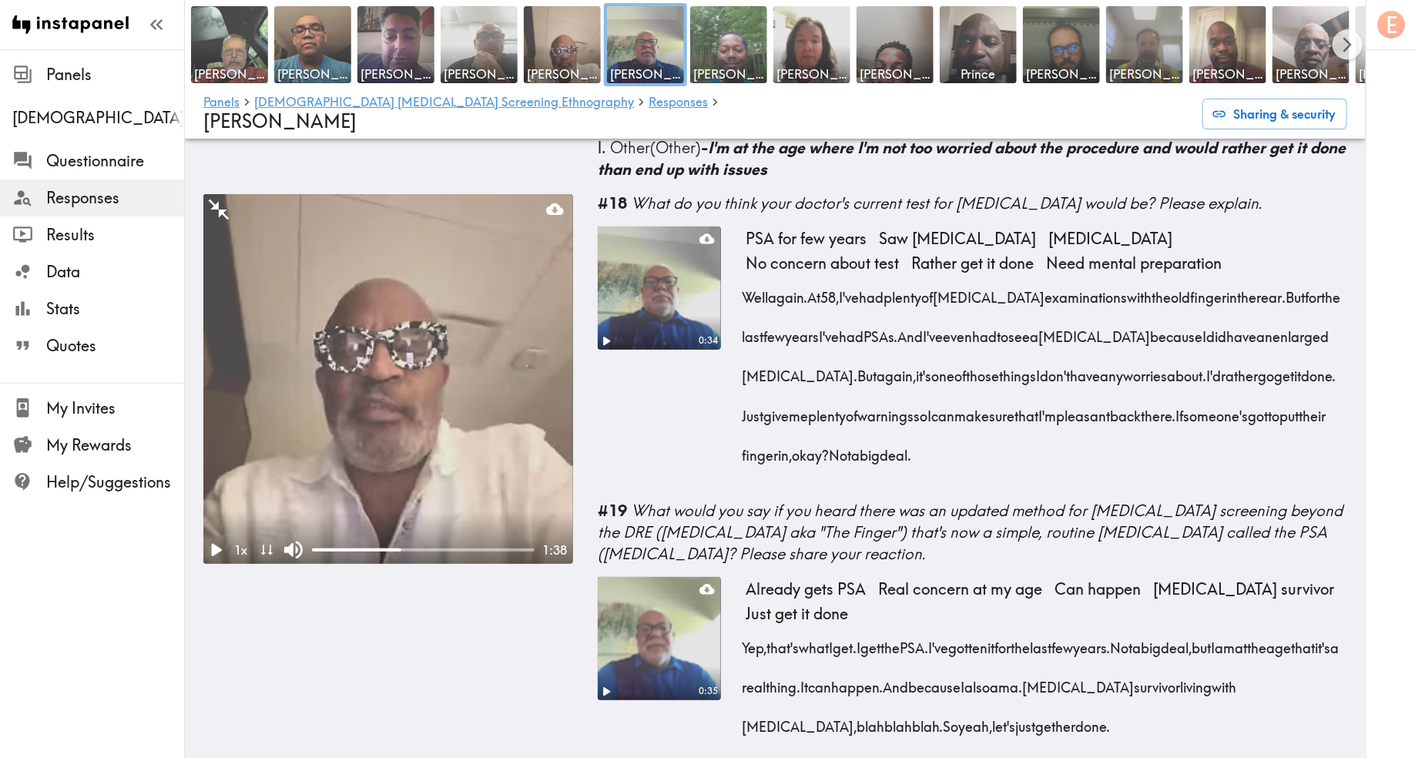
drag, startPoint x: 1129, startPoint y: 445, endPoint x: 734, endPoint y: 283, distance: 427.1
click at [734, 283] on div "0:34 PSA for few years Saw urologist Enlarged prostate No concern about test Ra…" at bounding box center [973, 357] width 750 height 261
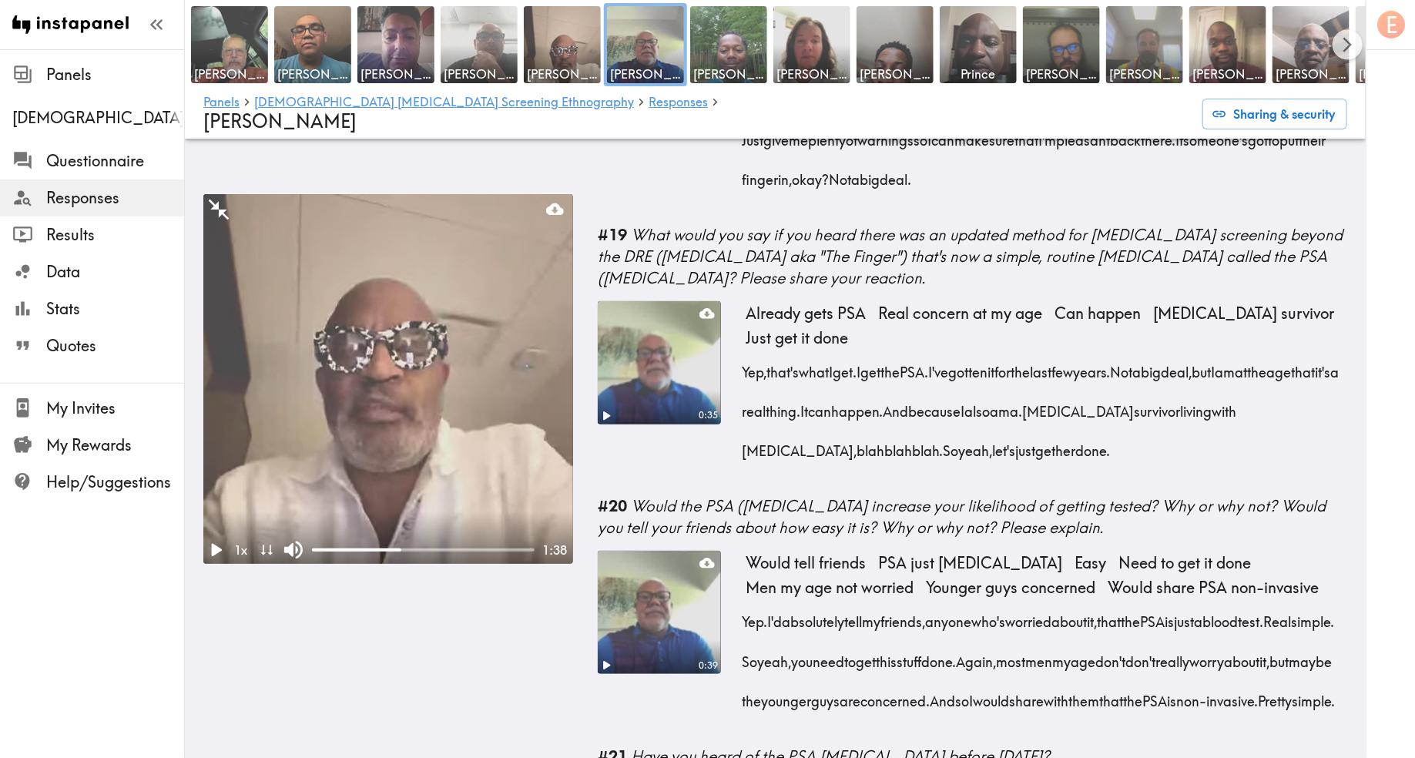
scroll to position [3315, 0]
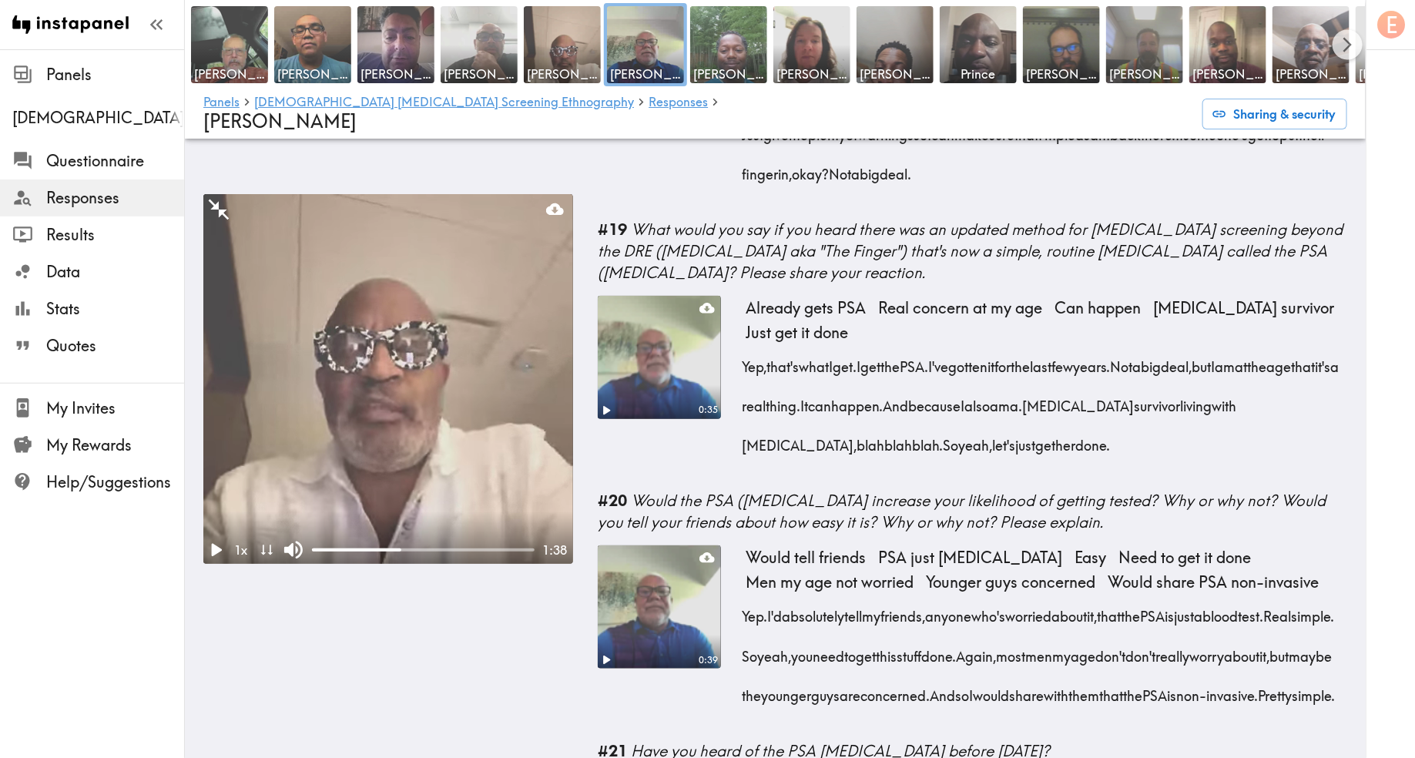
drag, startPoint x: 1119, startPoint y: 425, endPoint x: 741, endPoint y: 354, distance: 384.9
click at [746, 354] on div "Yep, that's what I get. I get the PSA. I've gotten it for the last few years. N…" at bounding box center [1047, 401] width 602 height 119
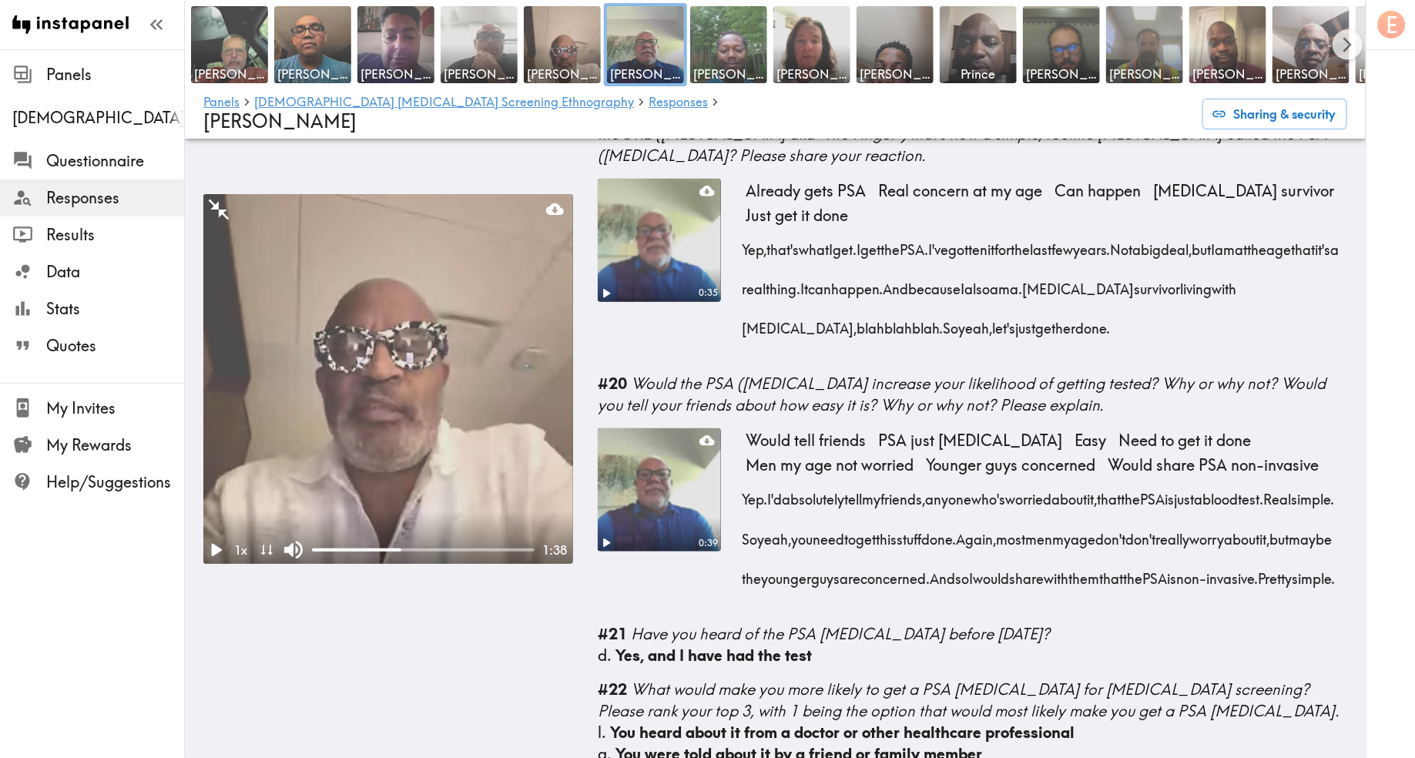
scroll to position [3441, 0]
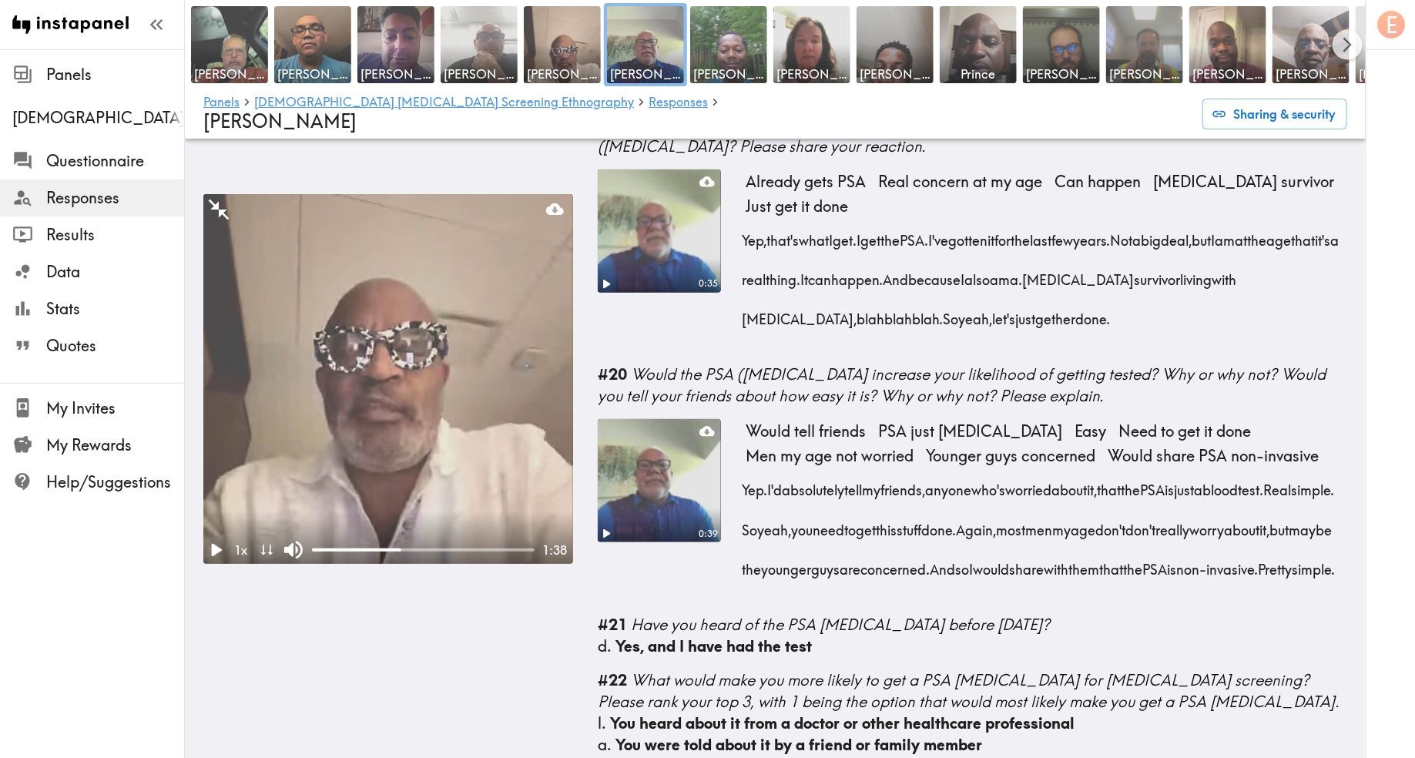
click at [1041, 584] on div "Yep. I'd absolutely tell my friends, anyone who's worried about it, that the PS…" at bounding box center [1047, 524] width 602 height 119
drag, startPoint x: 1010, startPoint y: 590, endPoint x: 740, endPoint y: 472, distance: 295.0
click at [740, 472] on div "0:39 Would tell friends PSA just blood test Easy Need to get it done Men my age…" at bounding box center [973, 510] width 750 height 183
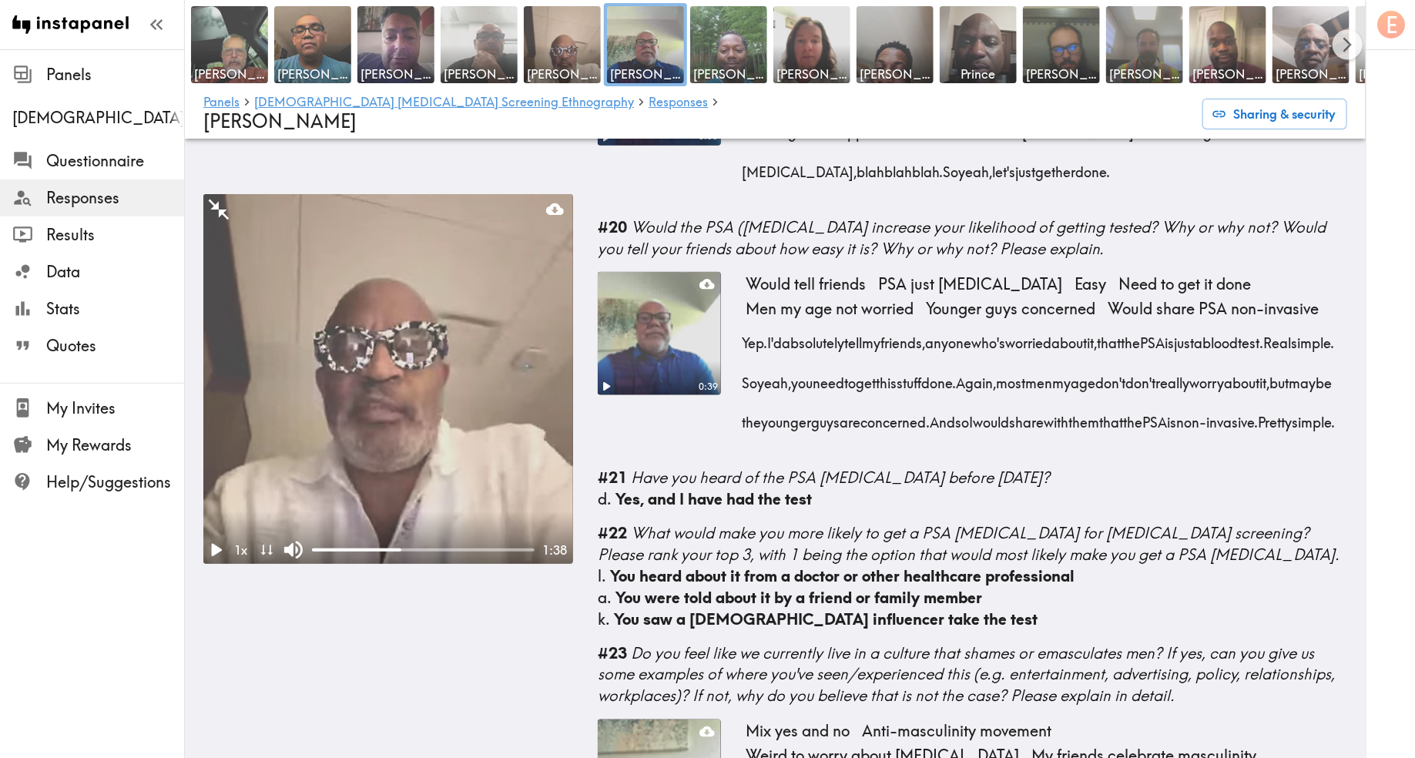
scroll to position [3558, 0]
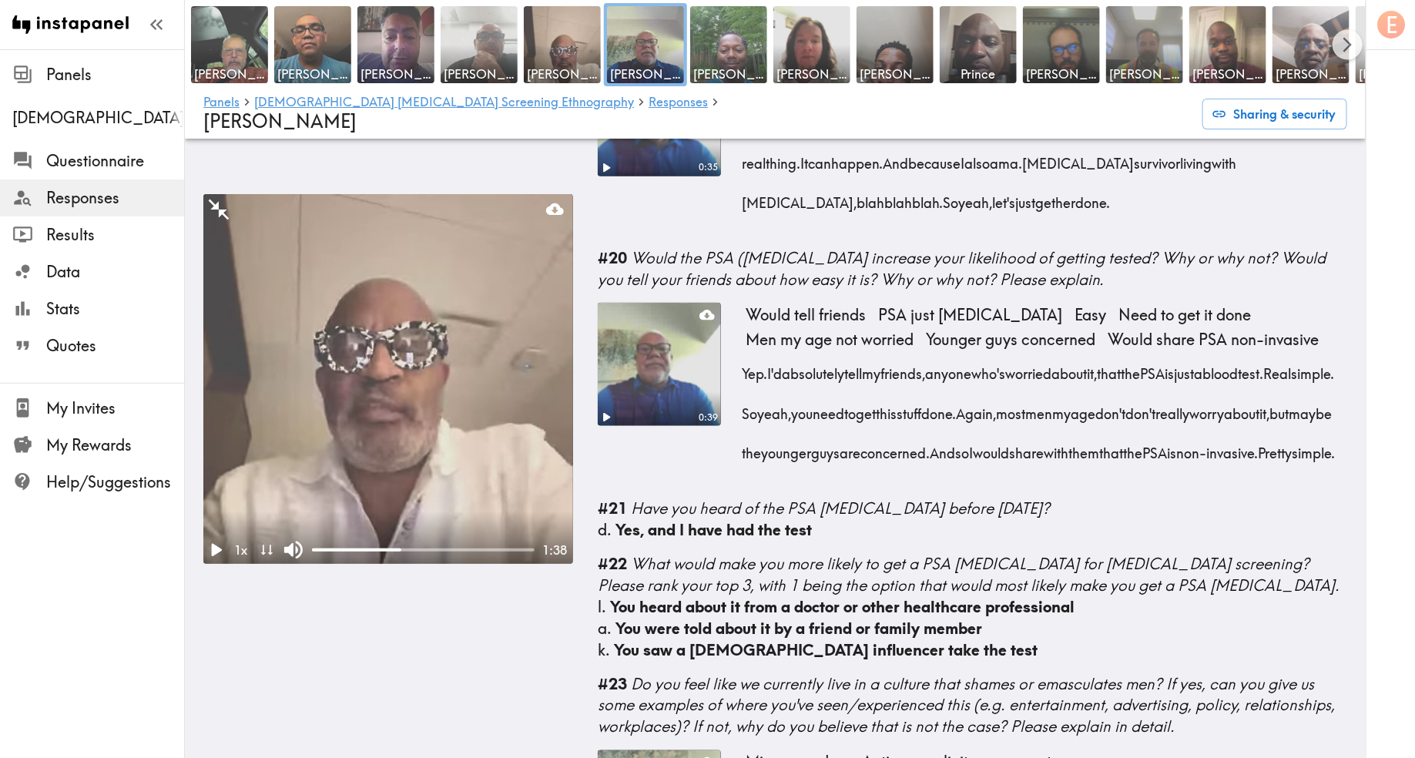
click at [857, 261] on span "Would the PSA ([MEDICAL_DATA] increase your likelihood of getting tested? Why o…" at bounding box center [962, 268] width 728 height 41
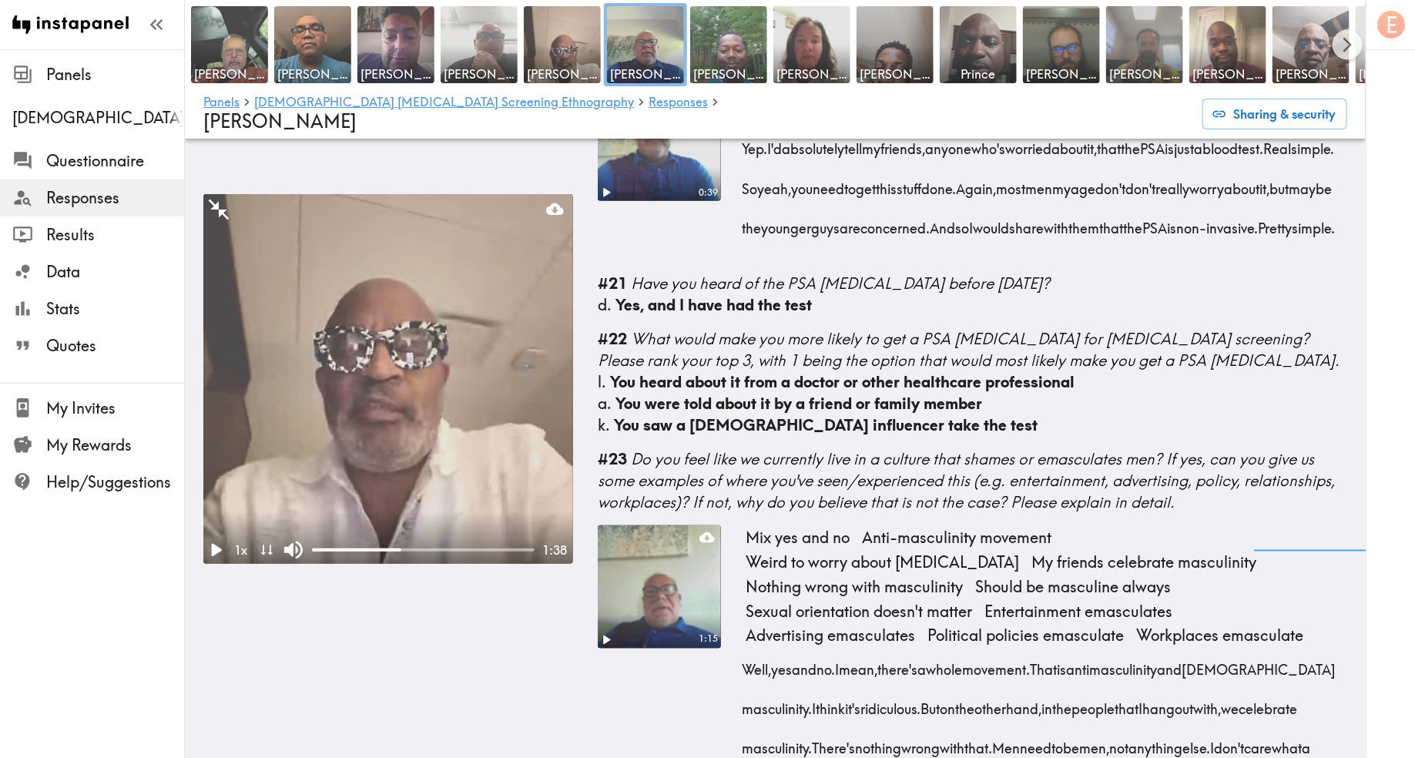
scroll to position [4008, 0]
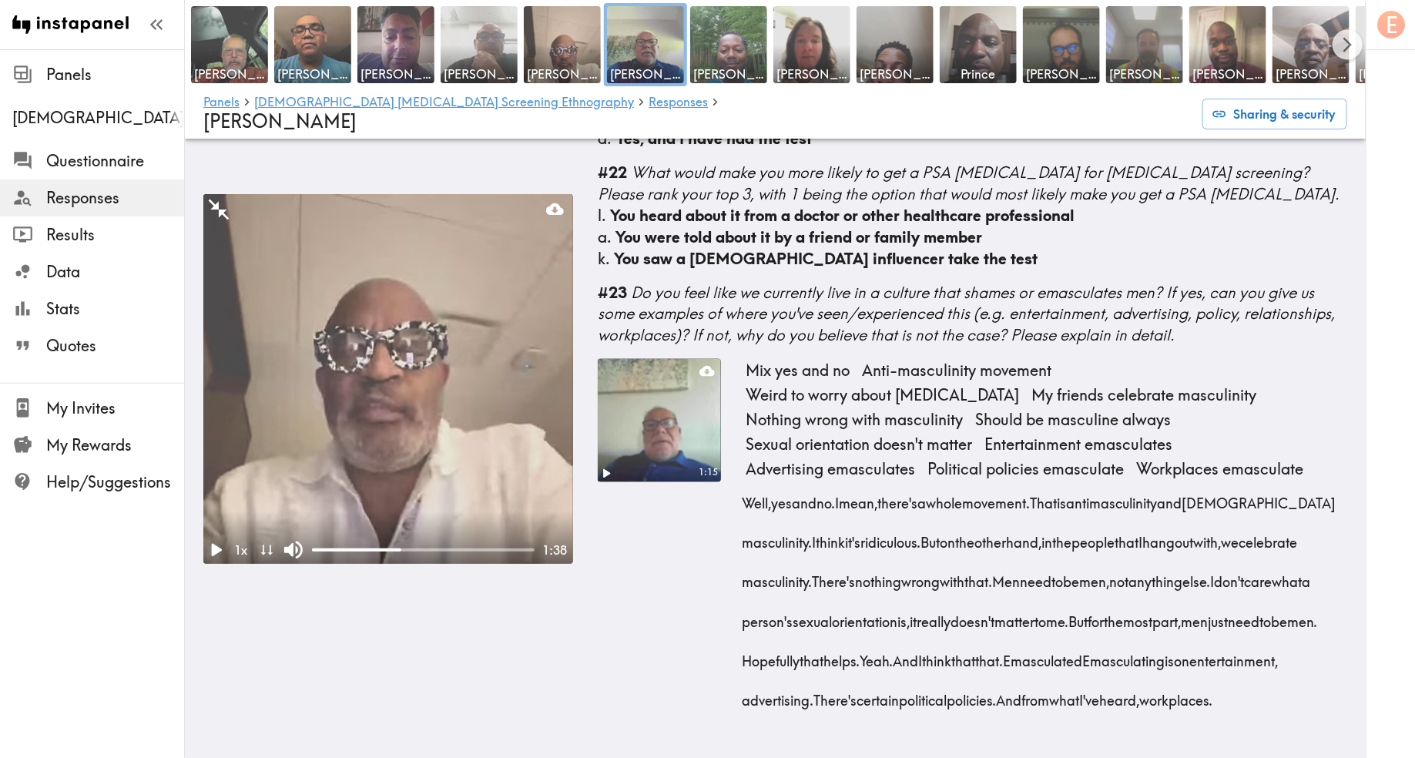
click at [909, 712] on div "Well, yes and no. I mean, there's a whole movement. That is anti masculinity an…" at bounding box center [1047, 597] width 602 height 237
drag, startPoint x: 924, startPoint y: 696, endPoint x: 740, endPoint y: 460, distance: 299.3
click at [740, 460] on div "1:15 Mix yes and no Anti-masculinity movement Weird to worry about emasculation…" at bounding box center [973, 546] width 750 height 374
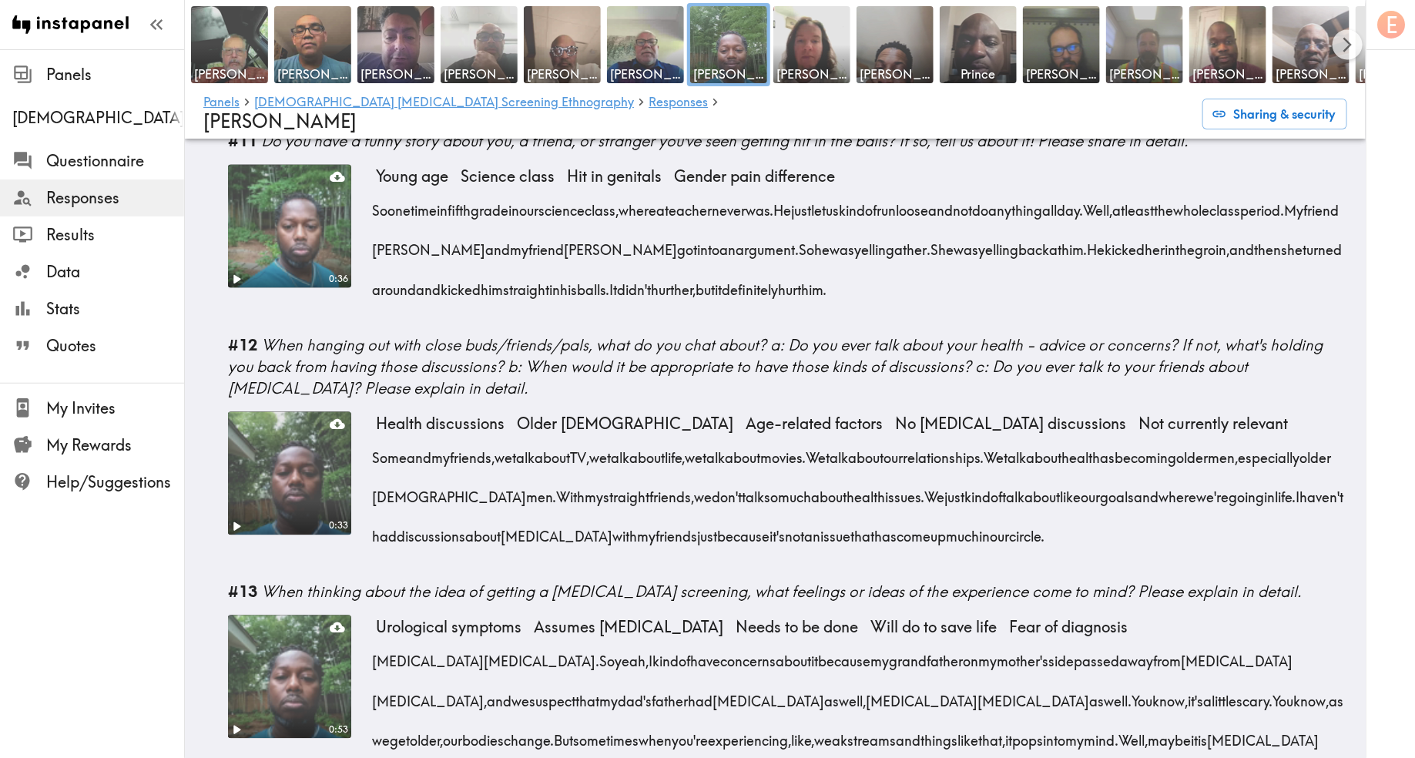
scroll to position [1315, 0]
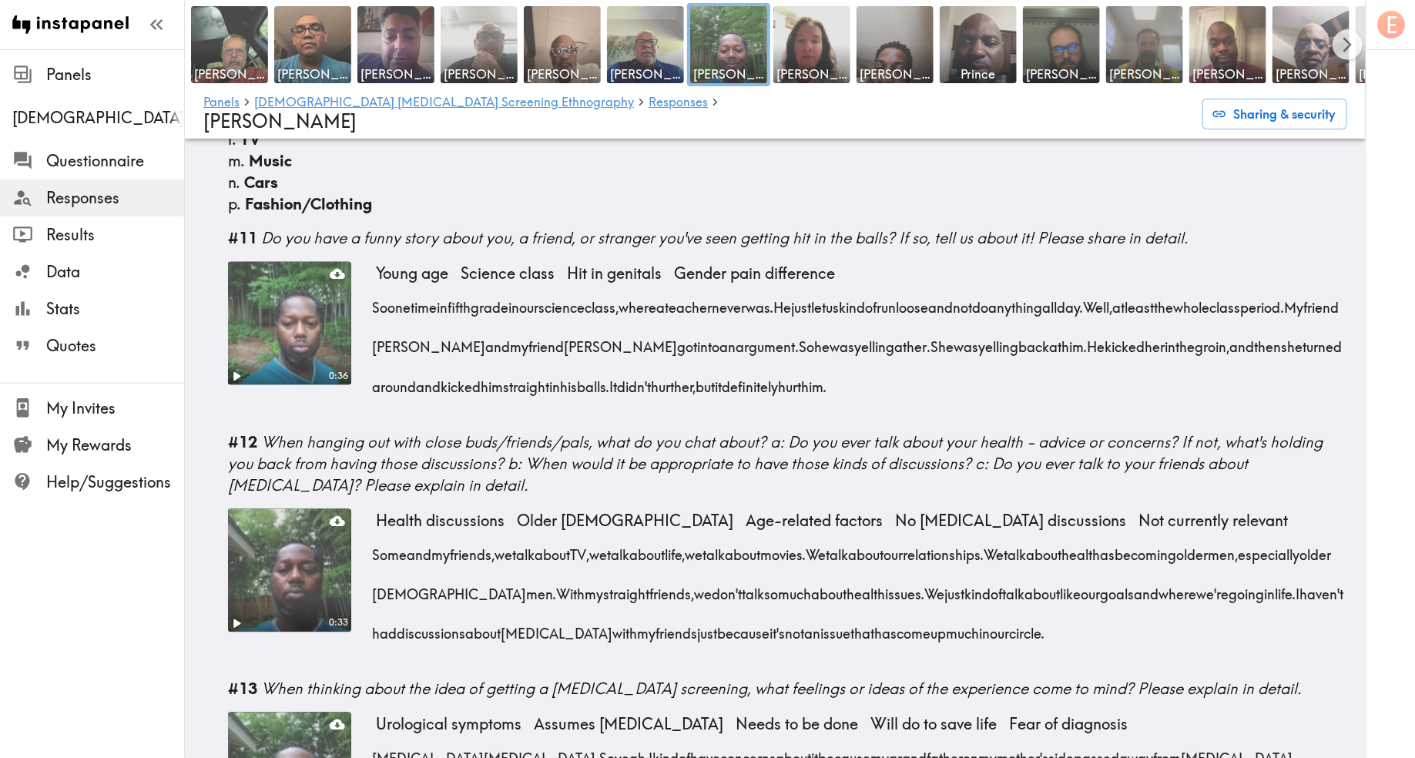
click at [399, 284] on span "one" at bounding box center [399, 303] width 23 height 39
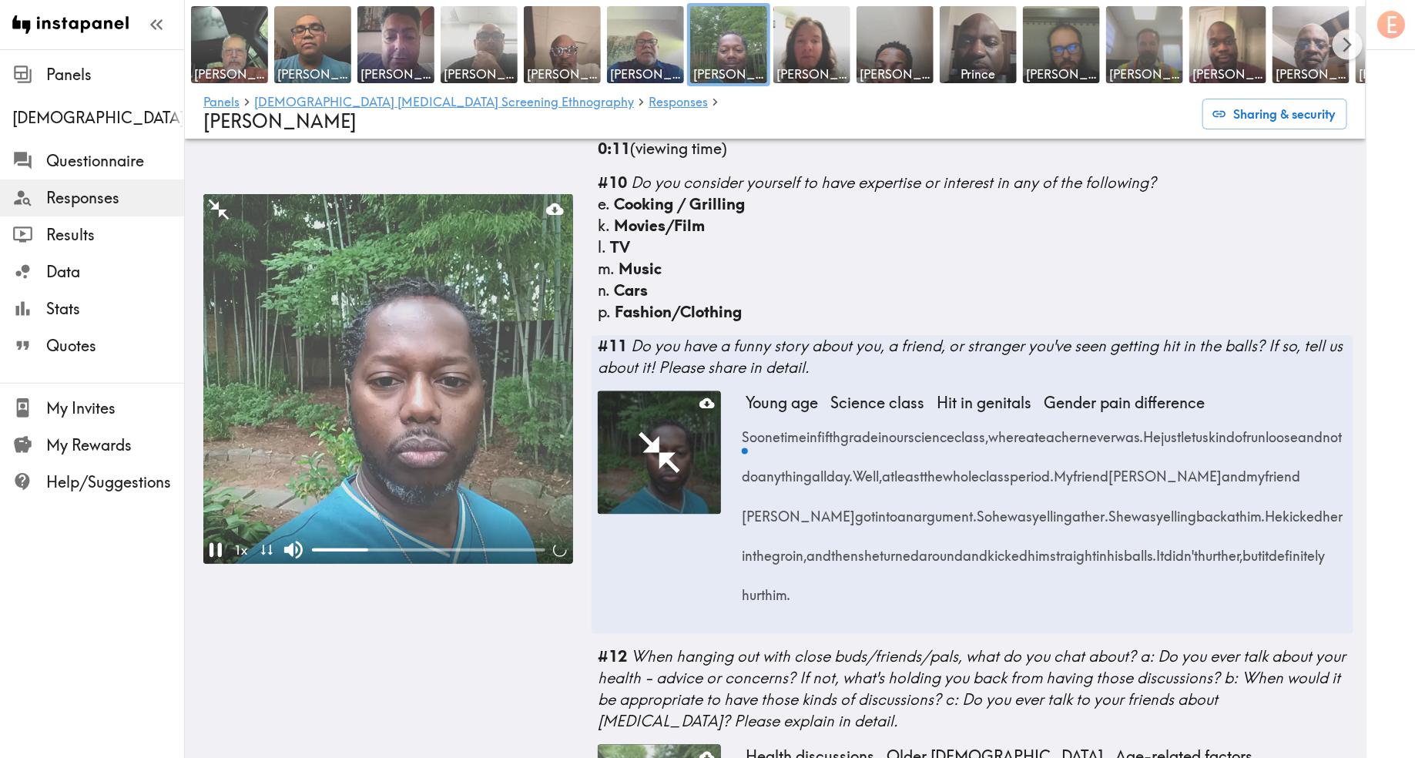
scroll to position [1401, 0]
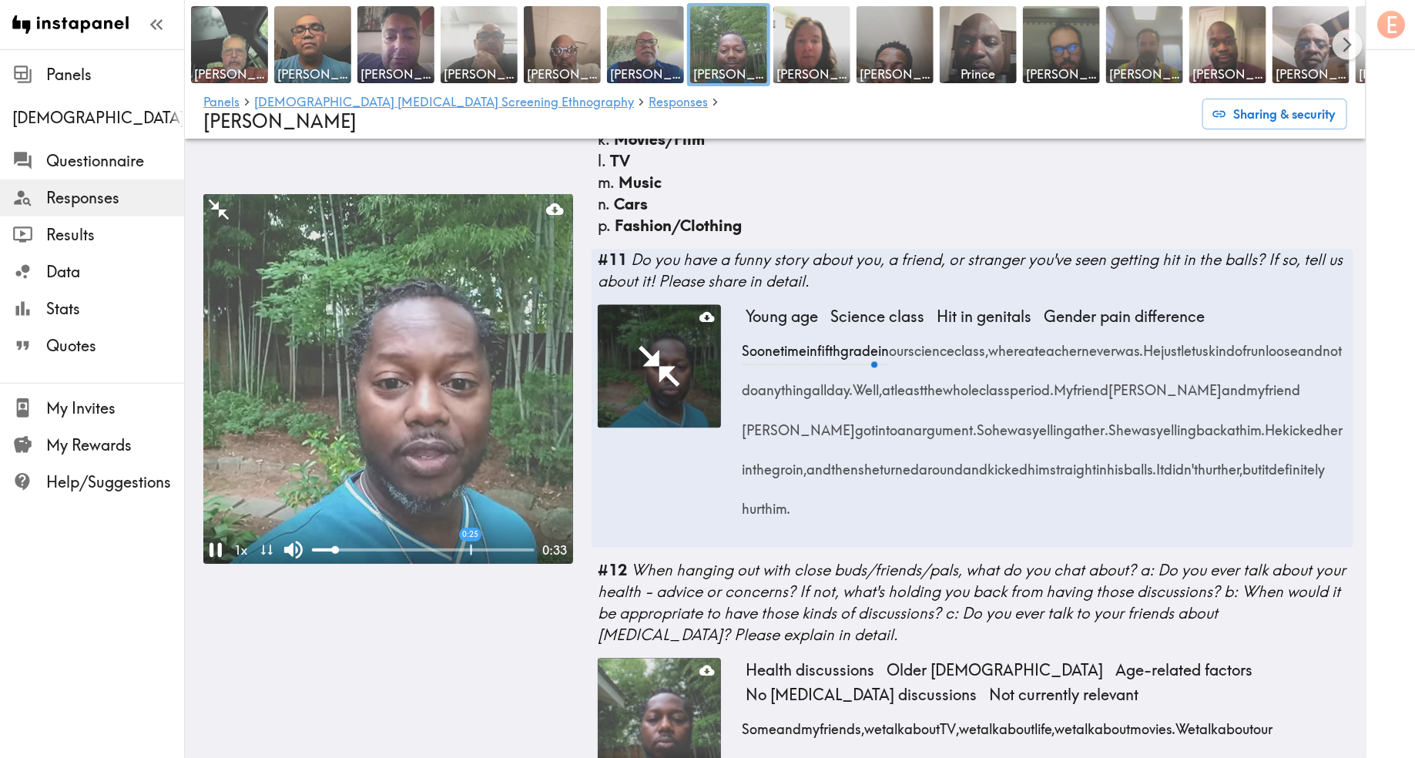
drag, startPoint x: 1006, startPoint y: 458, endPoint x: 746, endPoint y: 304, distance: 302.6
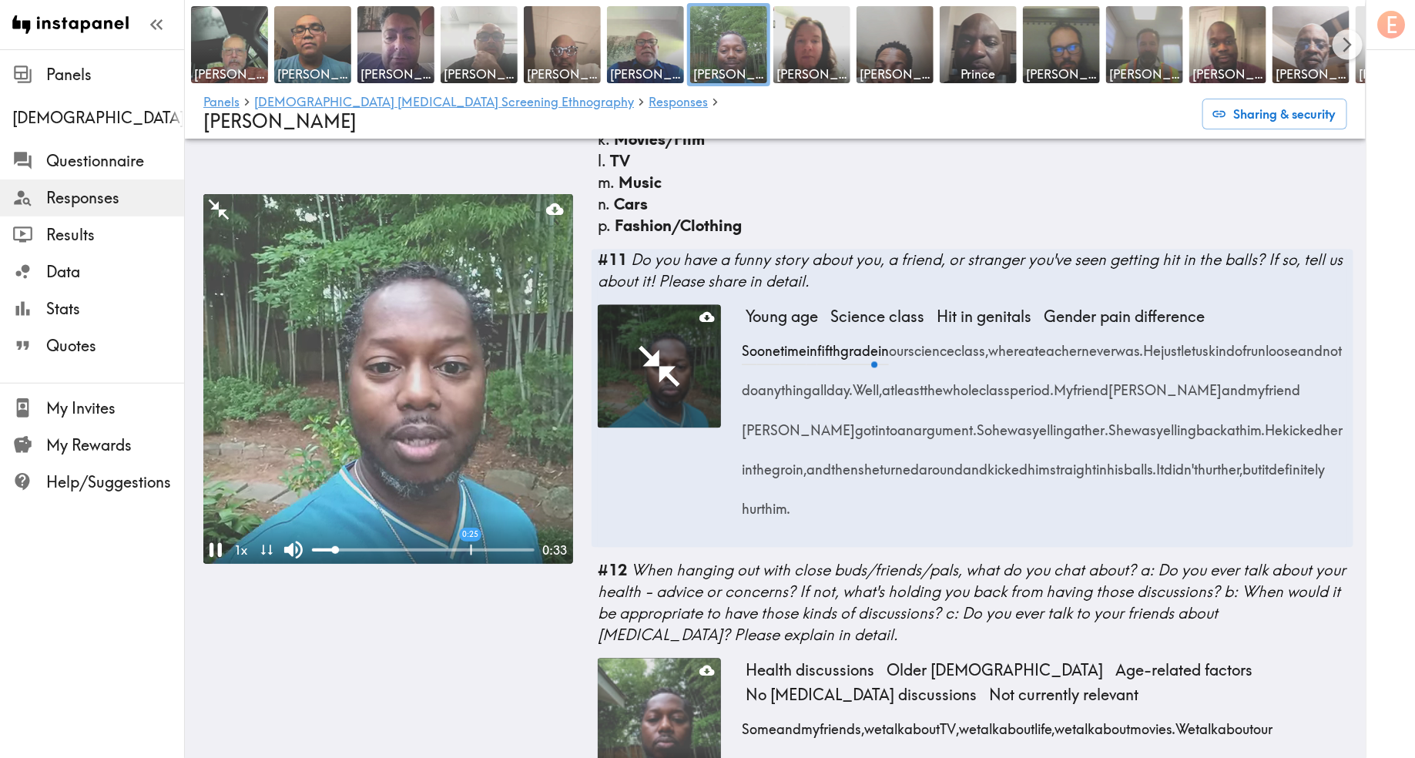
click at [746, 327] on div "So one time in fifth grade in our science class, where a teacher never was. He …" at bounding box center [1047, 425] width 602 height 197
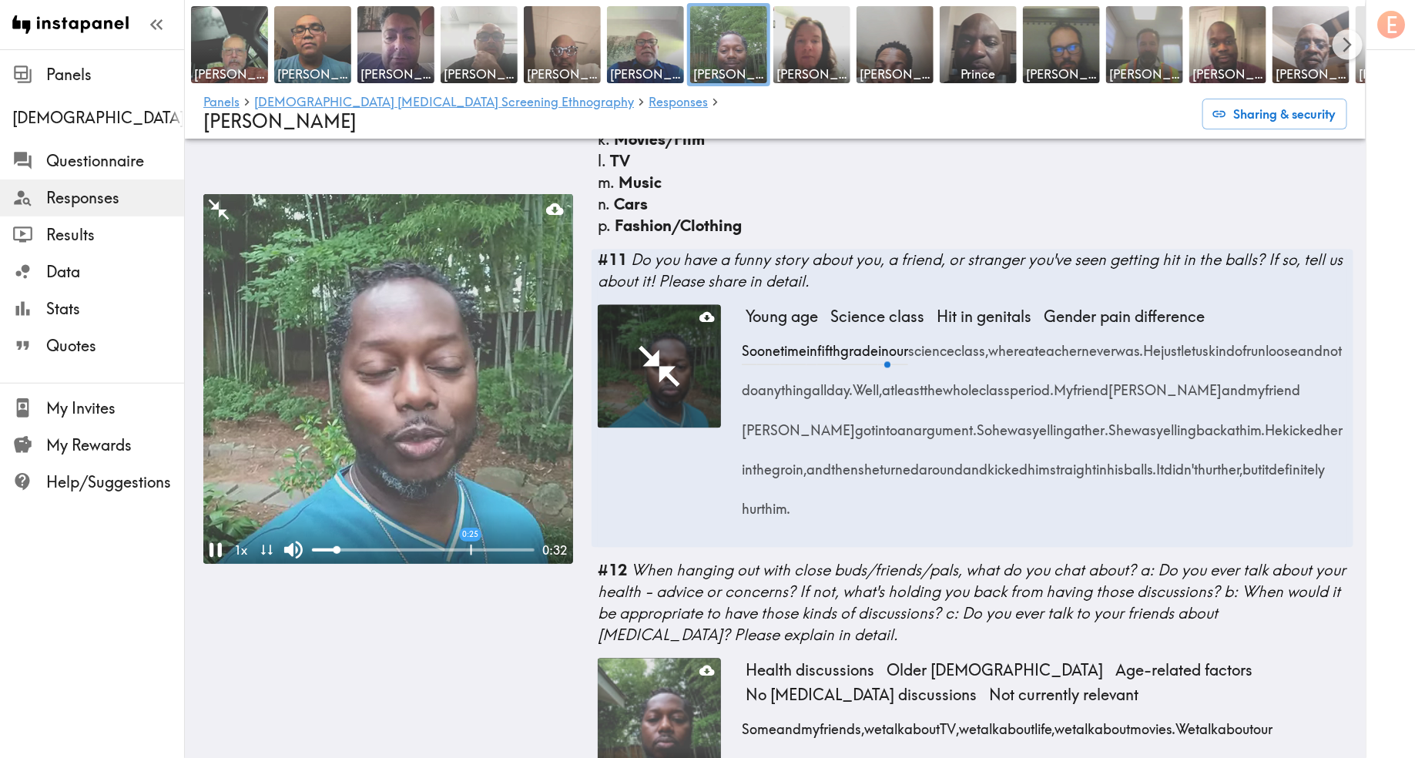
copy div "So one time in fifth grade in our science class, where a teacher never was. He …"
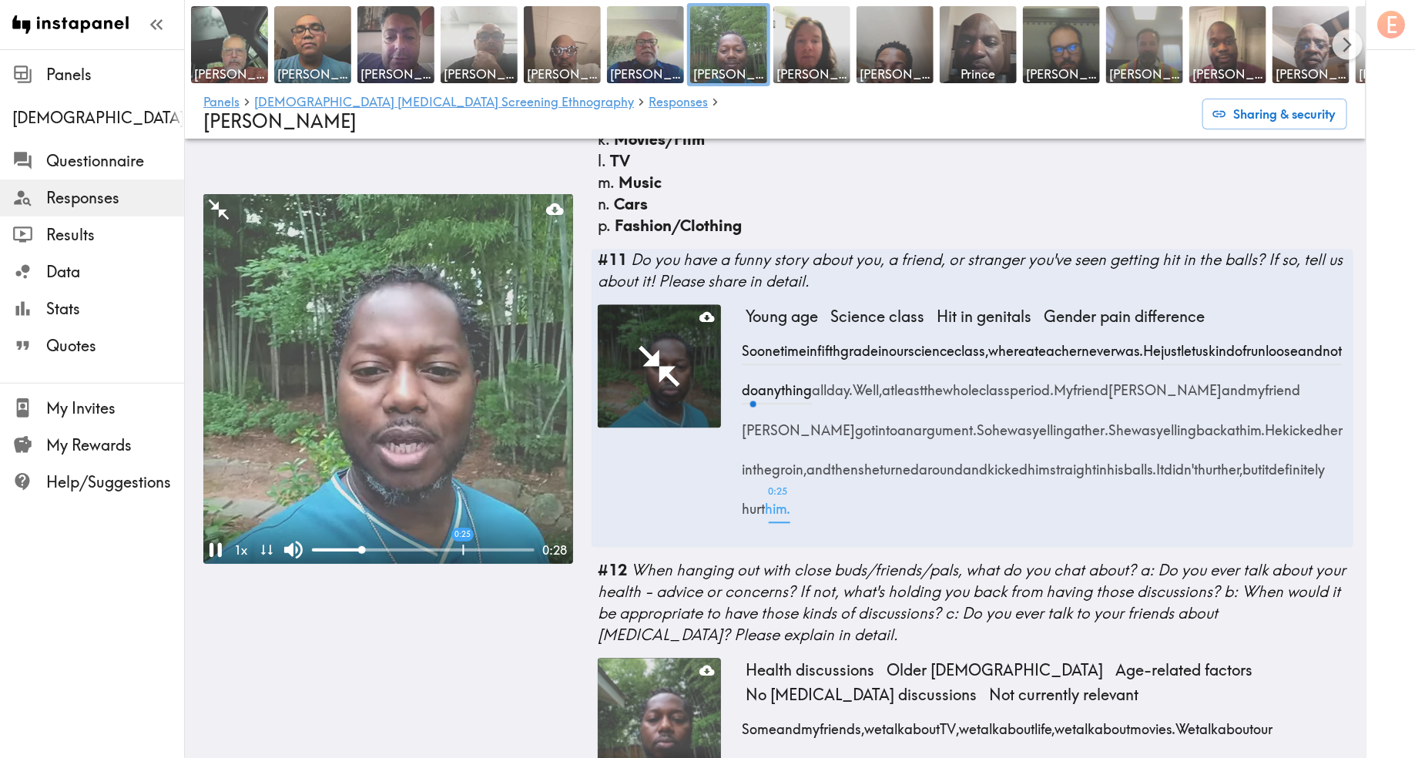
click at [1139, 467] on div "So one time in fifth grade in our science class, where a teacher never was. He …" at bounding box center [1047, 425] width 602 height 197
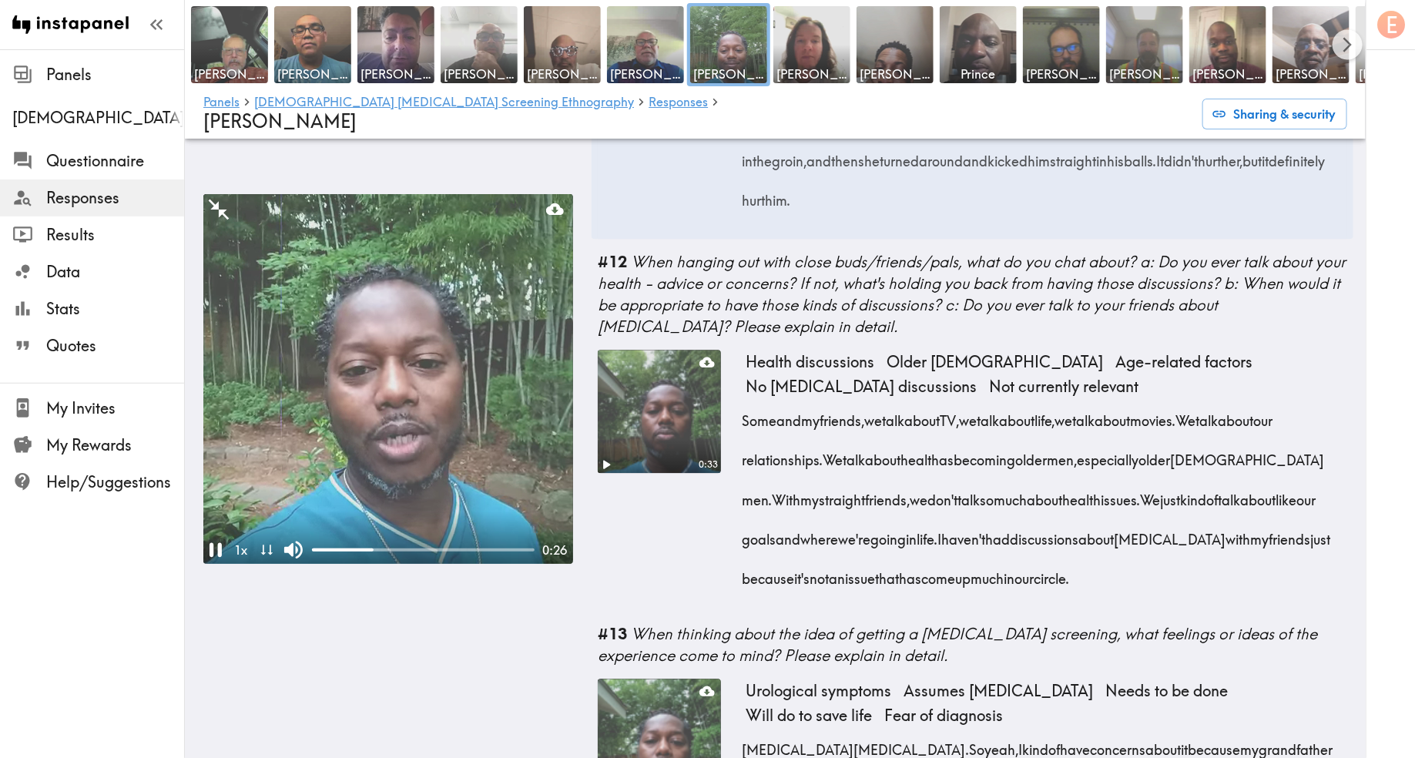
scroll to position [1733, 0]
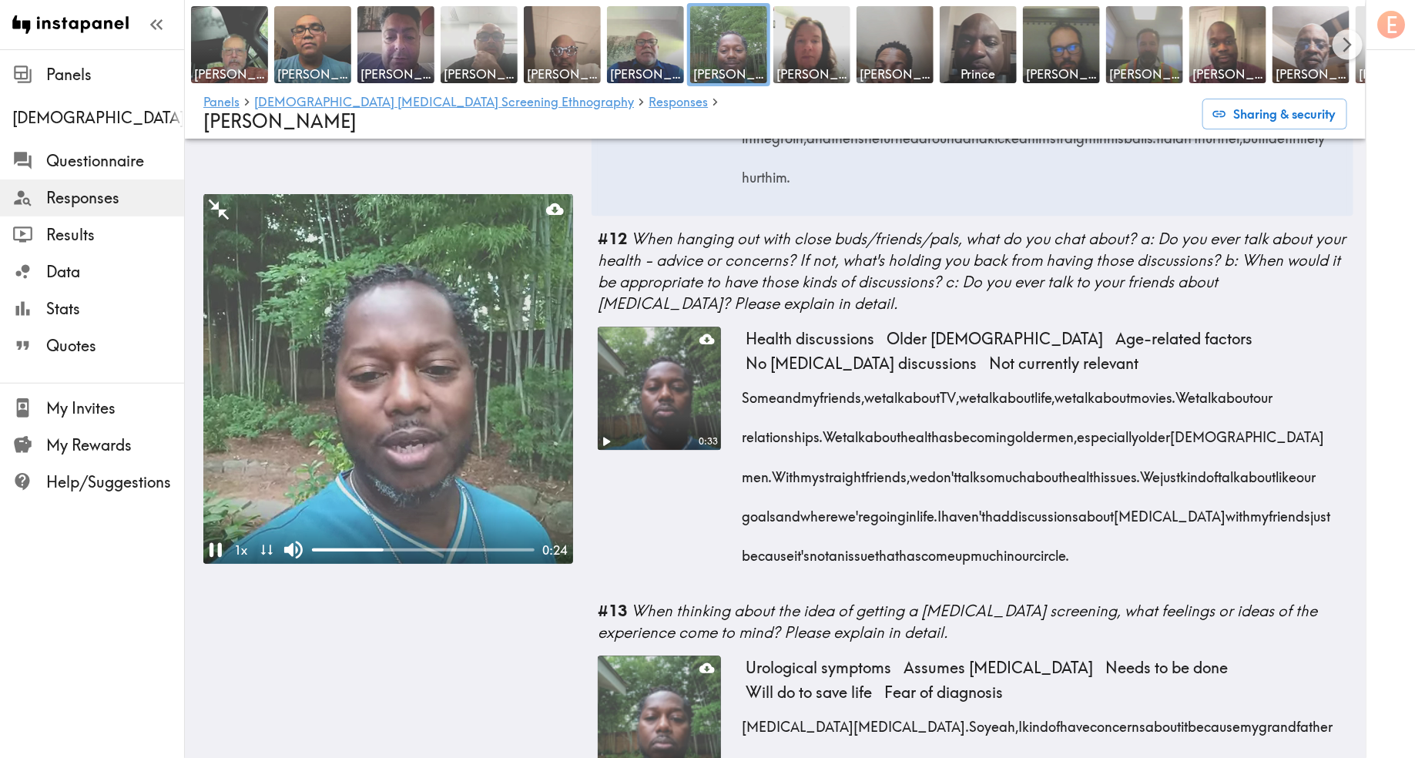
drag, startPoint x: 1140, startPoint y: 505, endPoint x: 740, endPoint y: 349, distance: 429.3
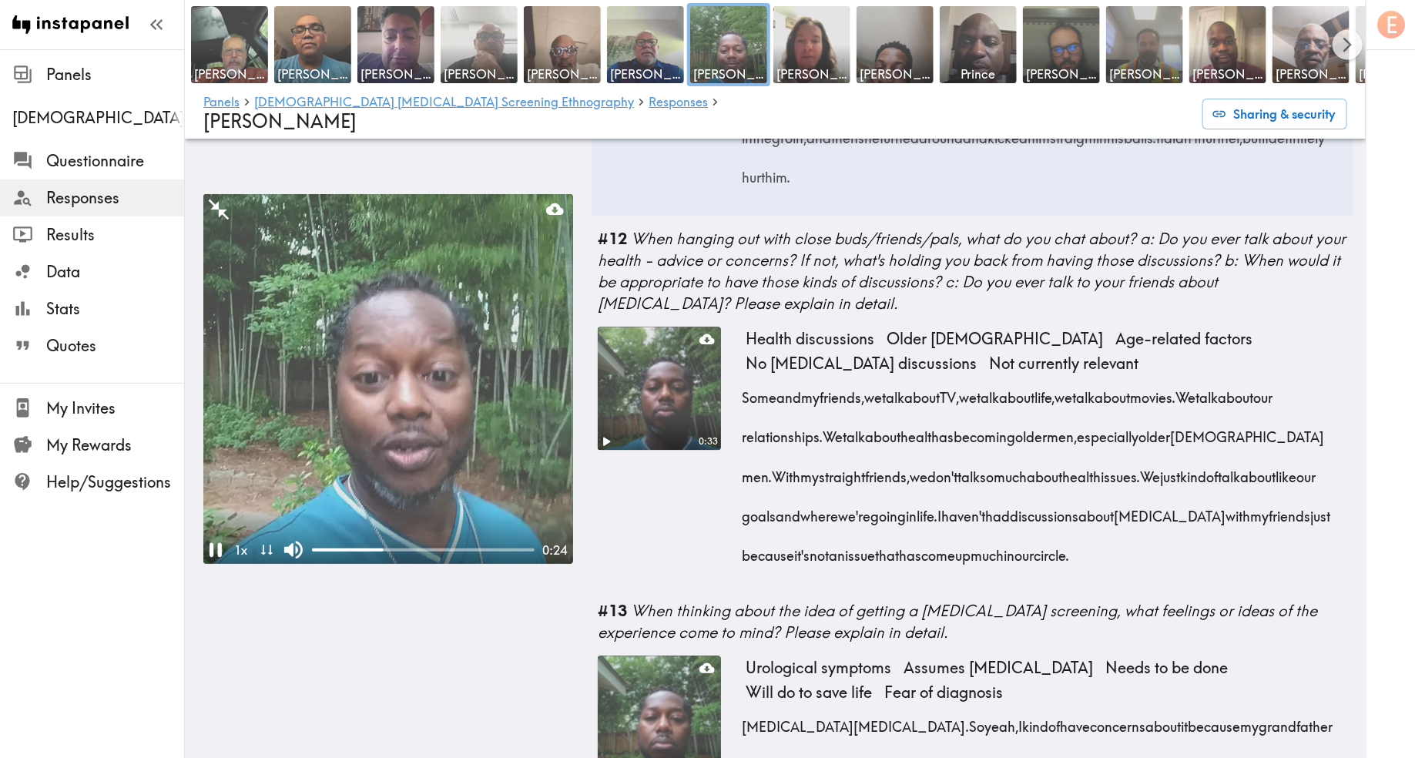
click at [740, 349] on div "0:33 Health discussions Older gay men Age-related factors No cancer discussions…" at bounding box center [973, 457] width 750 height 261
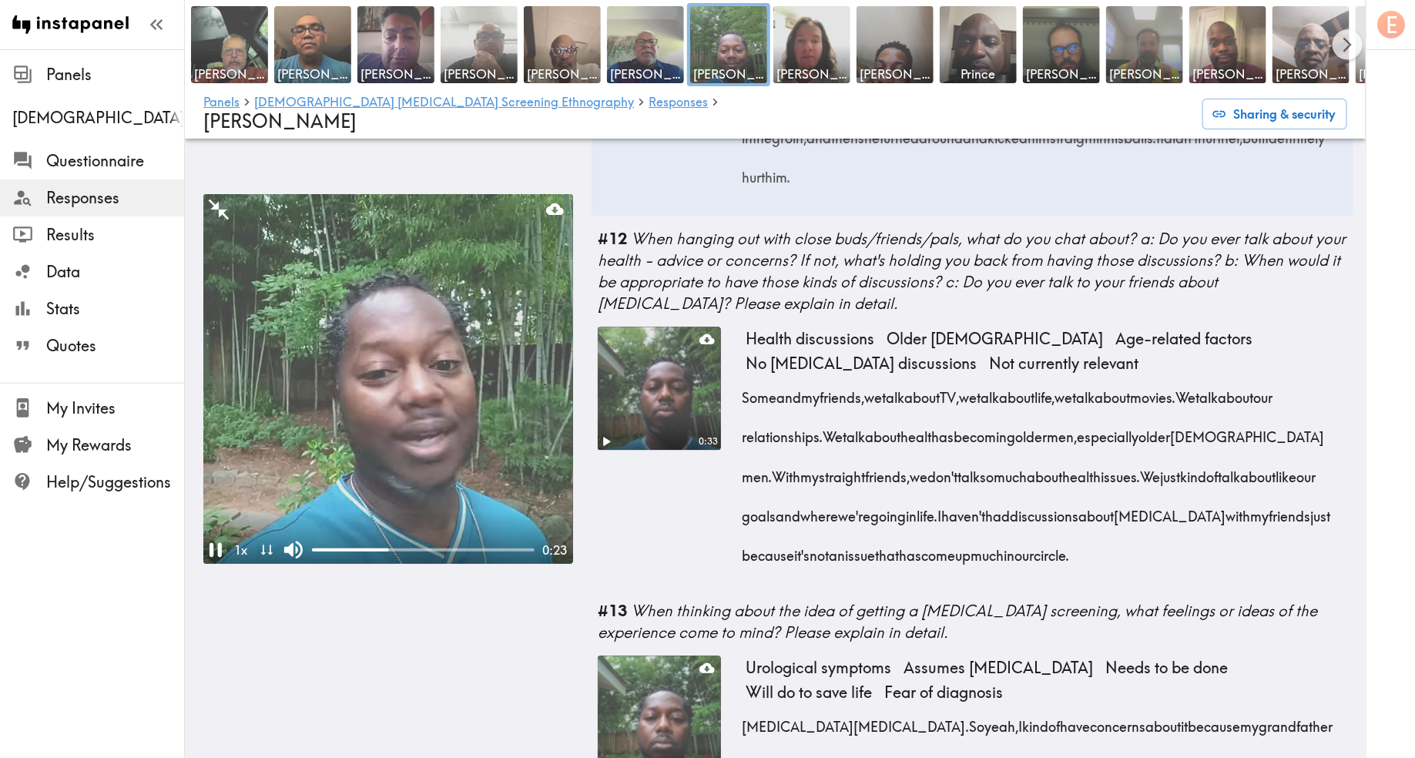
copy div "So me and my friends, we talk about TV, we talk about life, we talk about movie…"
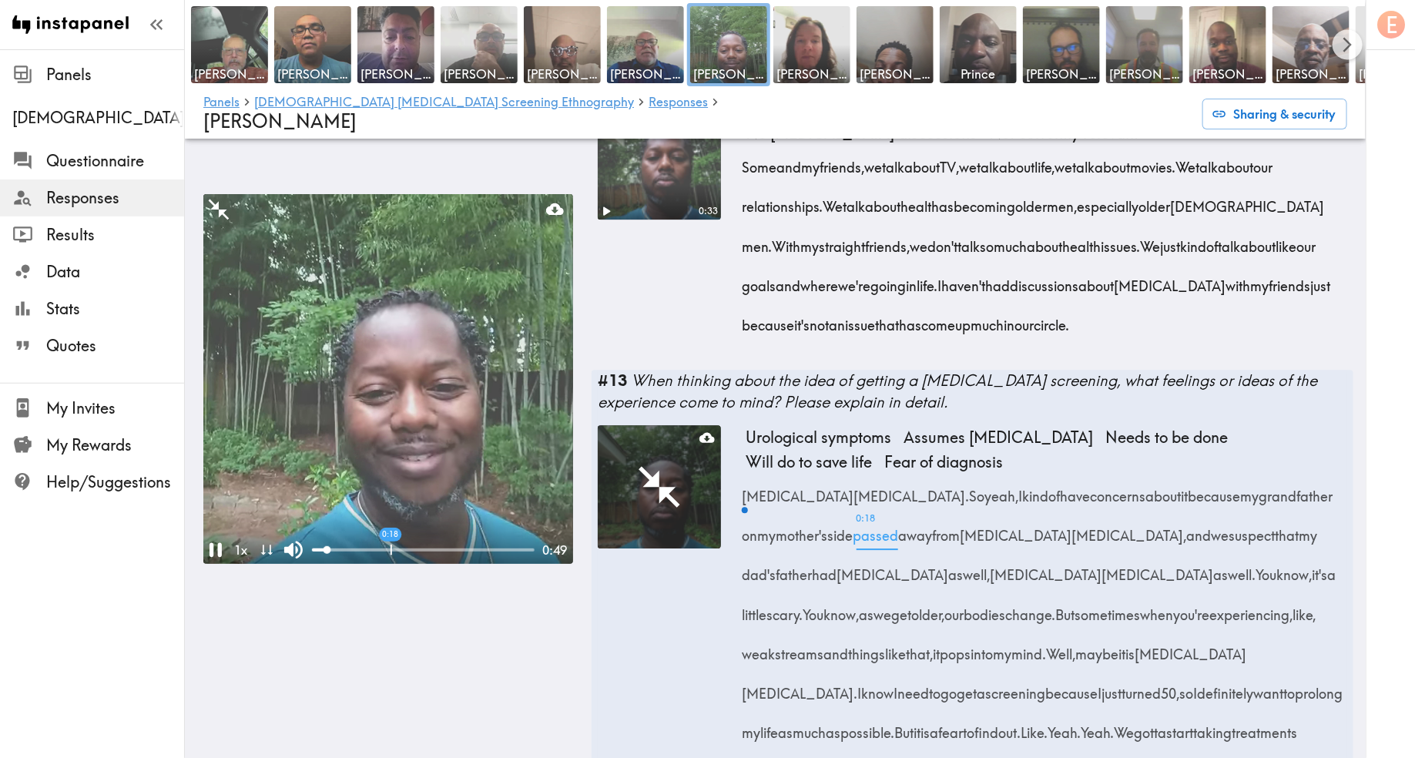
scroll to position [2055, 0]
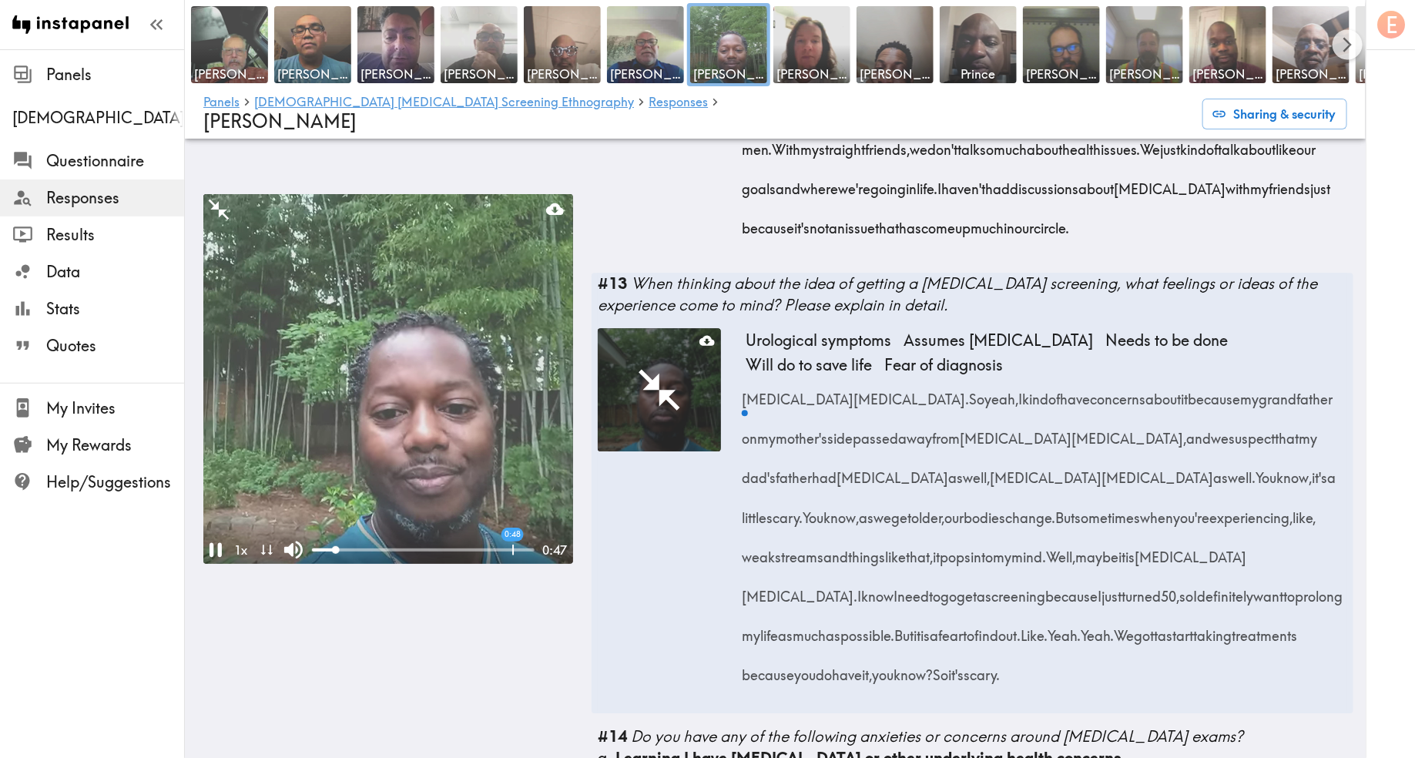
drag, startPoint x: 882, startPoint y: 627, endPoint x: 744, endPoint y: 349, distance: 310.4
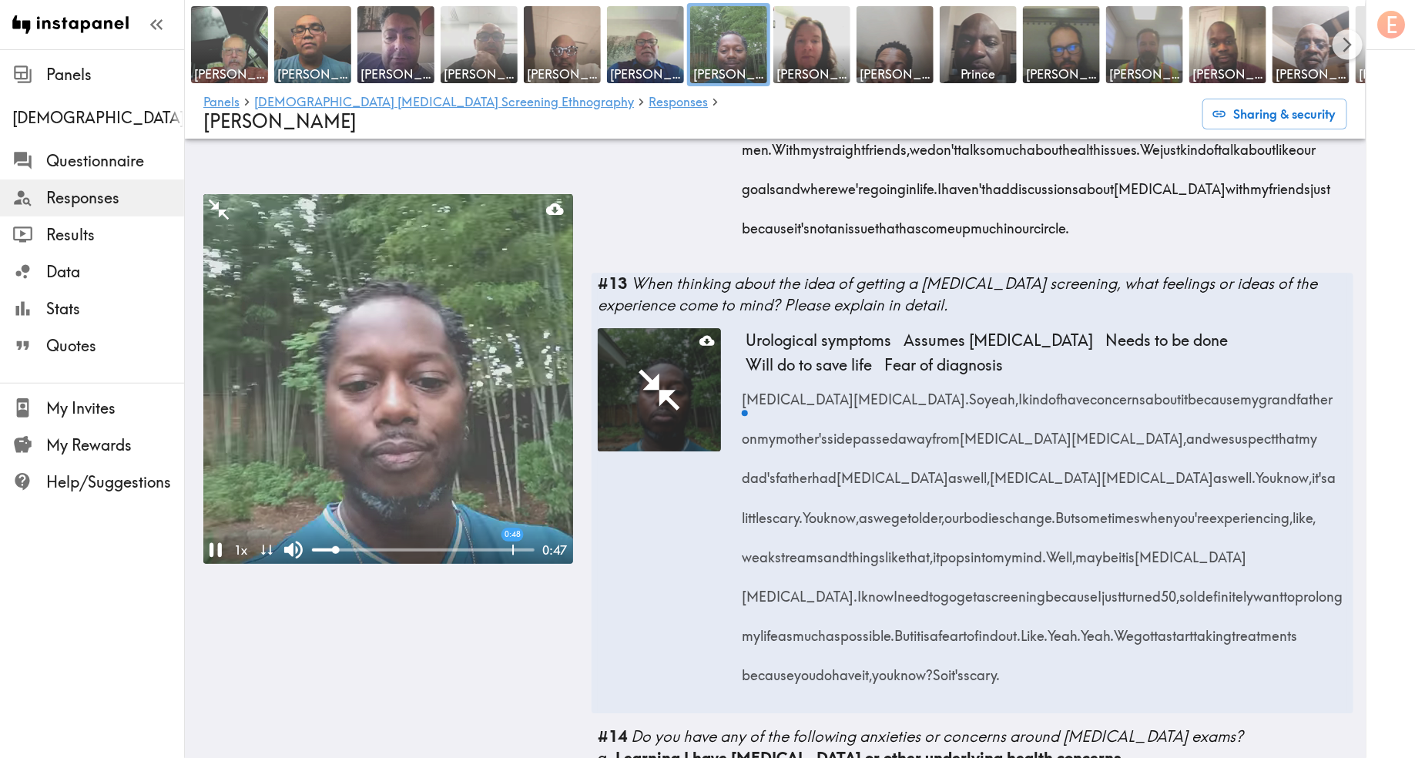
click at [746, 374] on div "Prostate cancer. So yeah, I kind of have concerns about it because my grandfath…" at bounding box center [1047, 532] width 602 height 316
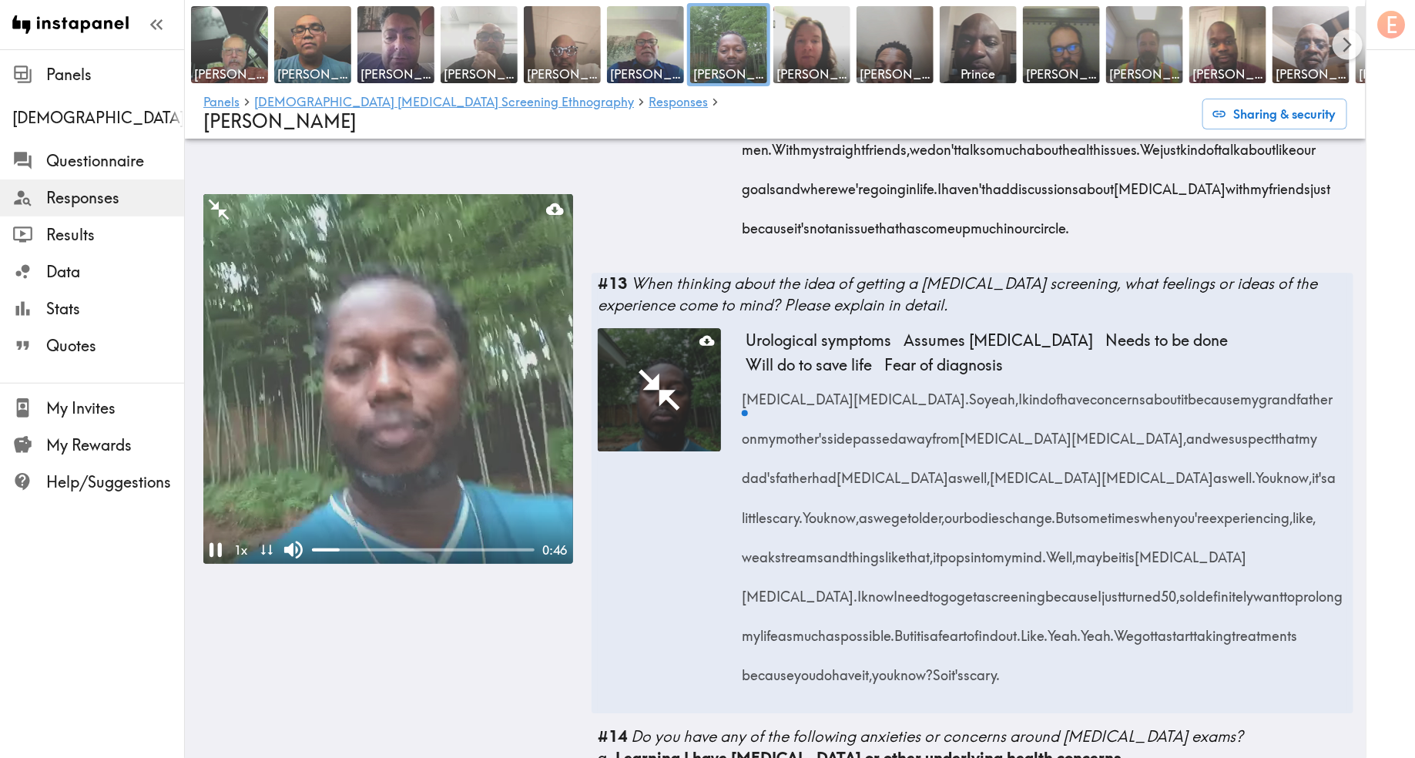
copy div "Prostate cancer. So yeah, I kind of have concerns about it because my grandfath…"
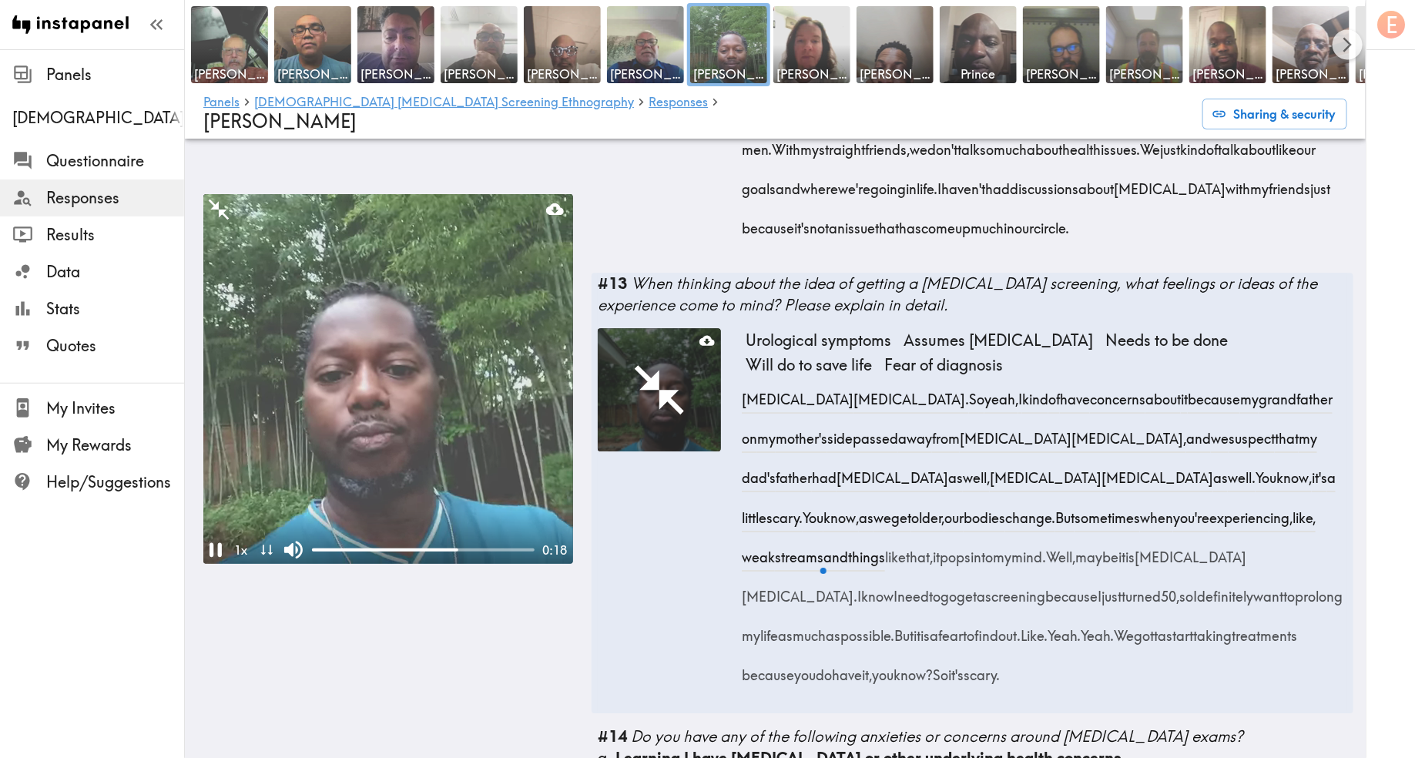
copy div "Prostate cancer. So yeah, I kind of have concerns about it because my grandfath…"
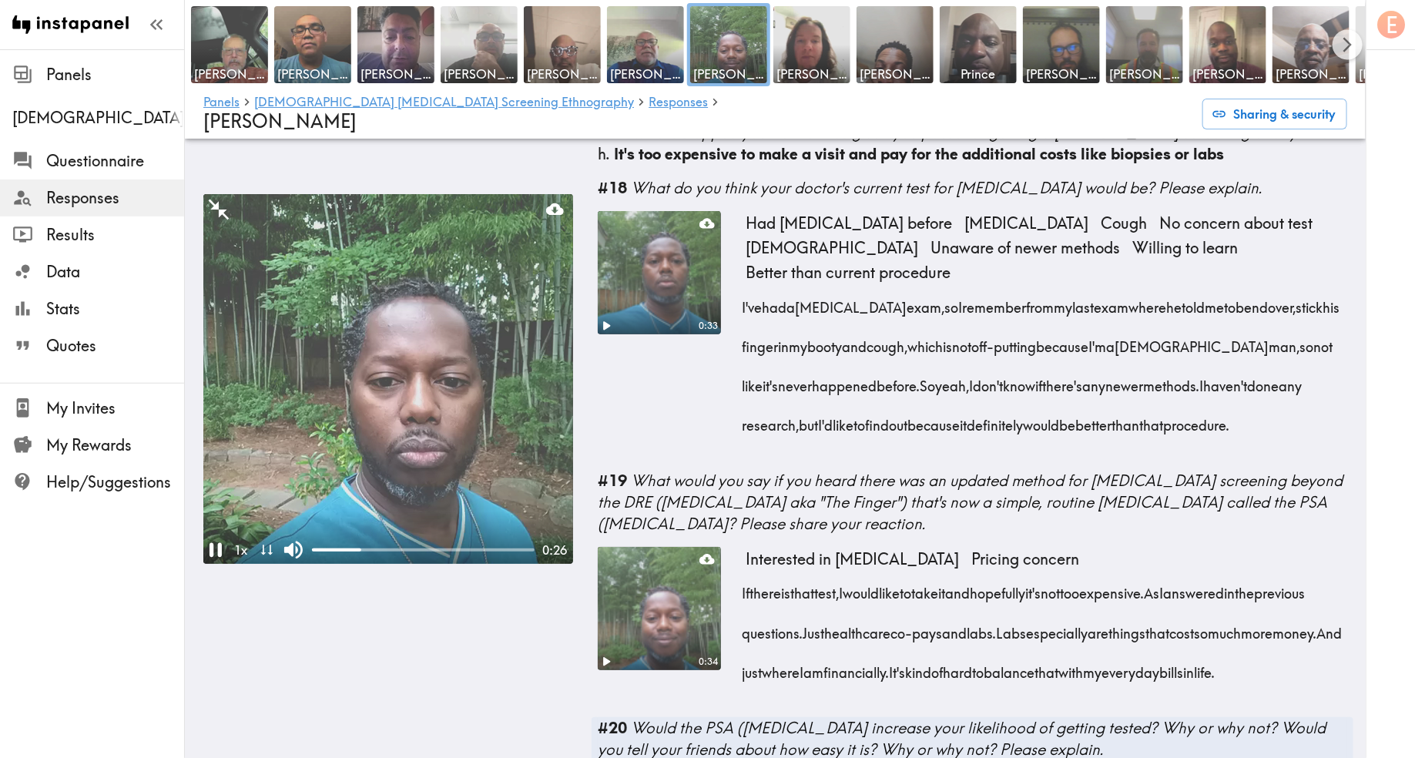
scroll to position [2787, 0]
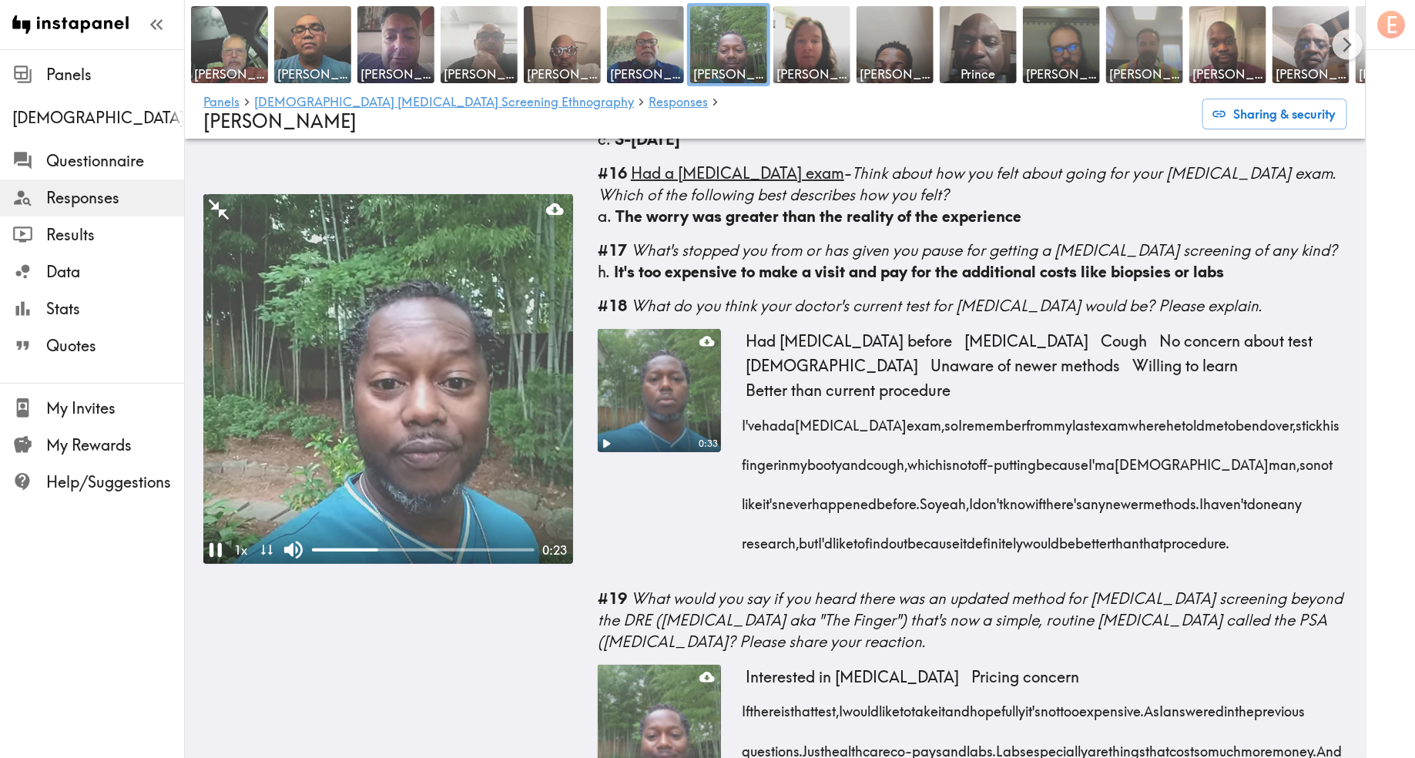
drag, startPoint x: 1307, startPoint y: 493, endPoint x: 740, endPoint y: 375, distance: 578.4
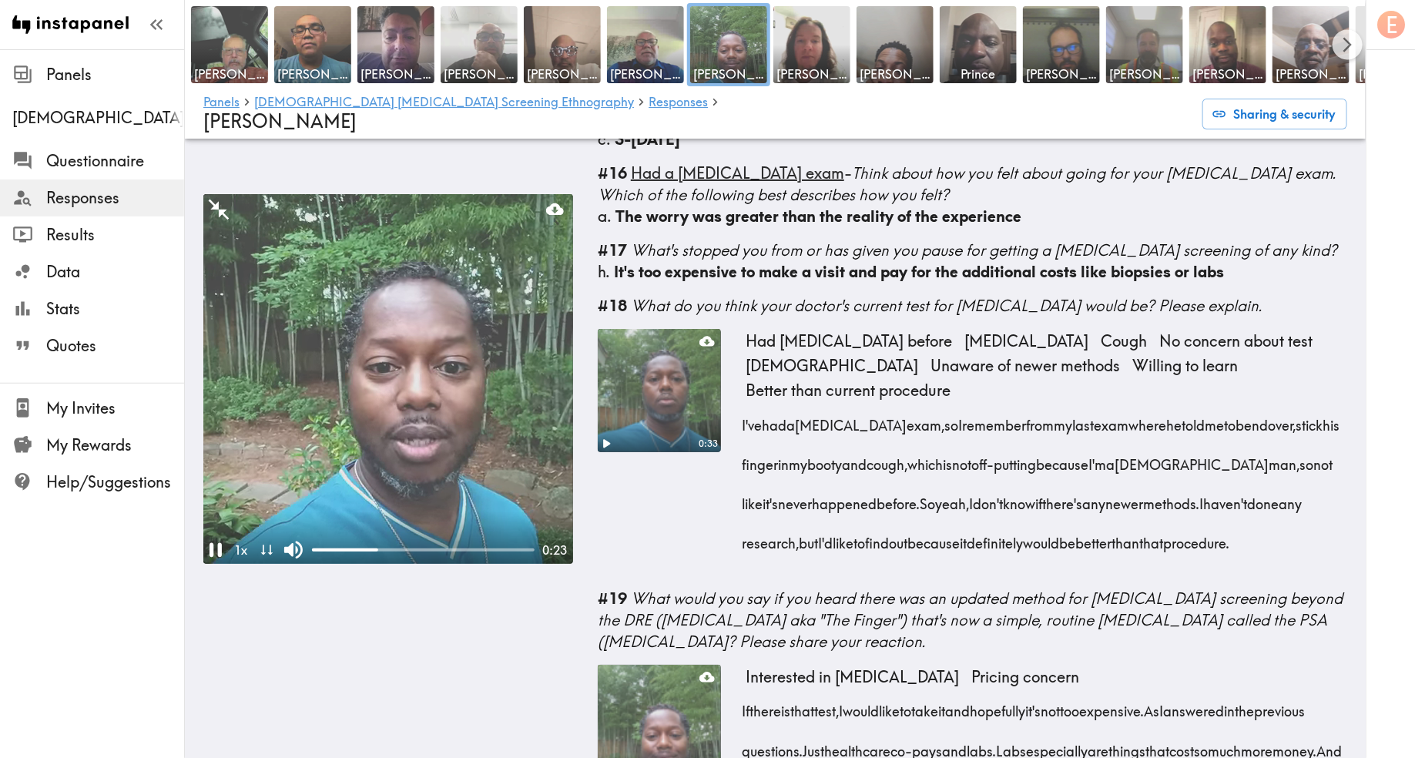
click at [740, 375] on div "0:33 Had rectal exam before Digital rectal exam Cough No concern about test Gay…" at bounding box center [973, 452] width 750 height 247
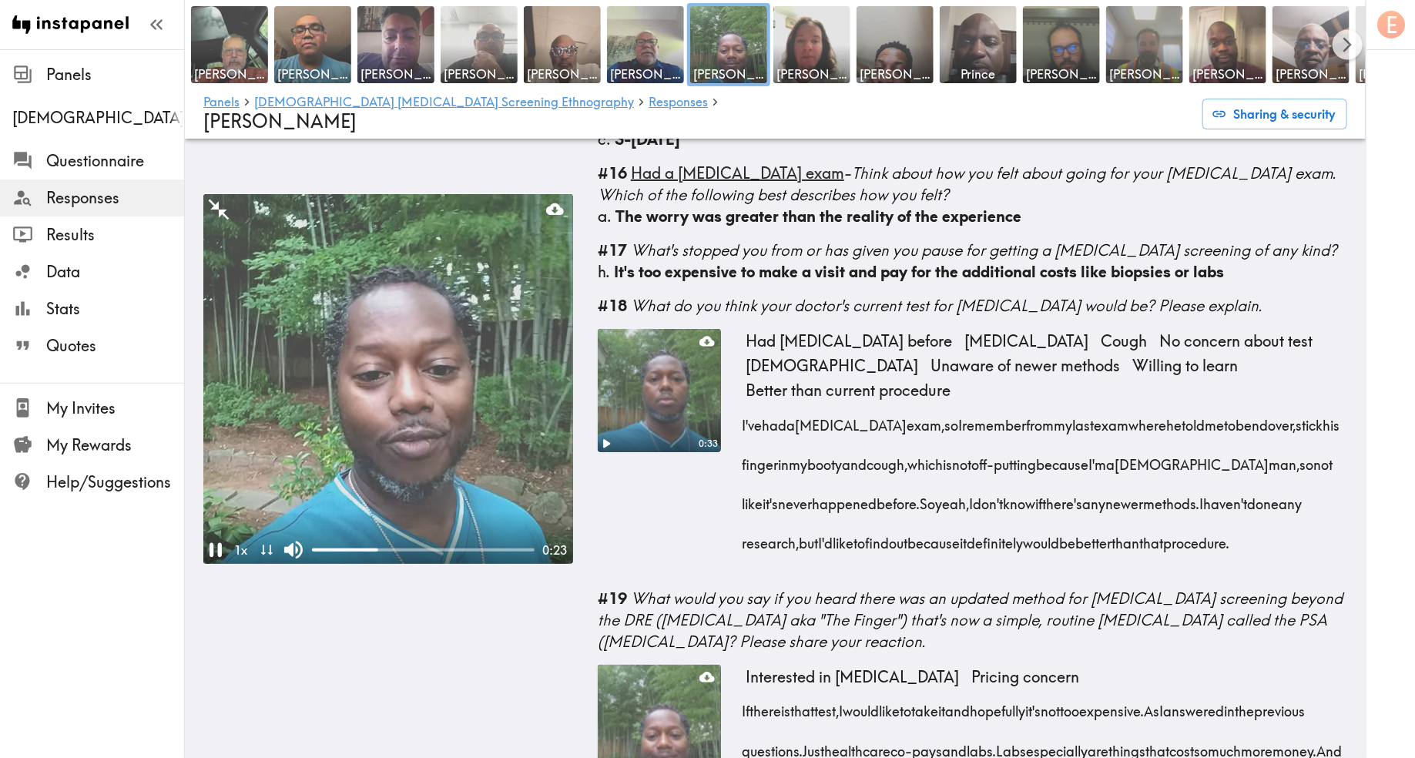
copy div "I've had a prostate exam, so I remember from my last exam where he told me to b…"
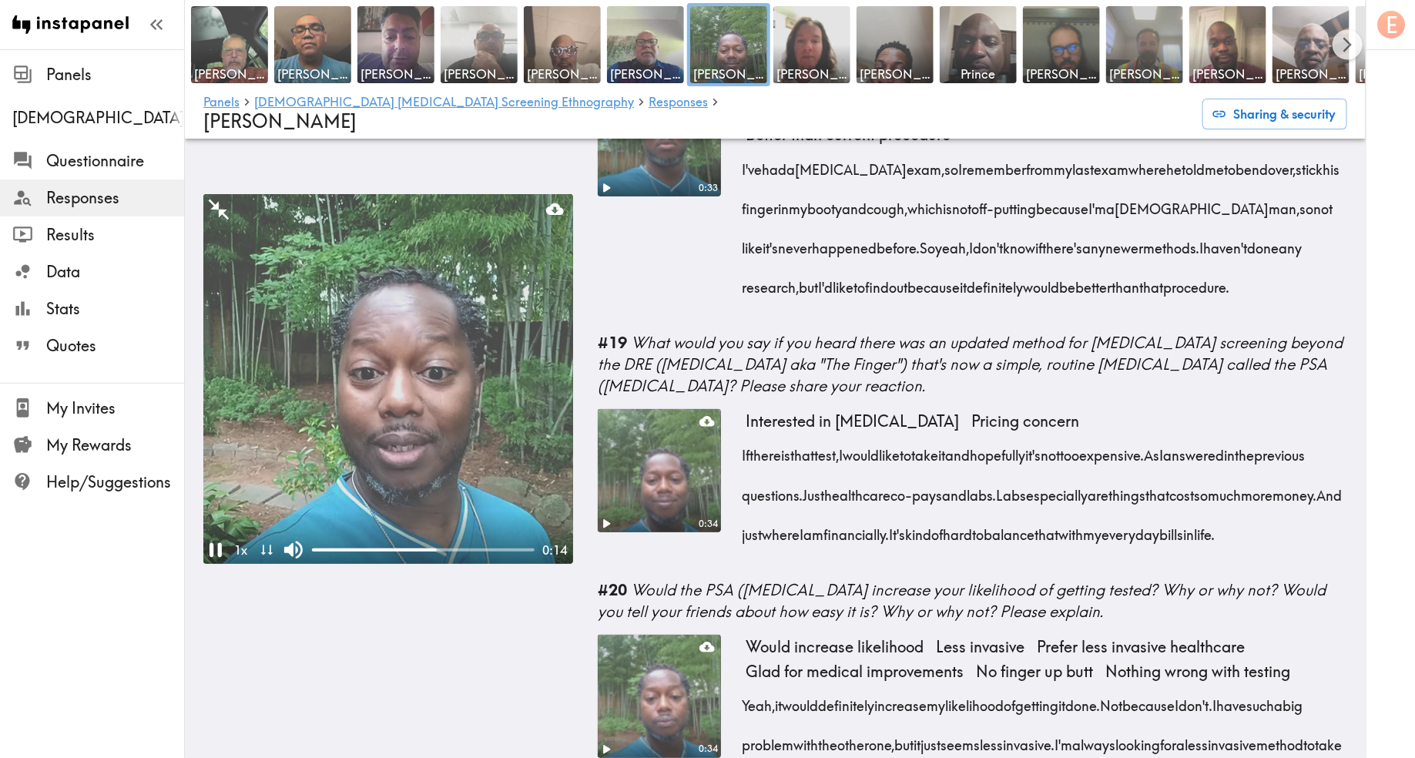
scroll to position [3042, 0]
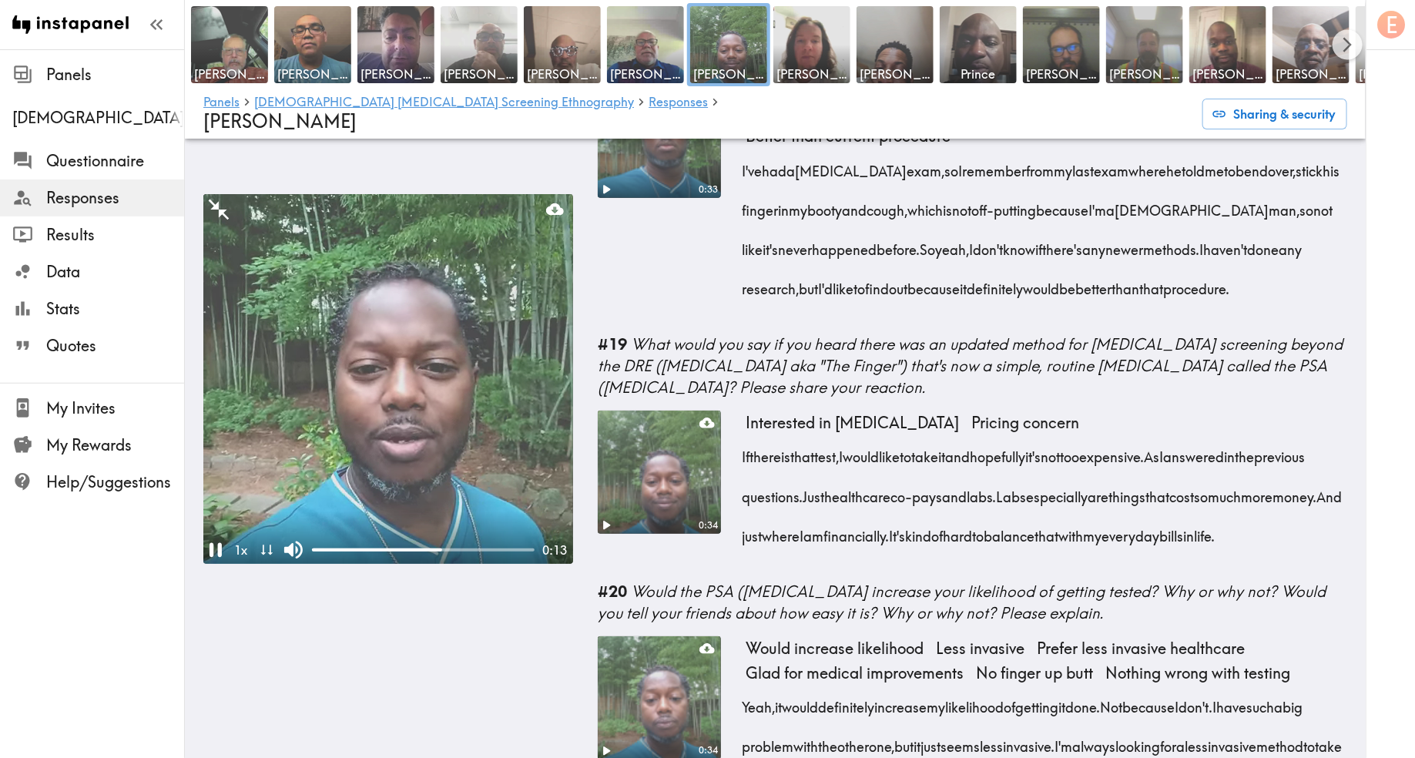
click at [898, 551] on div "Interested in PSA test Pricing concern If there is that test, I would like to t…" at bounding box center [1047, 490] width 602 height 158
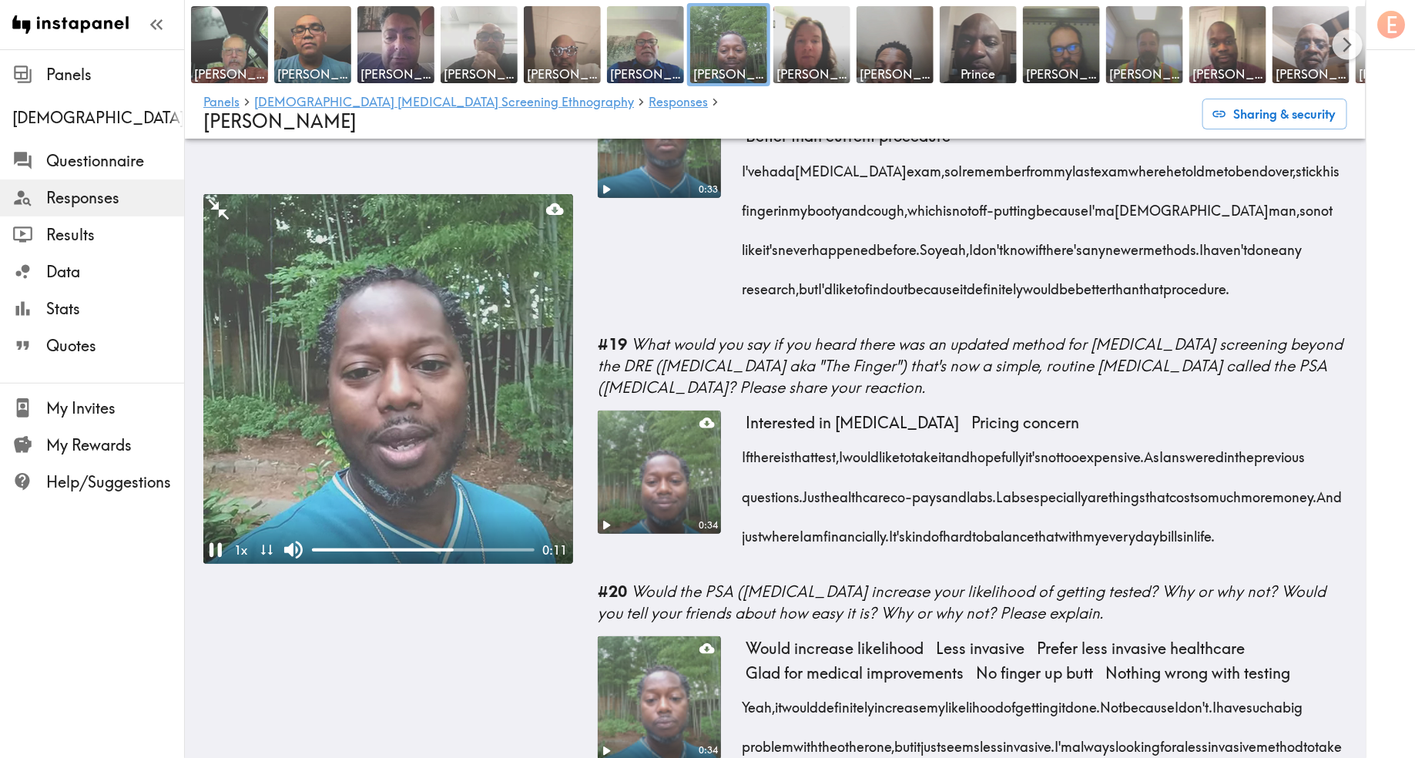
drag, startPoint x: 888, startPoint y: 535, endPoint x: 743, endPoint y: 408, distance: 192.2
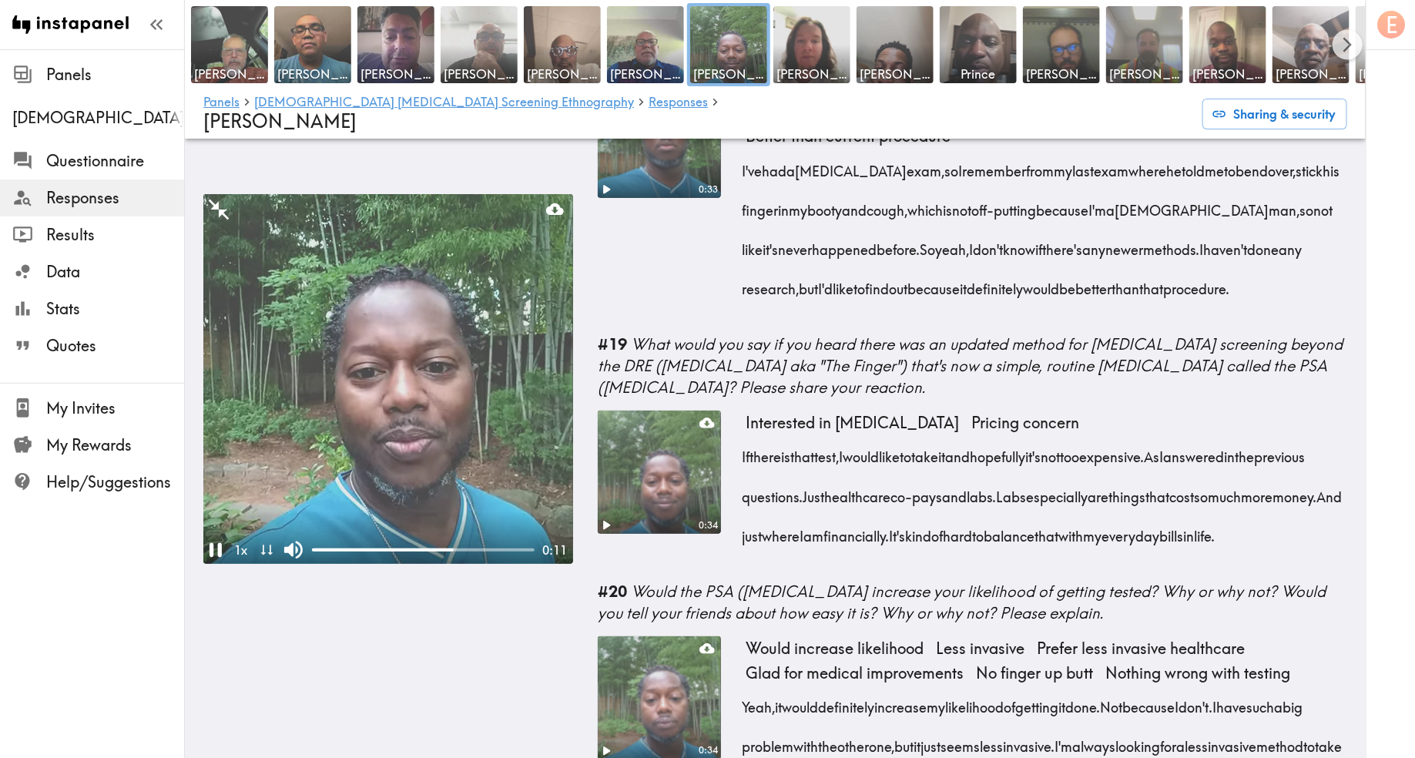
click at [746, 432] on div "If there is that test, I would like to take it and hopefully it's not too expen…" at bounding box center [1047, 491] width 602 height 119
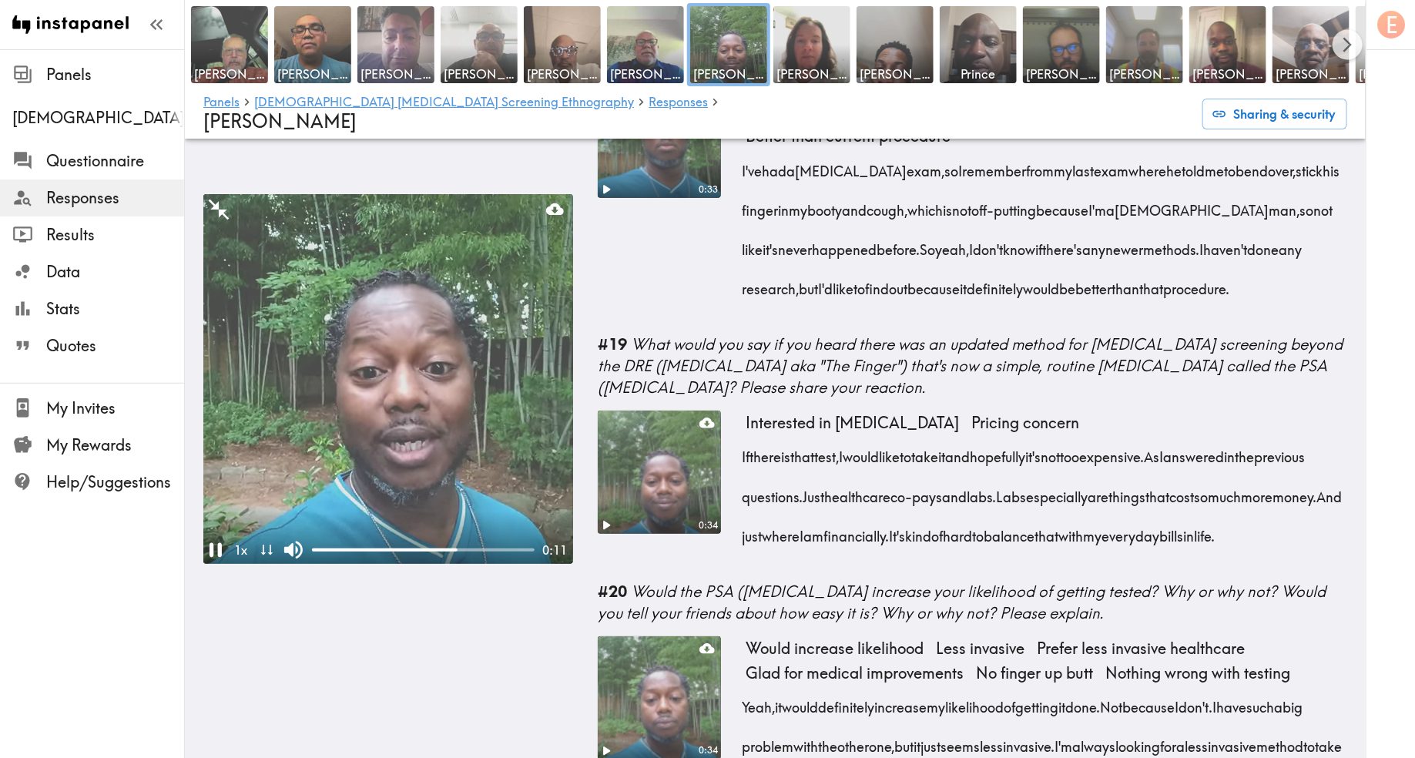
copy div "If there is that test, I would like to take it and hopefully it's not too expen…"
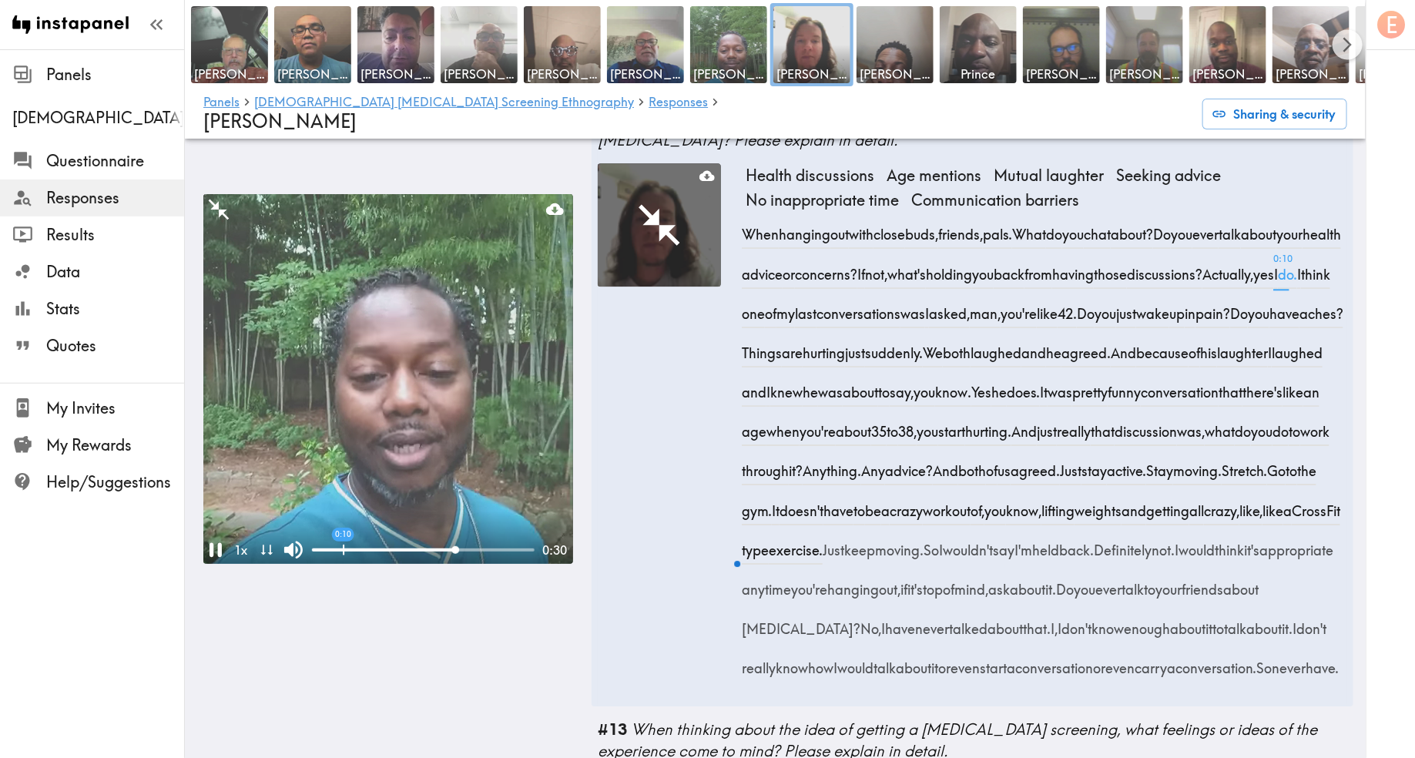
scroll to position [2073, 0]
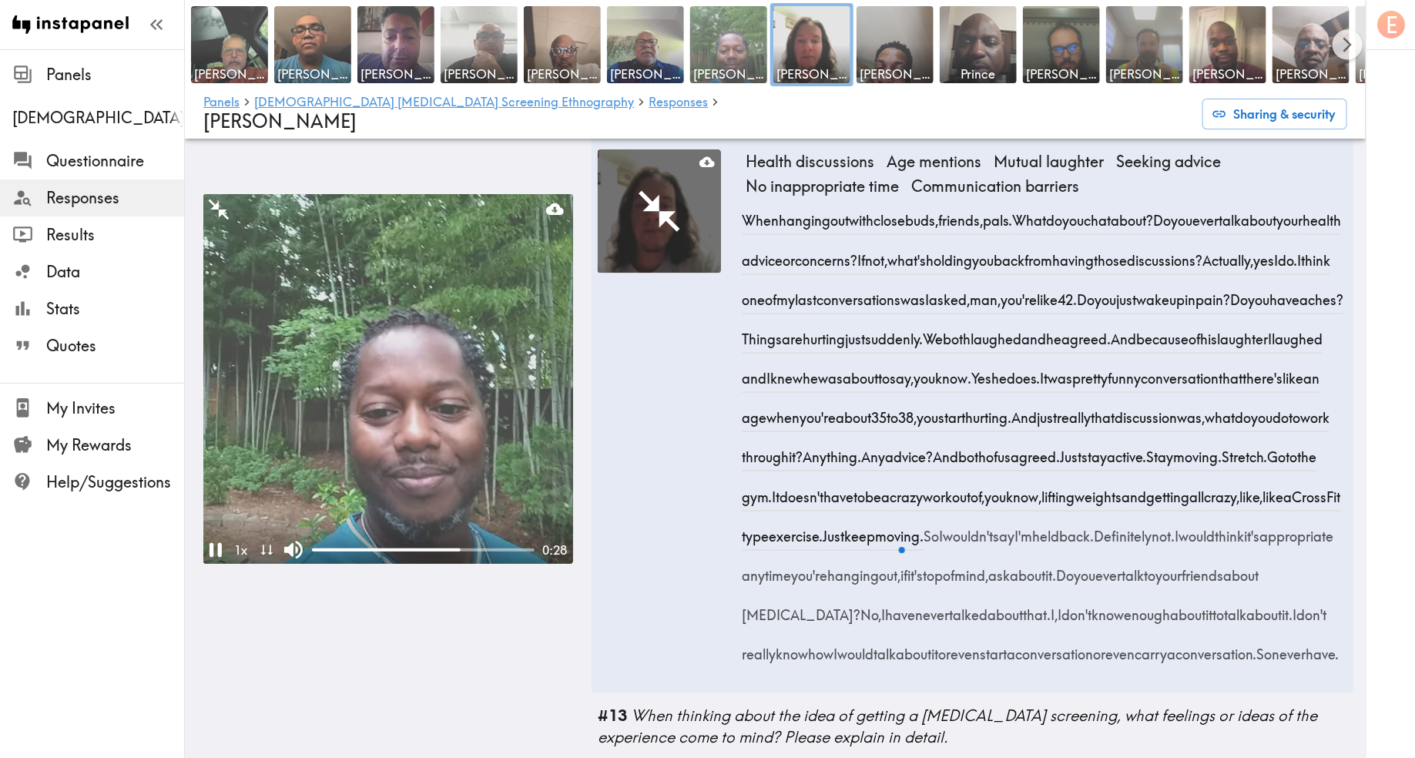
click at [731, 39] on img at bounding box center [729, 45] width 81 height 81
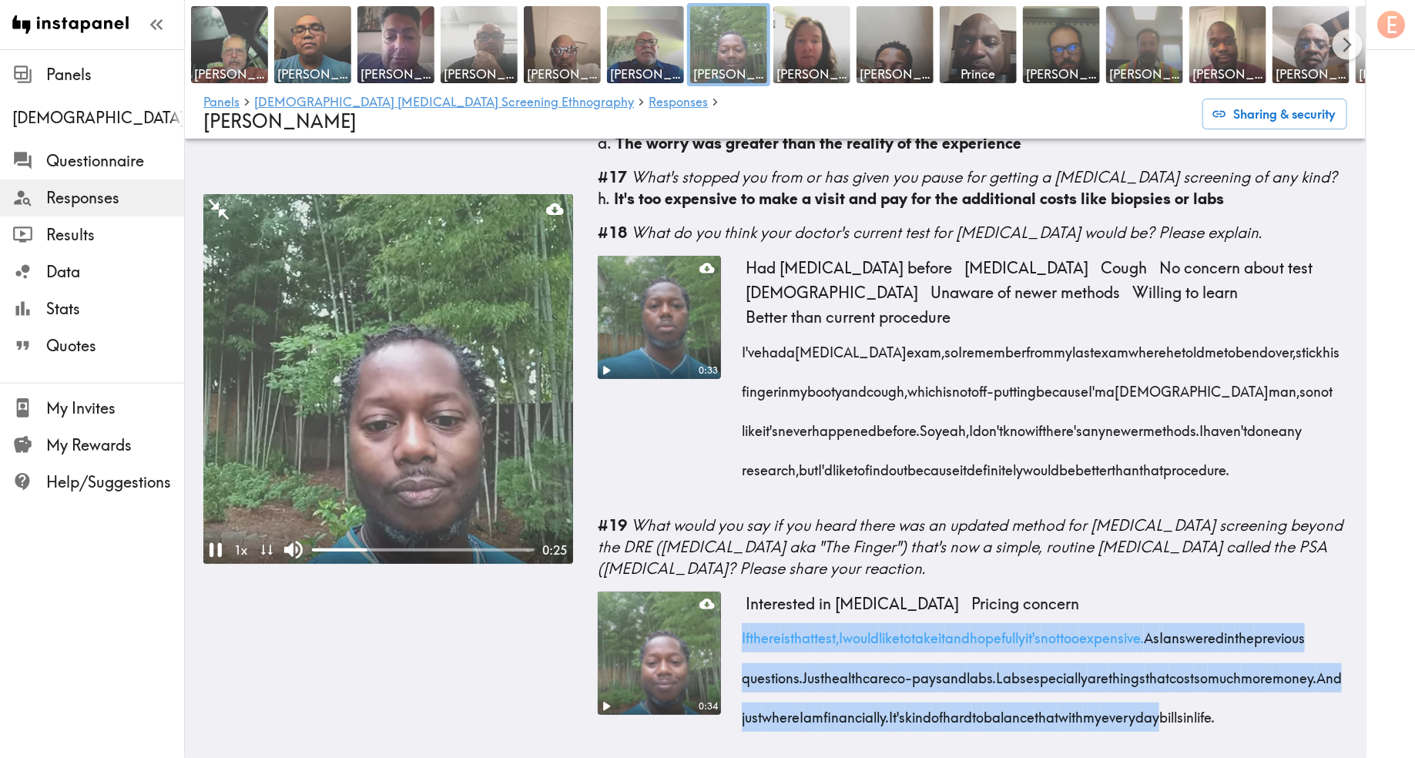
scroll to position [2912, 0]
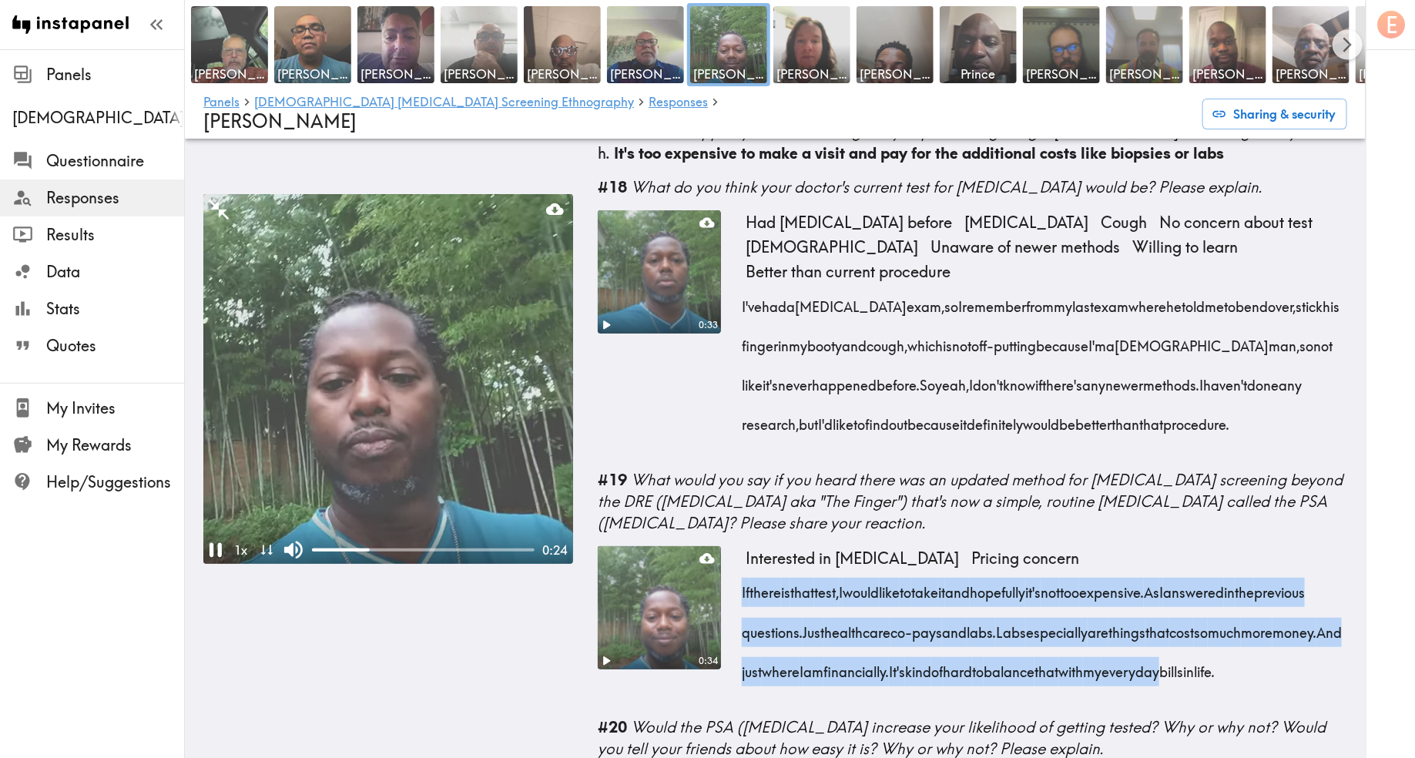
click at [386, 427] on video at bounding box center [388, 379] width 370 height 370
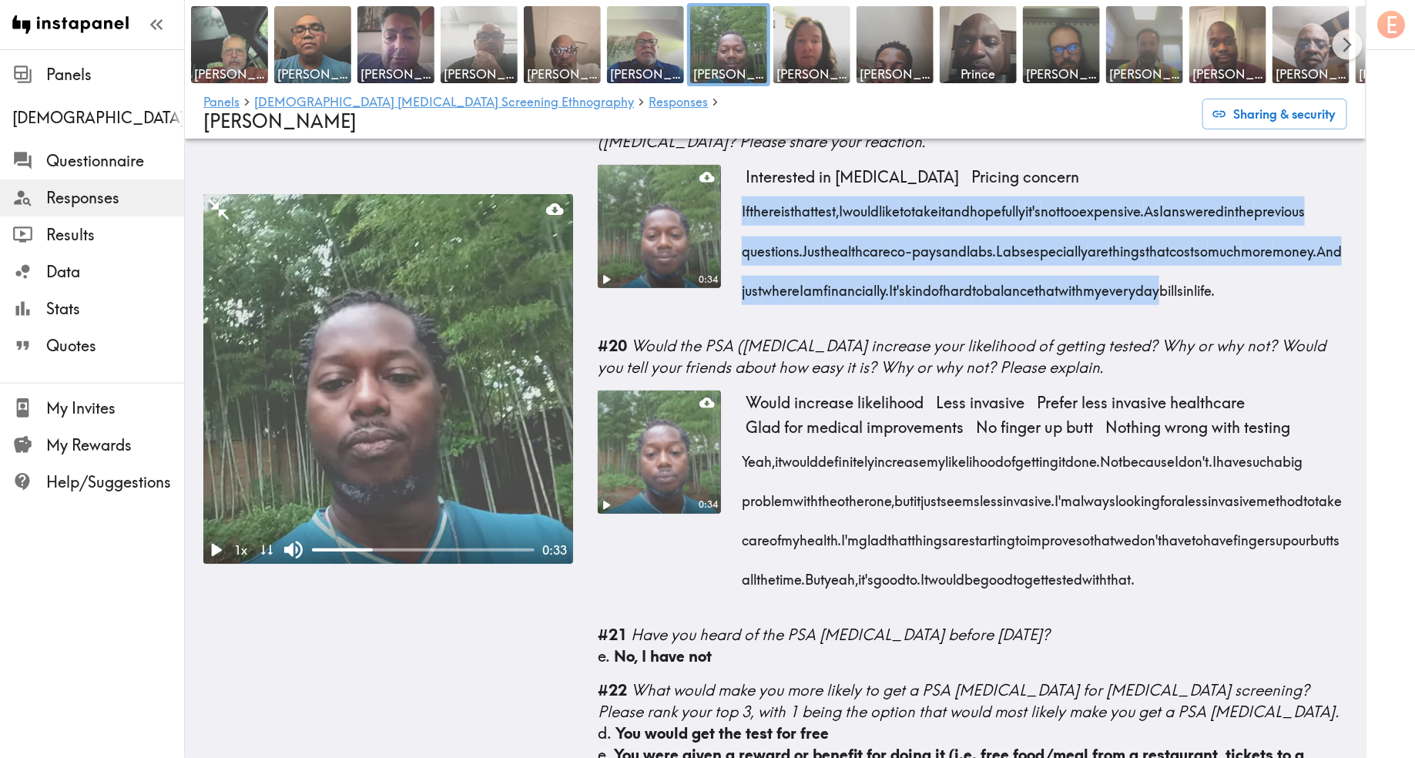
scroll to position [3350, 0]
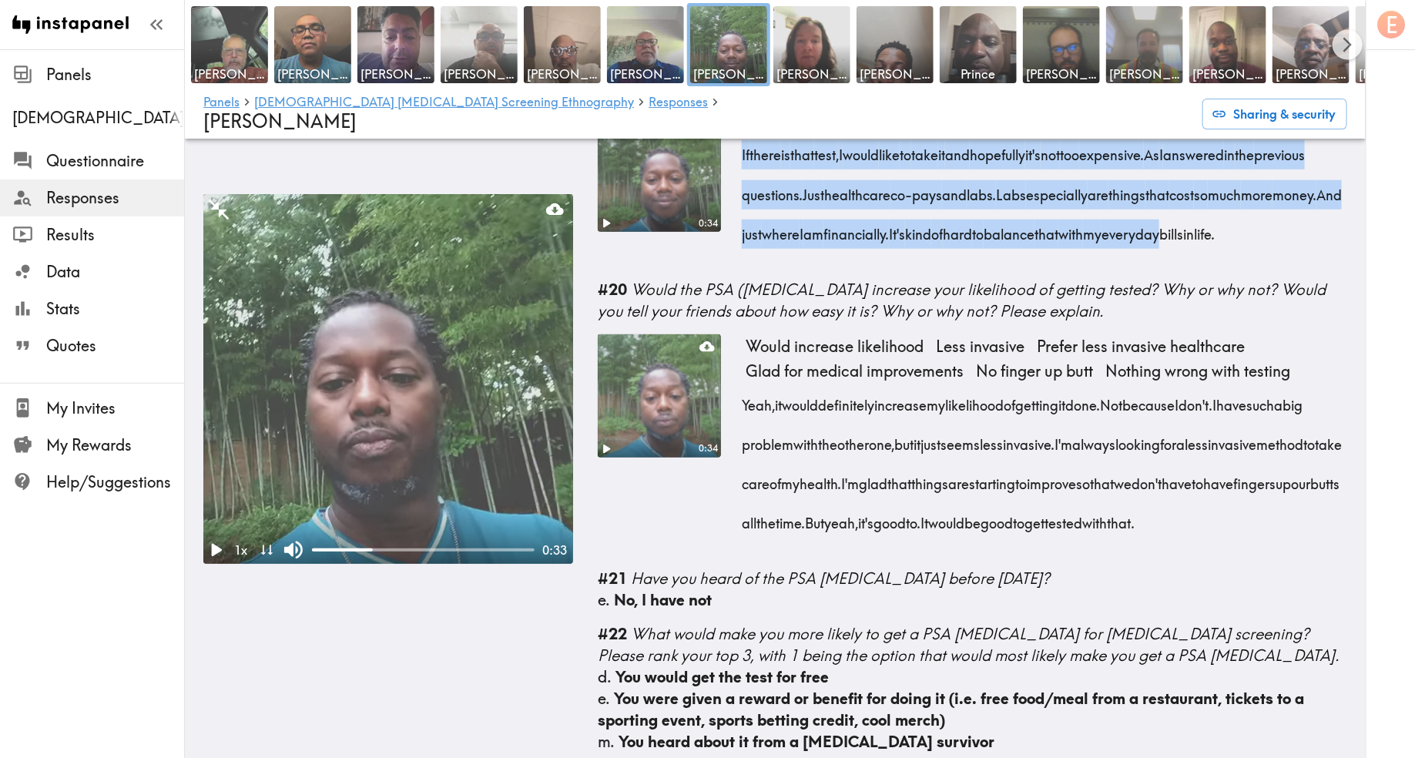
drag, startPoint x: 747, startPoint y: 387, endPoint x: 898, endPoint y: 565, distance: 233.9
click at [898, 541] on div "Yeah, it would definitely increase my likelihood of getting it done. Not becaus…" at bounding box center [1047, 461] width 602 height 160
copy div "Yeah, it would definitely increase my likelihood of getting it done. Not becaus…"
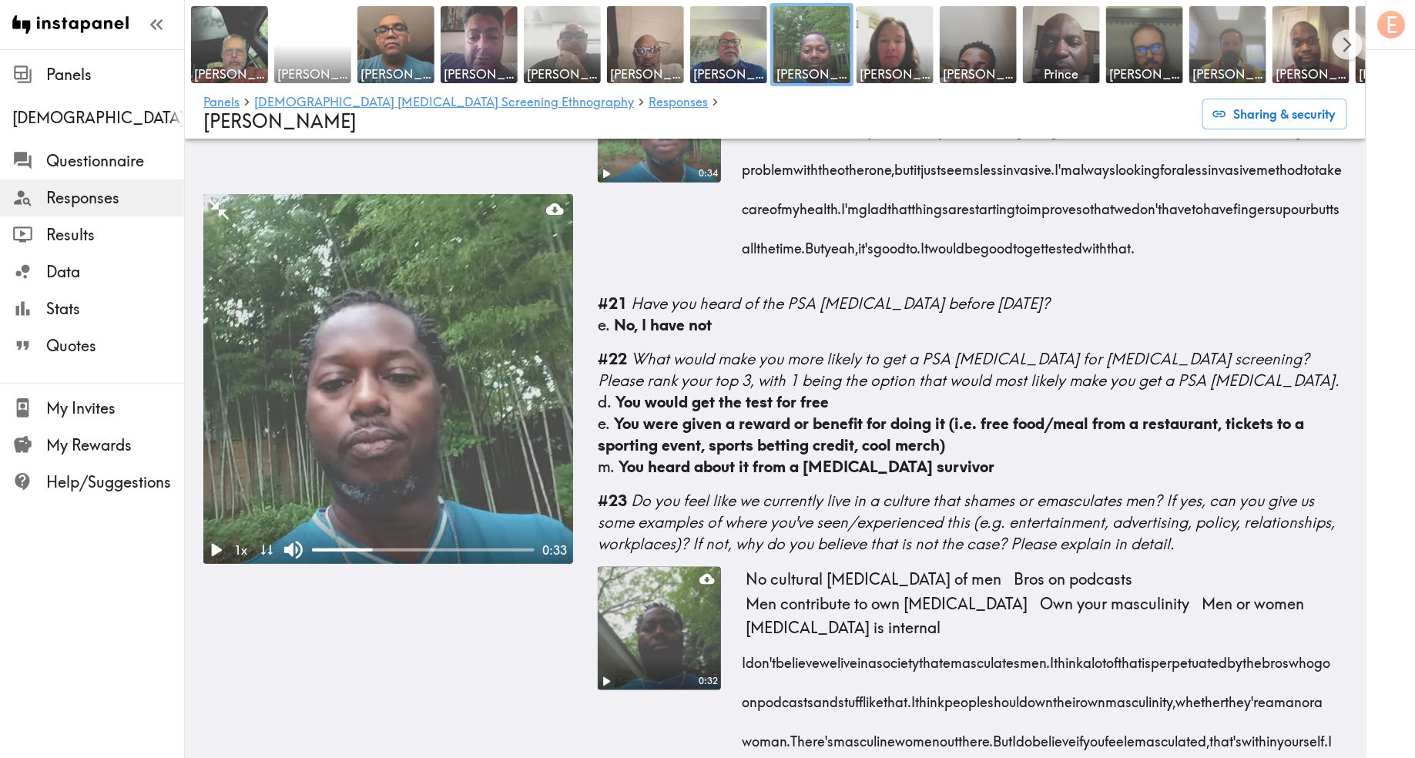
scroll to position [3731, 0]
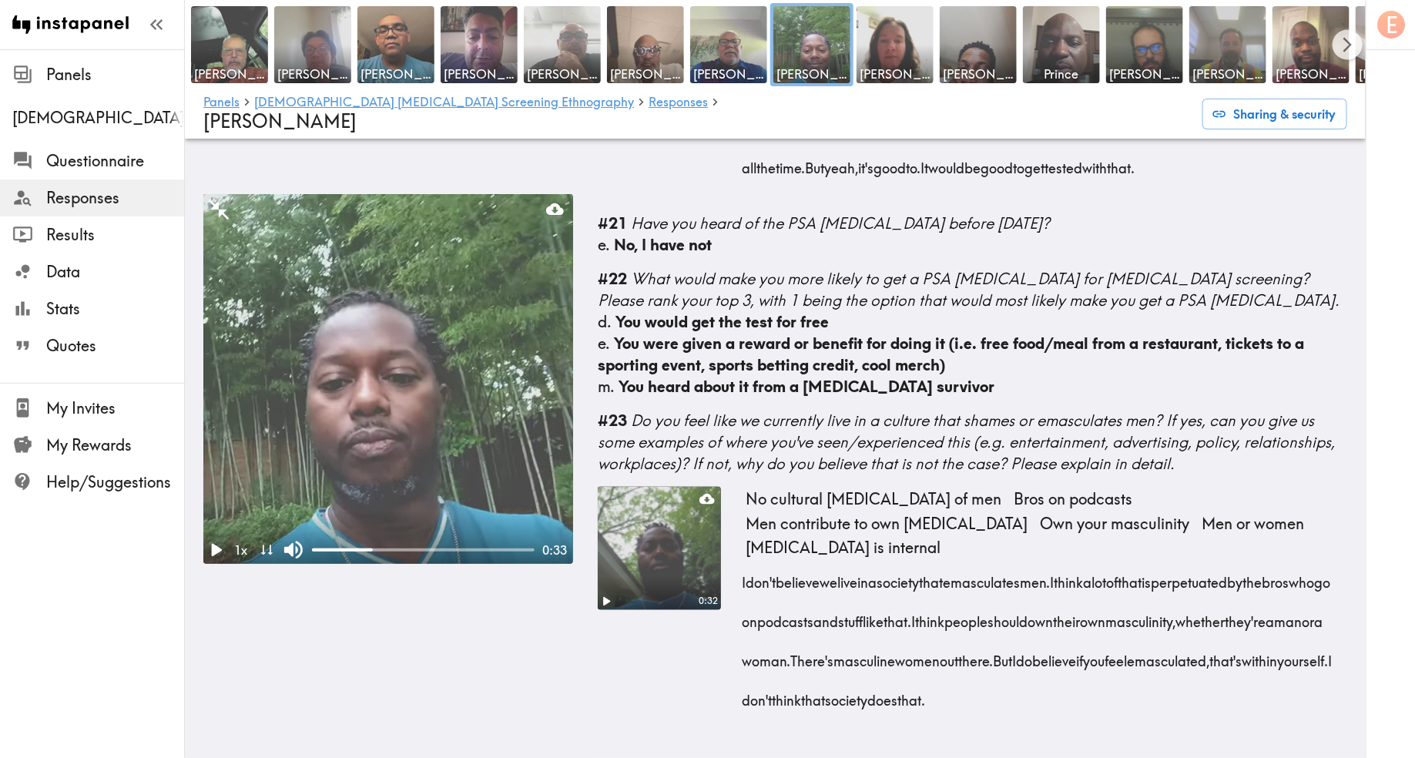
drag, startPoint x: 1247, startPoint y: 707, endPoint x: 741, endPoint y: 595, distance: 517.8
click at [741, 595] on div "0:32 No cultural emasculation of men Bros on podcasts Men contribute to own ema…" at bounding box center [973, 610] width 750 height 247
copy div "I don't believe we live in a society that emasculates men. I think a lot of tha…"
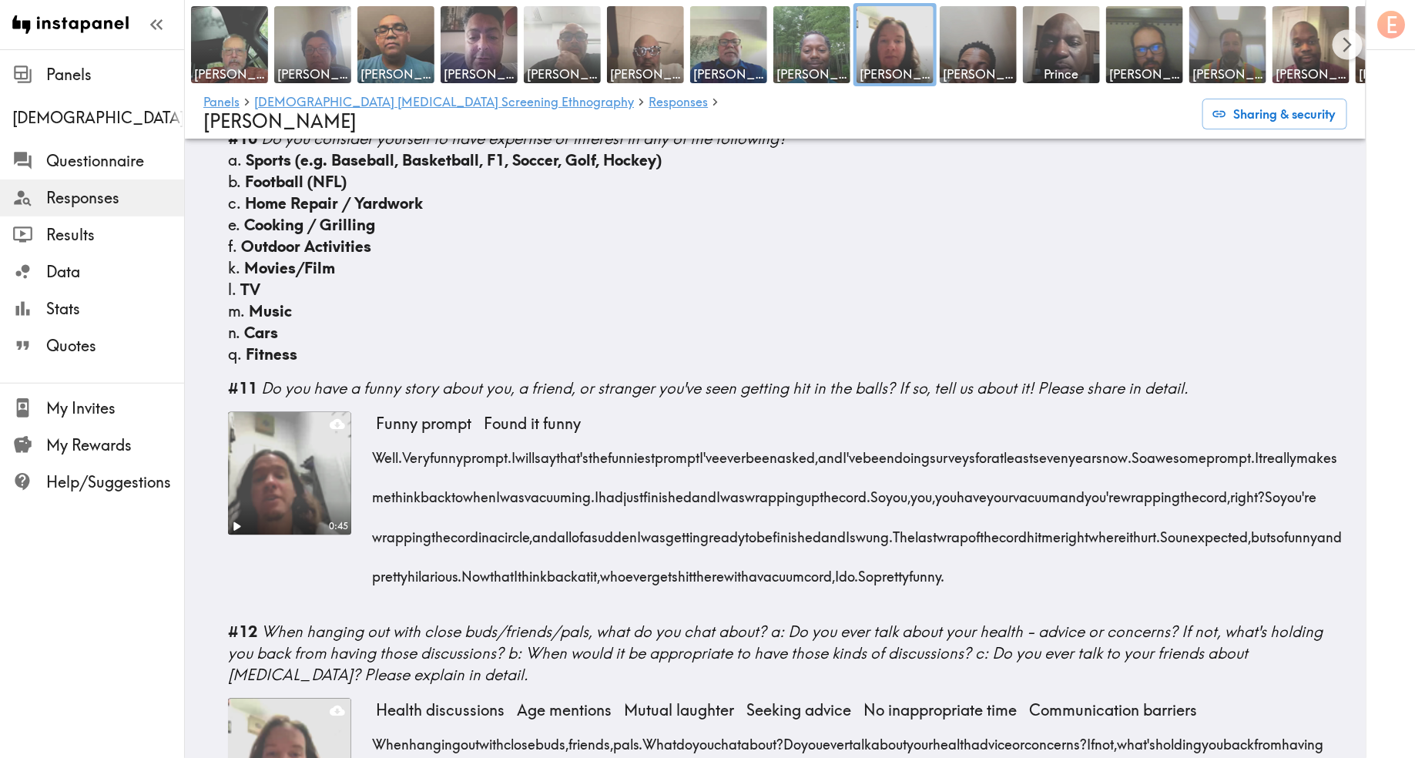
scroll to position [1349, 0]
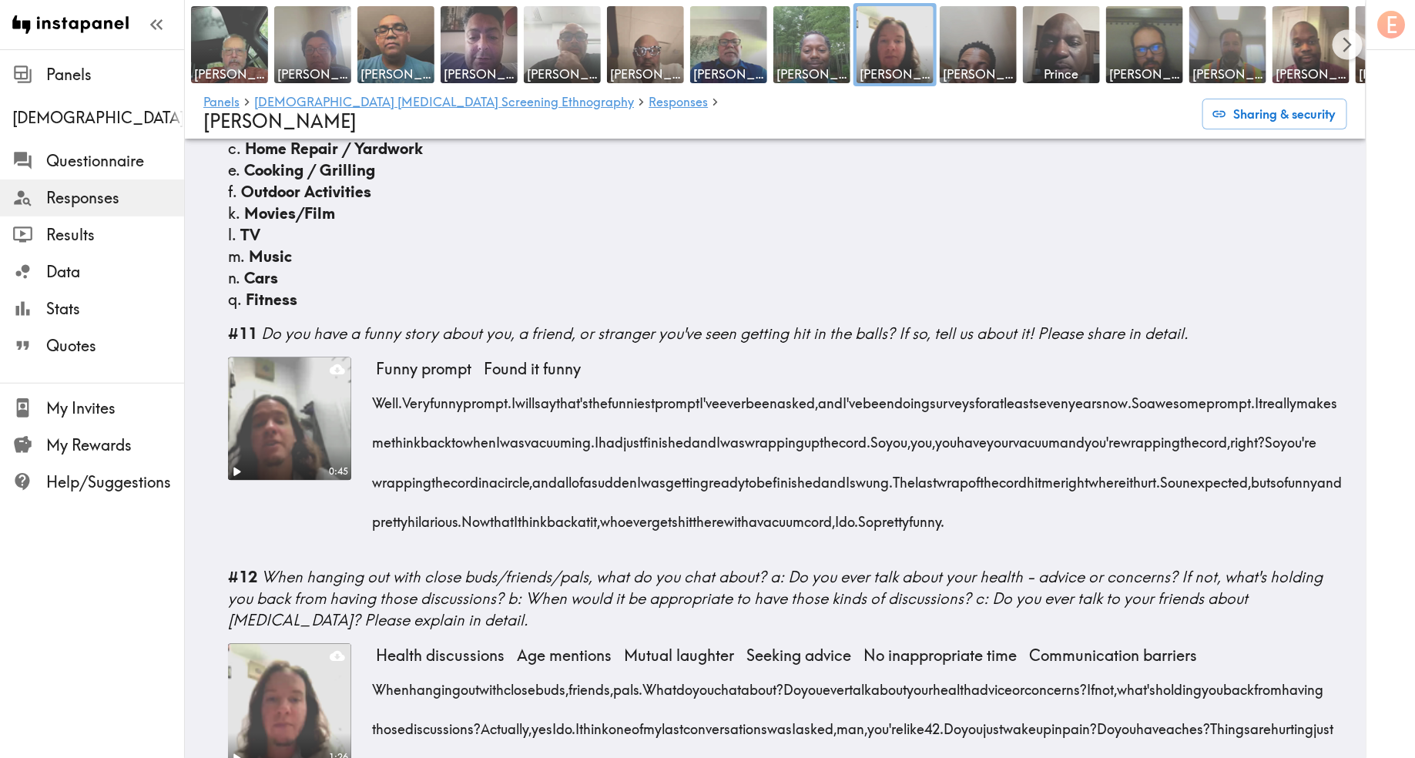
drag, startPoint x: 515, startPoint y: 513, endPoint x: 367, endPoint y: 352, distance: 219.2
click at [367, 357] on div "0:45 Funny prompt Found it funny Well. Very funny prompt. I will say that's the…" at bounding box center [787, 455] width 1119 height 197
copy div "Well. Very funny prompt. I will say that's the funniest prompt I've ever been a…"
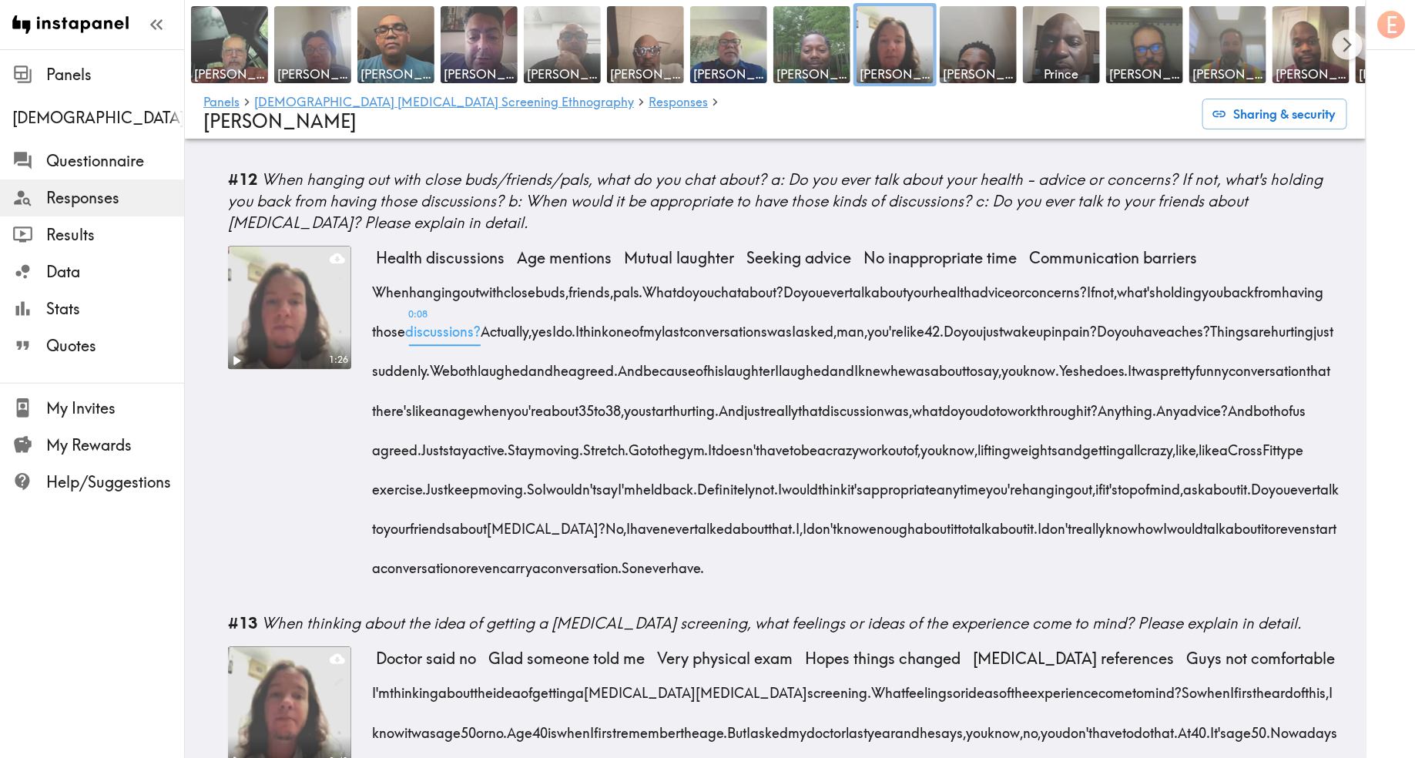
scroll to position [1749, 0]
drag, startPoint x: 630, startPoint y: 601, endPoint x: 368, endPoint y: 281, distance: 413.3
click div "1:26 Health discussions Age mentions Mutual laughter Seeking advice No inapprop…"
copy div "When hanging out with close buds, friends, pals. What do you chat about? Do you…"
click div "Health discussions Age mentions Mutual laughter Seeking advice No inappropriate…"
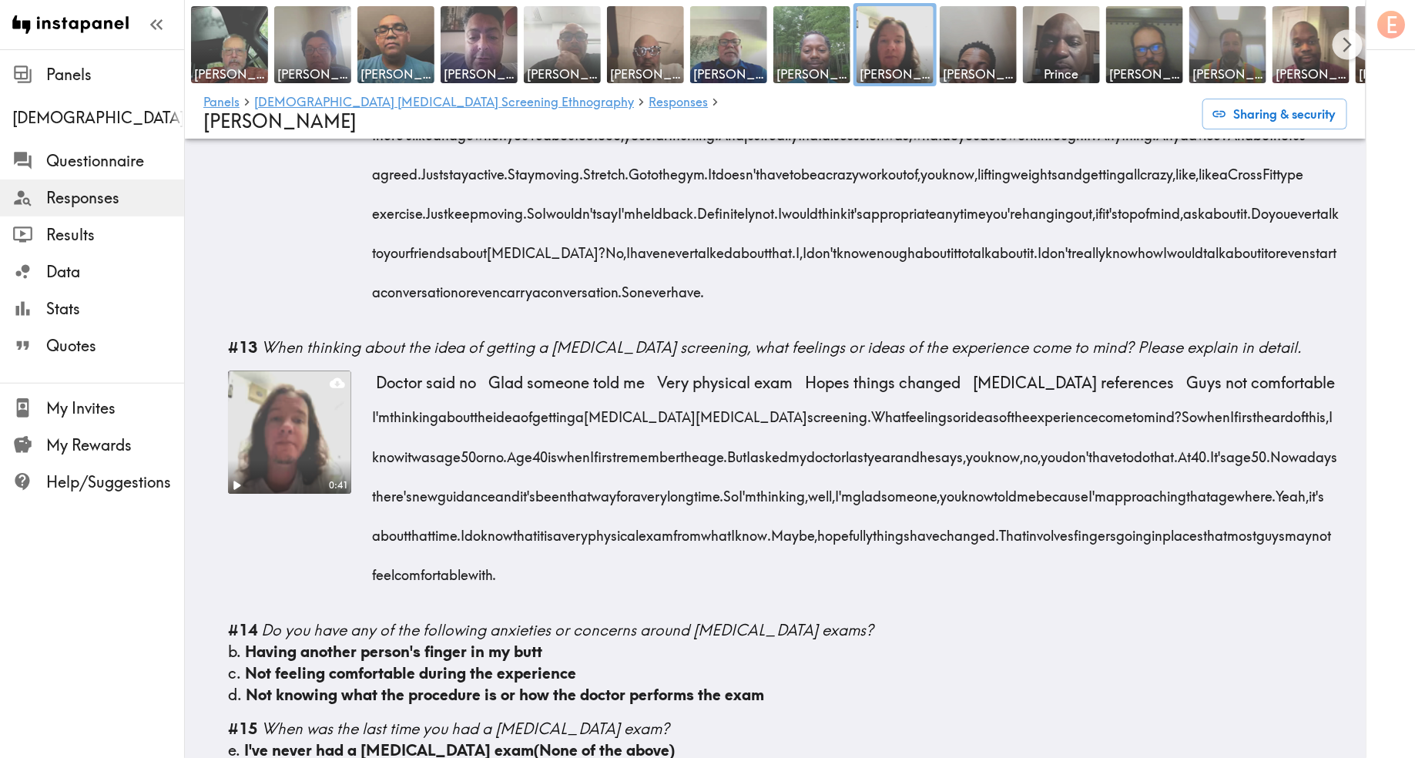
scroll to position [2077, 0]
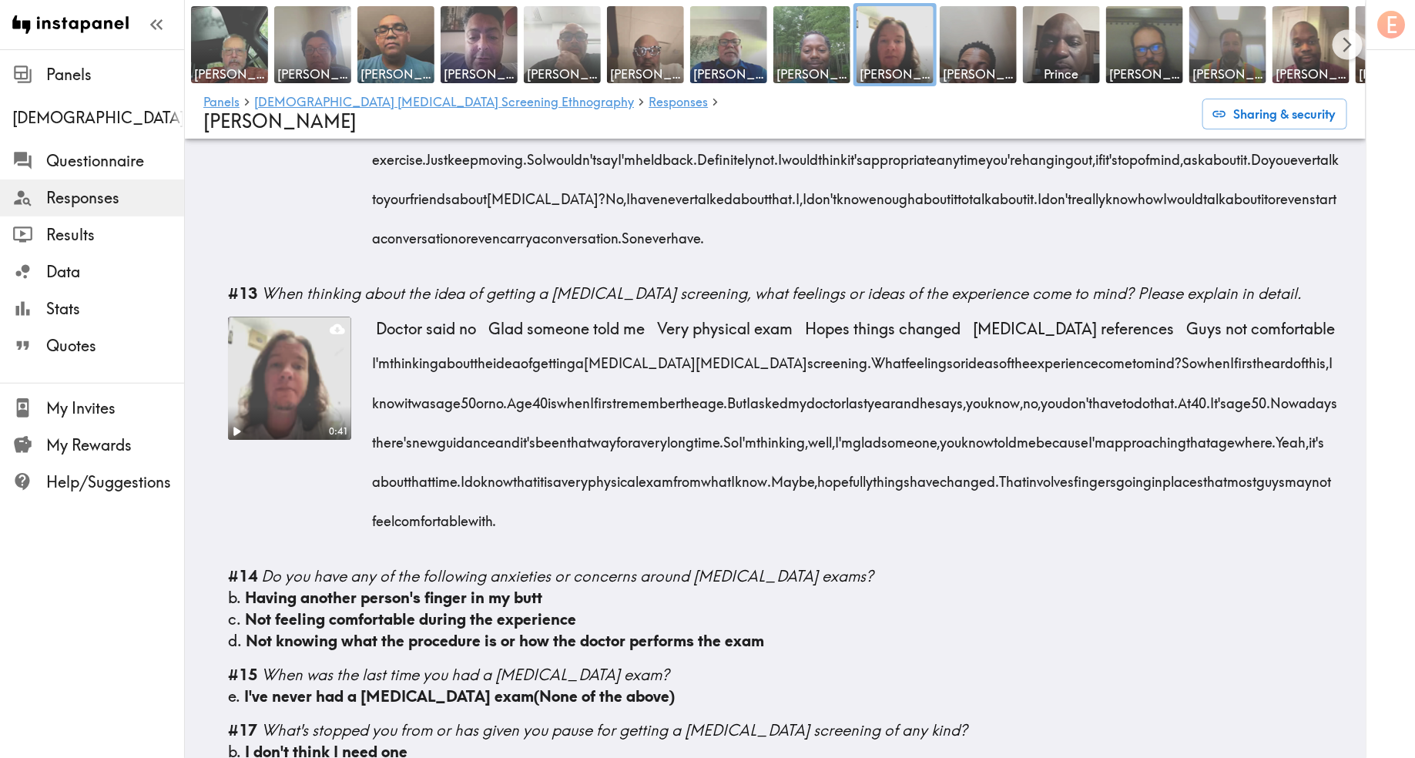
drag, startPoint x: 998, startPoint y: 565, endPoint x: 370, endPoint y: 411, distance: 646.3
click div "0:41 Doctor said no Glad someone told me Very physical exam Hopes things change…"
copy div "I'm thinking about the idea of getting a prostate cancer screening. What feelin…"
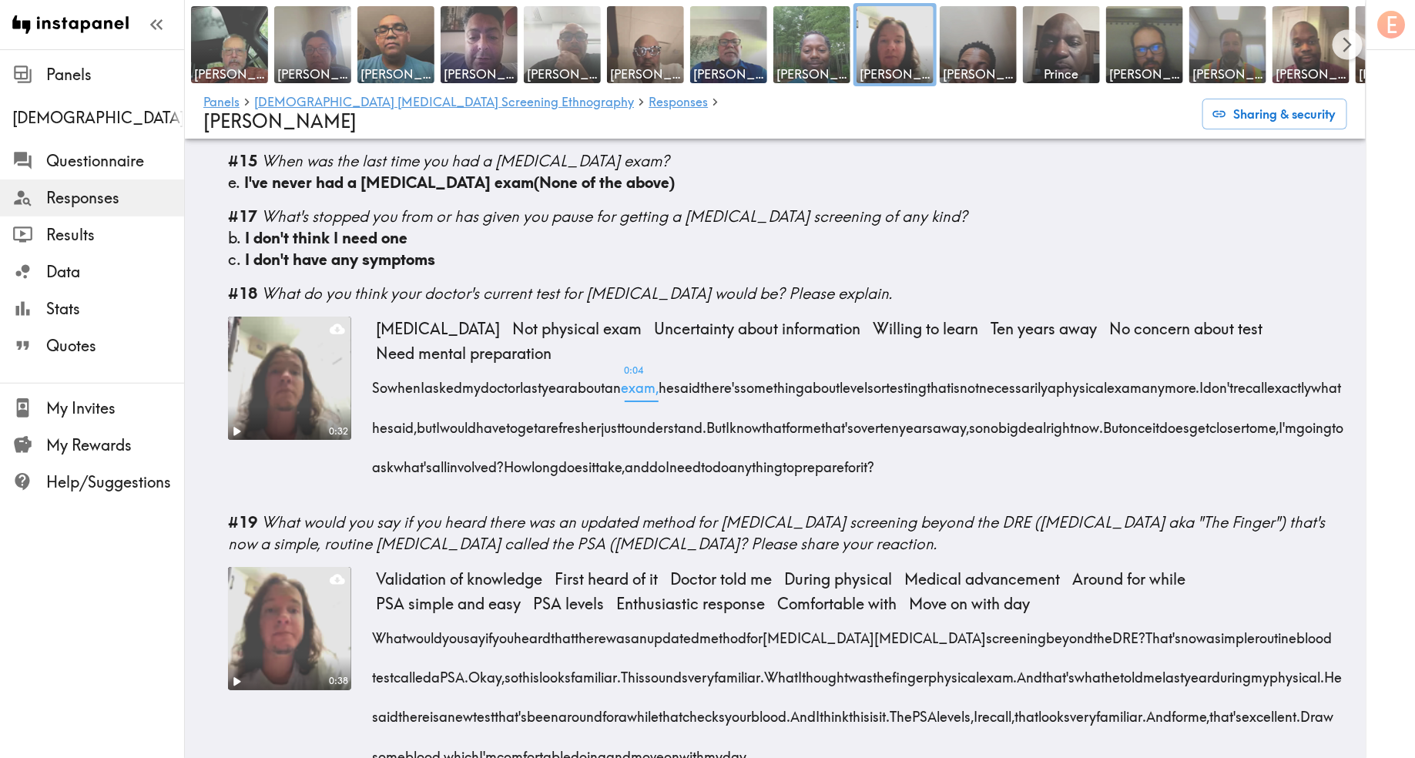
scroll to position [2593, 0]
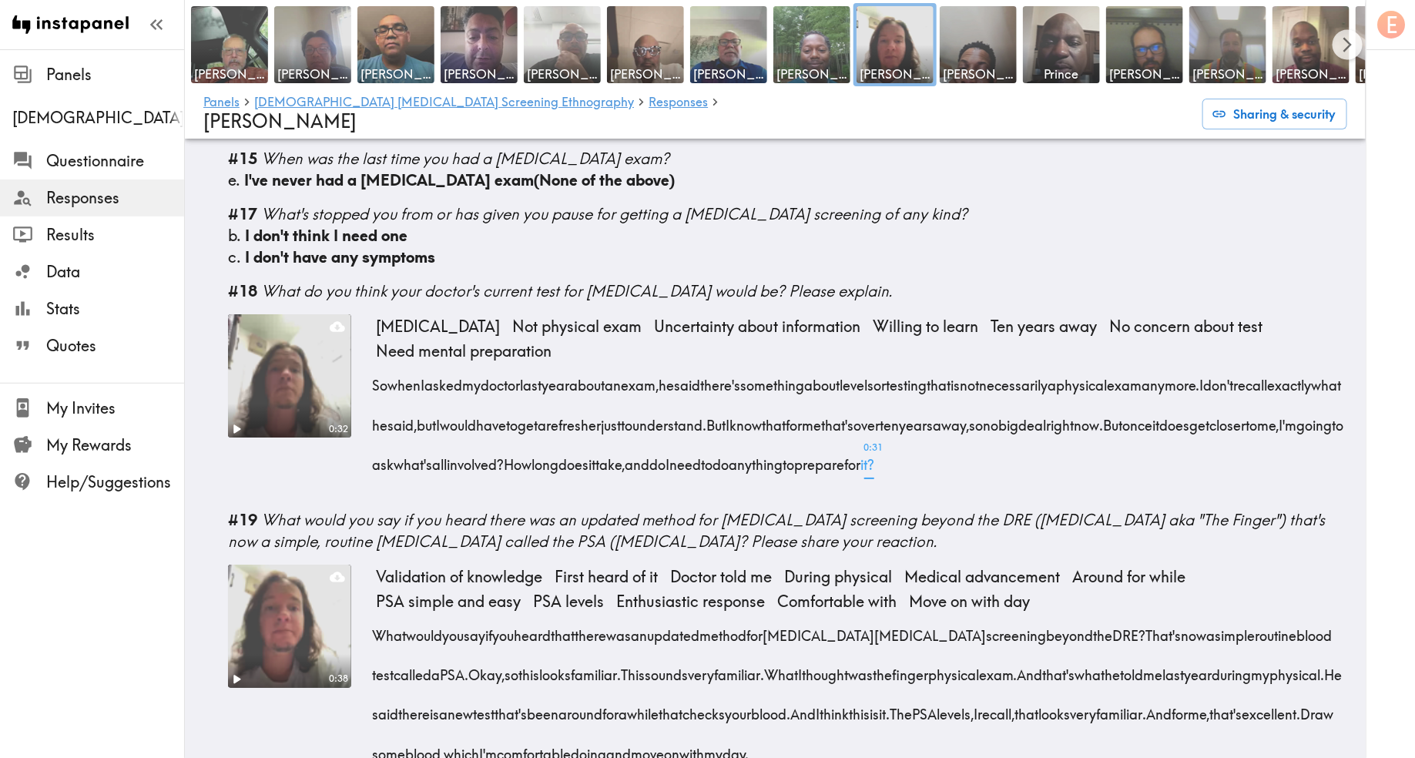
drag, startPoint x: 366, startPoint y: 437, endPoint x: 1275, endPoint y: 513, distance: 912.3
click div "0:32 PSA test Not physical exam Uncertainty about information Willing to learn …"
copy div "So when I asked my doctor last year about an exam, he said there's something ab…"
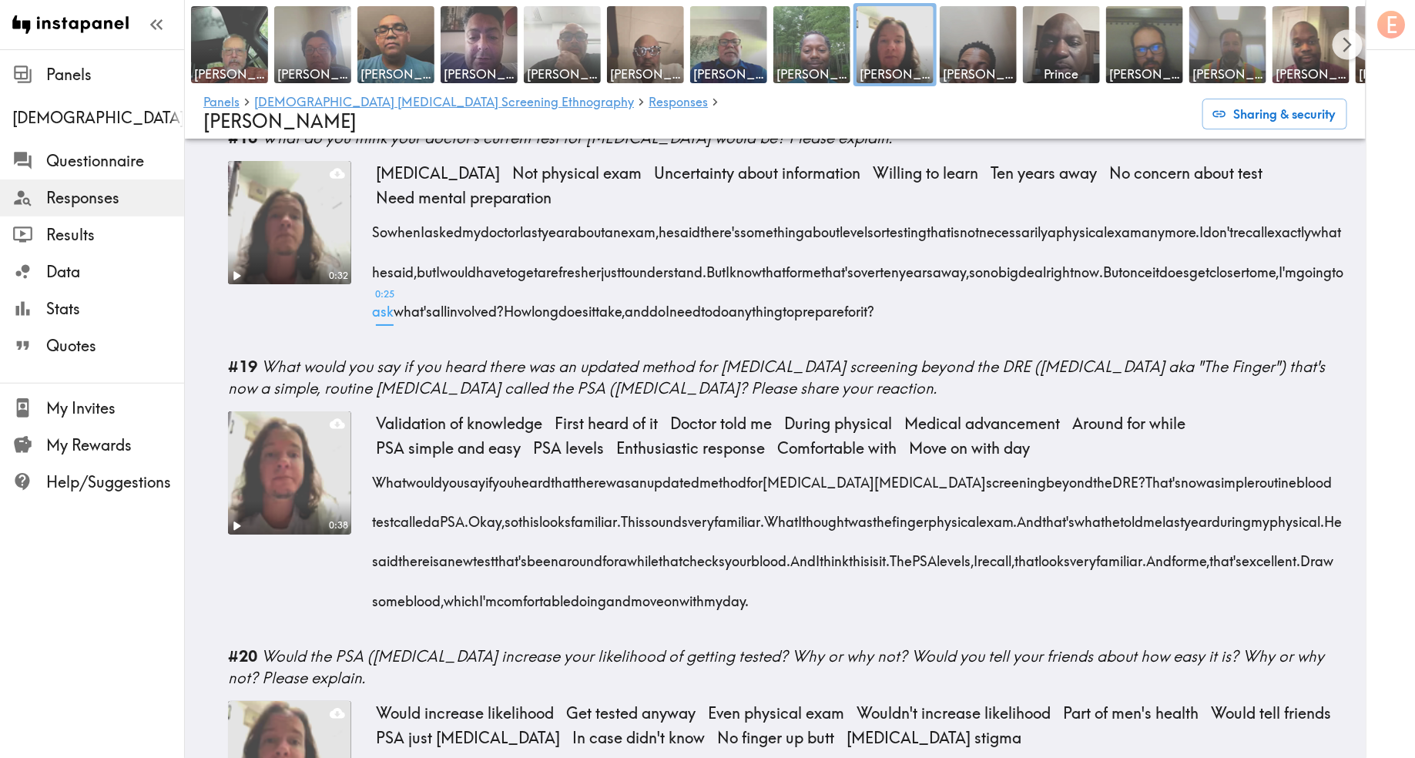
scroll to position [2786, 0]
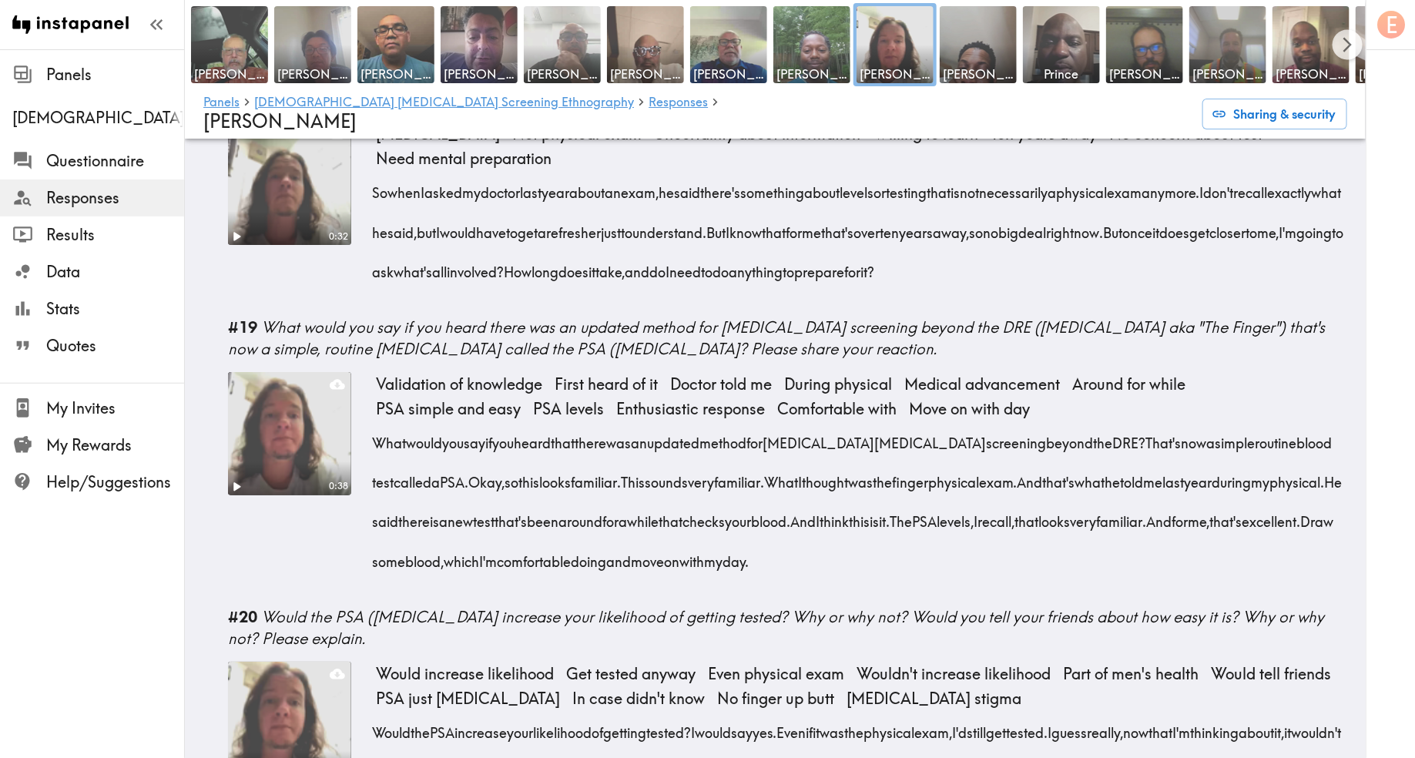
drag, startPoint x: 1089, startPoint y: 617, endPoint x: 633, endPoint y: 537, distance: 463.1
click div "What would you say if you heard that there was an updated method for prostate c…"
copy div "This sounds very familiar. What I thought was the finger physical exam. And tha…"
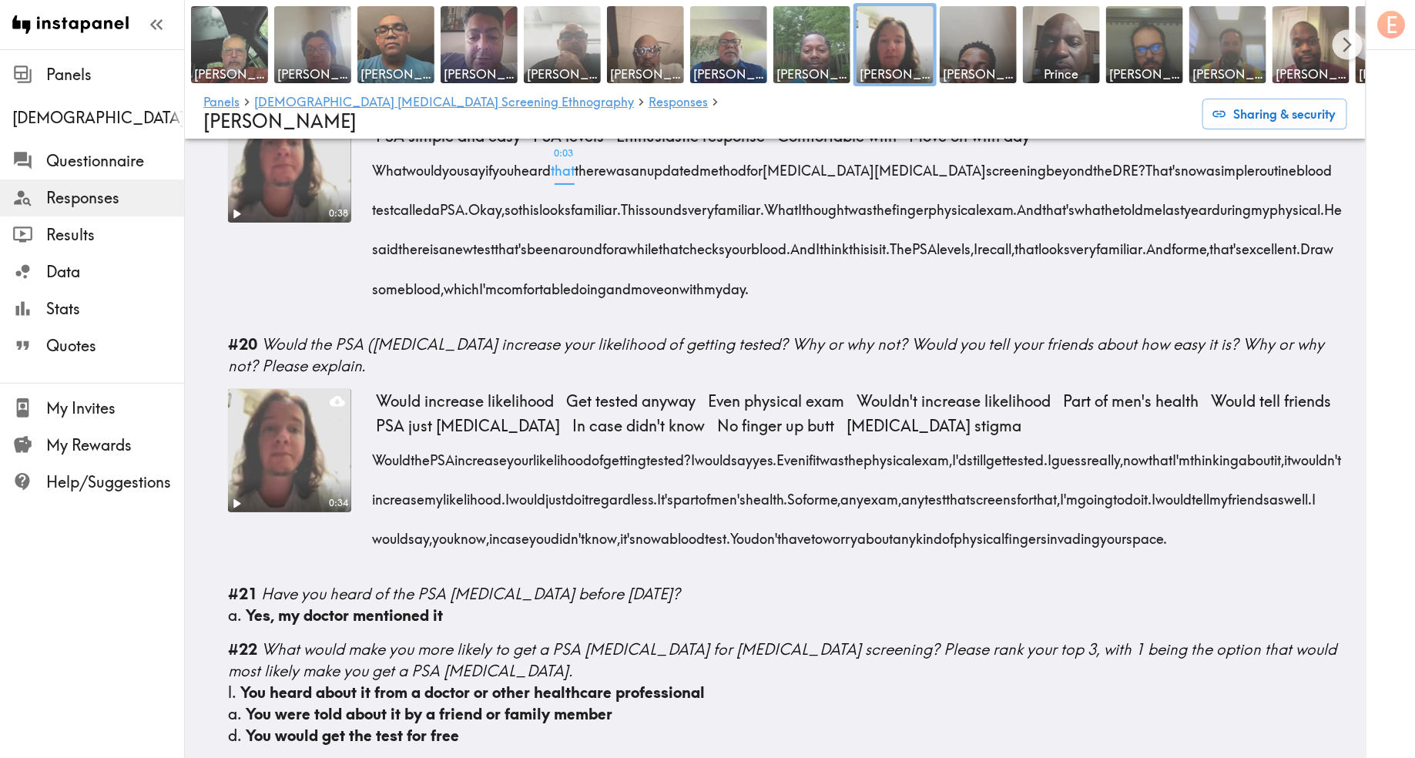
scroll to position [3107, 0]
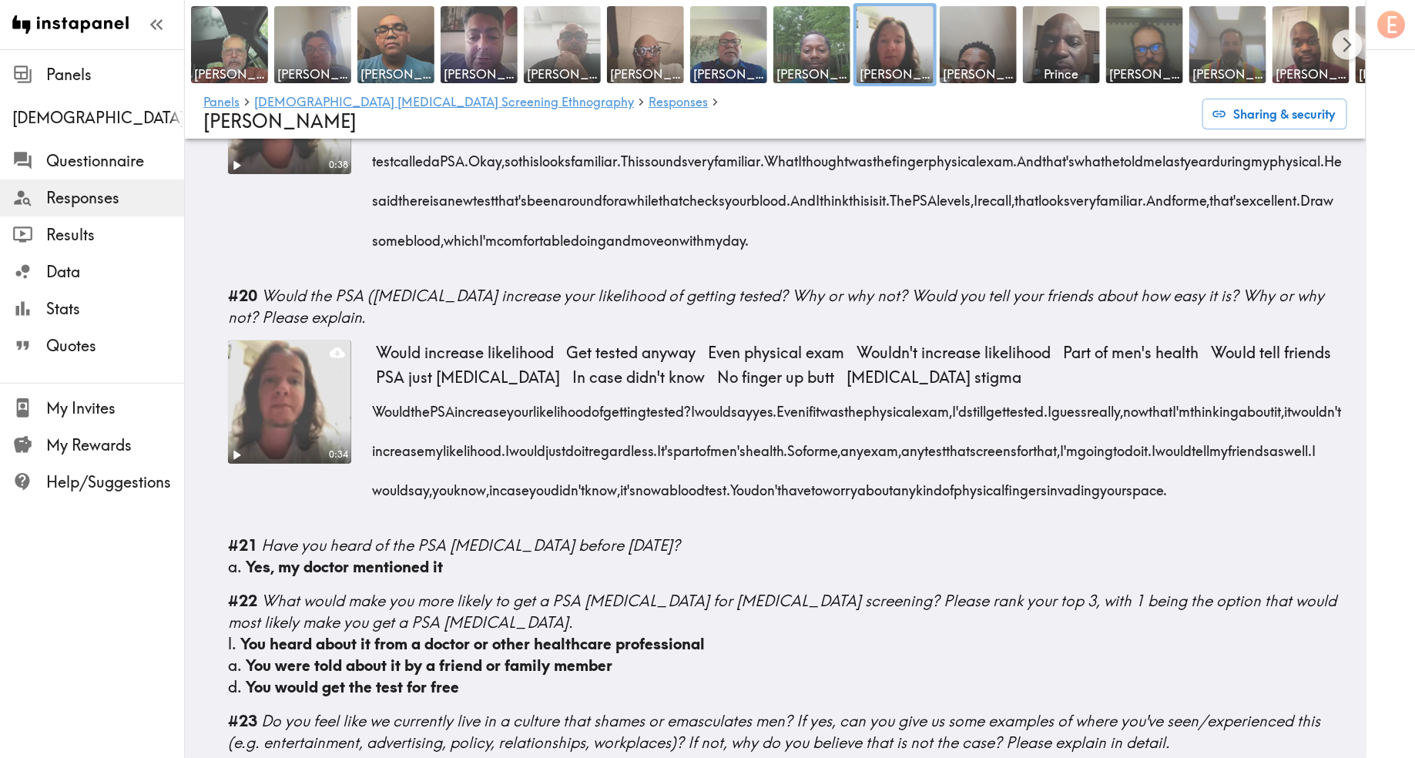
drag, startPoint x: 647, startPoint y: 576, endPoint x: 830, endPoint y: 472, distance: 209.8
click div "Would the PSA increase your likelihood of getting tested? I would say yes. Even…"
copy div "Even if it was the physical exam, I'd still get tested. I guess really, now tha…"
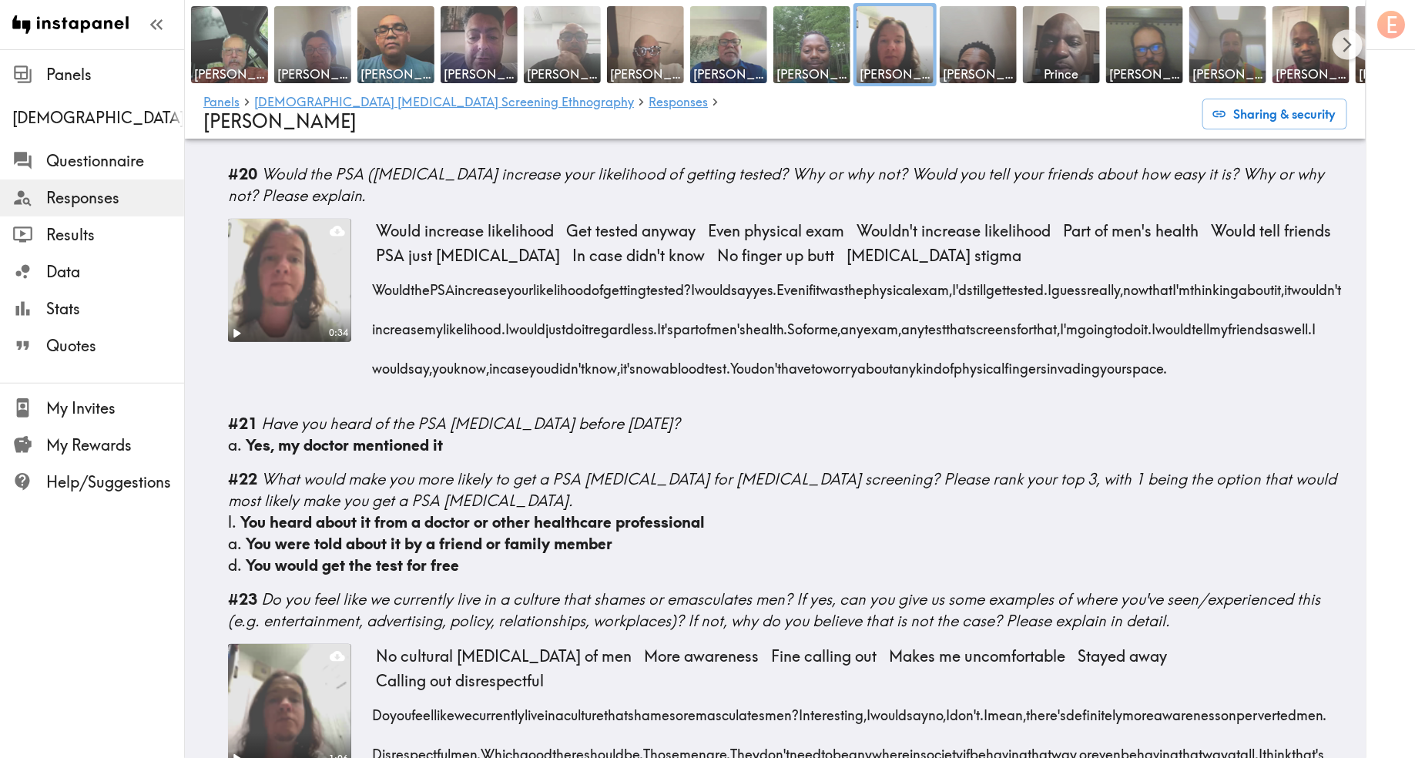
scroll to position [3545, 0]
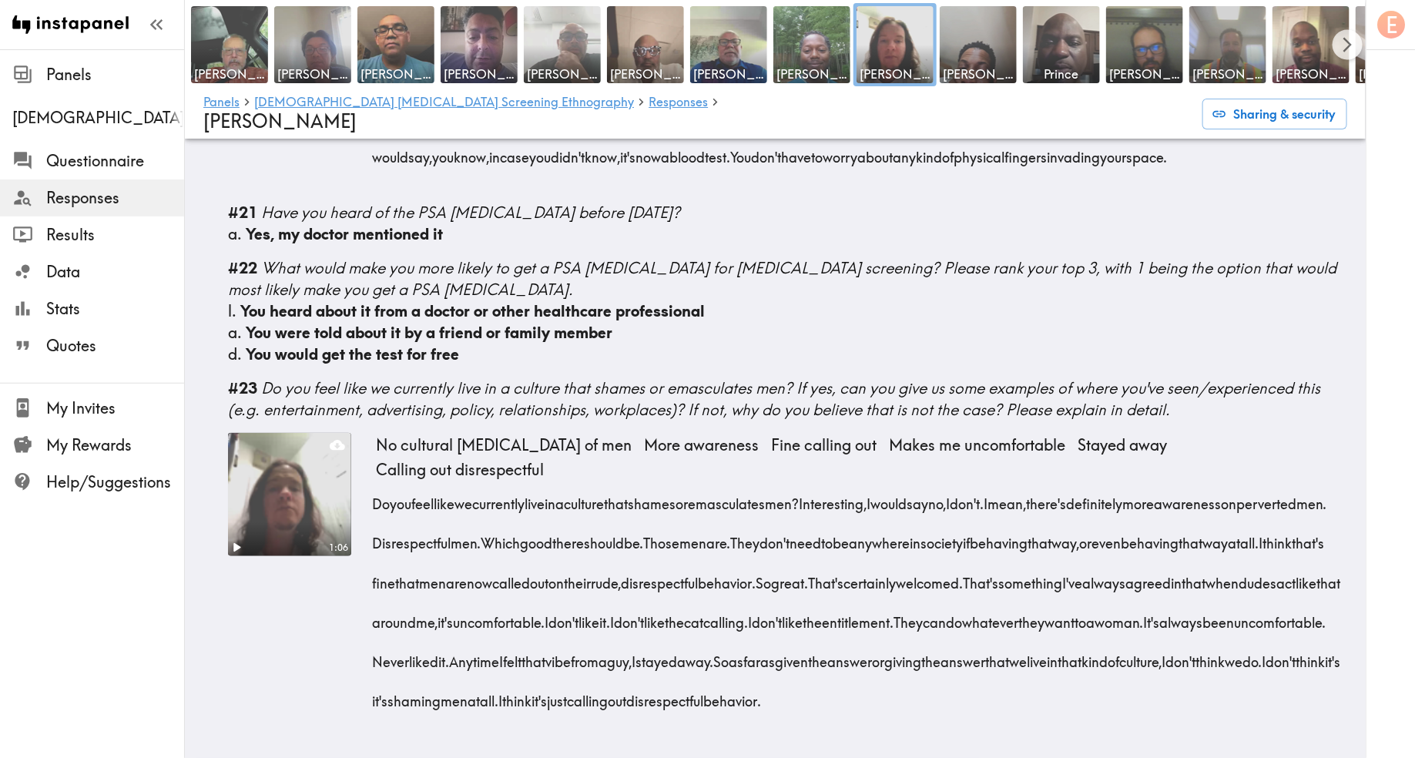
drag, startPoint x: 600, startPoint y: 702, endPoint x: 806, endPoint y: 508, distance: 282.3
click div "Do you feel like we currently live in a culture that shames or emasculates men?…"
click span "0:44 woman."
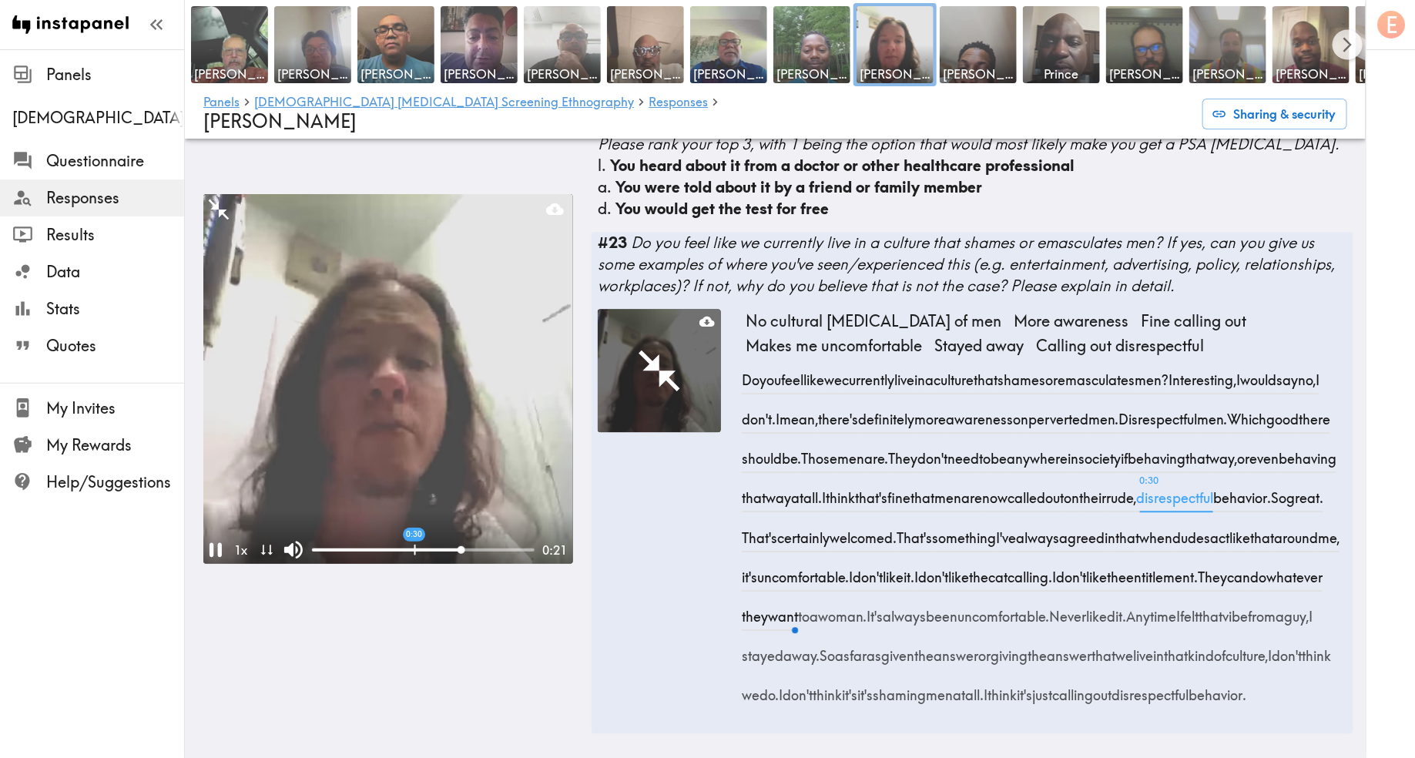
scroll to position [4679, 0]
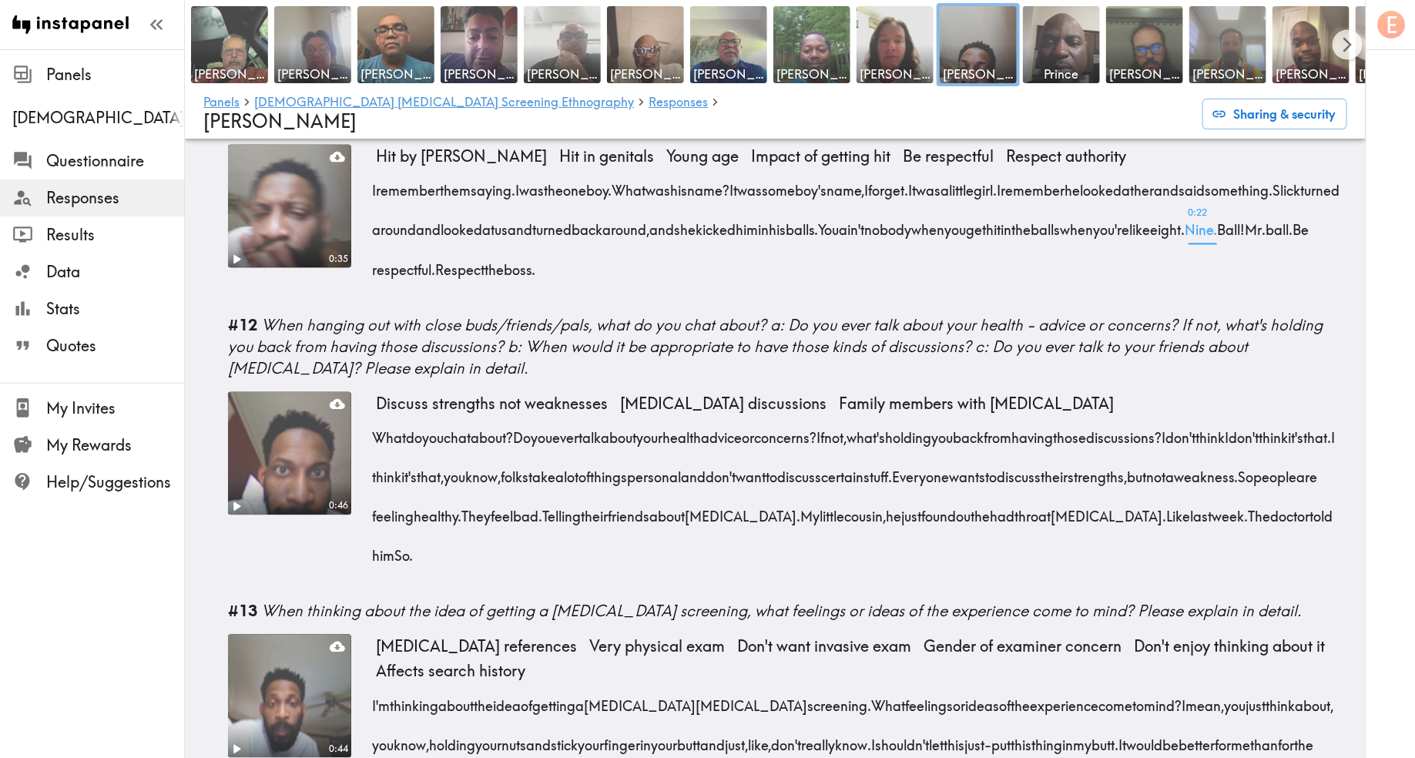
scroll to position [1387, 0]
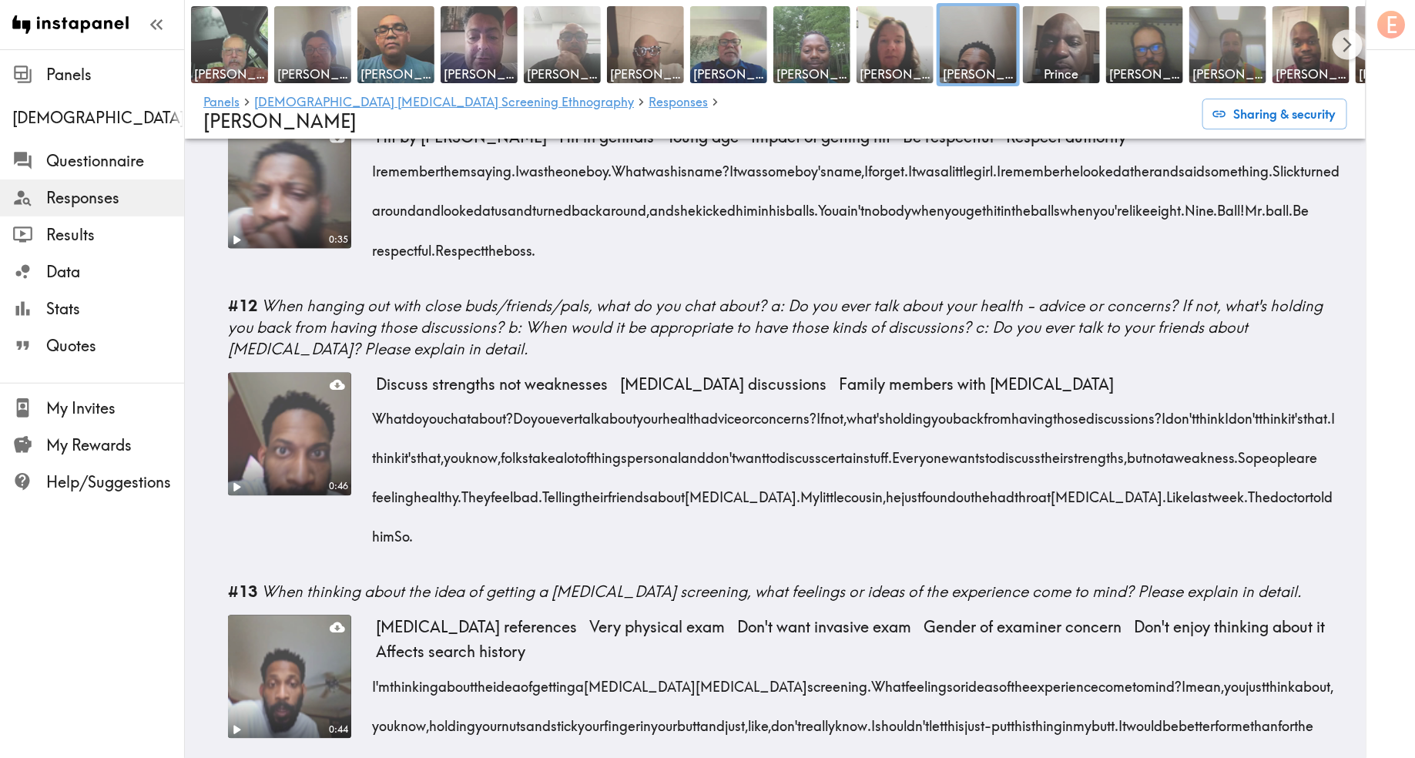
drag, startPoint x: 1089, startPoint y: 382, endPoint x: 941, endPoint y: 459, distance: 167.5
click at [941, 459] on div "What do you chat about? Do you ever talk about your health advice or concerns? …" at bounding box center [862, 473] width 972 height 158
drag, startPoint x: 857, startPoint y: 459, endPoint x: 1092, endPoint y: 388, distance: 245.4
click at [1092, 394] on div "What do you chat about? Do you ever talk about your health advice or concerns? …" at bounding box center [862, 473] width 972 height 158
copy div "Everyone wants to discuss their strengths, but not a weakness. So people are fe…"
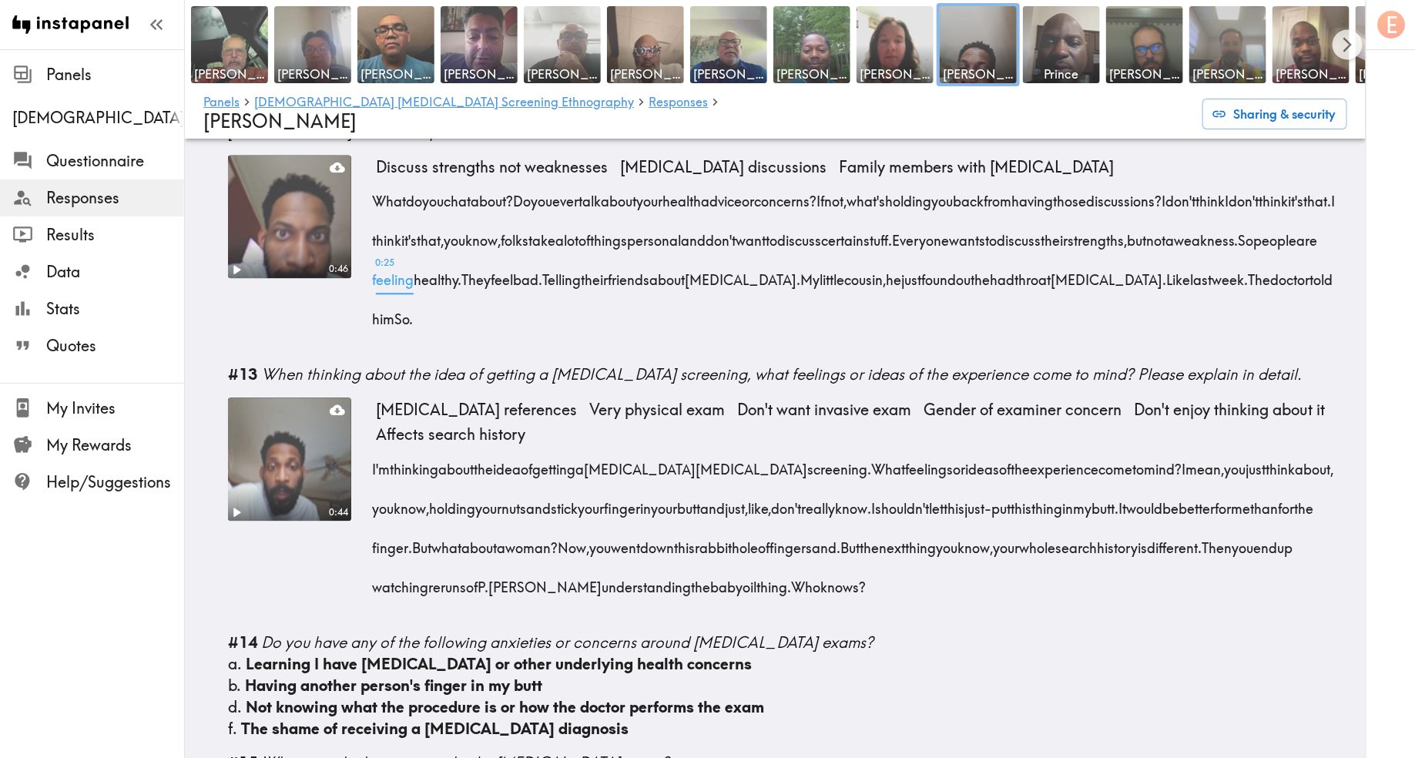
scroll to position [1712, 0]
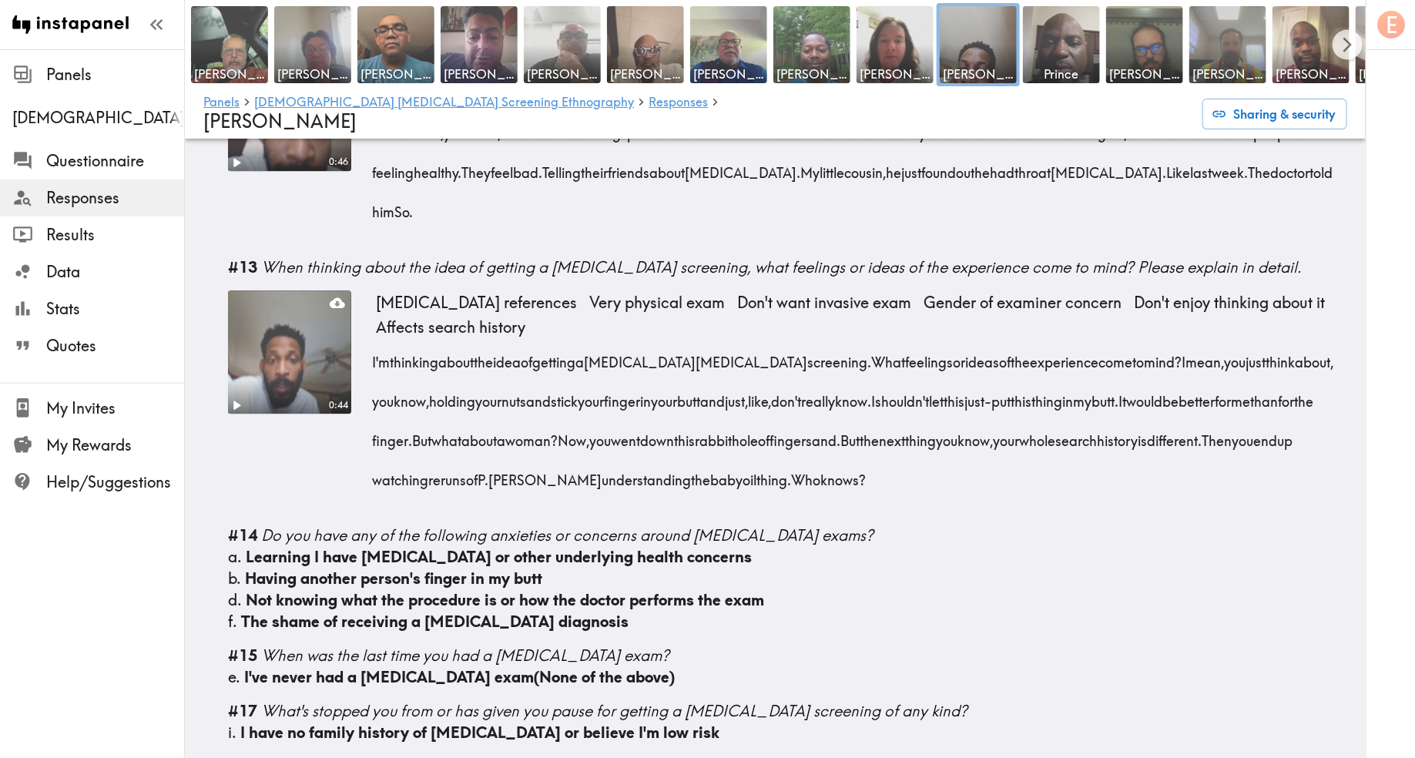
drag, startPoint x: 1017, startPoint y: 407, endPoint x: 411, endPoint y: 331, distance: 611.1
click at [411, 337] on div "I'm thinking about the idea of getting a prostate cancer screening. What feelin…" at bounding box center [862, 416] width 972 height 158
copy div "holding your nuts and stick your finger in your butt and just, like, don't real…"
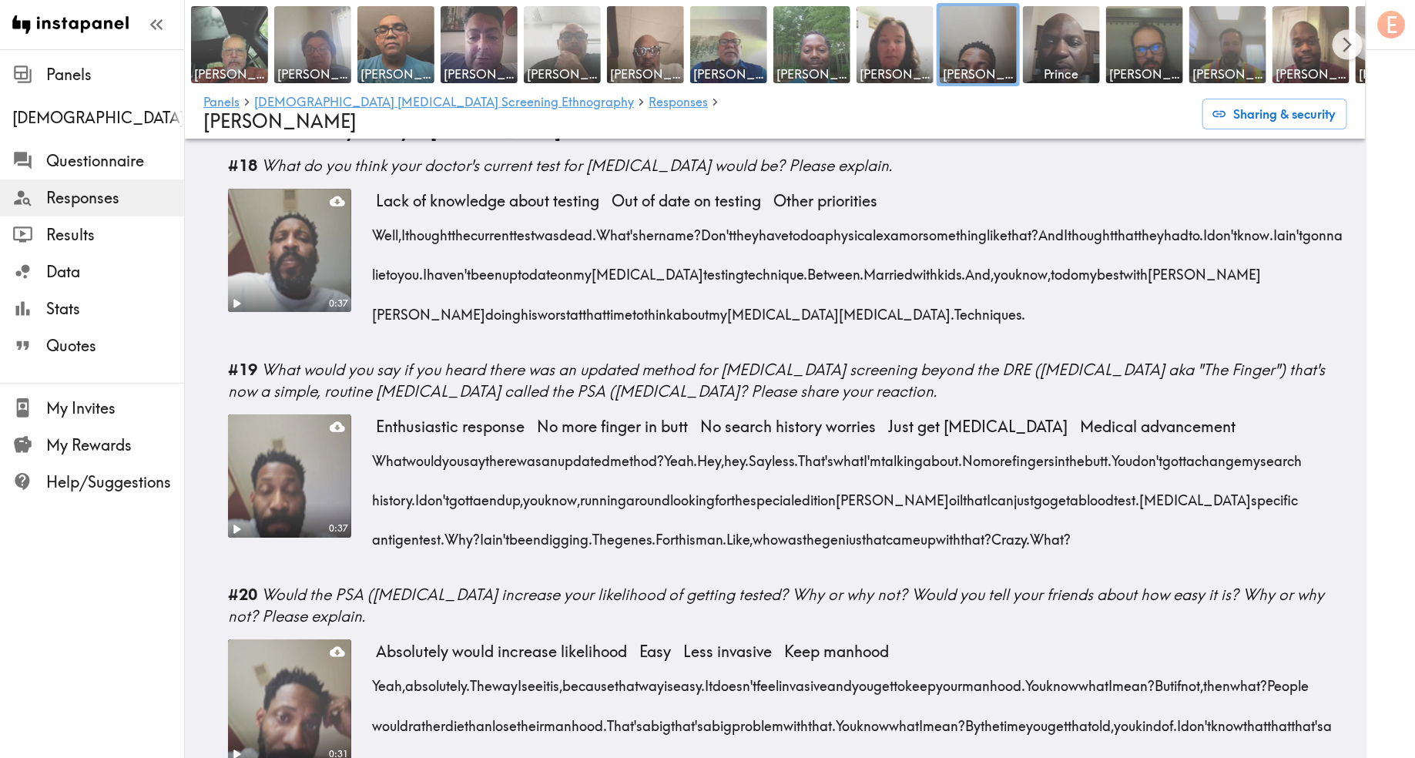
scroll to position [2324, 0]
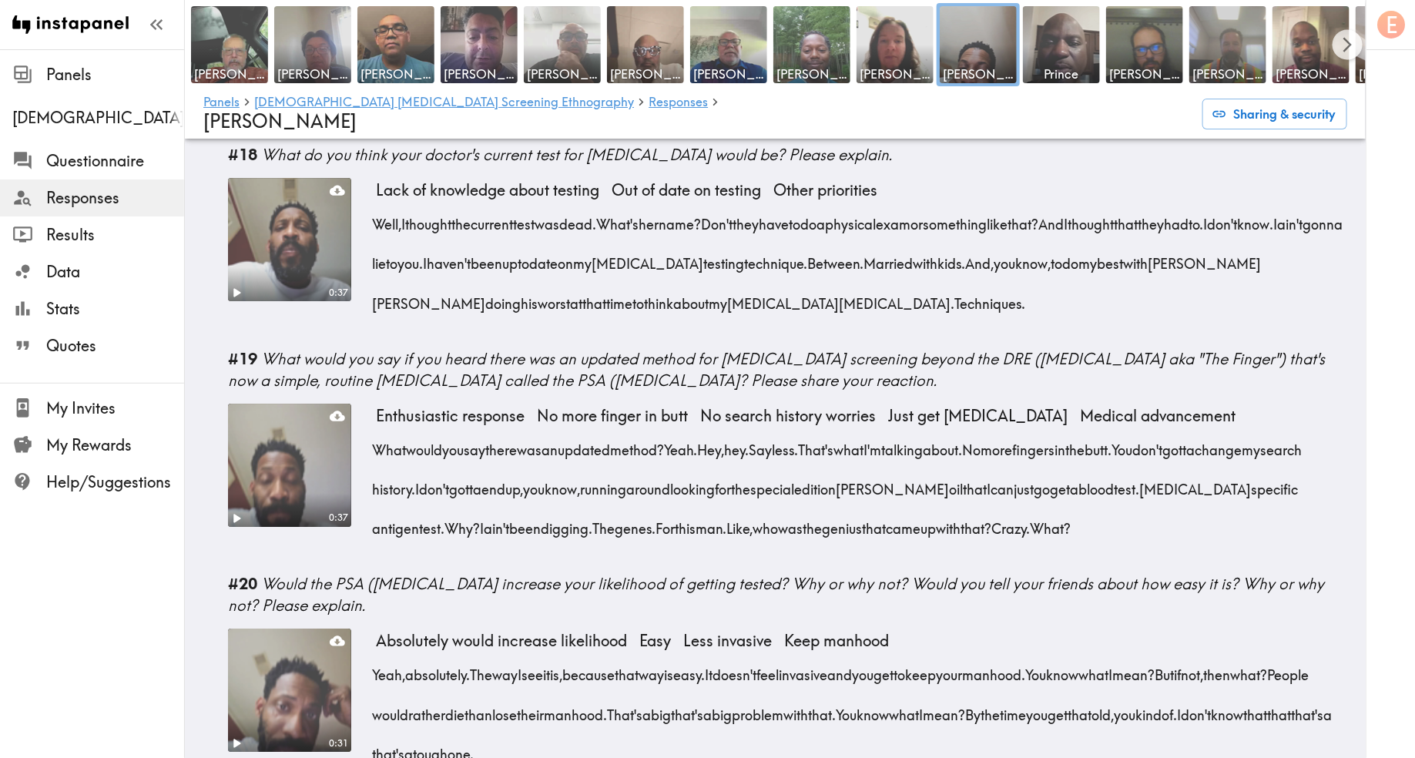
drag, startPoint x: 797, startPoint y: 375, endPoint x: 1250, endPoint y: 450, distance: 459.9
click at [1250, 450] on div "What would you say there was an updated method? Yeah. Hey, hey. Say less. That'…" at bounding box center [862, 484] width 972 height 119
copy div "Say less. That's what I'm talking about. No more fingers in the butt. You don't…"
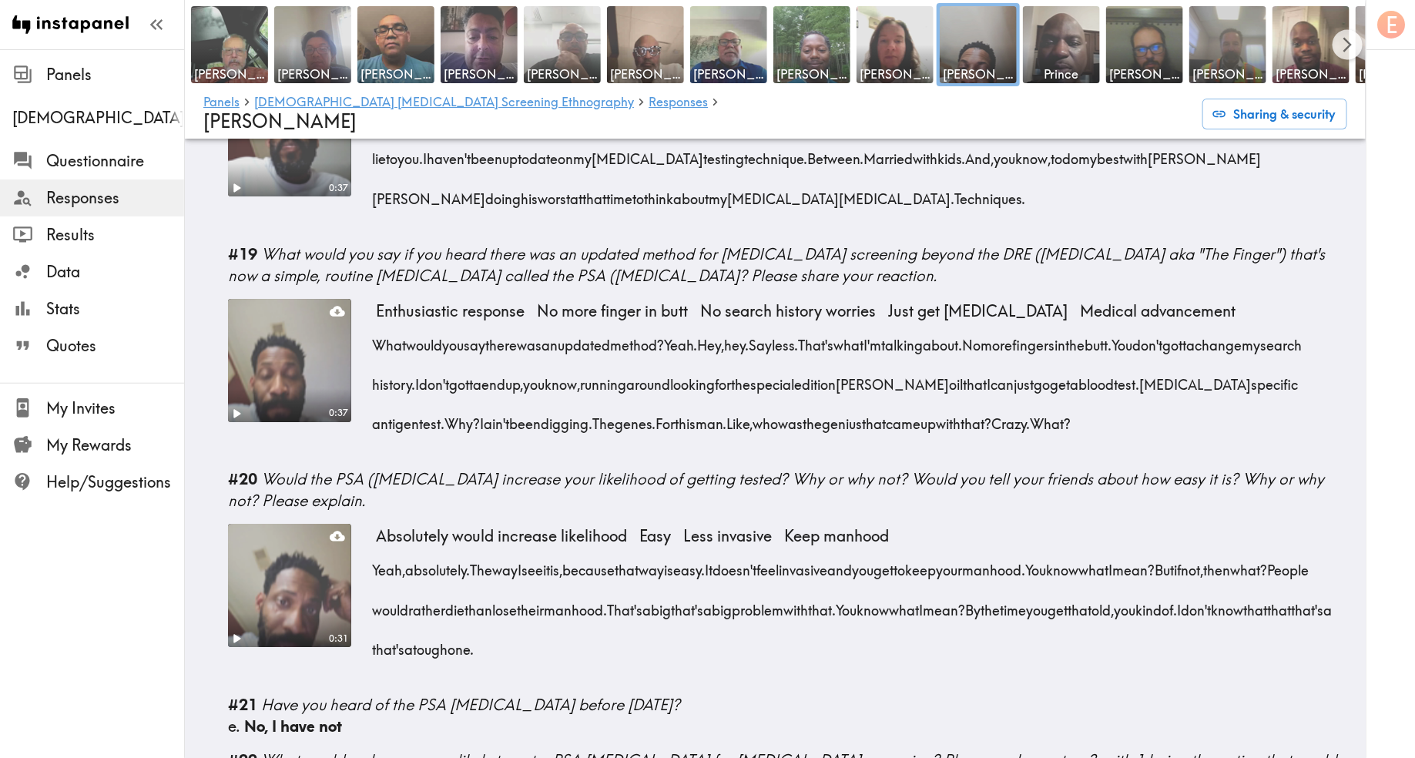
scroll to position [2475, 0]
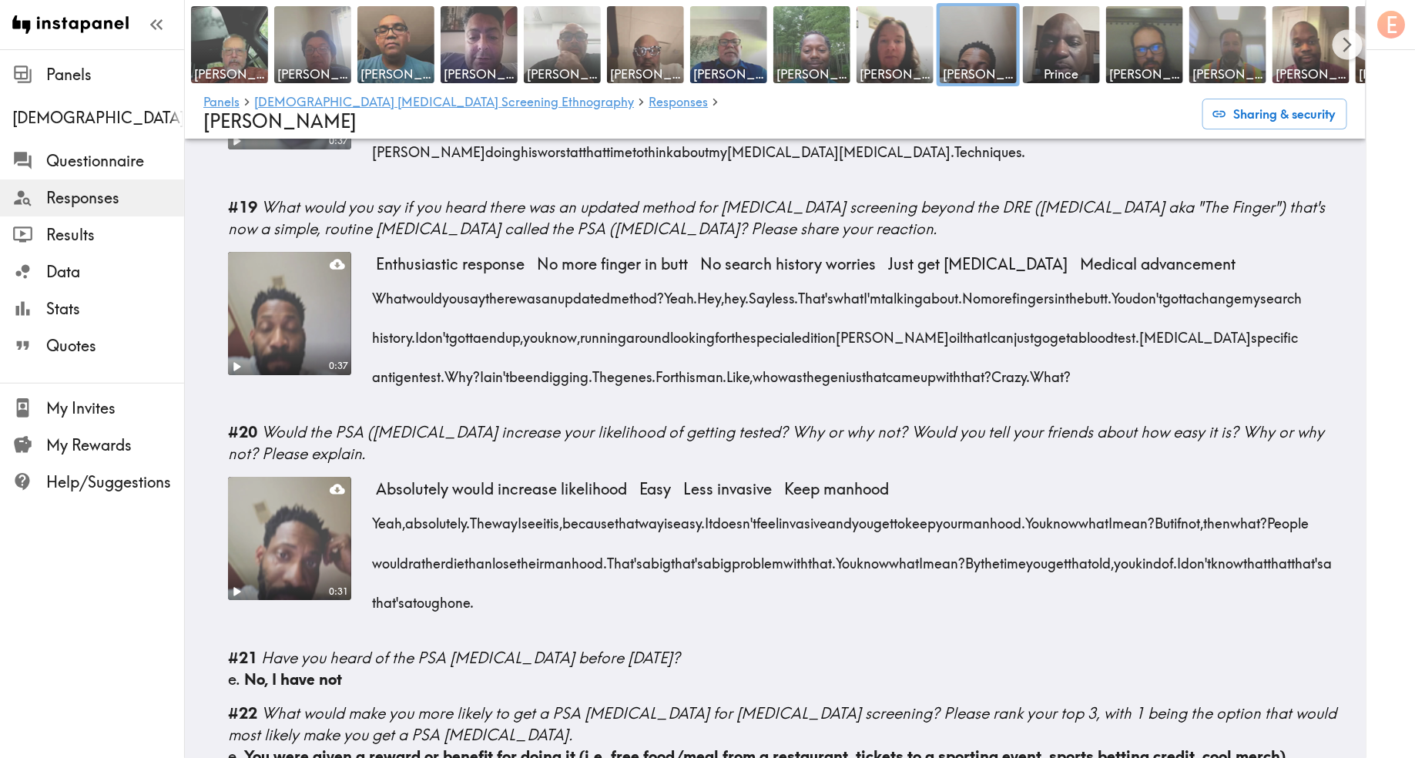
drag, startPoint x: 782, startPoint y: 528, endPoint x: 372, endPoint y: 448, distance: 417.6
click at [376, 498] on div "Yeah, absolutely. The way I see it is, because that way is easy. It doesn't fee…" at bounding box center [862, 557] width 972 height 119
copy div "Yeah, absolutely. The way I see it is, because that way is easy. It doesn't fee…"
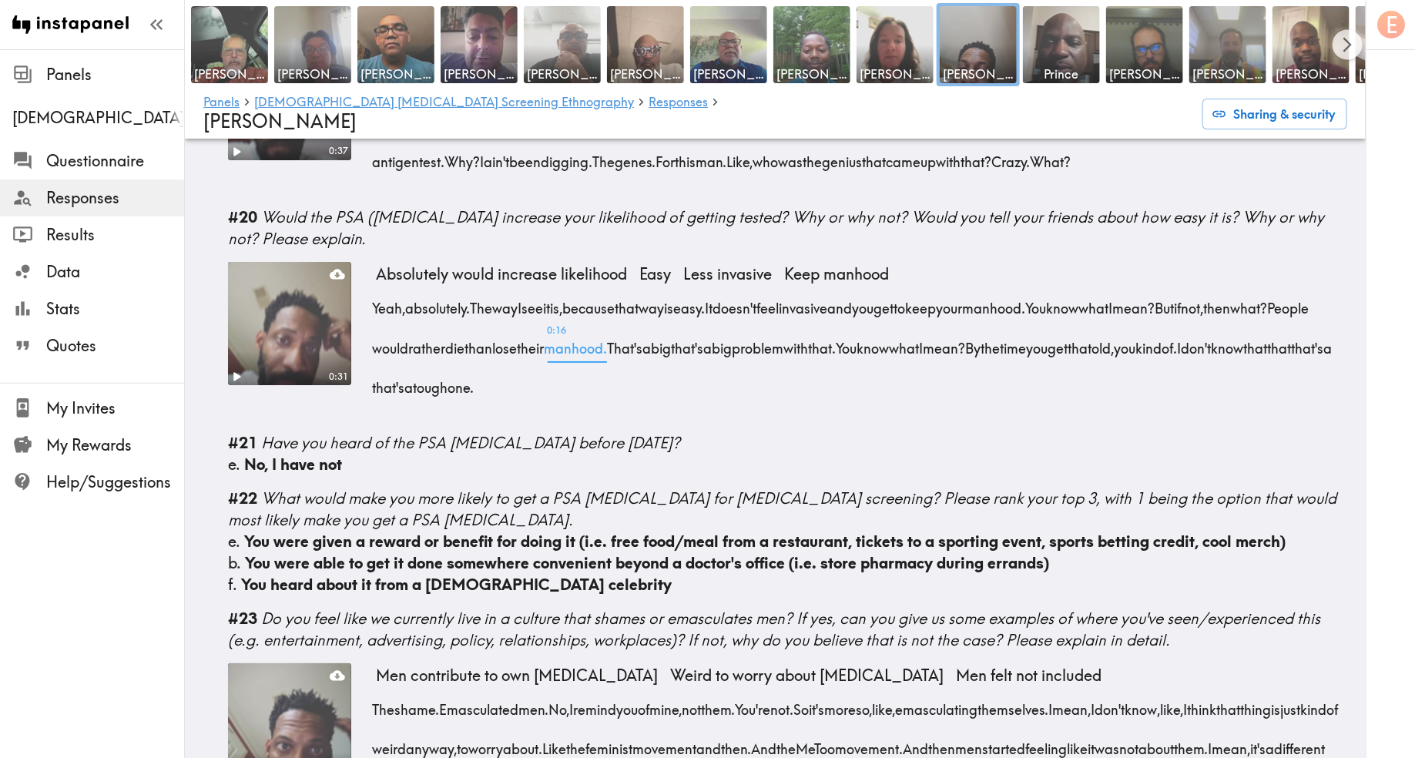
scroll to position [2703, 0]
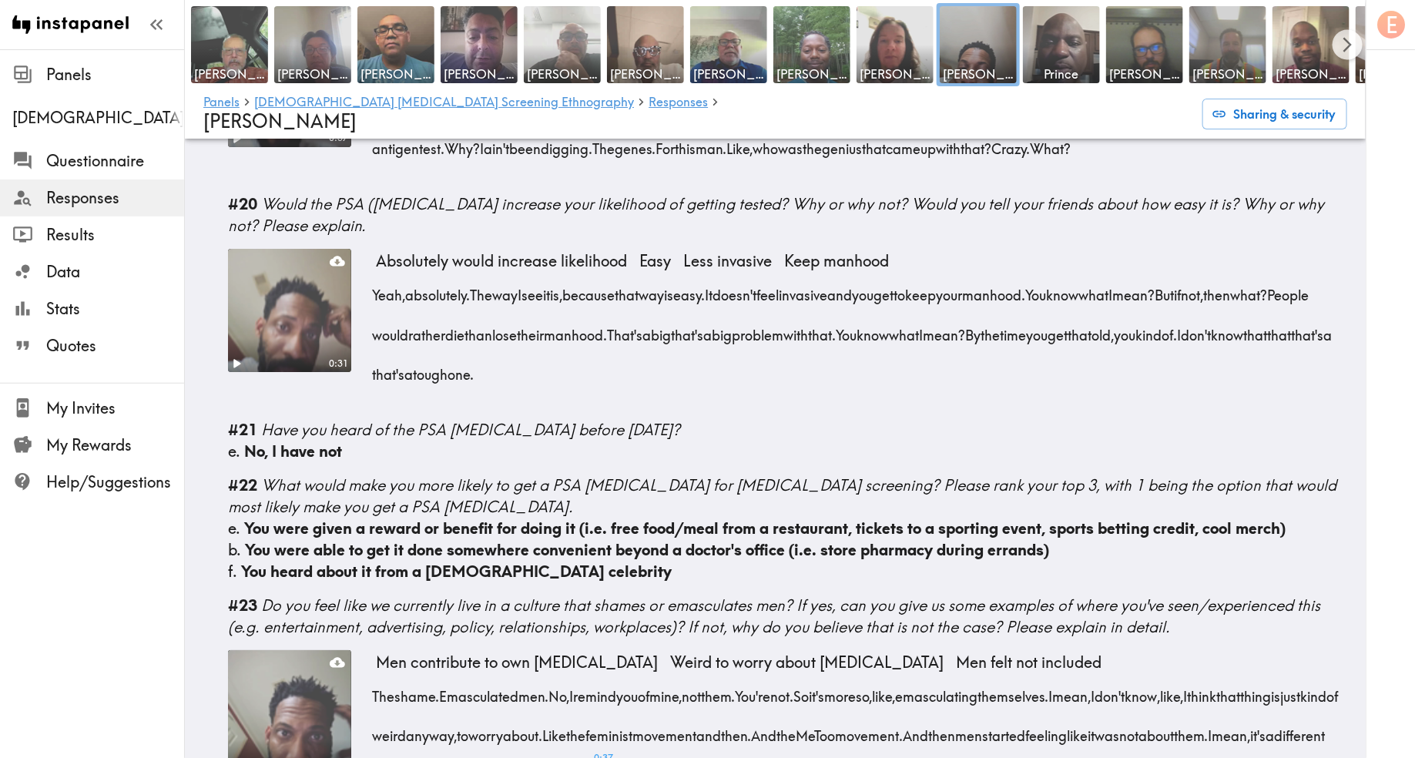
drag, startPoint x: 370, startPoint y: 625, endPoint x: 905, endPoint y: 698, distance: 540.4
click at [905, 698] on div "0:40 Men contribute to own emasculation Weird to worry about emasculation Men f…" at bounding box center [787, 729] width 1119 height 158
copy div "The shame. Emasculated men. No, I remind you of mine, not them. You're not. So …"
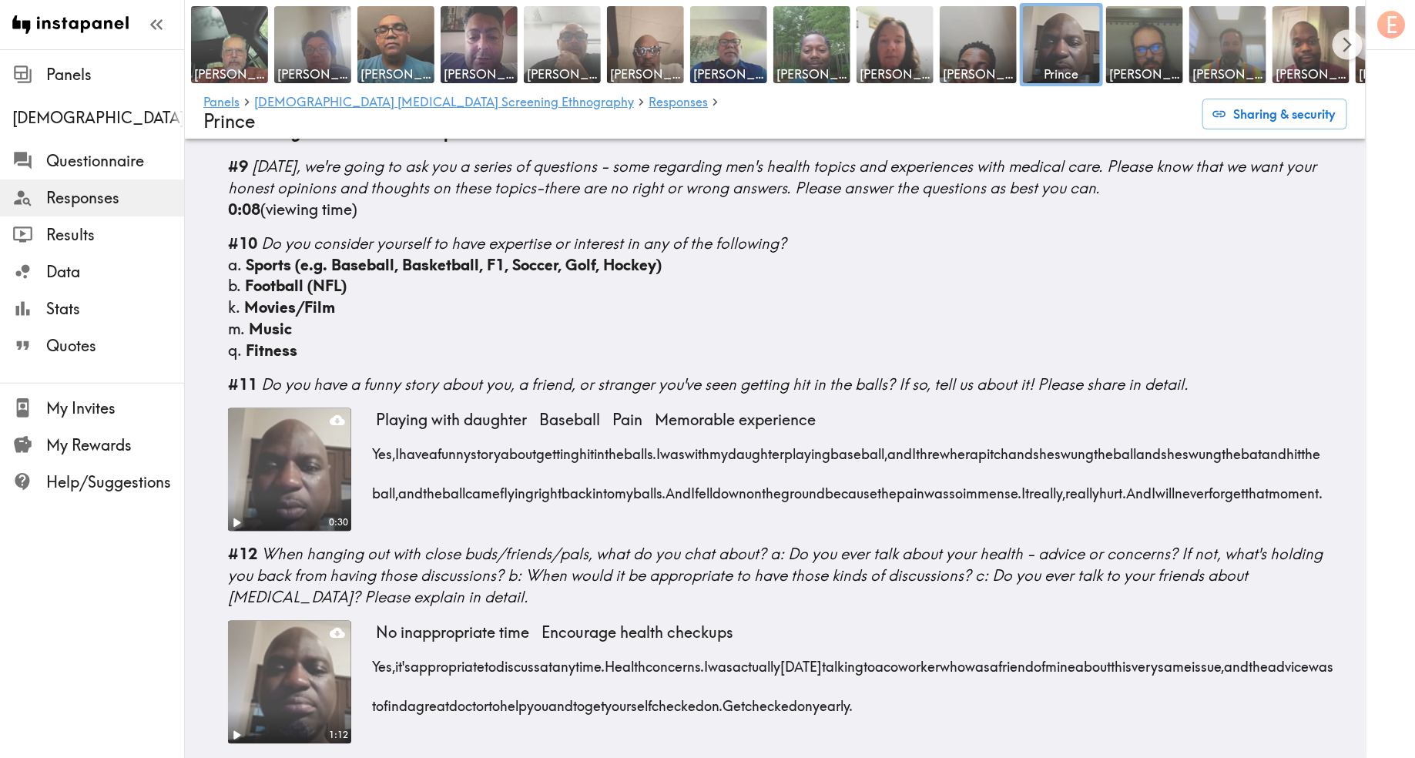
scroll to position [1137, 0]
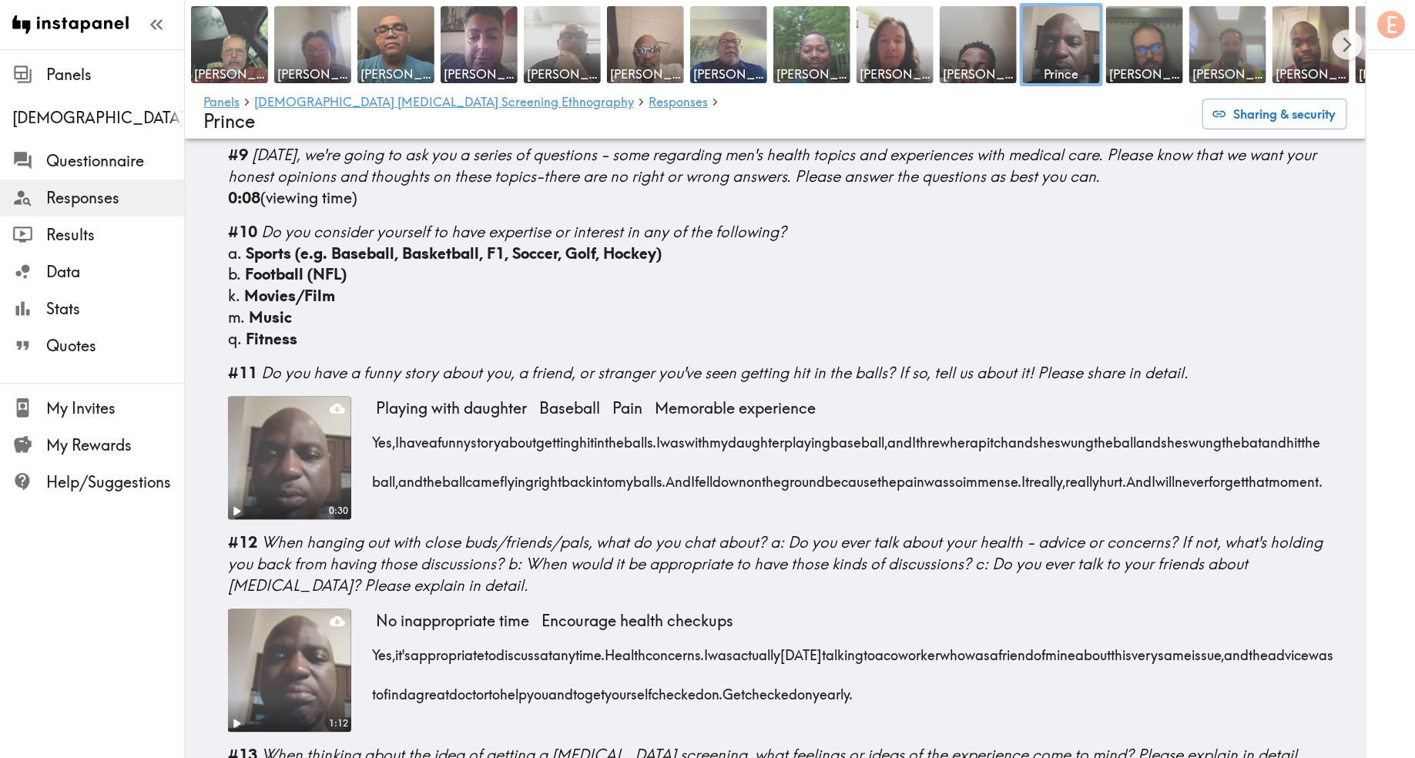
drag, startPoint x: 708, startPoint y: 390, endPoint x: 719, endPoint y: 449, distance: 60.3
click at [719, 449] on div "Yes, I have a funny story about getting hit in the balls. I was with my daughte…" at bounding box center [862, 457] width 972 height 79
drag, startPoint x: 655, startPoint y: 475, endPoint x: 376, endPoint y: 391, distance: 291.3
click at [376, 418] on div "Yes, I have a funny story about getting hit in the balls. I was with my daughte…" at bounding box center [862, 457] width 972 height 79
copy div "Yes, I have a funny story about getting hit in the balls. I was with my daughte…"
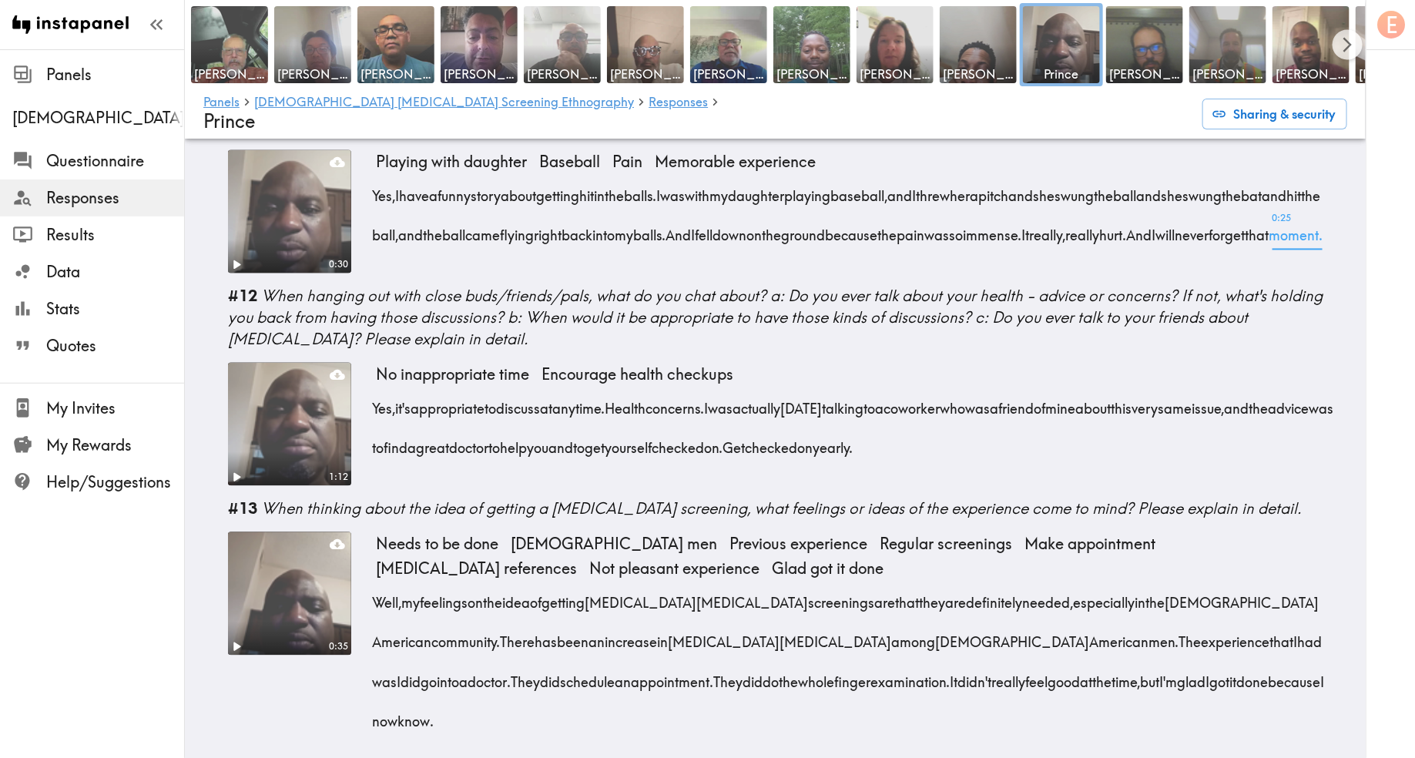
scroll to position [1400, 0]
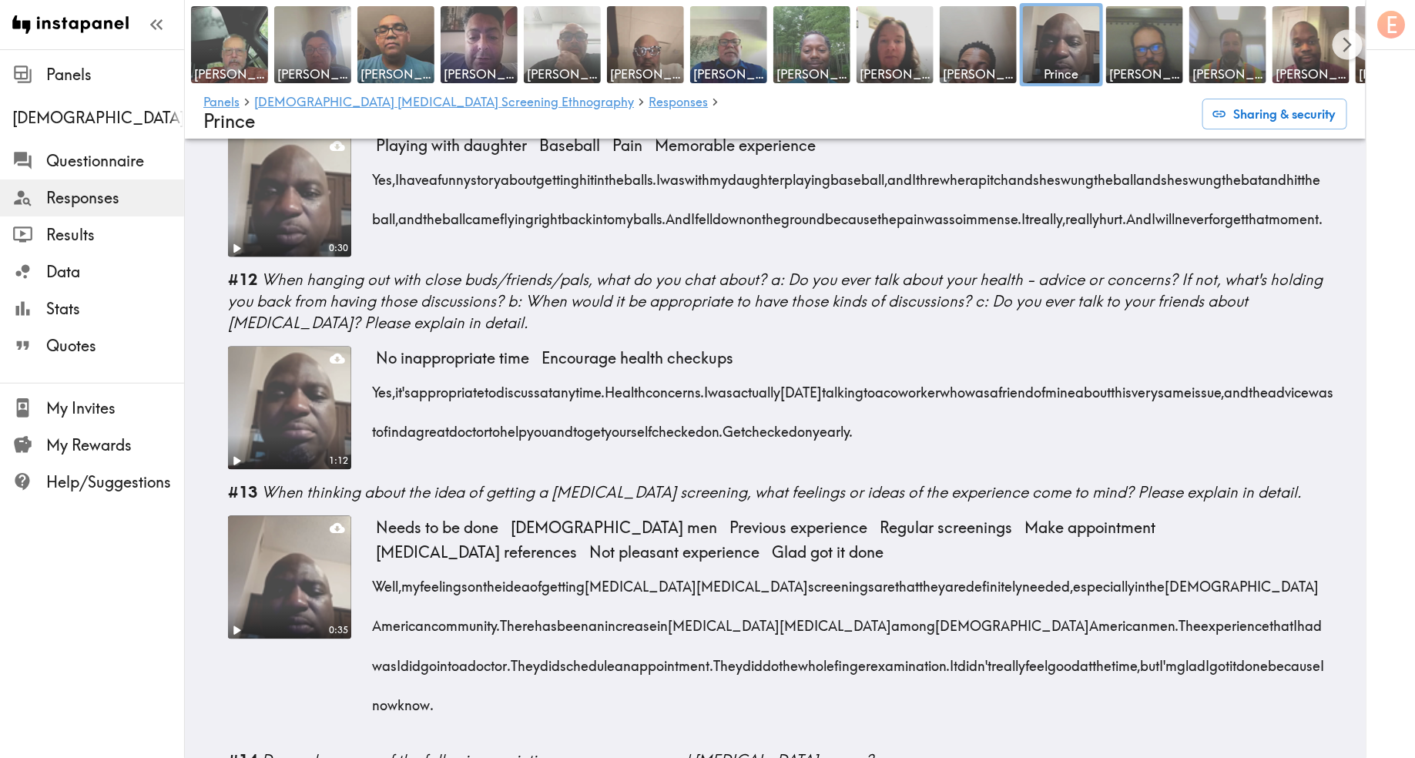
drag, startPoint x: 1061, startPoint y: 415, endPoint x: 873, endPoint y: 402, distance: 188.4
click at [873, 402] on div "Yes, it's appropriate to discuss at any time. Health concerns. I was actually t…" at bounding box center [862, 407] width 972 height 79
click at [837, 347] on div "No inappropriate time Encourage health checkups" at bounding box center [856, 359] width 972 height 25
drag, startPoint x: 743, startPoint y: 371, endPoint x: 891, endPoint y: 405, distance: 151.9
click at [891, 405] on span "I was actually today talking to a coworker who was a friend of mine about this …" at bounding box center [856, 412] width 961 height 59
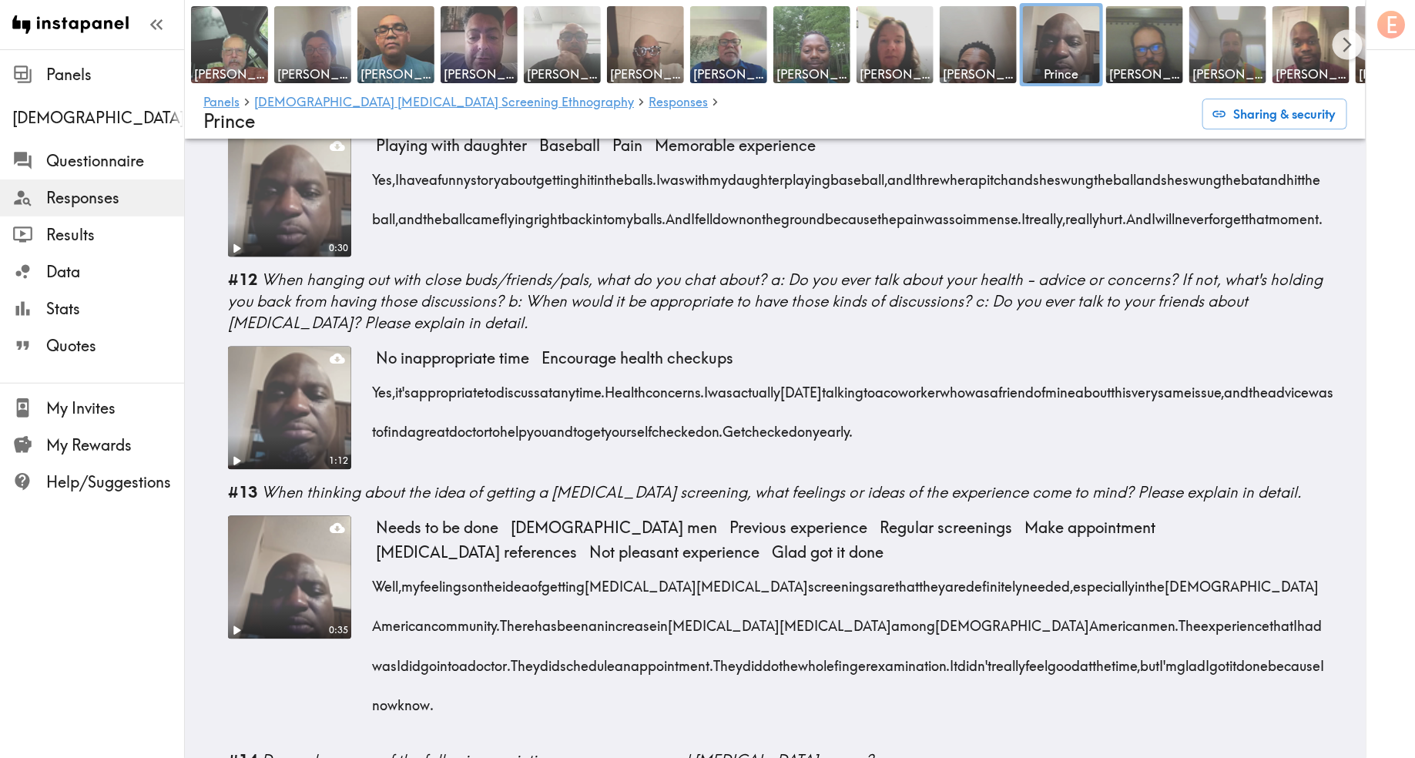
drag, startPoint x: 1066, startPoint y: 425, endPoint x: 746, endPoint y: 378, distance: 323.9
click at [746, 378] on div "Yes, it's appropriate to discuss at any time. Health concerns. I was actually t…" at bounding box center [862, 407] width 972 height 79
copy div "I was actually today talking to a coworker who was a friend of mine about this …"
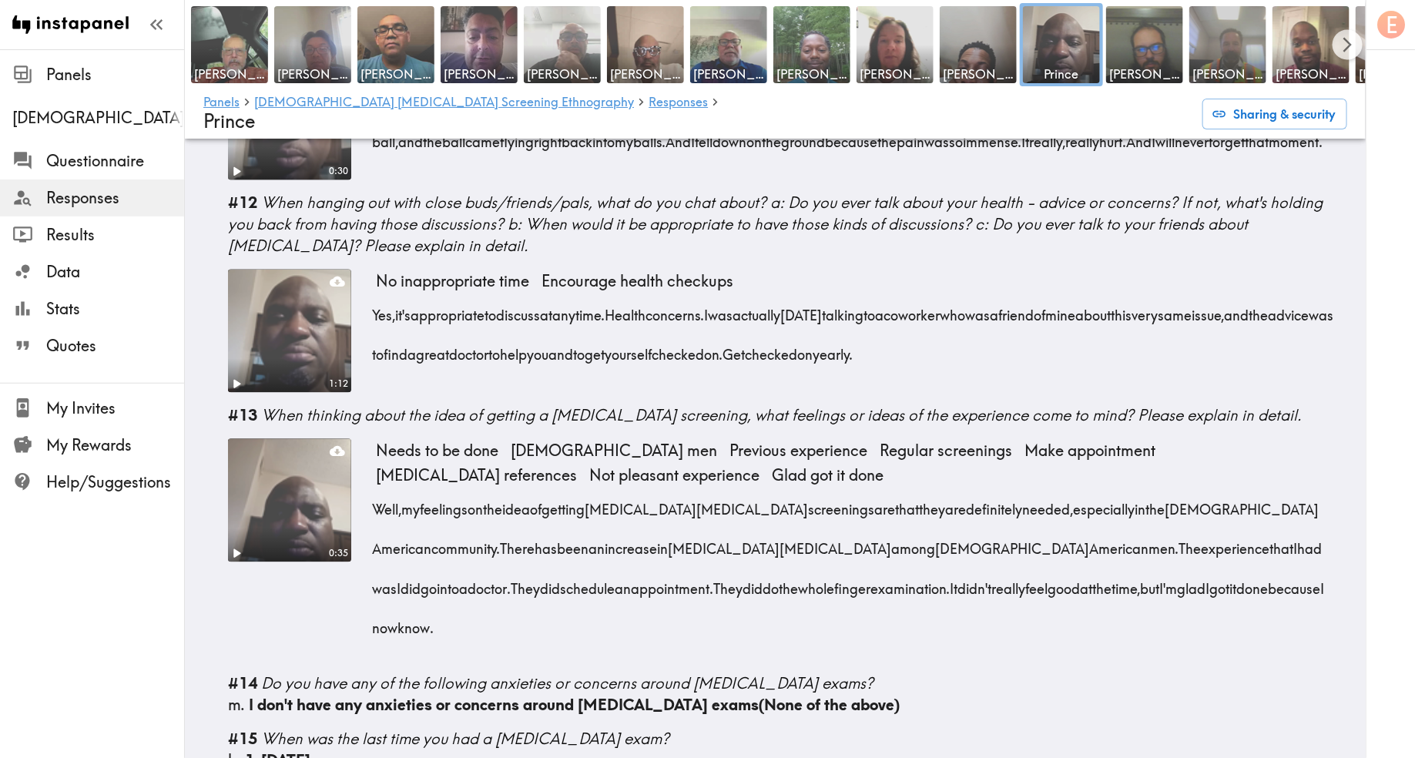
scroll to position [1489, 0]
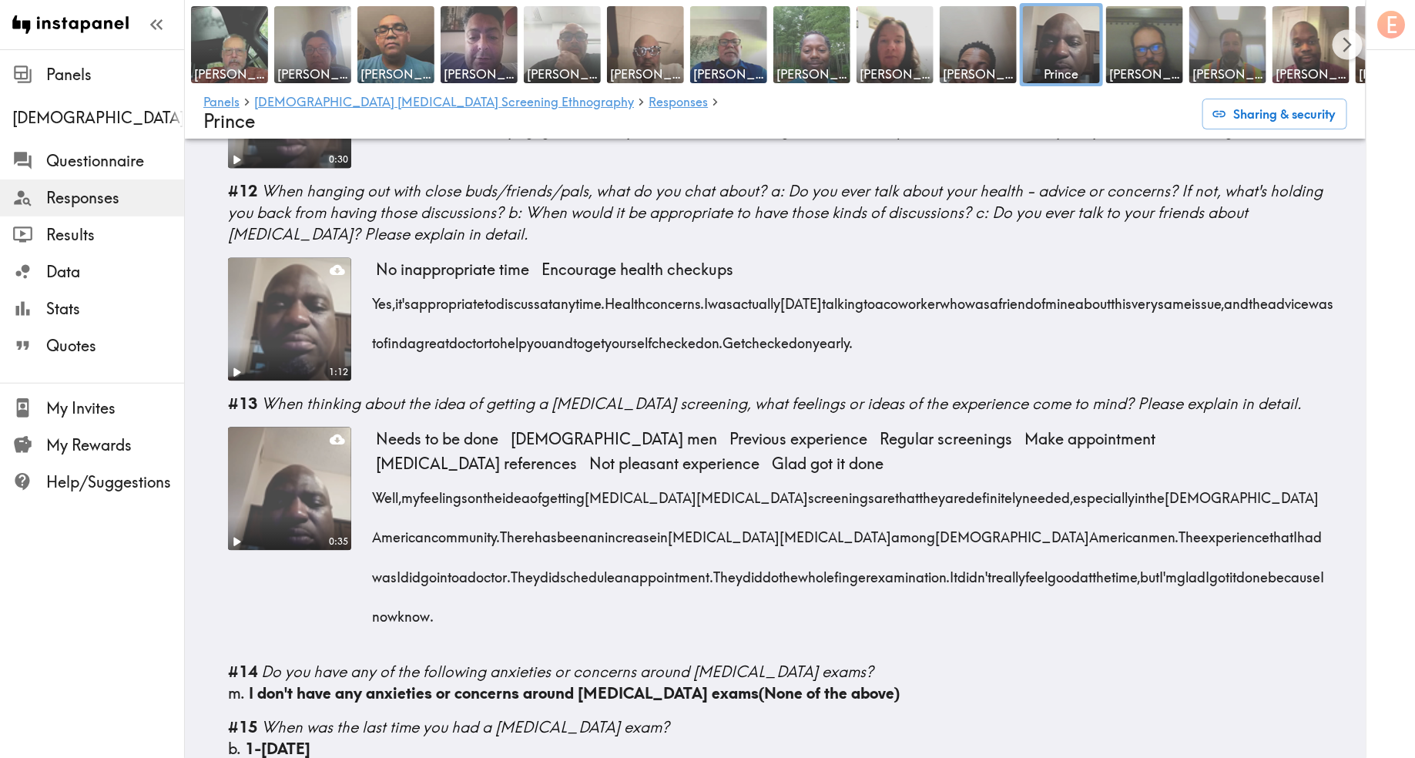
drag, startPoint x: 1299, startPoint y: 552, endPoint x: 365, endPoint y: 478, distance: 936.7
click at [365, 478] on div "0:35 Needs to be done African American men Previous experience Regular screenin…" at bounding box center [787, 538] width 1119 height 222
copy div "Well, my feelings on the idea of getting prostate cancer screenings are that th…"
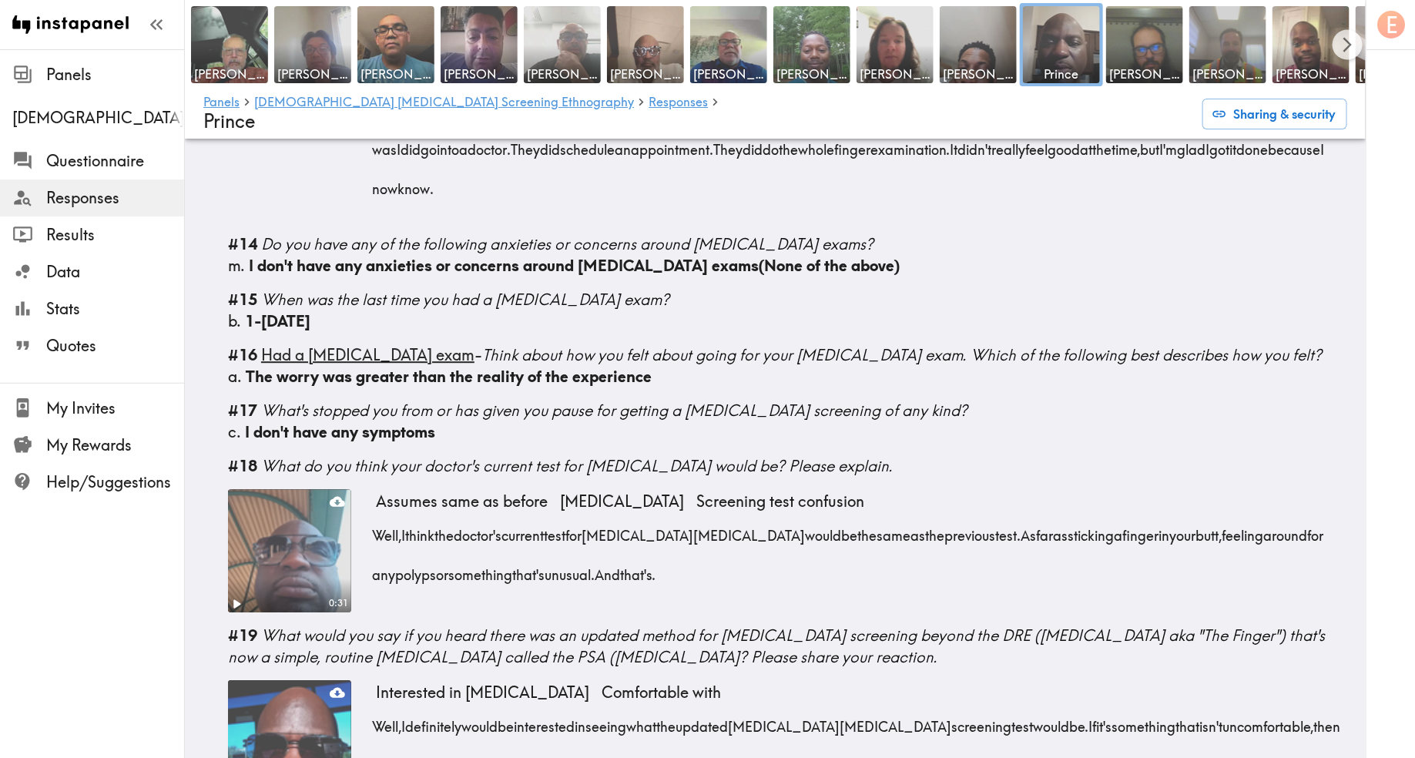
scroll to position [1926, 0]
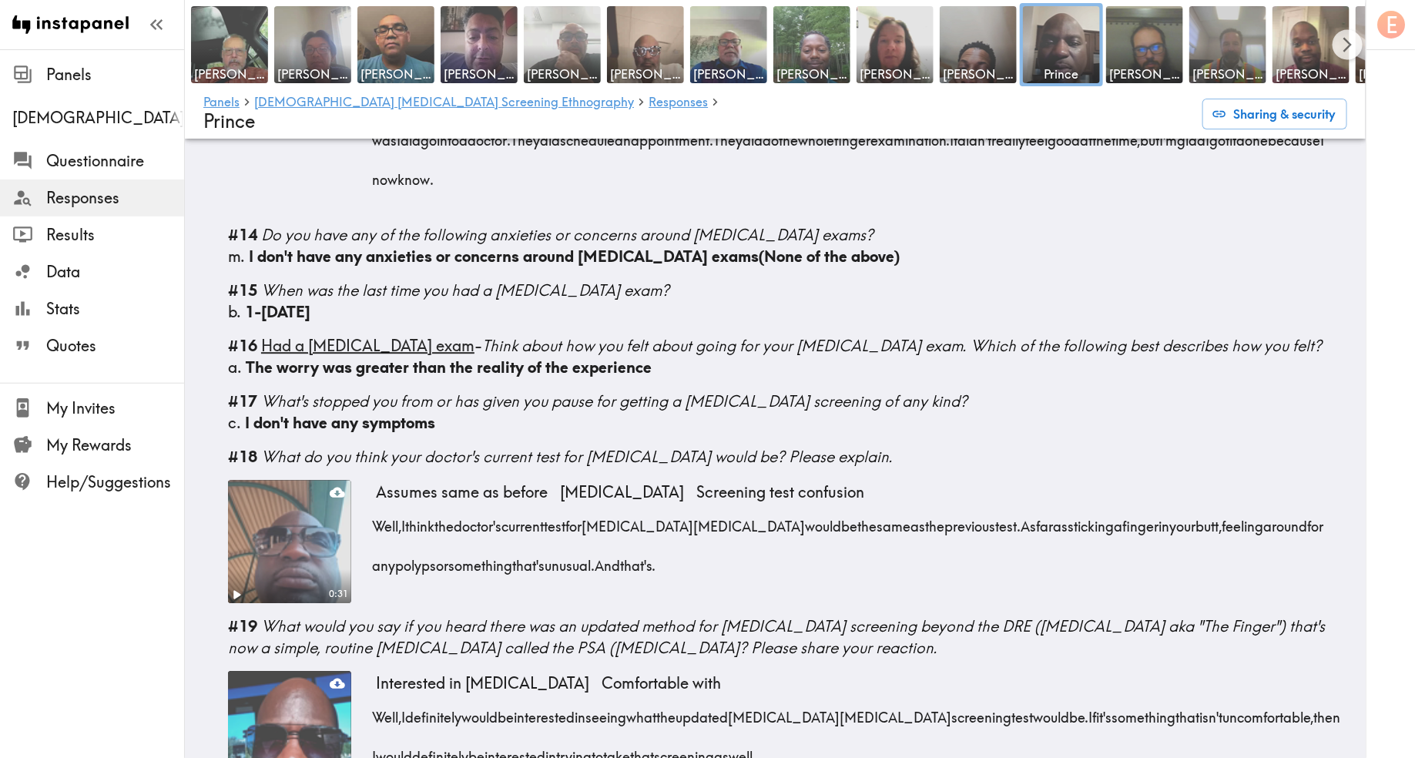
click at [685, 505] on div "Well, I think the doctor's current test for prostate cancer would be the same a…" at bounding box center [862, 541] width 972 height 79
drag, startPoint x: 962, startPoint y: 468, endPoint x: 978, endPoint y: 503, distance: 38.3
click at [978, 503] on div "Well, I think the doctor's current test for prostate cancer would be the same a…" at bounding box center [862, 541] width 972 height 79
copy div "As far as sticking a finger in your butt, feeling around for any polyps or some…"
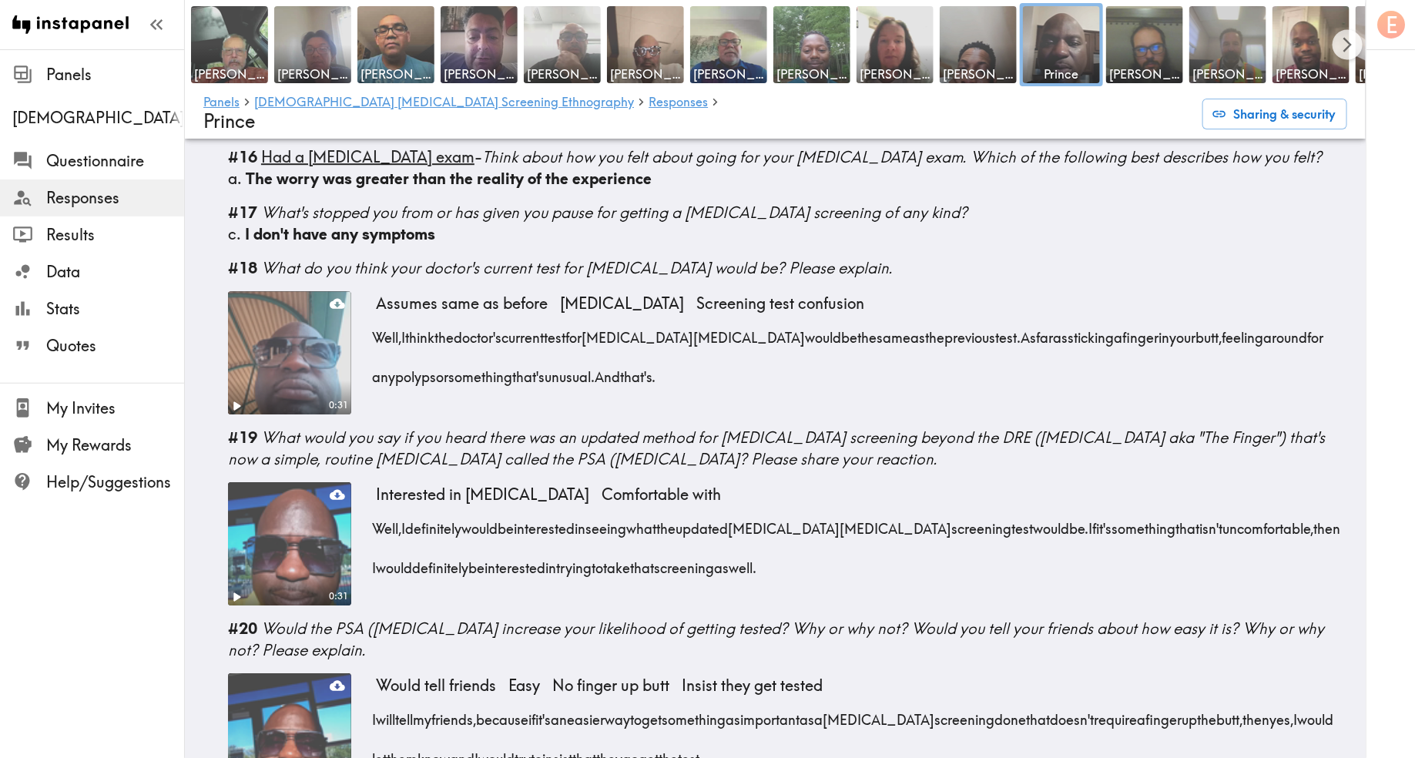
scroll to position [2147, 0]
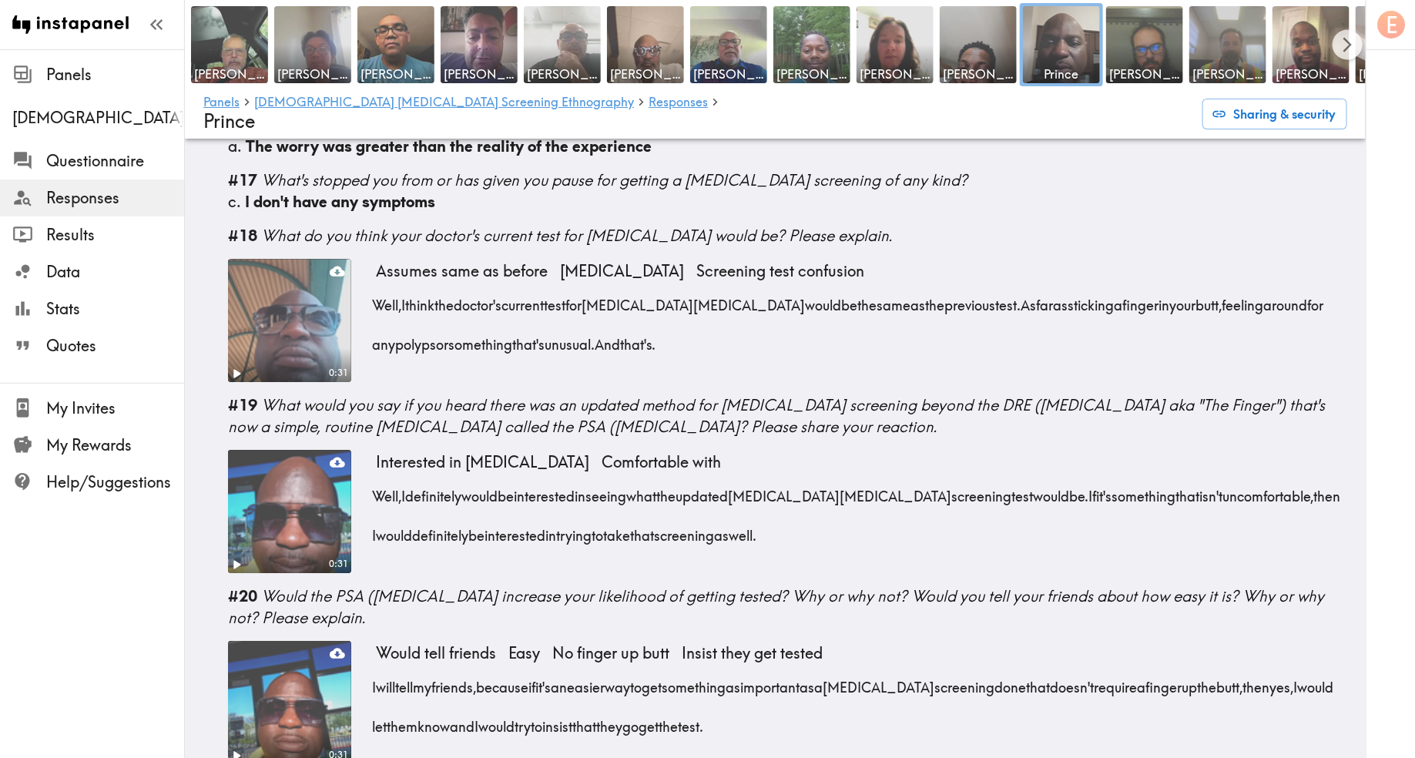
drag, startPoint x: 844, startPoint y: 477, endPoint x: 709, endPoint y: 449, distance: 137.6
click at [709, 472] on div "Well, I definitely would be interested in seeing what the updated prostate canc…" at bounding box center [862, 511] width 972 height 79
click at [904, 499] on div "Interested in PSA test Comfortable with Well, I definitely would be interested …" at bounding box center [862, 509] width 972 height 118
drag, startPoint x: 1022, startPoint y: 436, endPoint x: 880, endPoint y: 479, distance: 148.2
click at [879, 480] on div "Well, I definitely would be interested in seeing what the updated prostate canc…" at bounding box center [862, 511] width 972 height 79
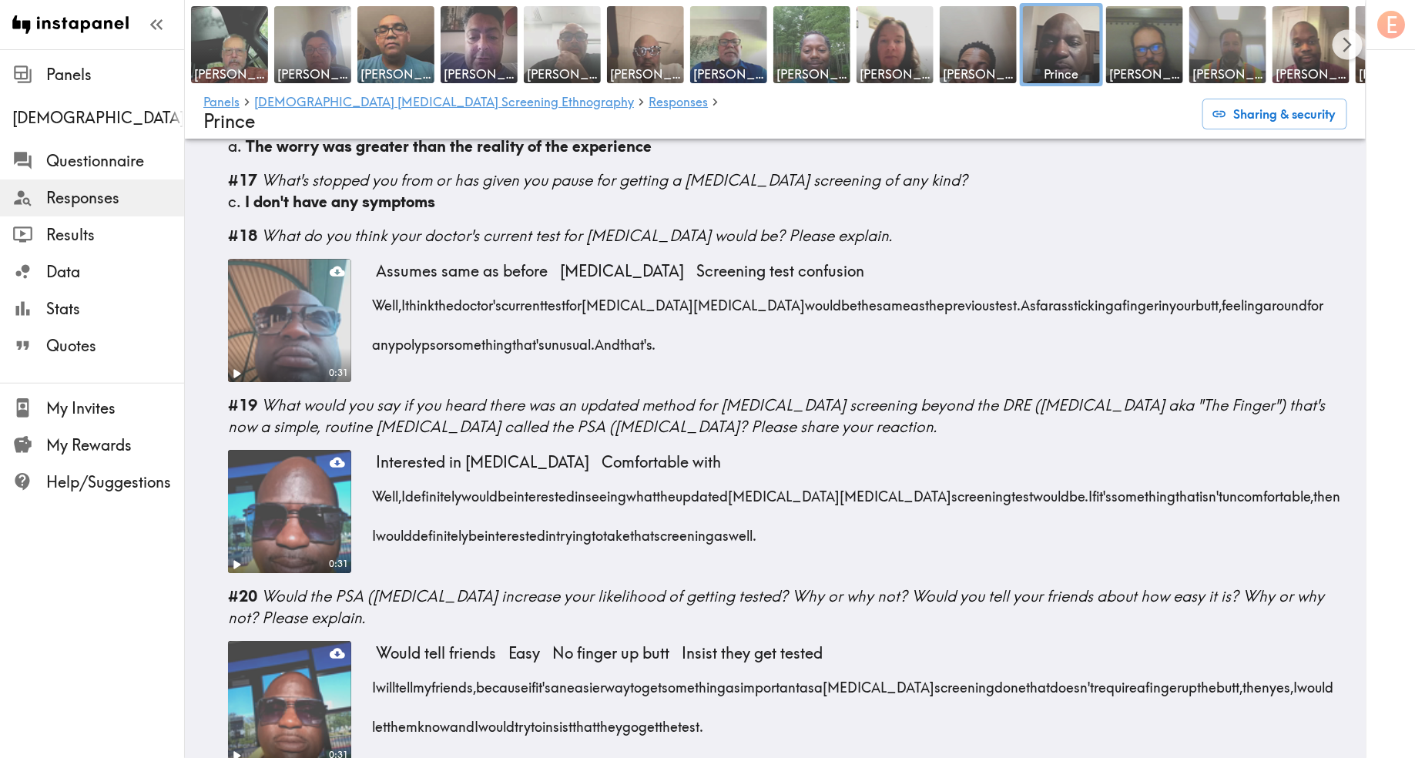
drag, startPoint x: 1020, startPoint y: 414, endPoint x: 1062, endPoint y: 485, distance: 81.9
click at [1062, 485] on div "Well, I definitely would be interested in seeing what the updated prostate canc…" at bounding box center [862, 511] width 972 height 79
drag, startPoint x: 1022, startPoint y: 476, endPoint x: 1027, endPoint y: 435, distance: 41.1
click at [1027, 472] on div "Well, I definitely would be interested in seeing what the updated prostate canc…" at bounding box center [862, 511] width 972 height 79
copy span "If it's something that isn't uncomfortable, then I would definitely be interest…"
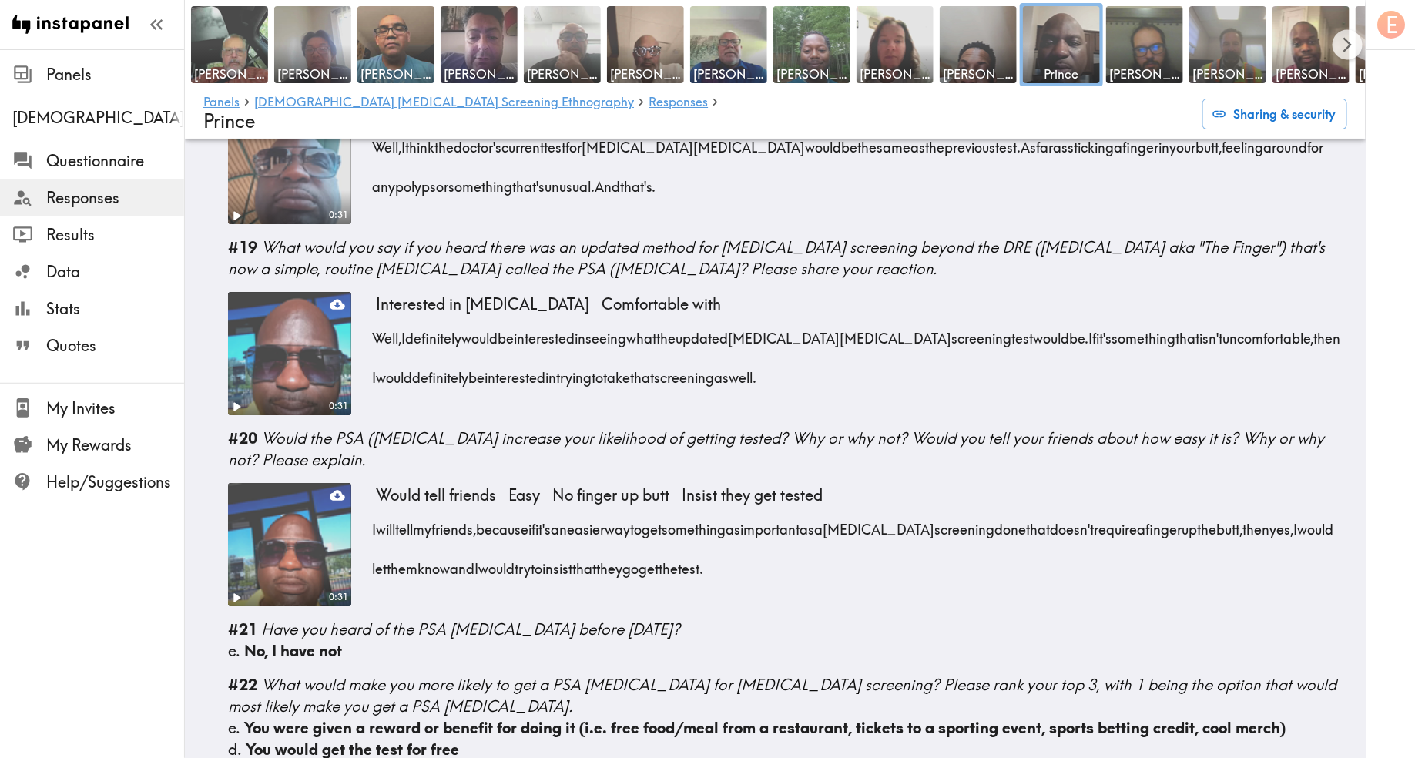
scroll to position [2348, 0]
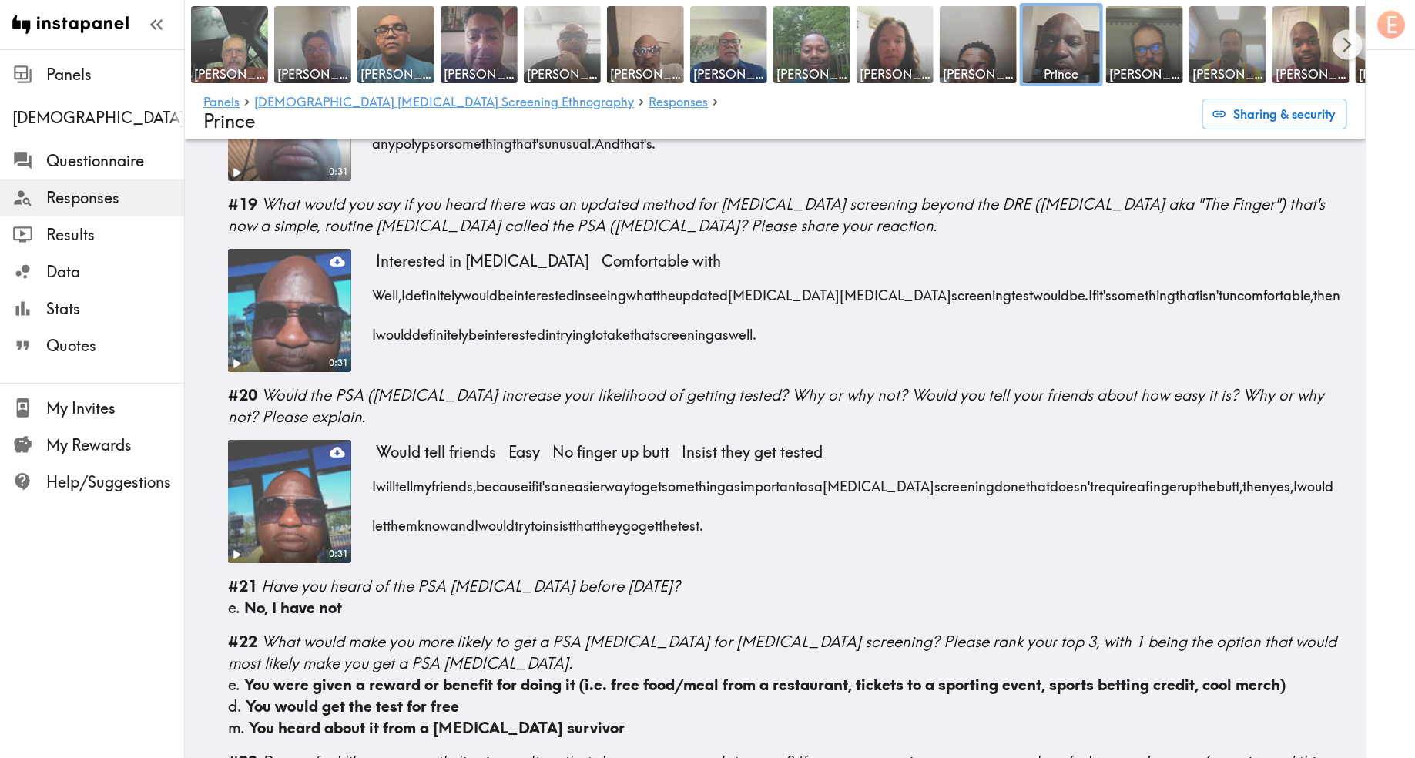
drag, startPoint x: 374, startPoint y: 424, endPoint x: 832, endPoint y: 479, distance: 461.7
click at [832, 479] on div "I will tell my friends, because if it's an easier way to get something as impor…" at bounding box center [862, 500] width 972 height 79
copy span "I will tell my friends, because if it's an easier way to get something as impor…"
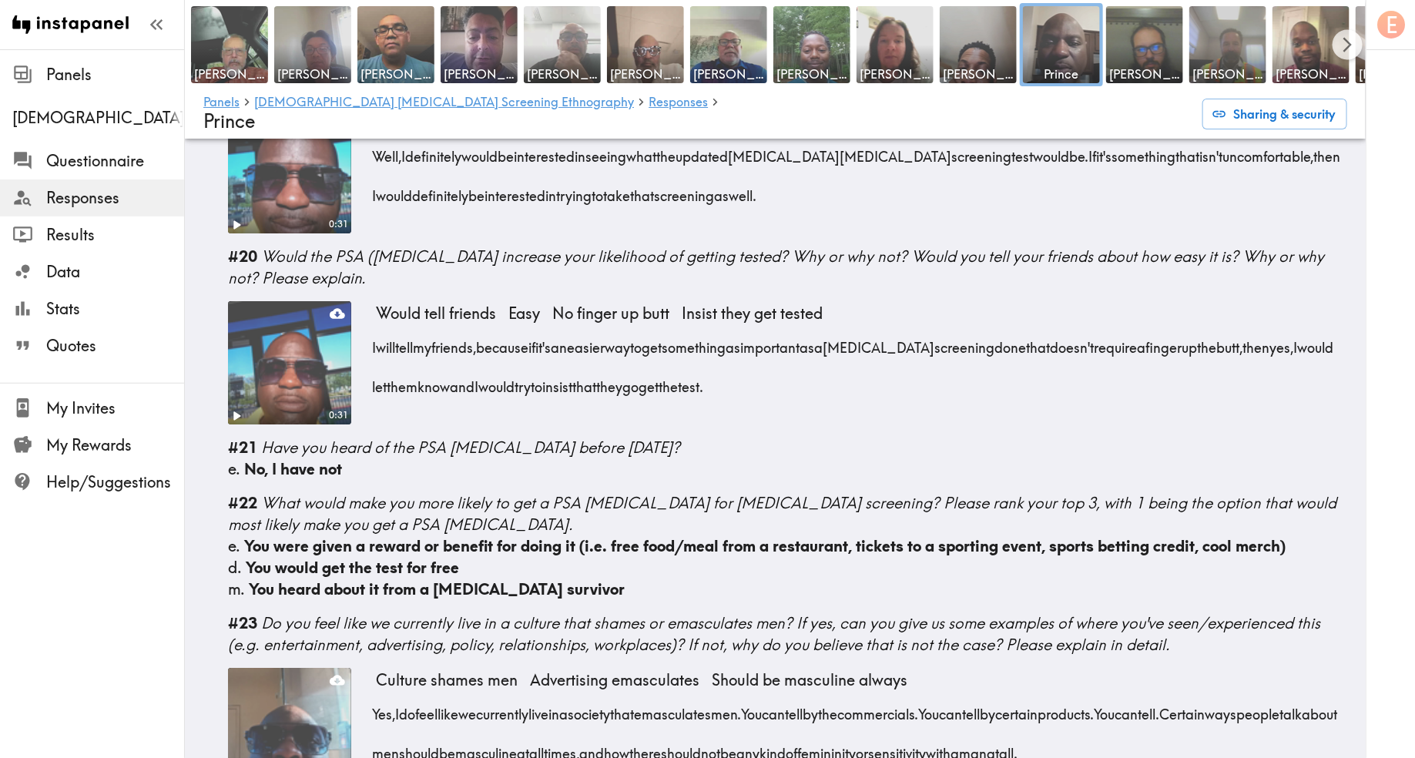
drag, startPoint x: 372, startPoint y: 656, endPoint x: 1277, endPoint y: 723, distance: 907.7
click at [1277, 723] on div "Culture shames men Advertising emasculates Should be masculine always Yes, I do…" at bounding box center [862, 727] width 972 height 118
copy div "Yes, I do feel like we currently live in a society that emasculates men. You ca…"
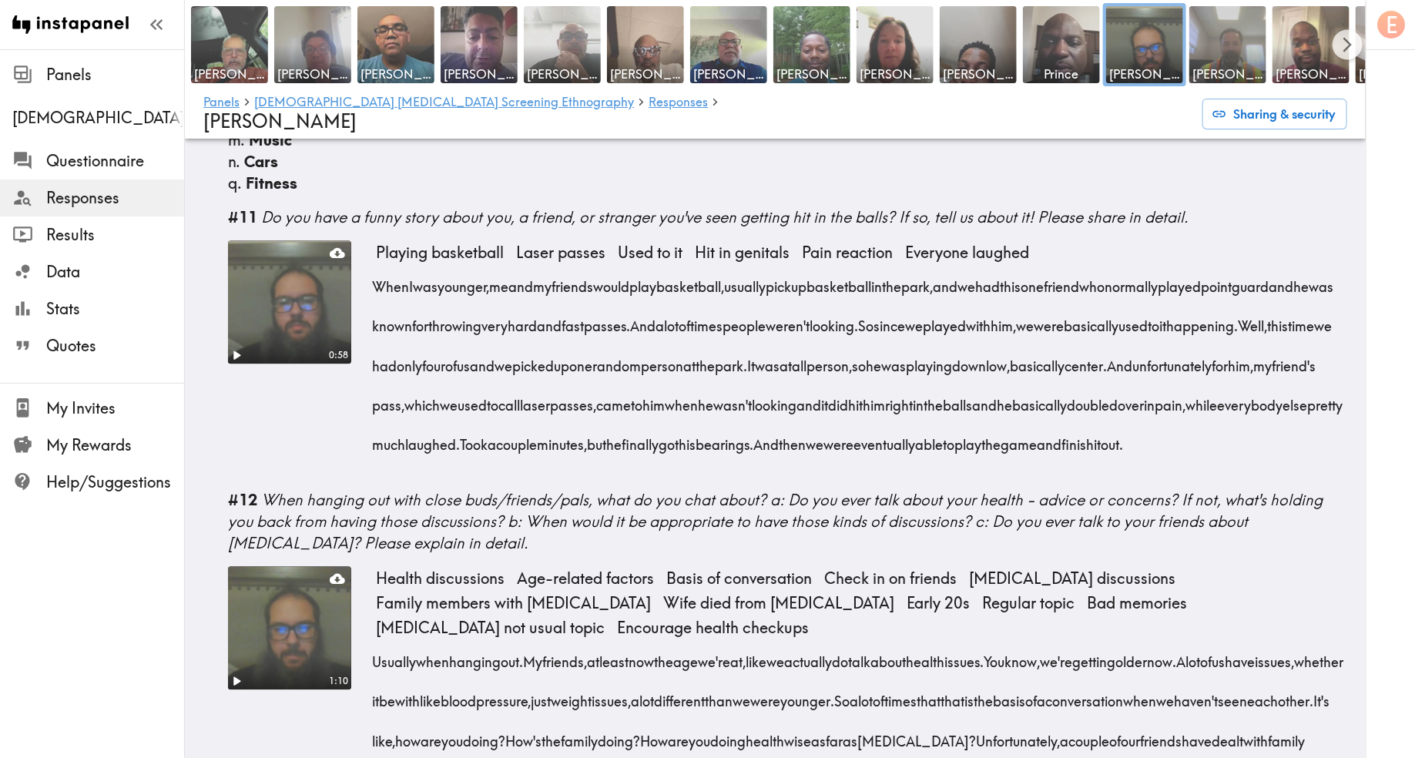
scroll to position [1538, 0]
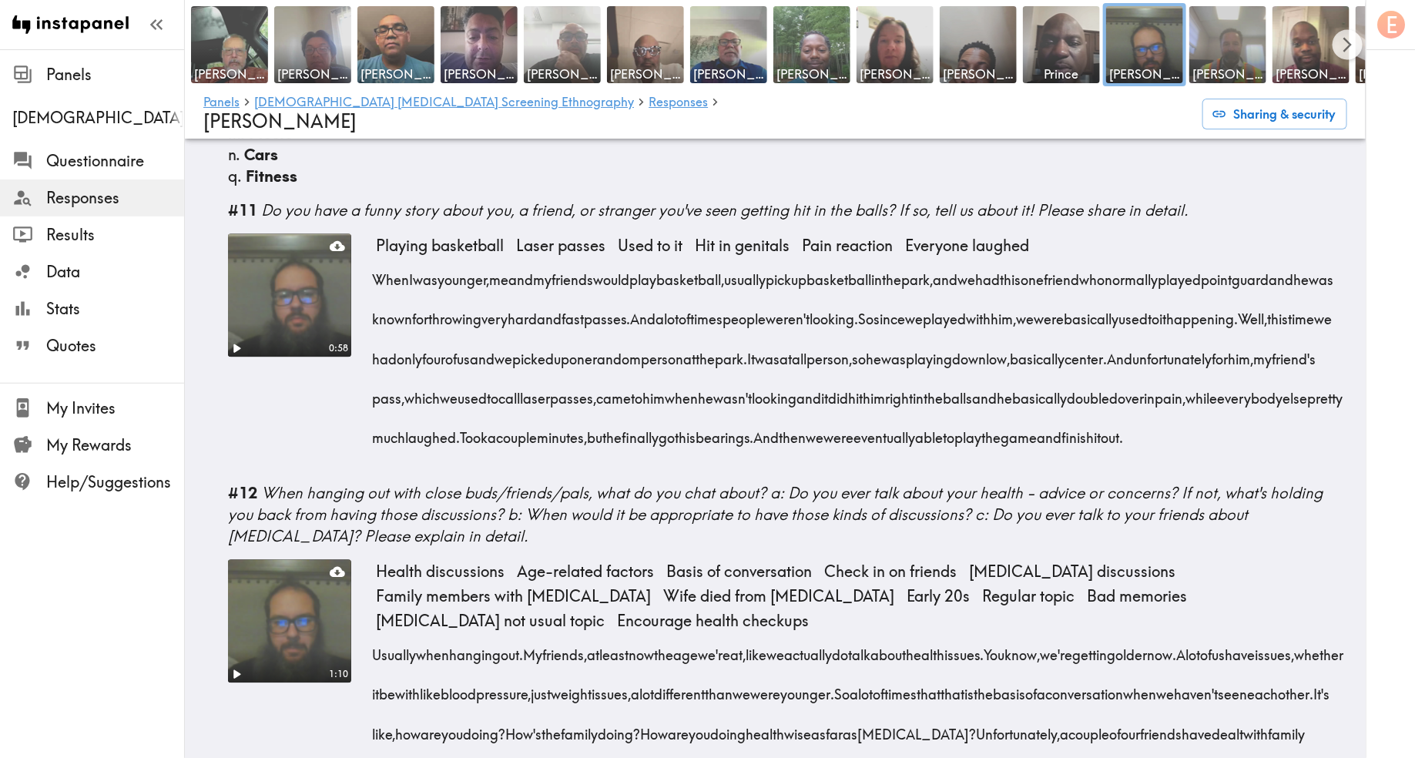
drag, startPoint x: 784, startPoint y: 412, endPoint x: 370, endPoint y: 234, distance: 451.1
click at [370, 234] on div "0:58 Playing basketball Laser passes Used to it Hit in genitals Pain reaction E…" at bounding box center [787, 351] width 1119 height 237
copy div "When I was younger, me and my friends would play basketball, usually pick up ba…"
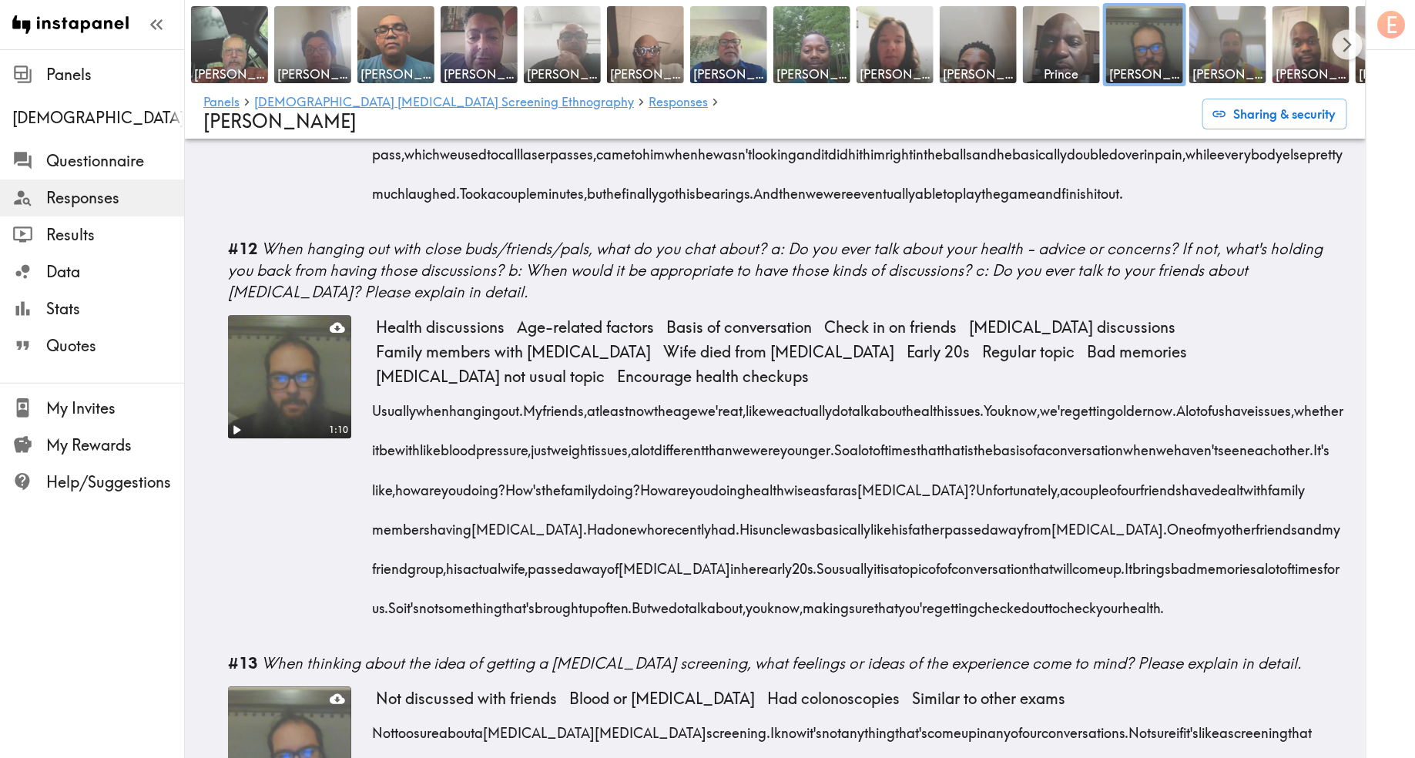
drag, startPoint x: 825, startPoint y: 626, endPoint x: 371, endPoint y: 377, distance: 518.2
click at [371, 377] on div "1:10 Health discussions Age-related factors Basis of conversation Check in on f…" at bounding box center [787, 477] width 1119 height 325
copy div "Usually when hanging out. My friends, at least now the age we're at, like we ac…"
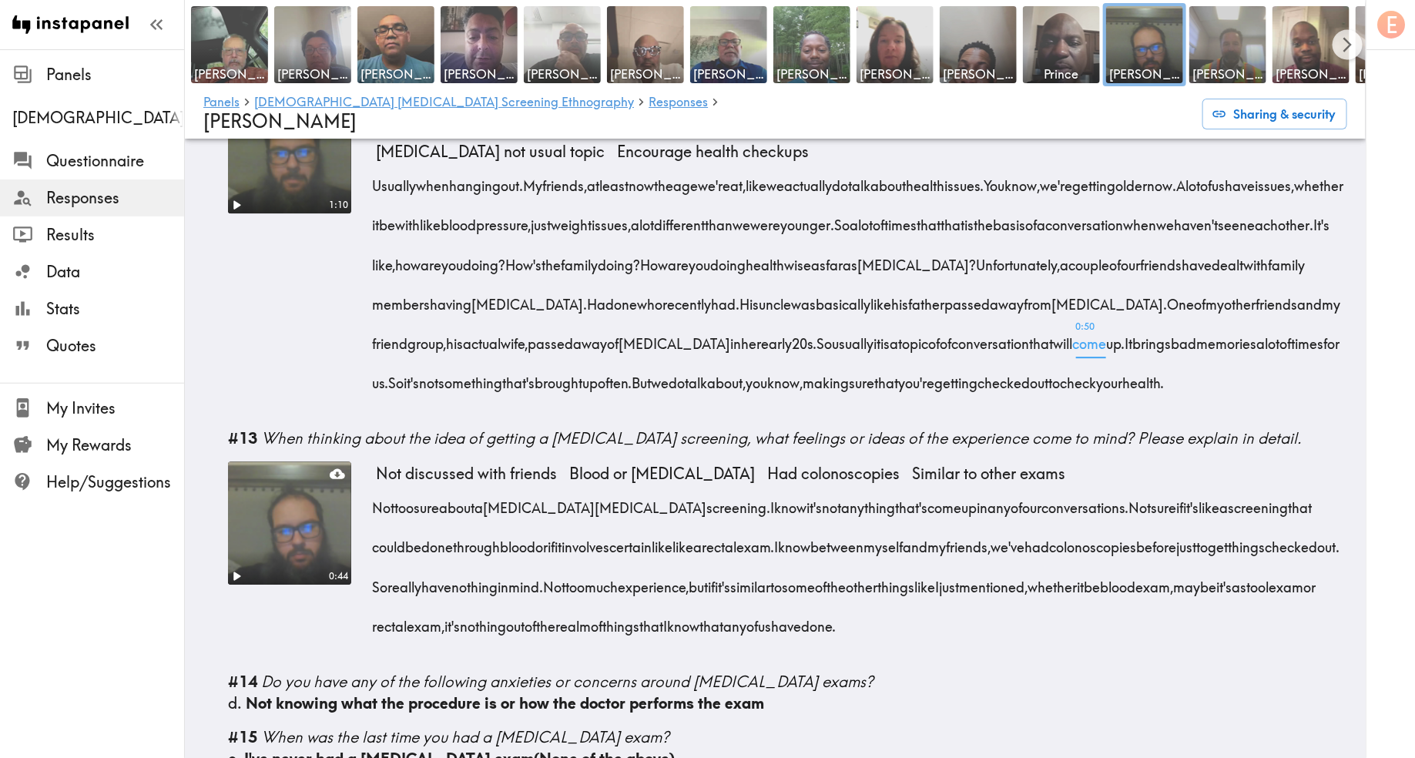
scroll to position [2106, 0]
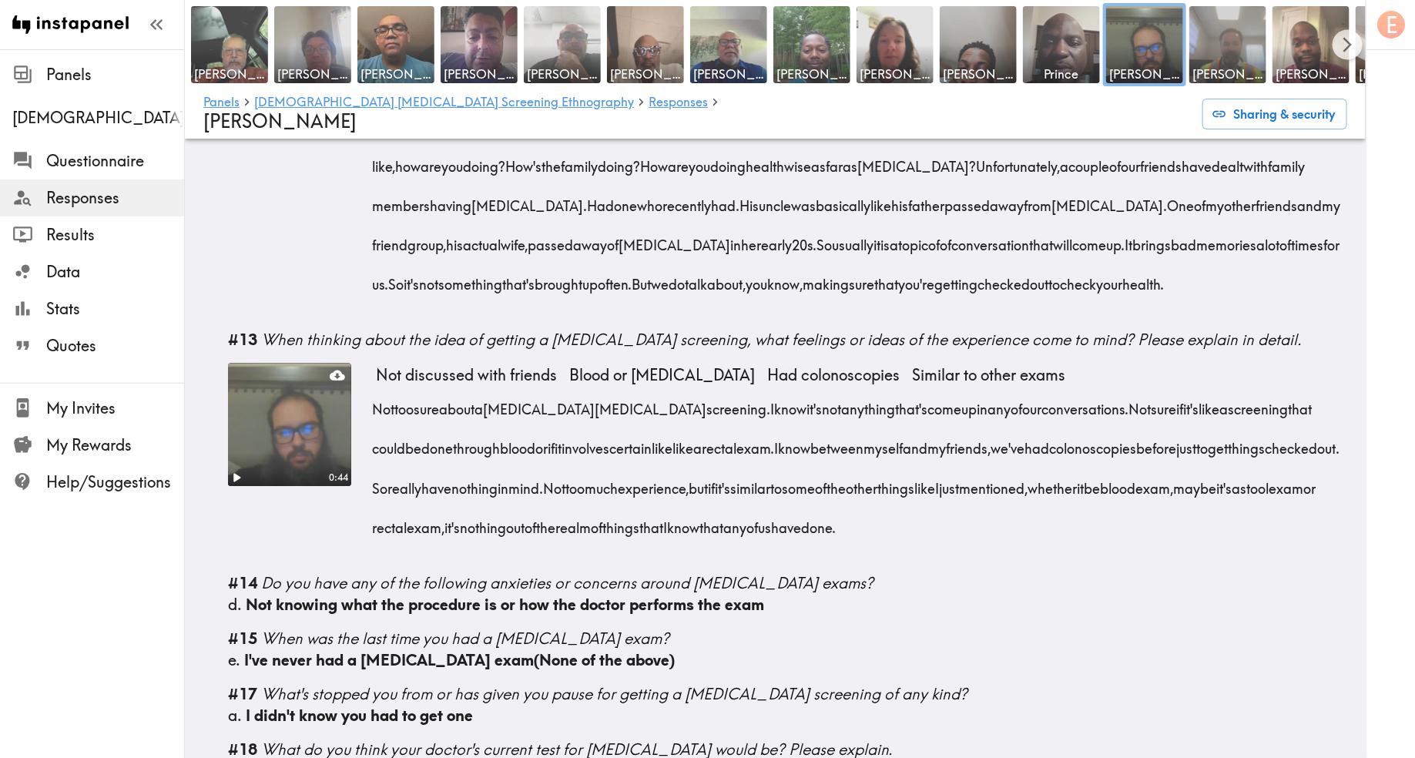
drag, startPoint x: 1160, startPoint y: 529, endPoint x: 371, endPoint y: 414, distance: 797.9
click at [371, 414] on div "0:44 Not discussed with friends Blood or [MEDICAL_DATA] Had colonoscopies Simil…" at bounding box center [787, 461] width 1119 height 197
copy div "Not too sure about a [MEDICAL_DATA] screening. I know it's not anything that's …"
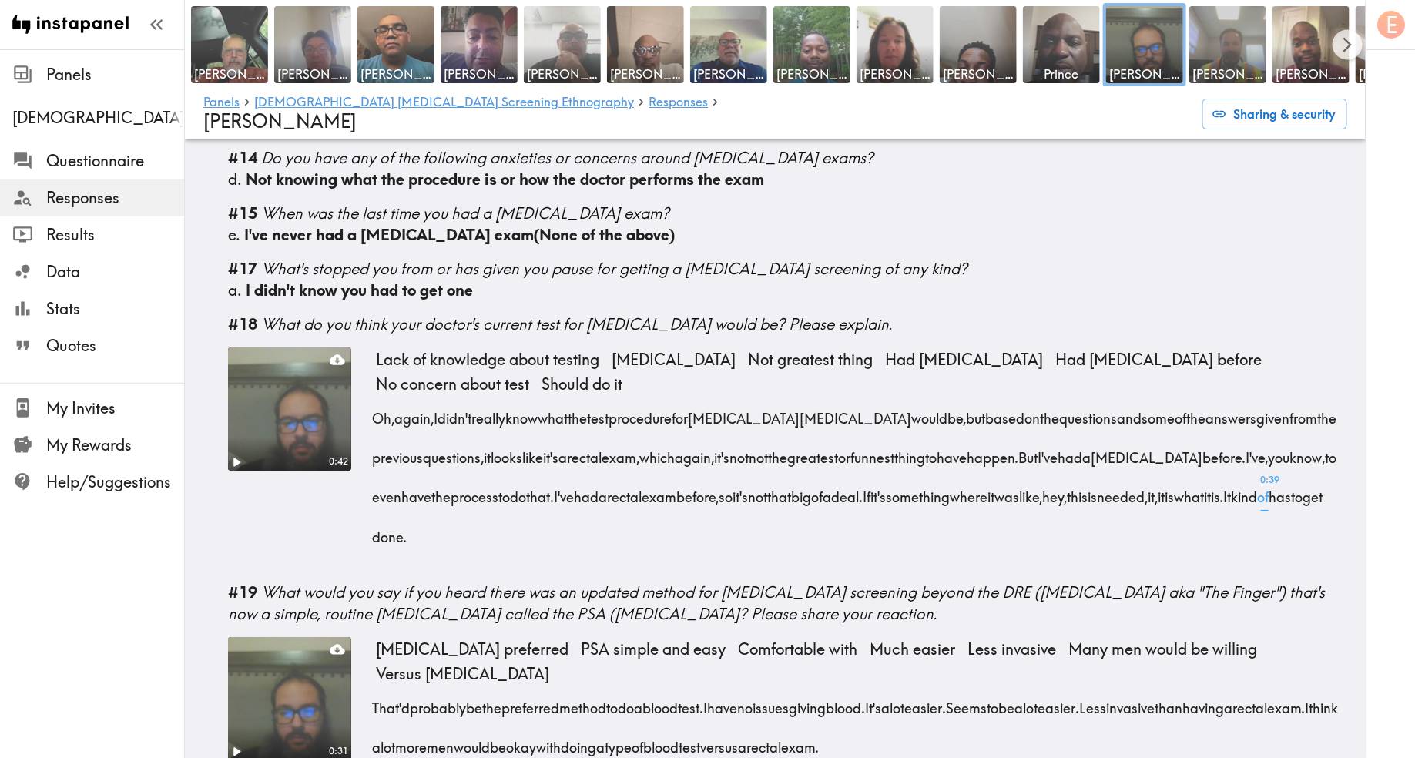
scroll to position [2577, 0]
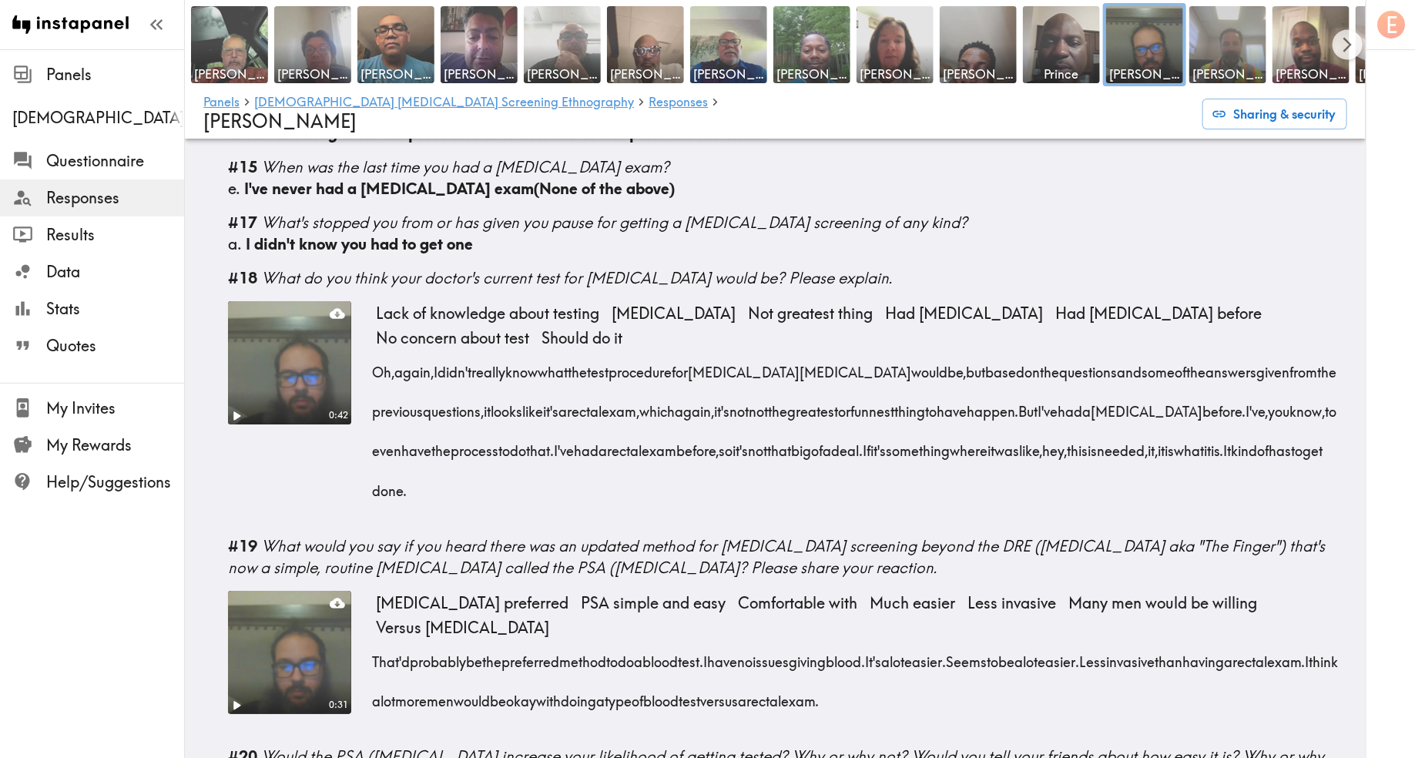
drag, startPoint x: 734, startPoint y: 478, endPoint x: 376, endPoint y: 378, distance: 372.2
click at [376, 378] on div "Oh, again, I didn't really know what the test procedure for [MEDICAL_DATA] woul…" at bounding box center [862, 426] width 972 height 158
copy div "Oh, again, I didn't really know what the test procedure for [MEDICAL_DATA] woul…"
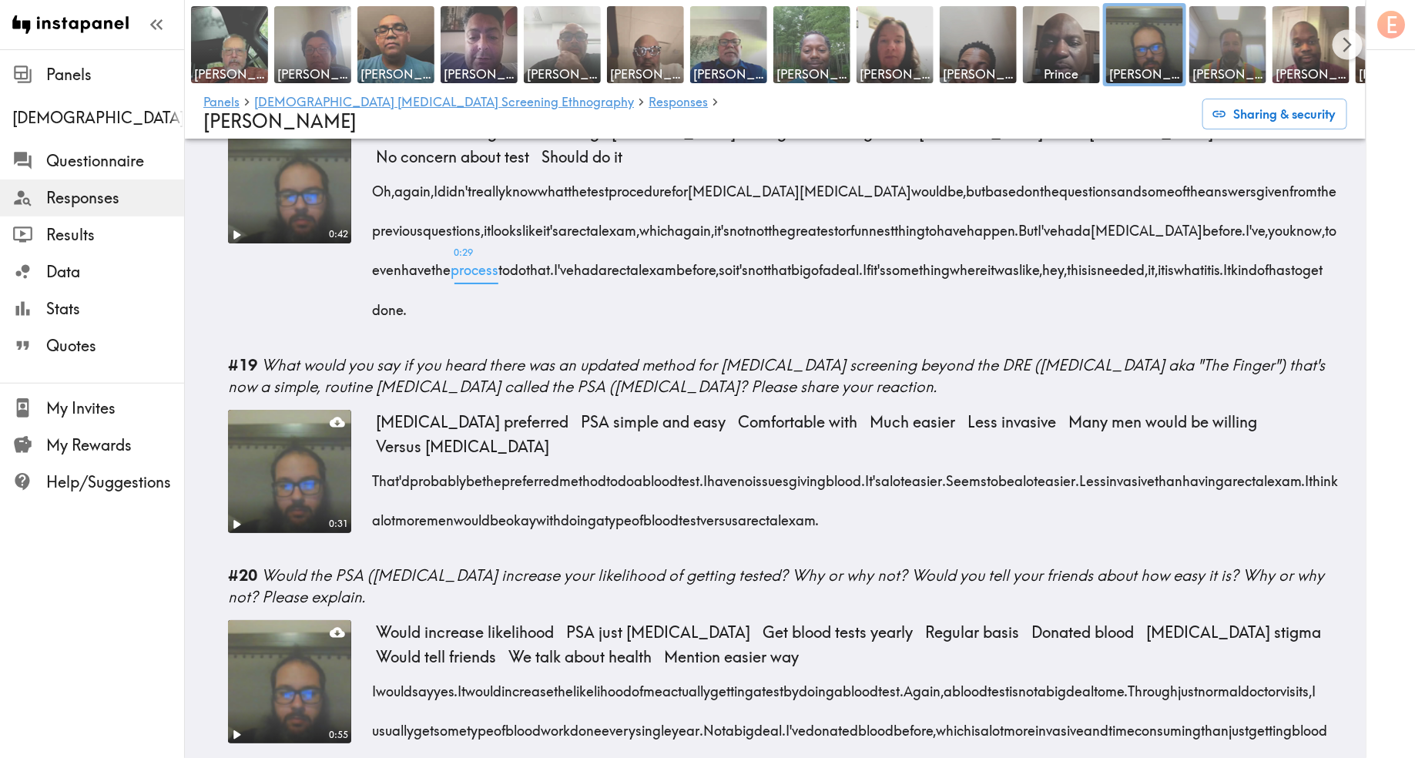
scroll to position [2799, 0]
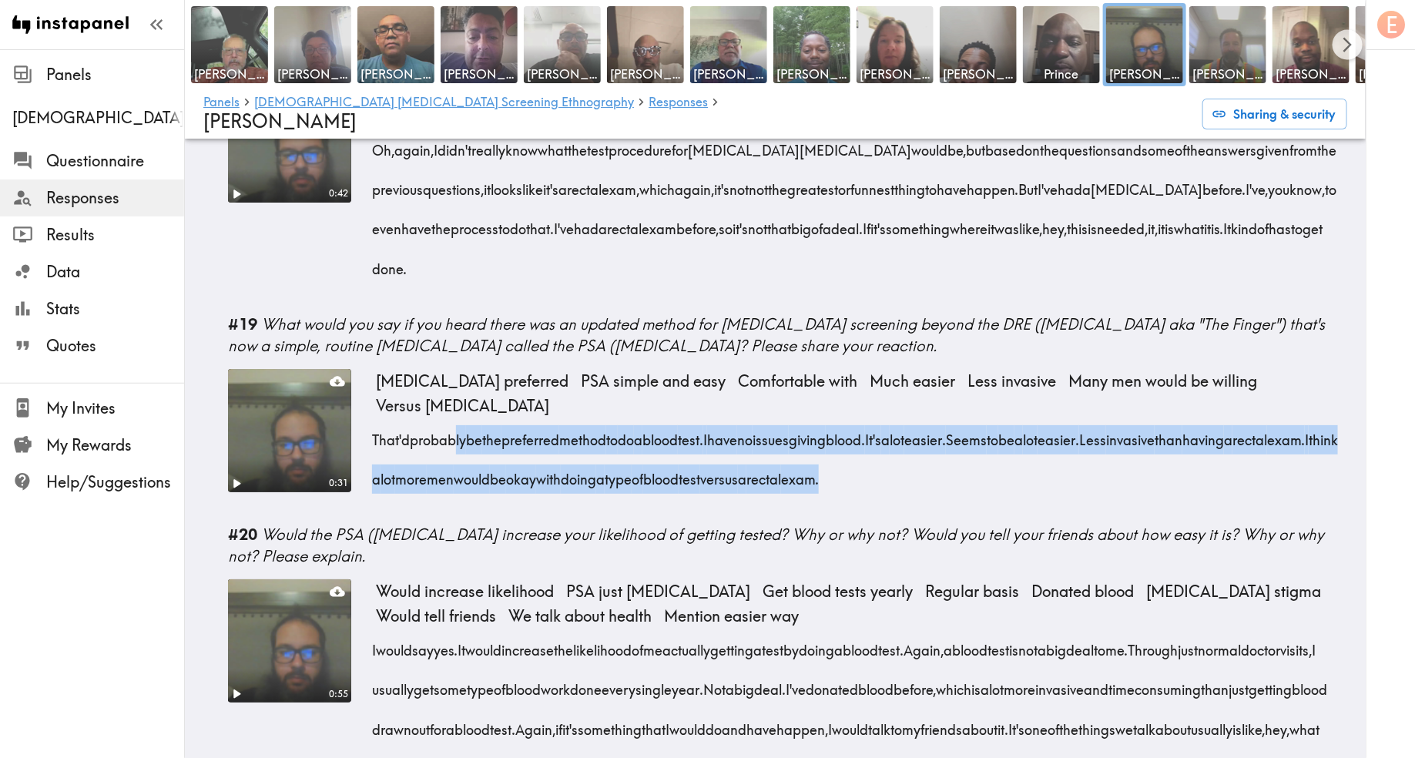
drag, startPoint x: 1014, startPoint y: 490, endPoint x: 485, endPoint y: 440, distance: 530.9
click at [452, 447] on div "That'd probably be the preferred method to do a blood test. I have no issues gi…" at bounding box center [862, 454] width 972 height 79
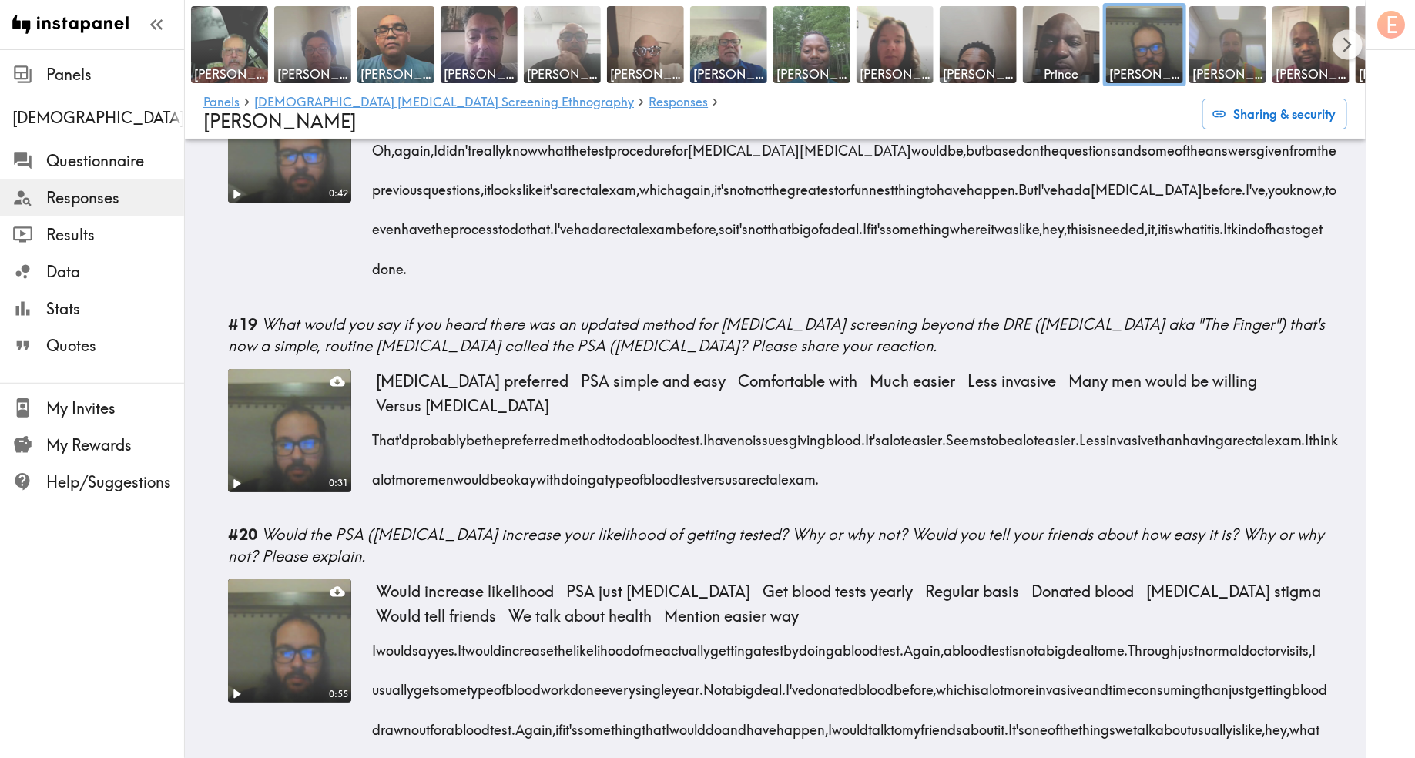
click at [1139, 463] on div "That'd probably be the preferred method to do a blood test. I have no issues gi…" at bounding box center [862, 454] width 972 height 79
click at [737, 425] on span "have" at bounding box center [722, 434] width 30 height 39
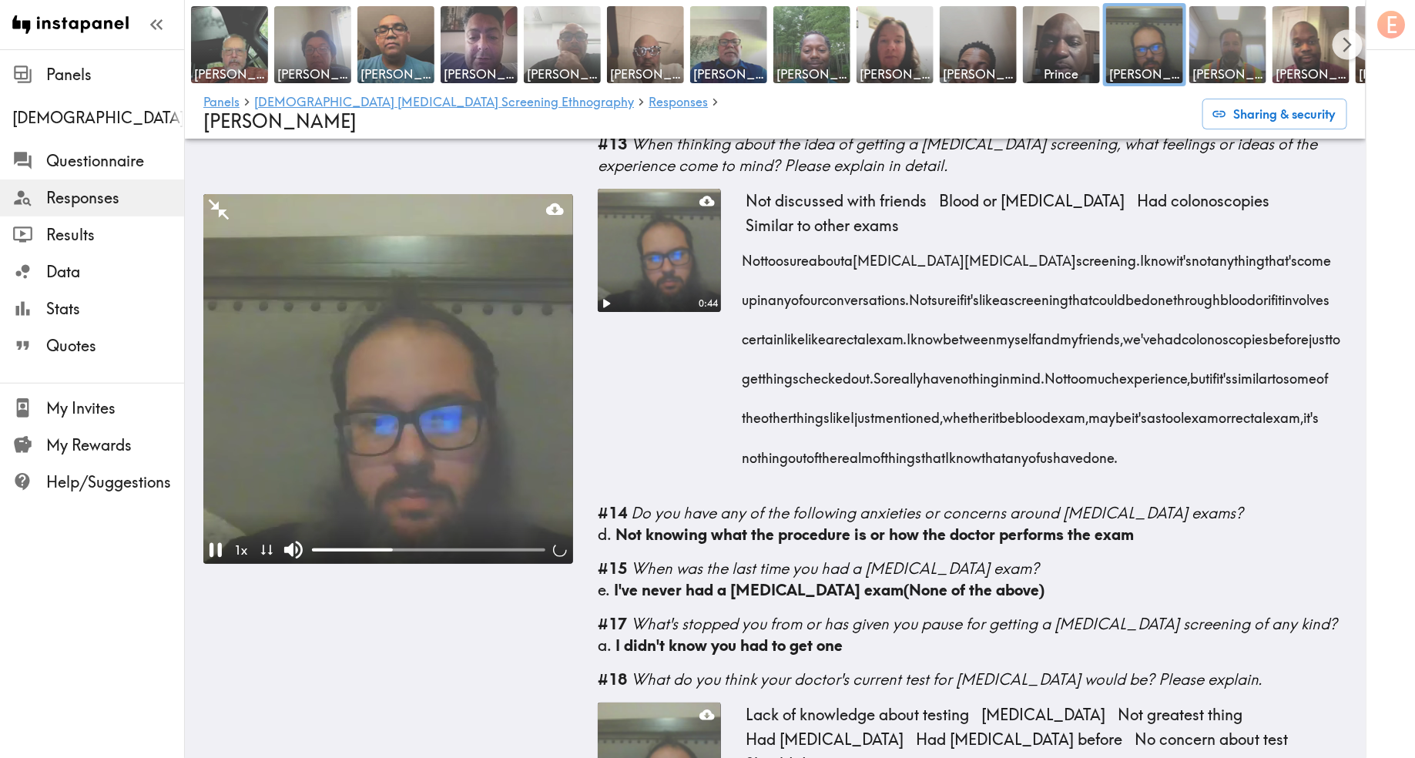
scroll to position [3465, 0]
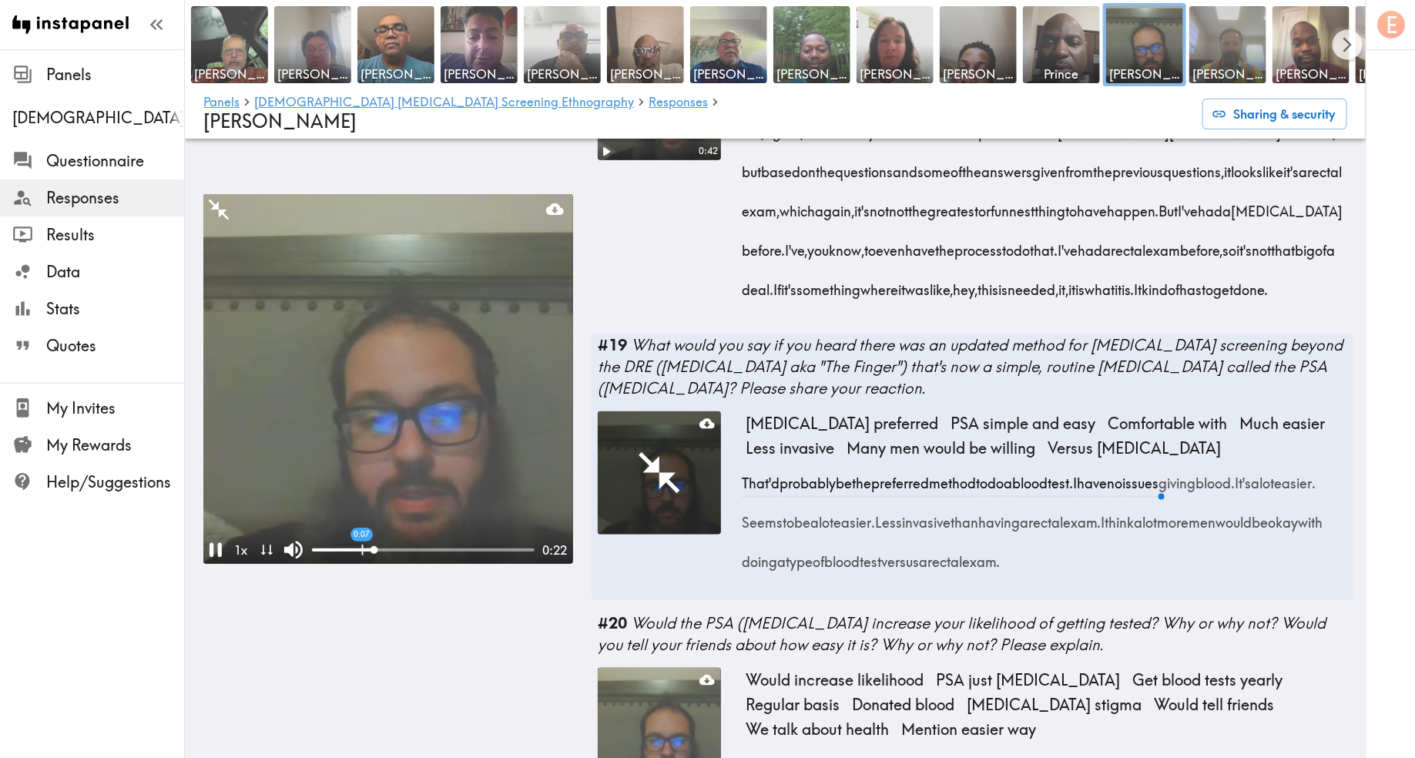
drag, startPoint x: 1118, startPoint y: 533, endPoint x: 1205, endPoint y: 629, distance: 129.3
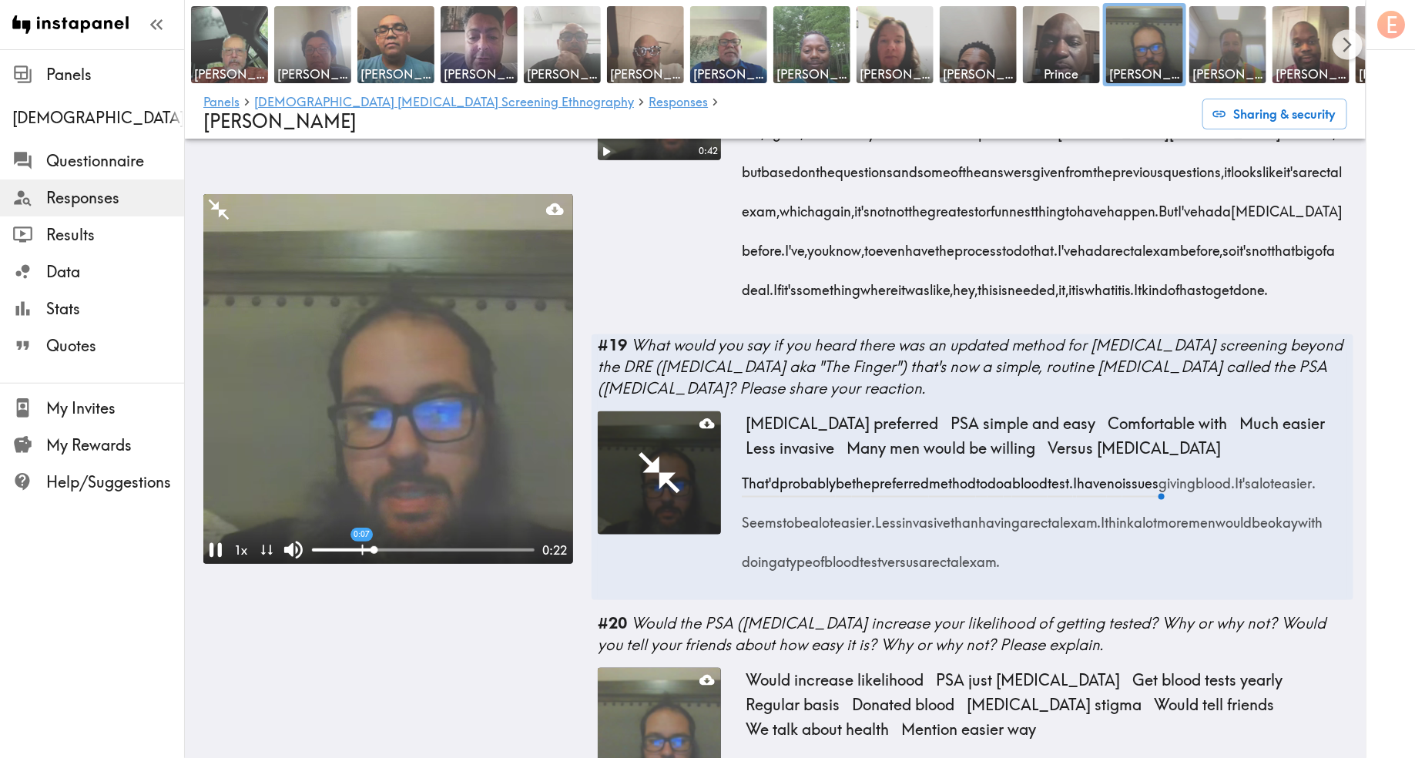
click at [1205, 576] on div "That'd probably be the preferred method to do a blood test. I have no issues gi…" at bounding box center [1047, 517] width 602 height 119
copy div "I have no issues giving blood. It's a lot easier. Seems to be a lot easier. Les…"
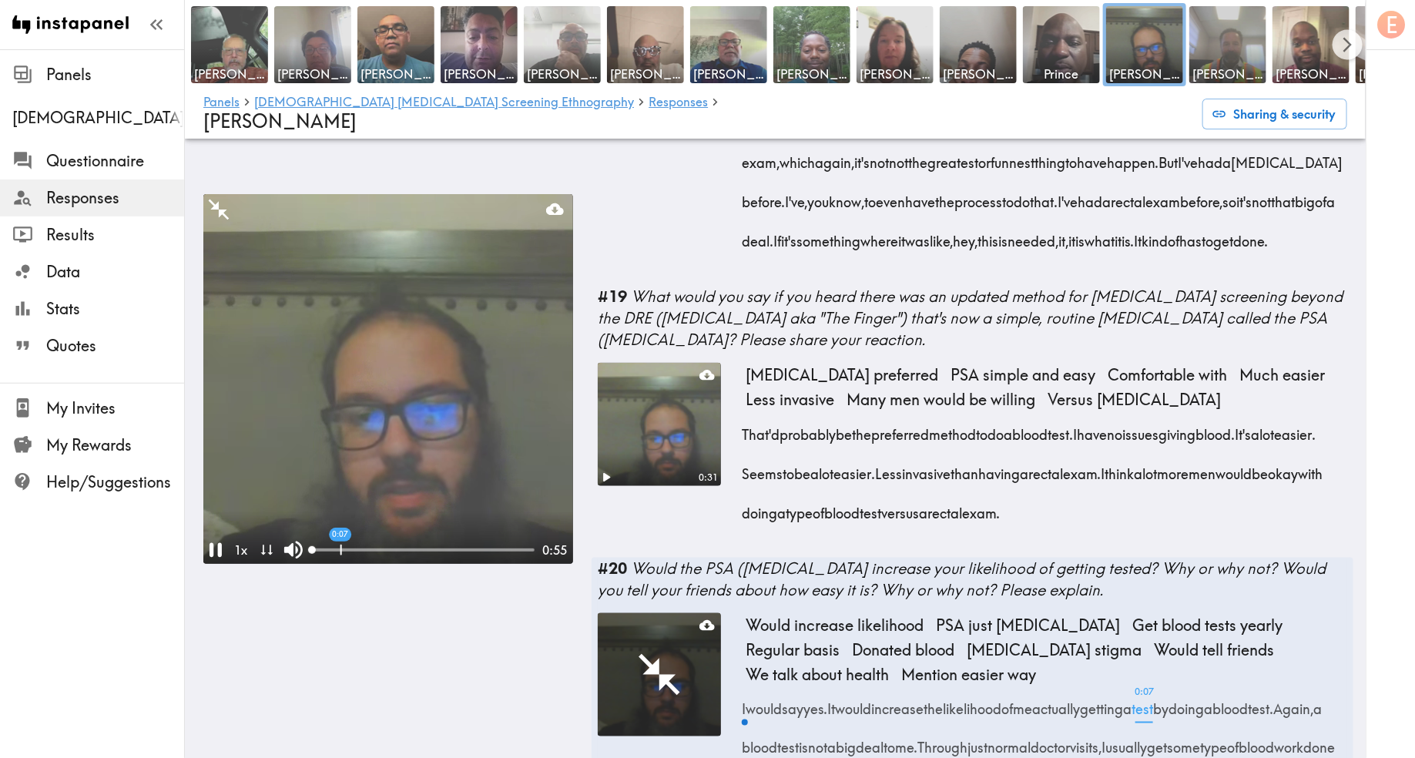
scroll to position [3903, 0]
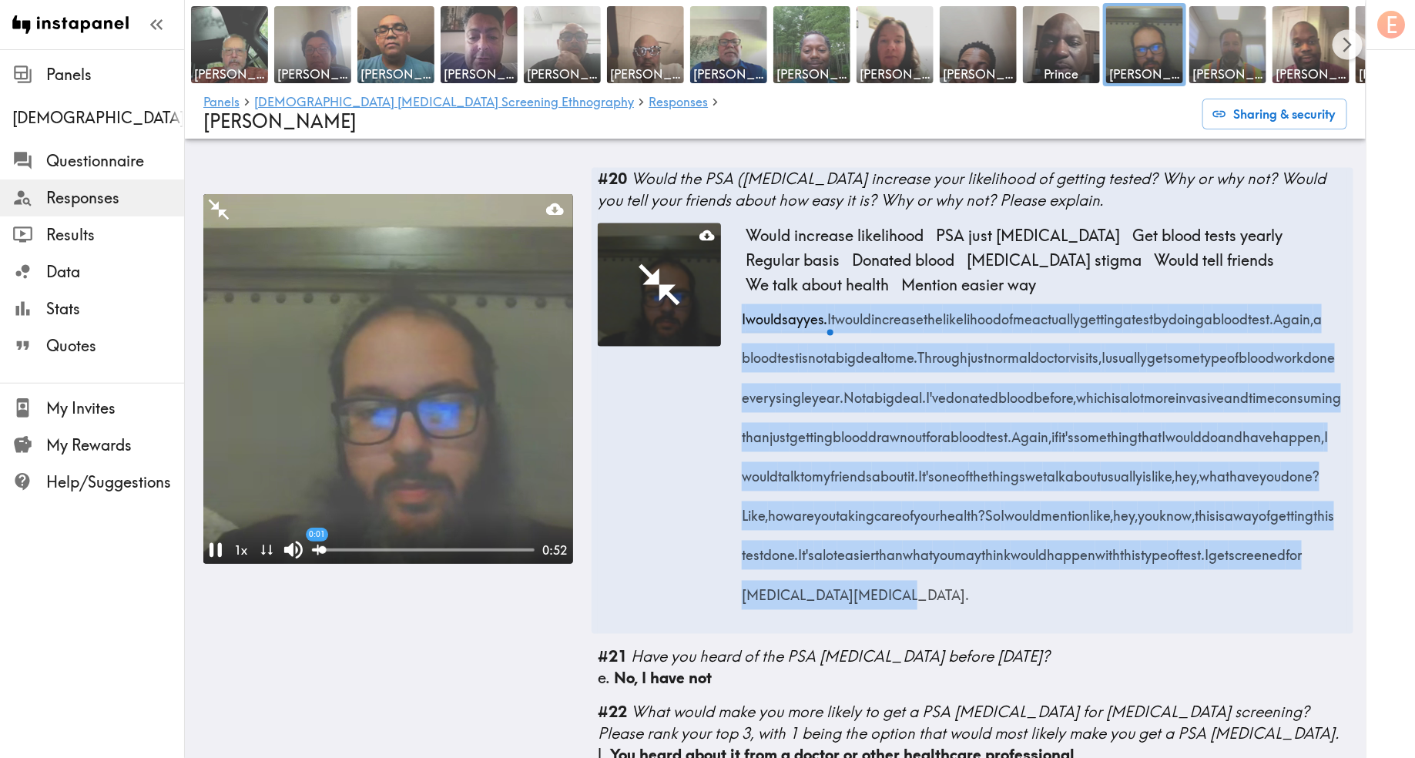
drag, startPoint x: 742, startPoint y: 374, endPoint x: 972, endPoint y: 682, distance: 384.3
click at [972, 610] on div "I would say yes. It would increase the likelihood of me actually getting a test…" at bounding box center [1047, 452] width 602 height 316
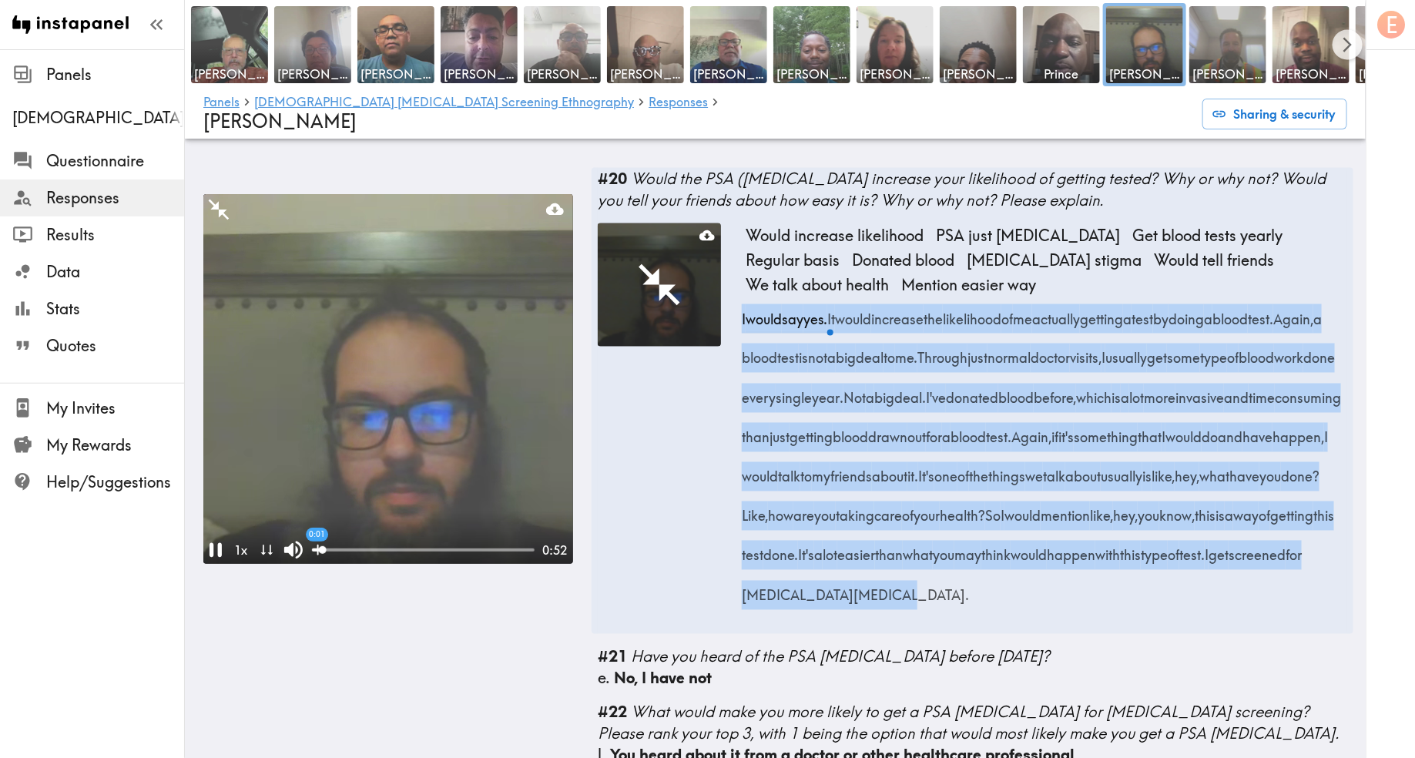
copy div "I would say yes. It would increase the likelihood of me actually getting a test…"
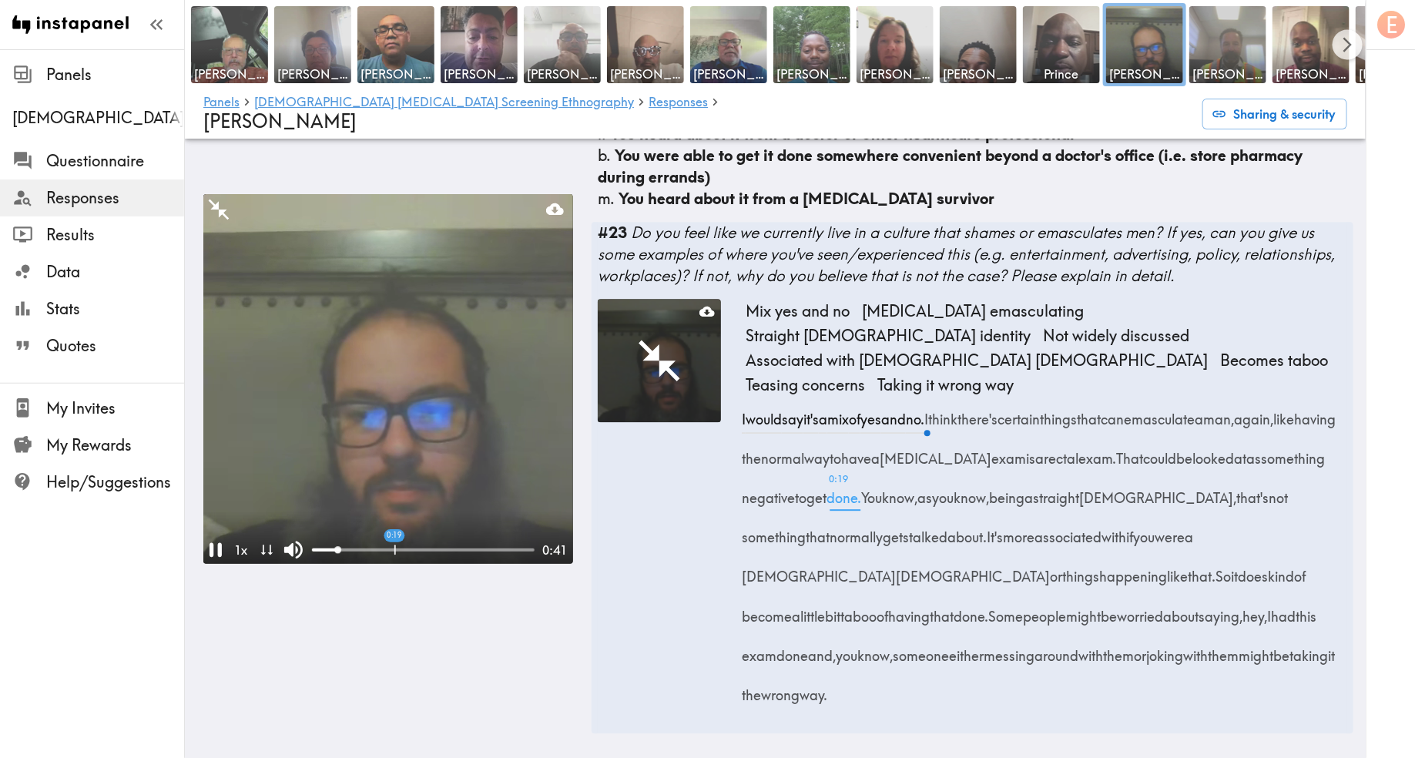
scroll to position [4552, 0]
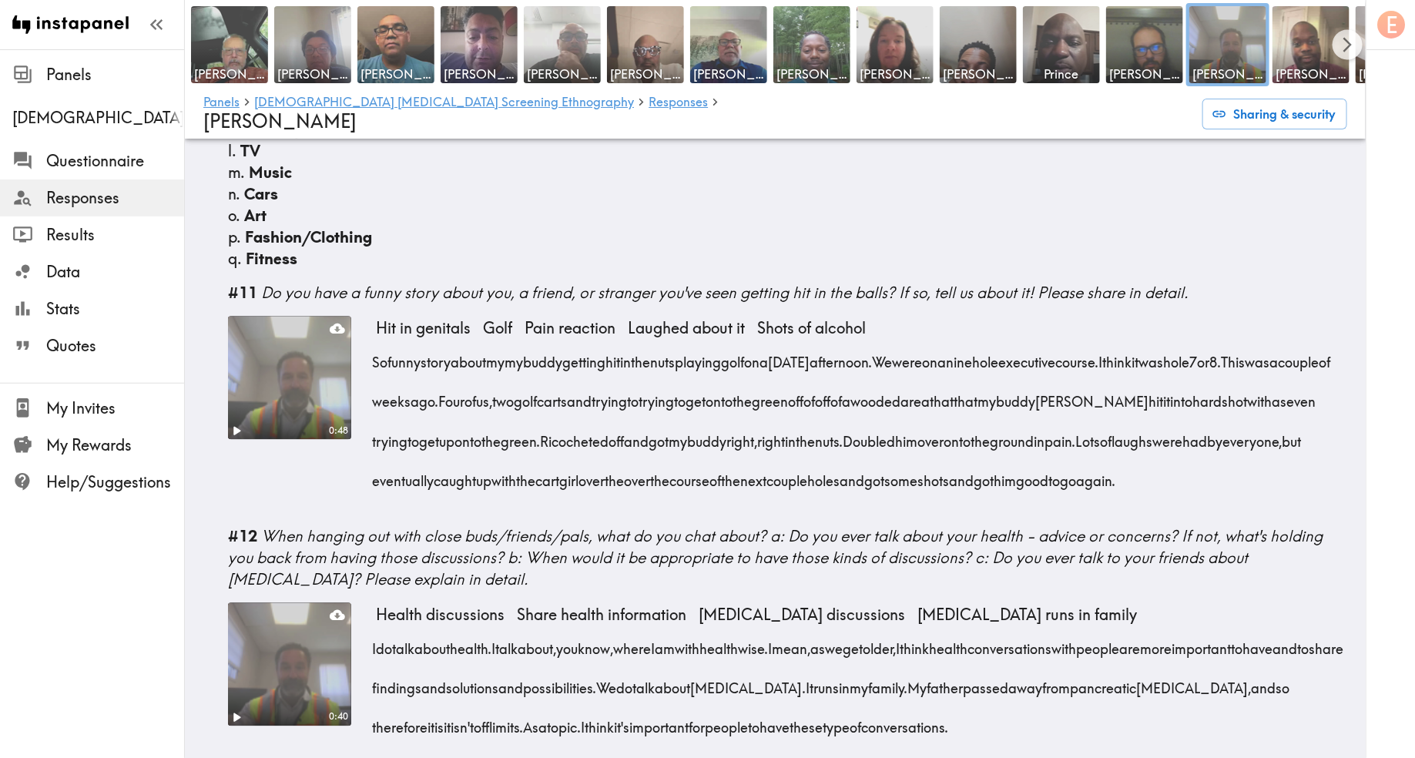
scroll to position [1522, 0]
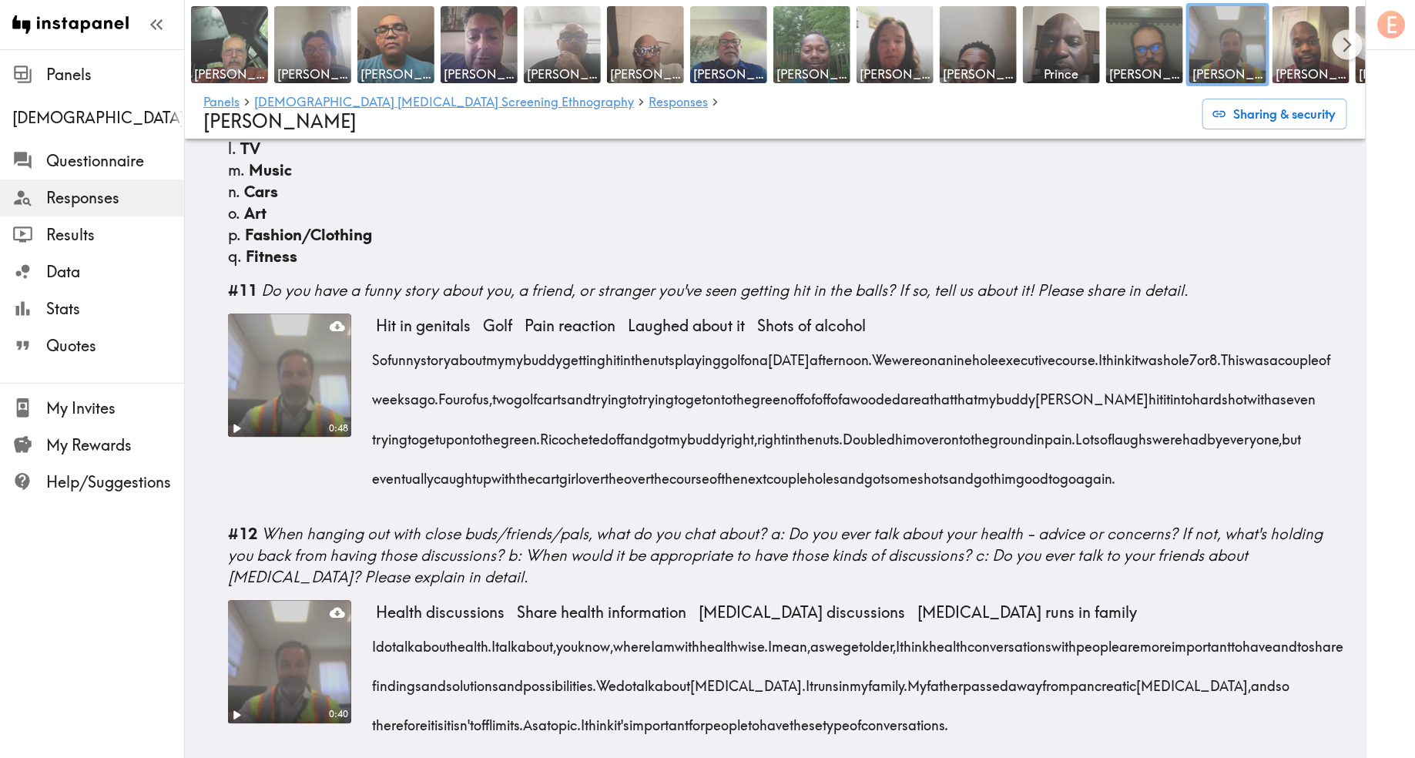
drag, startPoint x: 676, startPoint y: 461, endPoint x: 371, endPoint y: 314, distance: 339.1
click at [371, 314] on div "0:48 Hit in genitals Golf Pain reaction Laughed about it Shots of alcohol So fu…" at bounding box center [787, 412] width 1119 height 197
copy div "So funny story about my my buddy getting hit in the nuts playing golf on a [DAT…"
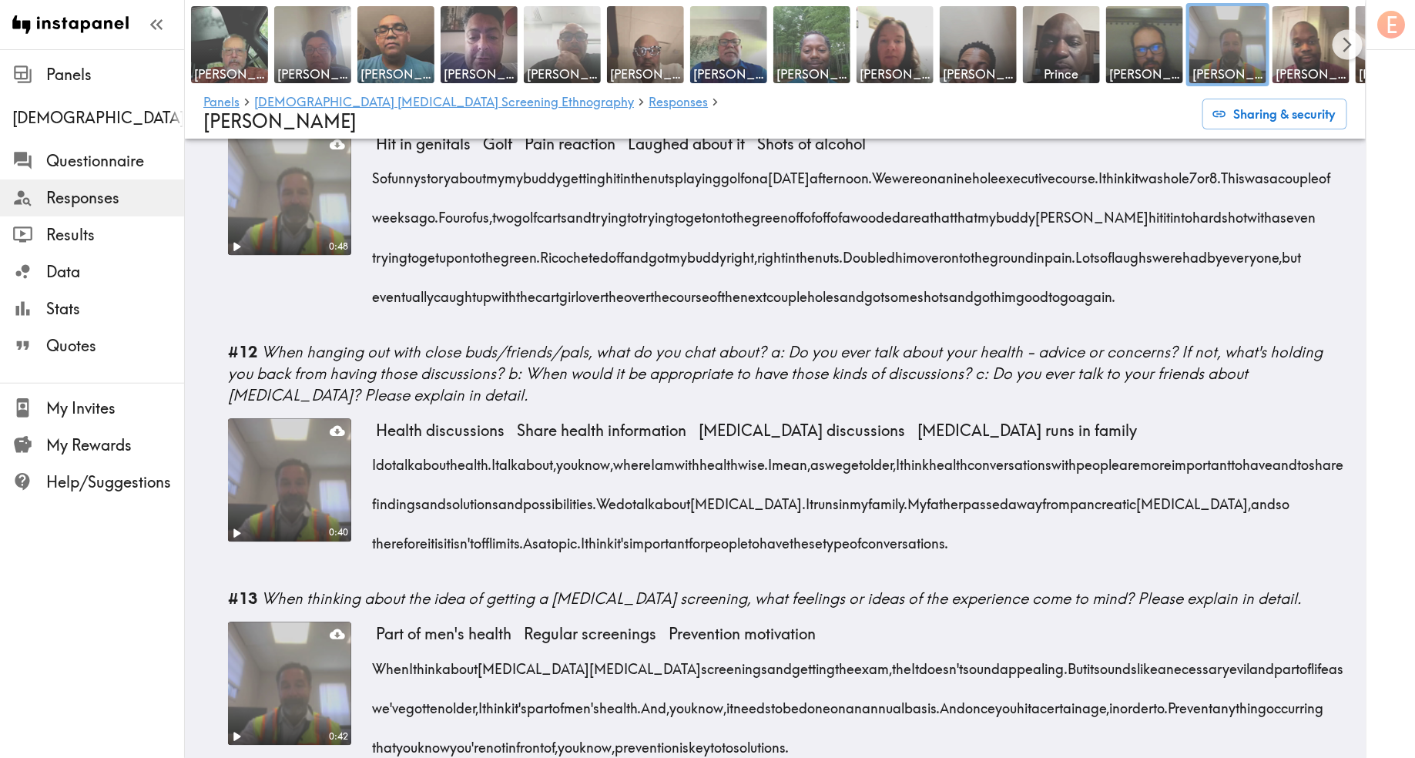
scroll to position [1823, 0]
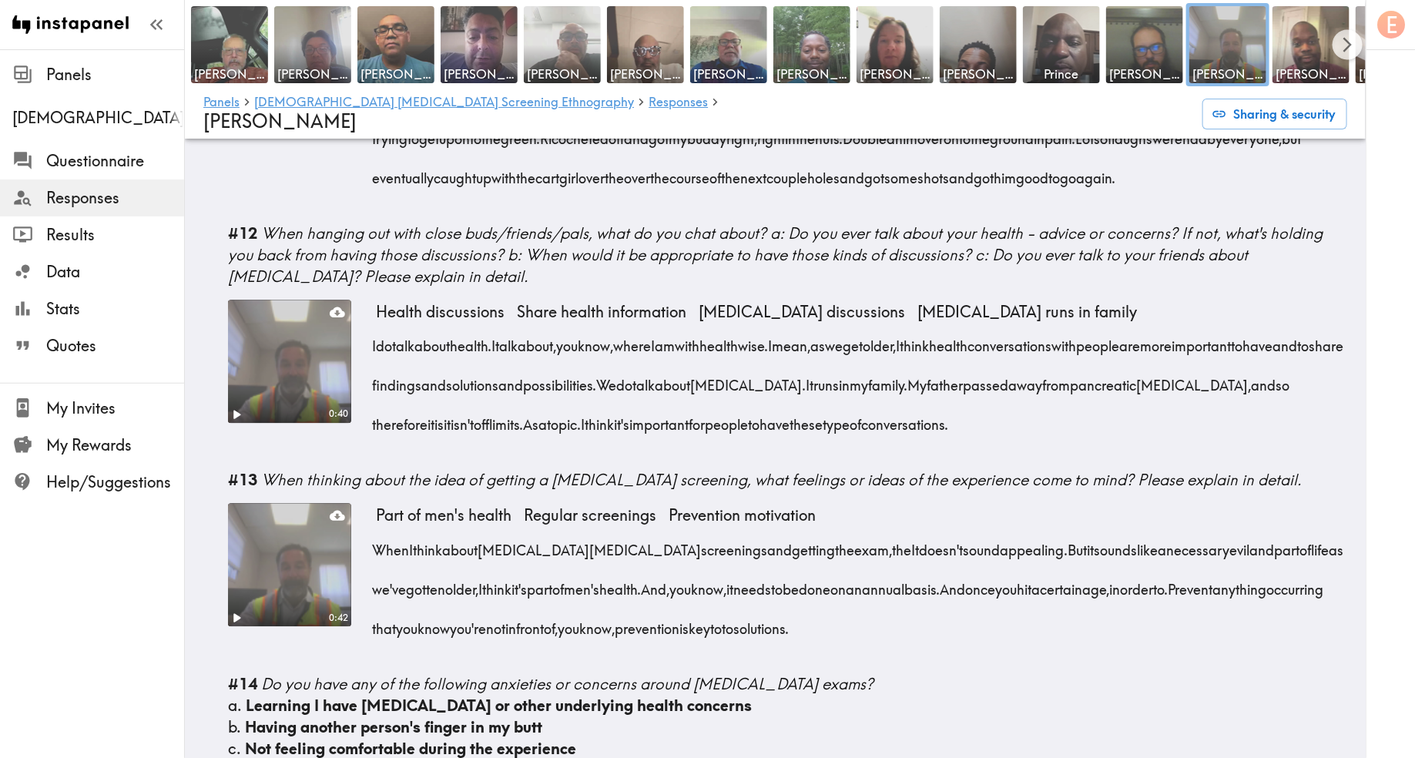
drag, startPoint x: 1169, startPoint y: 409, endPoint x: 372, endPoint y: 335, distance: 800.0
click at [376, 335] on div "I do talk about health. I talk about, you know, where I am with health wise. I …" at bounding box center [862, 380] width 972 height 119
copy div "I do talk about health. I talk about, you know, where I am with health wise. I …"
drag, startPoint x: 1044, startPoint y: 620, endPoint x: 373, endPoint y: 539, distance: 675.9
click at [376, 539] on div "When I think about [MEDICAL_DATA] screenings and getting the exam, the It doesn…" at bounding box center [862, 584] width 972 height 119
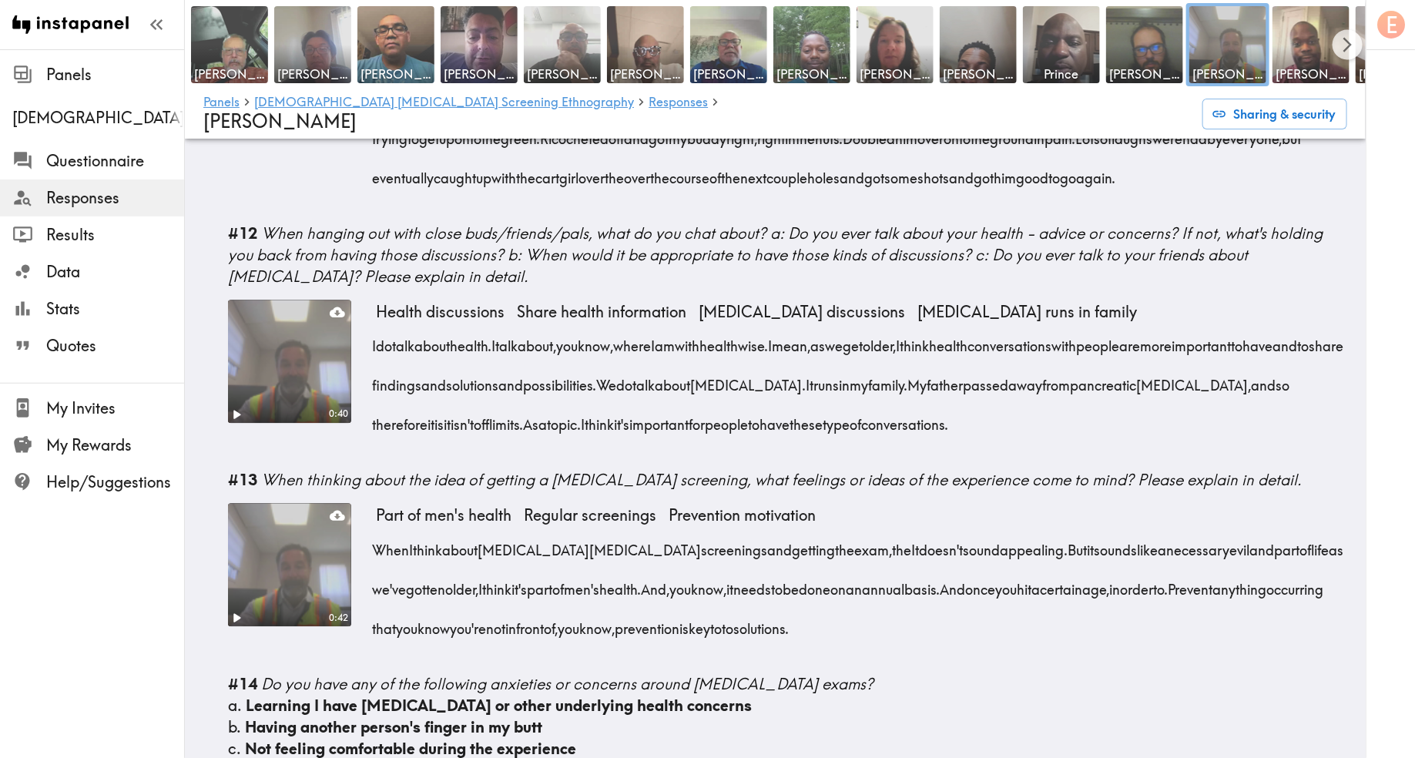
copy div "When I think about [MEDICAL_DATA] screenings and getting the exam, the It doesn…"
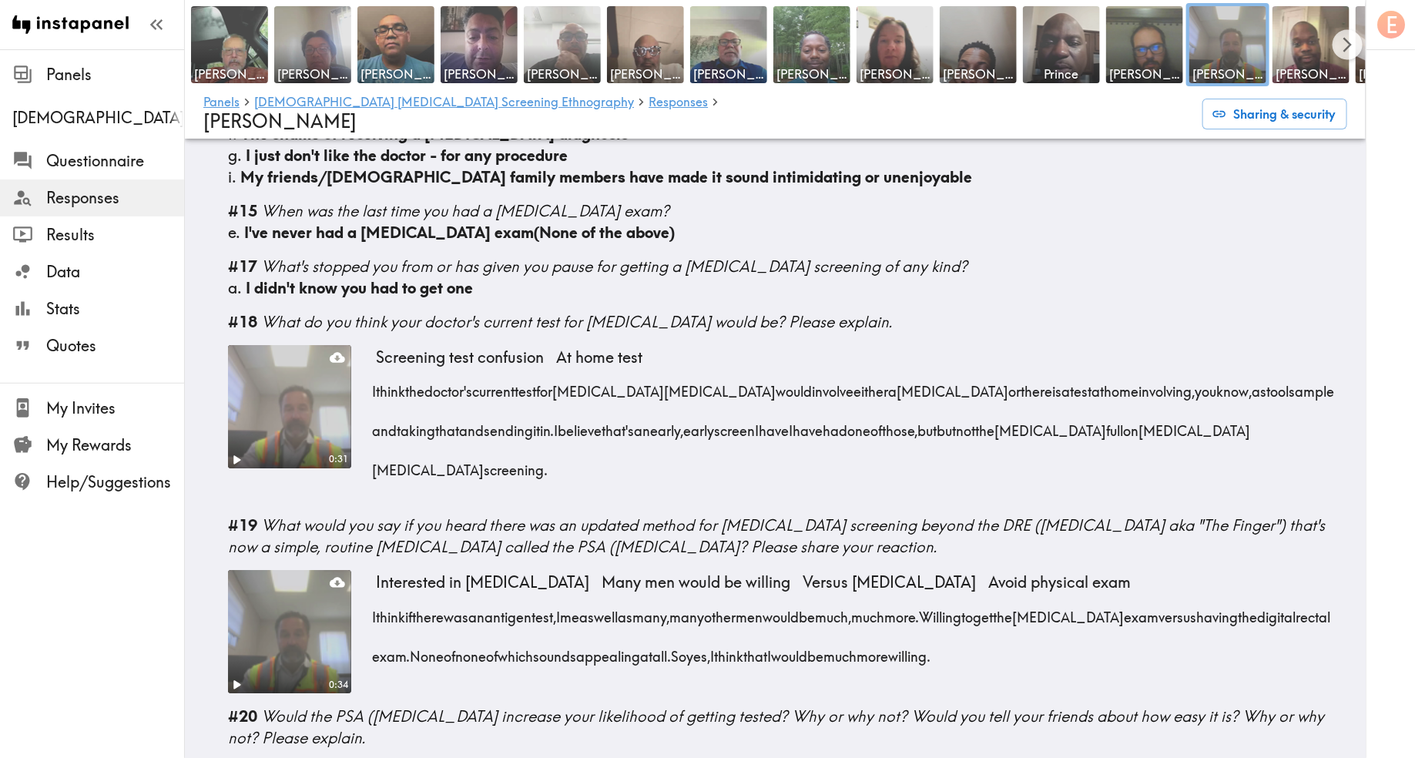
scroll to position [2482, 0]
drag, startPoint x: 1333, startPoint y: 419, endPoint x: 372, endPoint y: 383, distance: 961.4
click at [376, 383] on div "I think the doctor's current test for prostate cancer would involve either a co…" at bounding box center [862, 425] width 972 height 119
copy div "I think the doctor's current test for prostate cancer would involve either a co…"
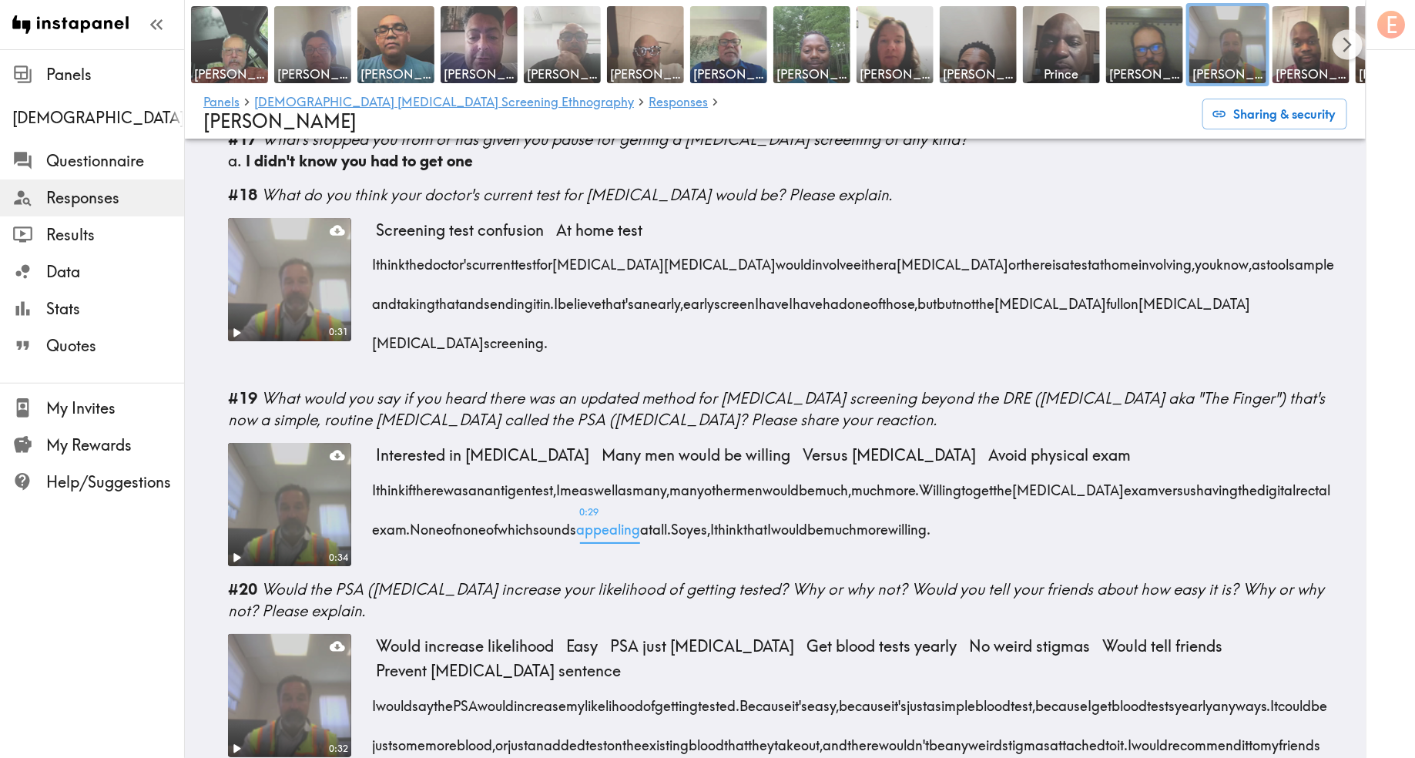
scroll to position [2617, 0]
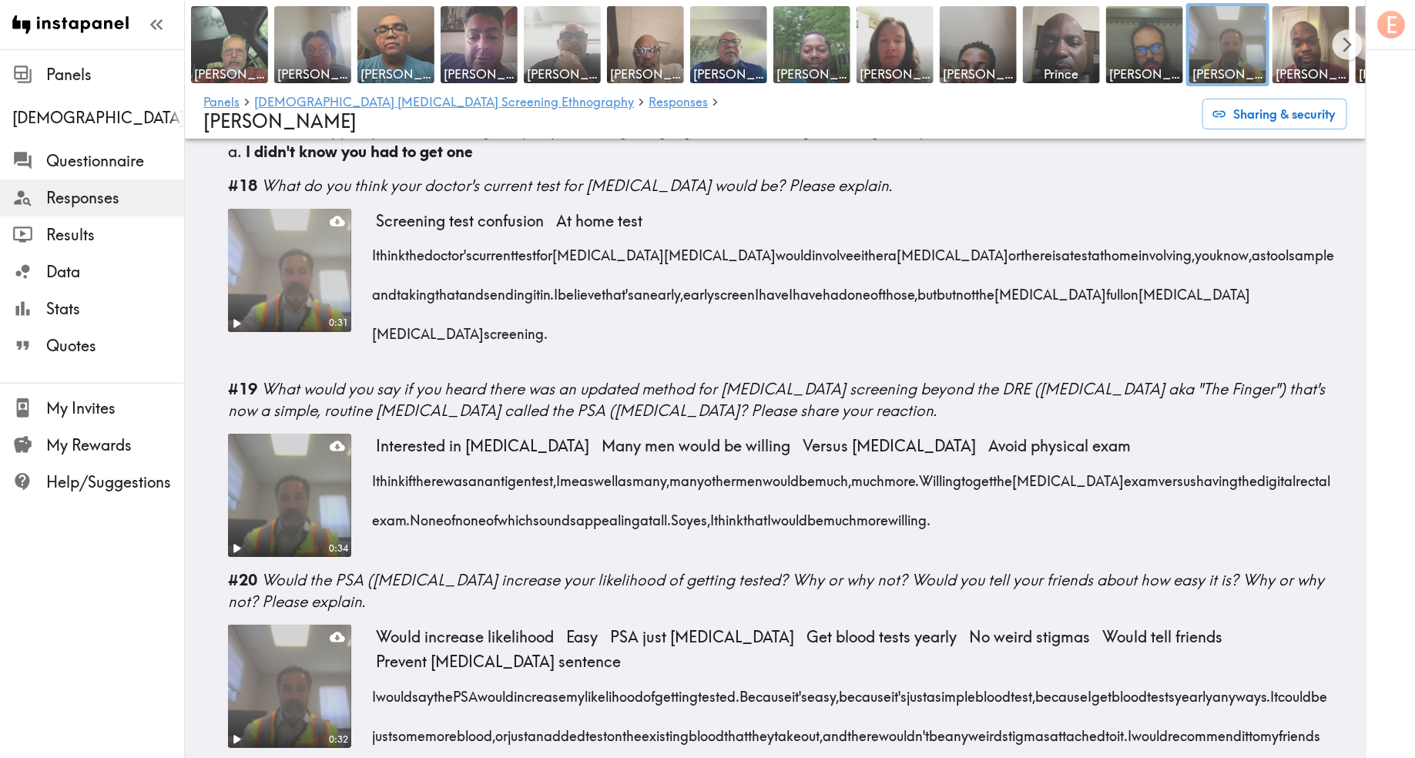
drag, startPoint x: 1144, startPoint y: 483, endPoint x: 371, endPoint y: 441, distance: 774.6
click at [371, 441] on div "0:34 Interested in PSA test Many men would be willing Versus digital rectal exa…" at bounding box center [787, 495] width 1119 height 123
copy div "I think if there was an antigen test, I me as well as many, many other men woul…"
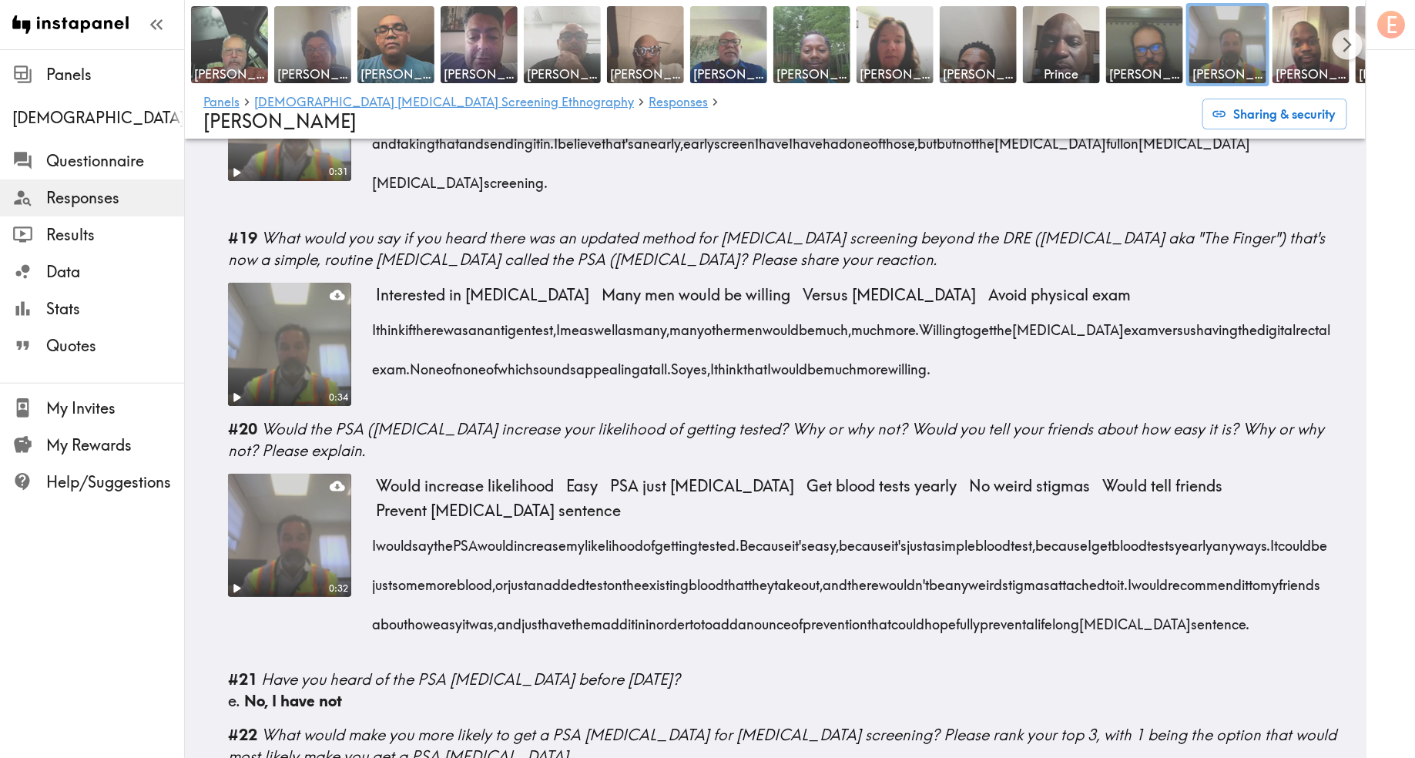
scroll to position [2797, 0]
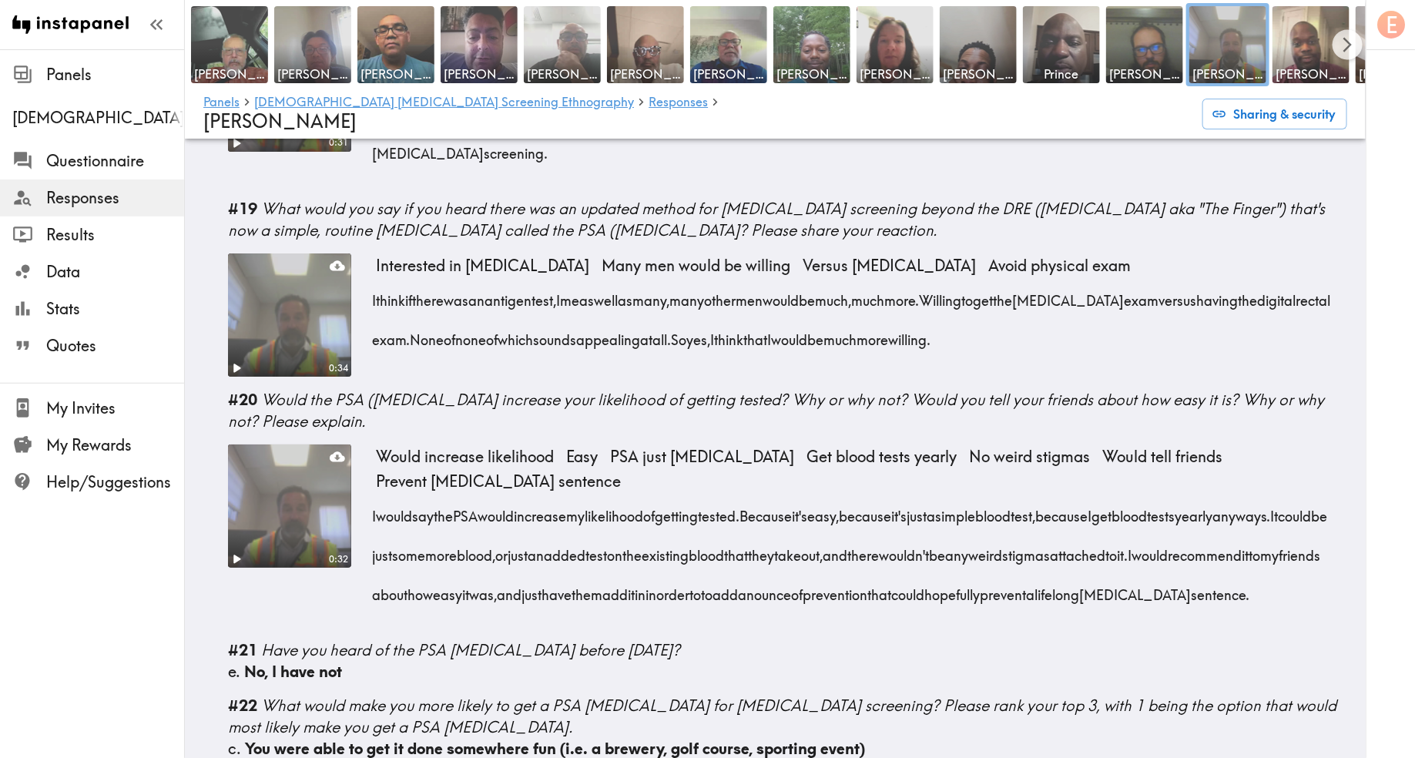
drag, startPoint x: 592, startPoint y: 579, endPoint x: 372, endPoint y: 471, distance: 244.6
click at [376, 491] on div "I would say the PSA would increase my likelihood of getting tested. Because it'…" at bounding box center [862, 550] width 972 height 119
copy div "I would say the PSA would increase my likelihood of getting tested. Because it'…"
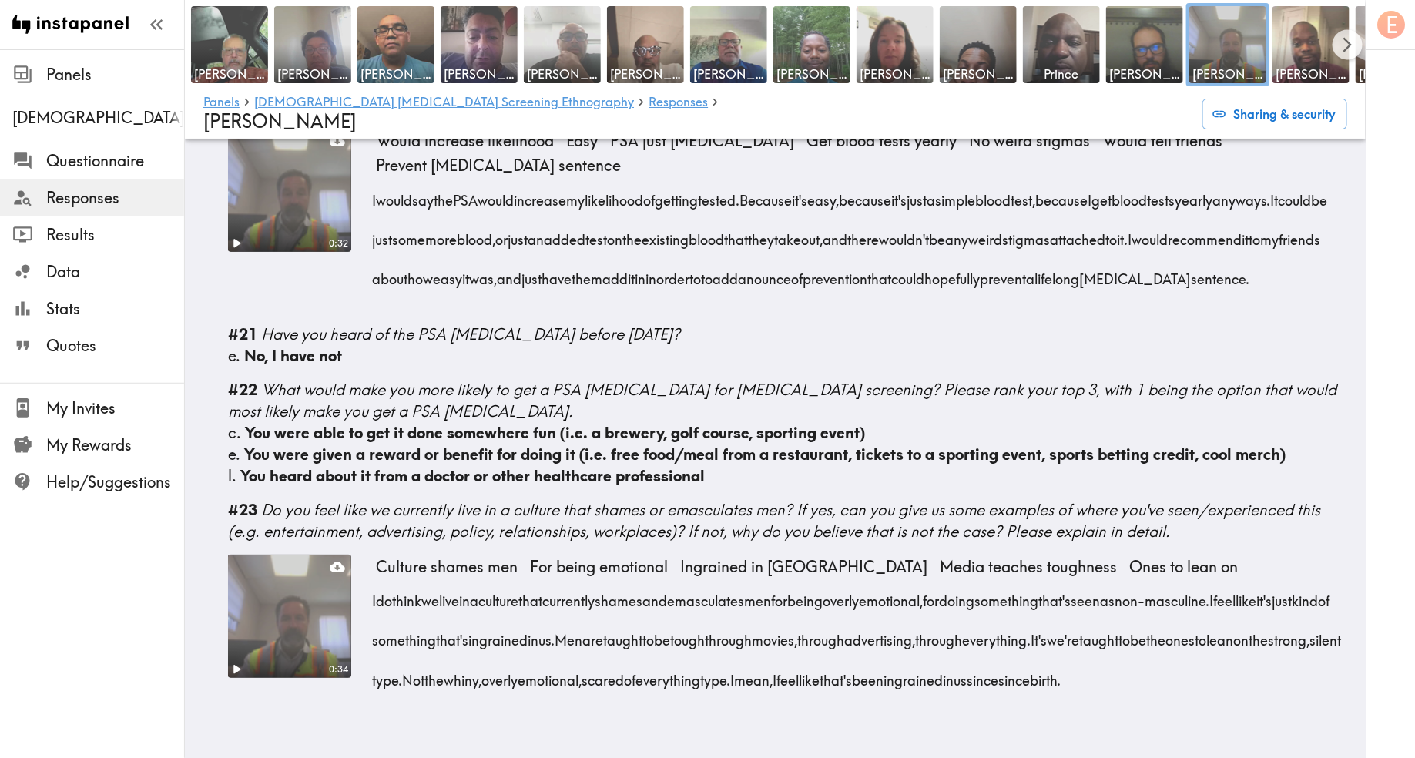
scroll to position [3123, 0]
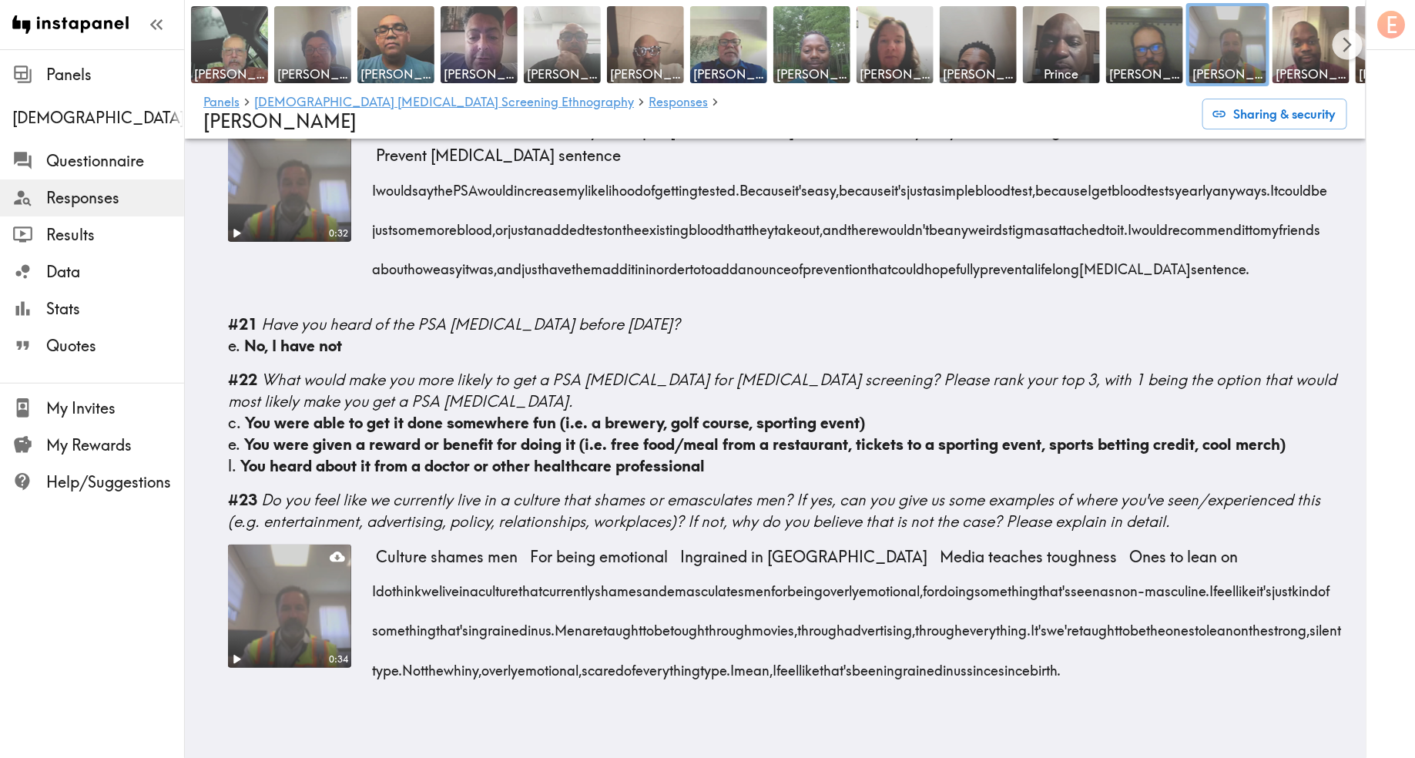
drag, startPoint x: 464, startPoint y: 683, endPoint x: 382, endPoint y: 580, distance: 131.0
click at [382, 580] on div "I do think we live in a culture that currently shames and emasculates men for b…" at bounding box center [862, 625] width 972 height 119
copy div "do think we live in a culture that currently shames and emasculates men for bei…"
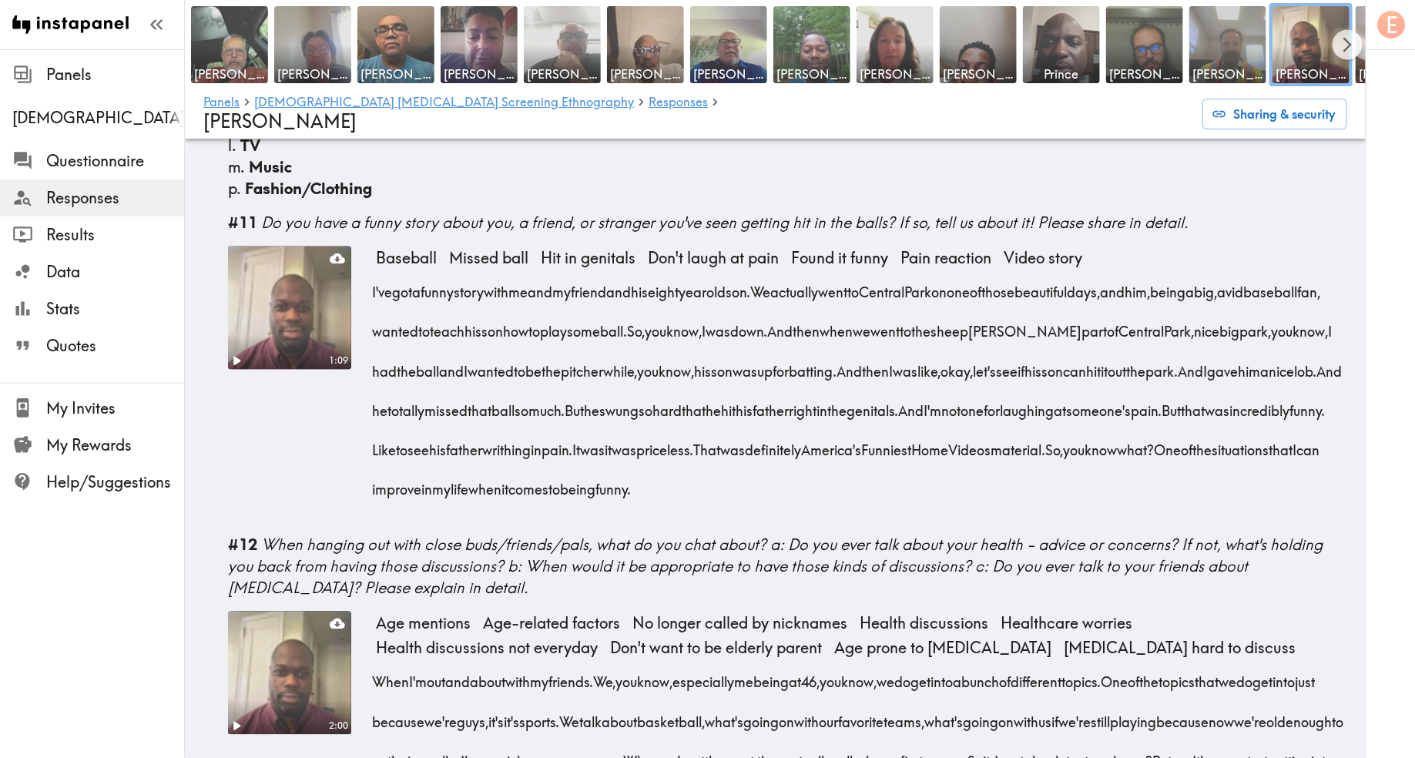
scroll to position [1404, 0]
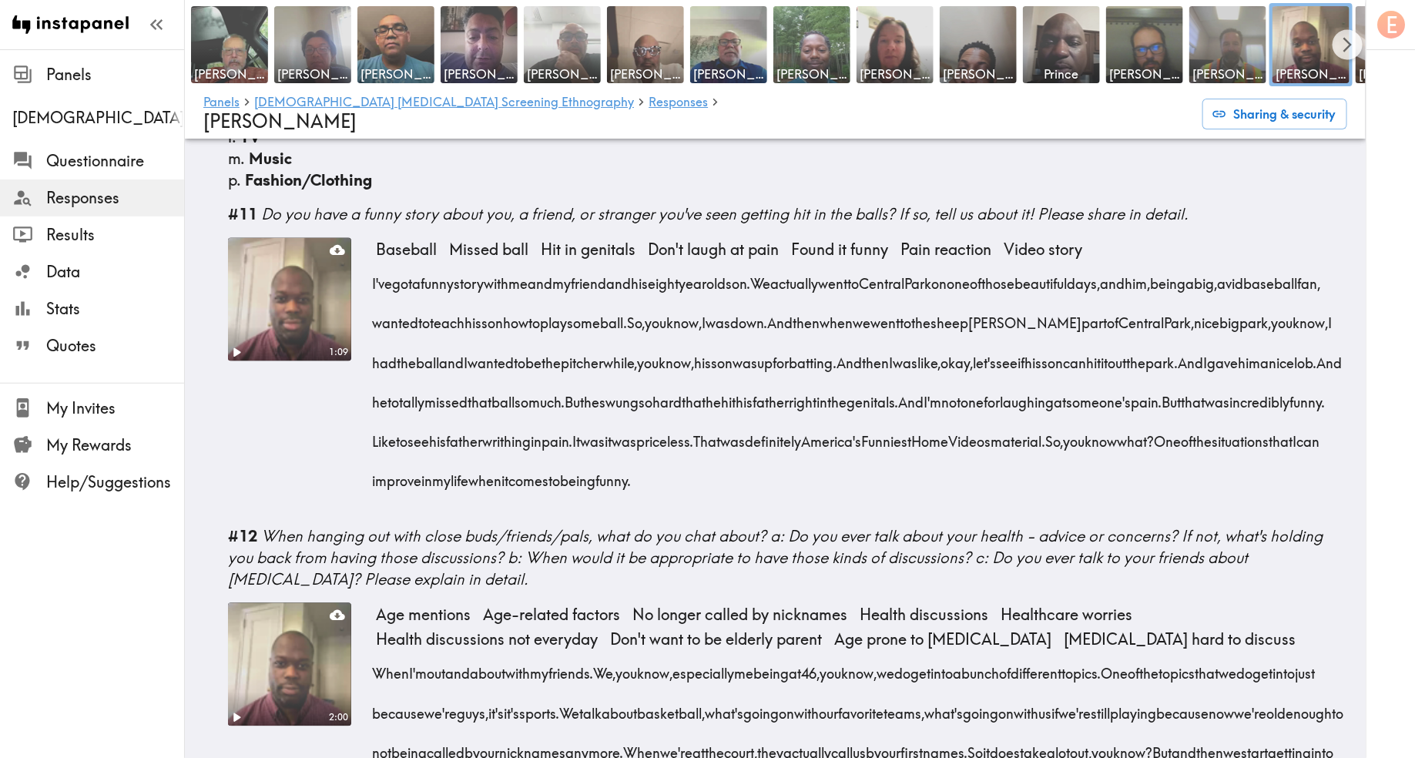
drag, startPoint x: 1267, startPoint y: 412, endPoint x: 370, endPoint y: 215, distance: 919.0
click at [370, 238] on div "1:09 Baseball Missed ball Hit in genitals Don't laugh at pain Found it funny Pa…" at bounding box center [787, 376] width 1119 height 276
copy div "I've got a funny story with me and my friend and his eight year old son. We act…"
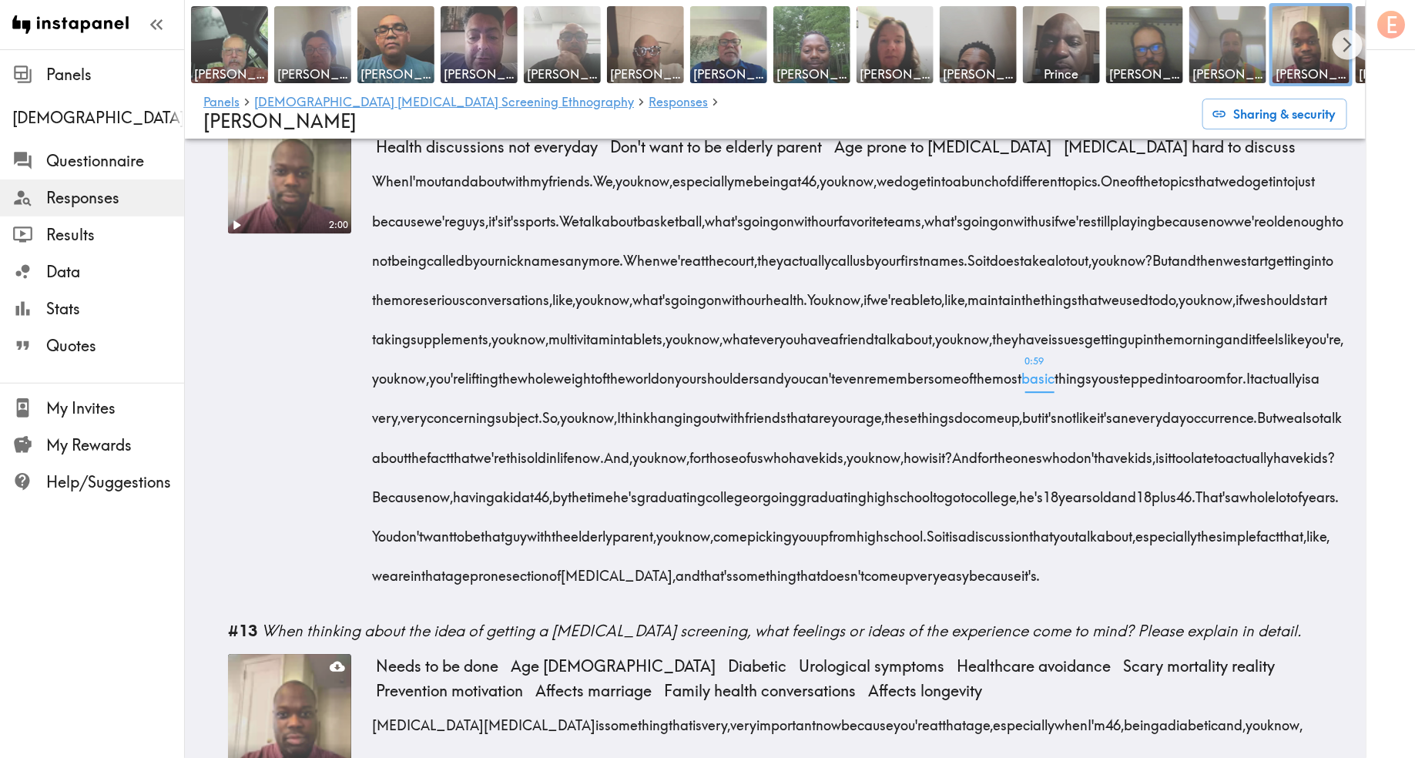
scroll to position [1928, 0]
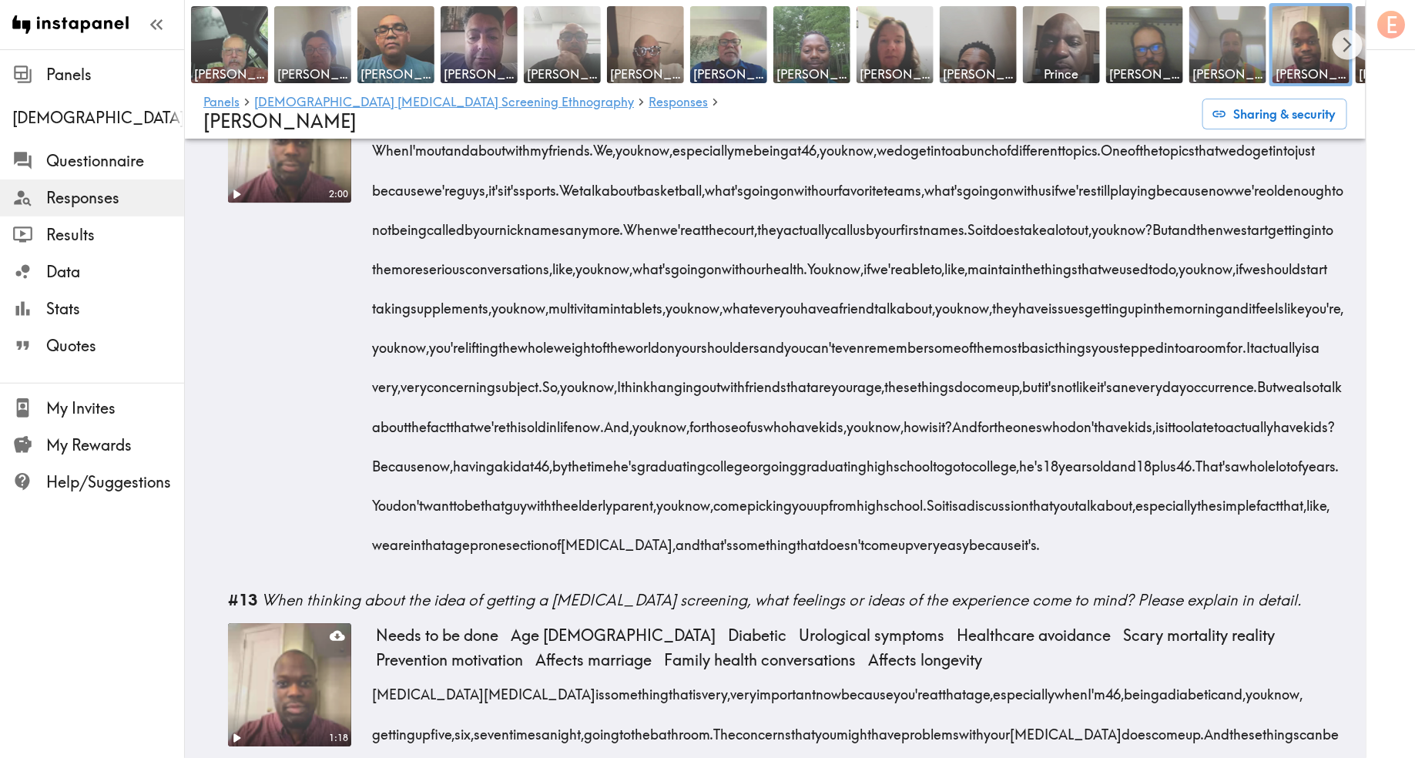
drag, startPoint x: 498, startPoint y: 554, endPoint x: 321, endPoint y: 226, distance: 373.0
click at [321, 226] on div "2:00 Age mentions Age-related factors No longer called by nicknames Health disc…" at bounding box center [787, 328] width 1119 height 498
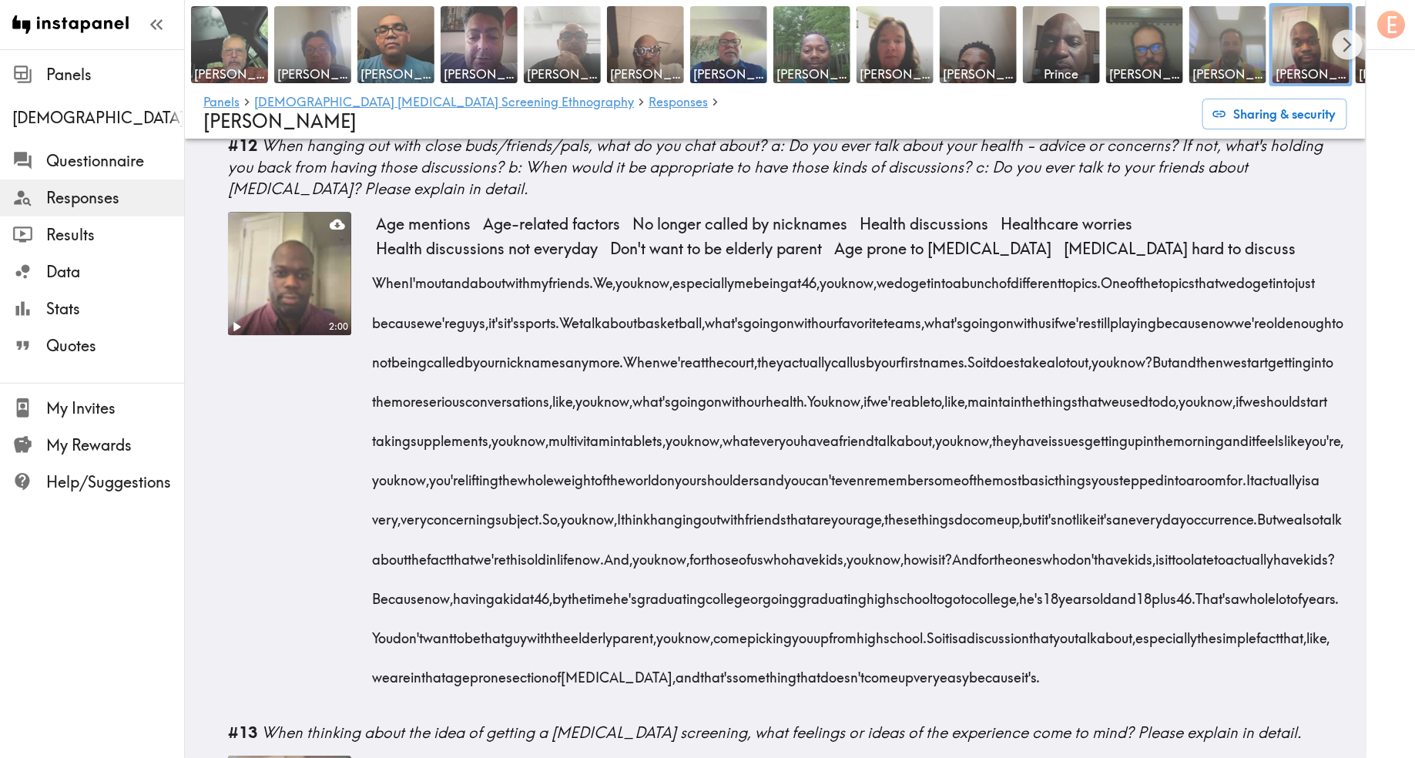
click at [1110, 297] on span "playing" at bounding box center [1133, 316] width 46 height 39
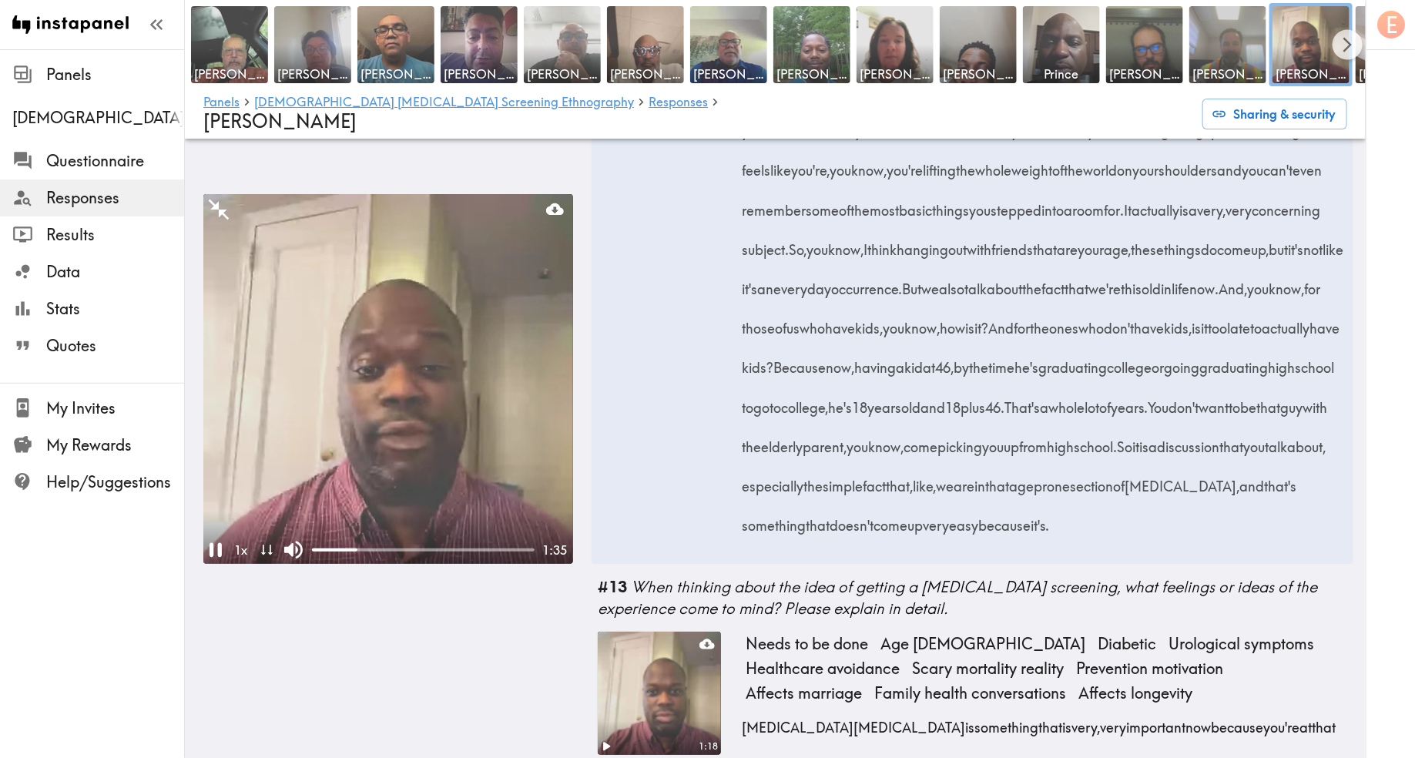
scroll to position [2786, 0]
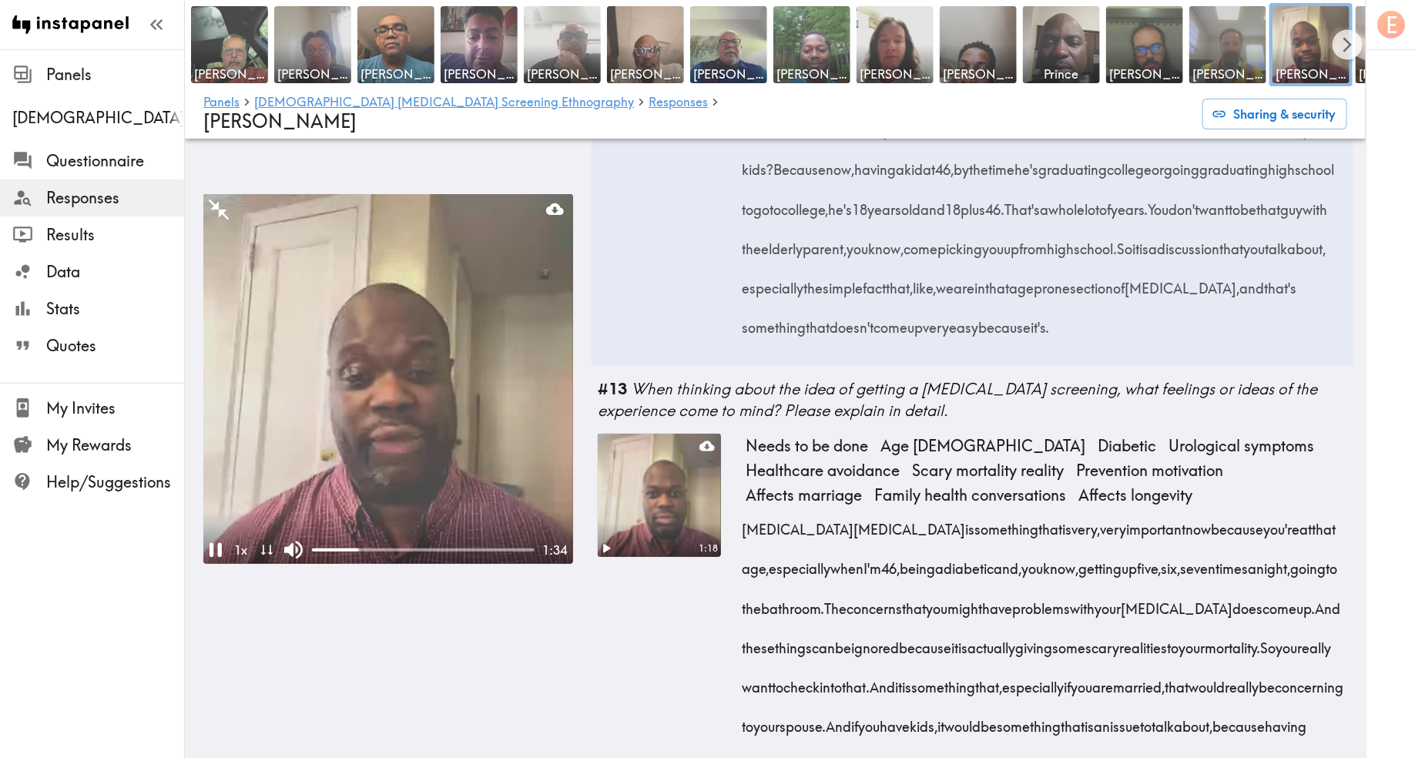
drag, startPoint x: 733, startPoint y: 193, endPoint x: 1297, endPoint y: 334, distance: 581.3
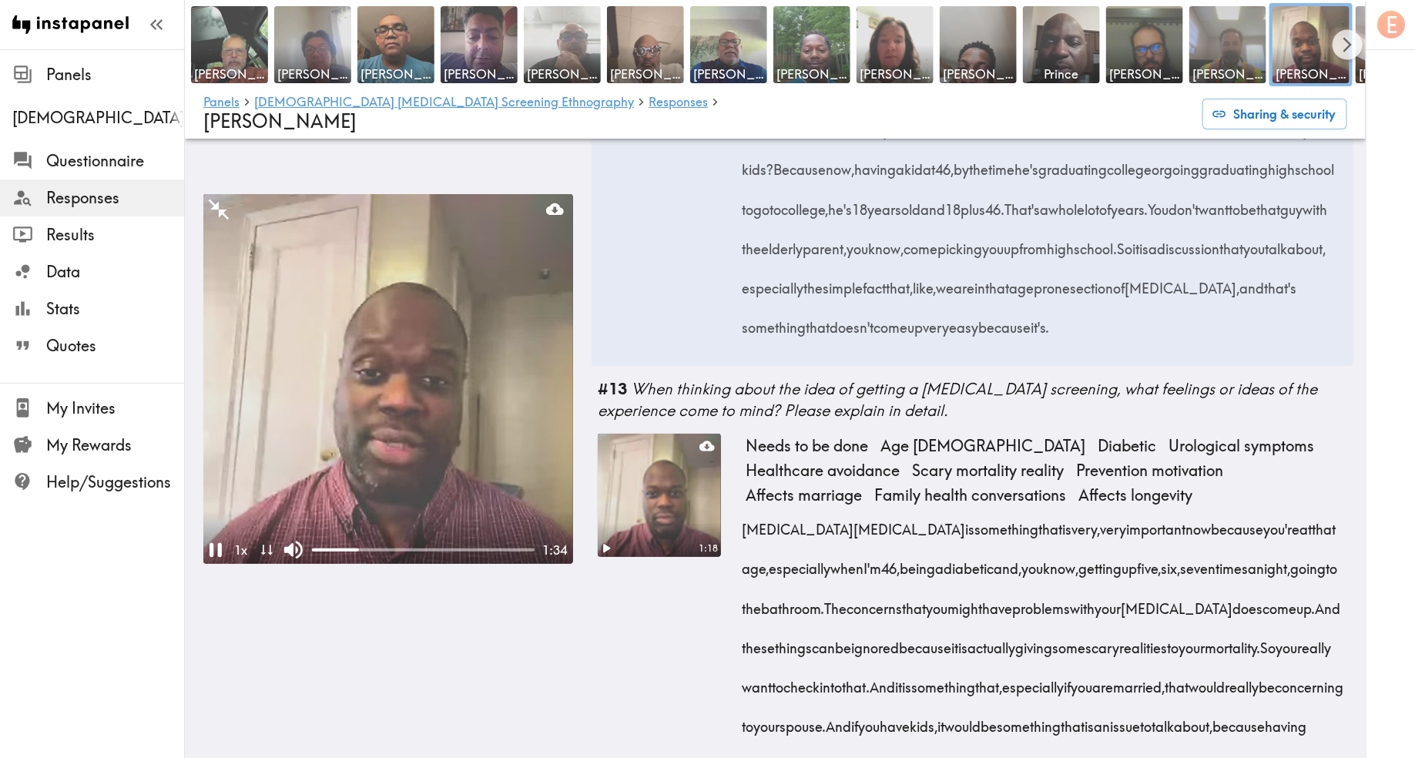
copy div "When I'm out and about with my friends. We, you know, especially me being at 46…"
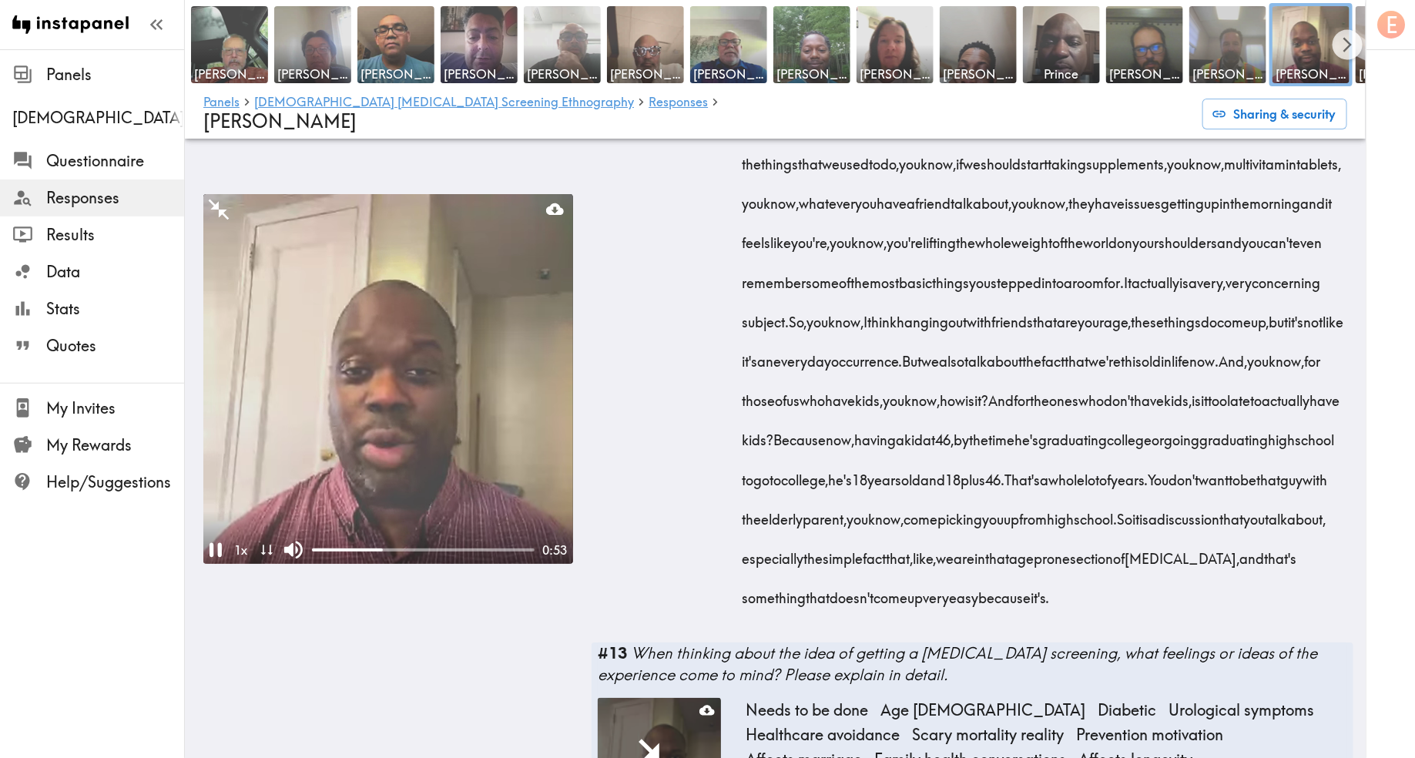
scroll to position [2344, 0]
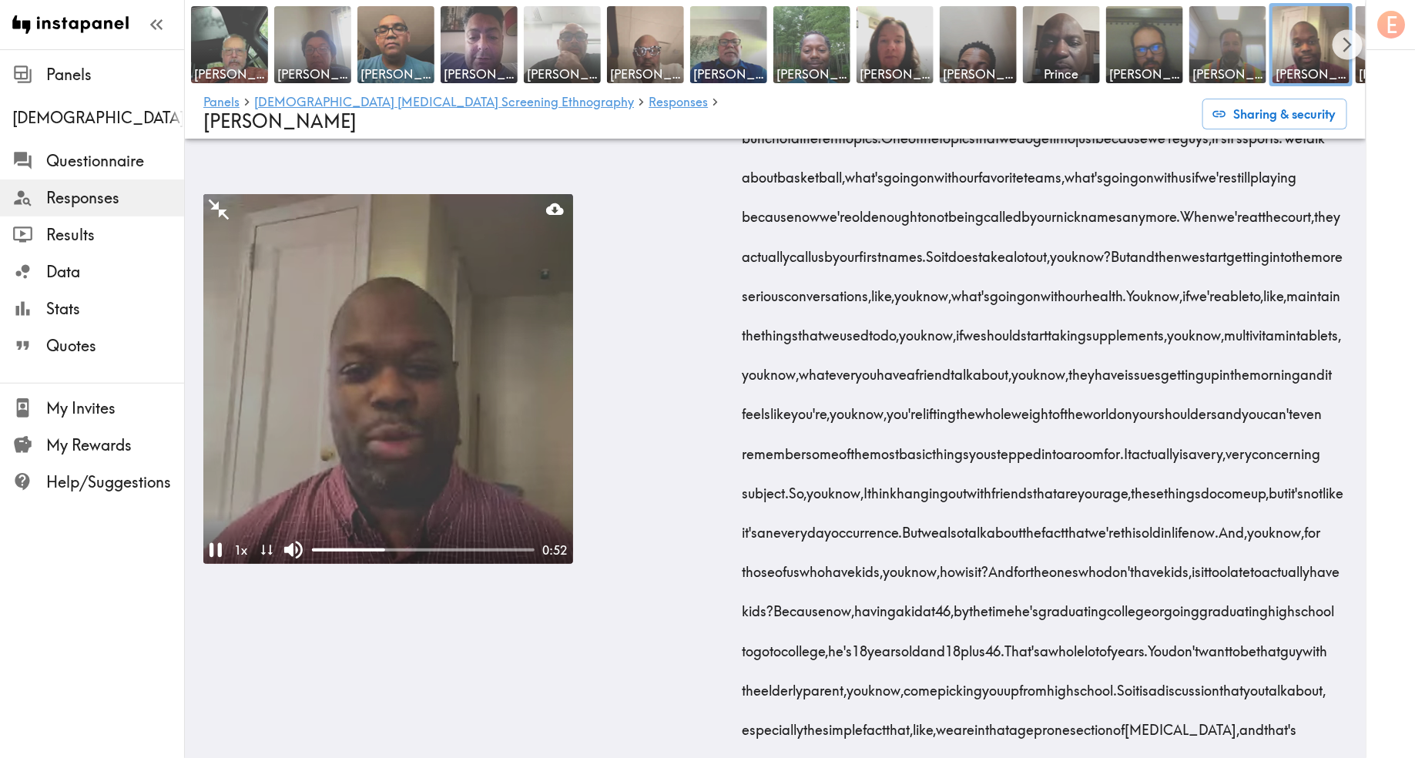
click at [418, 365] on video at bounding box center [388, 379] width 370 height 370
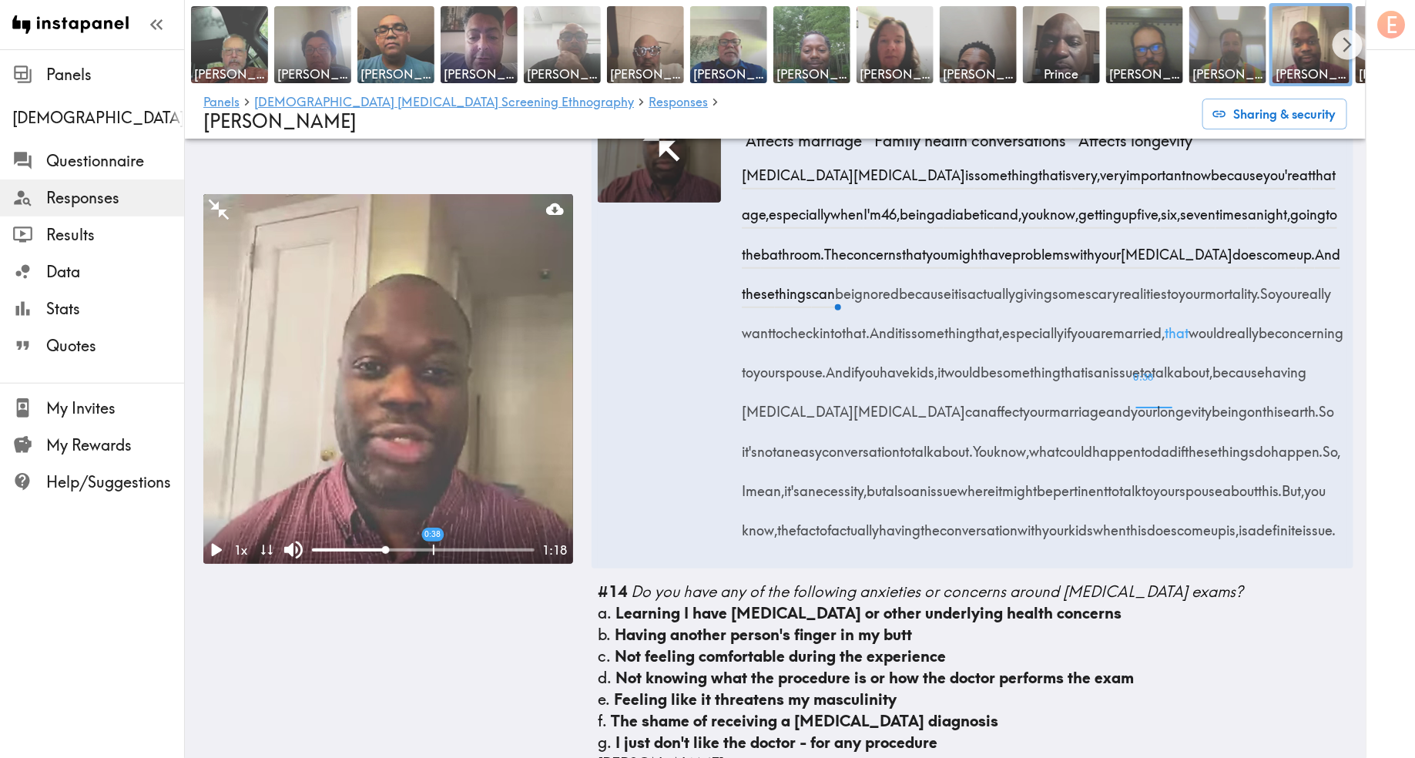
scroll to position [3101, 0]
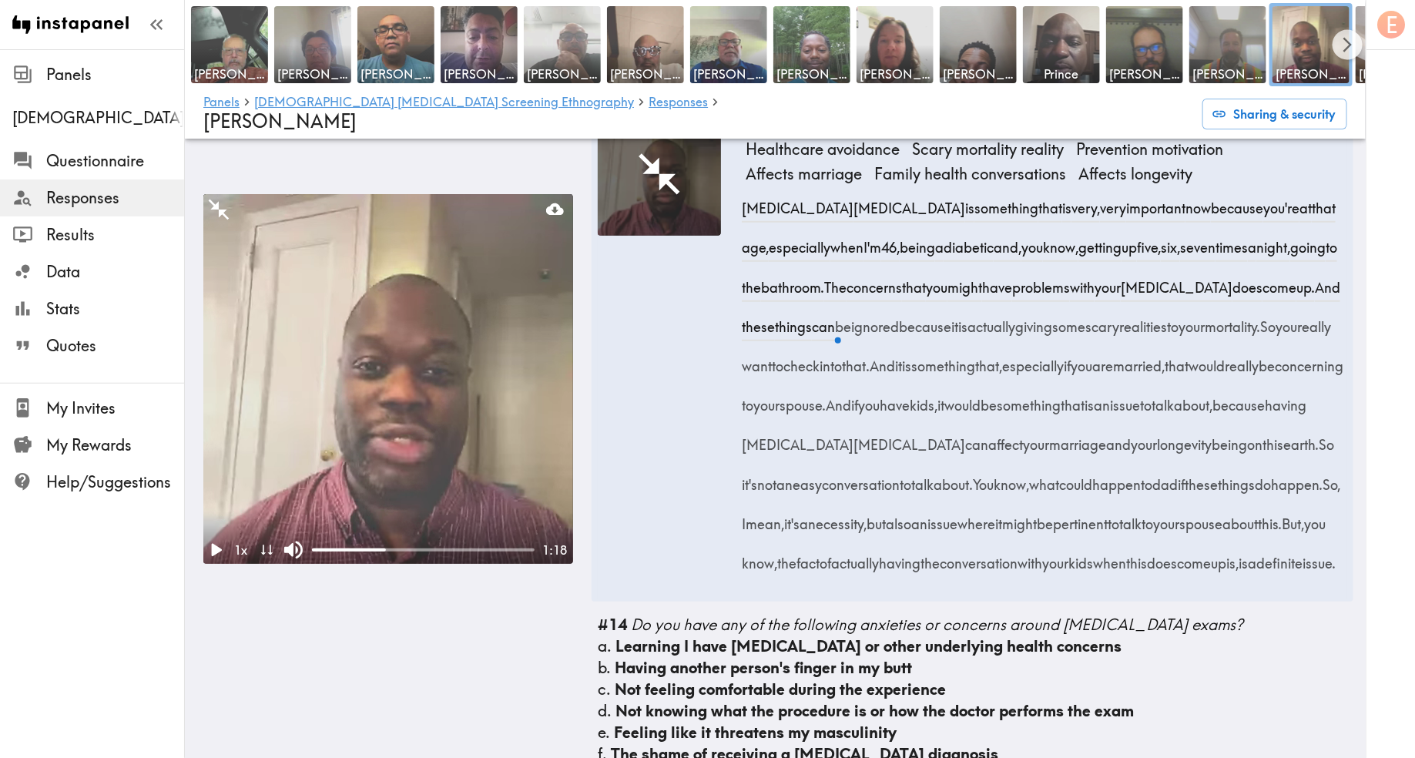
drag, startPoint x: 1334, startPoint y: 599, endPoint x: 740, endPoint y: 210, distance: 710.1
click at [740, 210] on div "Needs to be done Age 46 Diabetic Urological symptoms Healthcare avoidance Scary…" at bounding box center [973, 353] width 750 height 483
copy div "Prostate cancer is something that is very, very important now because you're at…"
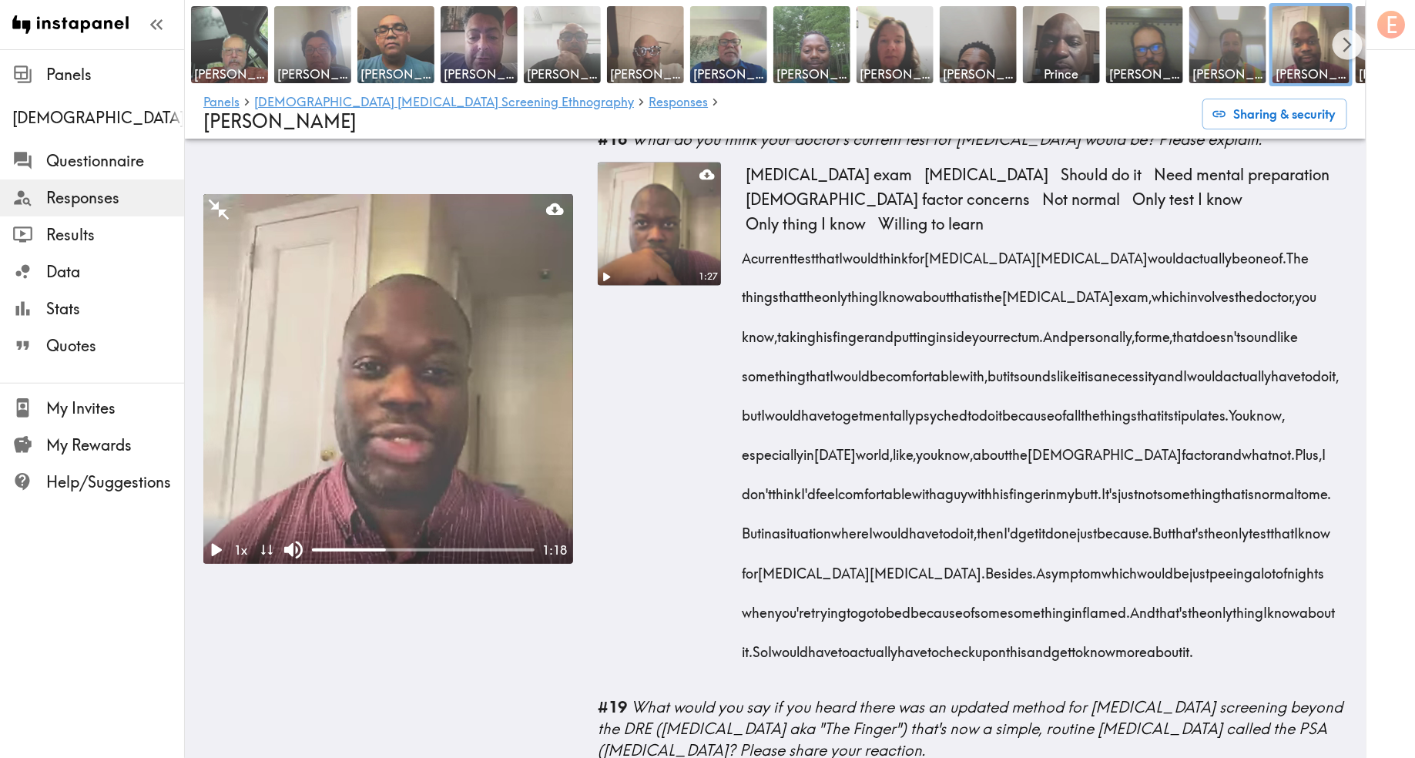
scroll to position [4016, 0]
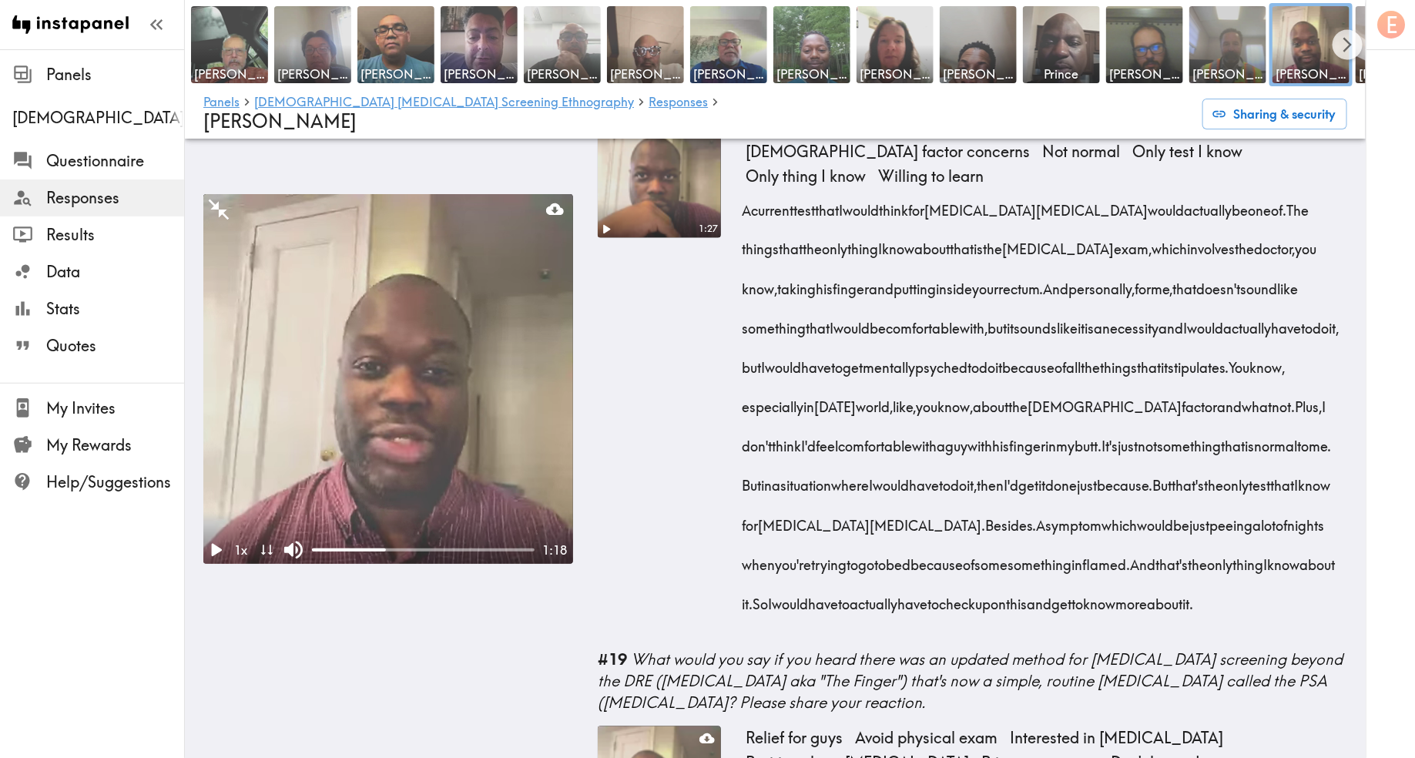
drag, startPoint x: 895, startPoint y: 690, endPoint x: 739, endPoint y: 254, distance: 462.5
click at [739, 254] on div "1:27 Prostate exam Digital rectal exam Should do it Need mental preparation Gay…" at bounding box center [973, 376] width 750 height 522
copy div "A current test that I would think for prostate cancer would actually be one of.…"
click at [699, 514] on div "1:27" at bounding box center [659, 376] width 123 height 522
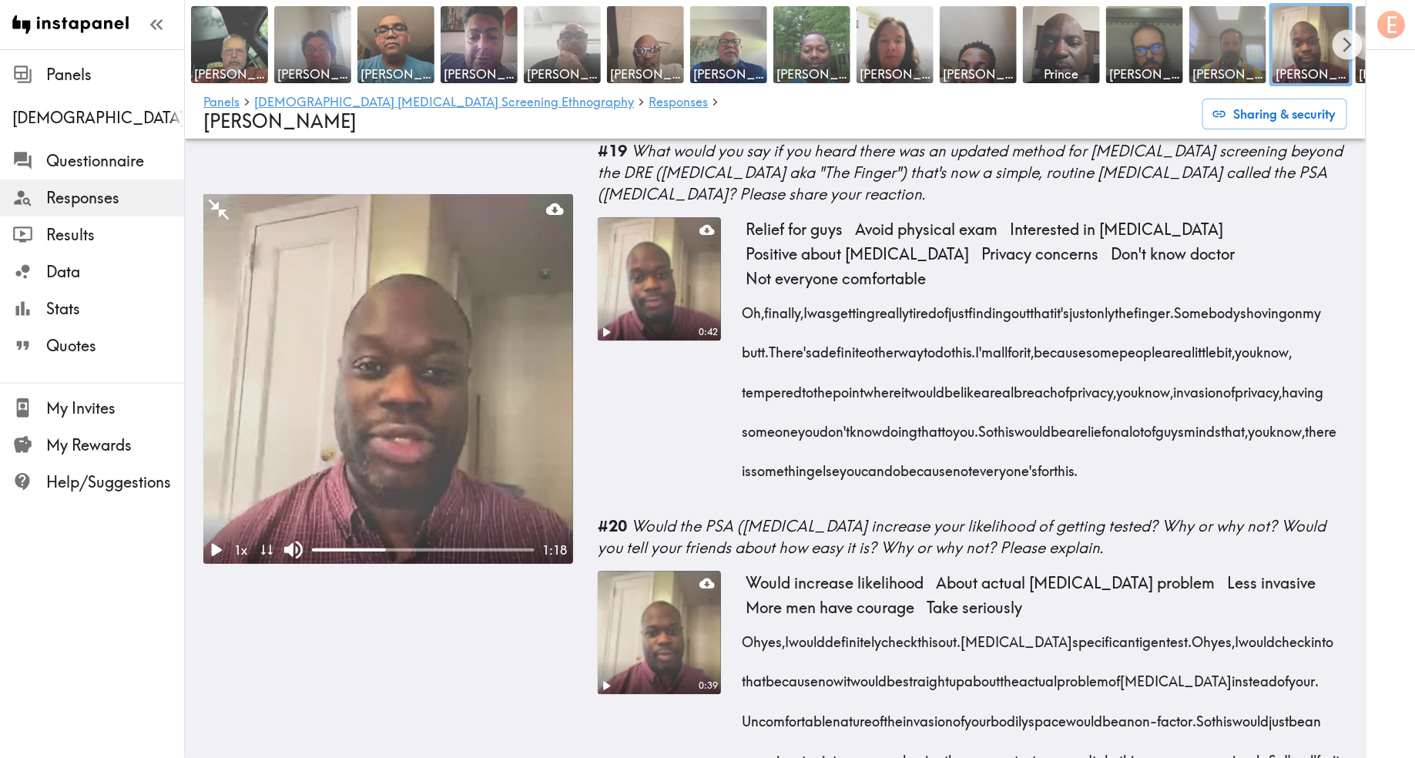
scroll to position [4526, 0]
drag, startPoint x: 876, startPoint y: 585, endPoint x: 735, endPoint y: 391, distance: 239.9
click at [735, 391] on div "0:42 Relief for guys Avoid physical exam Interested in PSA test Positive about …" at bounding box center [973, 359] width 750 height 286
copy div "Oh, finally, I was getting really tired of just finding out that it's just only…"
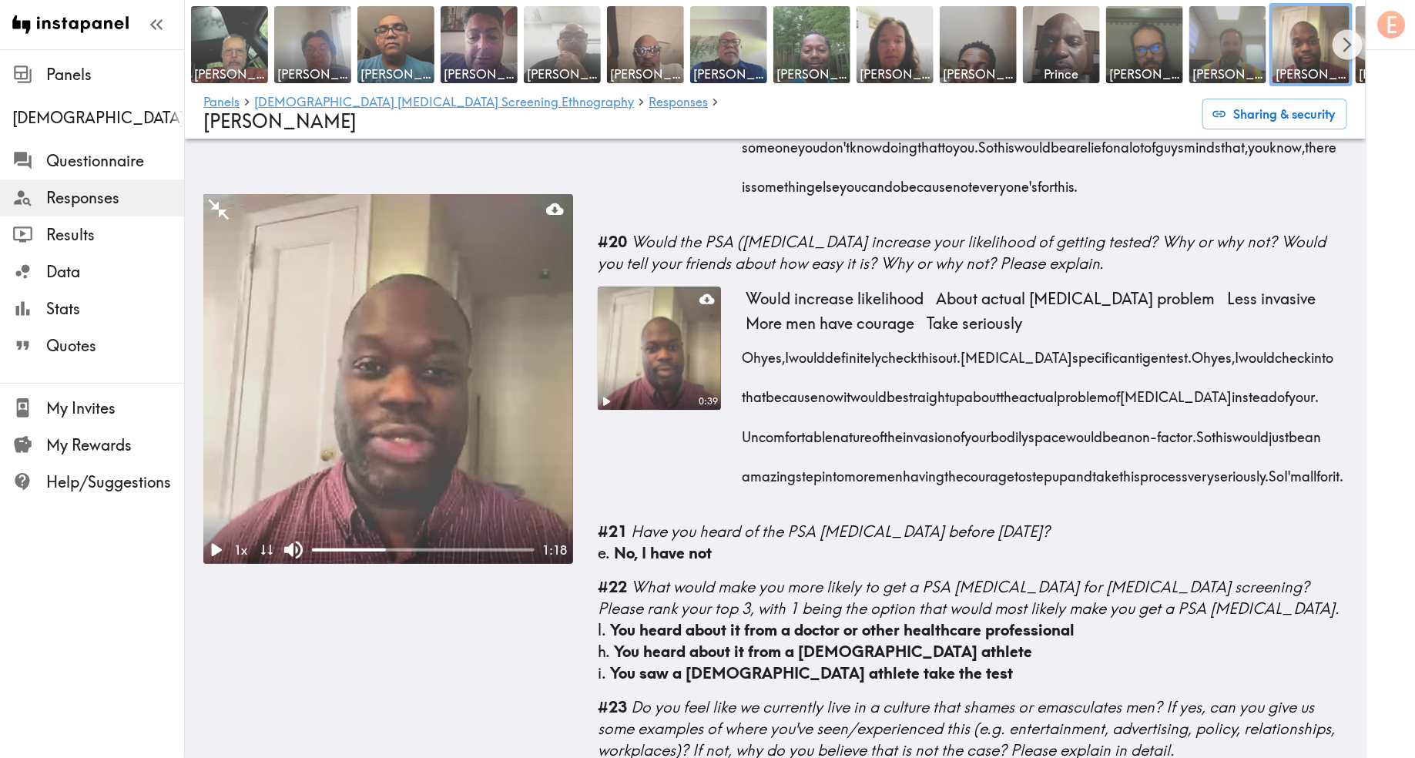
scroll to position [4830, 0]
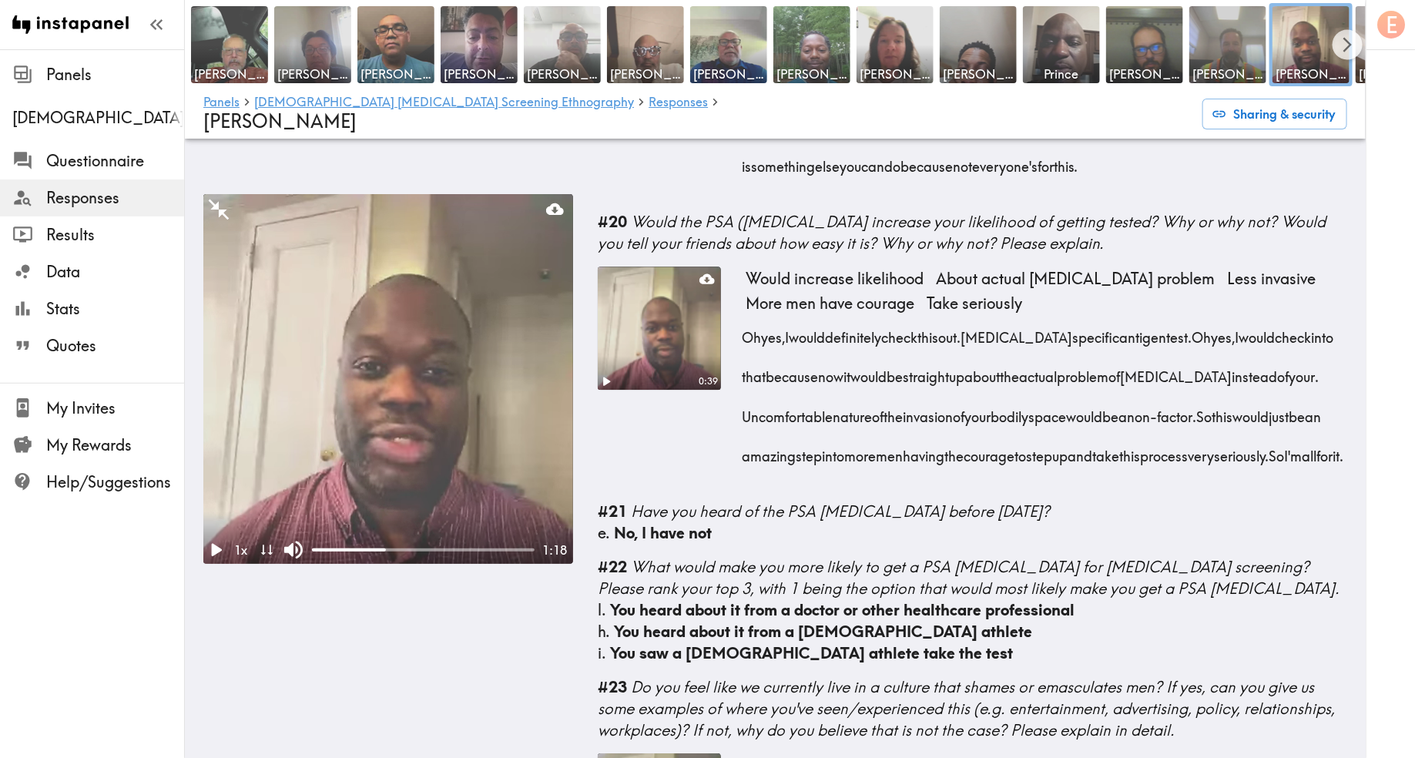
drag, startPoint x: 918, startPoint y: 603, endPoint x: 743, endPoint y: 458, distance: 227.6
click at [746, 458] on div "Oh yes, I would definitely check this out. Prostate specific antigen test. Oh y…" at bounding box center [1047, 392] width 602 height 158
copy div "Oh yes, I would definitely check this out. Prostate specific antigen test. Oh y…"
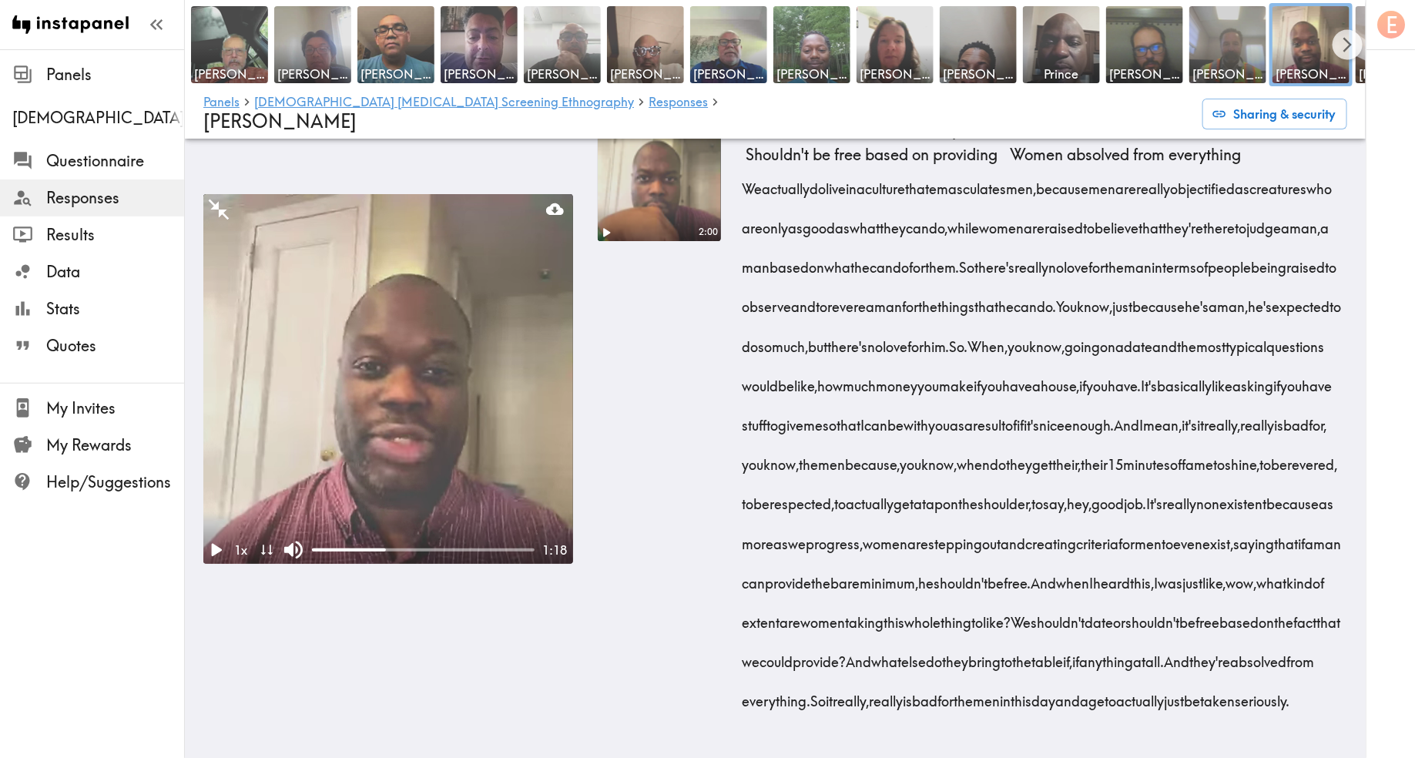
scroll to position [5575, 0]
drag, startPoint x: 743, startPoint y: 230, endPoint x: 835, endPoint y: 308, distance: 121.3
click at [835, 277] on span "We actually do live in a culture that emasculates men, because men are really o…" at bounding box center [1041, 228] width 590 height 98
click at [673, 418] on div "2:00" at bounding box center [659, 426] width 123 height 616
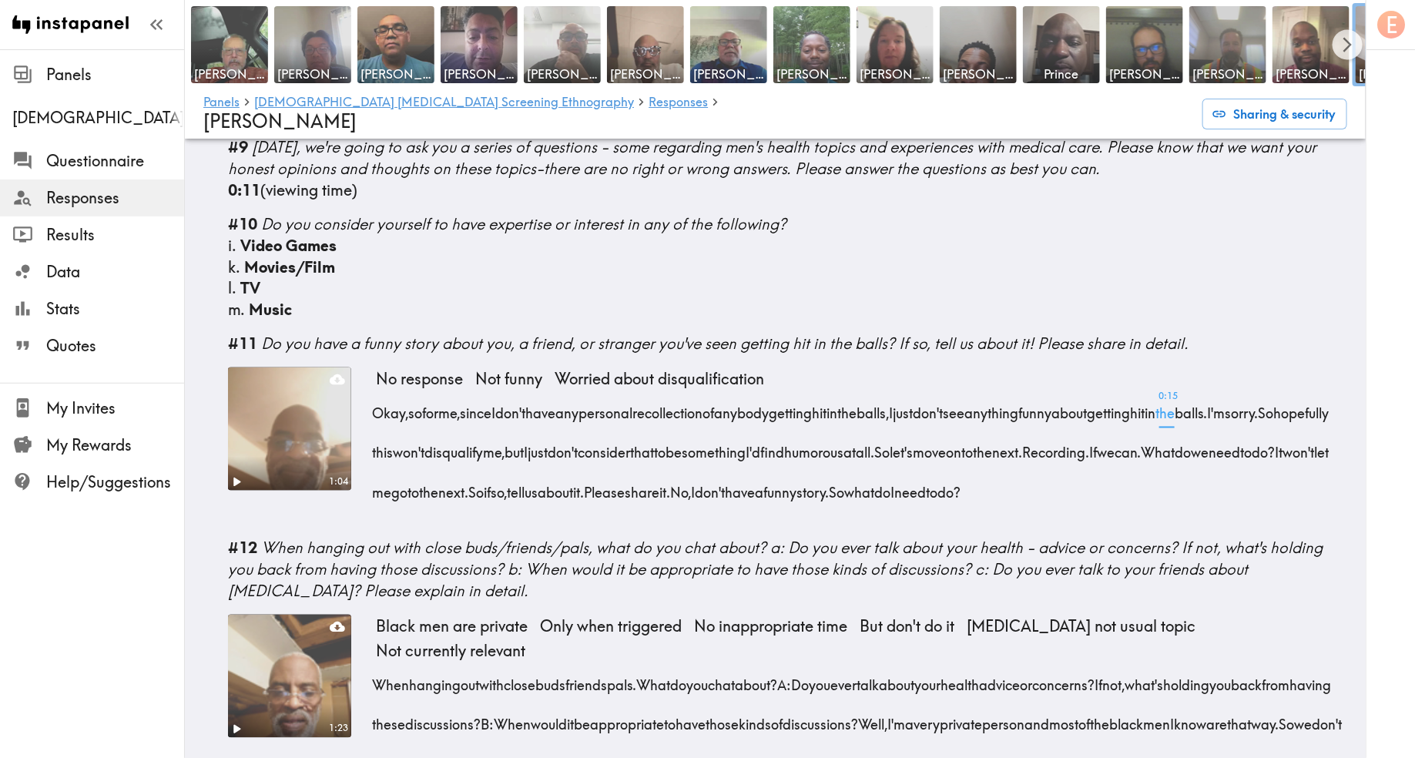
scroll to position [1280, 0]
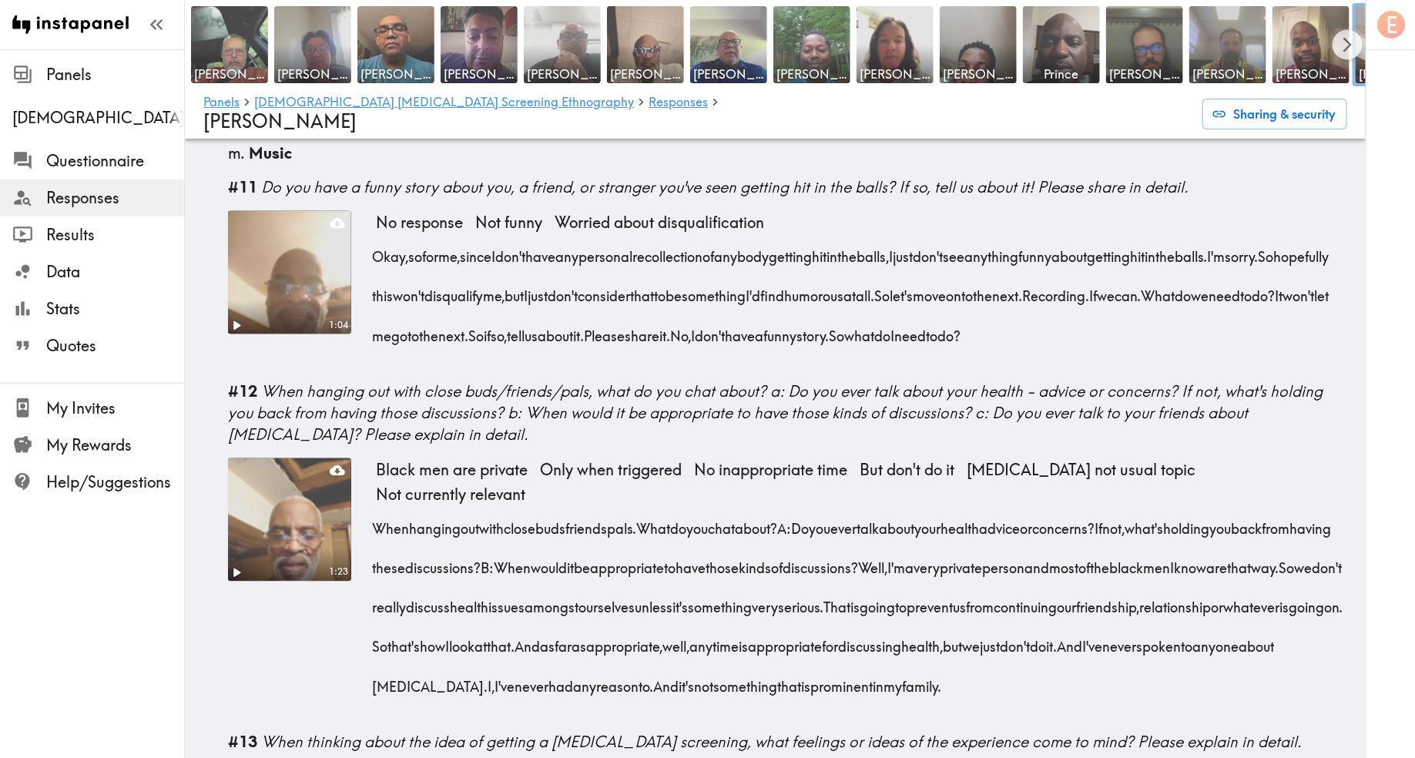
drag, startPoint x: 544, startPoint y: 628, endPoint x: 379, endPoint y: 431, distance: 256.5
click at [379, 505] on div "When hanging out with close buds friends pals. What do you chat about? A: Do yo…" at bounding box center [862, 603] width 972 height 197
copy div "When hanging out with close buds friends pals. What do you chat about? A: Do yo…"
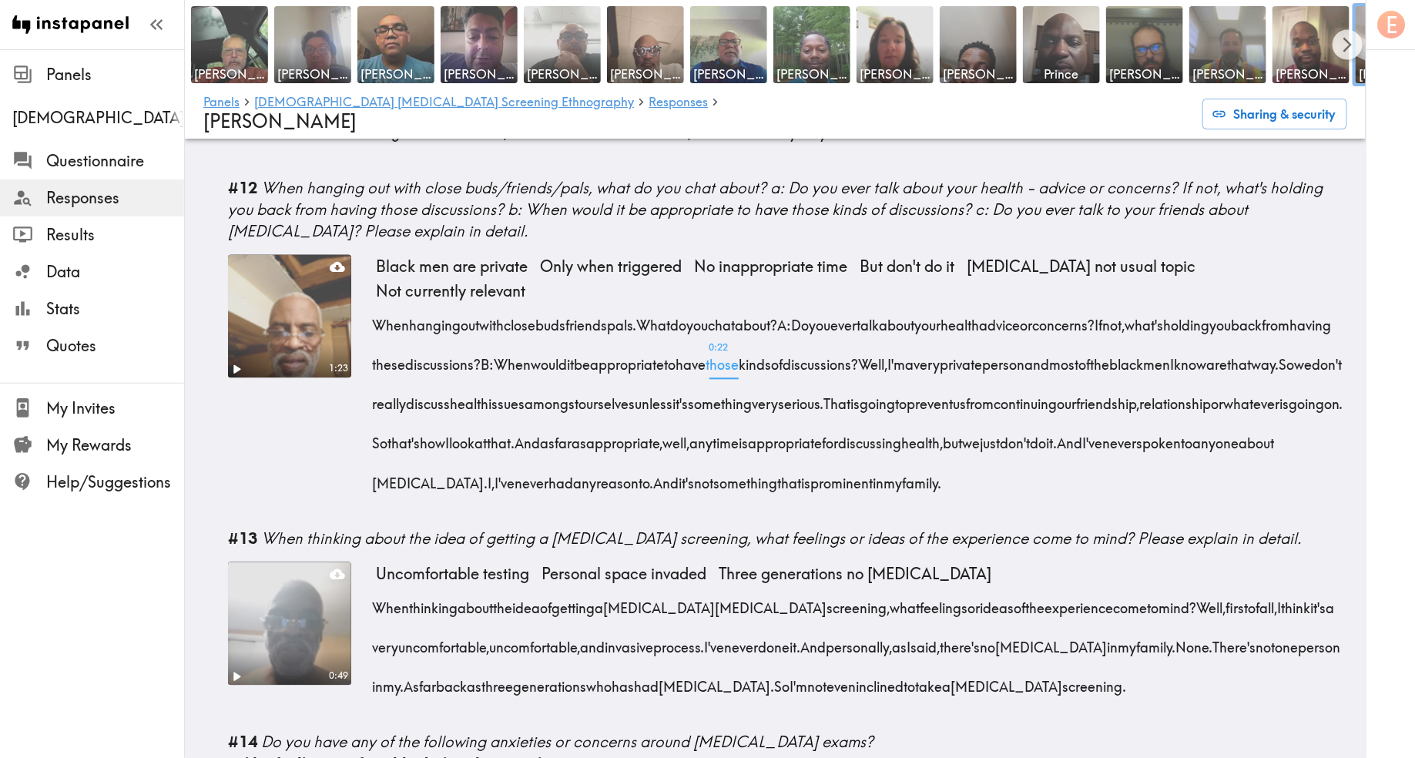
scroll to position [1543, 0]
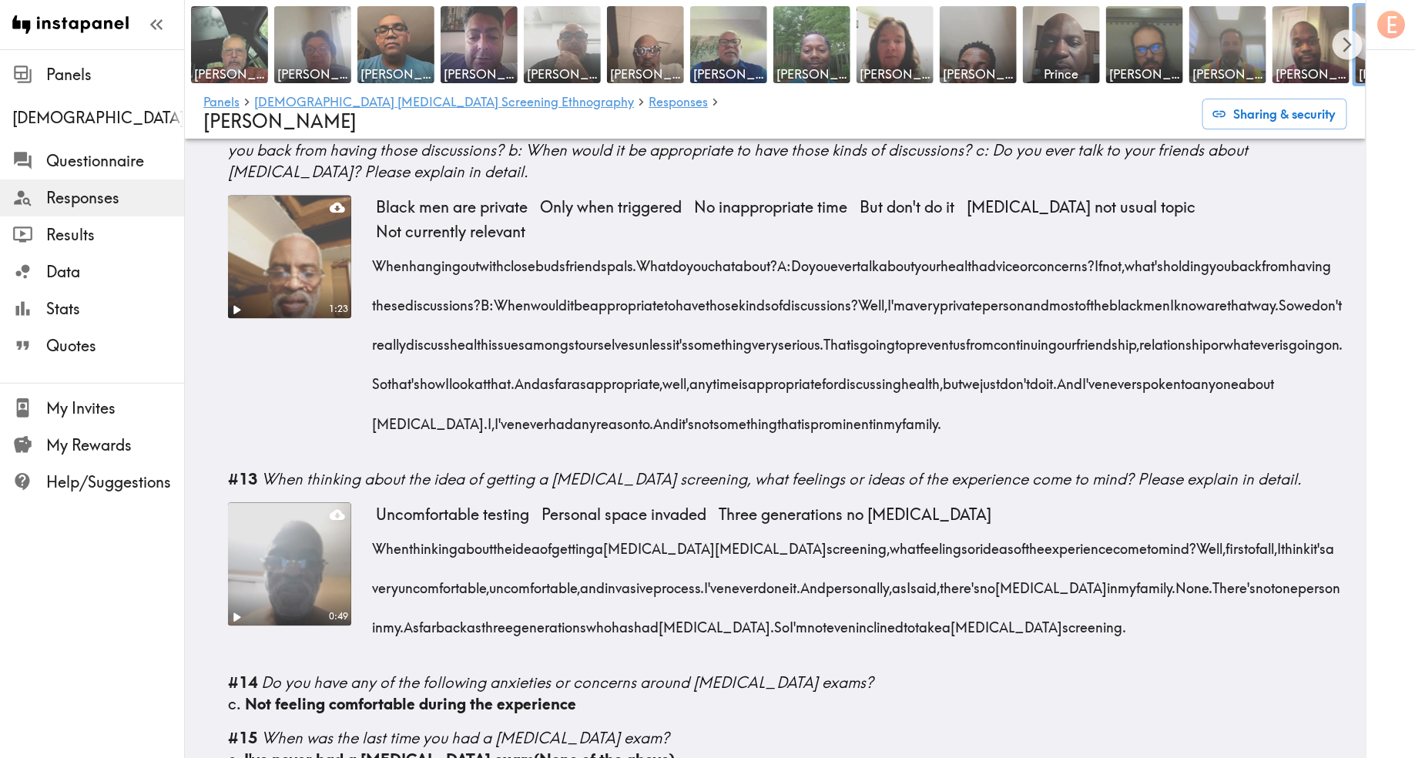
drag, startPoint x: 1101, startPoint y: 572, endPoint x: 1155, endPoint y: 491, distance: 97.2
click at [1155, 524] on div "When thinking about the idea of getting a [MEDICAL_DATA] screening, what feelin…" at bounding box center [862, 583] width 972 height 119
copy div "ell, first of all, I think it's a very uncomfortable, uncomfortable, and invasi…"
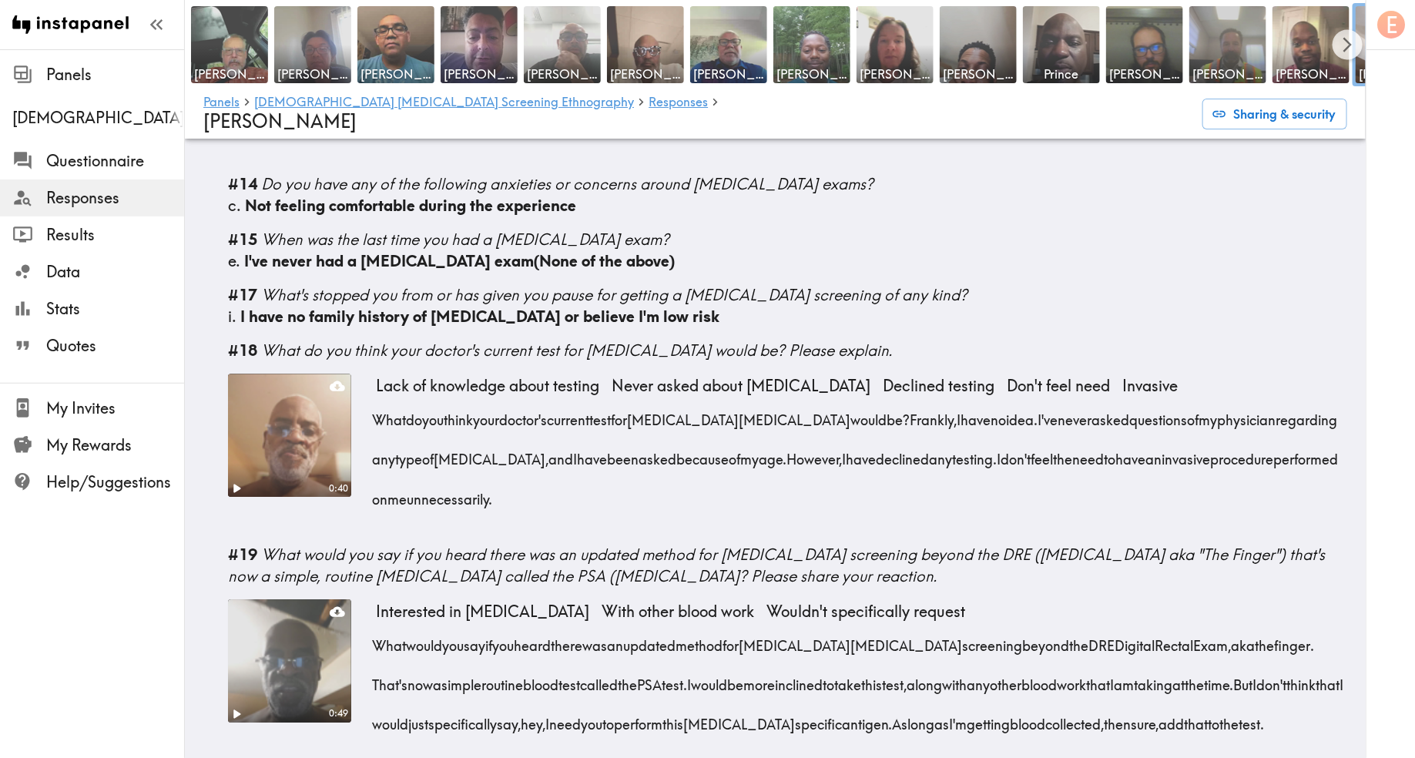
scroll to position [2067, 0]
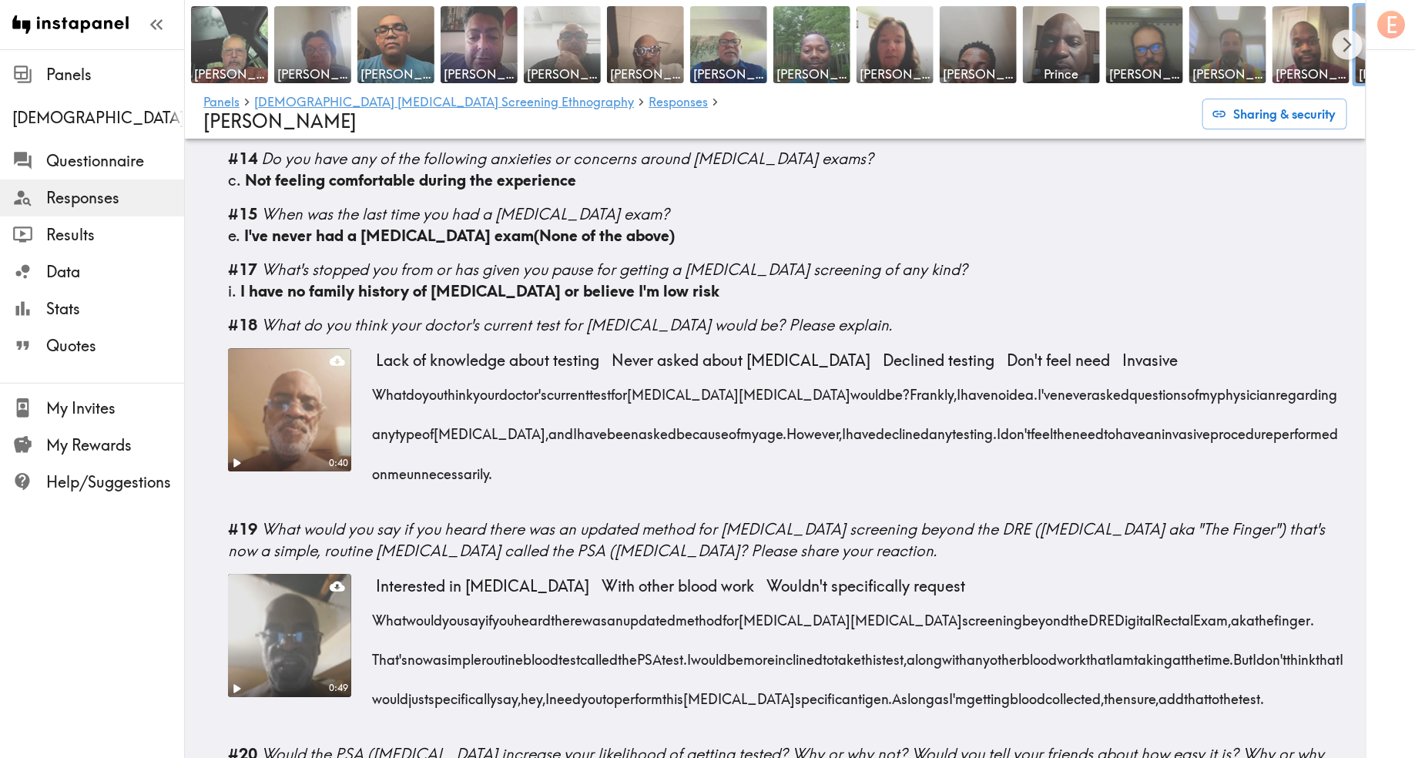
drag, startPoint x: 577, startPoint y: 417, endPoint x: 834, endPoint y: 341, distance: 268.2
click at [834, 370] on div "What do you think your doctor's current test for [MEDICAL_DATA] would be? Frank…" at bounding box center [862, 429] width 972 height 119
click at [773, 412] on div "What do you think your doctor's current test for [MEDICAL_DATA] would be? Frank…" at bounding box center [862, 429] width 972 height 119
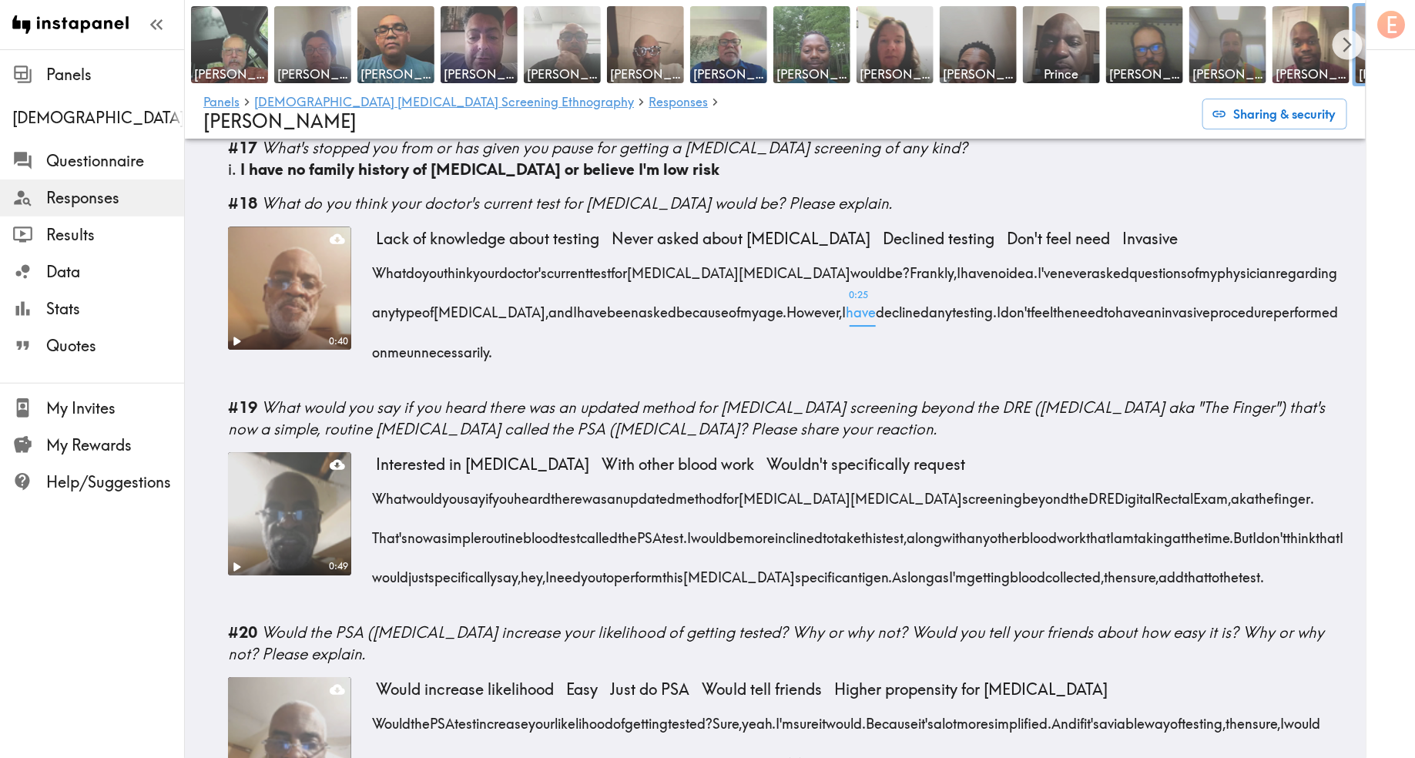
scroll to position [2250, 0]
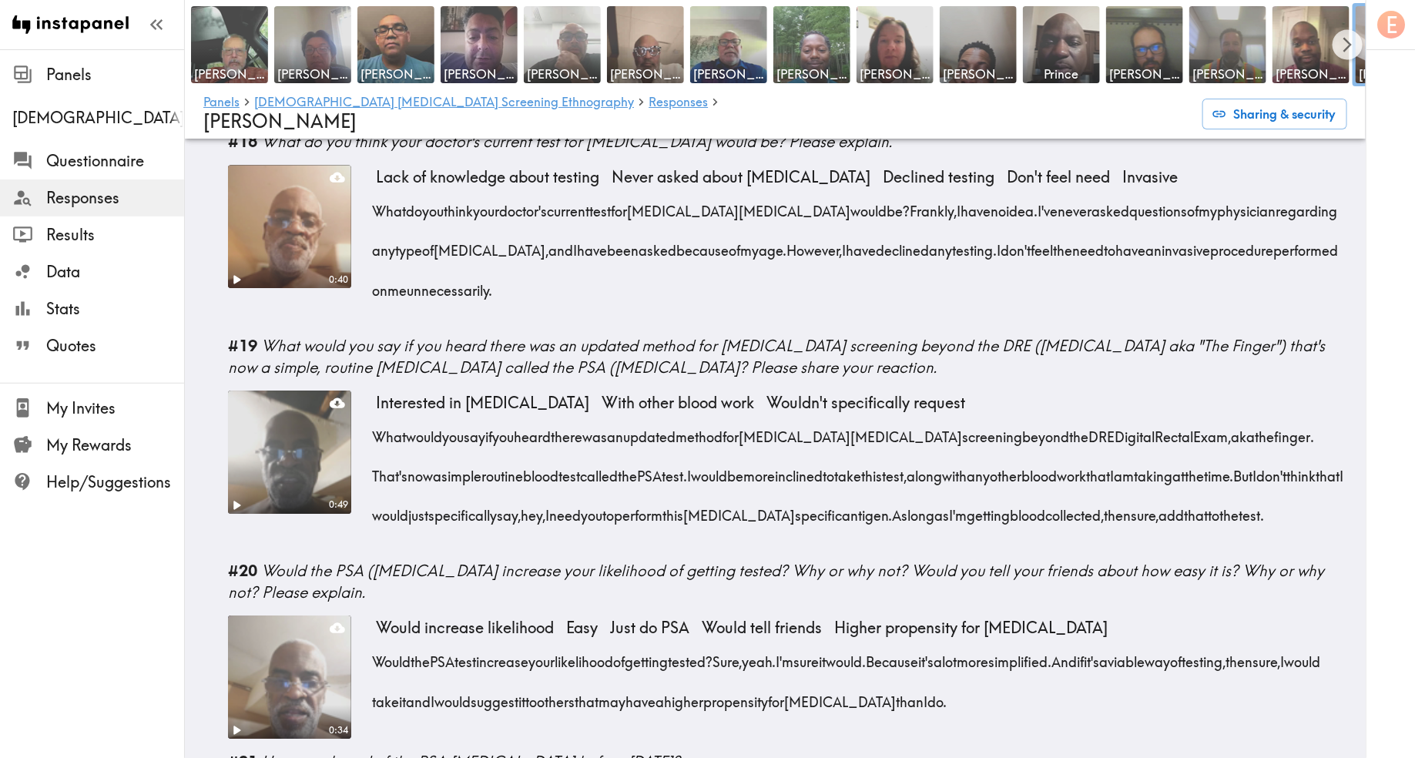
drag, startPoint x: 487, startPoint y: 504, endPoint x: 665, endPoint y: 421, distance: 196.5
click at [665, 421] on div "What would you say if you heard there was an updated method for [MEDICAL_DATA] …" at bounding box center [862, 471] width 972 height 119
copy div "I would be more inclined to take this test, along with any other blood work tha…"
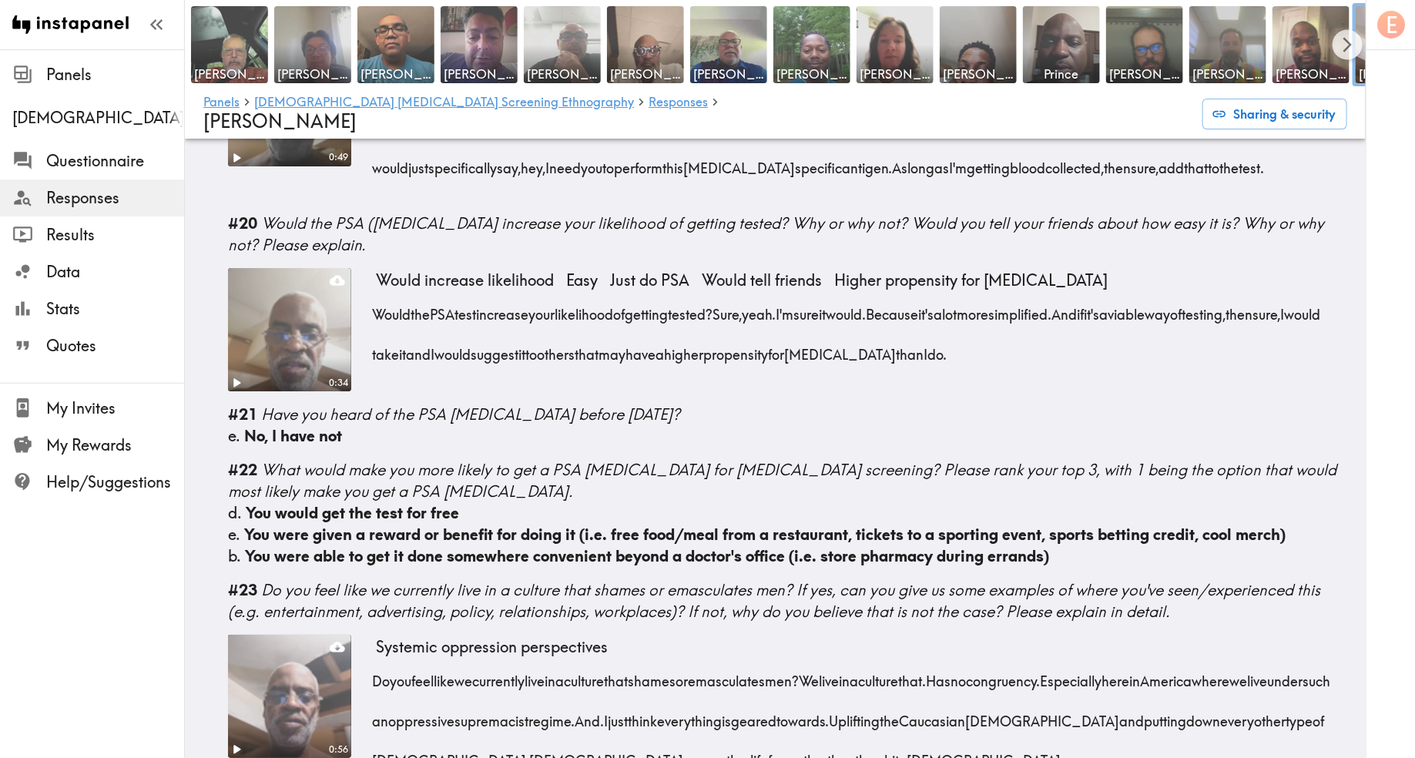
scroll to position [2637, 0]
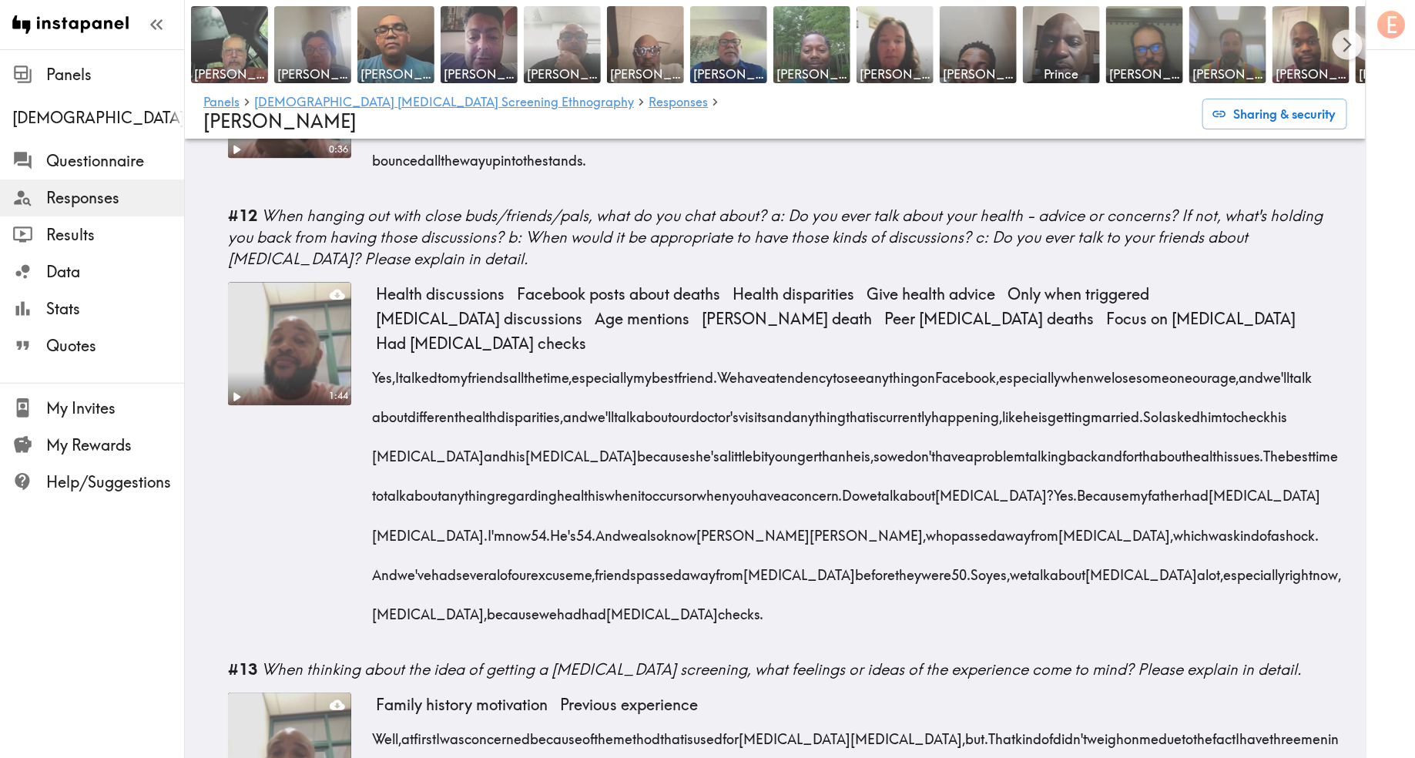
scroll to position [1824, 0]
click at [735, 565] on div "Health discussions Facebook posts about deaths Health disparities Give health a…" at bounding box center [862, 463] width 972 height 364
drag, startPoint x: 713, startPoint y: 538, endPoint x: 368, endPoint y: 304, distance: 416.5
click at [368, 304] on div "1:44 Health discussions Facebook posts about deaths Health disparities Give hea…" at bounding box center [787, 463] width 1119 height 364
copy div "Yes, I talked to my friends all the time, especially my best friend. We have a …"
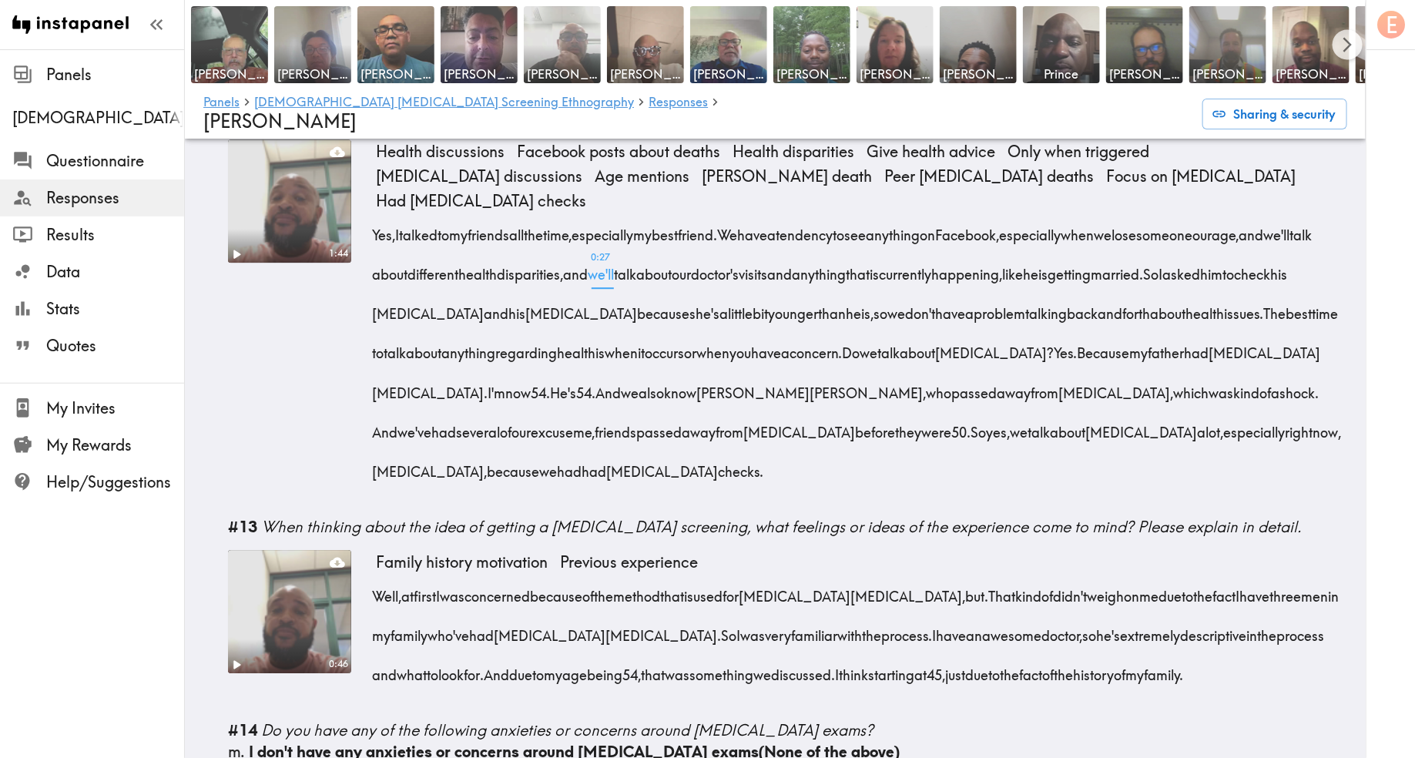
scroll to position [2186, 0]
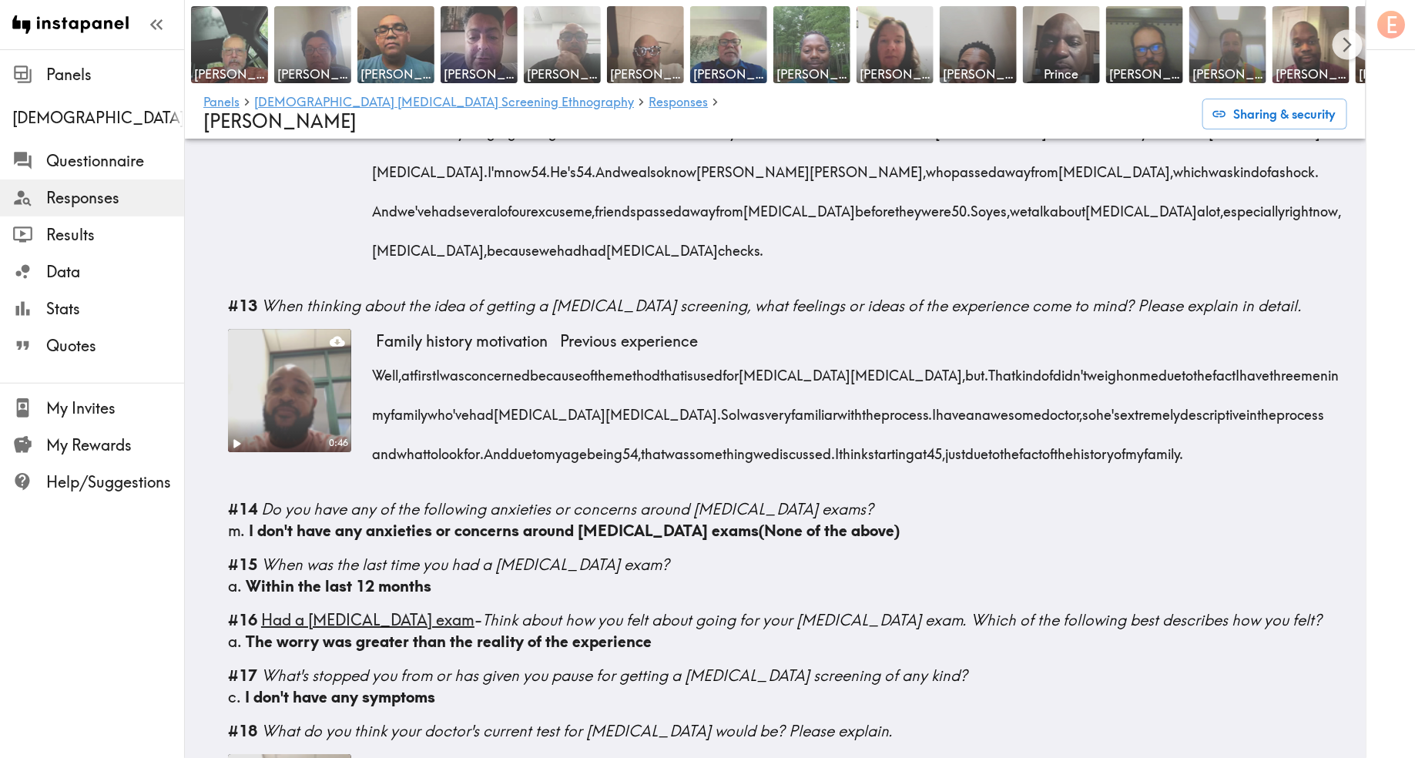
drag, startPoint x: 1282, startPoint y: 379, endPoint x: 371, endPoint y: 304, distance: 913.7
click at [376, 351] on div "Well, at first I was concerned because of the method that is used for [MEDICAL_…" at bounding box center [862, 410] width 972 height 119
copy div "Well, at first I was concerned because of the method that is used for [MEDICAL_…"
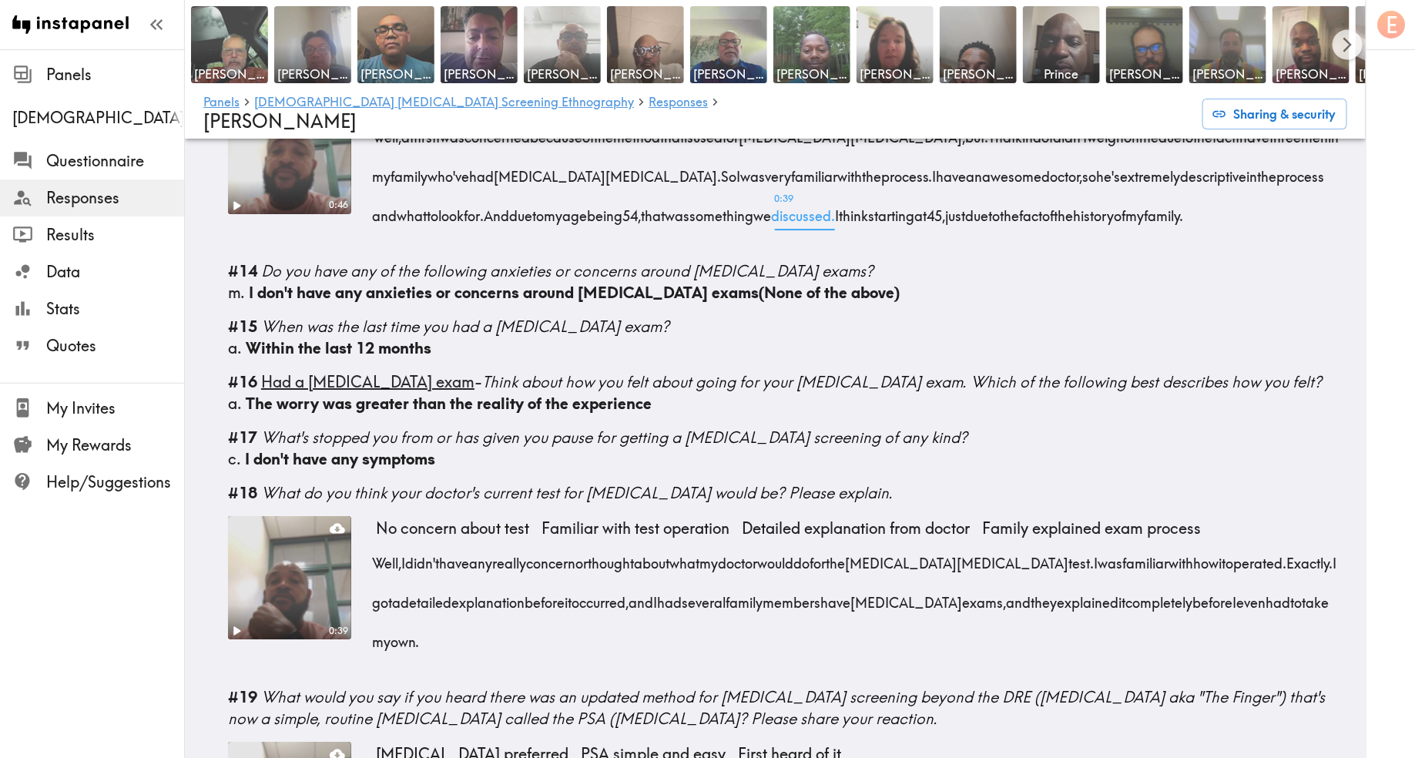
scroll to position [2433, 0]
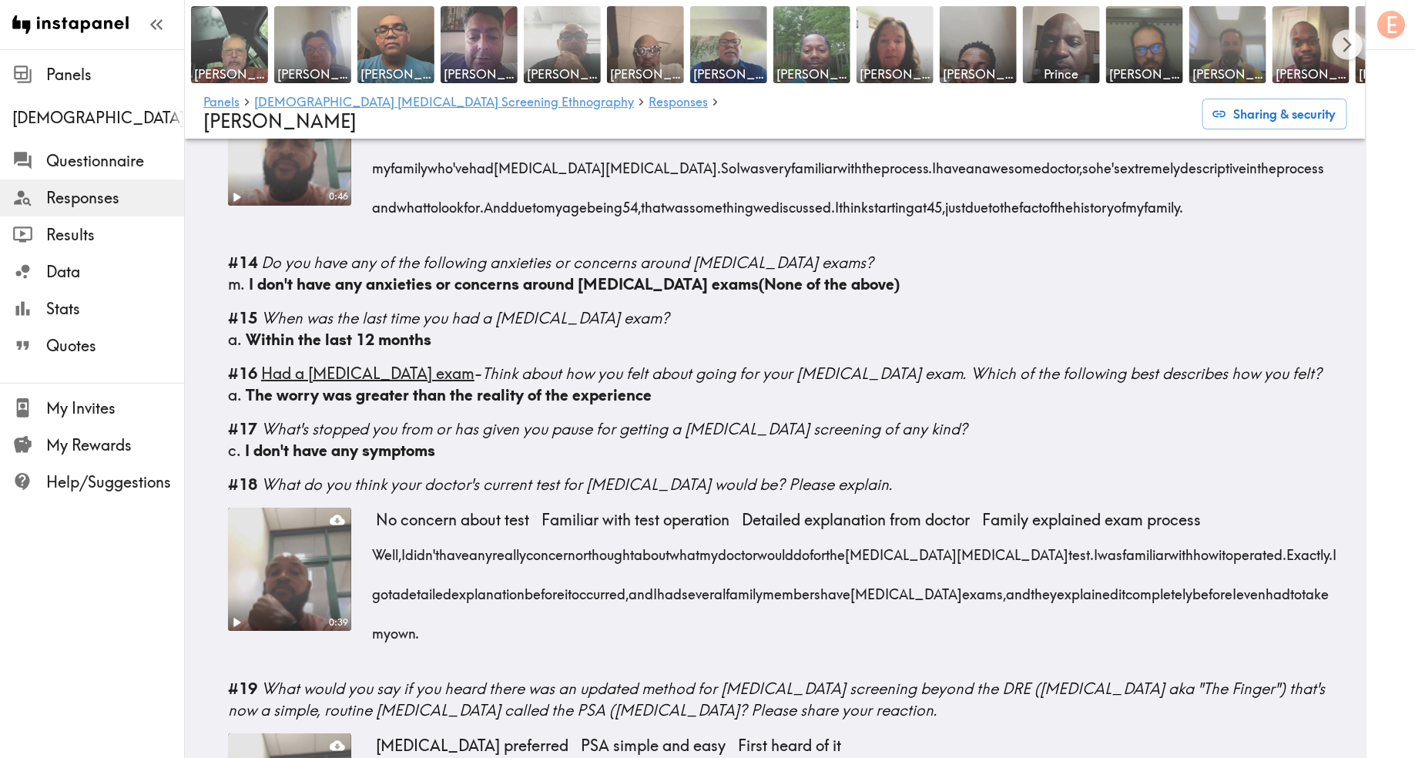
click at [491, 543] on div "Well, I didn't have any really concern or thought about what my doctor would do…" at bounding box center [862, 588] width 972 height 119
drag, startPoint x: 470, startPoint y: 556, endPoint x: 379, endPoint y: 475, distance: 121.7
click at [379, 529] on div "Well, I didn't have any really concern or thought about what my doctor would do…" at bounding box center [862, 588] width 972 height 119
copy div "Well, I didn't have any really concern or thought about what my doctor would do…"
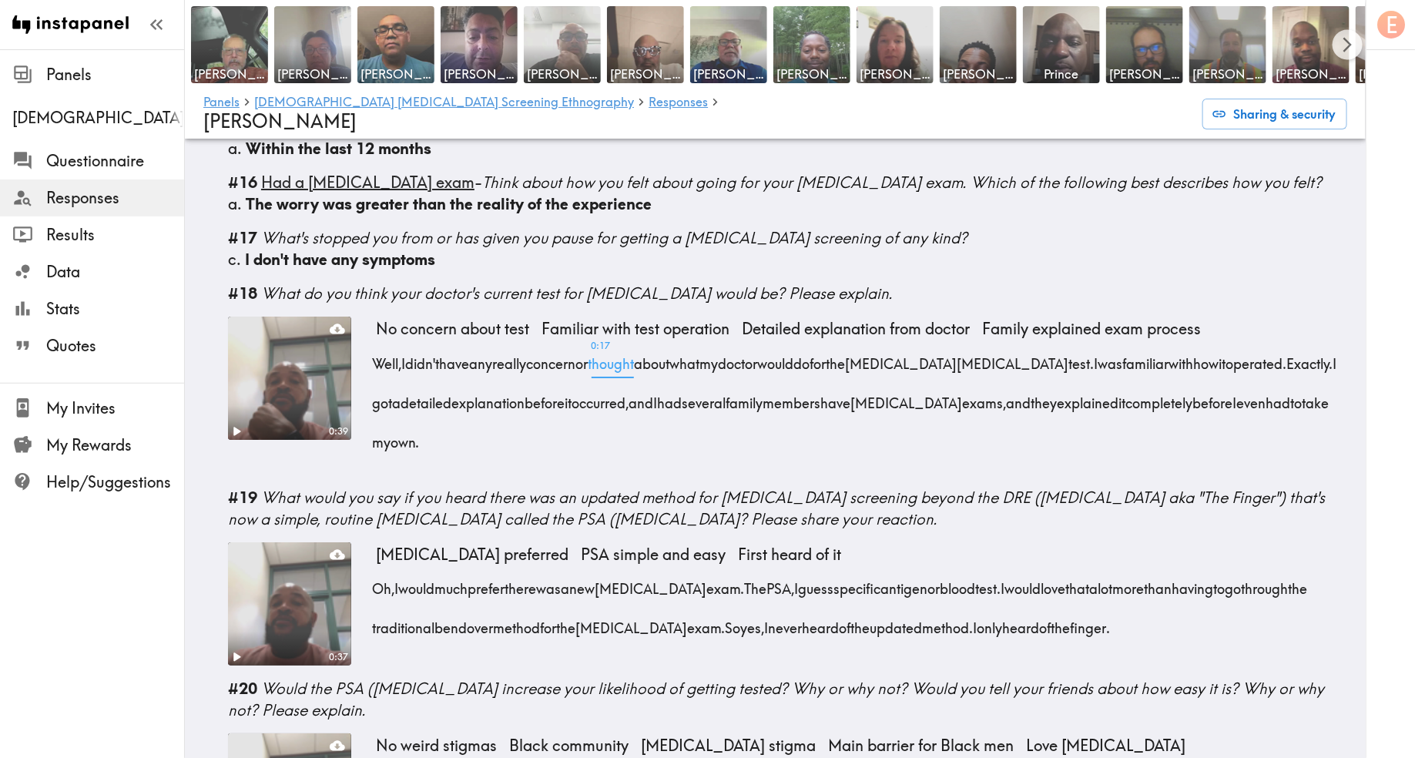
scroll to position [2644, 0]
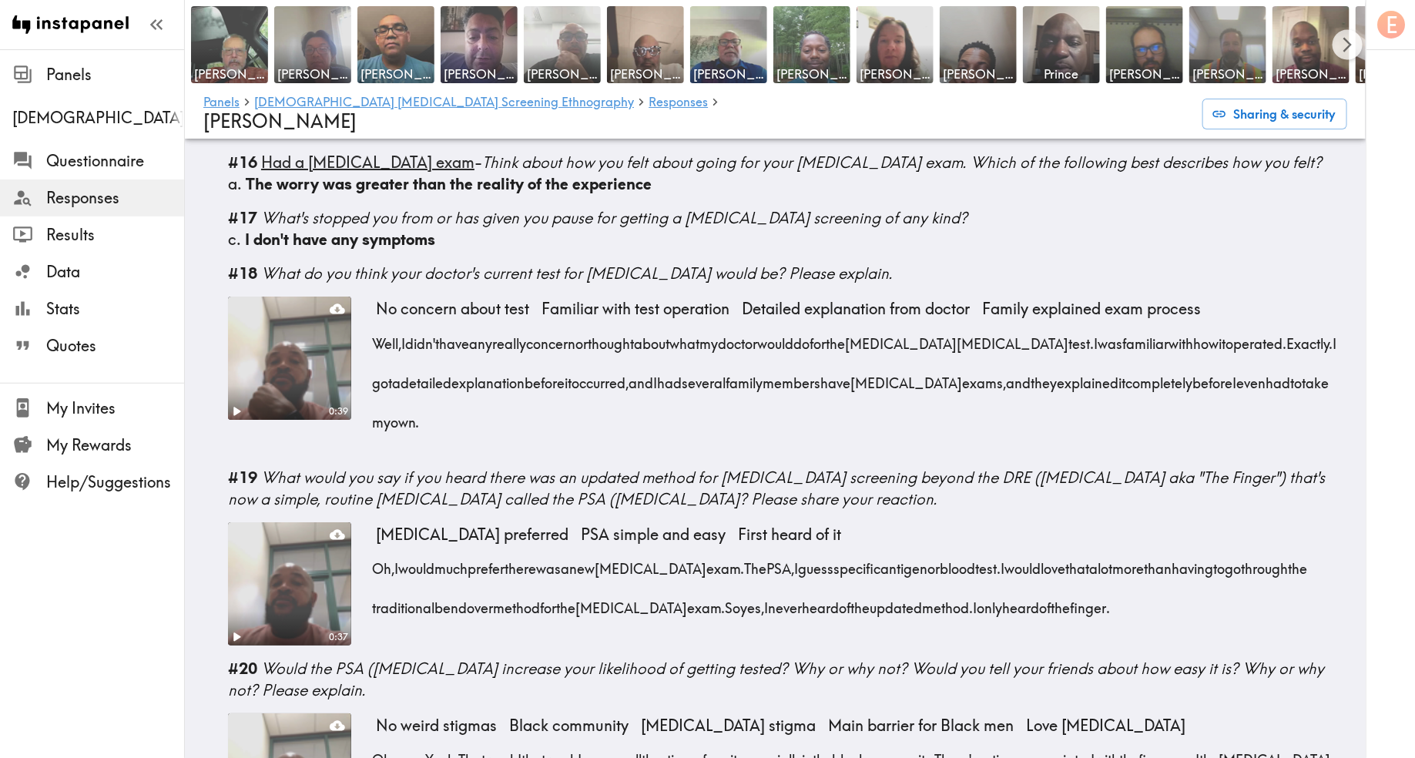
drag, startPoint x: 373, startPoint y: 492, endPoint x: 1235, endPoint y: 541, distance: 863.5
click at [1235, 544] on div "Oh, I would much prefer there was a new [MEDICAL_DATA] exam. The PSA, I guess s…" at bounding box center [862, 583] width 972 height 79
copy div "Oh, I would much prefer there was a new [MEDICAL_DATA] exam. The PSA, I guess s…"
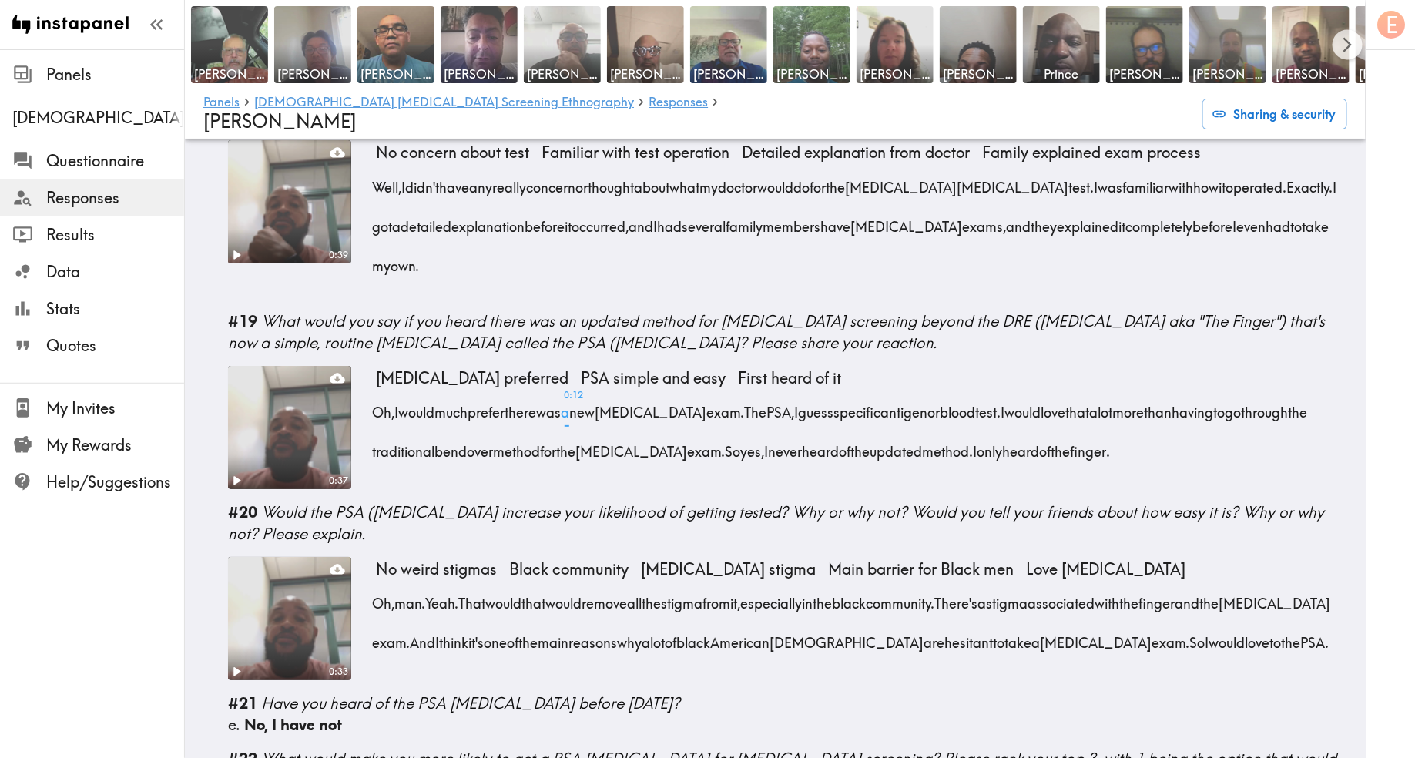
scroll to position [2816, 0]
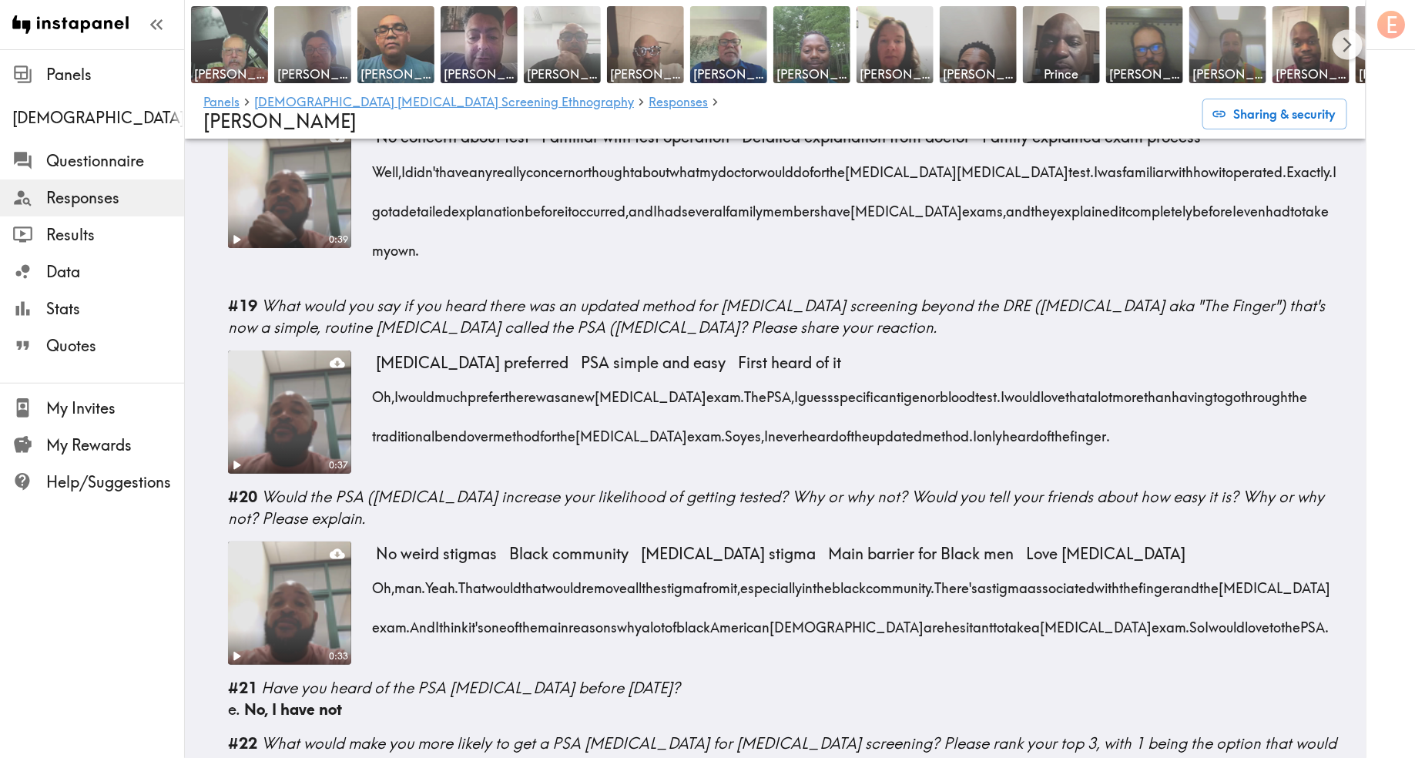
drag, startPoint x: 1341, startPoint y: 548, endPoint x: 374, endPoint y: 506, distance: 967.8
click at [376, 563] on div "Oh, man. Yeah. That would that would remove all the stigma from it, especially …" at bounding box center [862, 602] width 972 height 79
copy div "Oh, man. Yeah. That would that would remove all the stigma from it, especially …"
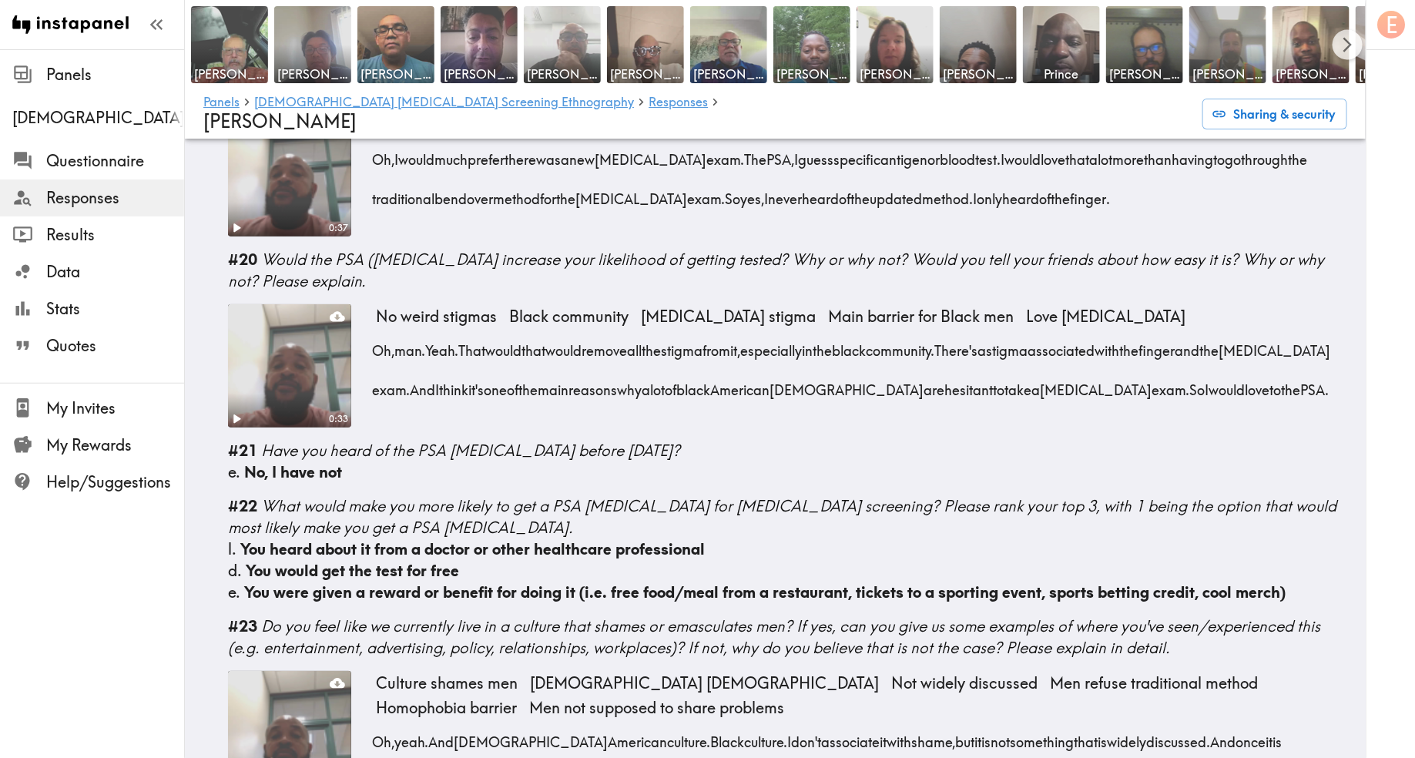
scroll to position [3096, 0]
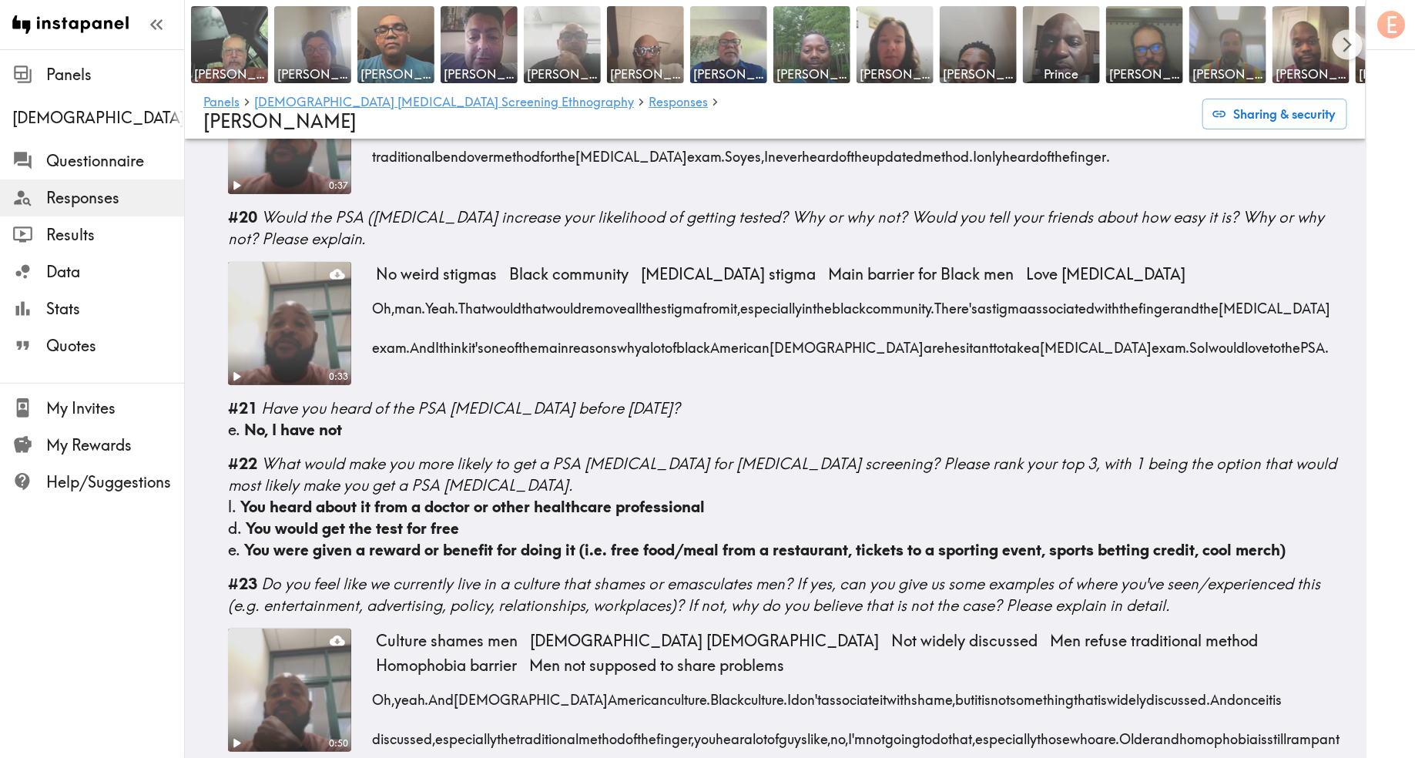
drag, startPoint x: 370, startPoint y: 623, endPoint x: 1082, endPoint y: 718, distance: 718.3
click at [1082, 718] on div "0:50 Culture shames men [DEMOGRAPHIC_DATA] [DEMOGRAPHIC_DATA] Not widely discus…" at bounding box center [787, 720] width 1119 height 183
copy div "Oh, yeah. And African American culture. Black culture. I don't associate it wit…"
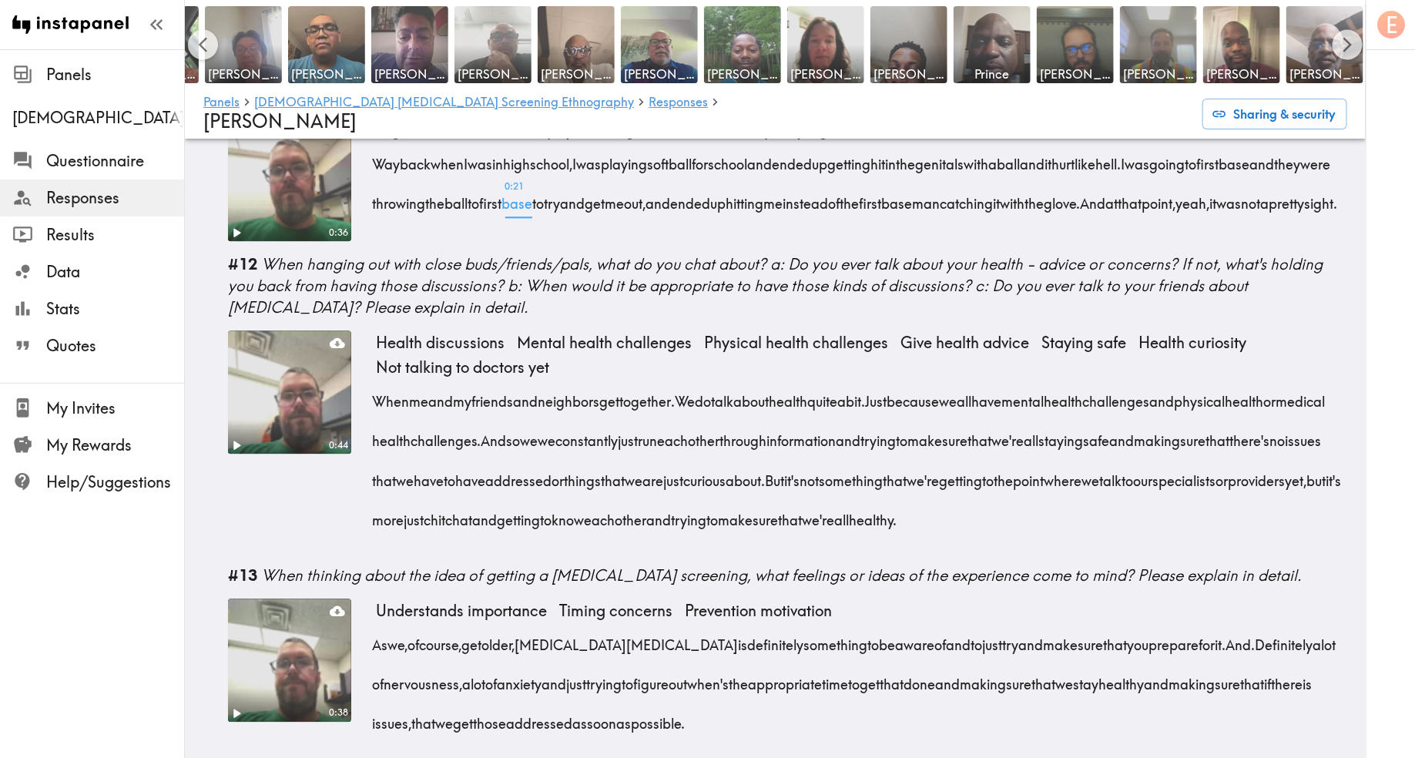
scroll to position [1651, 0]
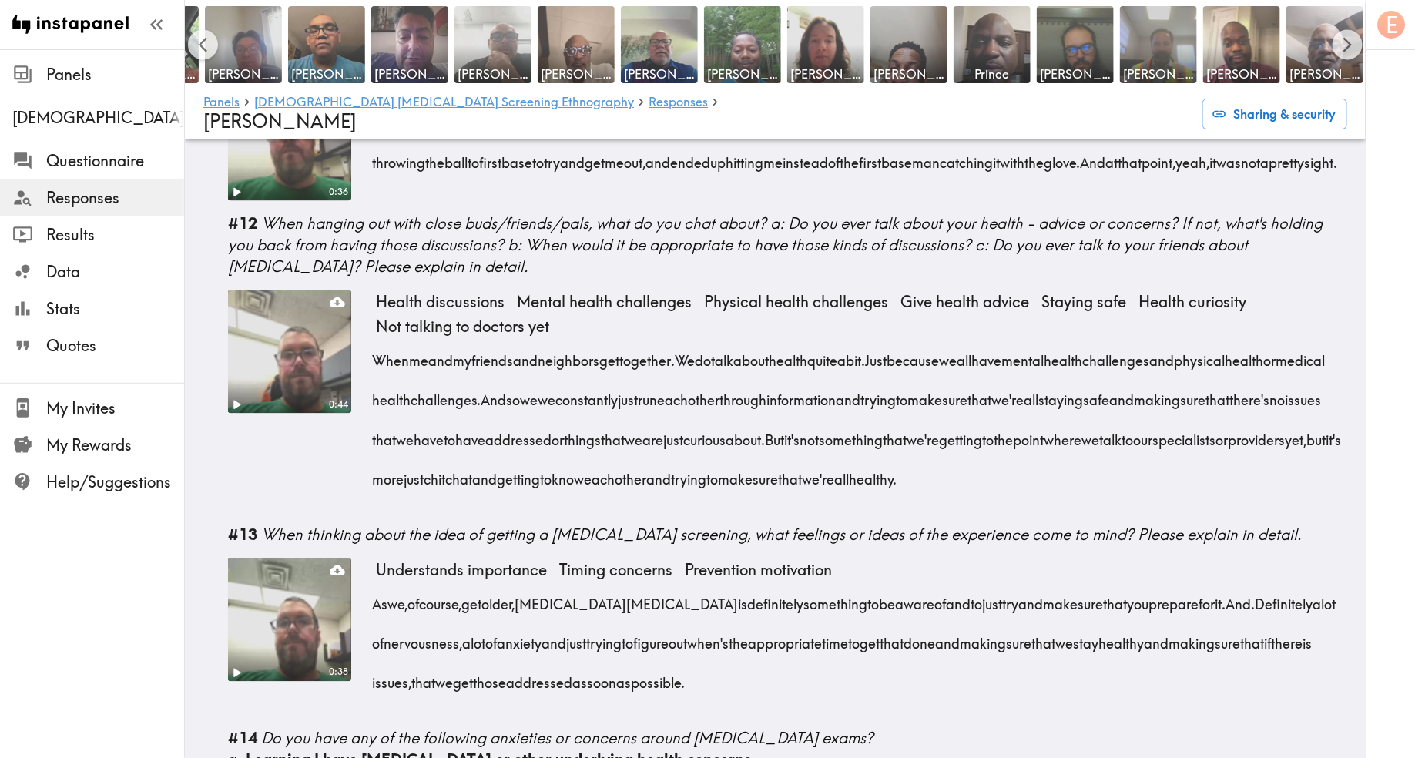
drag, startPoint x: 1321, startPoint y: 459, endPoint x: 374, endPoint y: 348, distance: 952.6
click at [376, 348] on div "When me and my friends and neighbors get together. We do talk about health quit…" at bounding box center [862, 415] width 972 height 158
copy div "When me and my friends and neighbors get together. We do talk about health quit…"
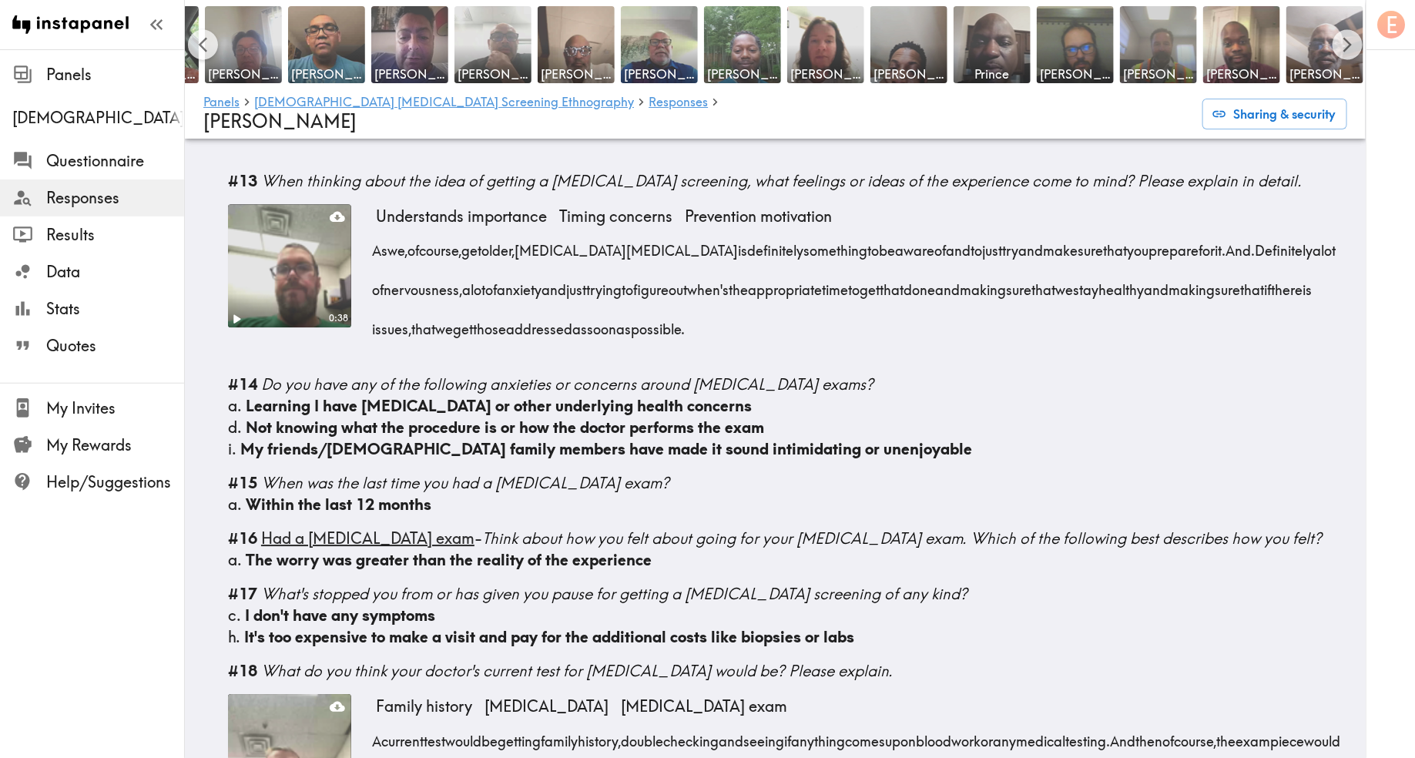
scroll to position [2012, 0]
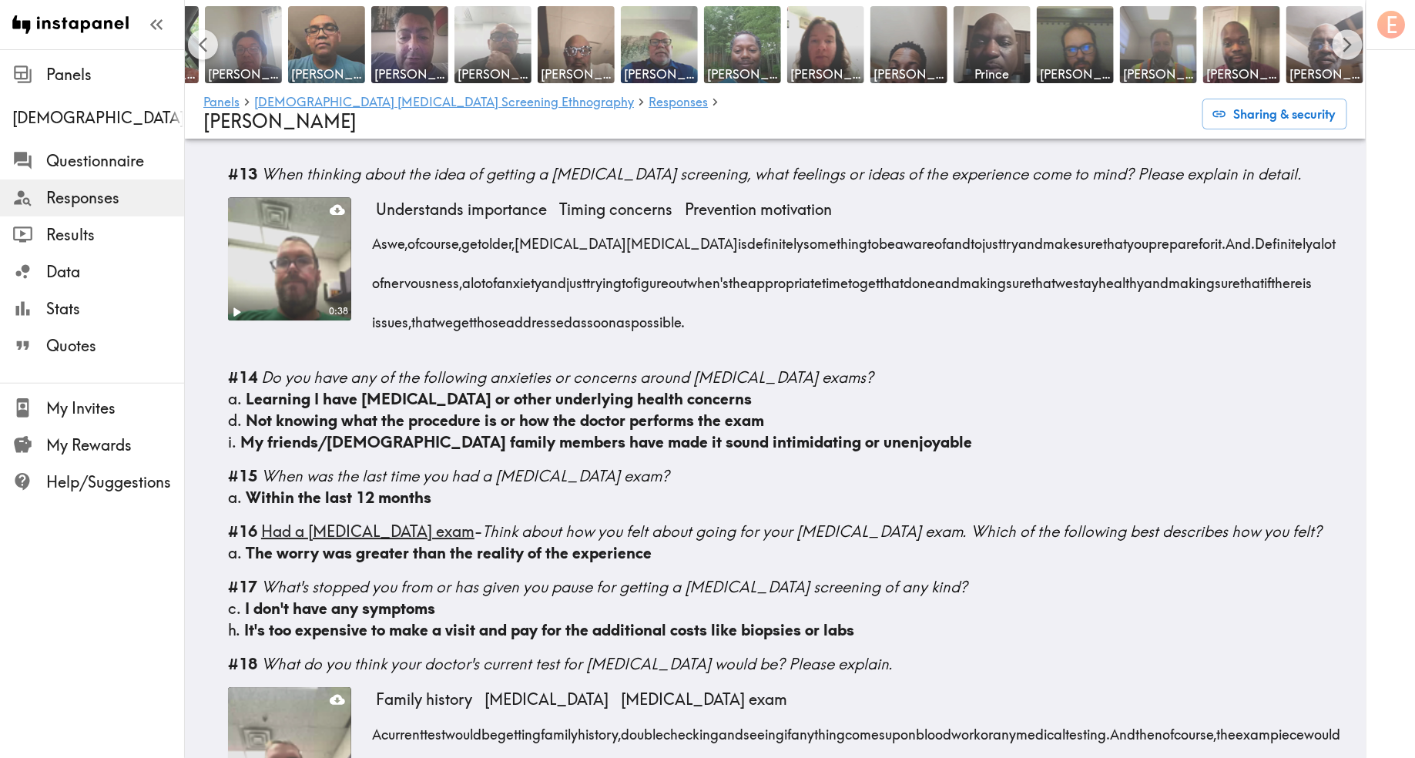
drag, startPoint x: 842, startPoint y: 312, endPoint x: 371, endPoint y: 235, distance: 477.0
click at [371, 235] on div "0:38 Understands importance Timing concerns Prevention motivation As we, of cou…" at bounding box center [787, 276] width 1119 height 158
copy div "As we, of course, get older, prostate cancer is definitely something to be awar…"
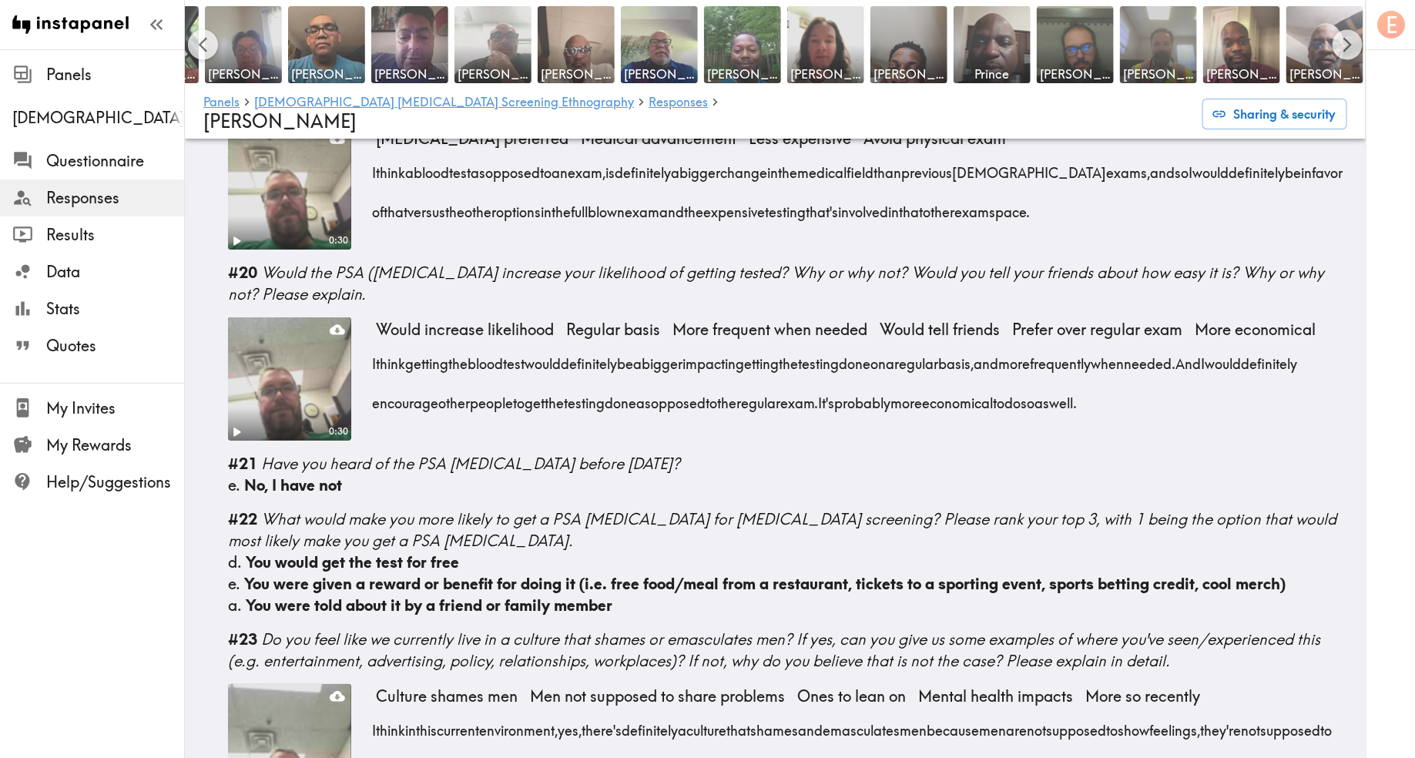
scroll to position [2888, 0]
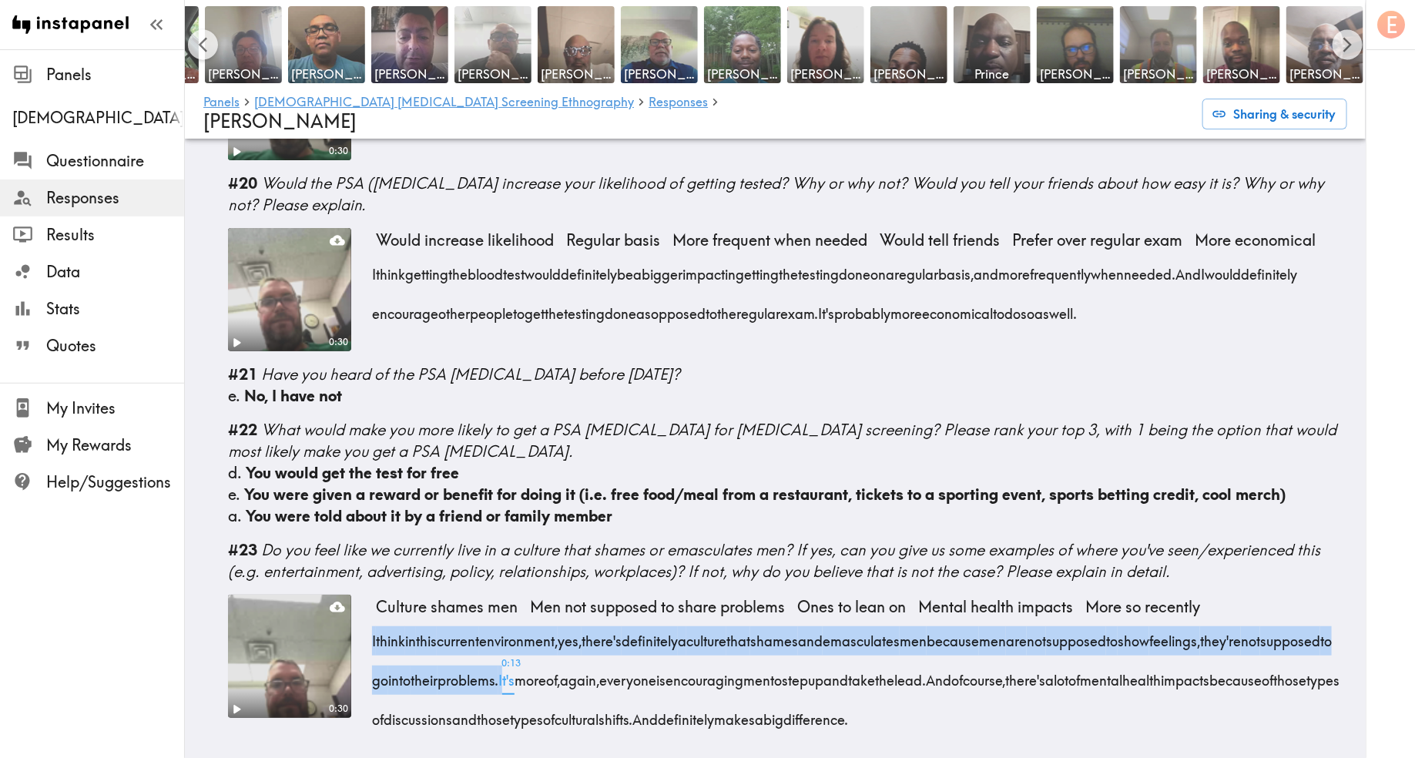
drag, startPoint x: 369, startPoint y: 617, endPoint x: 617, endPoint y: 659, distance: 251.5
click at [617, 659] on div "0:30 Culture shames men Men not supposed to share problems Ones to lean on Ment…" at bounding box center [787, 674] width 1119 height 158
copy div "I think in this current environment, yes, there's definitely a culture that sha…"
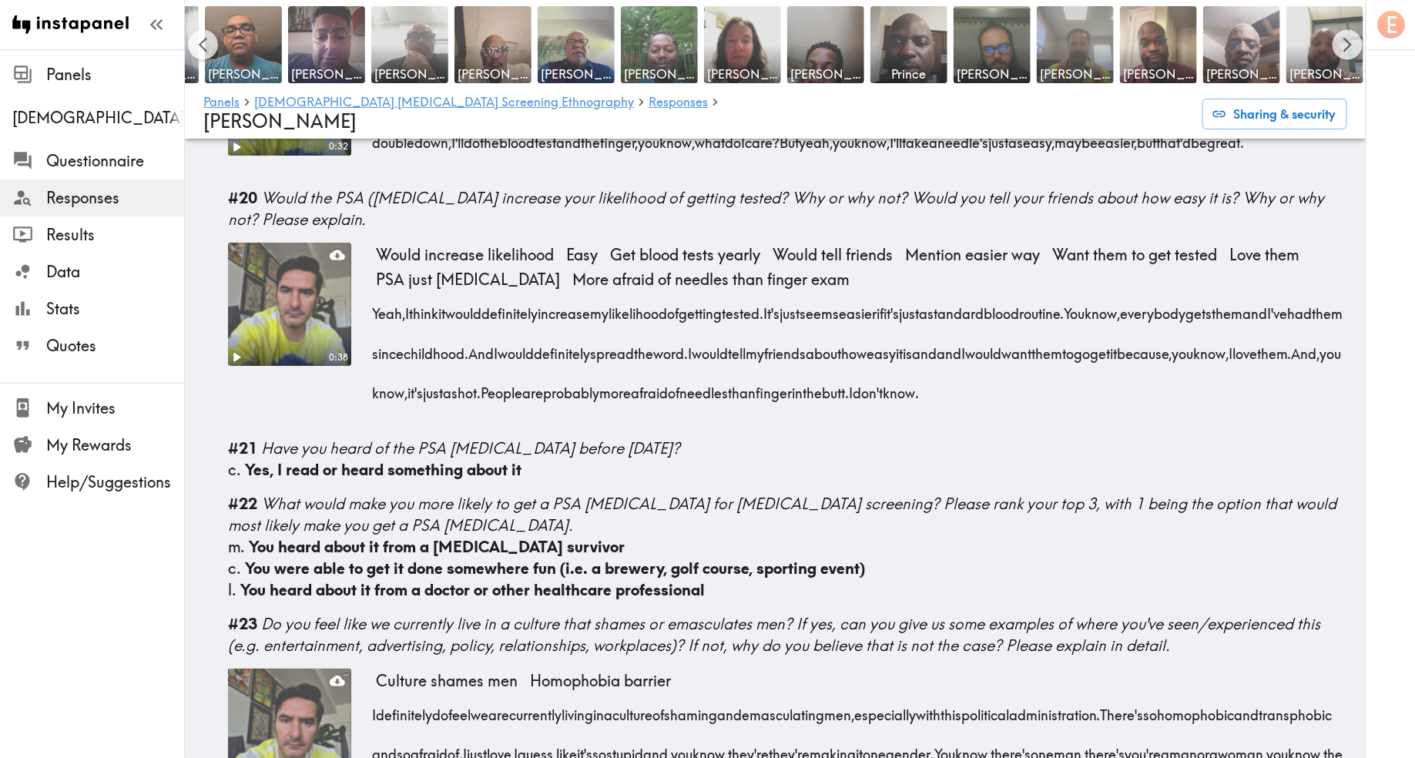
scroll to position [3019, 0]
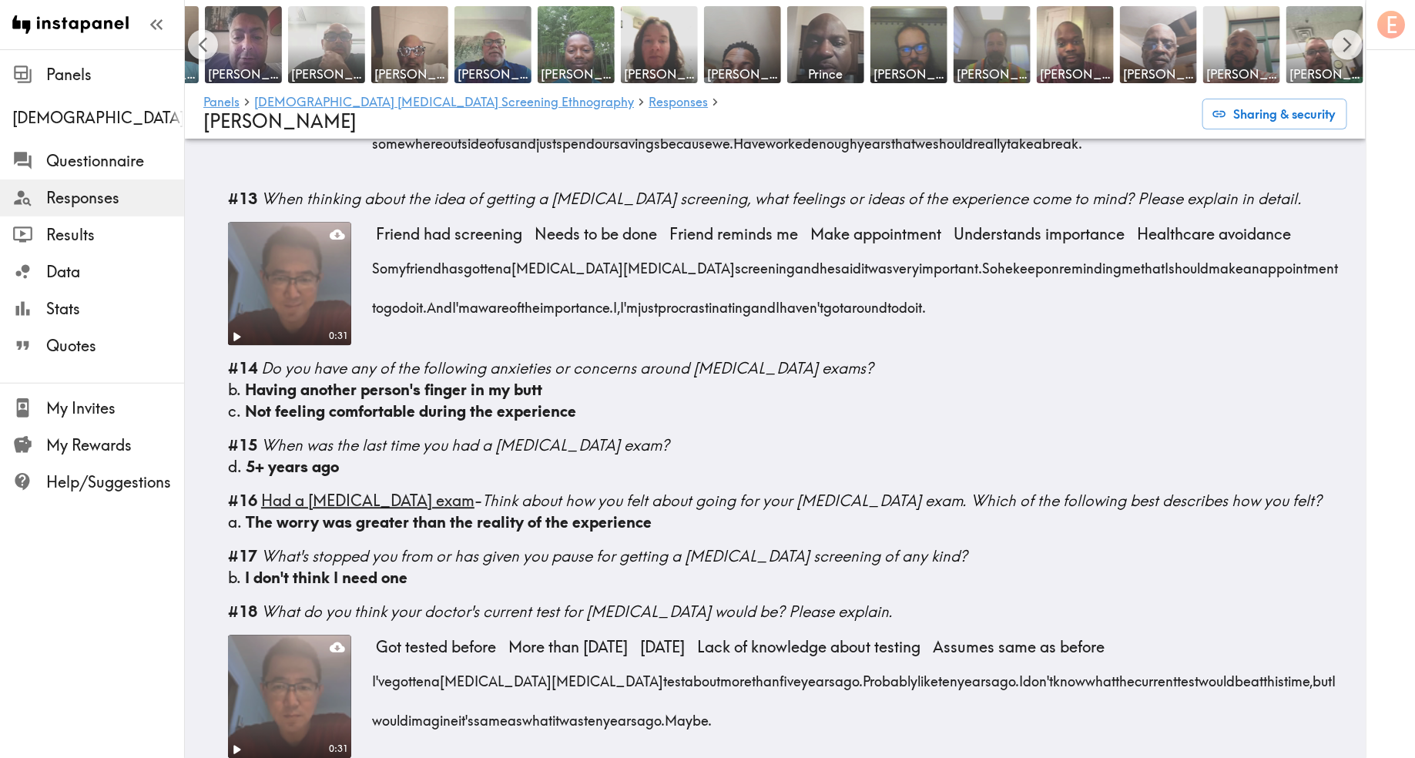
scroll to position [1653, 0]
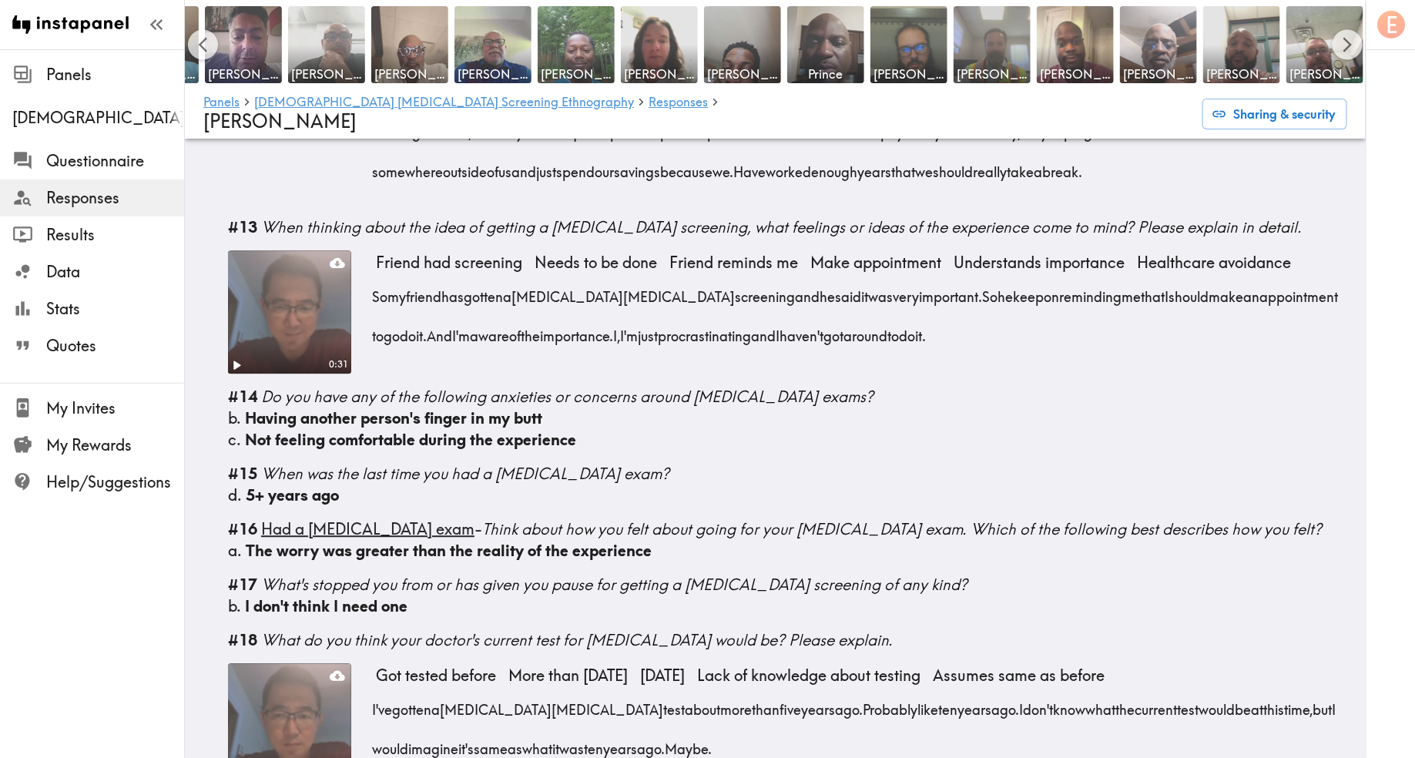
drag, startPoint x: 986, startPoint y: 324, endPoint x: 412, endPoint y: 320, distance: 574.0
click at [412, 320] on div "So my friend has gotten a [MEDICAL_DATA] screening and he said it was very impo…" at bounding box center [862, 311] width 972 height 79
copy div "And I'm aware of the importance. I, I'm just procrastinating and I haven't got …"
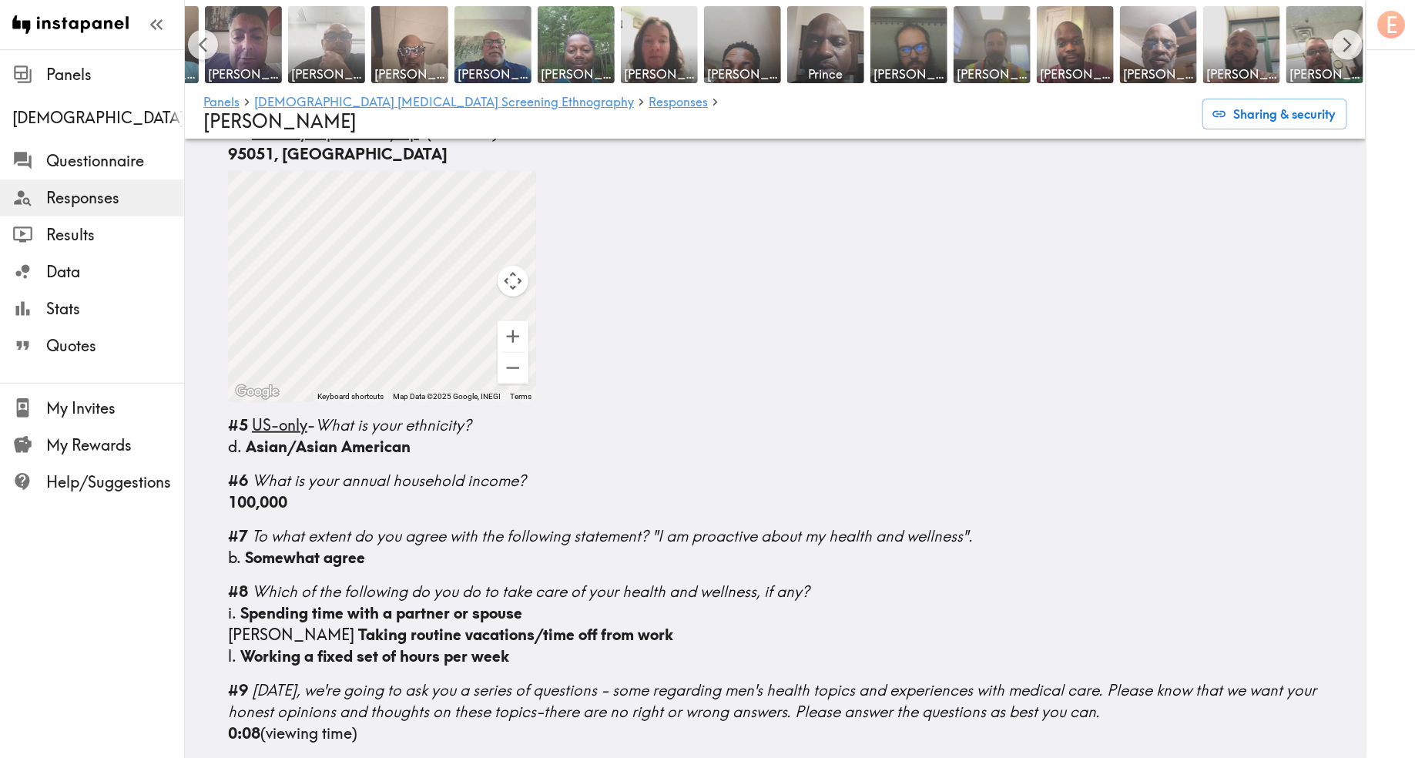
scroll to position [0, 0]
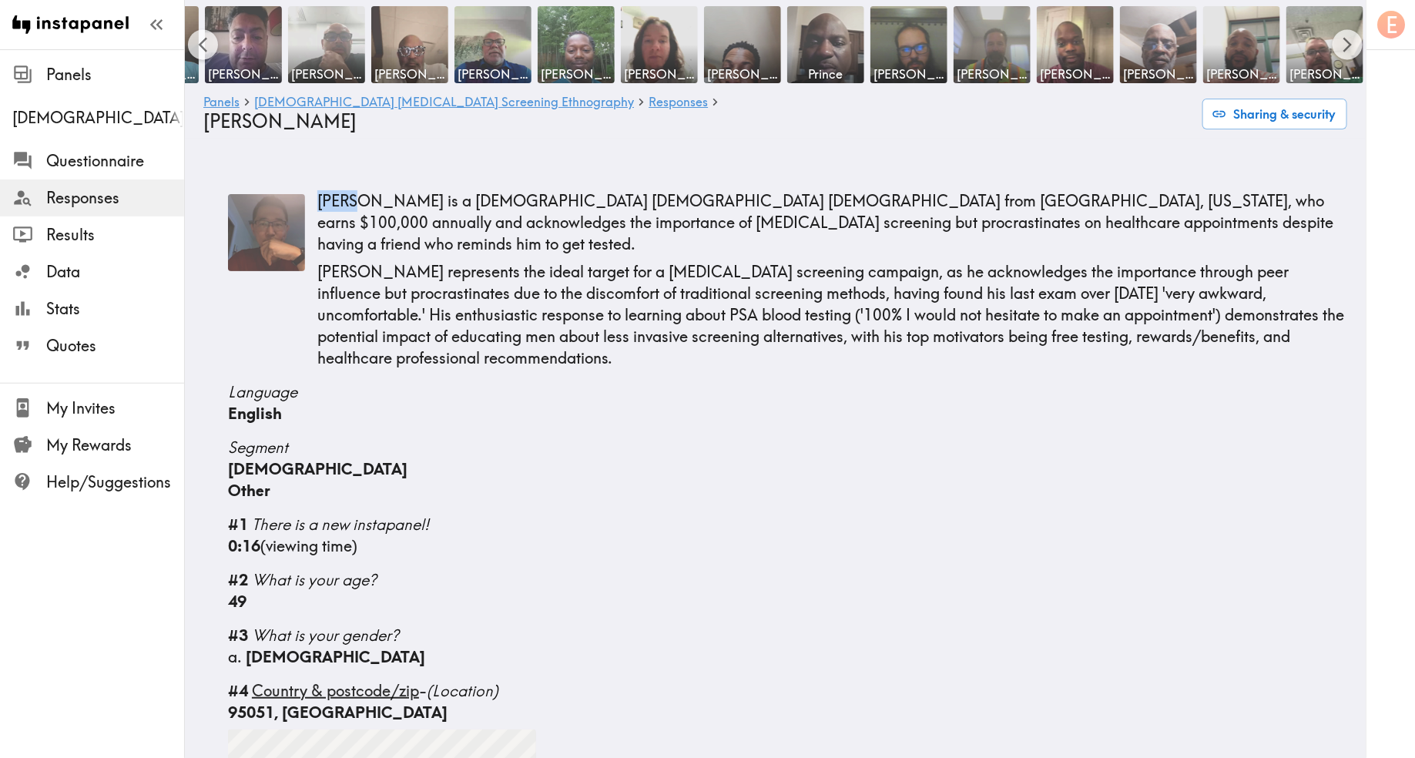
drag, startPoint x: 357, startPoint y: 173, endPoint x: 314, endPoint y: 173, distance: 43.1
click at [314, 194] on div "Casey is a 49-year-old Asian male from Santa Clara, California, who earns $100,…" at bounding box center [787, 281] width 1119 height 175
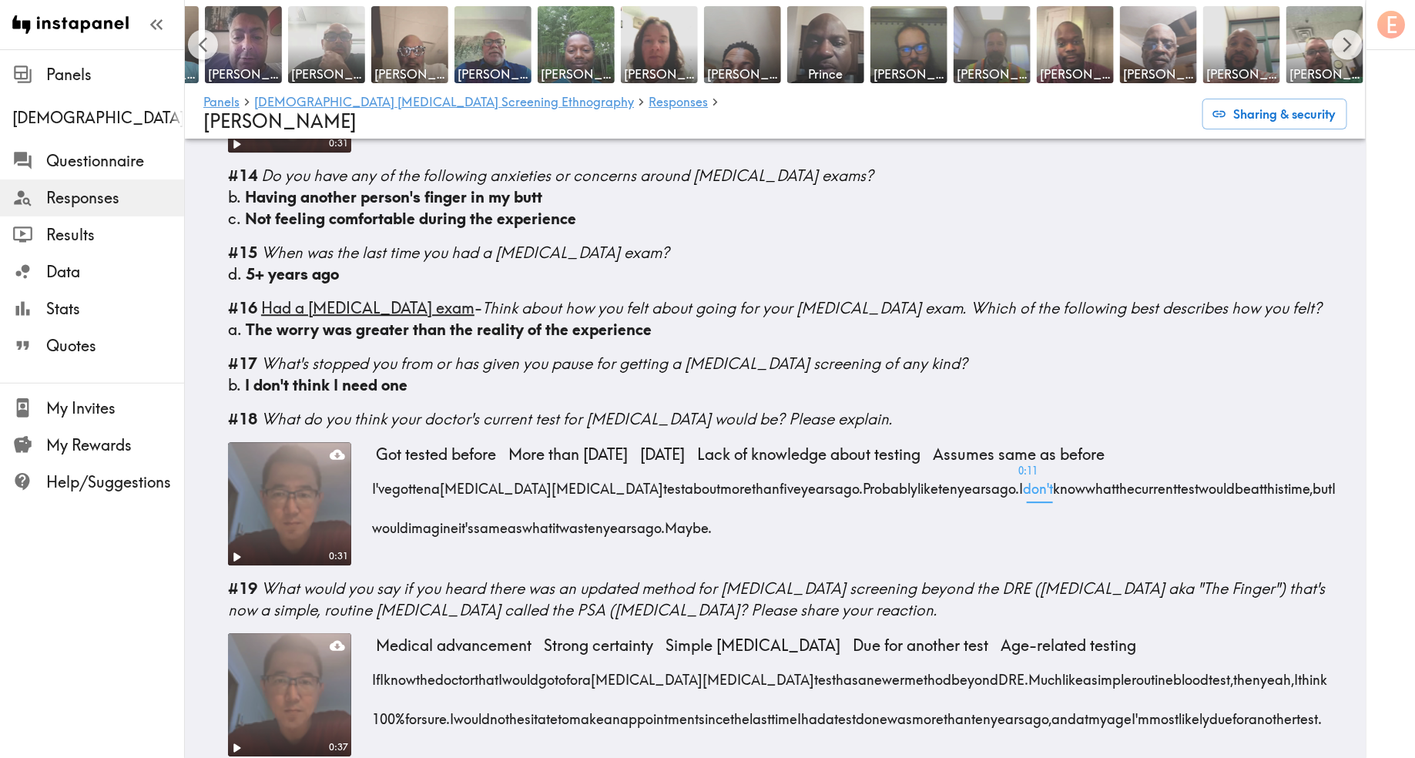
scroll to position [1928, 0]
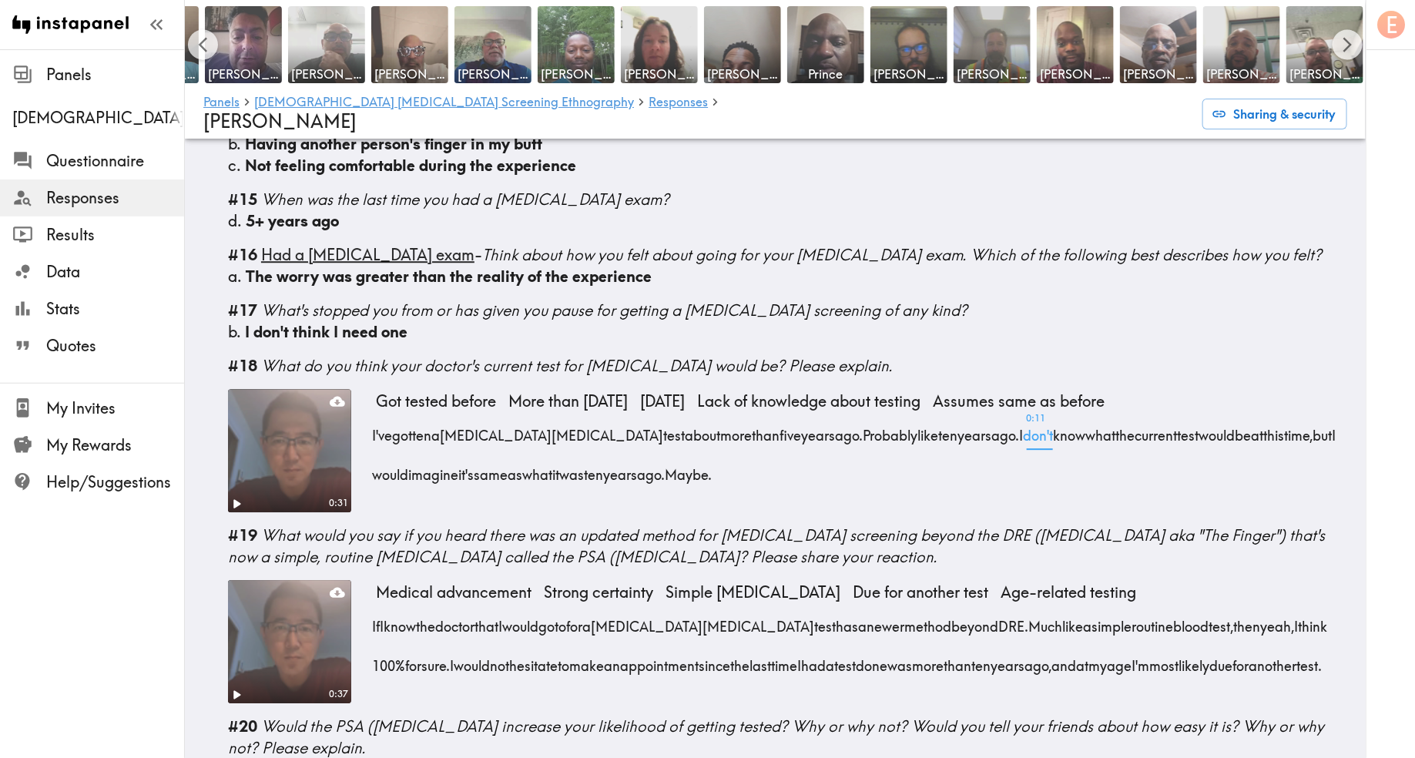
click at [835, 461] on div "I've gotten a prostate cancer test about more than five years ago. Probably lik…" at bounding box center [862, 450] width 972 height 79
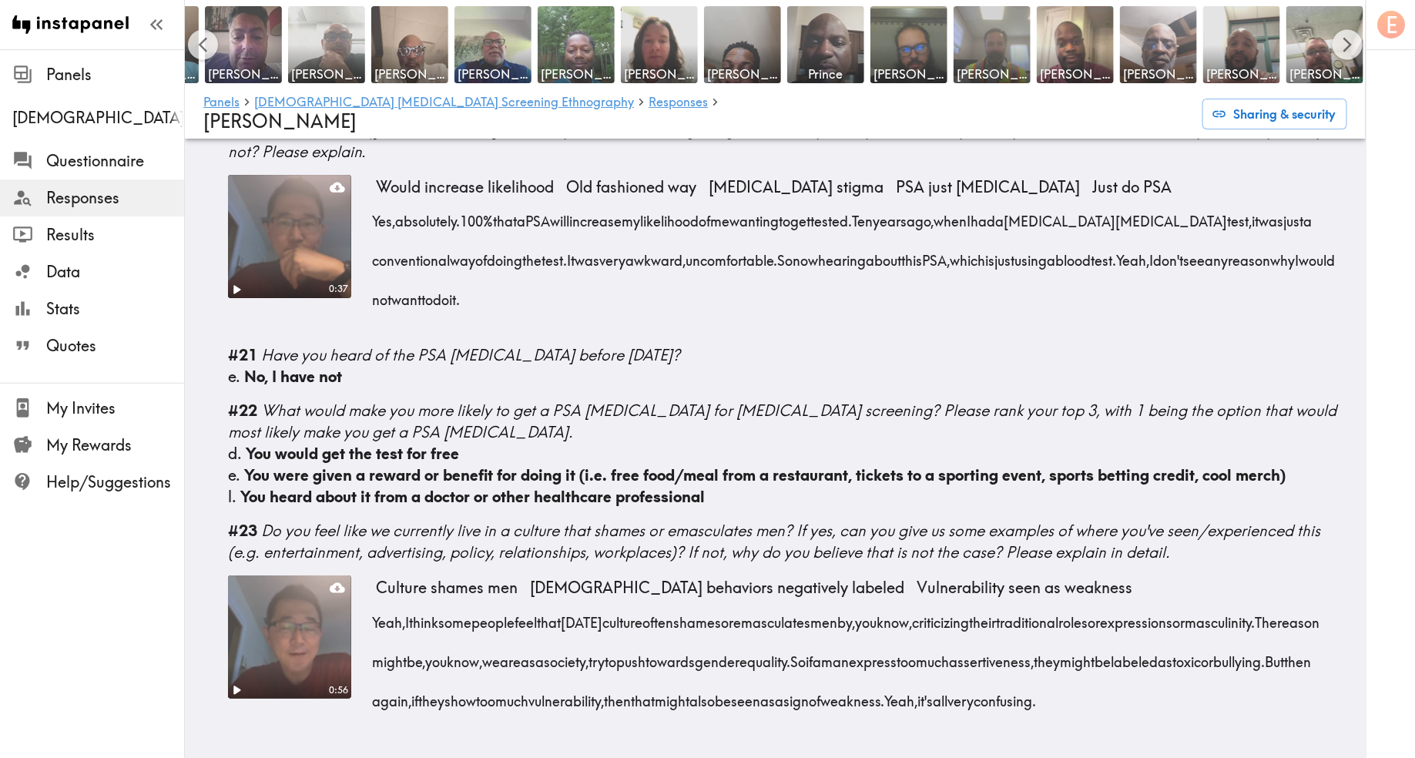
scroll to position [2585, 0]
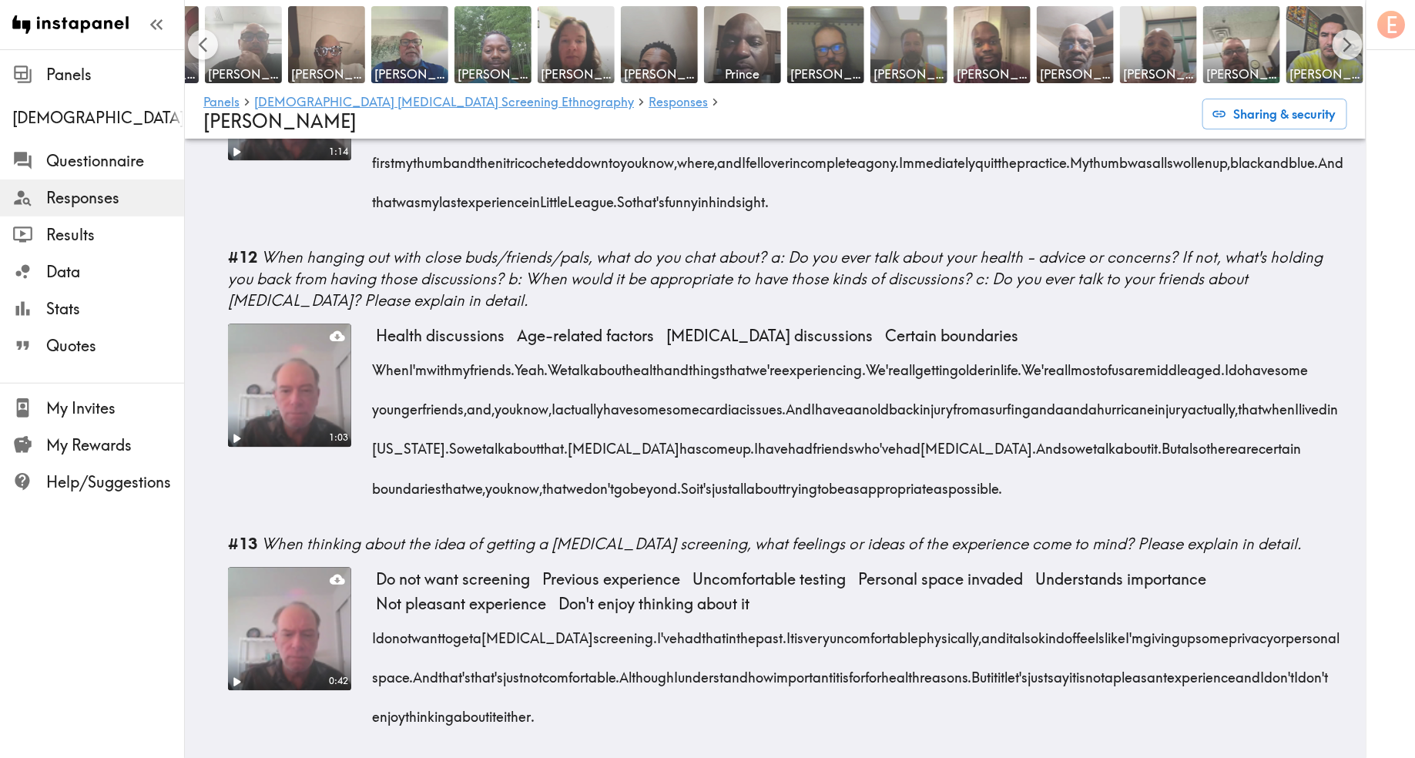
scroll to position [1753, 0]
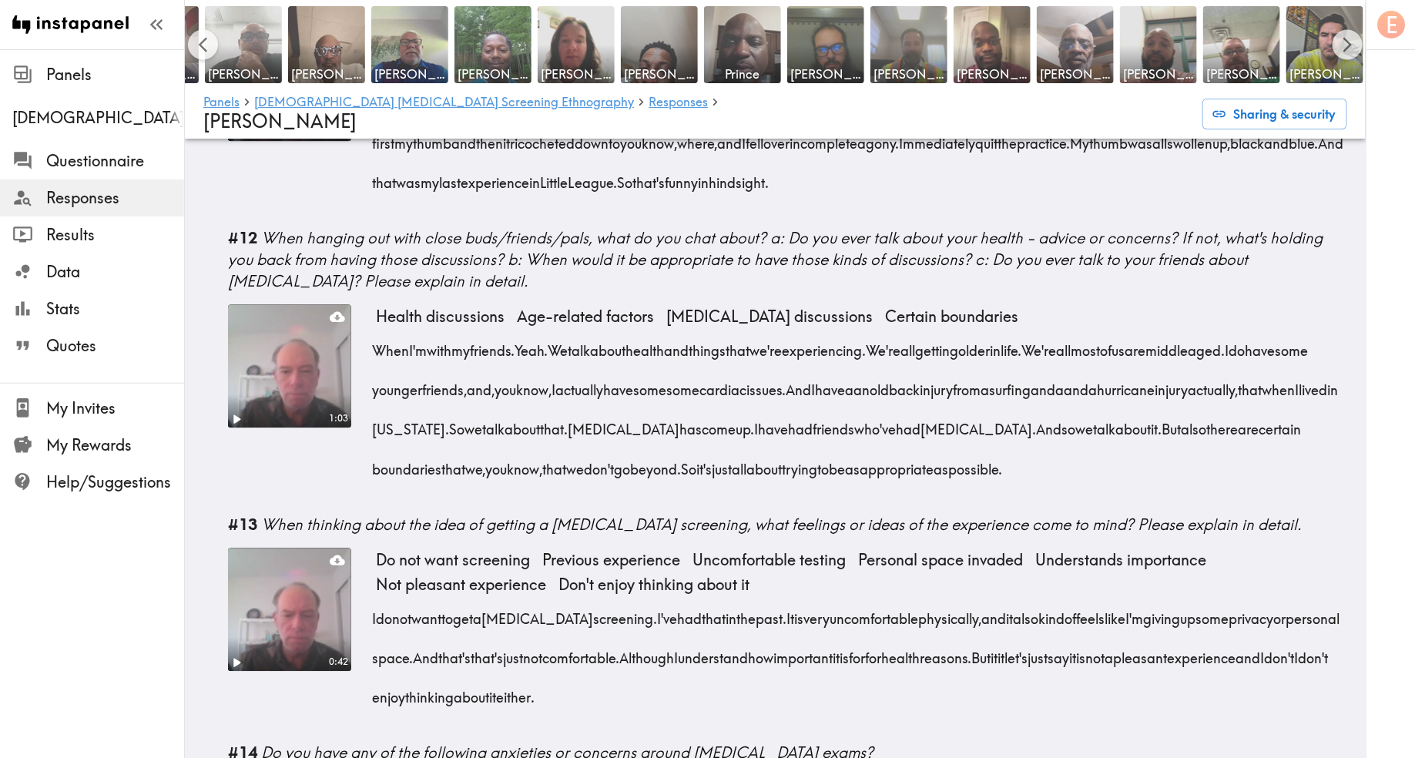
drag, startPoint x: 1286, startPoint y: 420, endPoint x: 816, endPoint y: 288, distance: 488.1
click at [816, 326] on div "When I'm with my friends. Yeah. We talk about health and things that we're expe…" at bounding box center [862, 405] width 972 height 158
click at [1291, 436] on div "Health discussions Age-related factors [MEDICAL_DATA] discussions Certain bound…" at bounding box center [862, 402] width 972 height 197
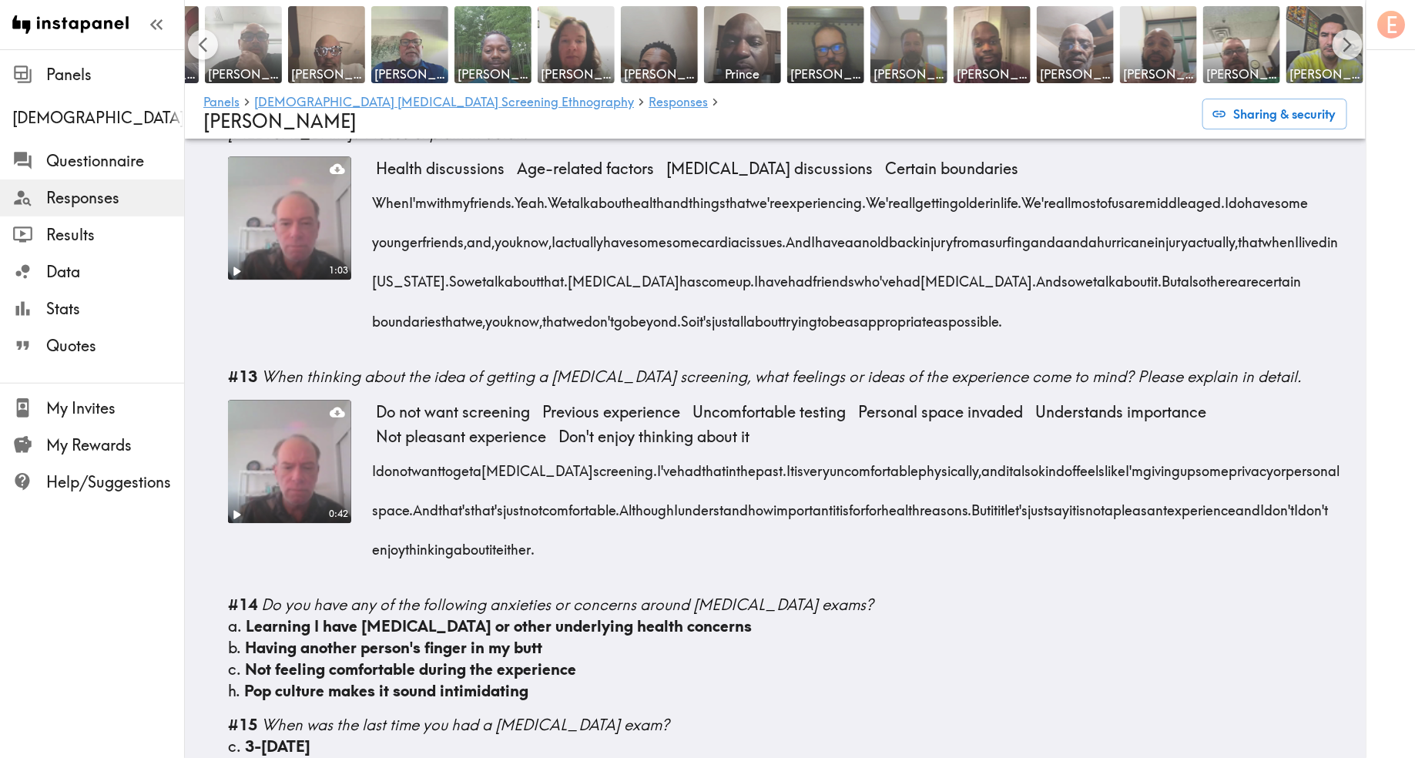
scroll to position [1935, 0]
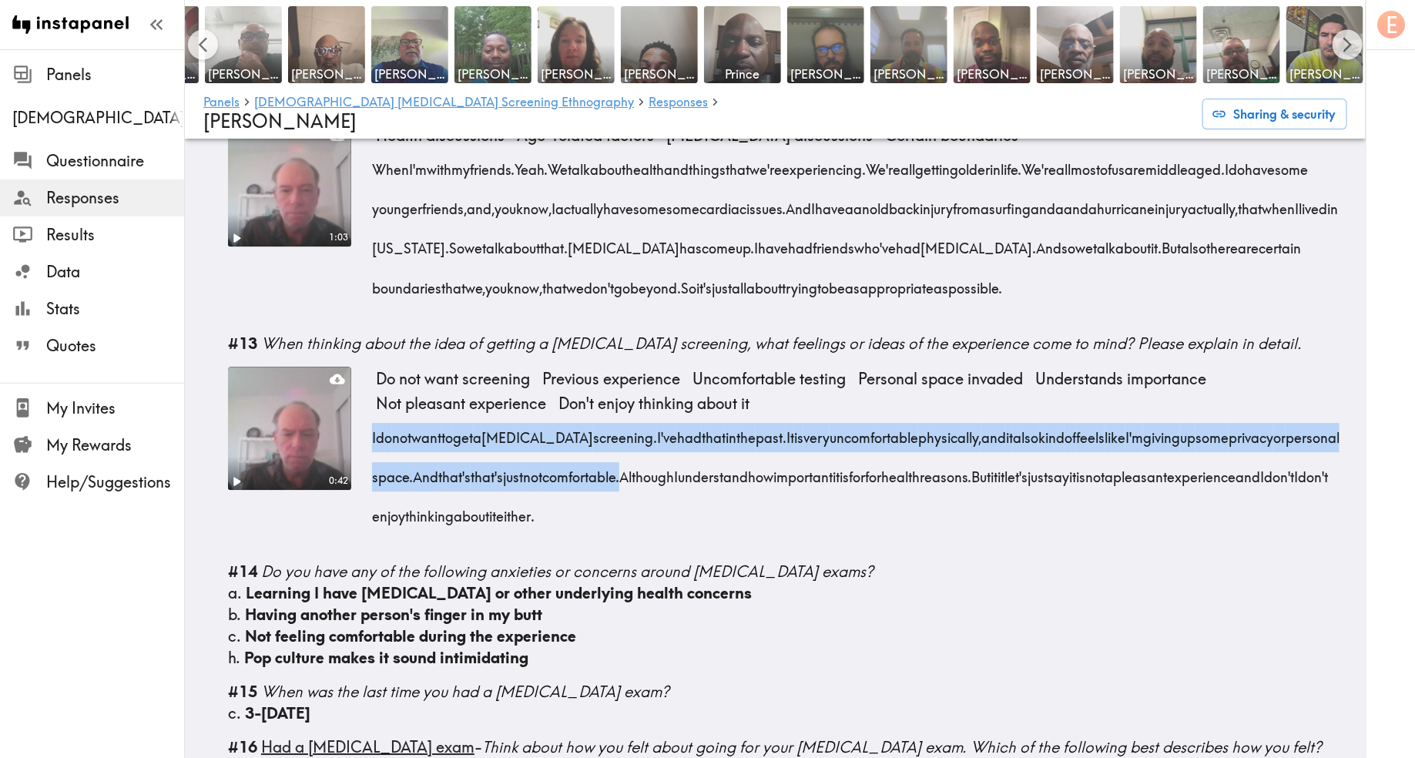
drag, startPoint x: 373, startPoint y: 380, endPoint x: 717, endPoint y: 425, distance: 347.4
click at [717, 425] on div "I do not want to get a prostate screening. I've had that in the past. It is ver…" at bounding box center [862, 472] width 972 height 119
copy div "I do not want to get a prostate screening. I've had that in the past. It is ver…"
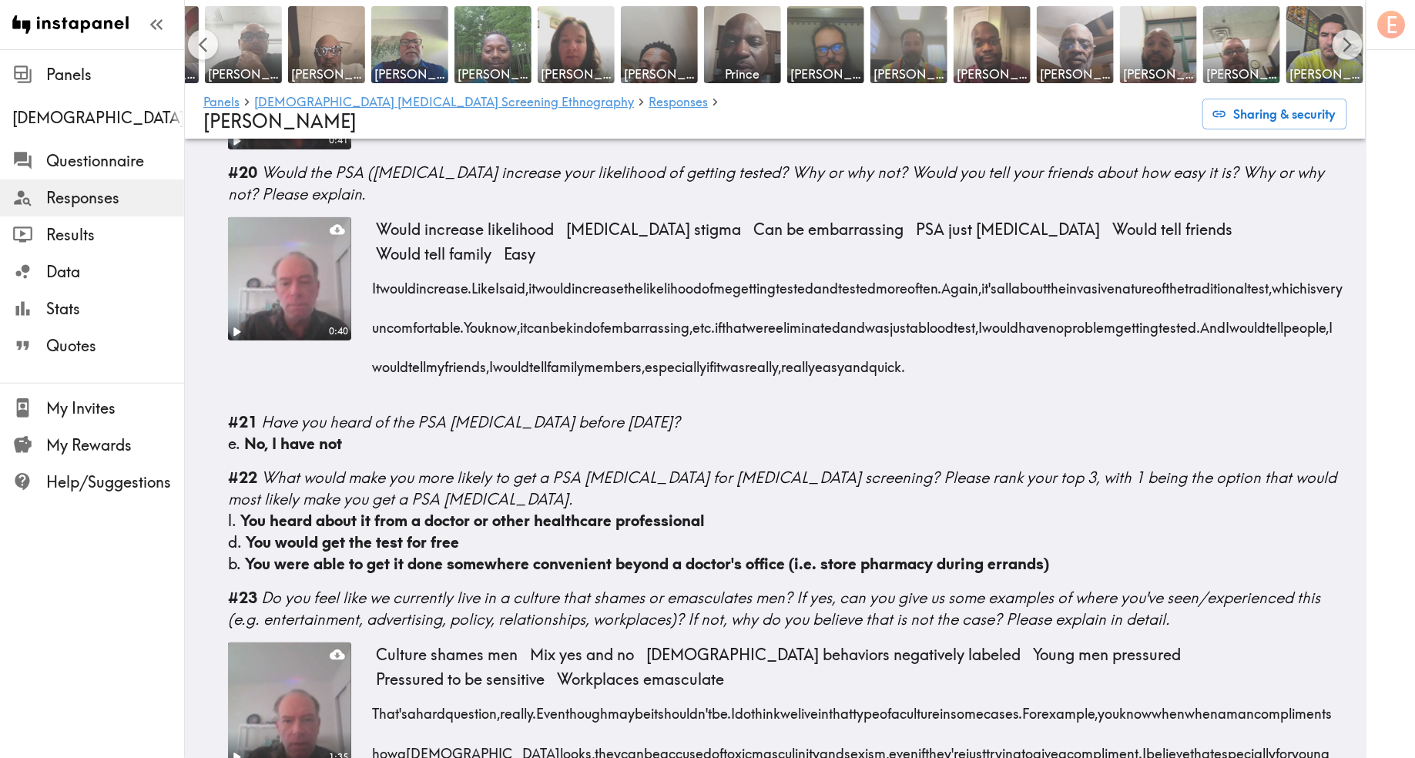
scroll to position [3271, 0]
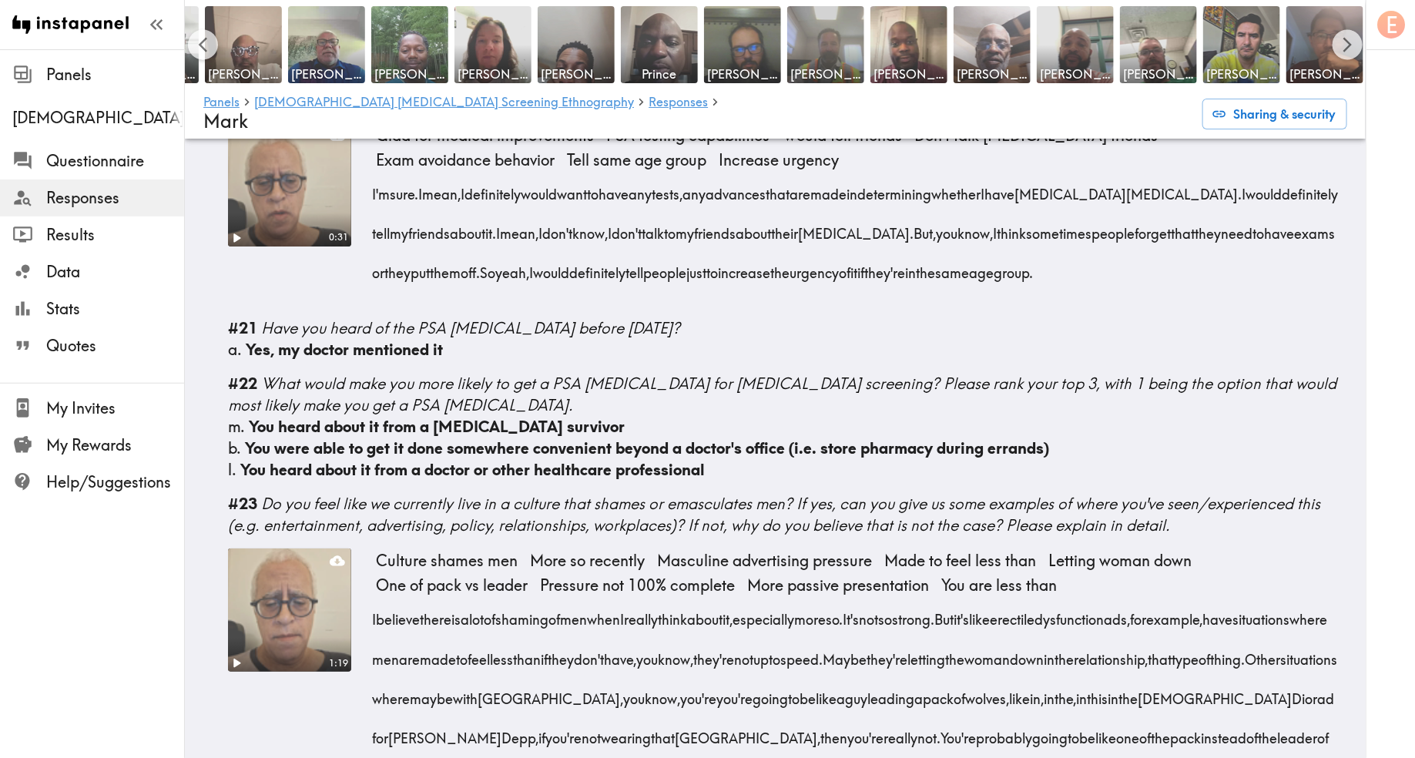
scroll to position [2910, 0]
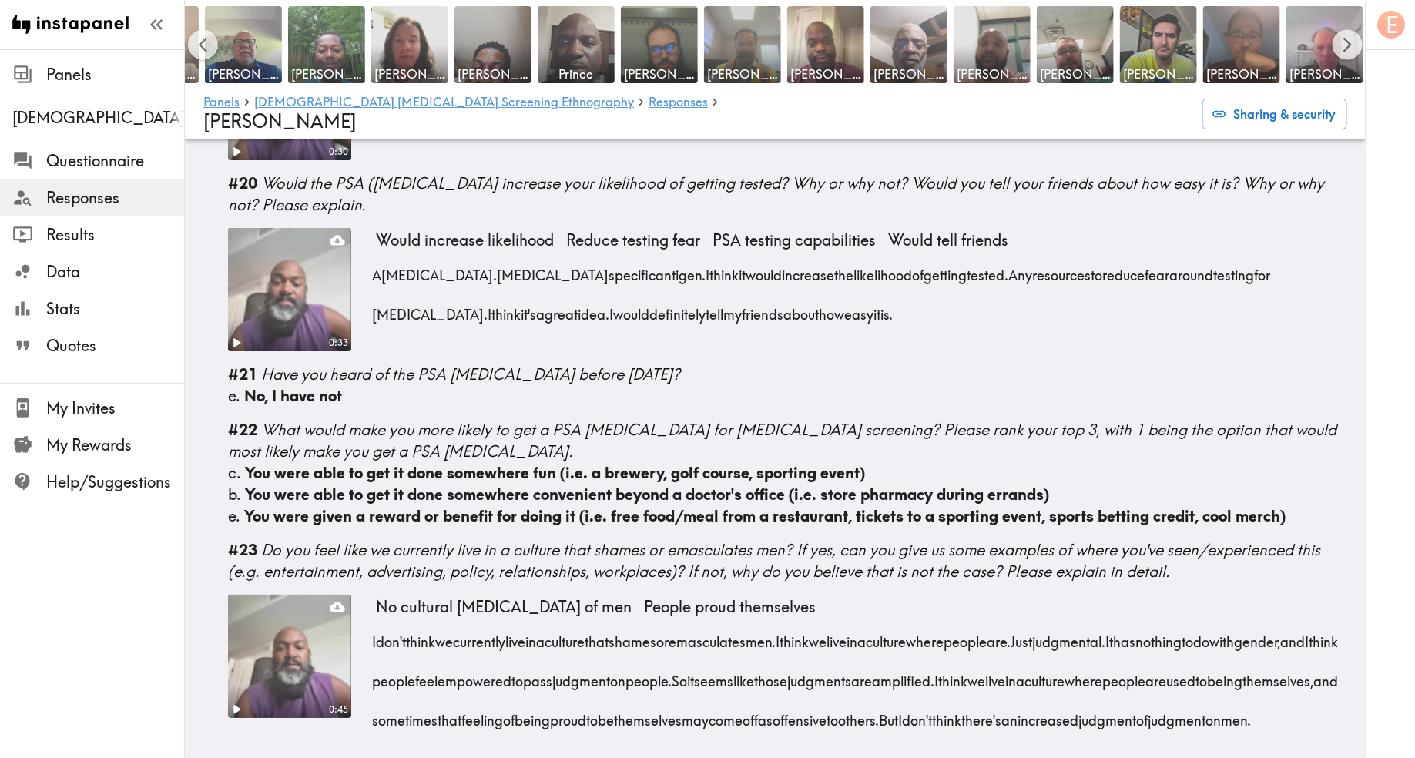
scroll to position [2722, 0]
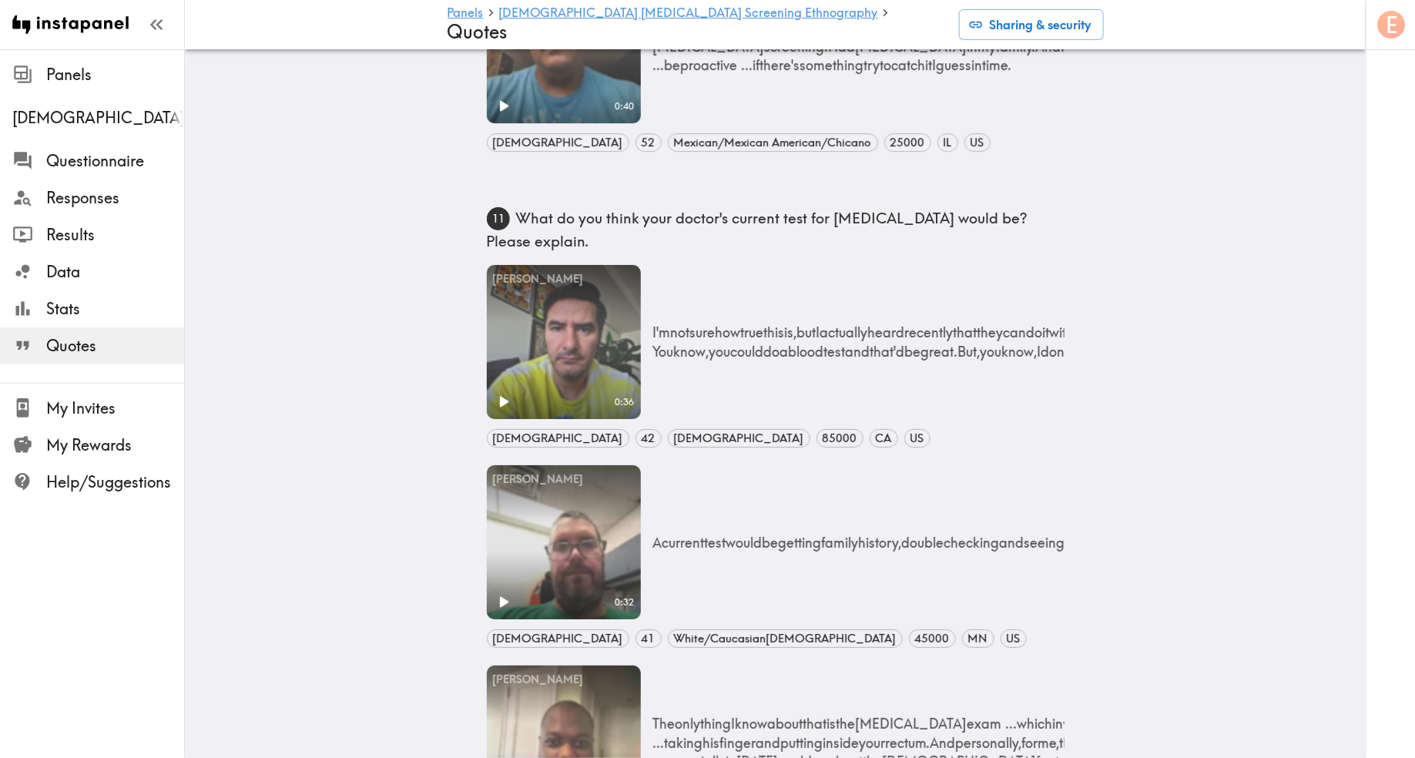
scroll to position [2703, 0]
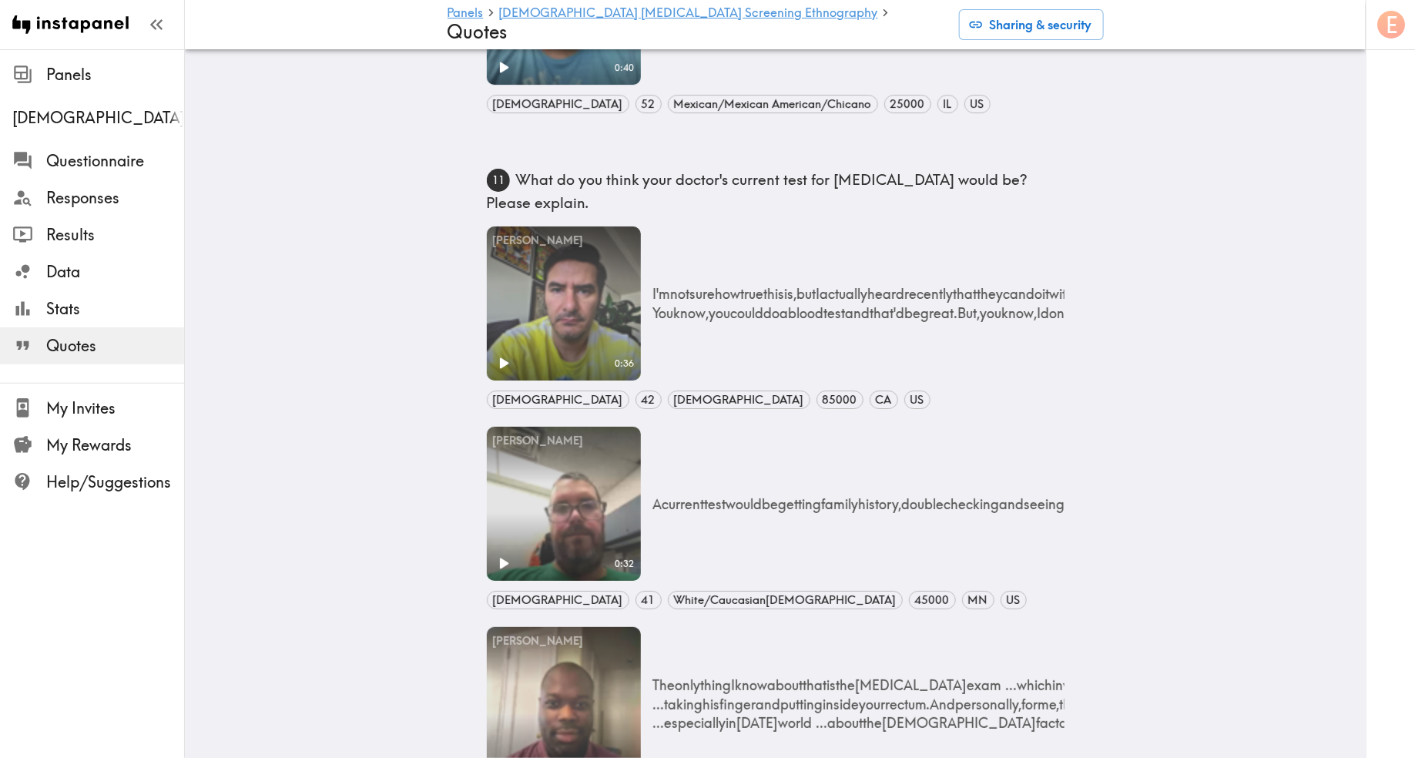
click at [1015, 29] on button "Sharing & security" at bounding box center [1031, 24] width 145 height 31
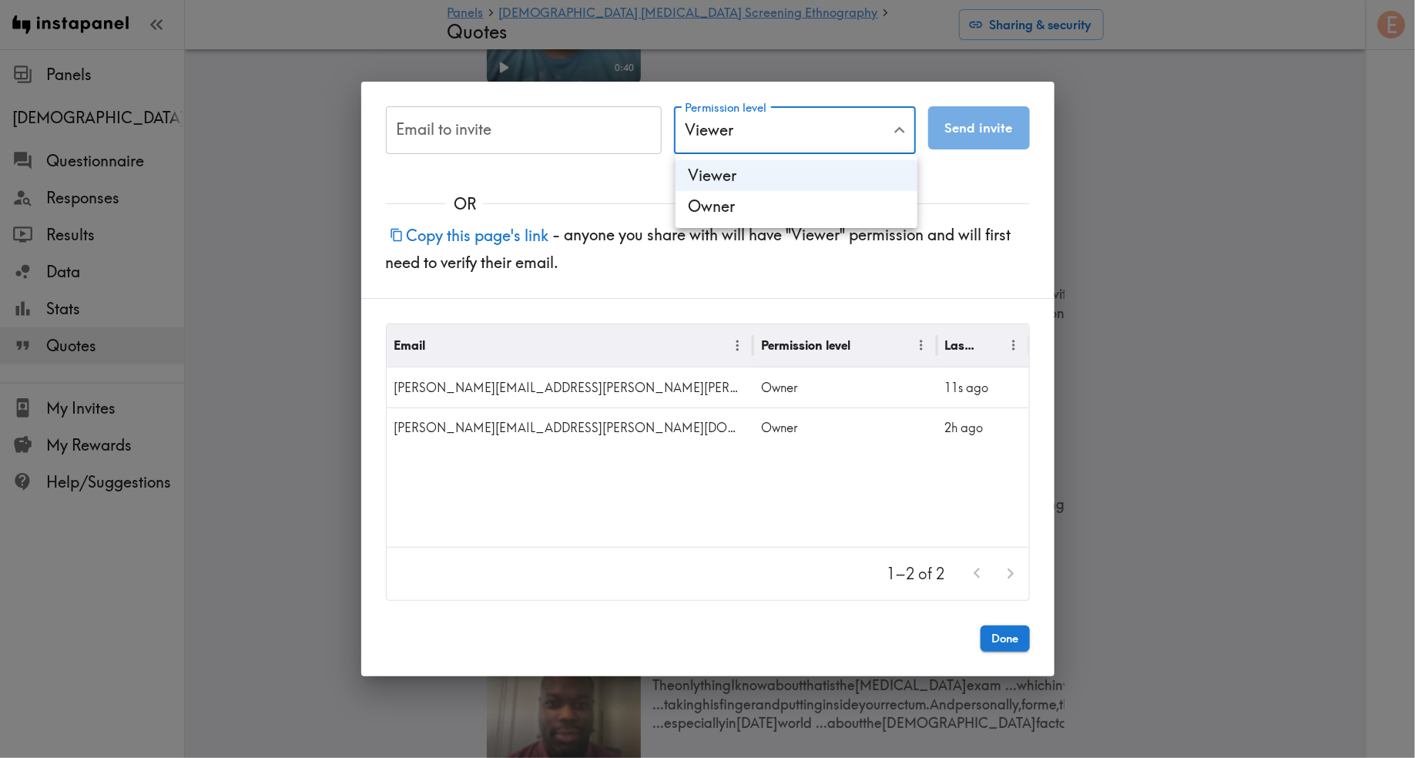
click at [1180, 81] on div at bounding box center [707, 379] width 1415 height 758
click at [1121, 149] on div "Email to invite Email to invite Permission level Viewer Viewer Permission level…" at bounding box center [707, 379] width 1415 height 758
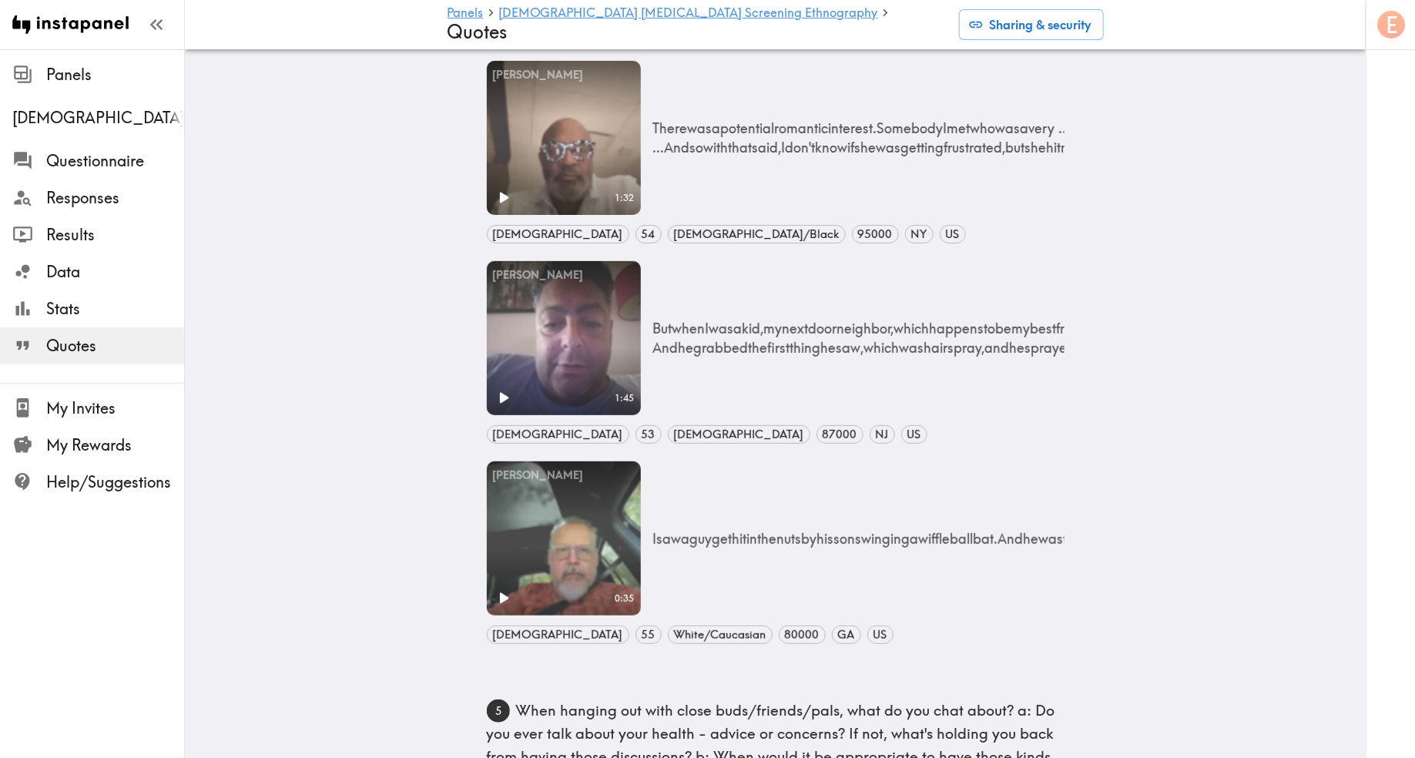
scroll to position [0, 0]
